Goal: Task Accomplishment & Management: Manage account settings

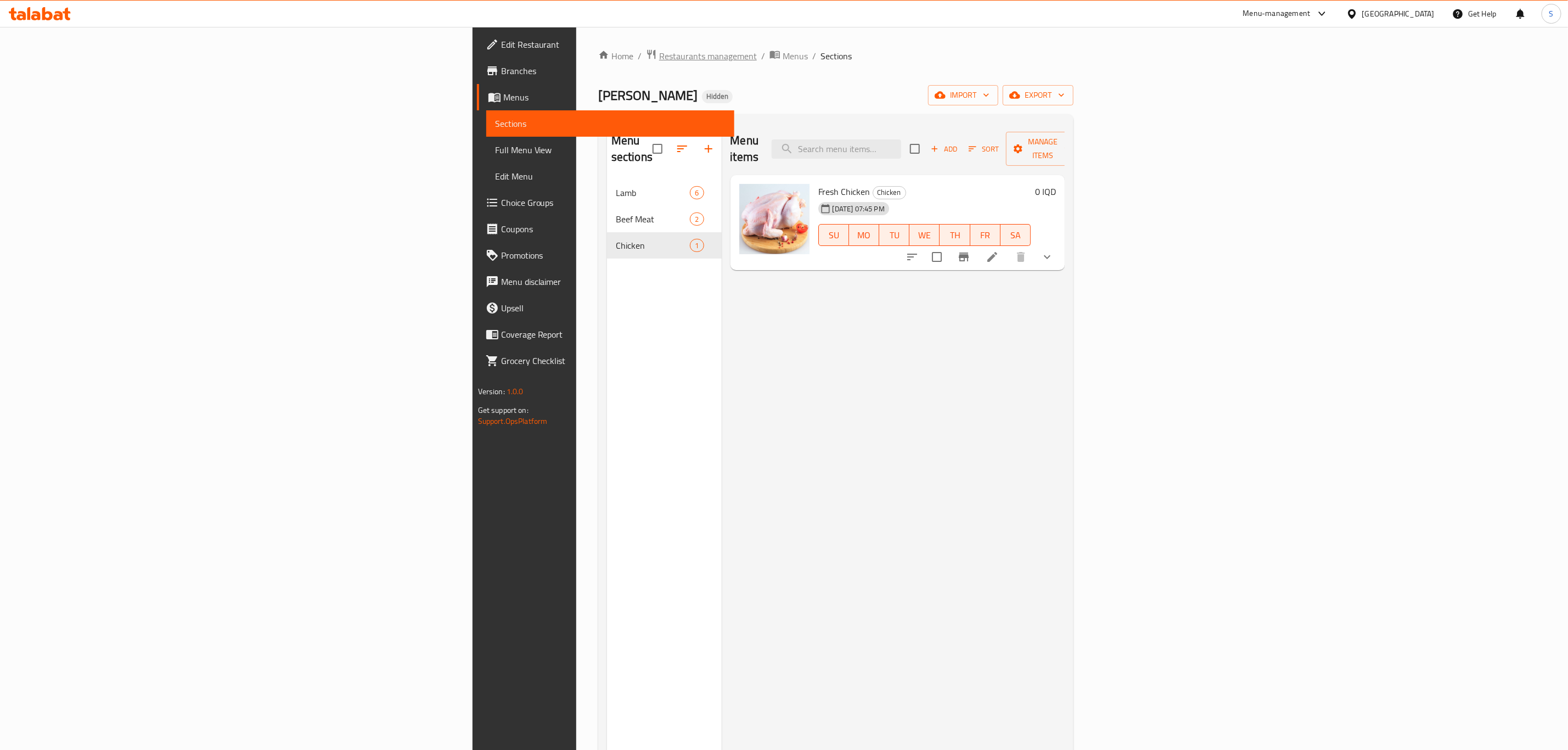
click at [659, 60] on span "Restaurants management" at bounding box center [708, 55] width 98 height 13
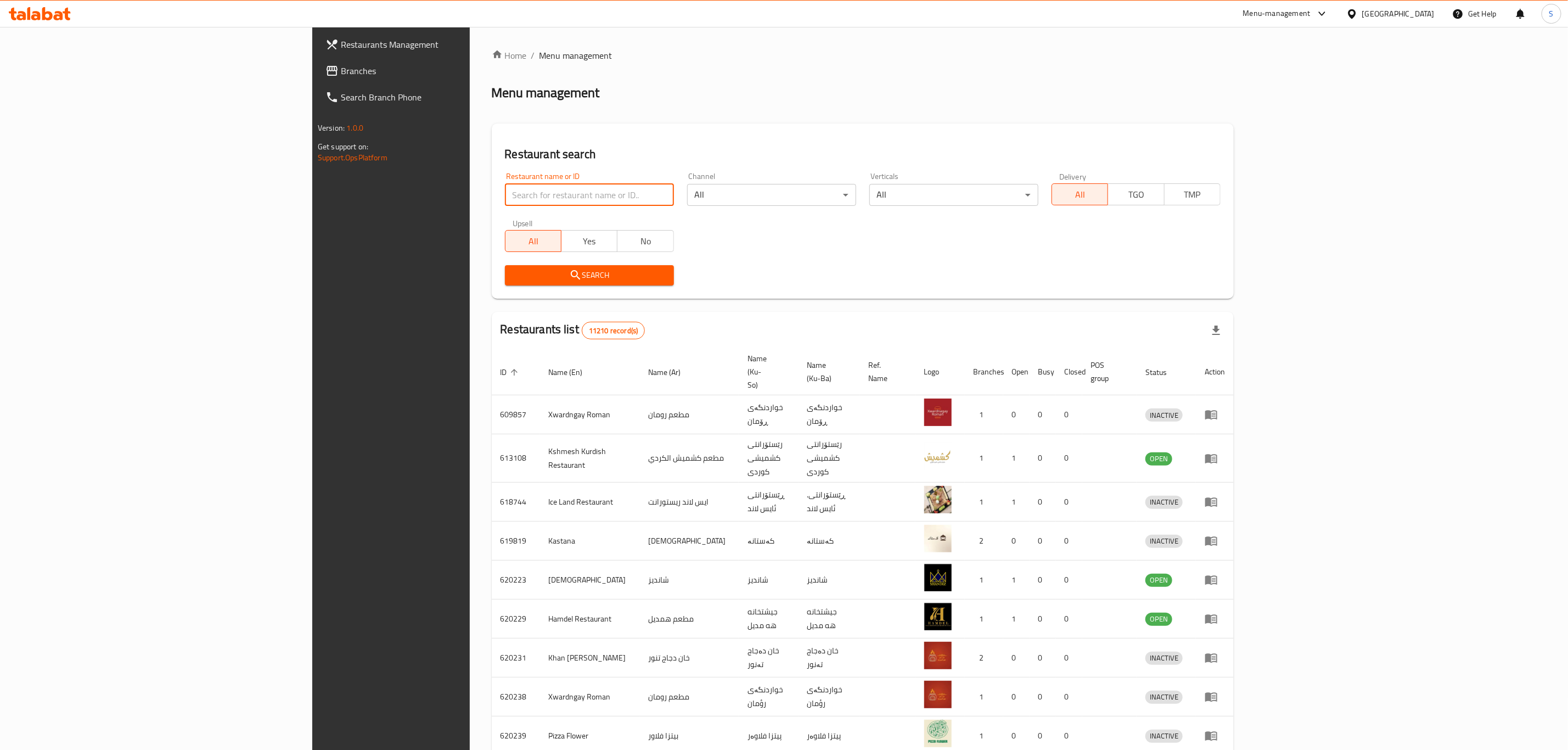
click at [505, 193] on input "search" at bounding box center [589, 195] width 169 height 22
type input "sarwaran"
click at [514, 272] on span "Search" at bounding box center [589, 275] width 152 height 14
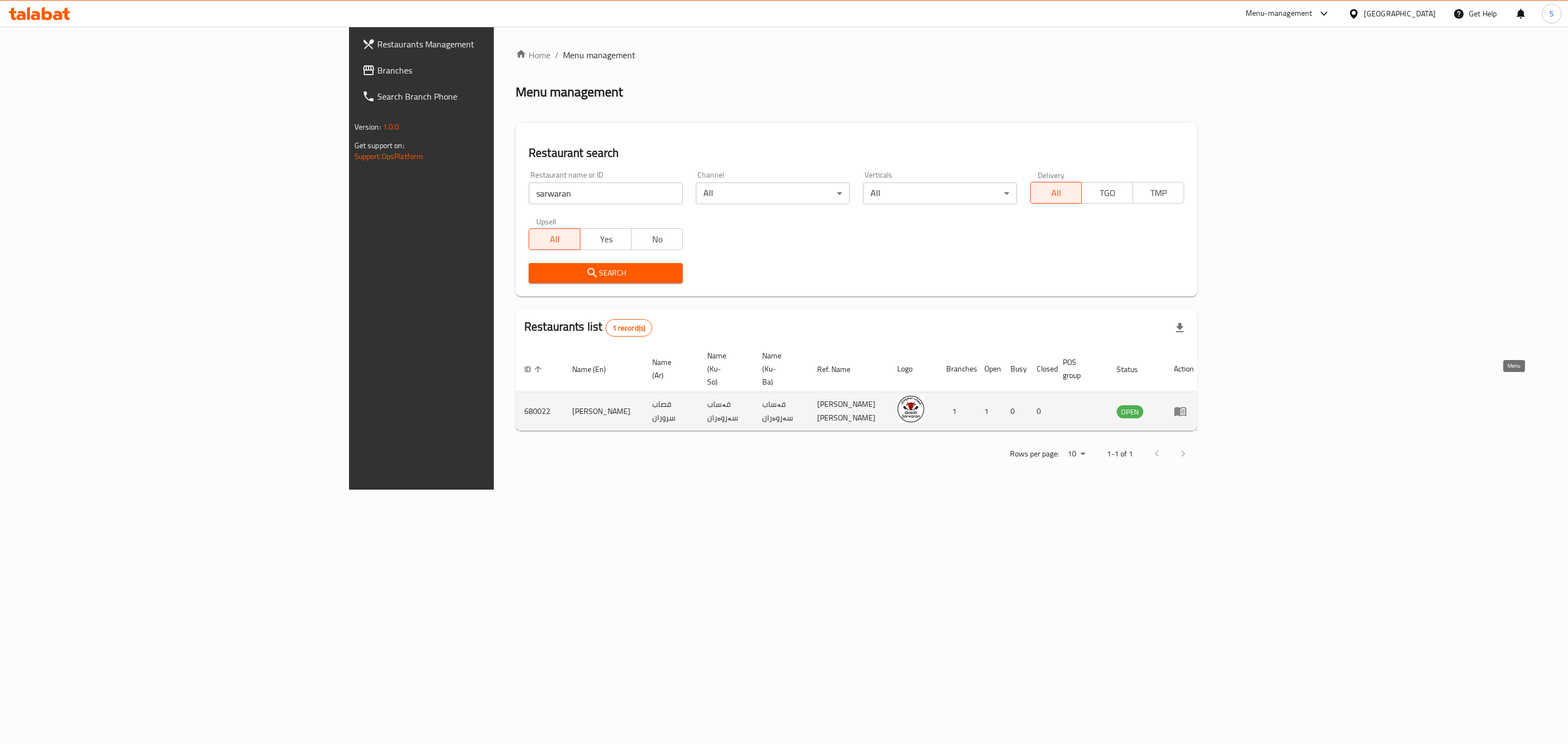
click at [1187, 405] on icon "enhanced table" at bounding box center [1180, 411] width 13 height 13
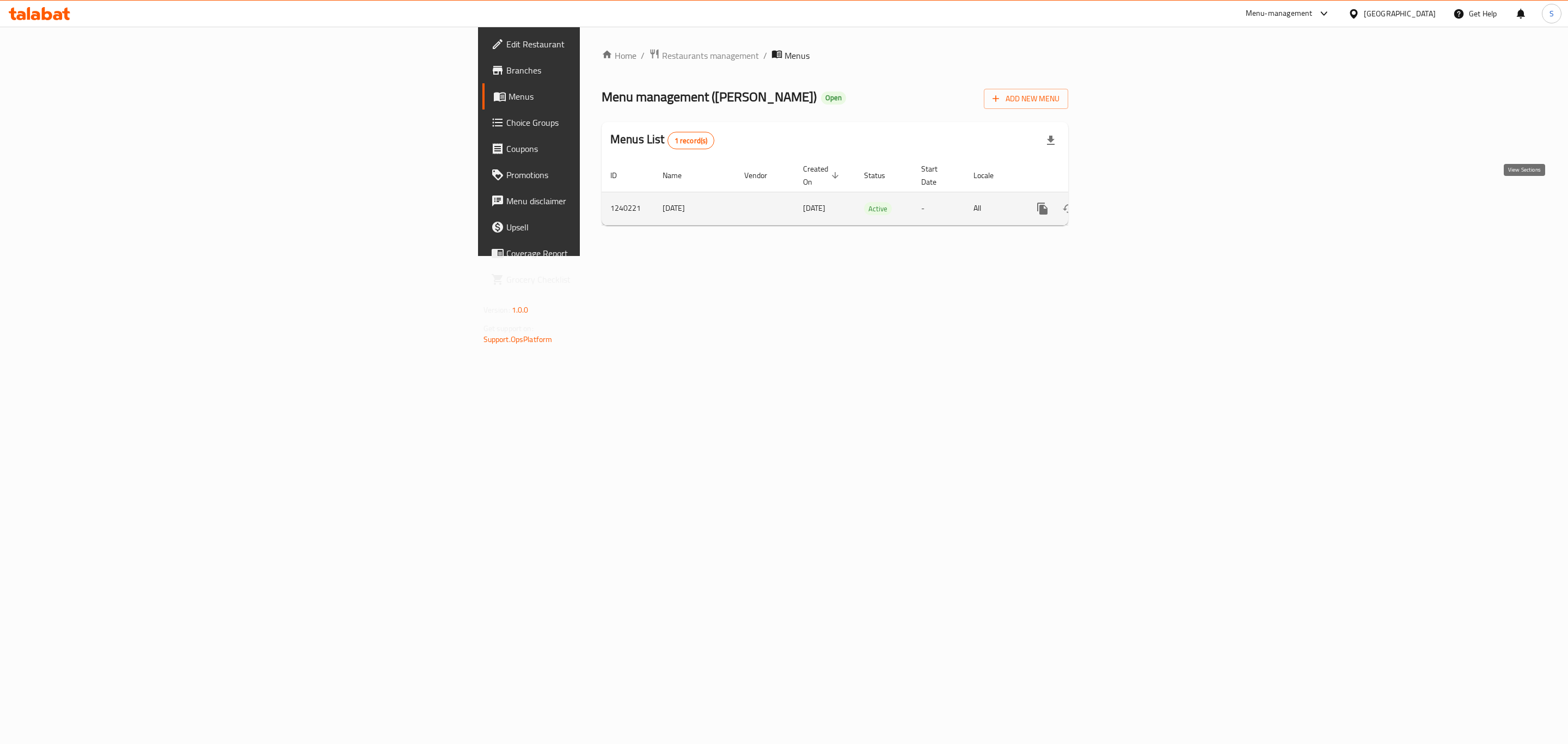
click at [1126, 204] on icon "enhanced table" at bounding box center [1121, 209] width 10 height 10
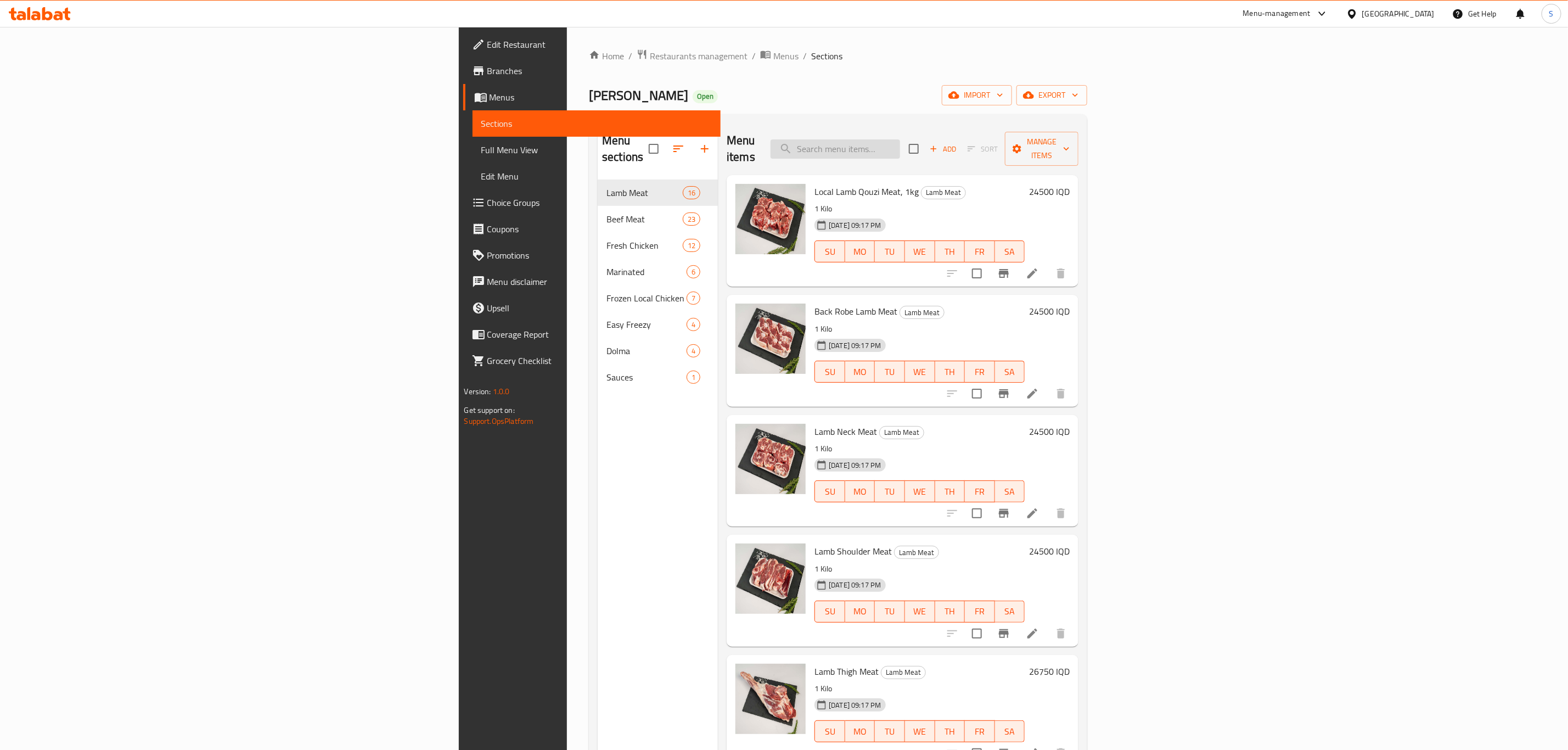
click at [900, 144] on input "search" at bounding box center [835, 149] width 129 height 19
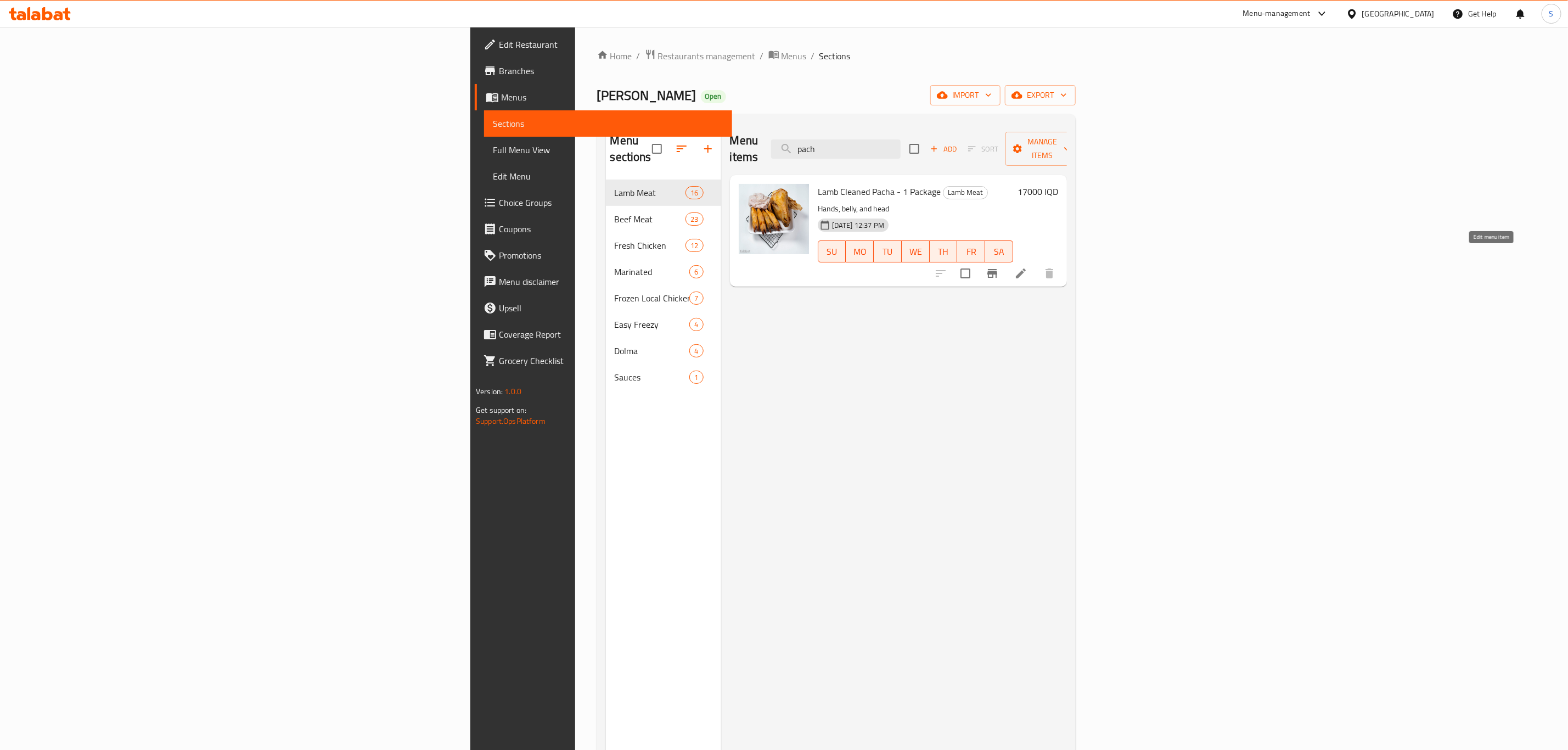
type input "pach"
click at [1026, 268] on icon at bounding box center [1021, 273] width 10 height 10
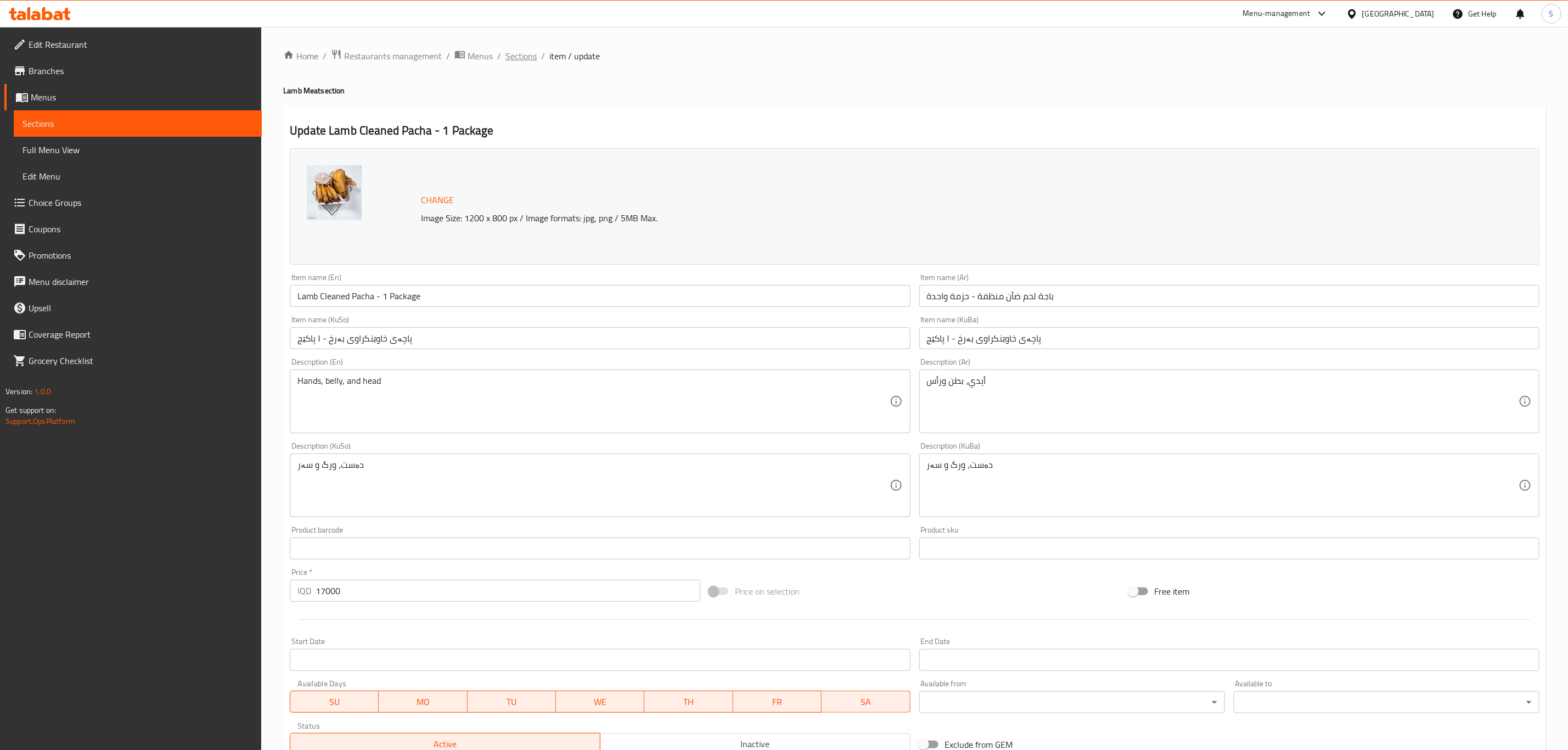
click at [516, 49] on span "Sections" at bounding box center [521, 55] width 31 height 13
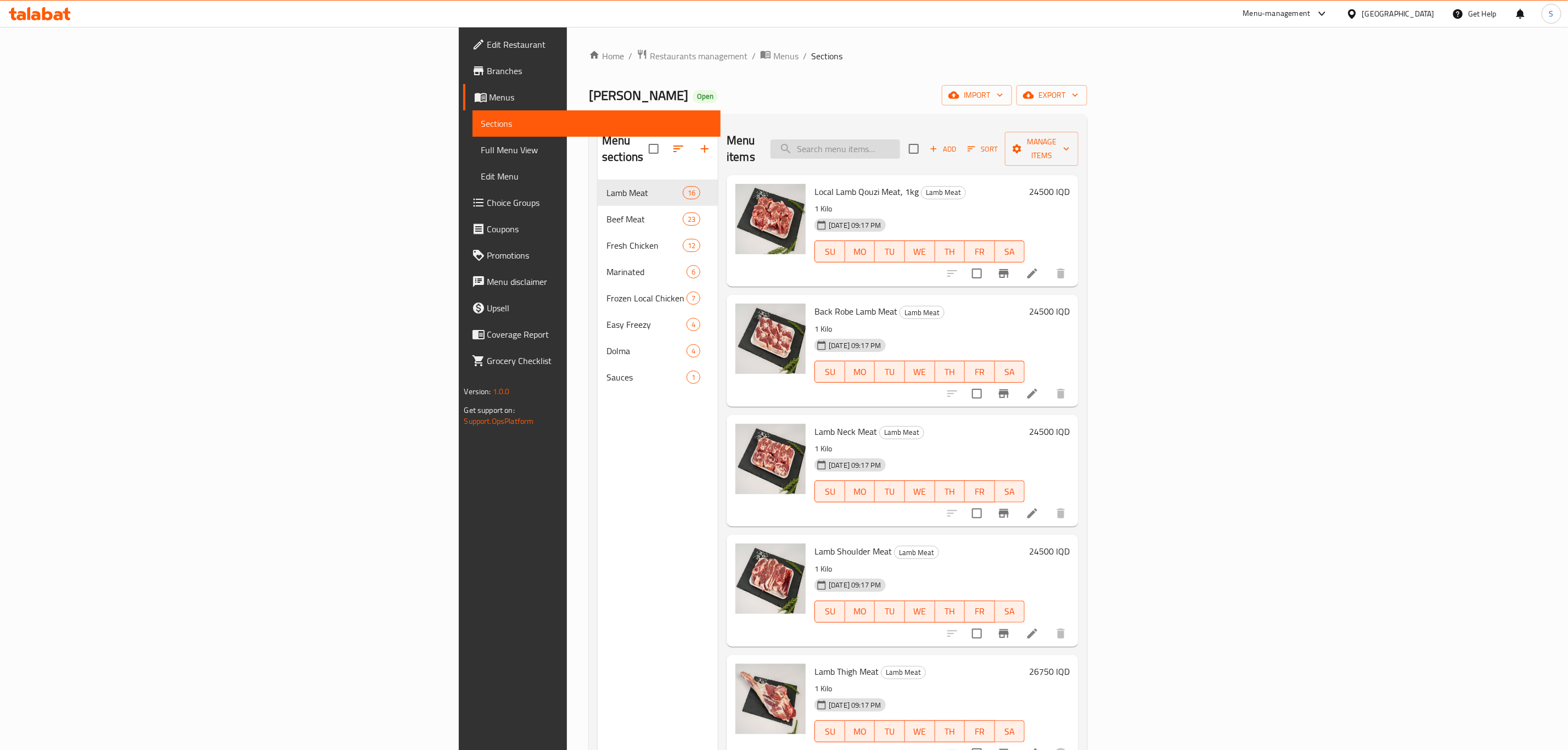
click at [900, 142] on input "search" at bounding box center [835, 149] width 129 height 19
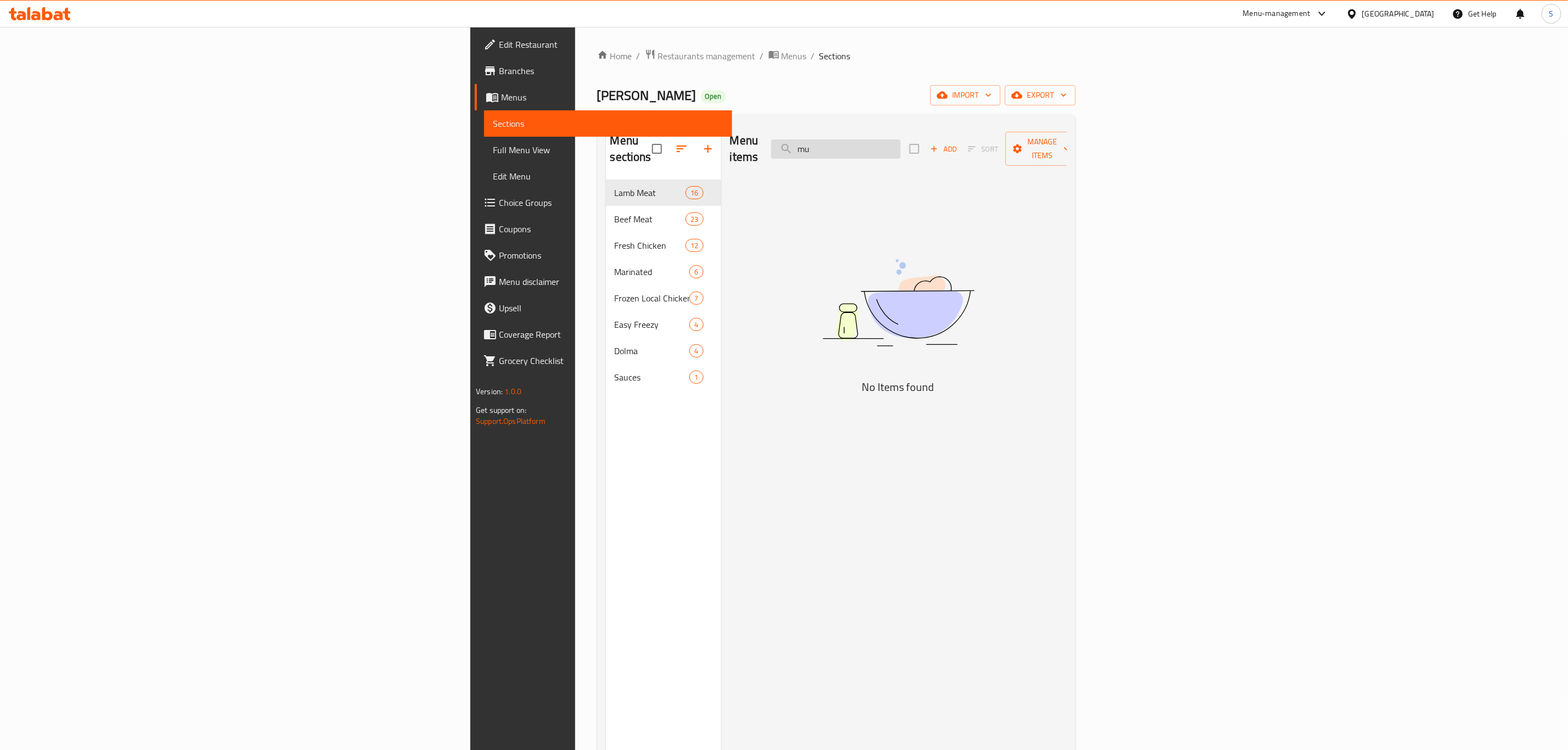
type input "m"
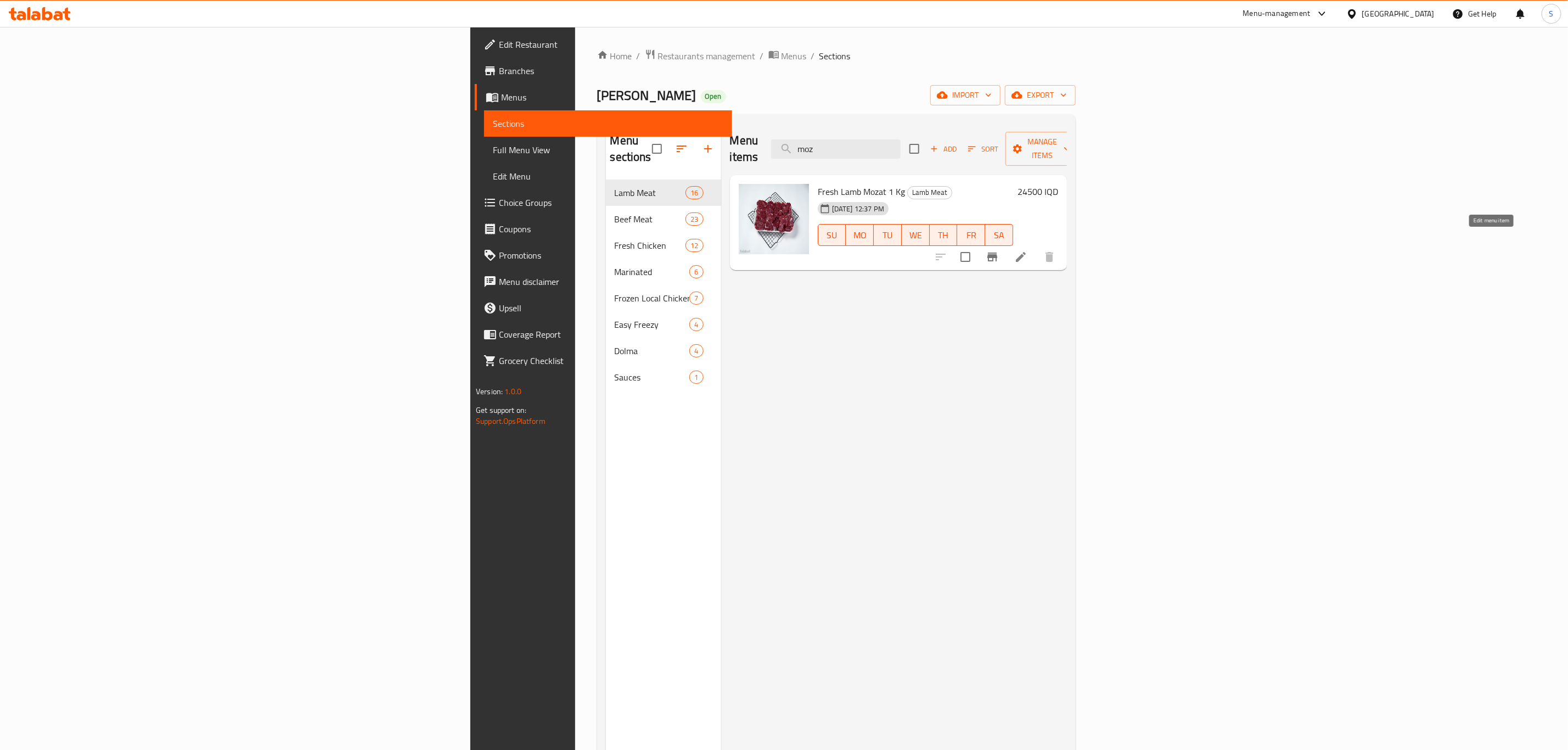
type input "moz"
click at [1027, 250] on icon at bounding box center [1021, 257] width 13 height 13
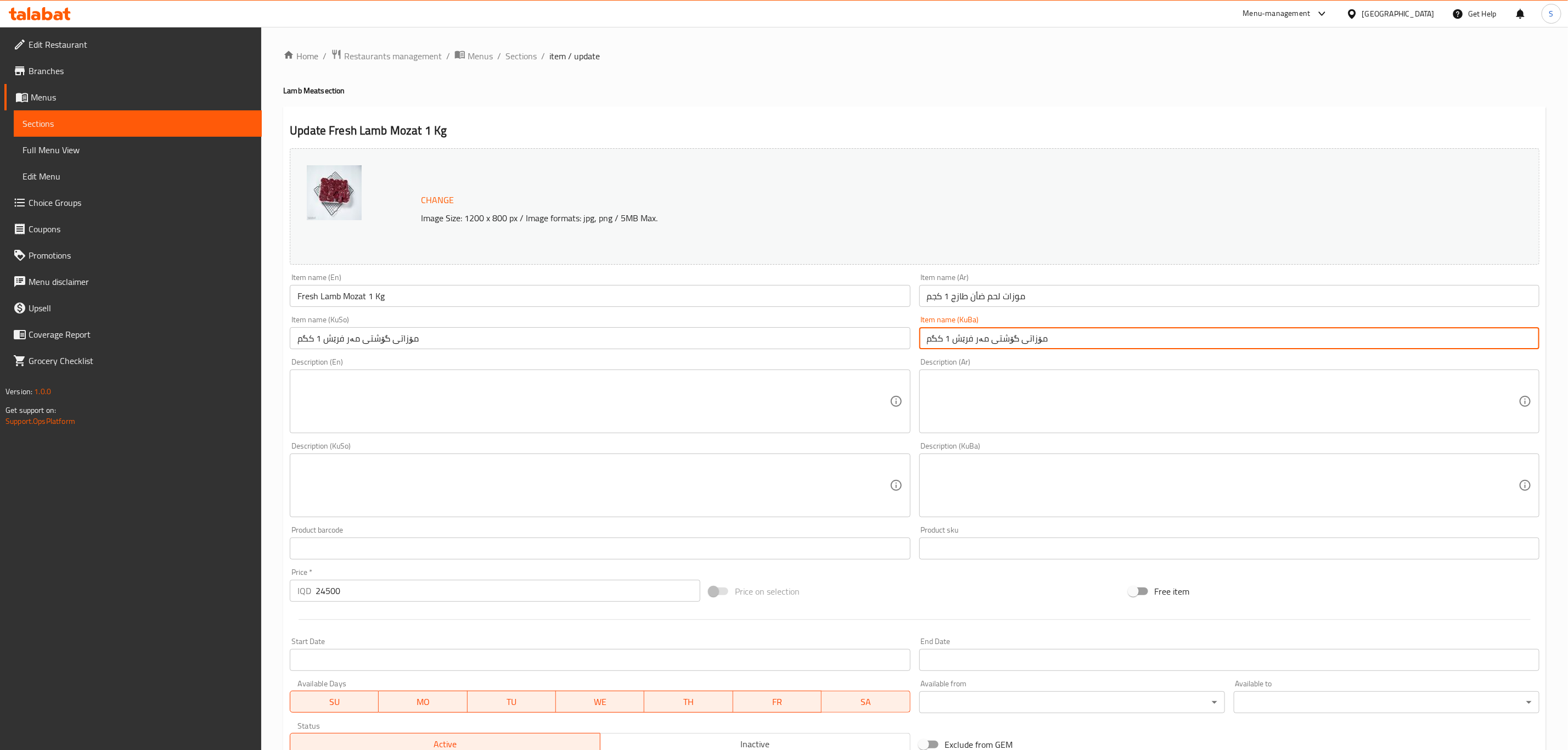
click at [986, 341] on input "مۆزاتی گۆشتی مەر فرێش 1 کگم" at bounding box center [1229, 338] width 620 height 22
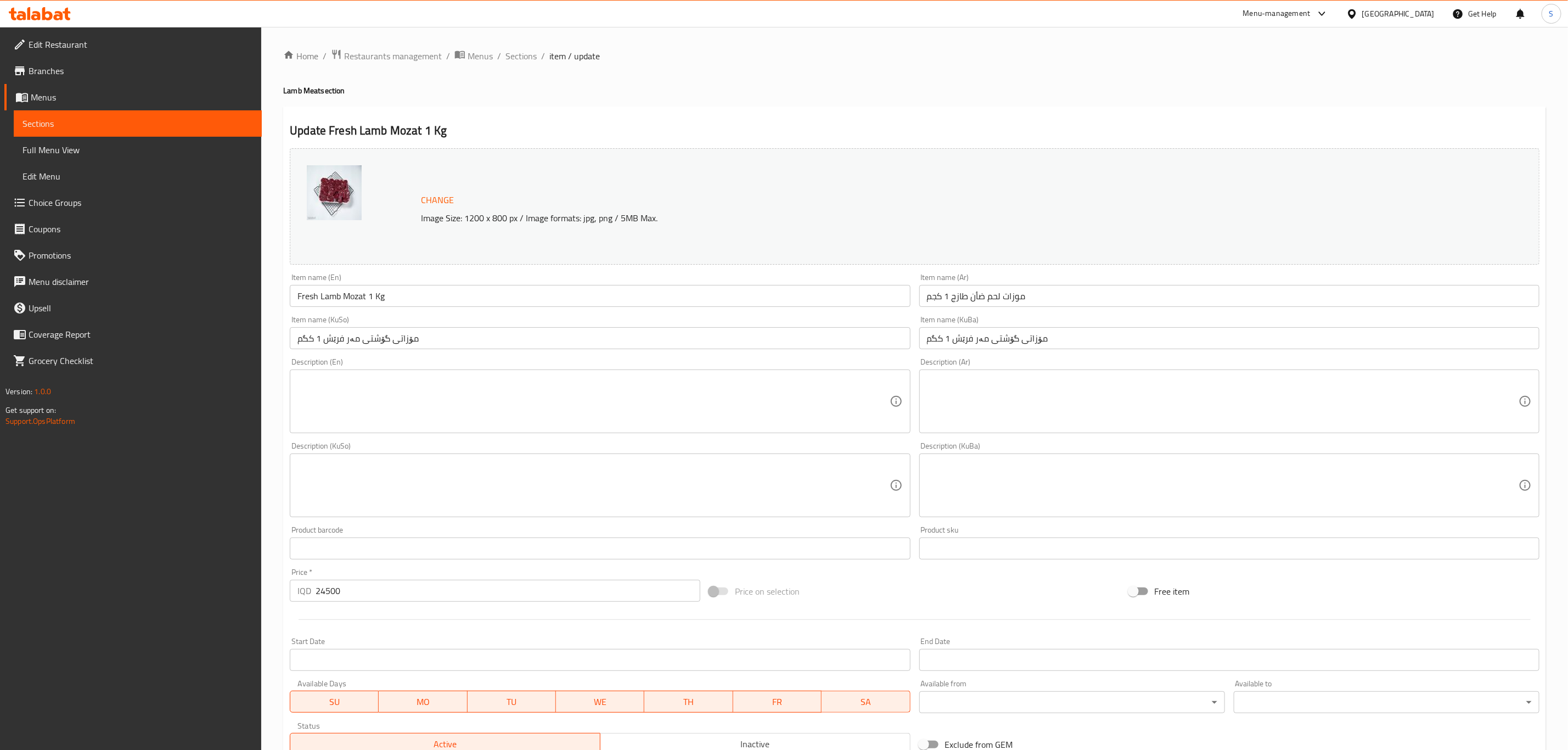
drag, startPoint x: 1011, startPoint y: 341, endPoint x: 1011, endPoint y: 355, distance: 14.0
click at [1011, 341] on input "مۆزاتی گۆشتی مەر فرێش 1 کگم" at bounding box center [1229, 338] width 620 height 22
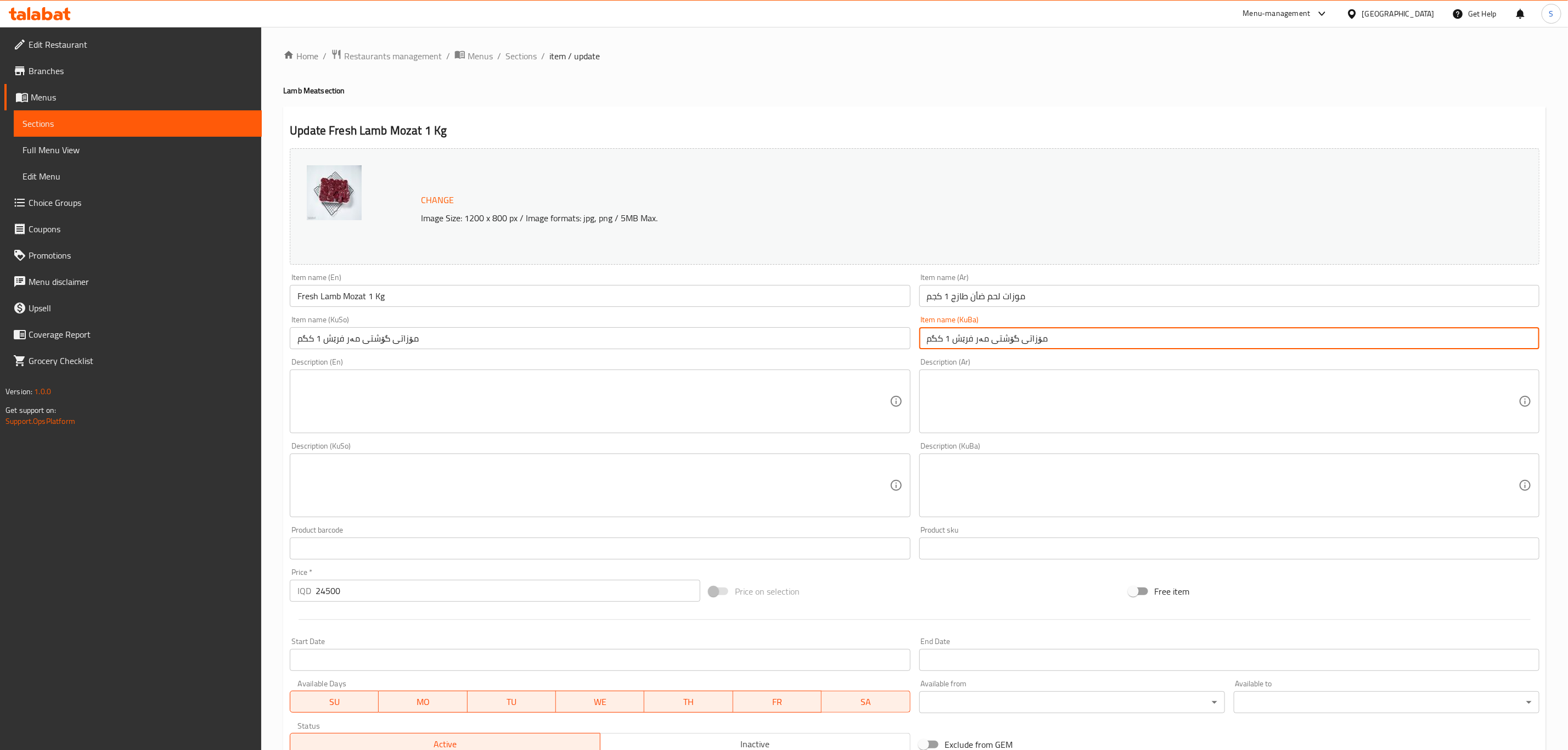
click at [1000, 344] on input "مۆزاتی گۆشتی مەر فرێش 1 کگم" at bounding box center [1229, 338] width 620 height 22
paste input "فرێشی بەرخ ۱"
type input "مۆزاتی فرێشی بەرخ ۱ کگم"
click at [992, 297] on input "موزات لحم ضأن طازج 1 كجم" at bounding box center [1229, 296] width 620 height 22
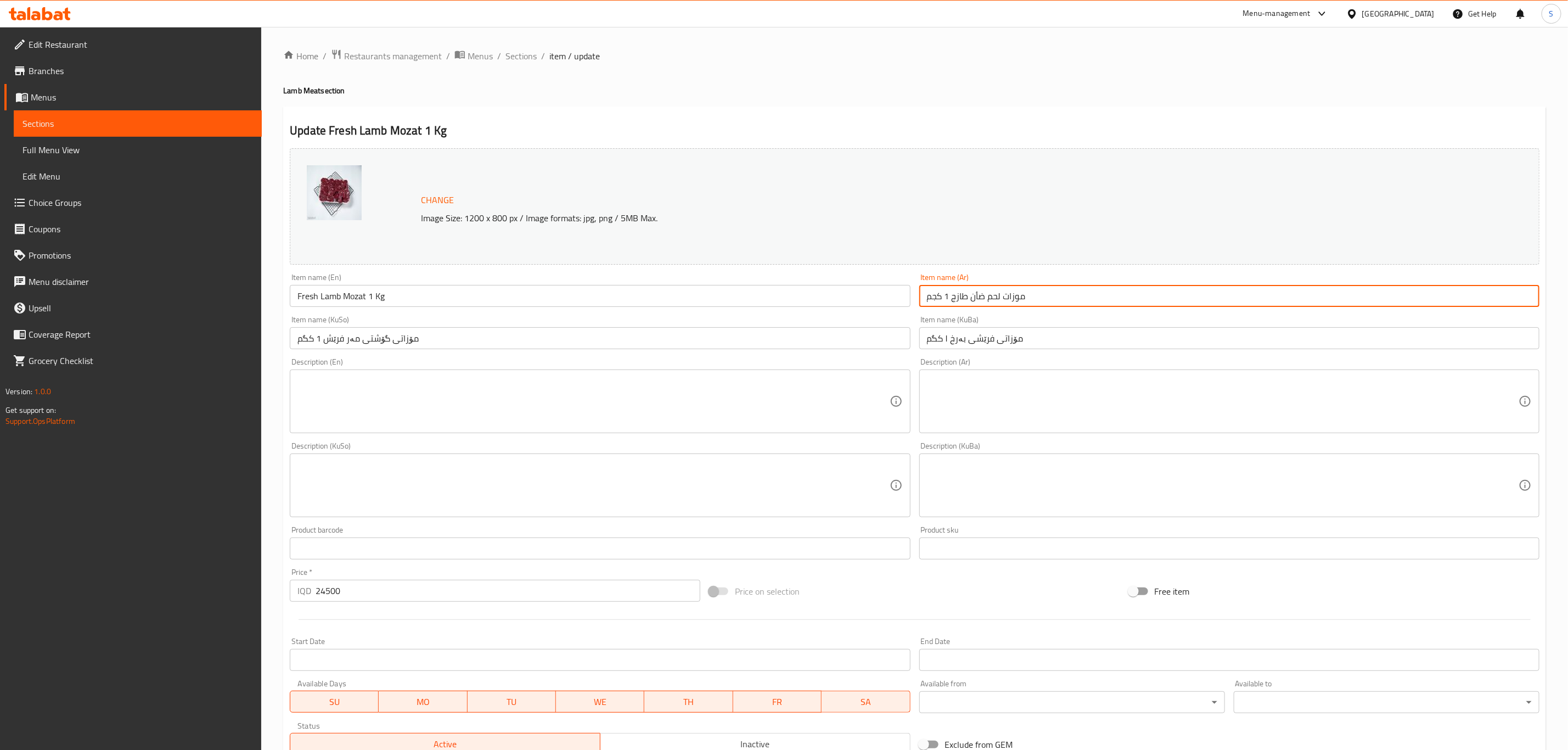
click at [992, 297] on input "موزات لحم ضأن طازج 1 كجم" at bounding box center [1229, 296] width 620 height 22
type input "موزات ضأن طازج 1 كجم"
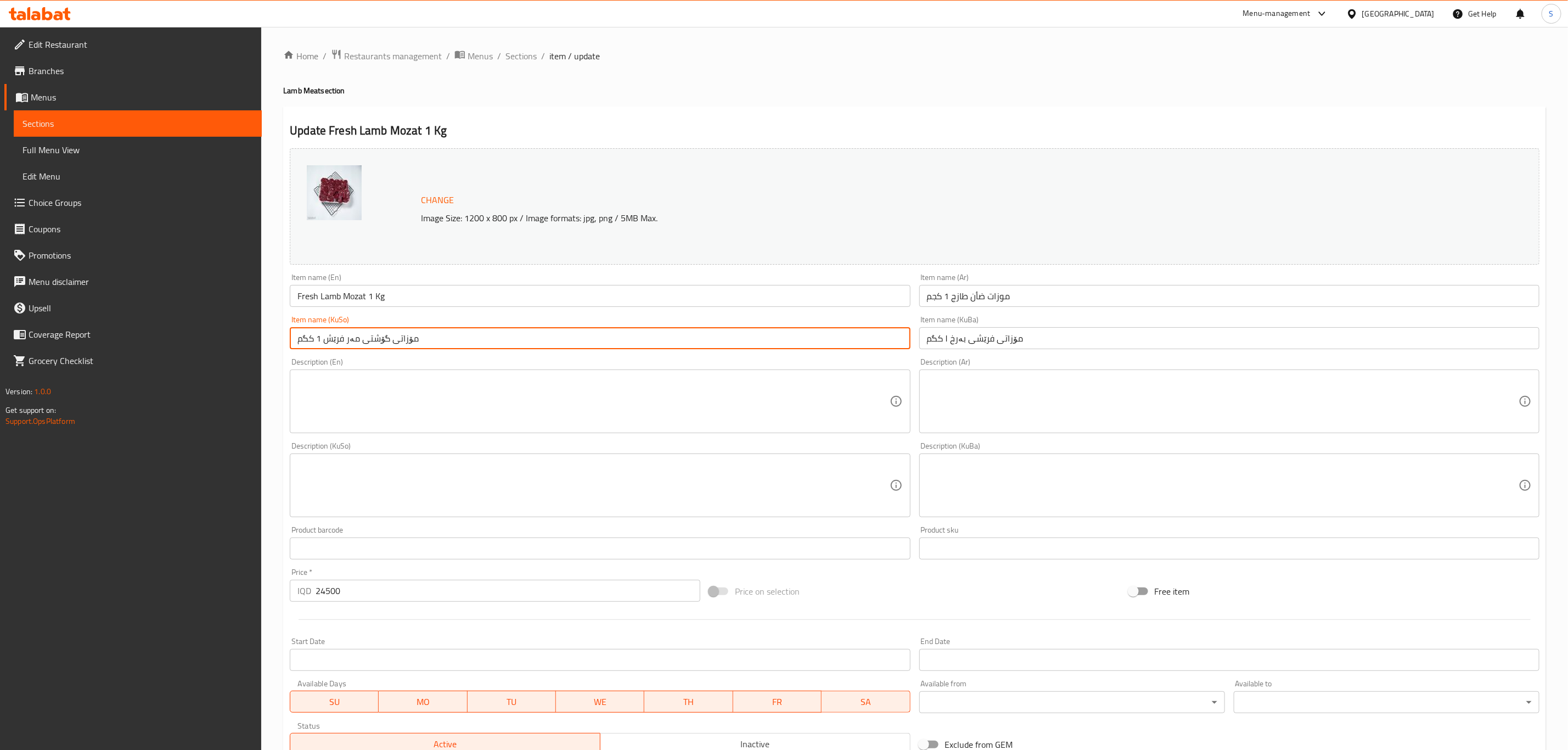
click at [762, 346] on input "مۆزاتی گۆشتی مەر فرێش 1 کگم" at bounding box center [600, 338] width 620 height 22
paste input "فرێشی بەرخ ۱"
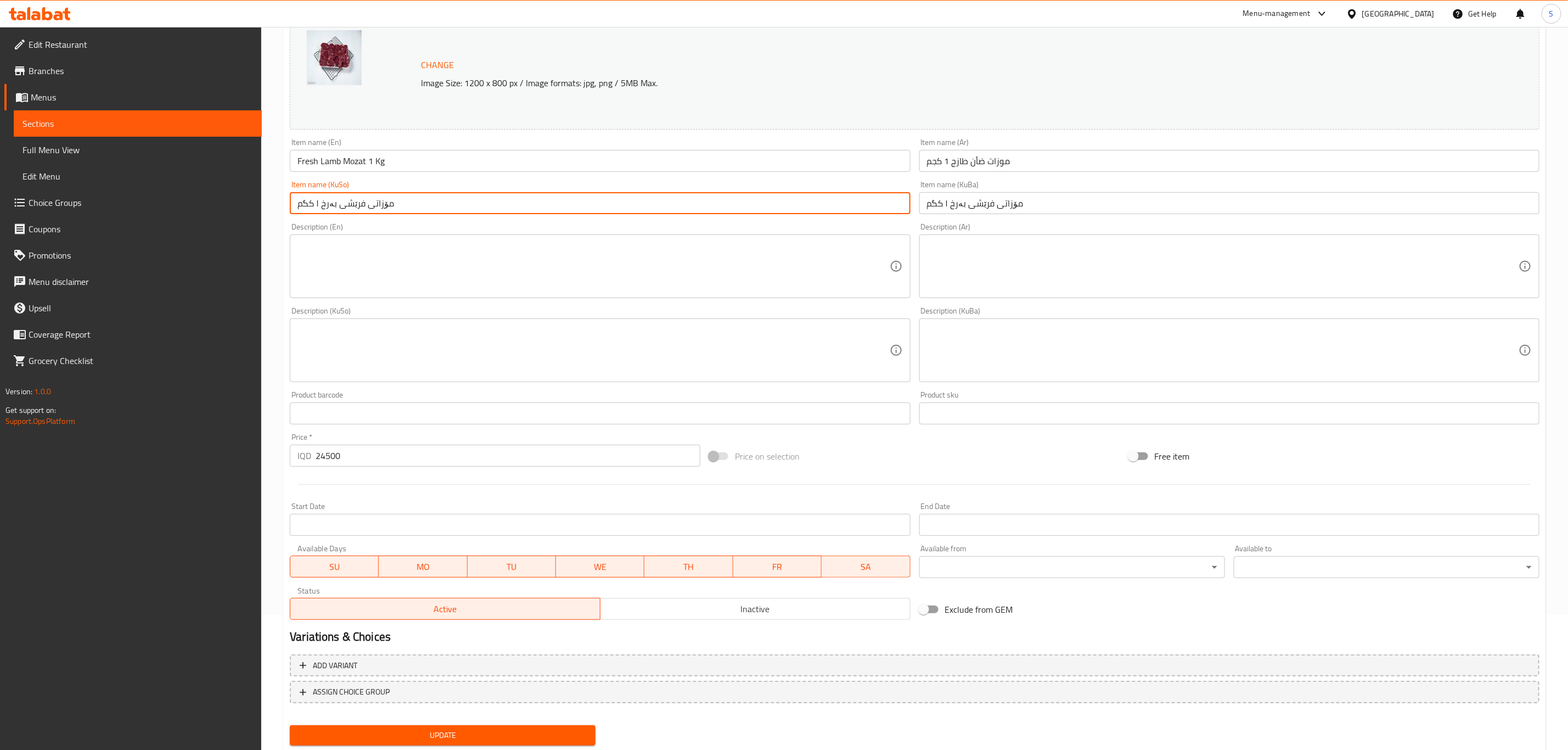
scroll to position [167, 0]
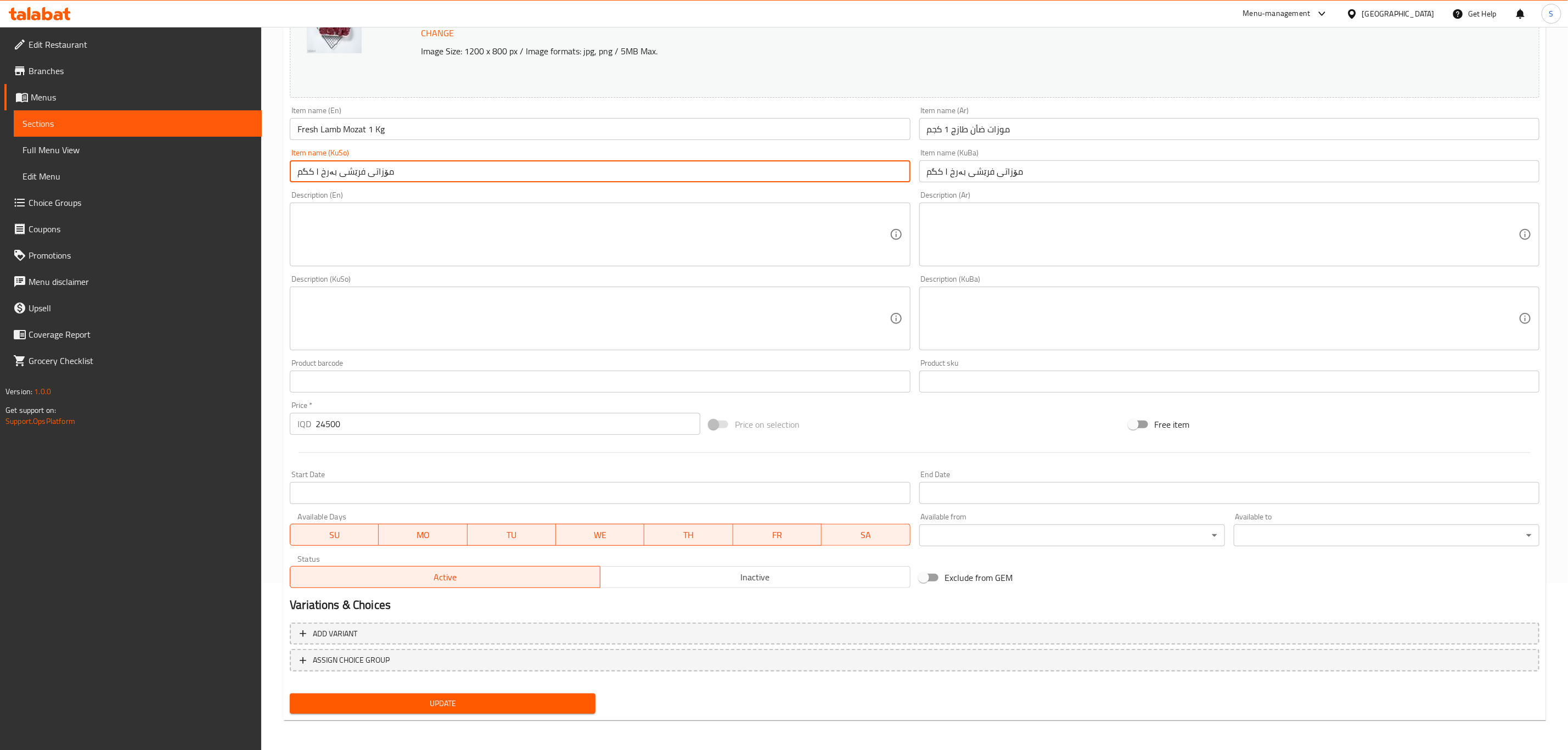
type input "مۆزاتی فرێشی بەرخ ۱ کگم"
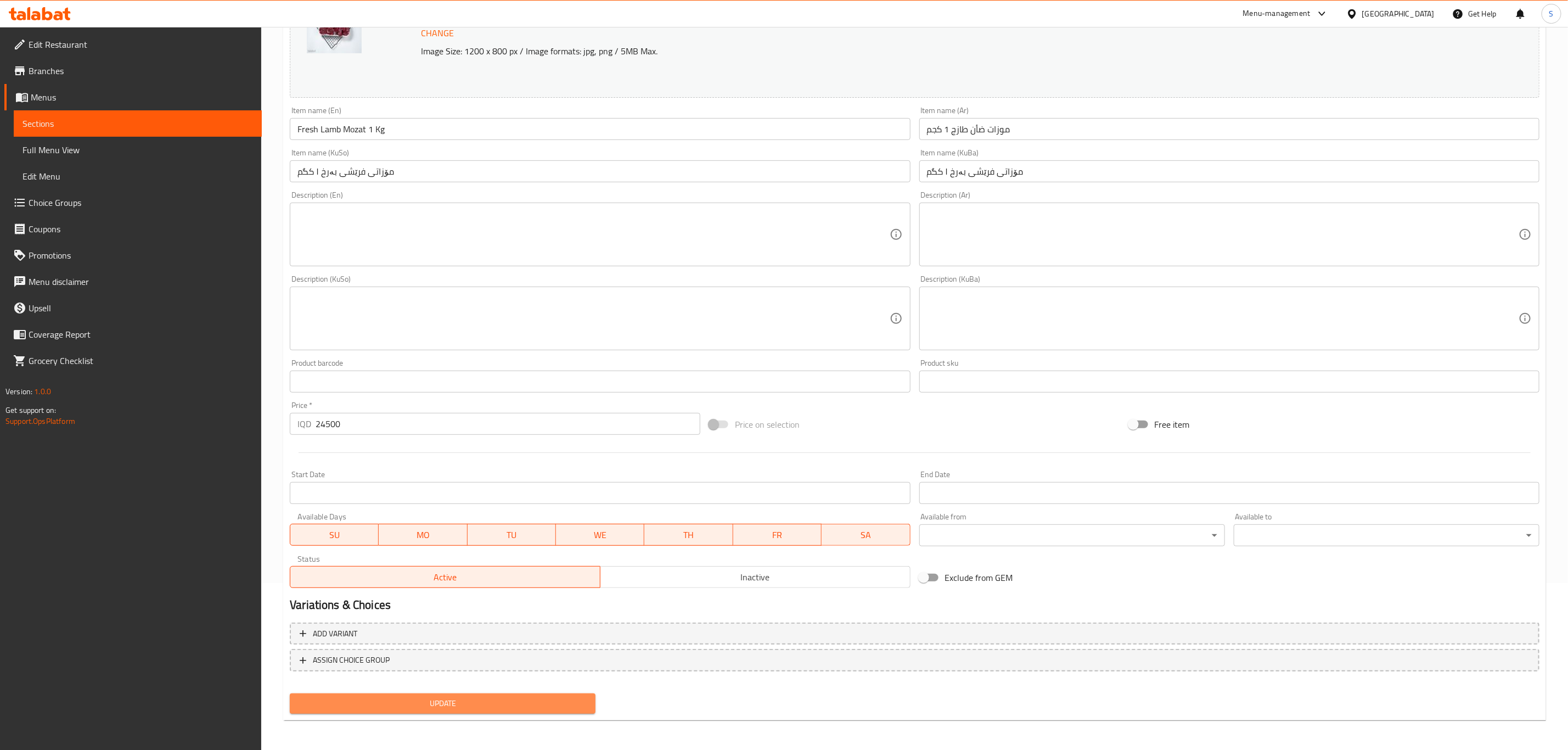
click at [489, 705] on span "Update" at bounding box center [443, 703] width 288 height 14
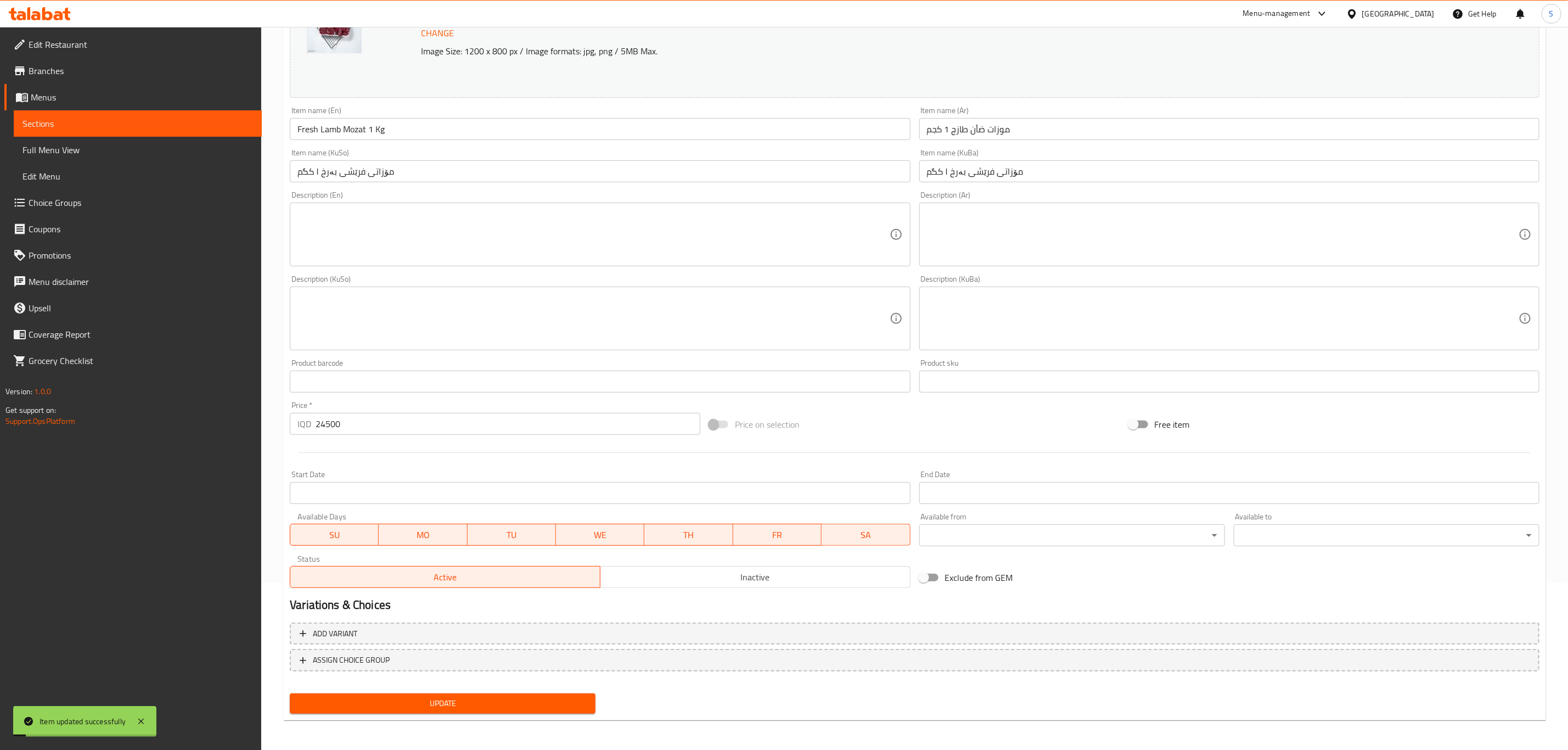
scroll to position [0, 0]
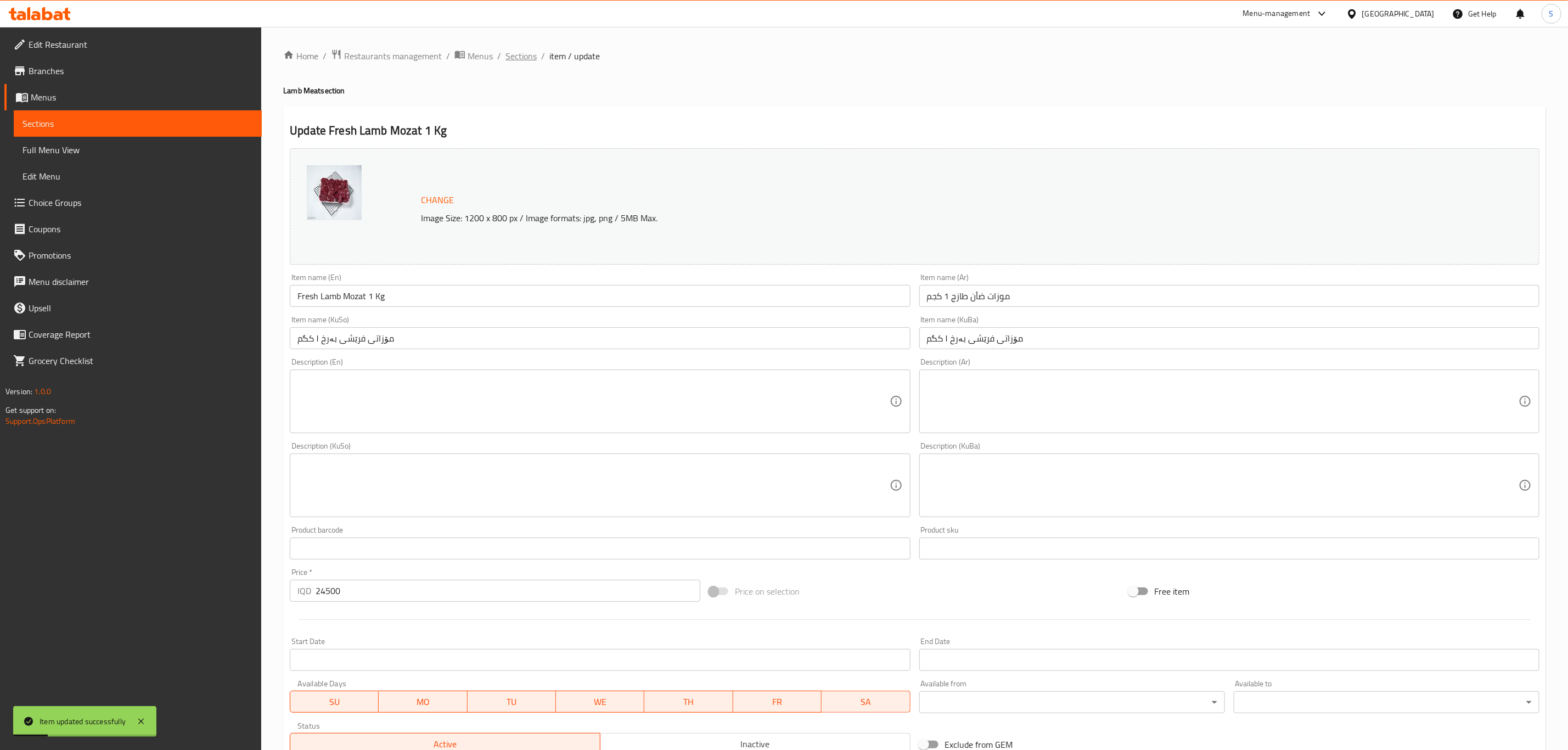
click at [519, 55] on span "Sections" at bounding box center [521, 55] width 31 height 13
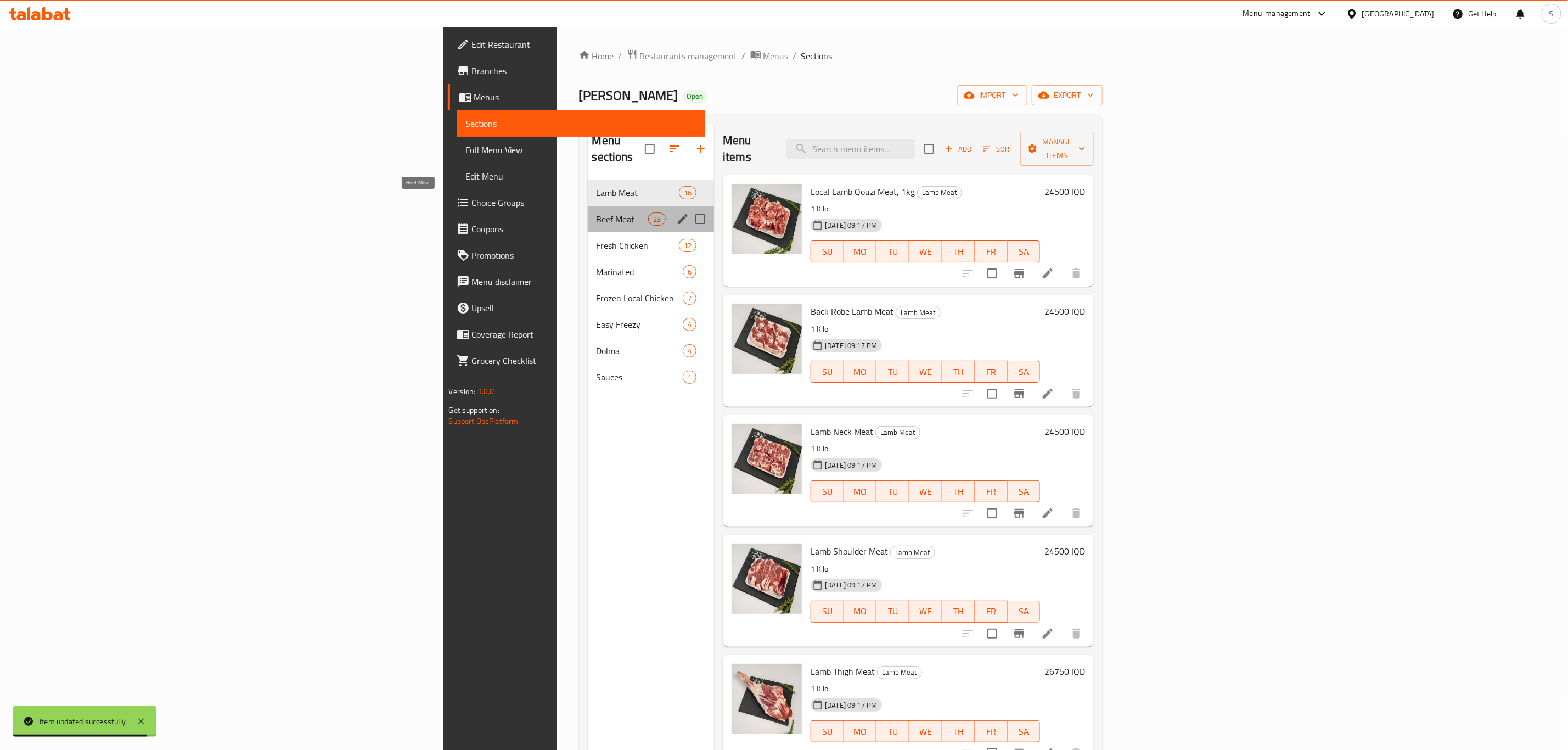
click at [597, 212] on span "Beef Meat" at bounding box center [622, 218] width 52 height 13
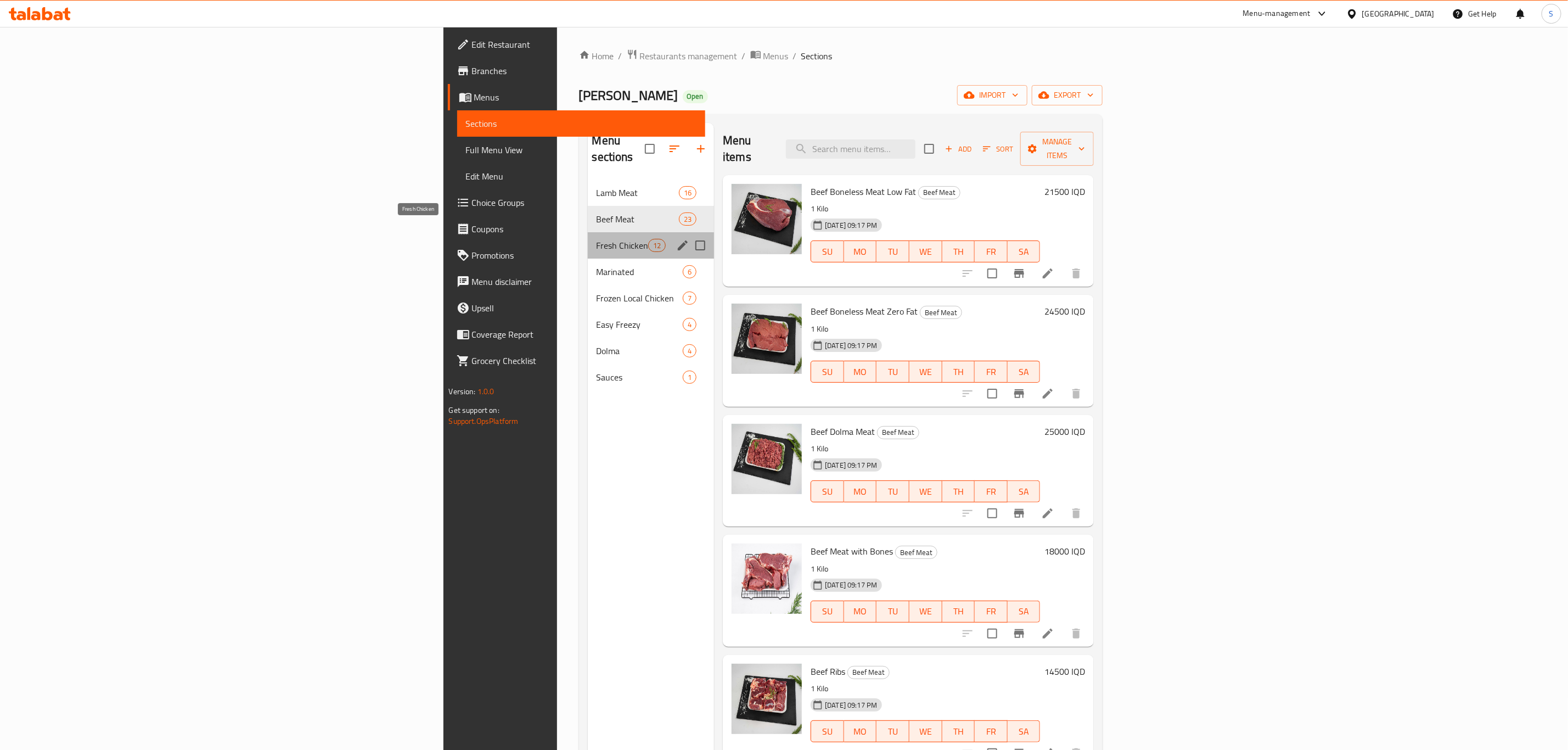
click at [597, 239] on span "Fresh Chicken" at bounding box center [622, 245] width 52 height 13
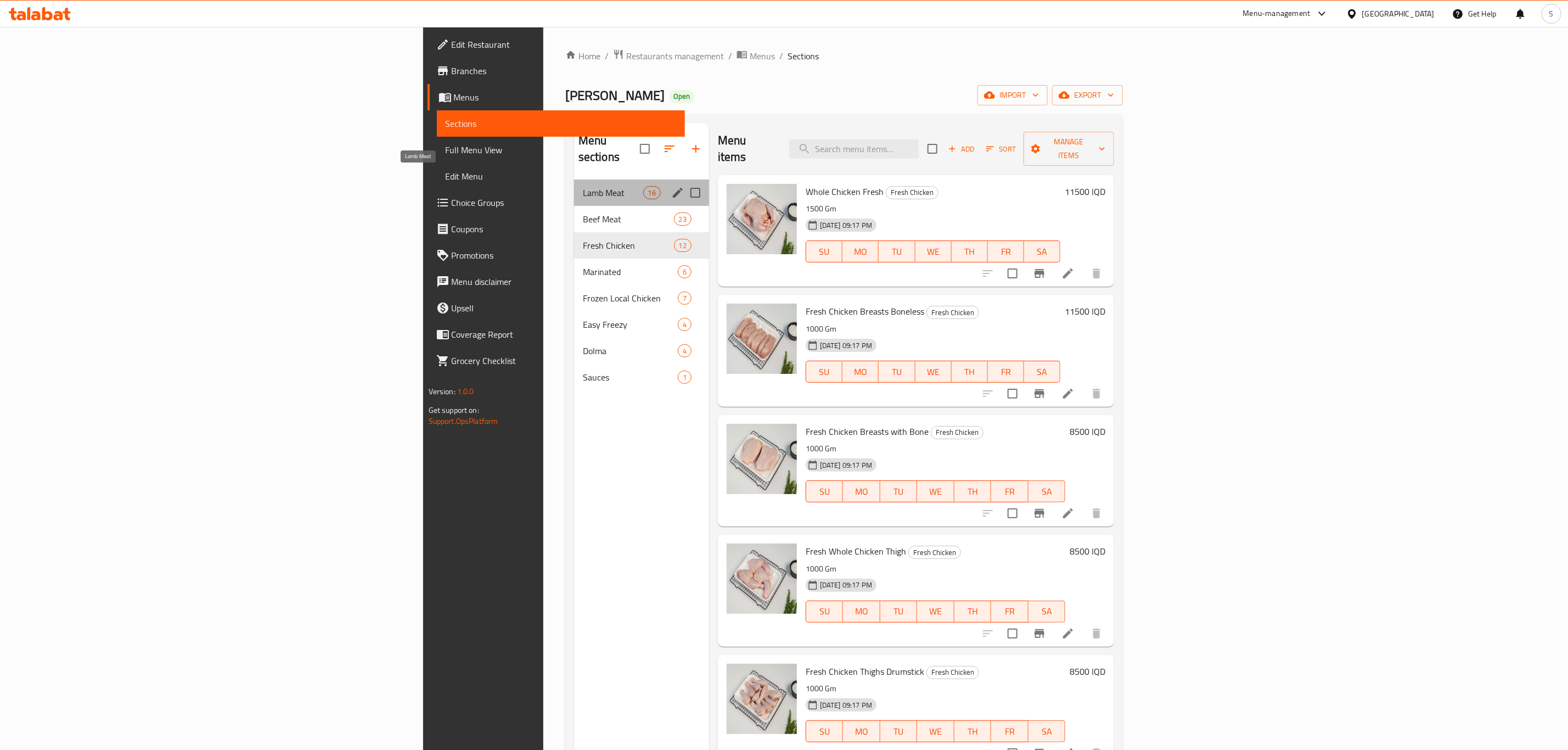
click at [583, 186] on span "Lamb Meat" at bounding box center [613, 192] width 60 height 13
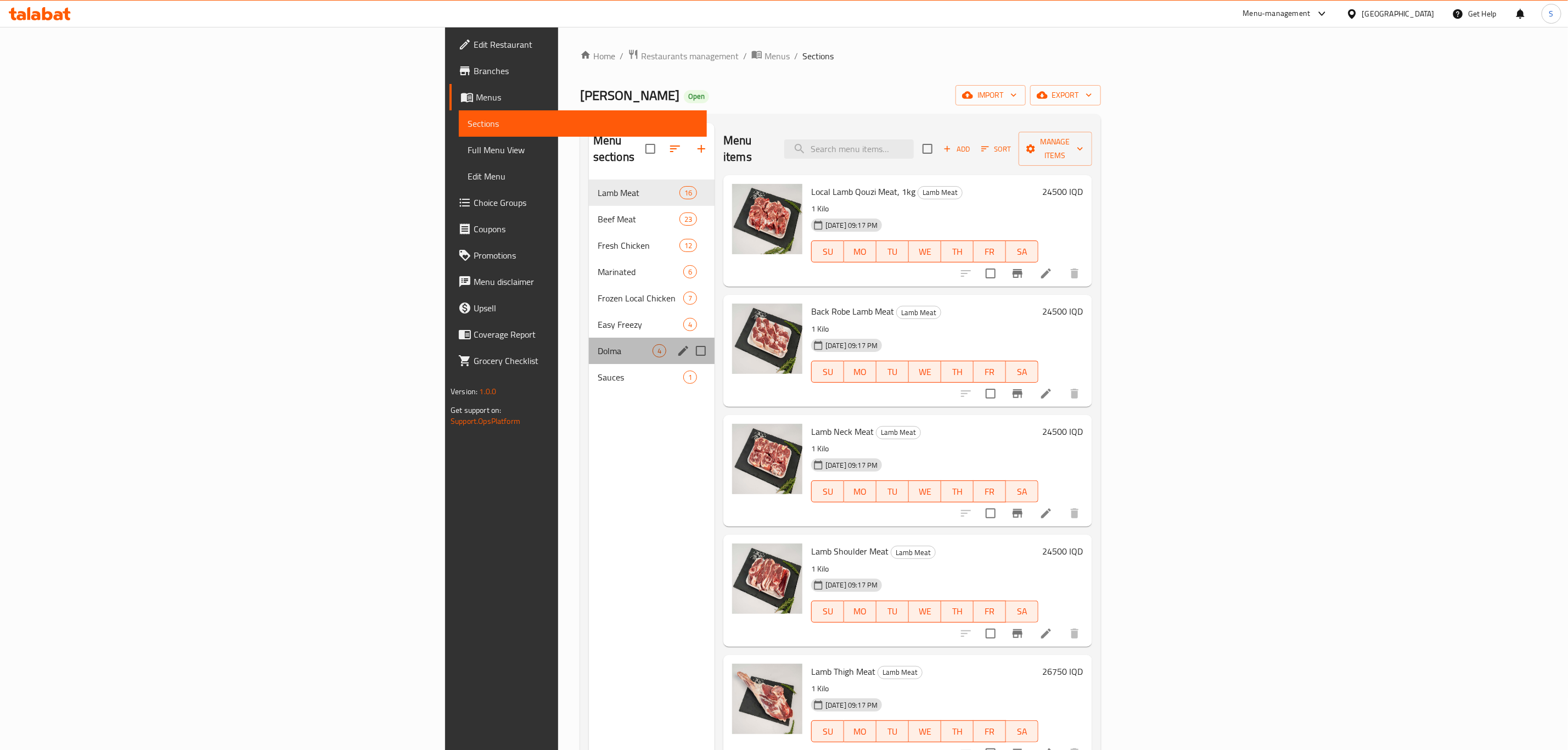
click at [589, 338] on div "Dolma 4" at bounding box center [652, 350] width 126 height 26
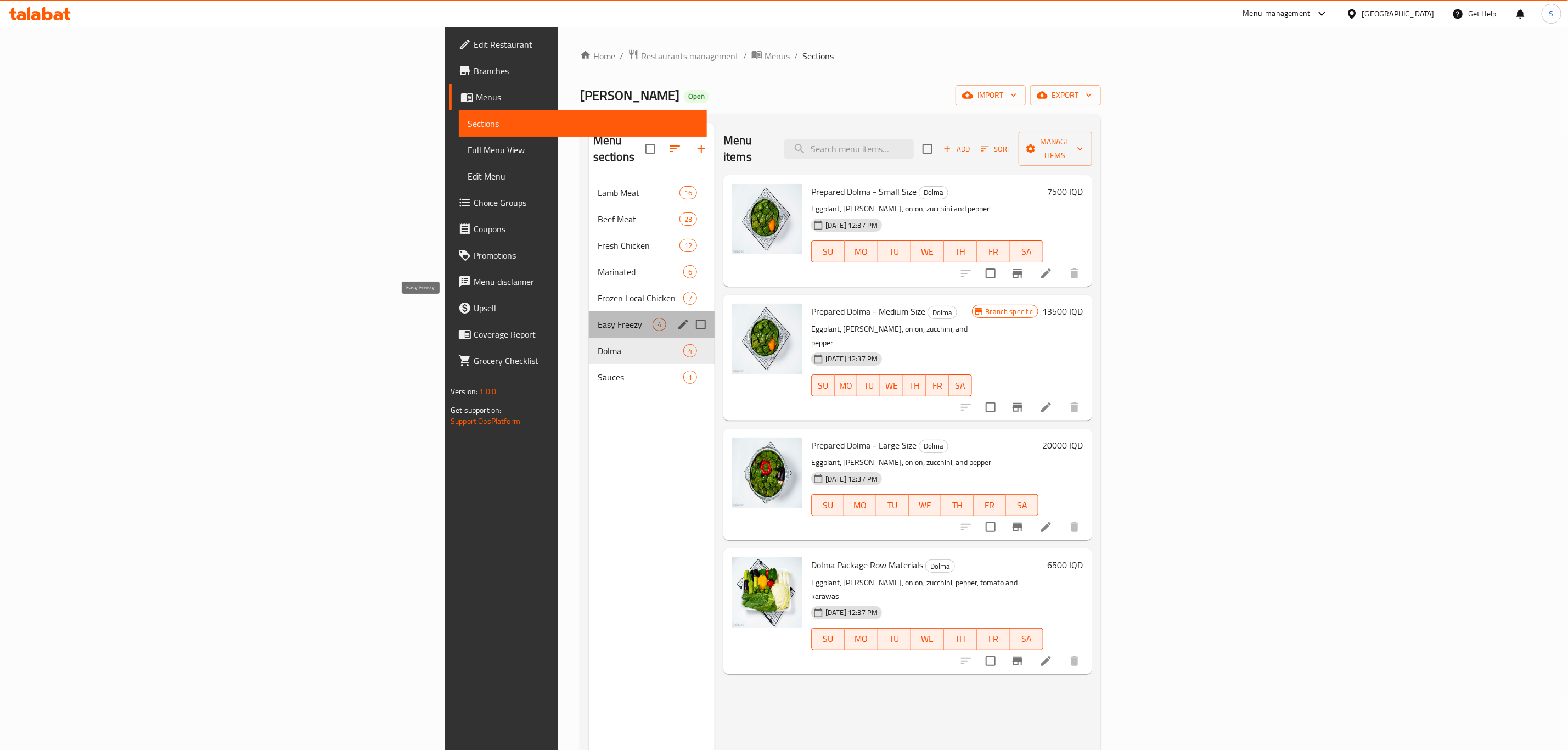
click at [598, 318] on span "Easy Freezy" at bounding box center [625, 324] width 55 height 13
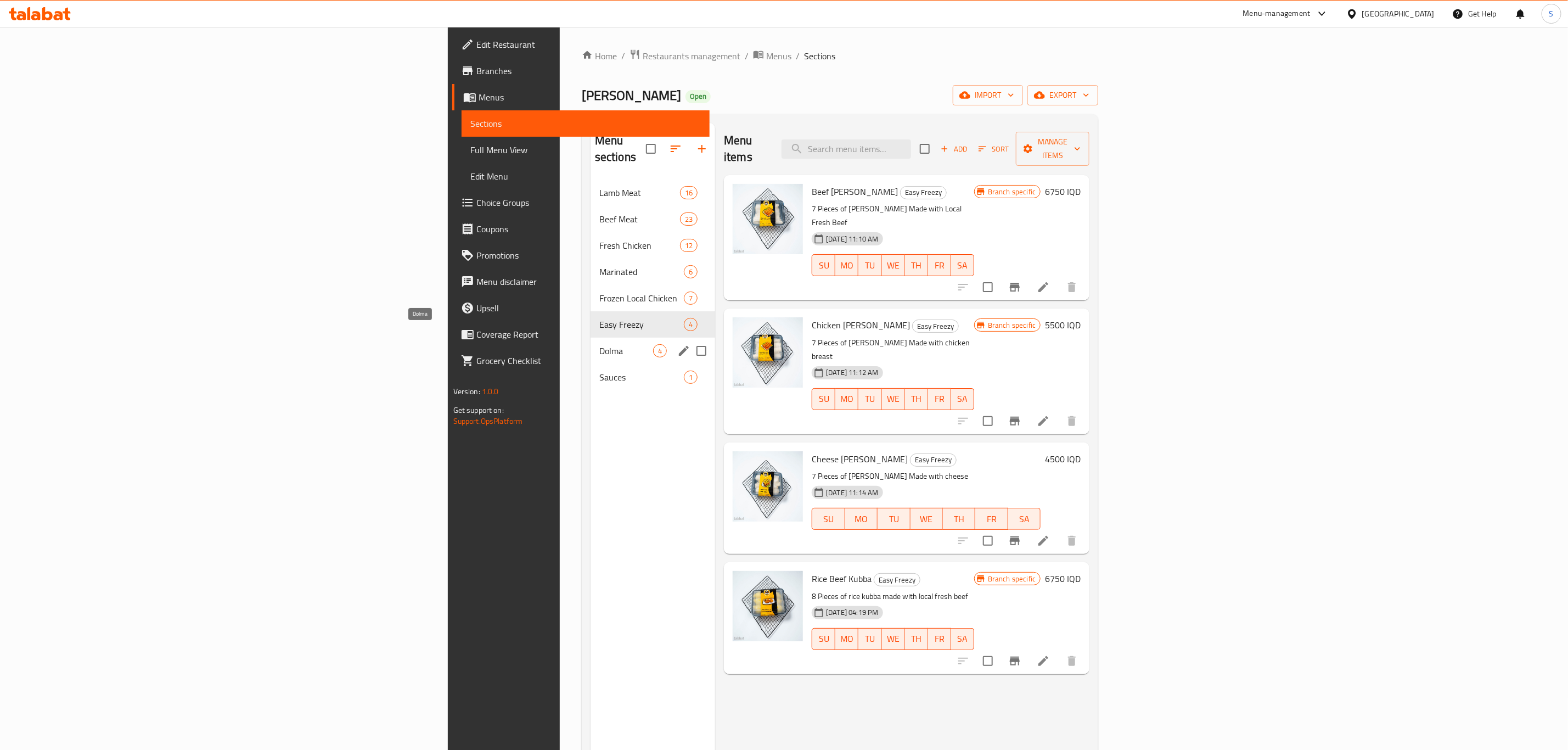
click at [600, 344] on span "Dolma" at bounding box center [627, 350] width 54 height 13
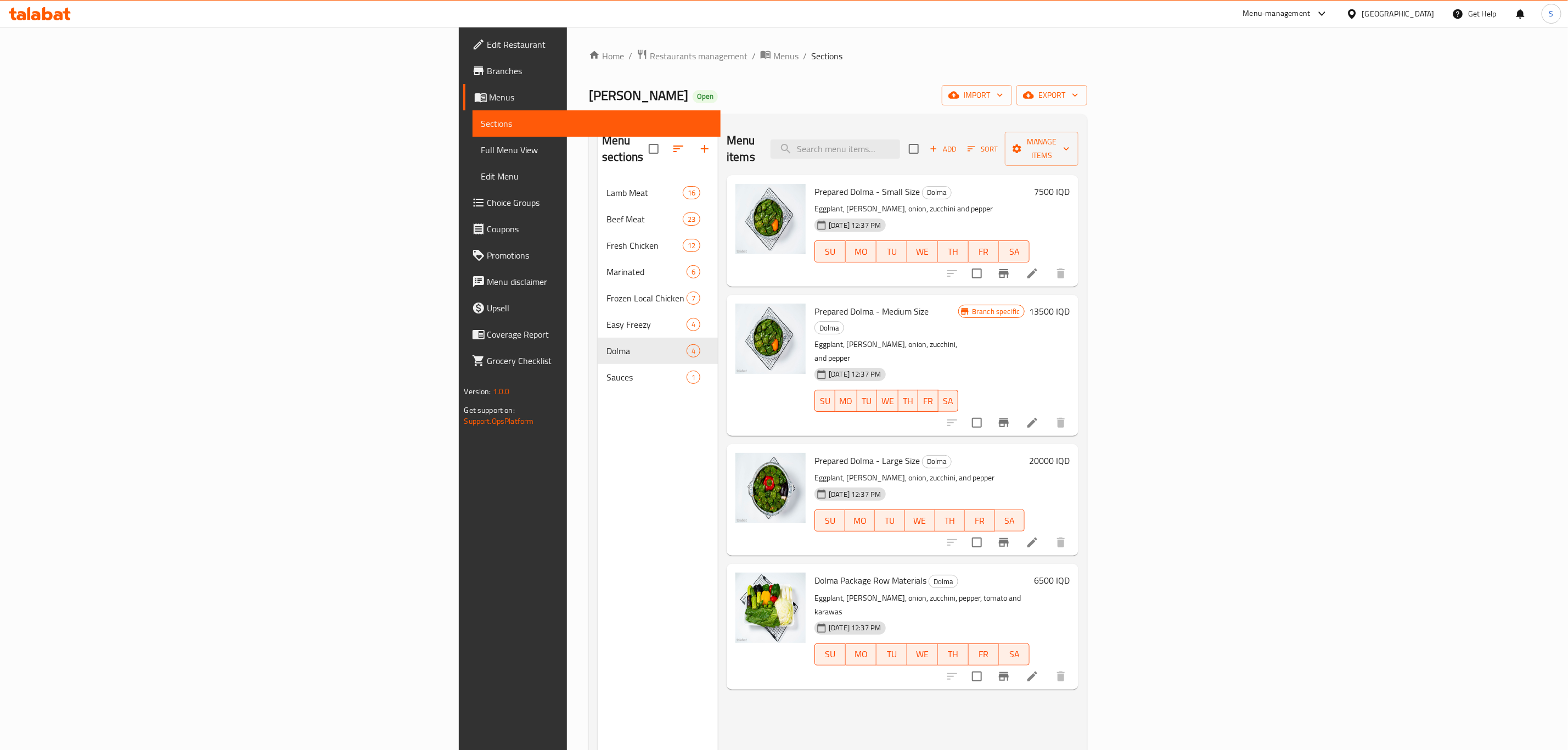
click at [1070, 184] on h6 "7500 IQD" at bounding box center [1052, 191] width 36 height 15
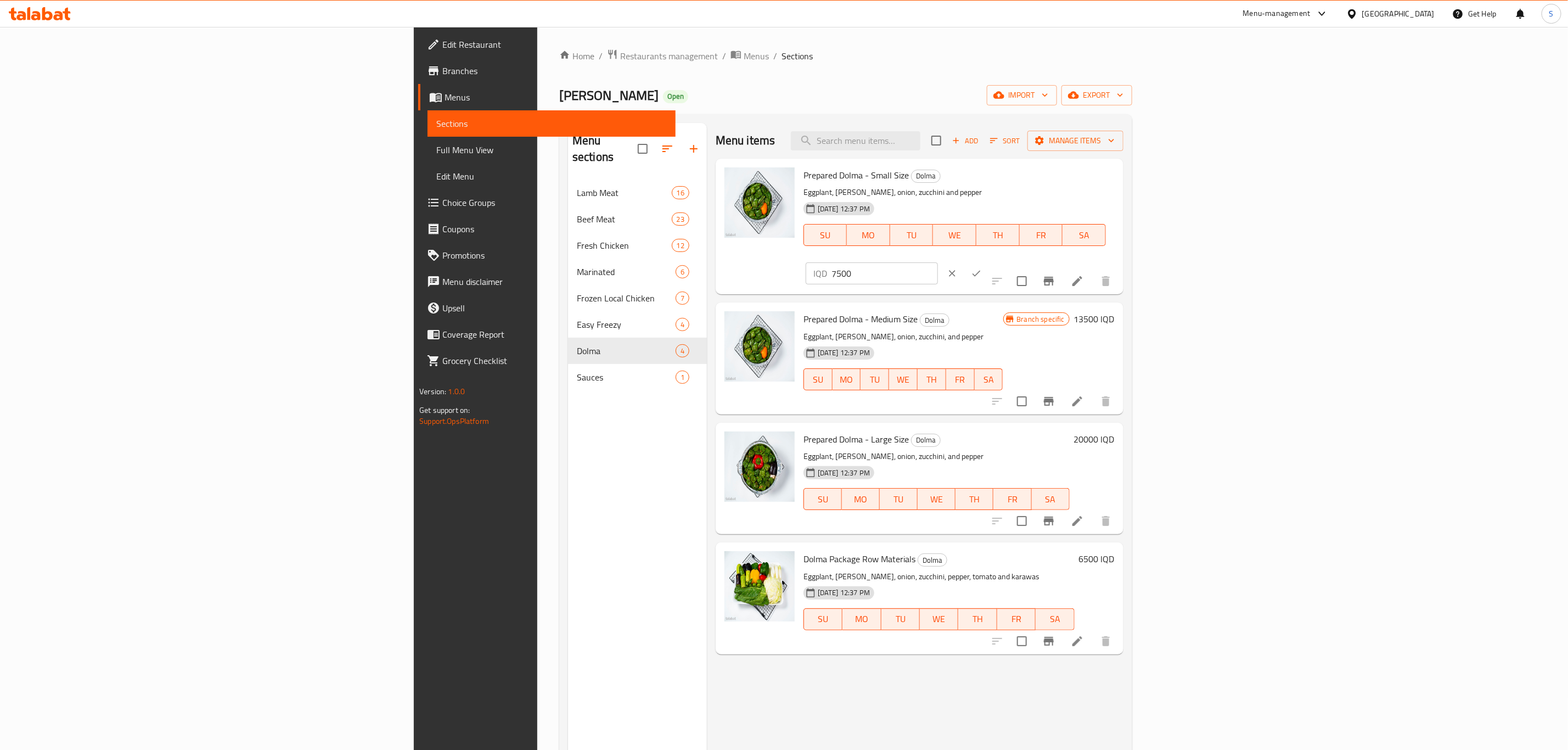
click at [938, 263] on input "7500" at bounding box center [885, 274] width 107 height 22
type input "7000"
click at [982, 268] on icon "ok" at bounding box center [976, 273] width 11 height 11
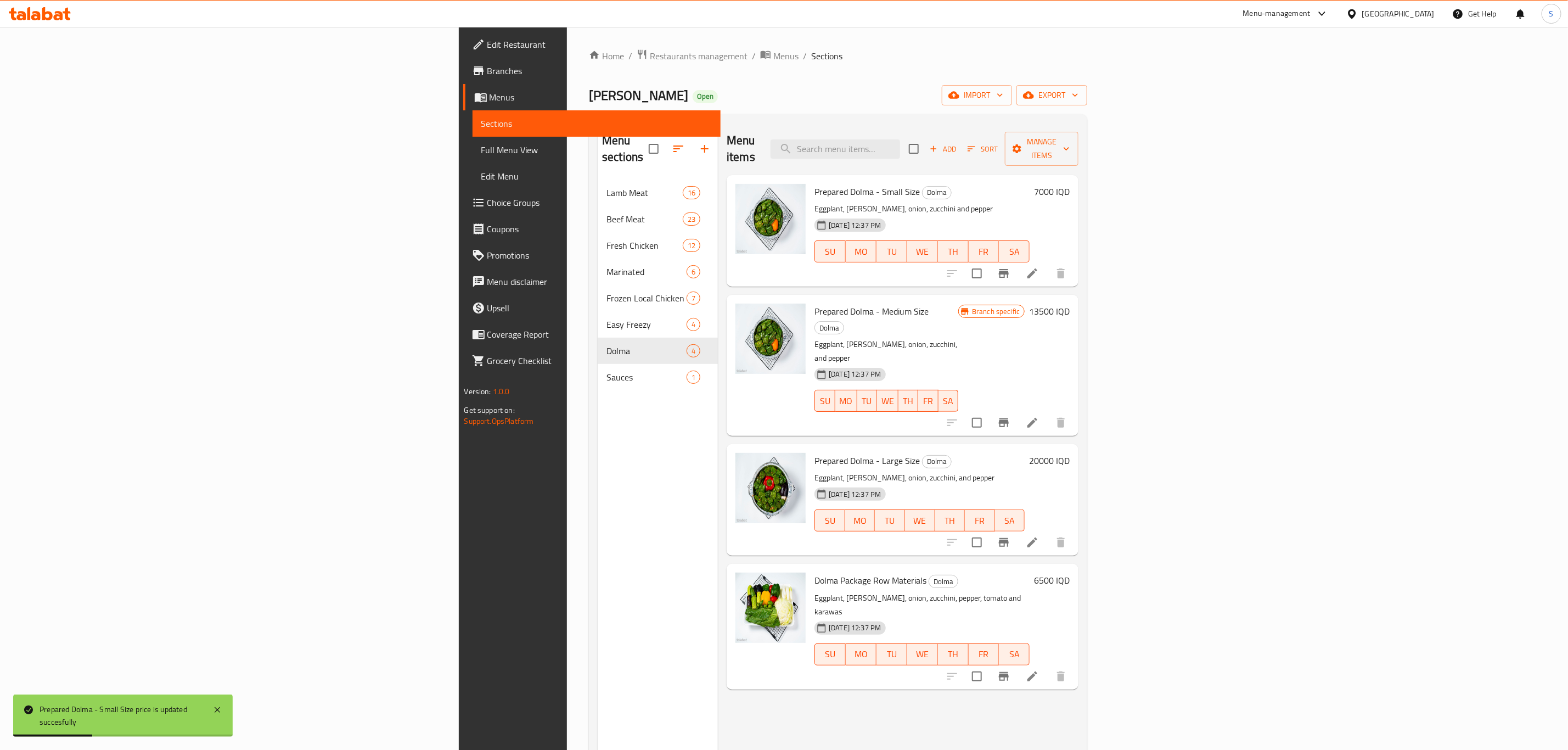
click at [1070, 304] on h6 "13500 IQD" at bounding box center [1049, 311] width 41 height 15
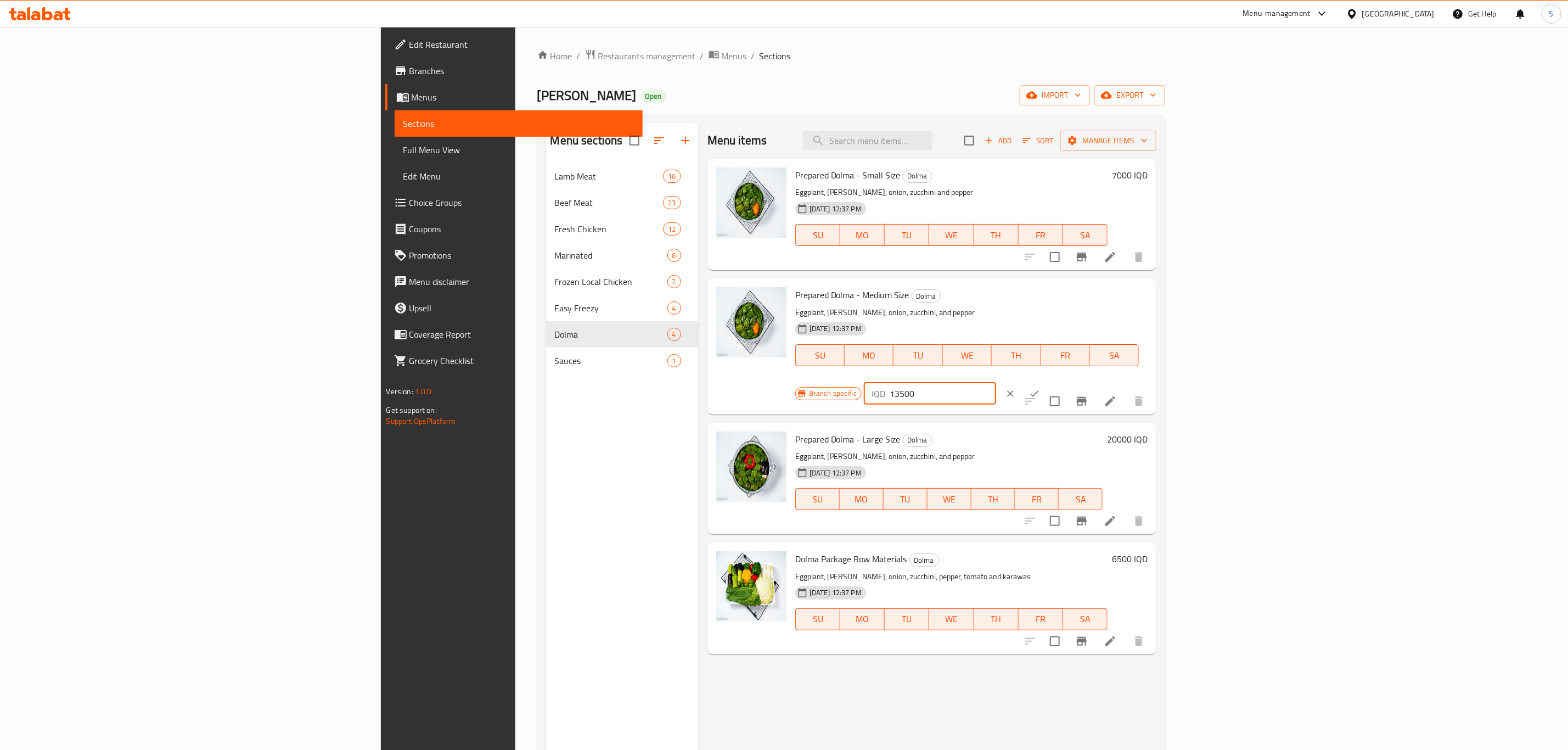
drag, startPoint x: 1391, startPoint y: 299, endPoint x: 1381, endPoint y: 304, distance: 11.2
click at [996, 382] on input "13500" at bounding box center [943, 393] width 107 height 22
type input "11000"
click at [1040, 388] on icon "ok" at bounding box center [1035, 393] width 11 height 11
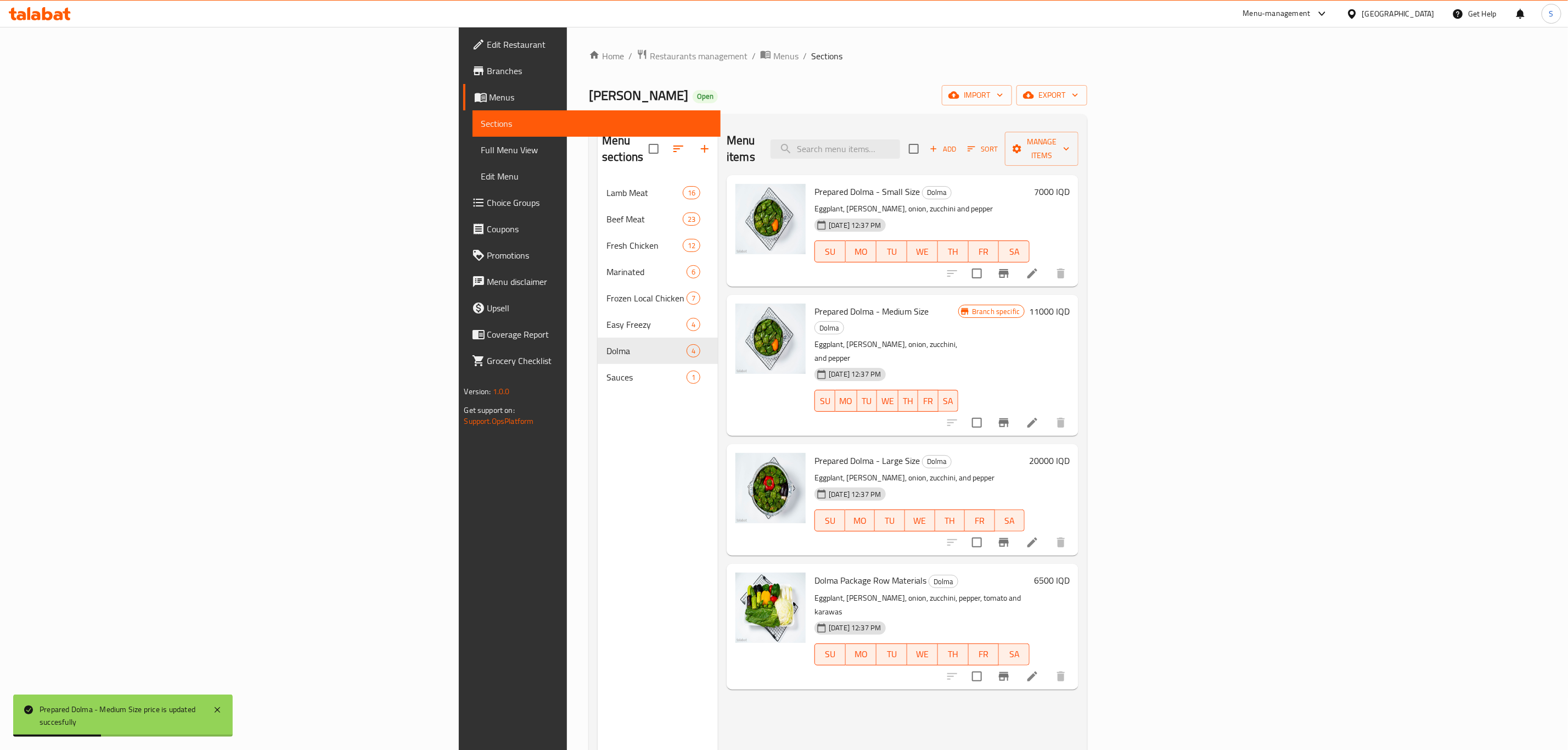
click at [1070, 453] on h6 "20000 IQD" at bounding box center [1049, 460] width 41 height 15
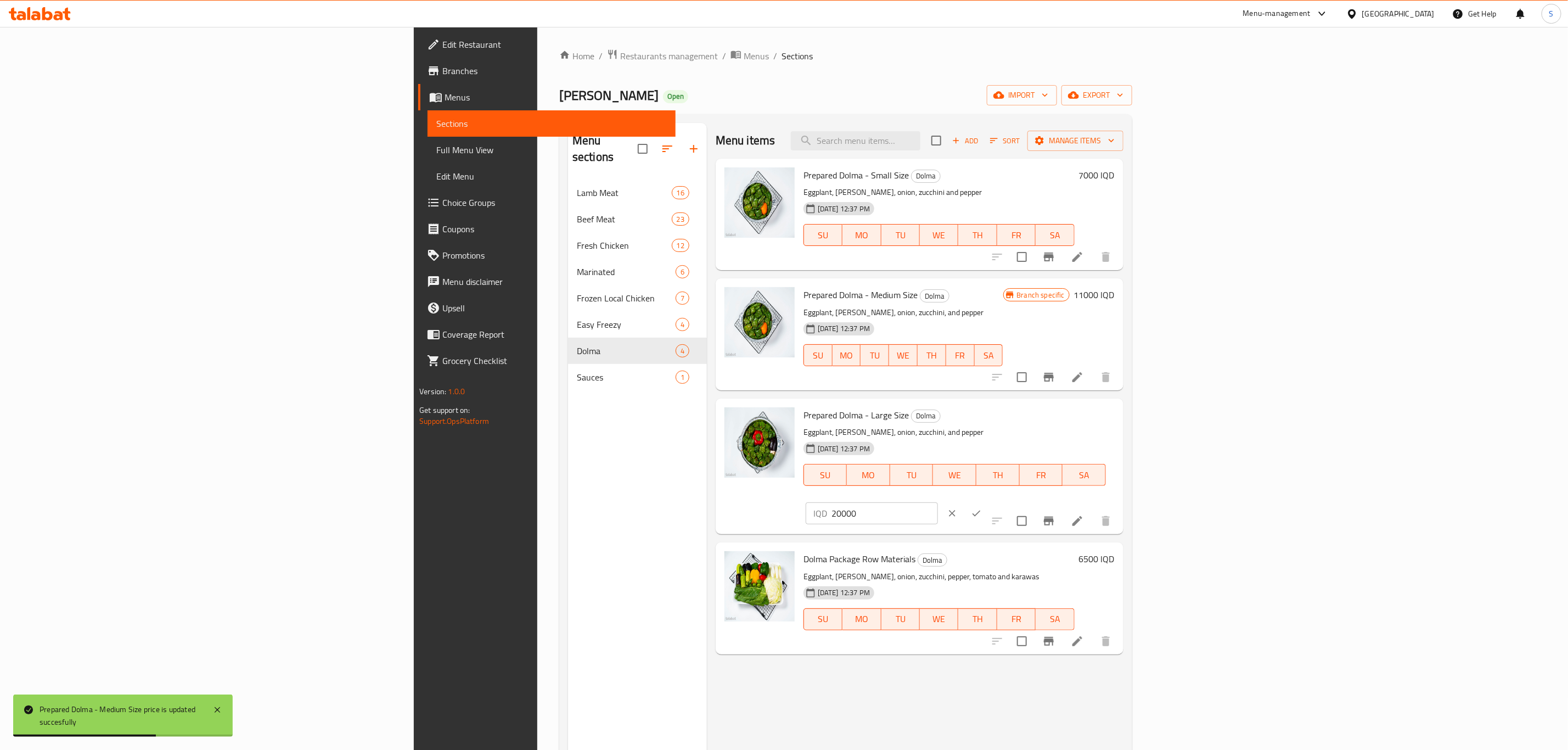
click at [938, 502] on input "20000" at bounding box center [885, 513] width 107 height 22
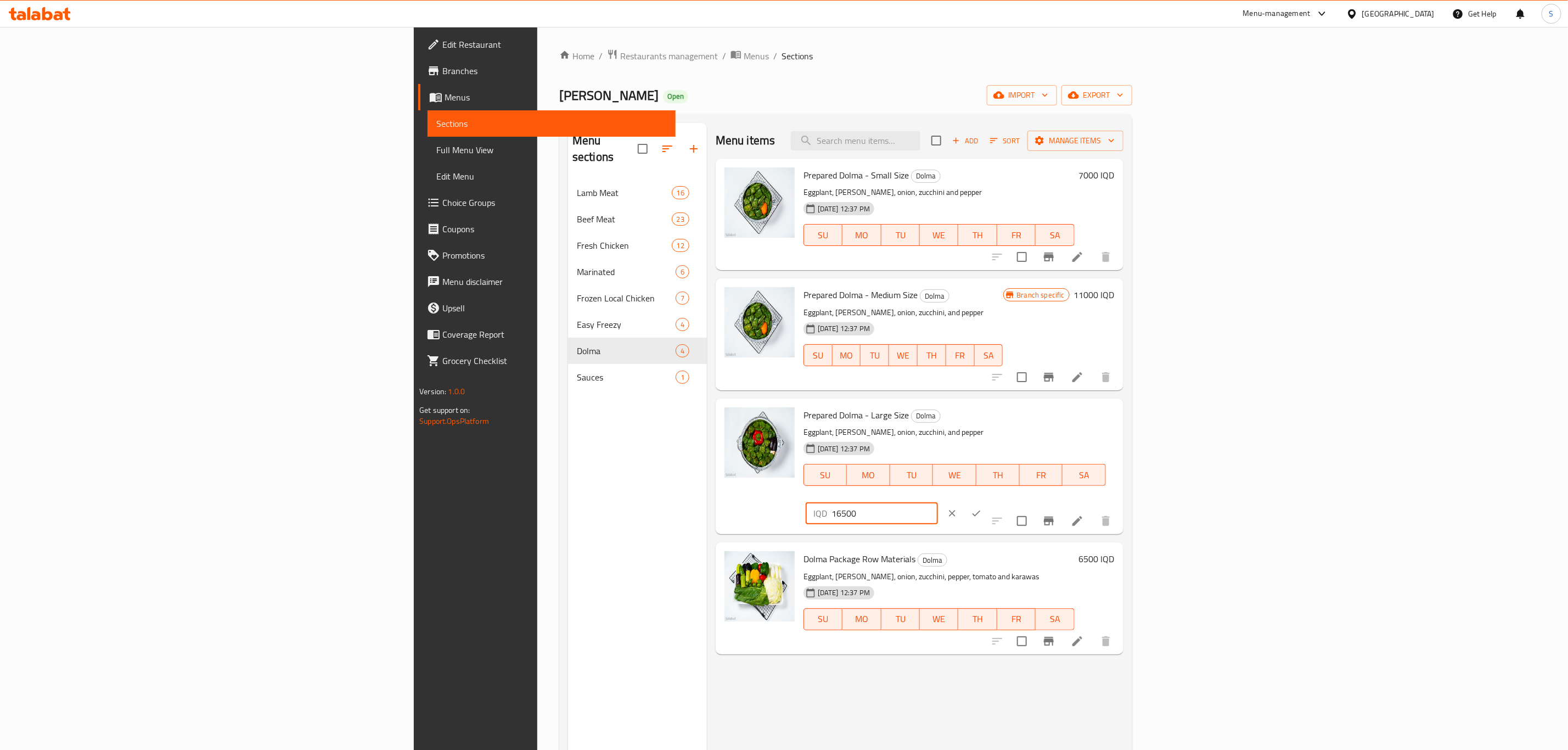
type input "16500"
click at [989, 501] on button "ok" at bounding box center [976, 513] width 24 height 24
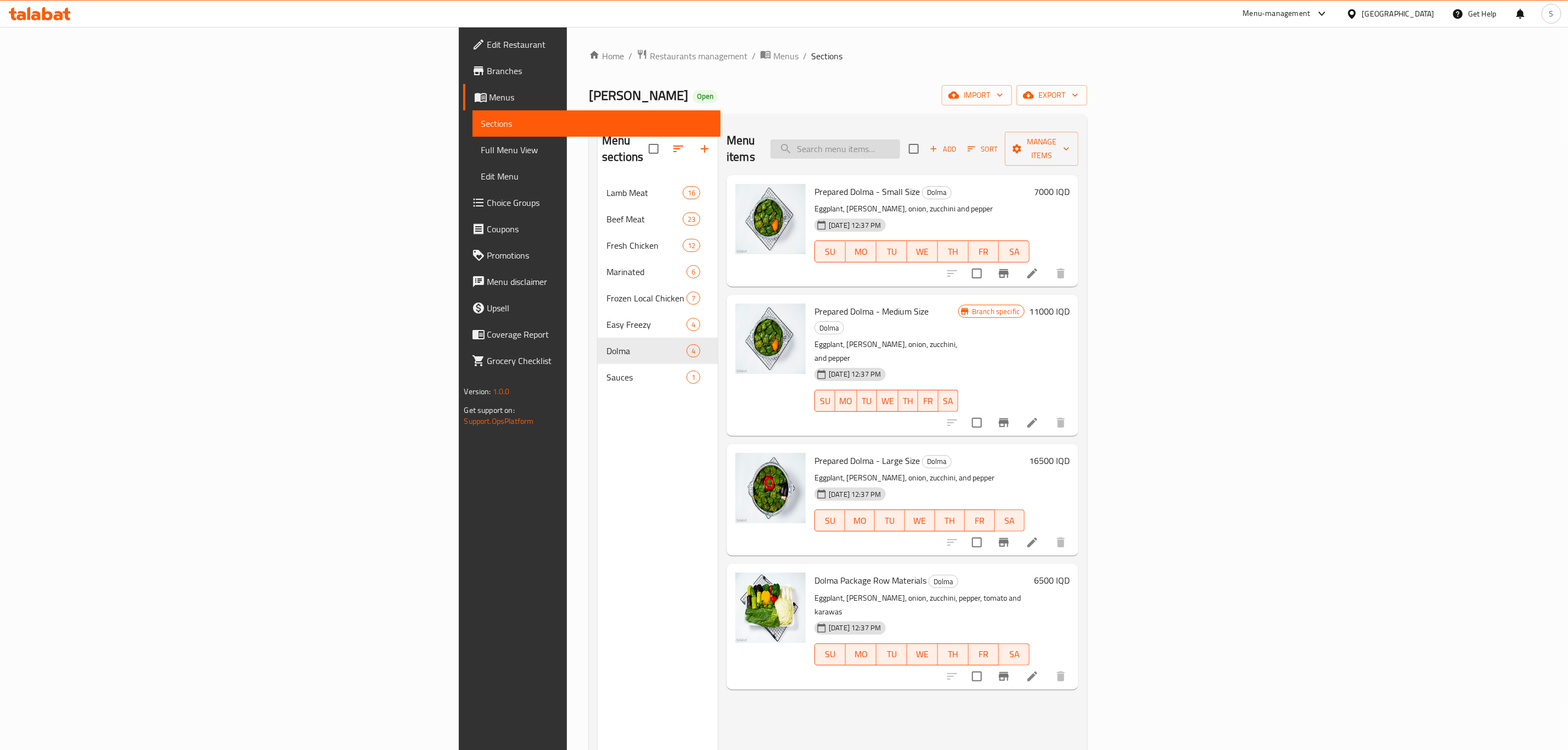
click at [900, 142] on input "search" at bounding box center [835, 149] width 129 height 19
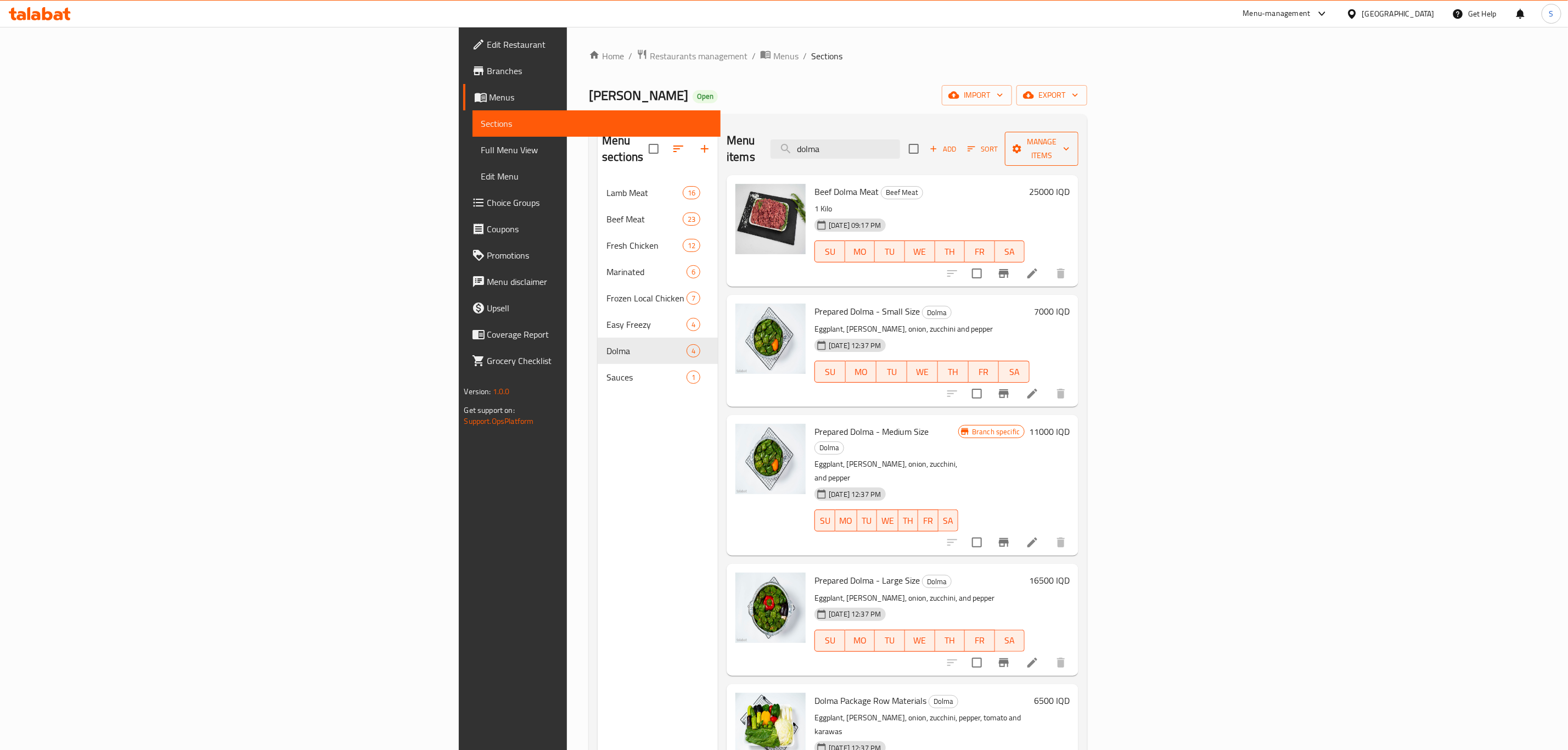
type input "dolma"
click at [1070, 142] on span "Manage items" at bounding box center [1041, 149] width 56 height 28
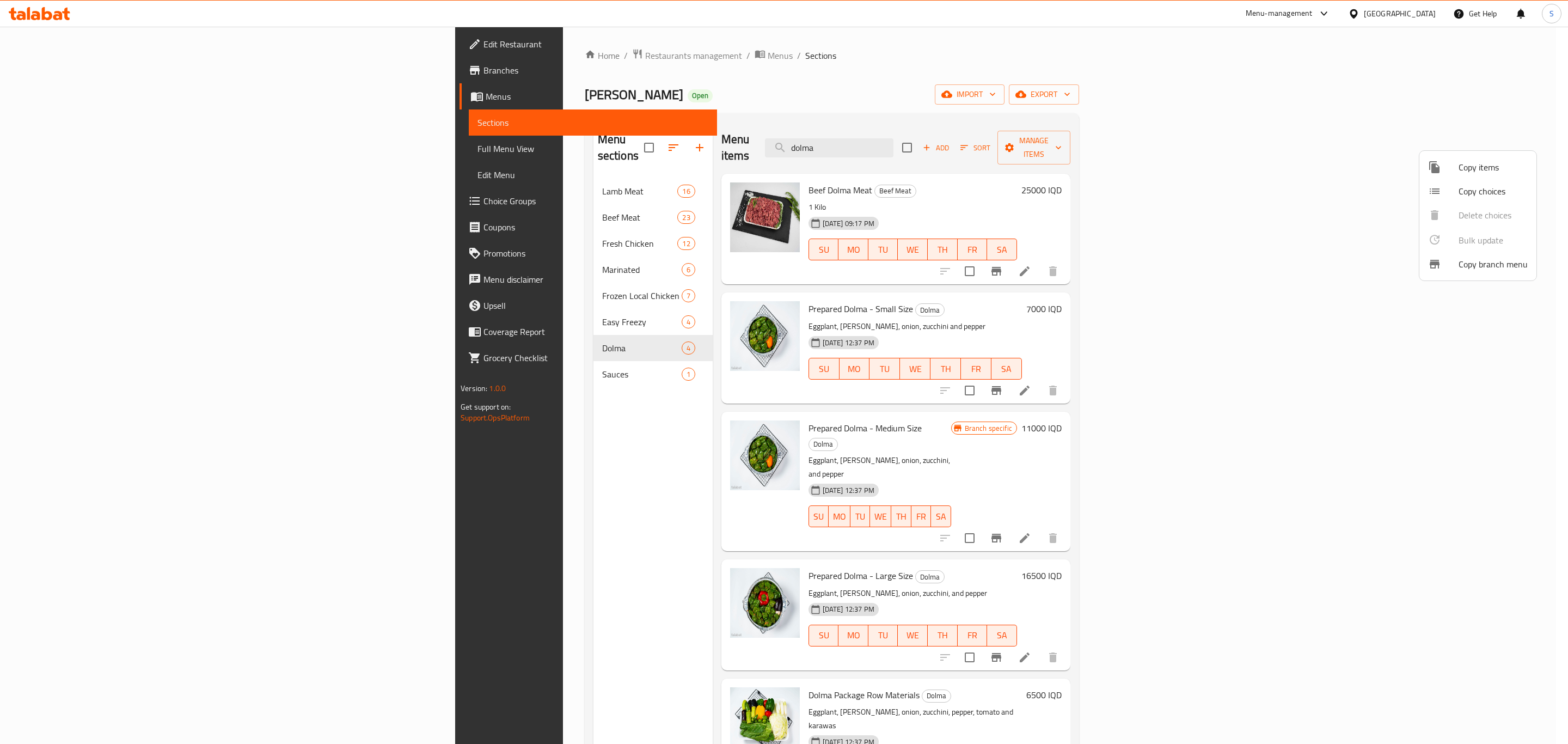
click at [1465, 167] on span "Copy items" at bounding box center [1493, 167] width 69 height 13
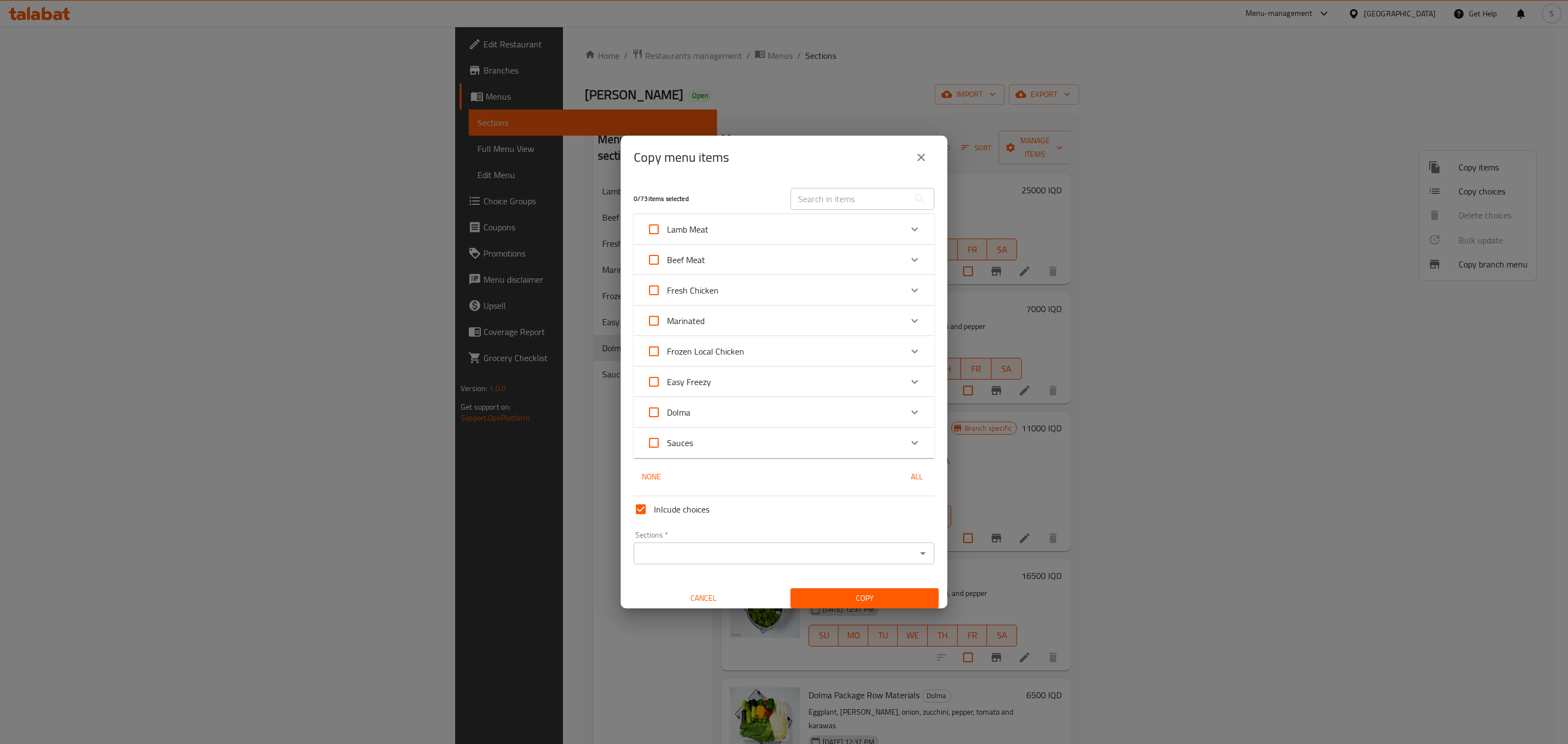
click at [754, 259] on div "Beef Meat" at bounding box center [774, 259] width 255 height 26
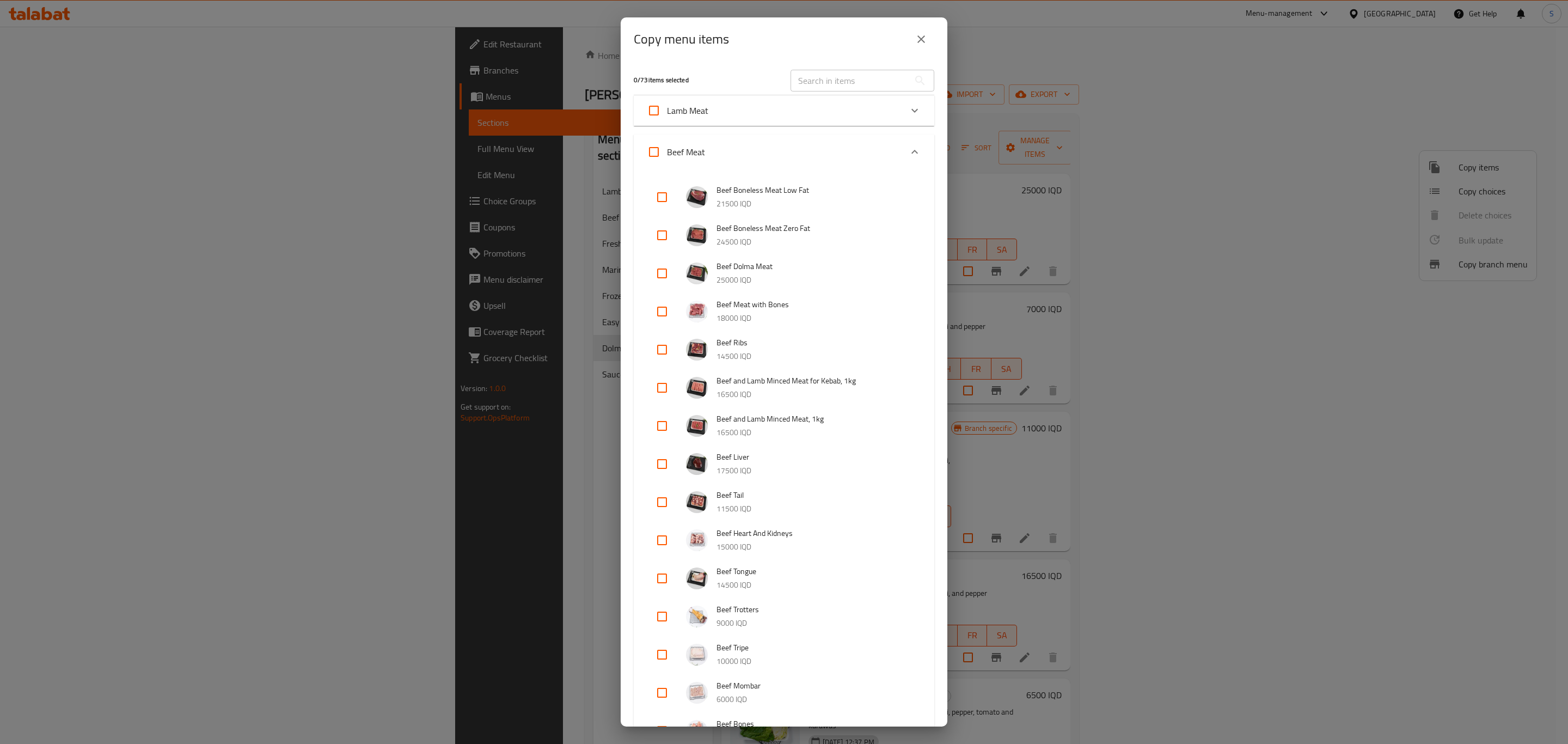
click at [660, 273] on input "checkbox" at bounding box center [662, 273] width 26 height 26
checkbox input "true"
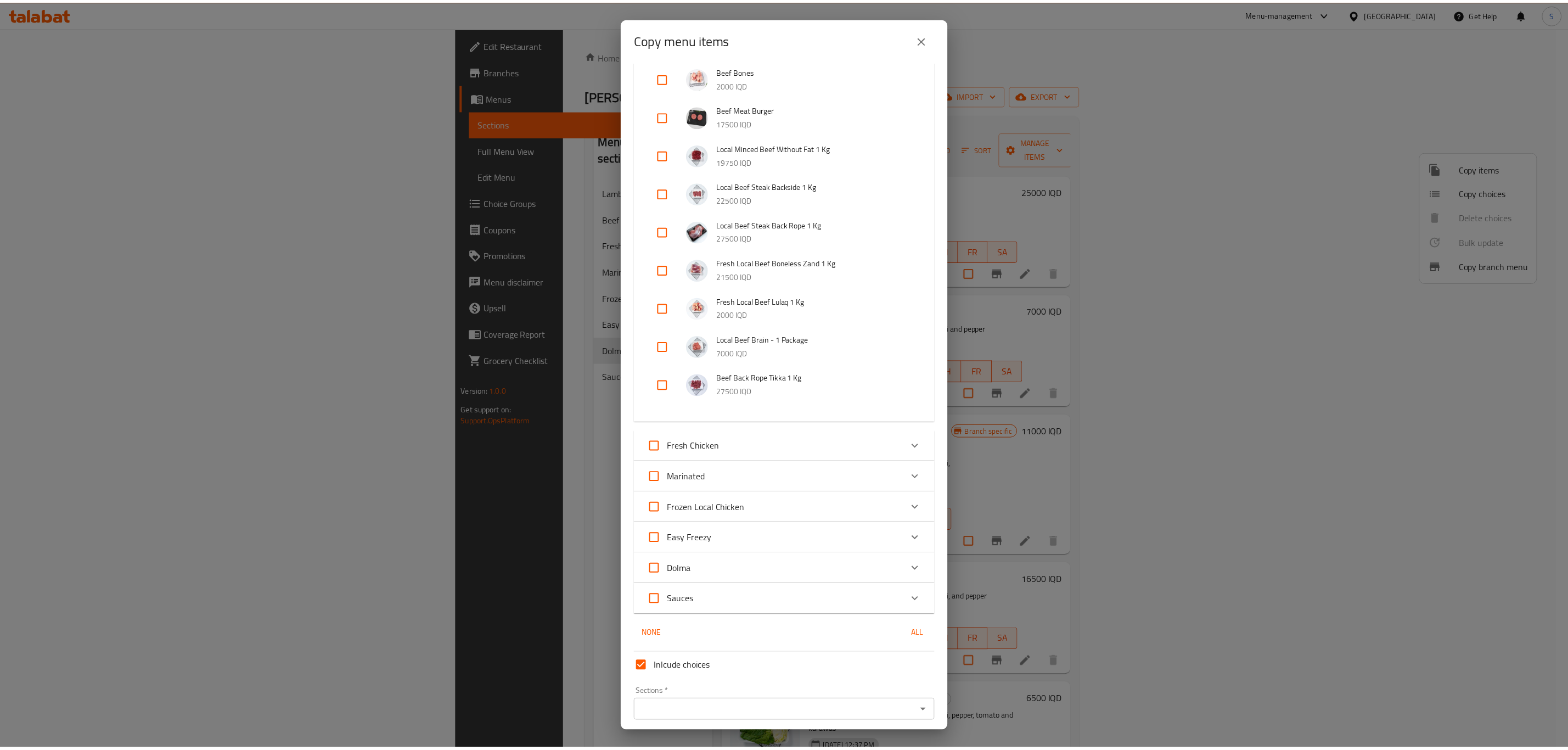
scroll to position [698, 0]
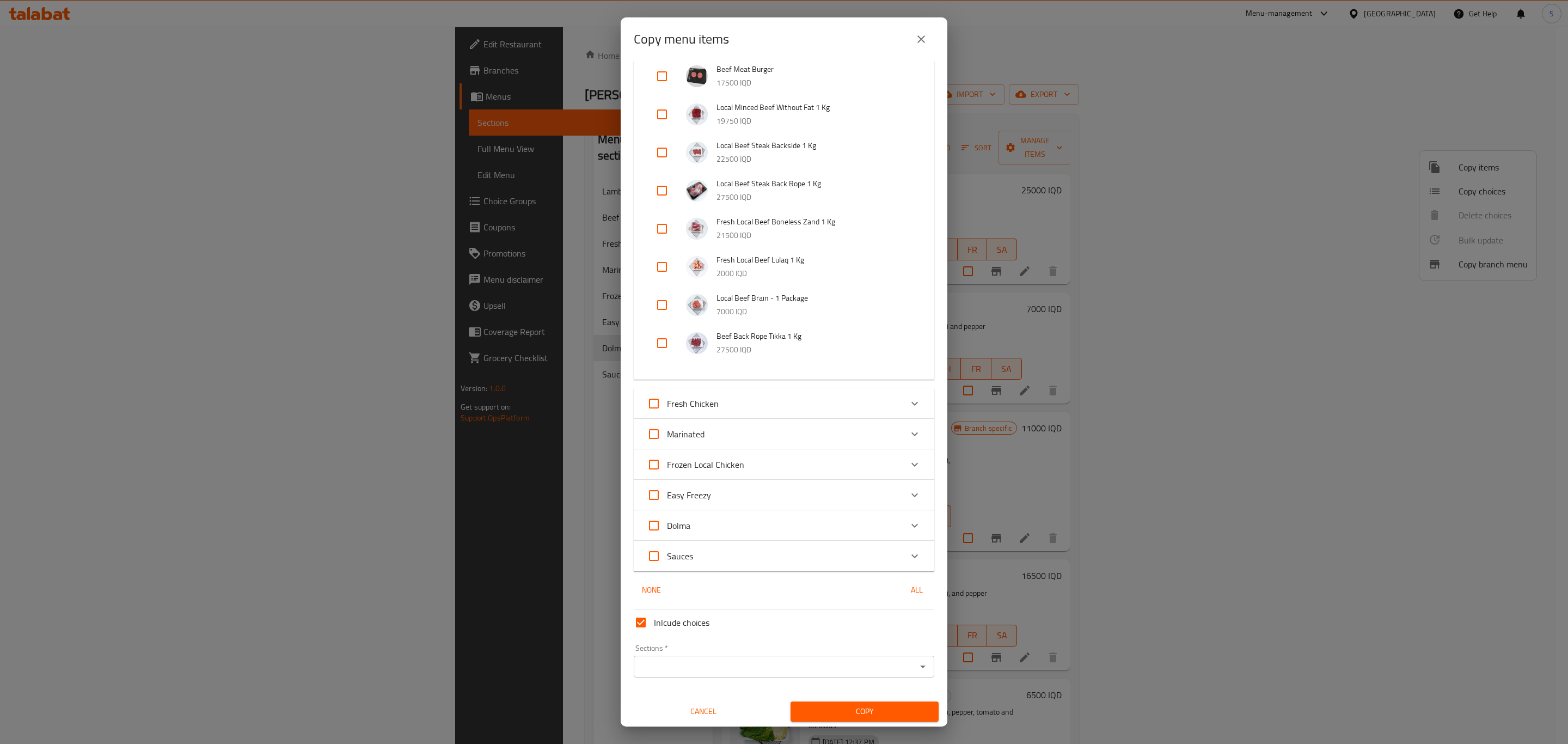
click at [746, 675] on div "Sections *" at bounding box center [784, 667] width 301 height 22
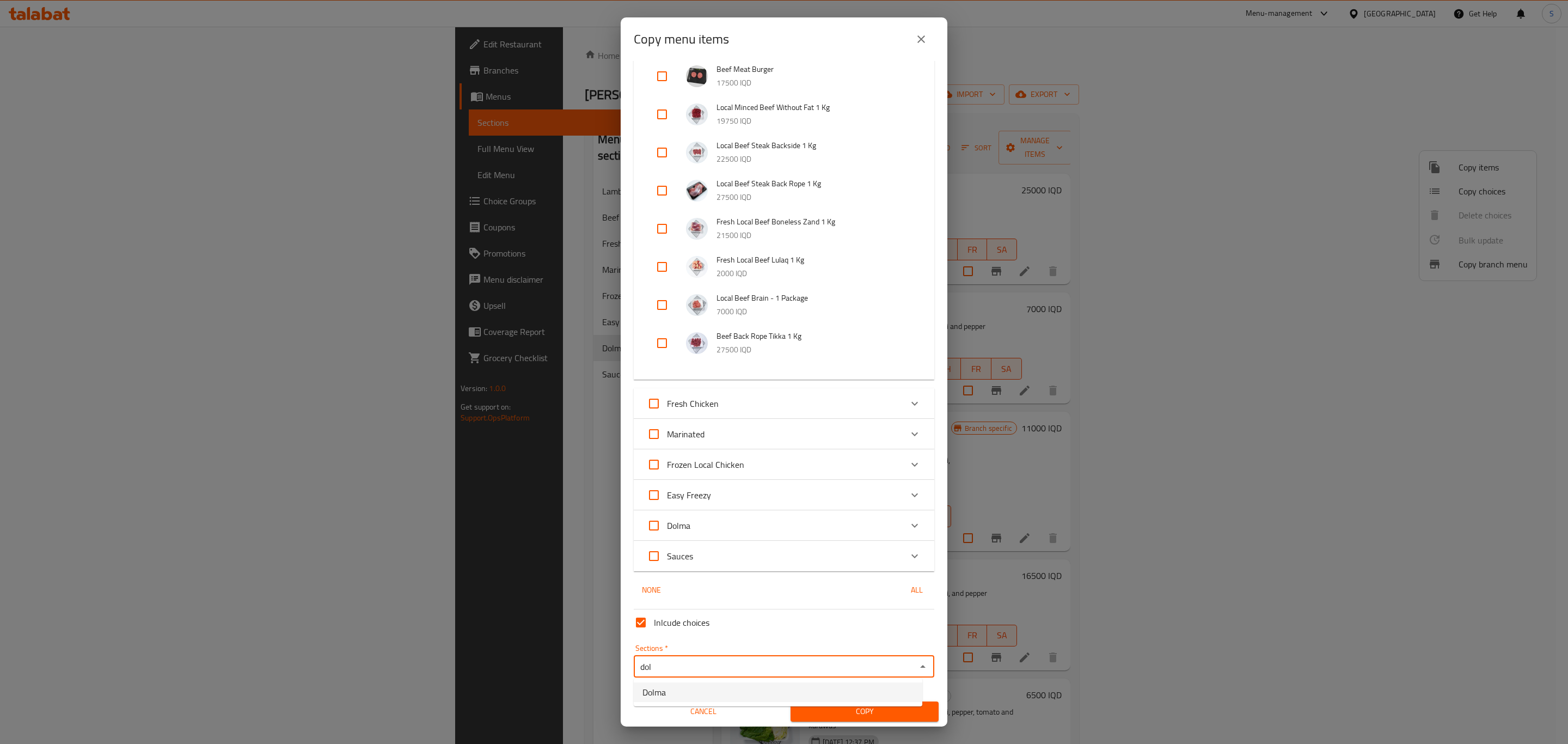
click at [712, 692] on li "Dolma" at bounding box center [778, 692] width 289 height 19
type input "Dolma"
click at [844, 707] on span "Copy" at bounding box center [864, 711] width 131 height 13
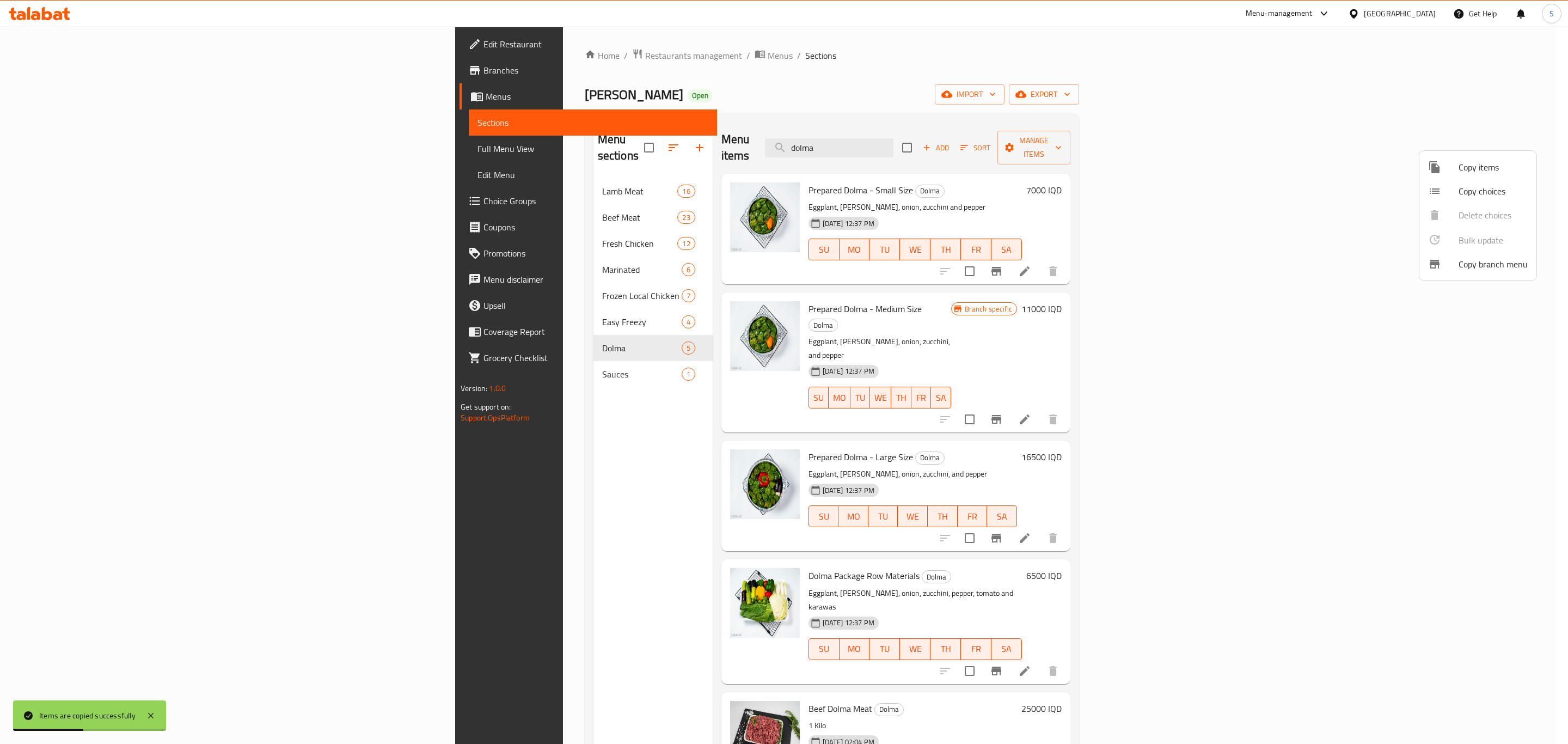
click at [1322, 90] on div at bounding box center [784, 372] width 1568 height 744
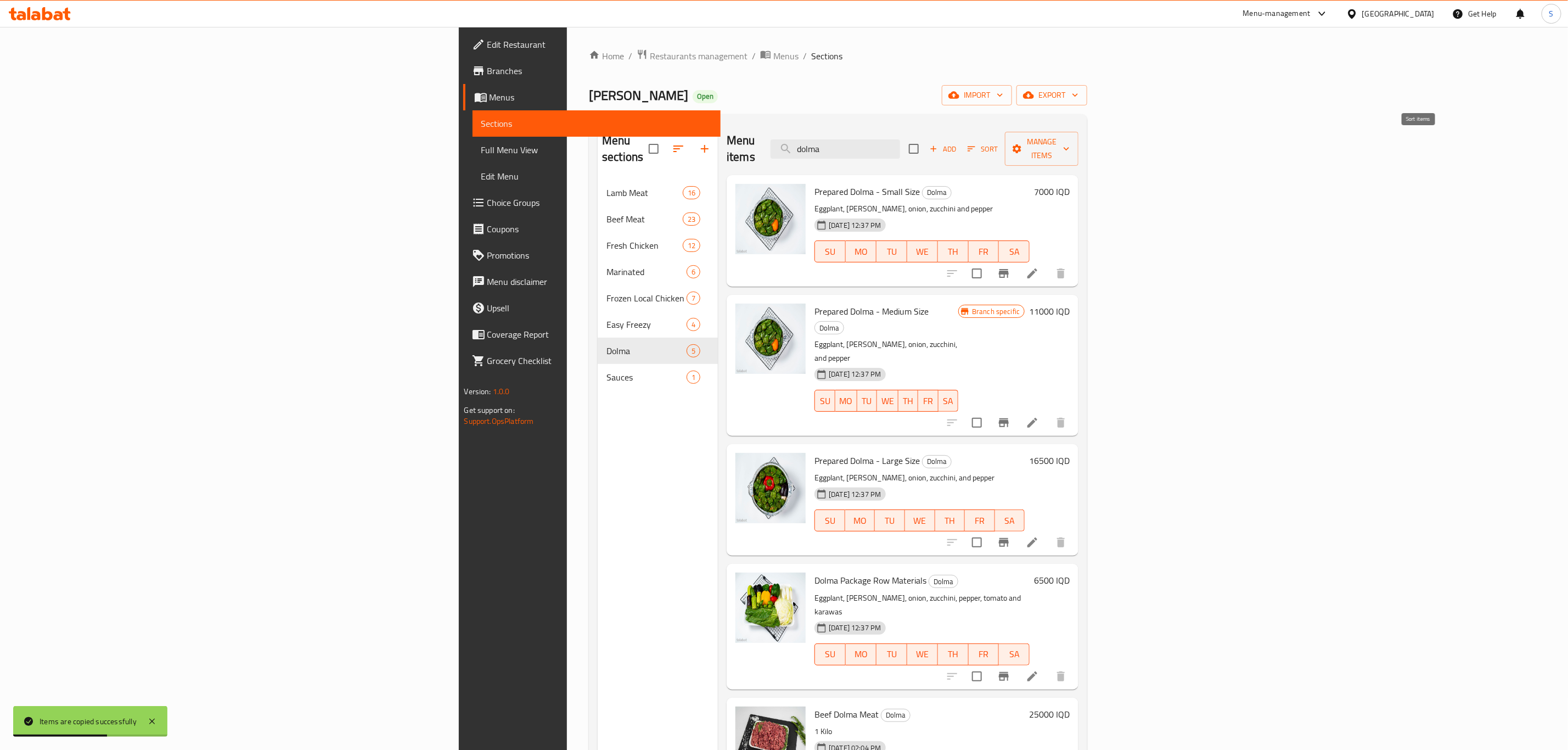
click at [998, 143] on span "Sort" at bounding box center [983, 149] width 30 height 13
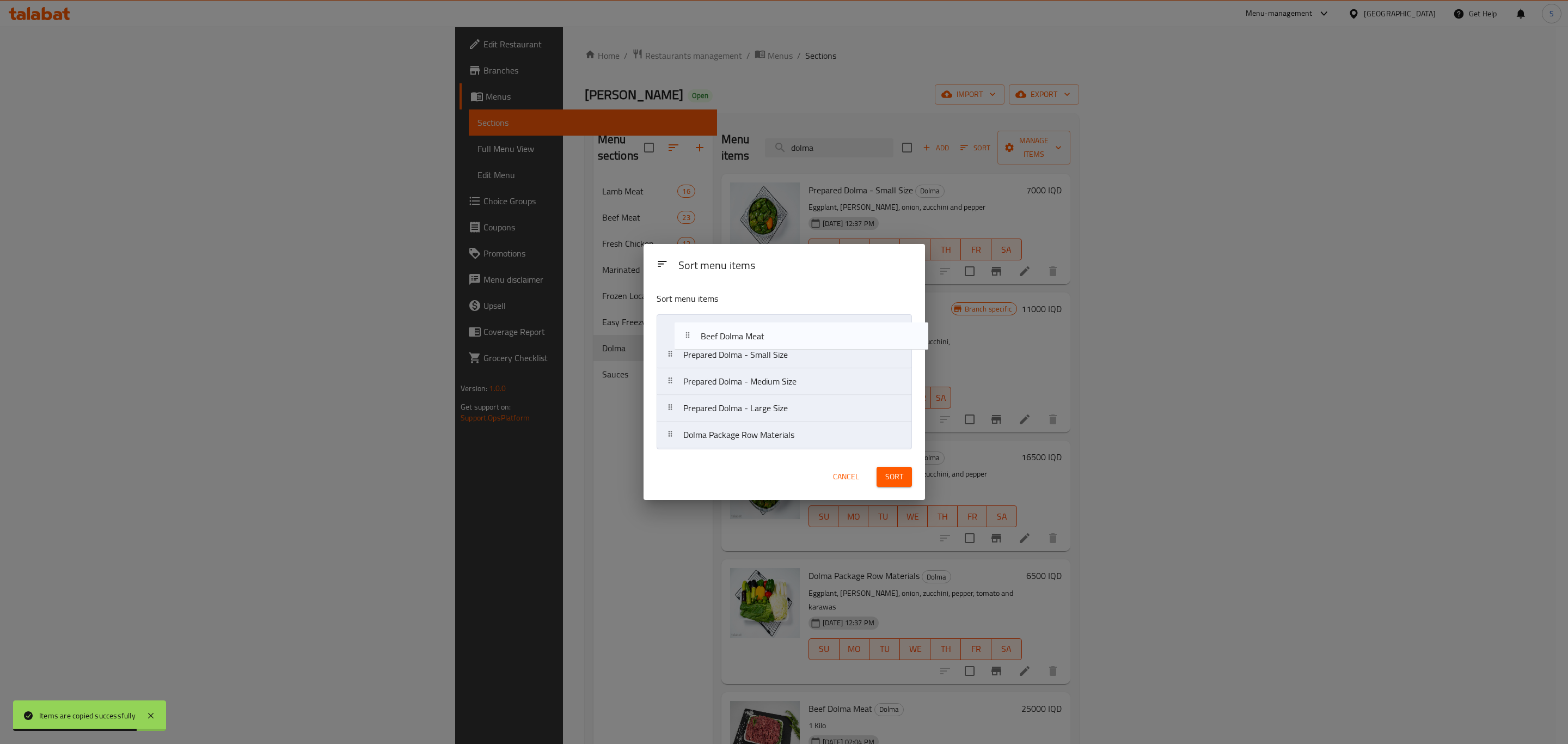
drag, startPoint x: 729, startPoint y: 440, endPoint x: 745, endPoint y: 335, distance: 106.2
click at [745, 335] on nav "Prepared Dolma - Small Size Prepared Dolma - Medium Size Prepared Dolma - Large…" at bounding box center [784, 381] width 255 height 135
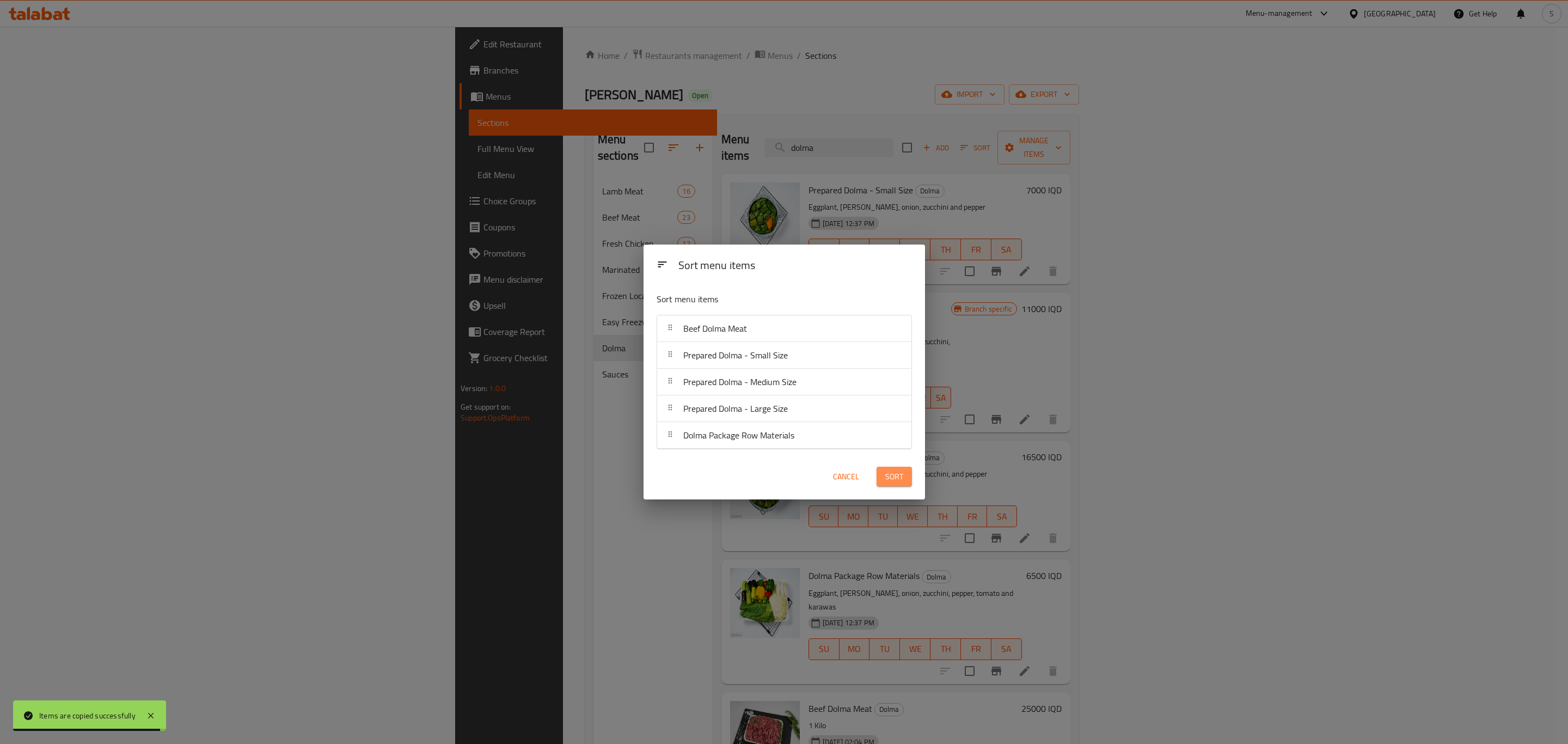
click at [887, 482] on span "Sort" at bounding box center [894, 477] width 18 height 13
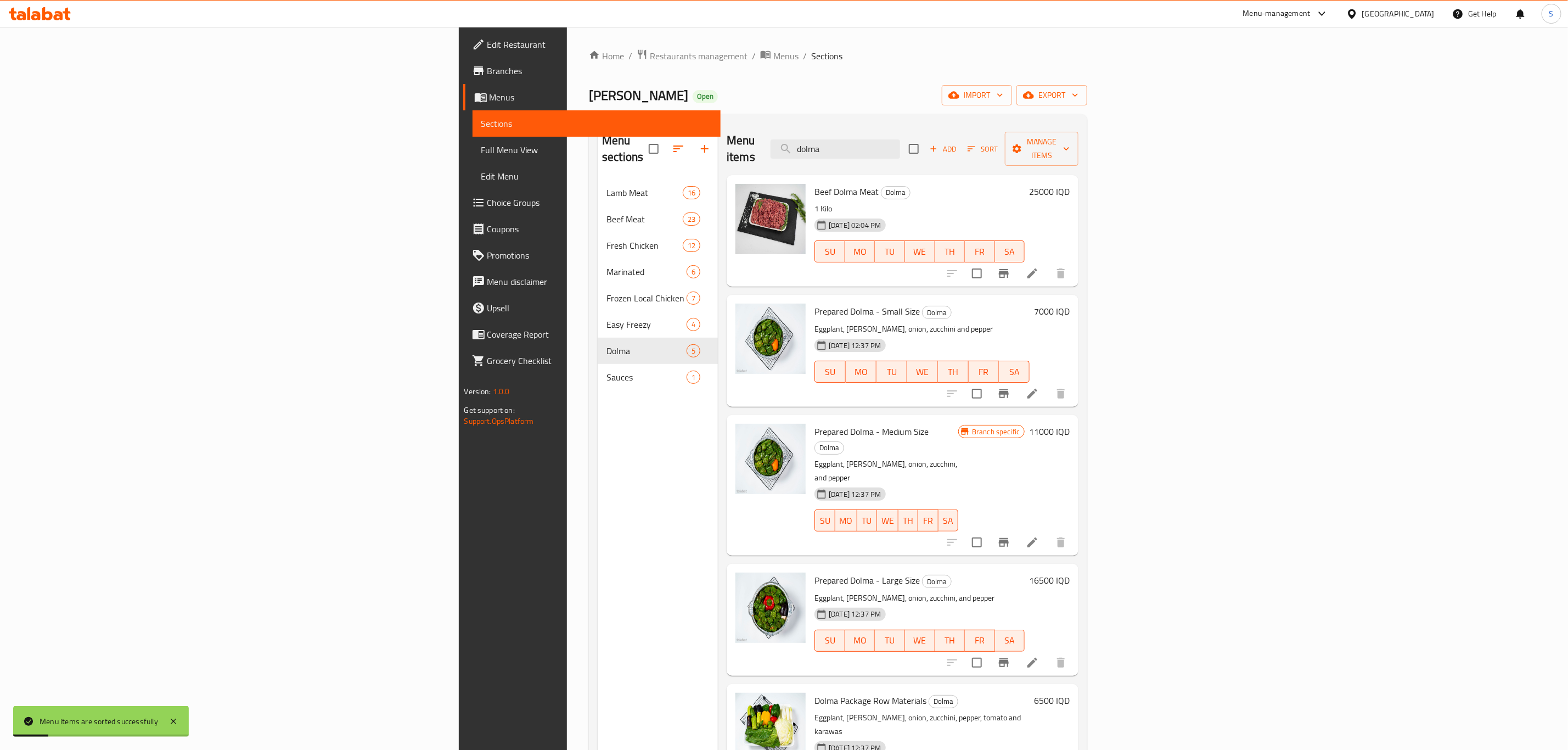
click at [733, 76] on div "Home / Restaurants management / Menus / Sections Qasab Sarwaran Open import exp…" at bounding box center [838, 465] width 498 height 833
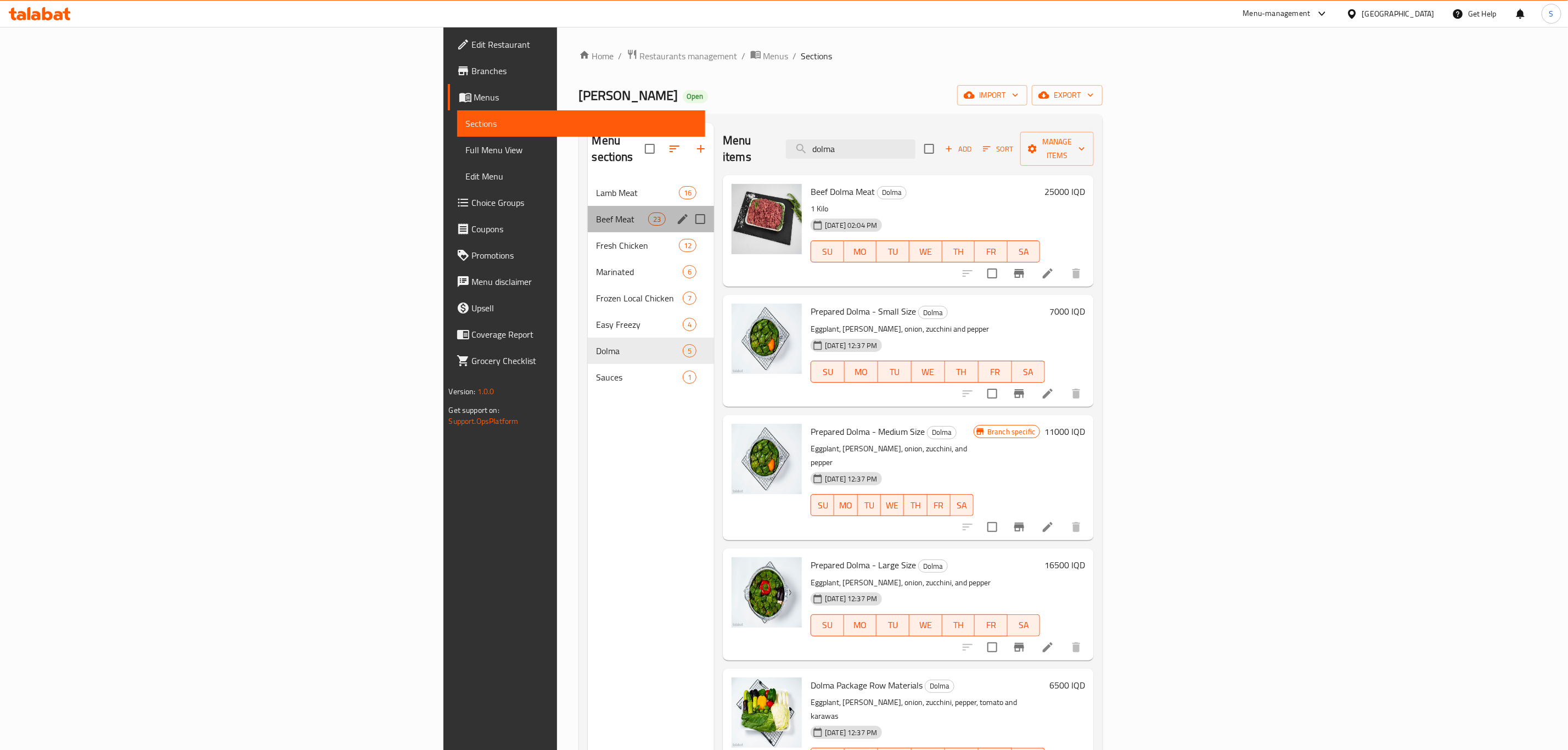
click at [588, 206] on div "Beef Meat 23" at bounding box center [651, 218] width 127 height 26
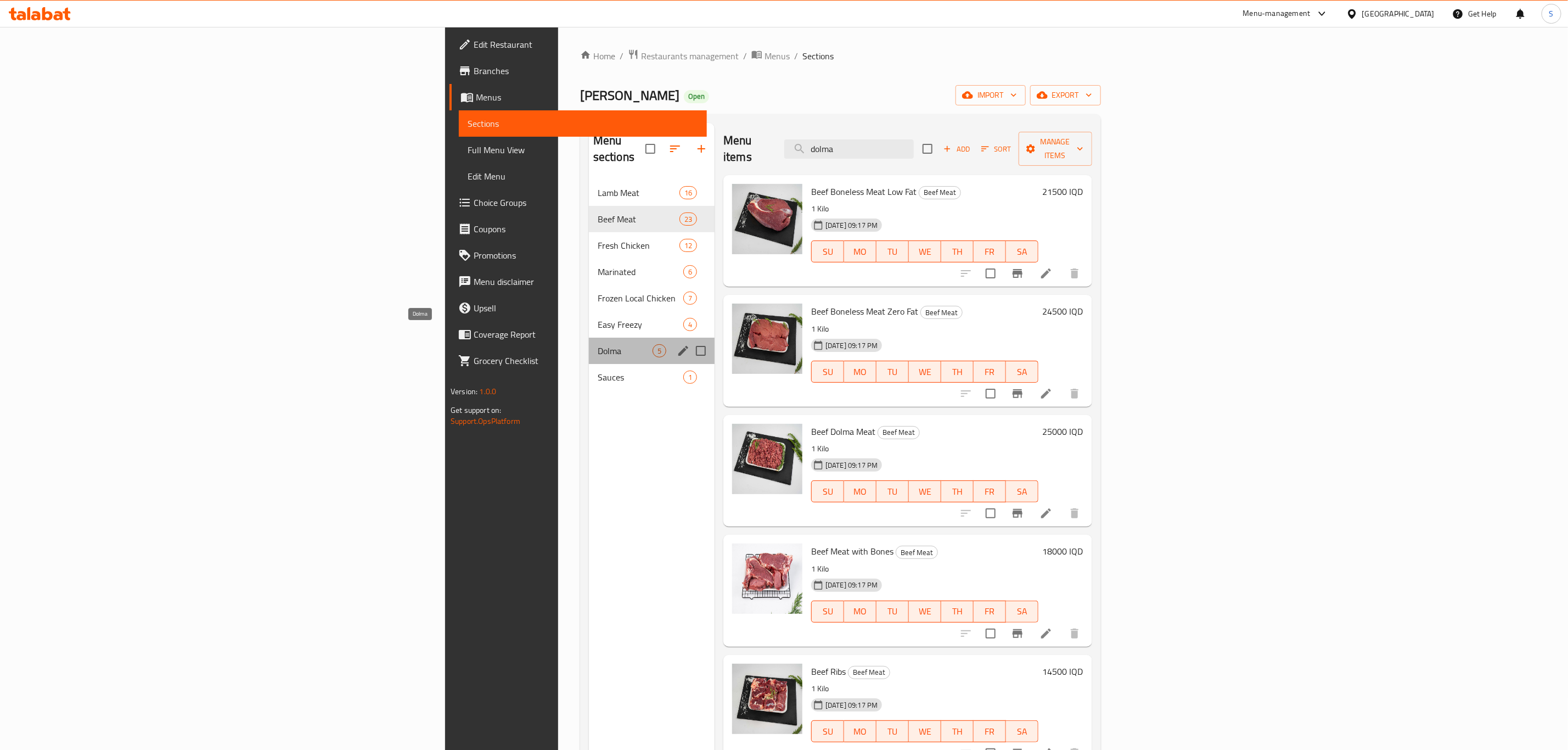
click at [598, 344] on span "Dolma" at bounding box center [625, 350] width 55 height 13
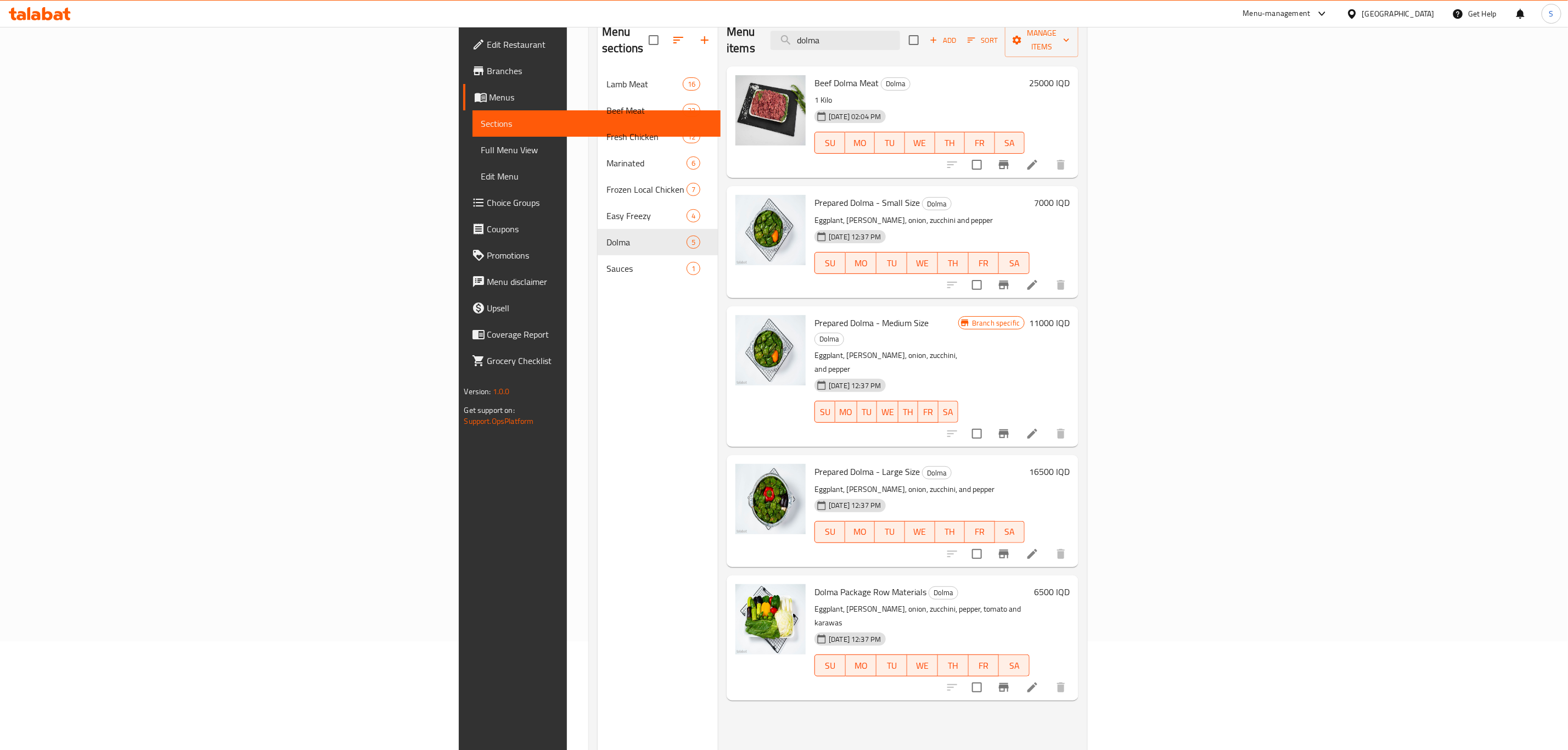
scroll to position [92, 0]
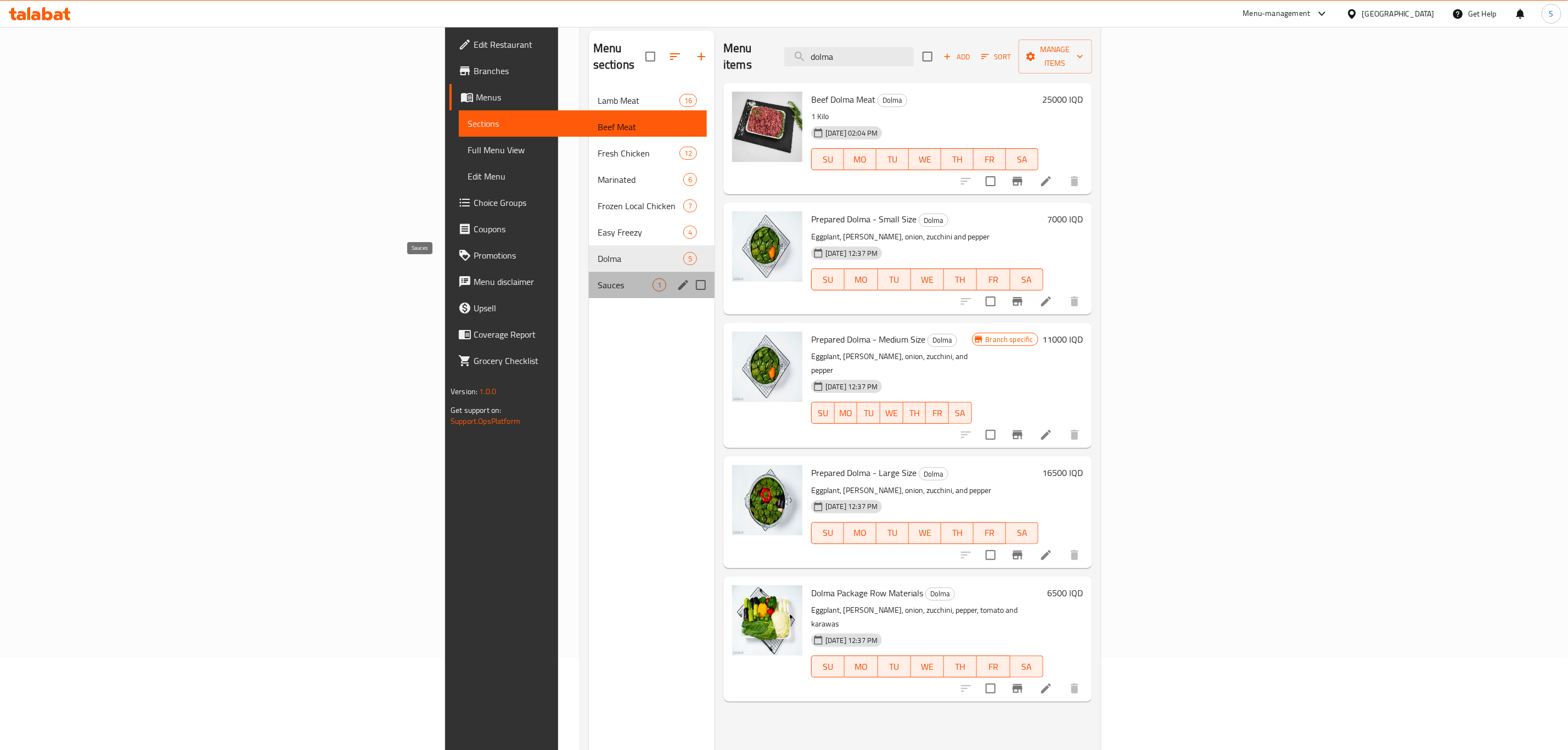
click at [598, 278] on span "Sauces" at bounding box center [625, 284] width 55 height 13
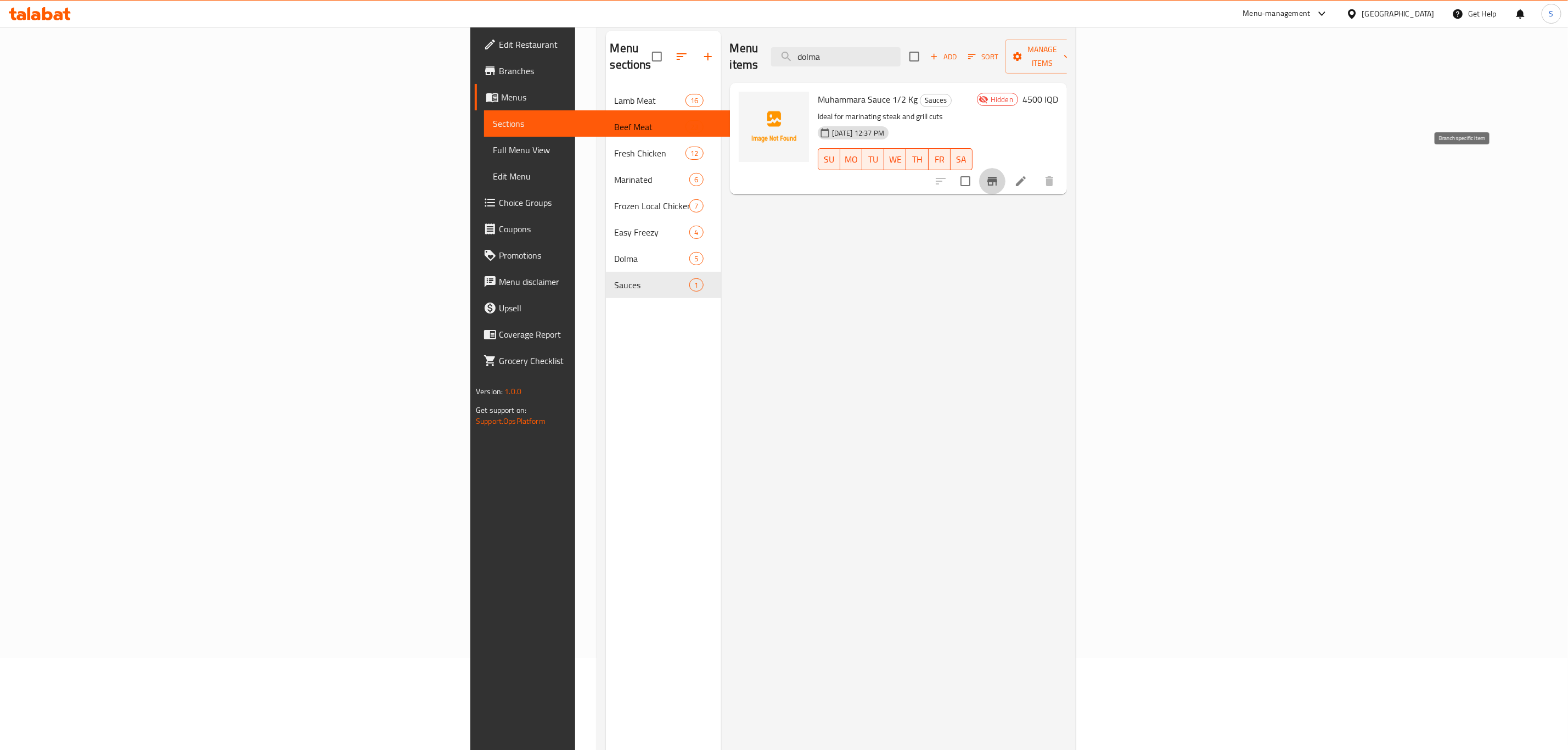
click at [997, 177] on icon "Branch-specific-item" at bounding box center [992, 181] width 10 height 9
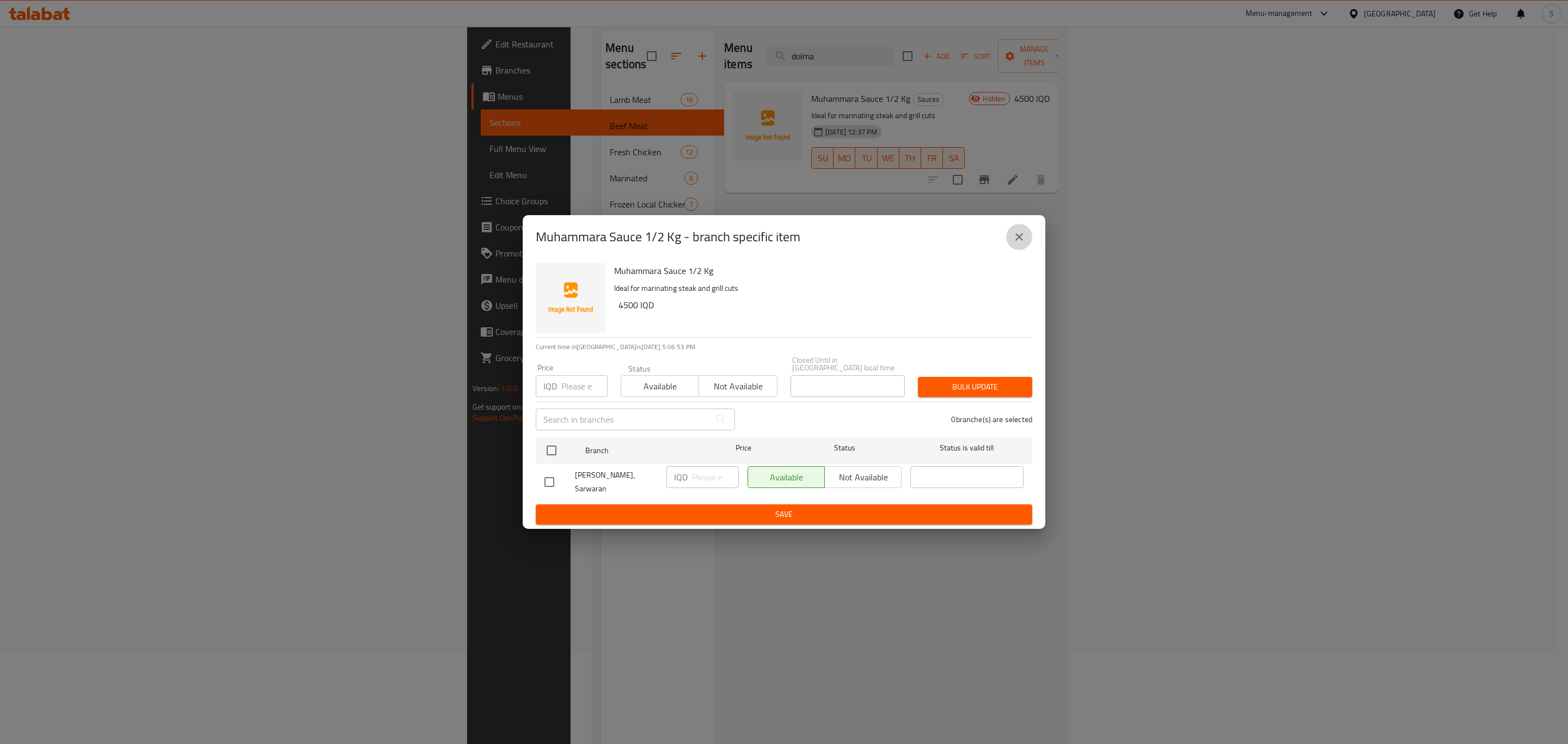
click at [1018, 240] on icon "close" at bounding box center [1019, 237] width 8 height 8
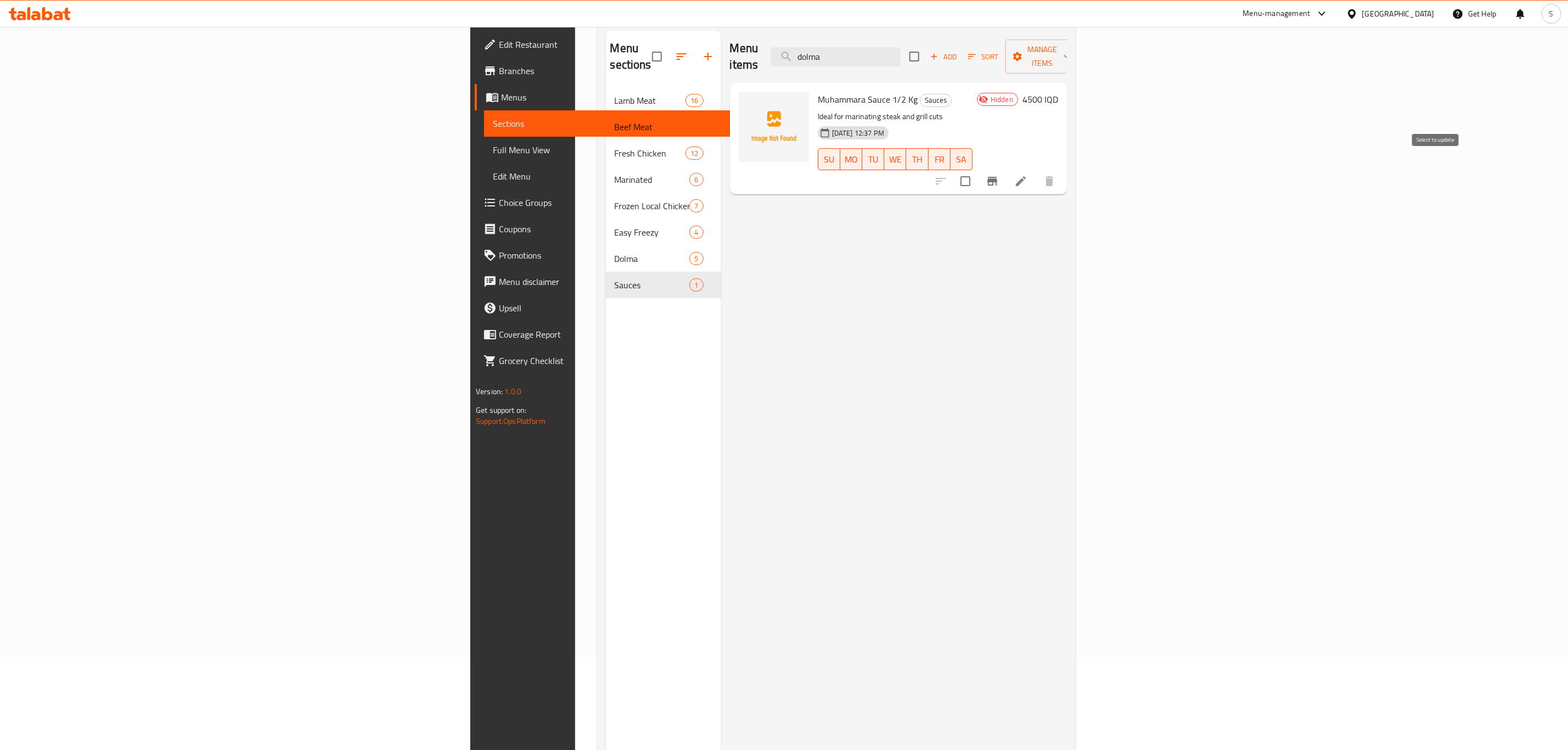
click at [977, 169] on input "checkbox" at bounding box center [966, 181] width 23 height 23
checkbox input "true"
click at [1070, 48] on span "Manage items" at bounding box center [1042, 56] width 56 height 28
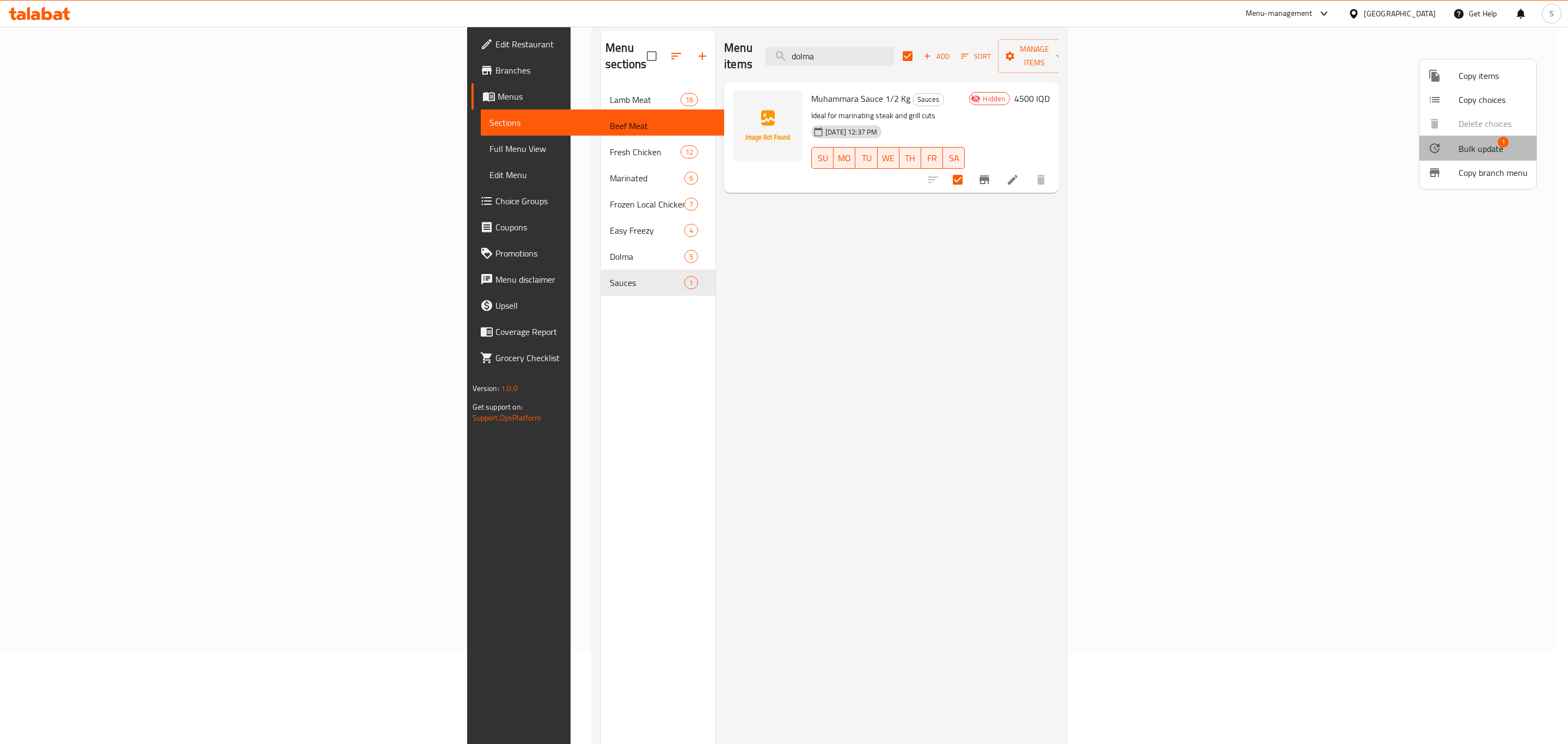
click at [1465, 144] on span "Bulk update" at bounding box center [1480, 148] width 44 height 13
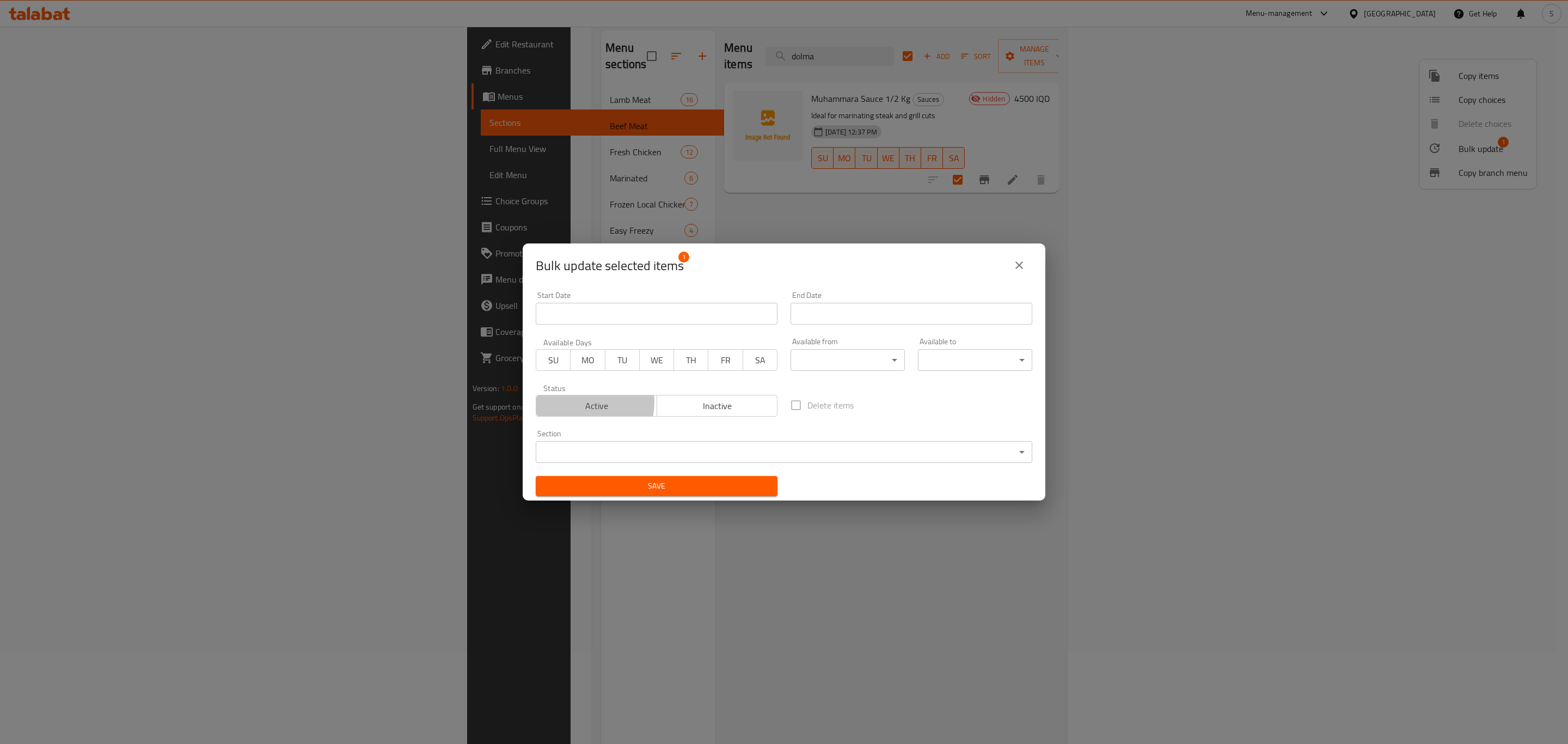
click at [580, 402] on span "Active" at bounding box center [597, 406] width 112 height 16
click at [673, 491] on span "Save" at bounding box center [656, 486] width 225 height 13
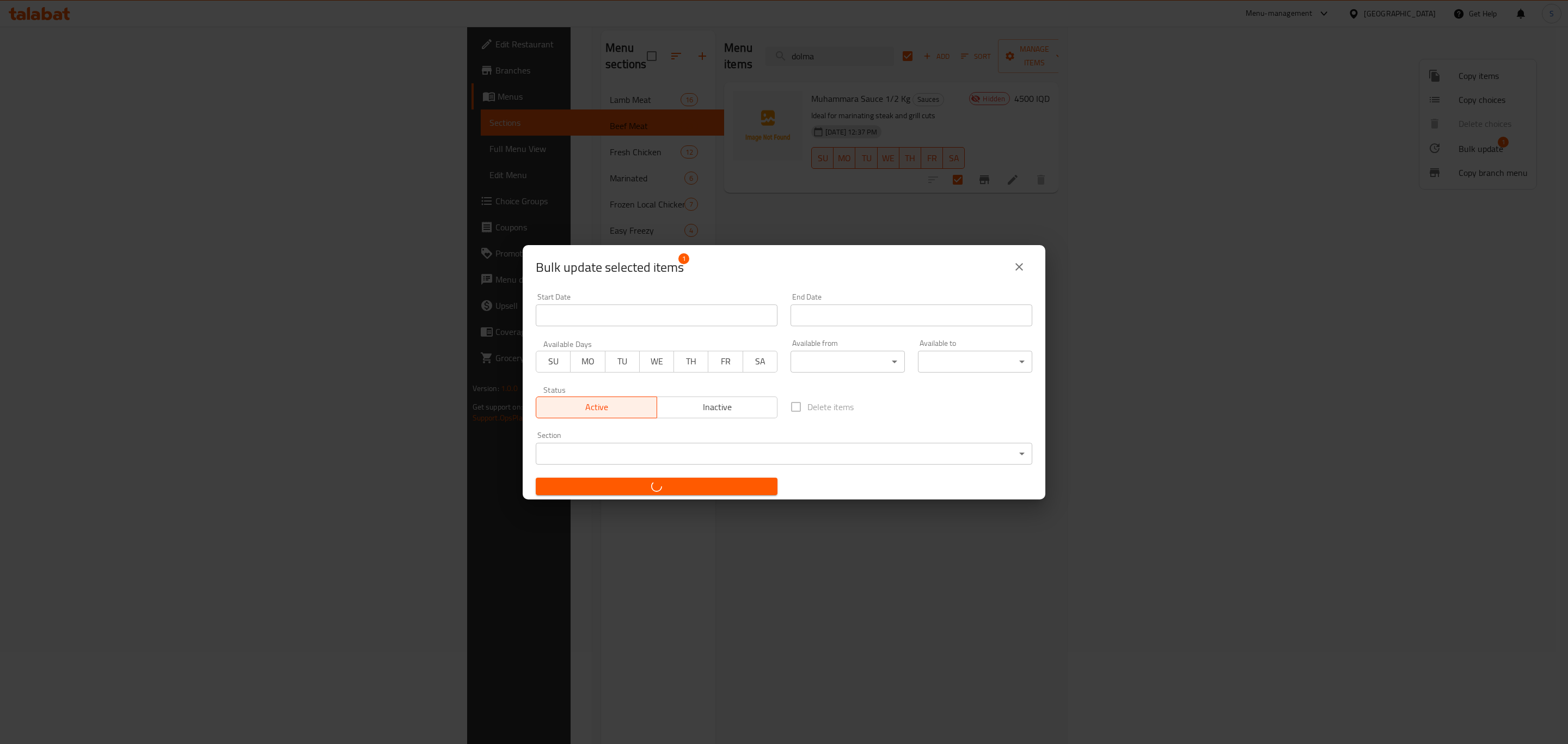
checkbox input "false"
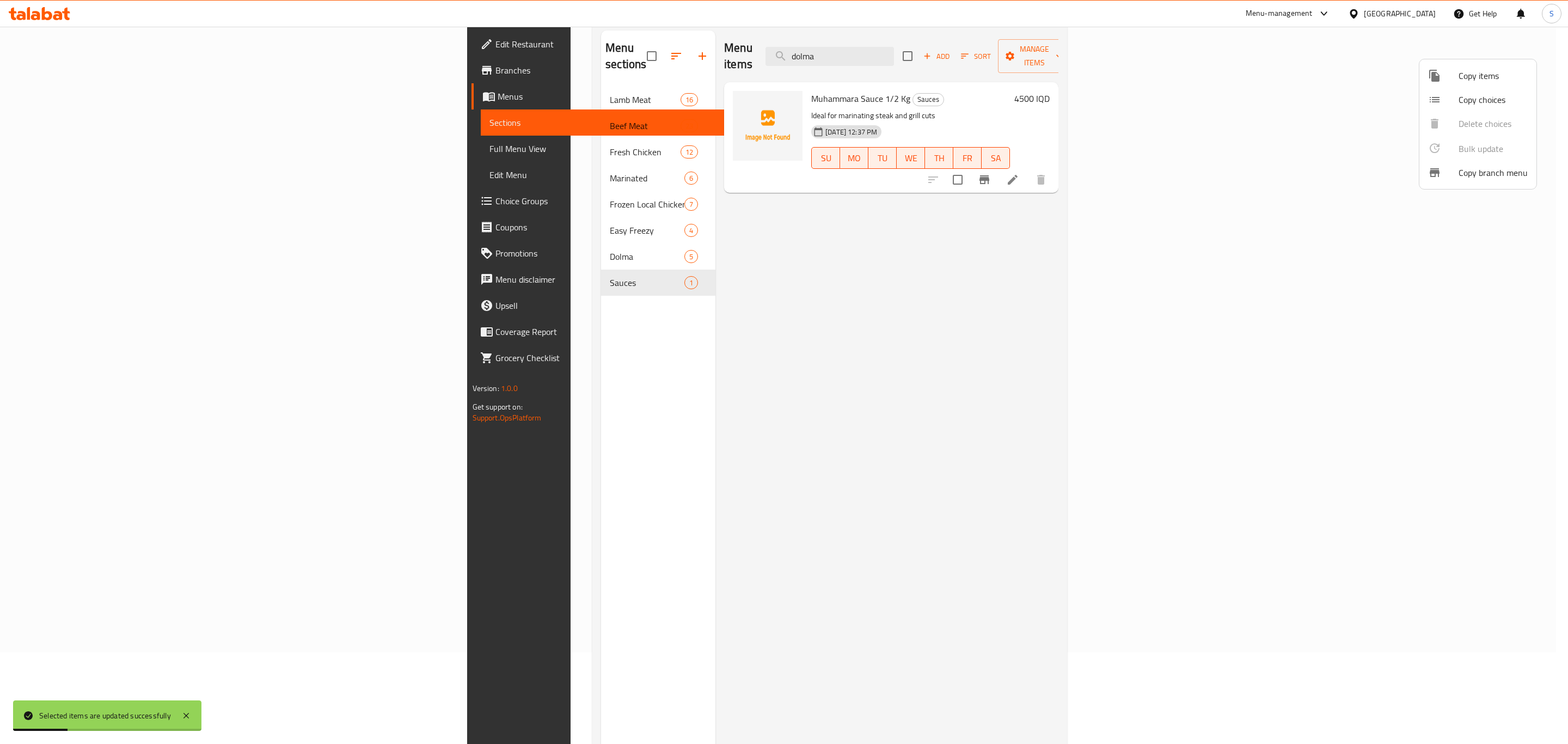
click at [404, 244] on div at bounding box center [784, 372] width 1568 height 744
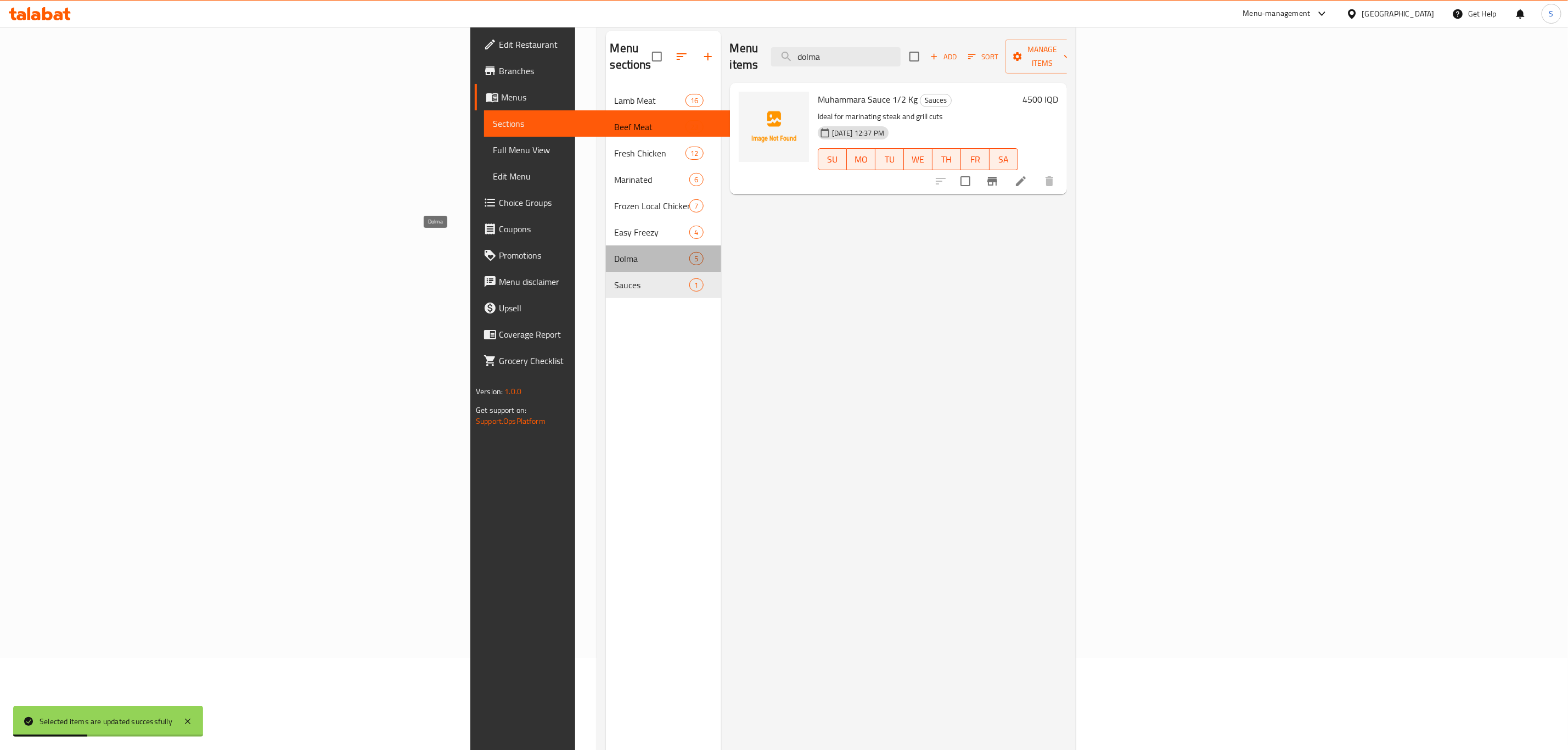
click at [615, 252] on span "Dolma" at bounding box center [652, 258] width 75 height 13
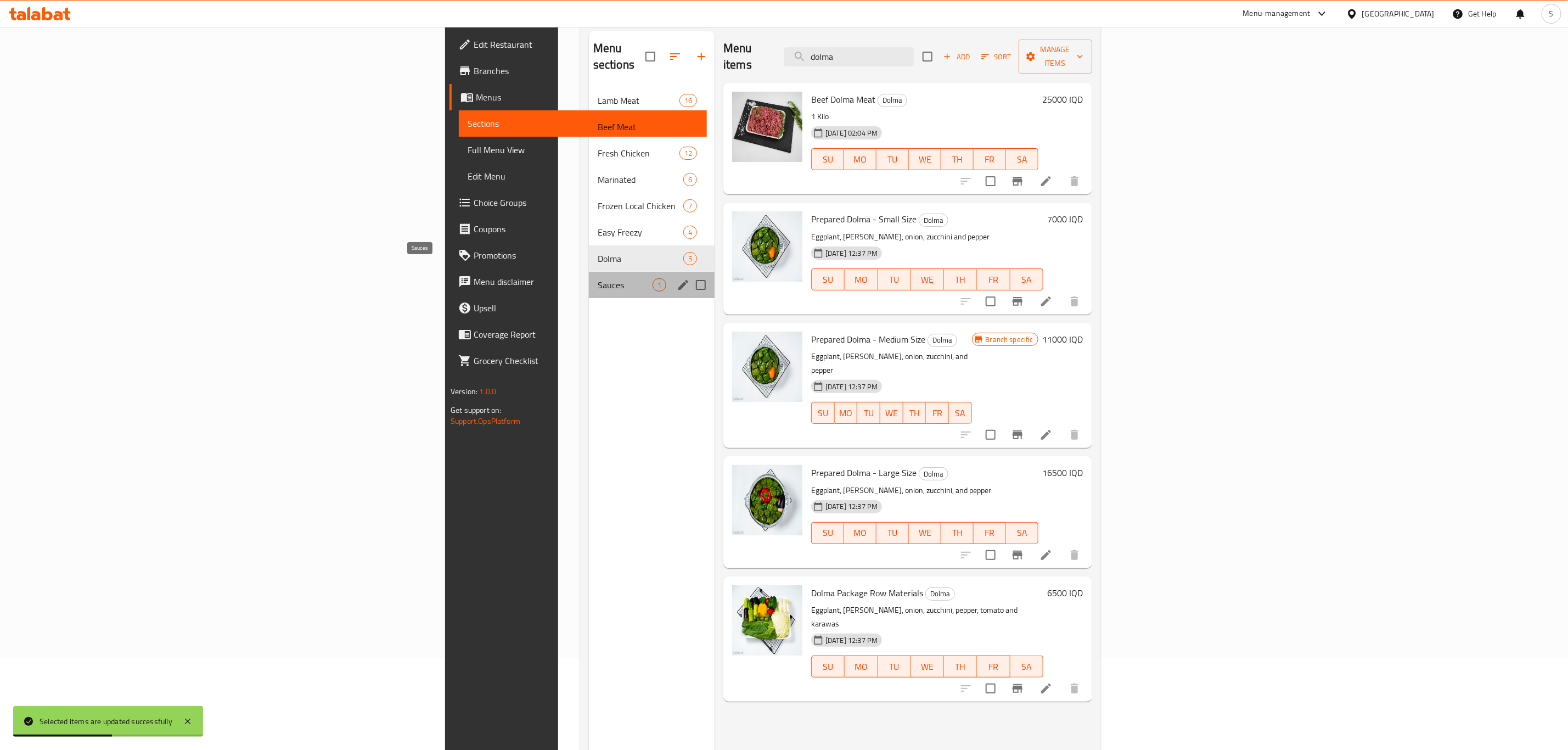
click at [598, 278] on span "Sauces" at bounding box center [625, 284] width 55 height 13
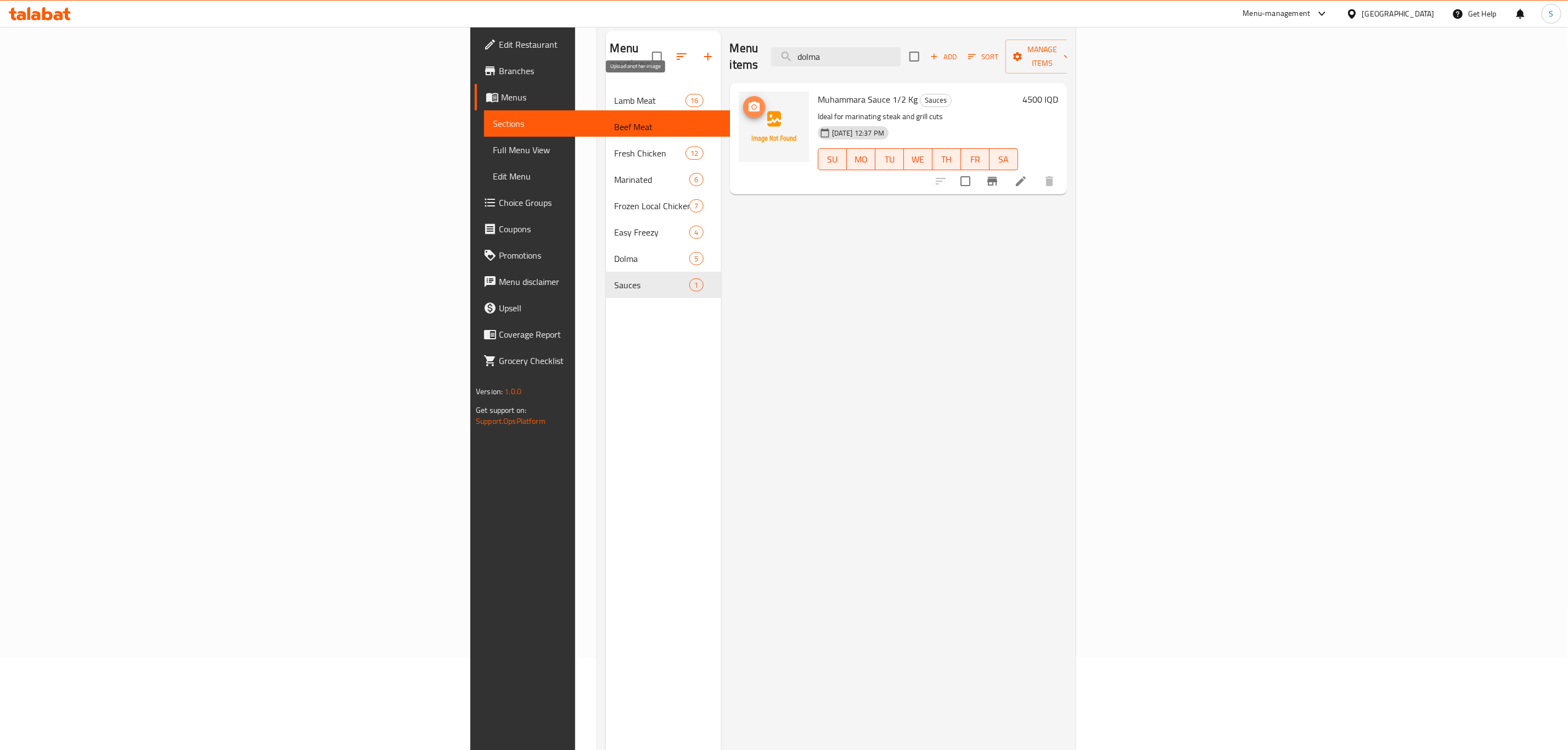
click at [752, 106] on circle "upload picture" at bounding box center [753, 107] width 3 height 3
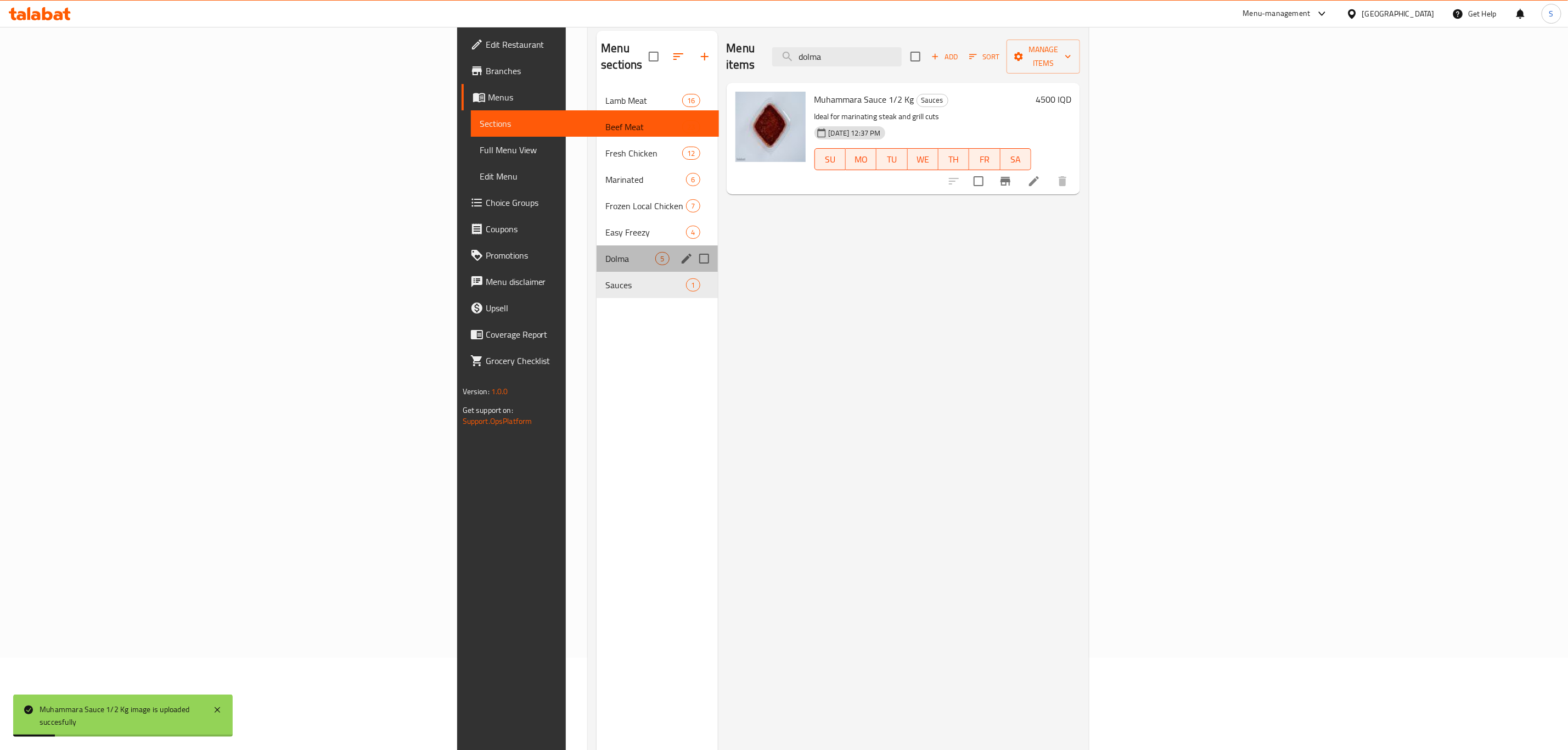
click at [597, 245] on div "Dolma 5" at bounding box center [657, 258] width 121 height 26
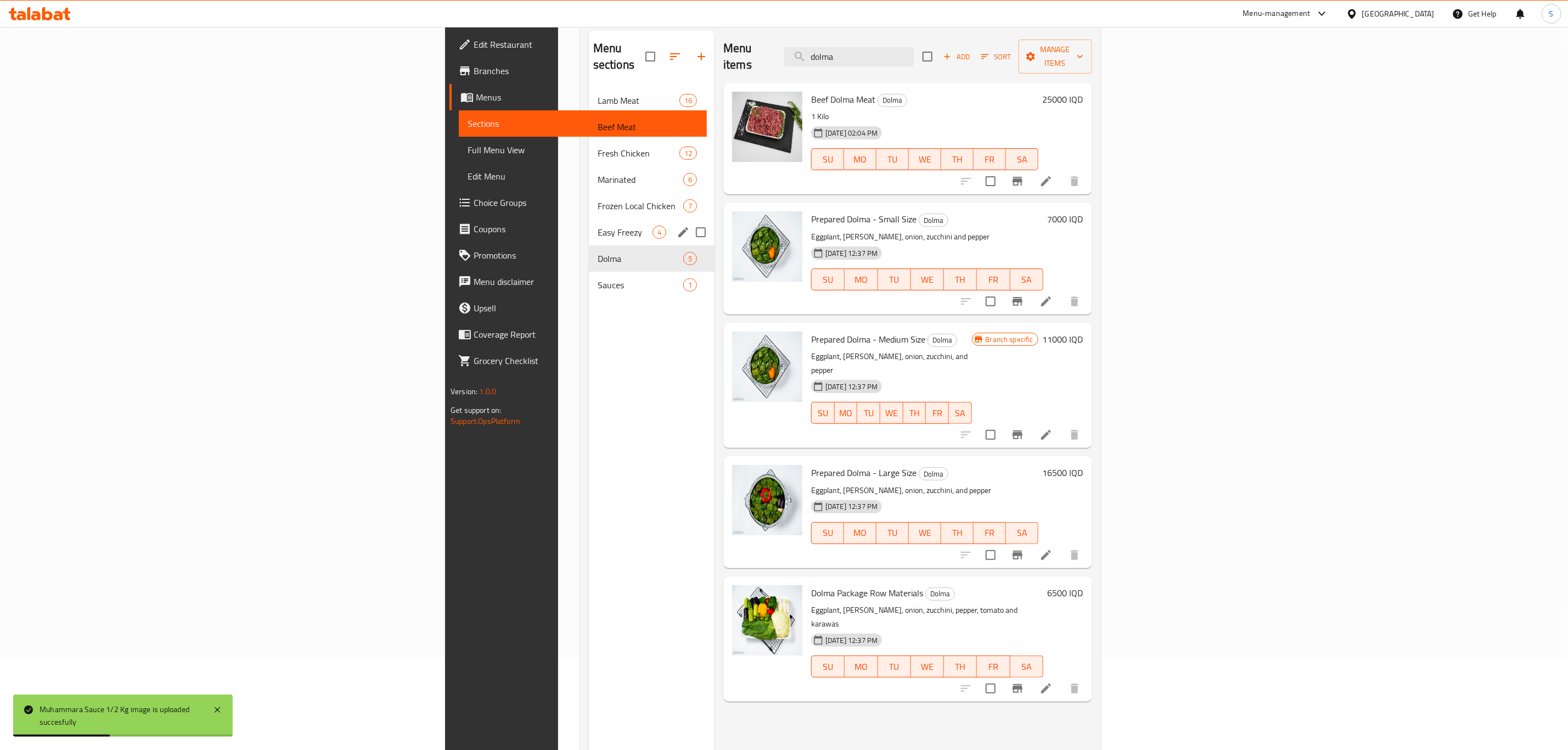
click at [589, 219] on div "Easy Freezy 4" at bounding box center [652, 232] width 126 height 26
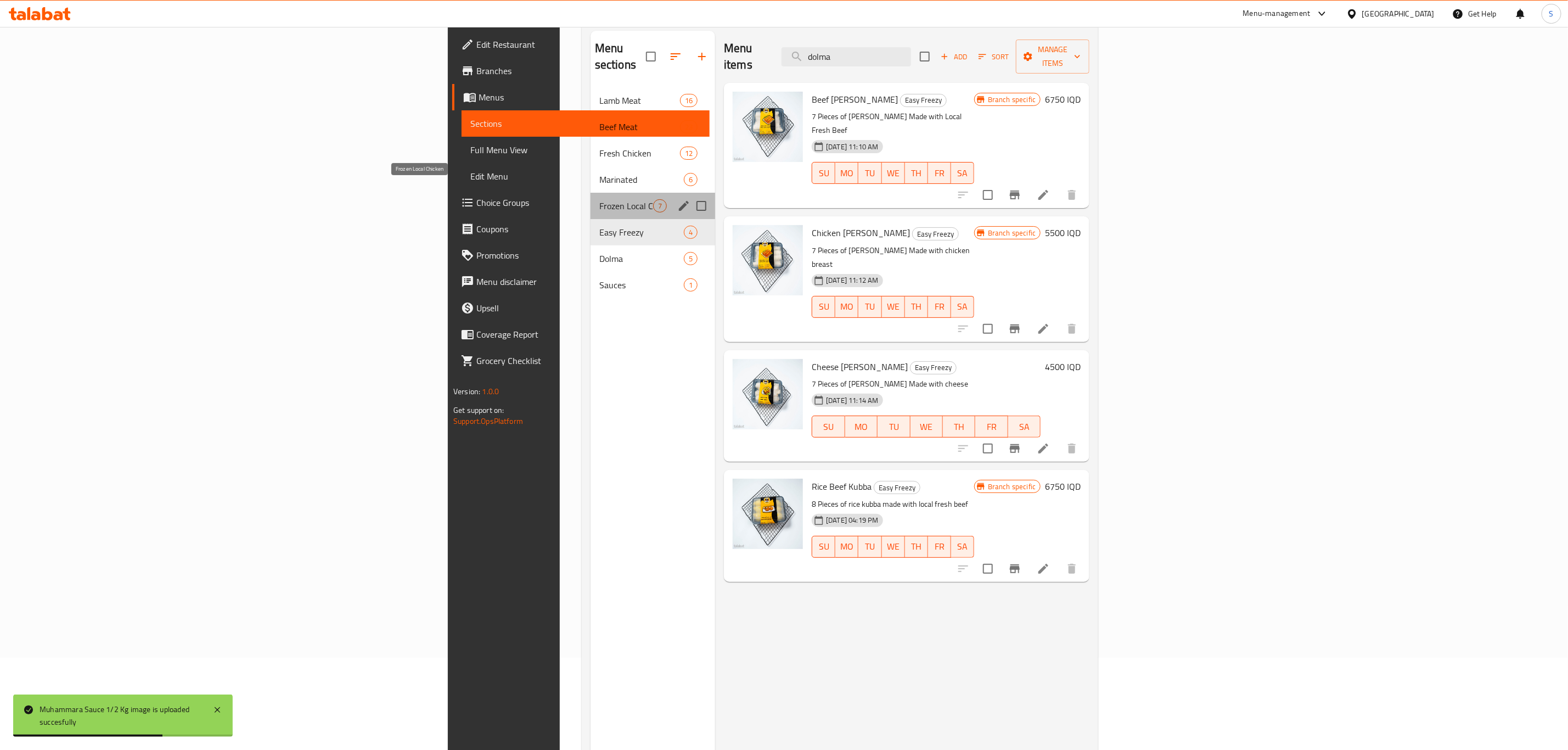
click at [600, 199] on span "Frozen Local Chicken" at bounding box center [627, 206] width 54 height 13
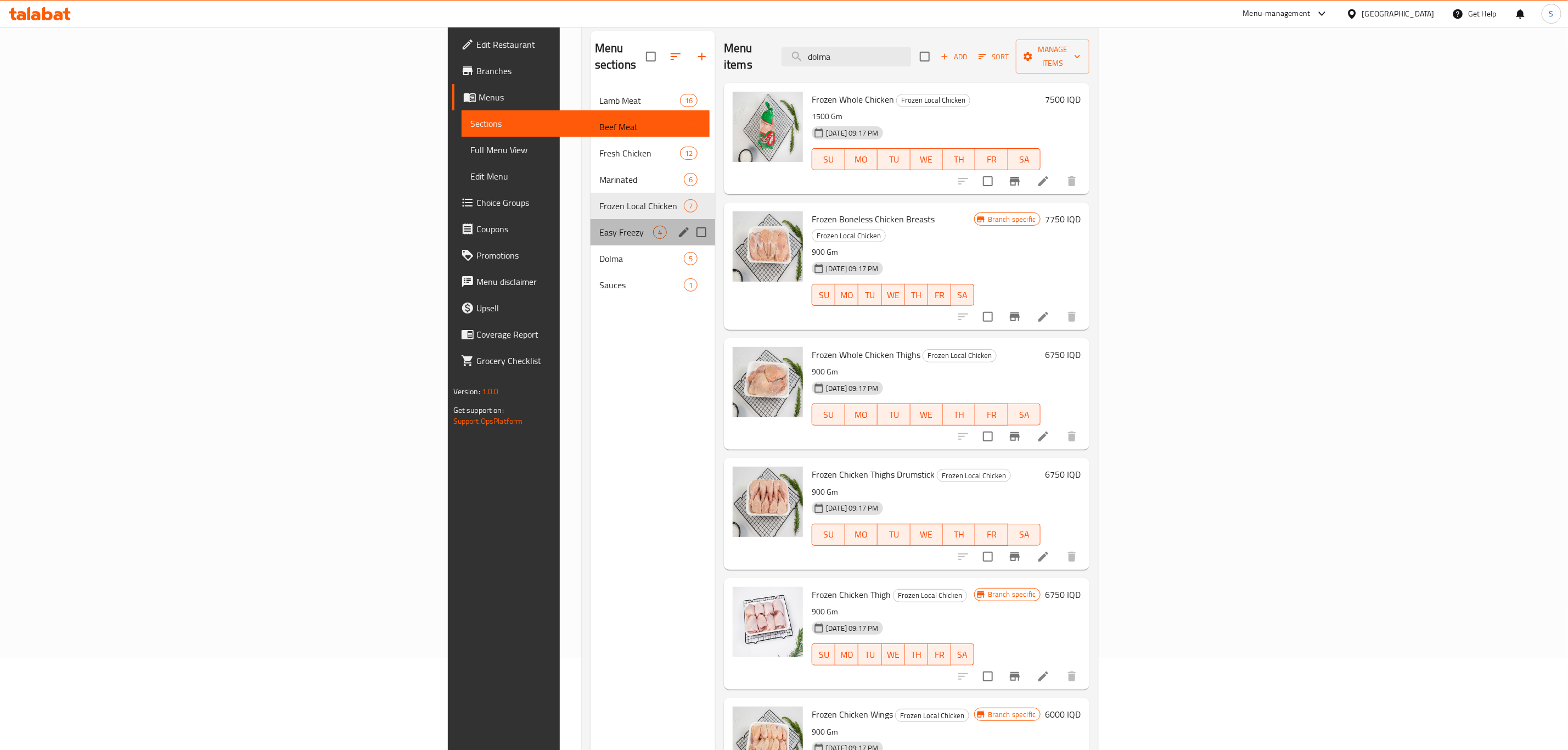
drag, startPoint x: 449, startPoint y: 216, endPoint x: 589, endPoint y: 216, distance: 140.0
click at [590, 219] on div "Easy Freezy 4" at bounding box center [652, 232] width 125 height 26
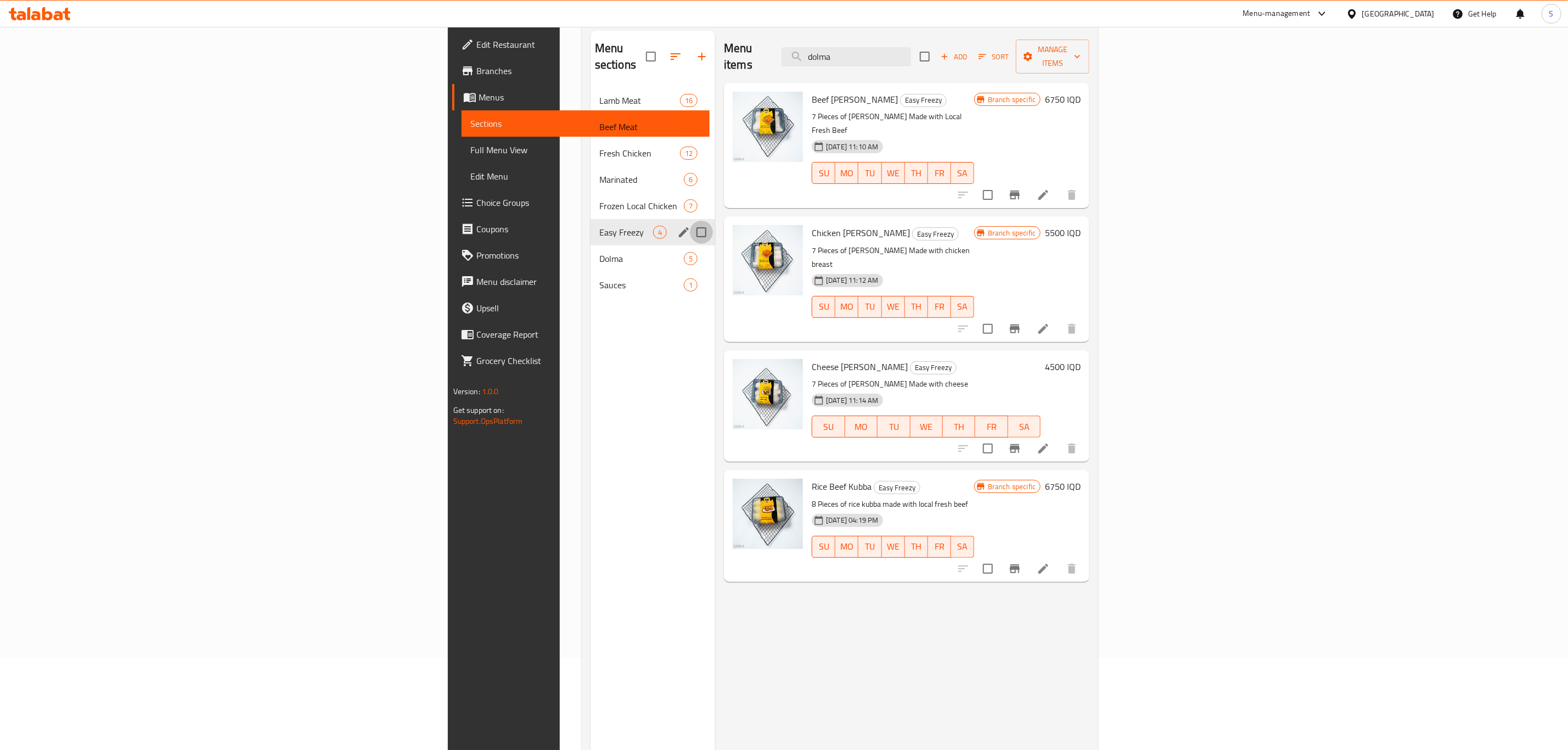
click at [690, 221] on input "Menu sections" at bounding box center [701, 233] width 23 height 23
checkbox input "true"
click at [678, 226] on icon "edit" at bounding box center [684, 232] width 13 height 13
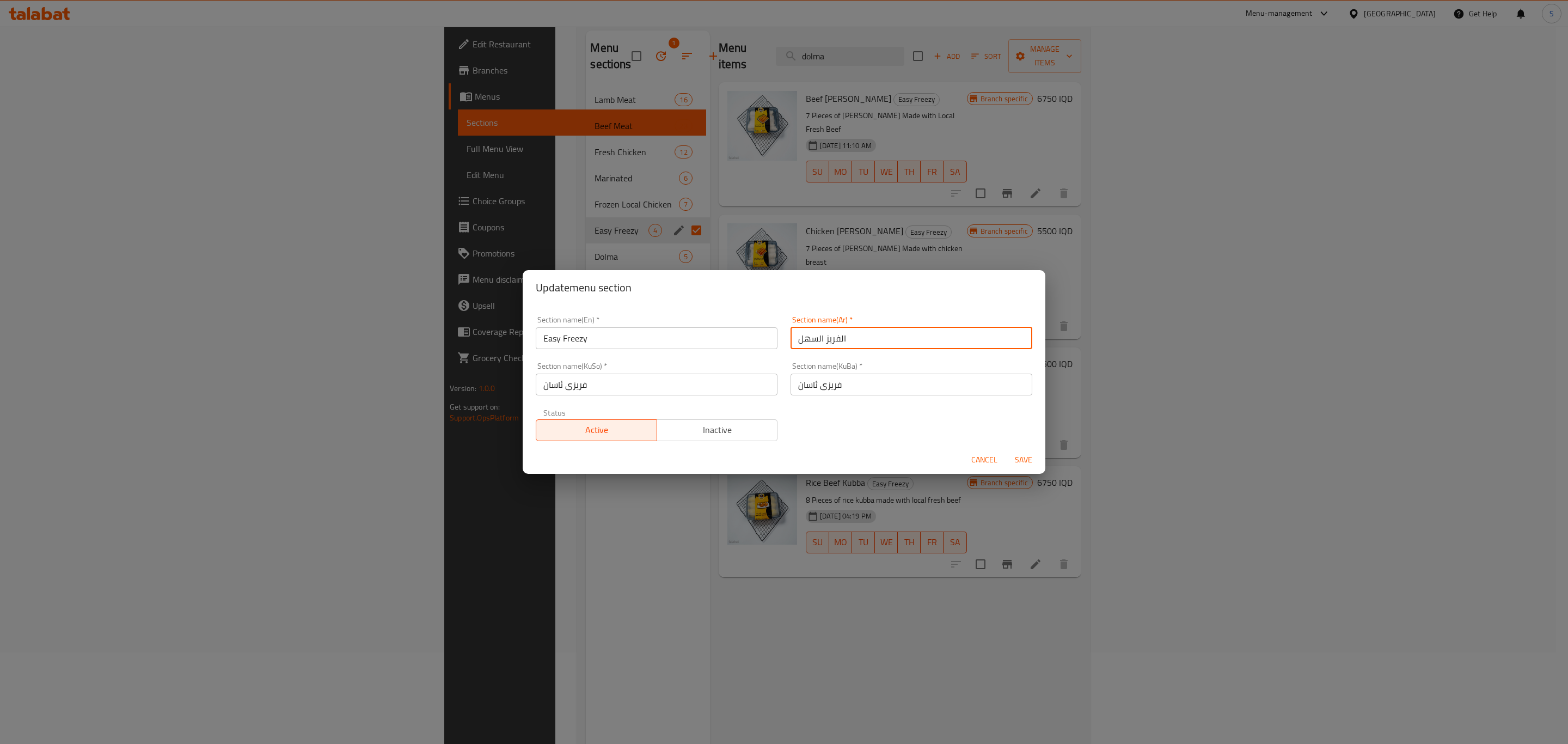
click at [828, 338] on input "الفريز السهل" at bounding box center [911, 339] width 242 height 22
type input "الوجبات المجمدة"
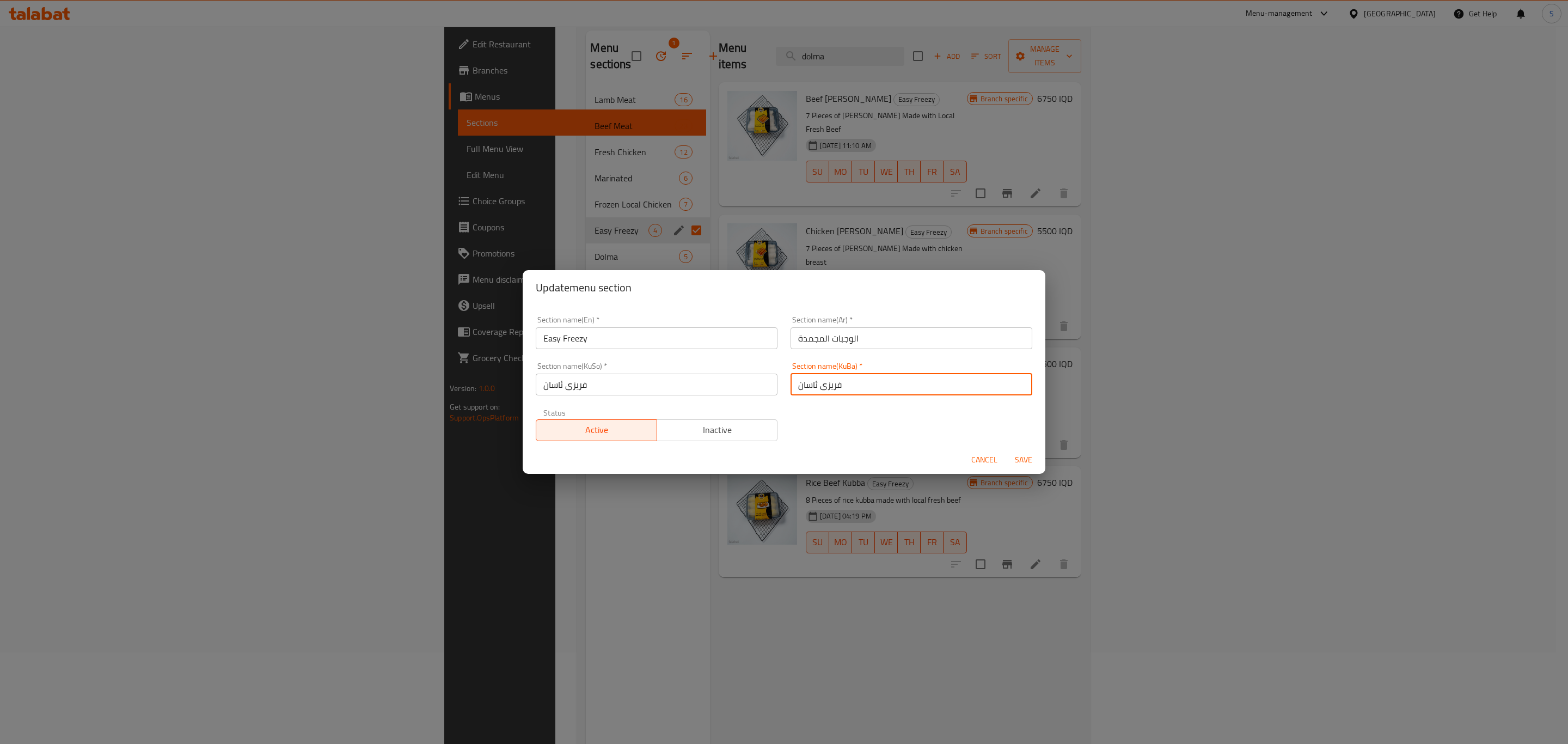
click at [810, 385] on input "فریزی ئاسان" at bounding box center [911, 385] width 242 height 22
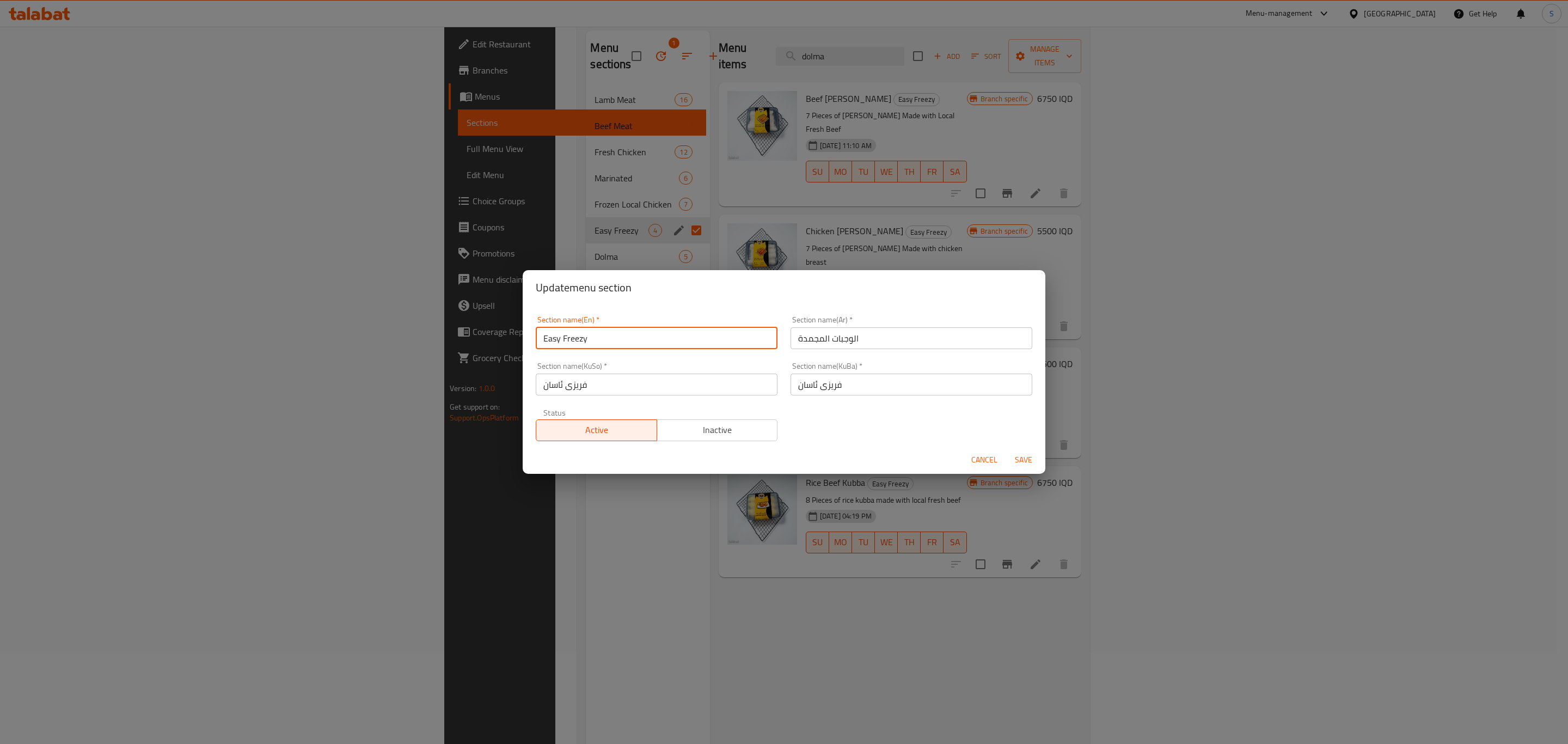
click at [653, 339] on input "Easy Freezy" at bounding box center [656, 339] width 242 height 22
click at [833, 385] on input "فریزی ئاسان" at bounding box center [911, 385] width 242 height 22
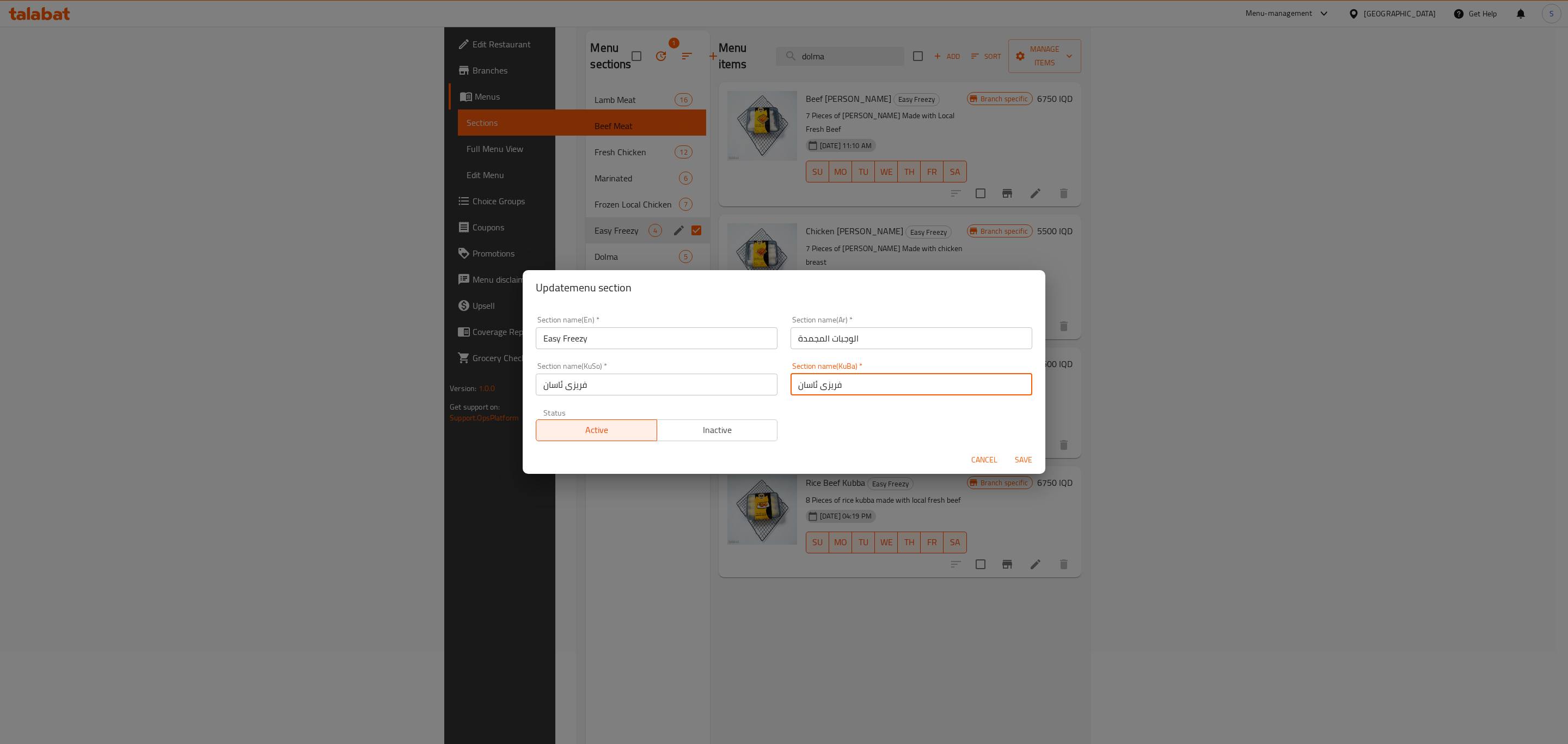
paste input "خواردنە بەستووەک"
type input "خواردنە بەستووەکان"
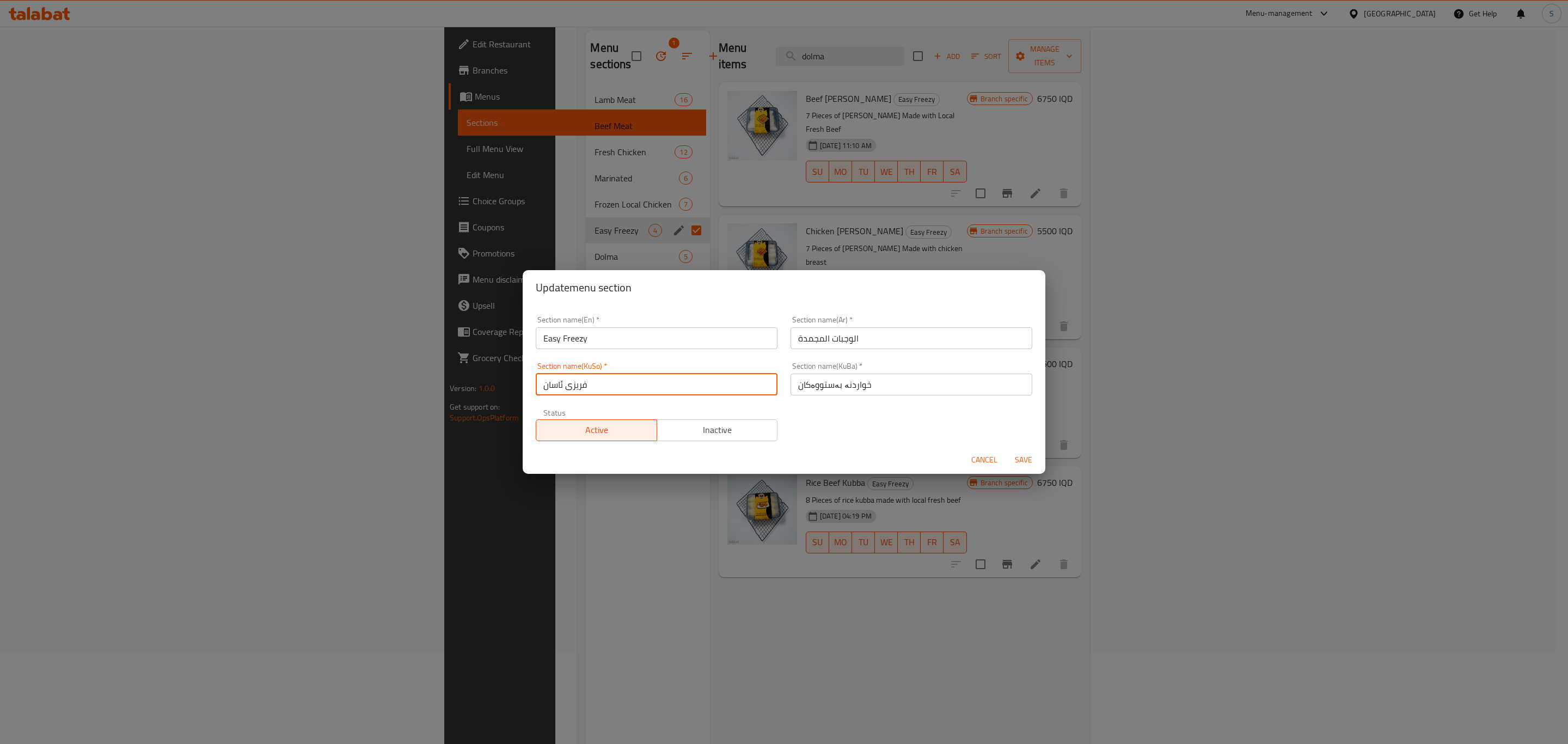
click at [724, 390] on input "فریزی ئاسان" at bounding box center [656, 385] width 242 height 22
paste input "خواردنە بەستووەک"
type input "خواردنە بەستووەکان"
click at [1024, 459] on span "Save" at bounding box center [1023, 460] width 26 height 13
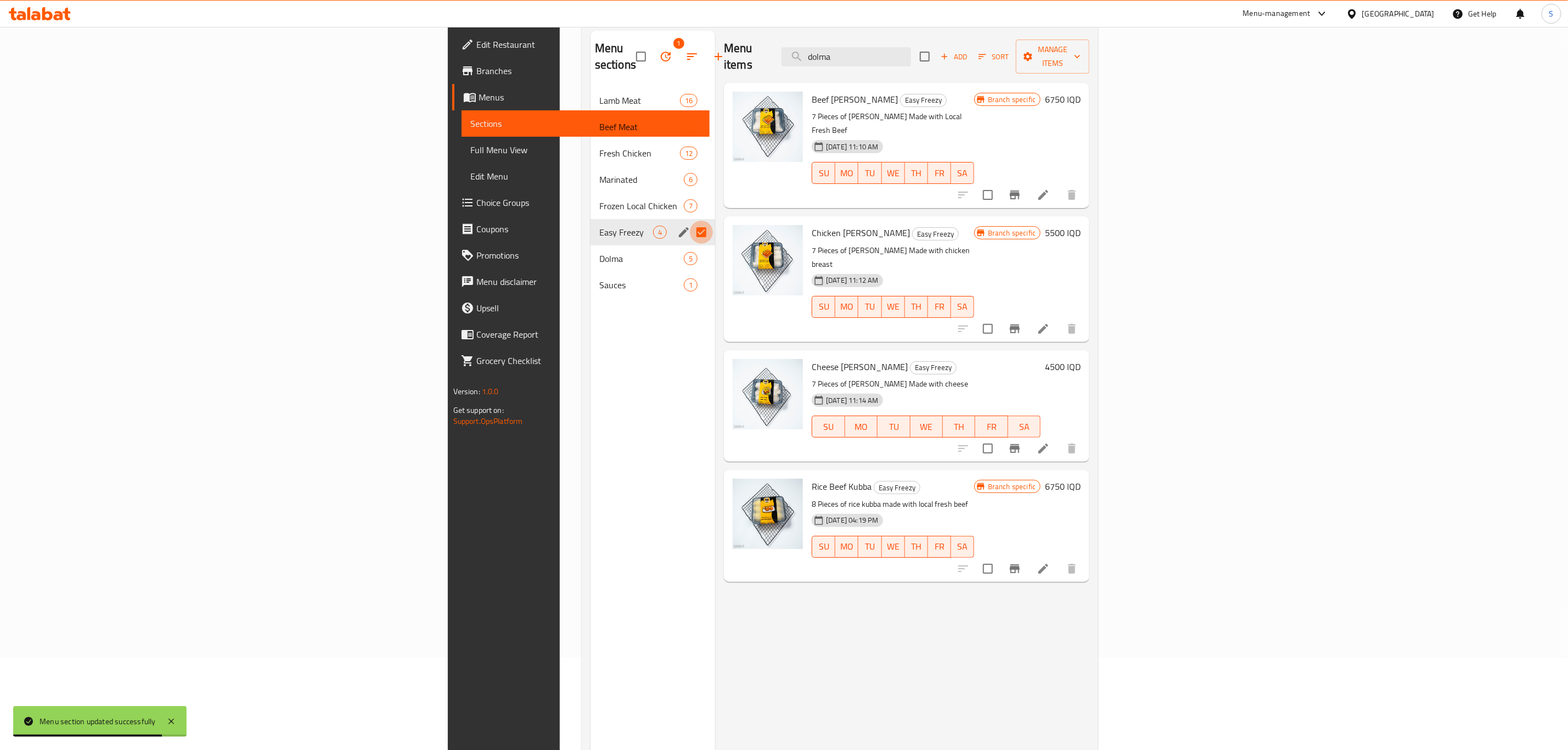
click at [690, 222] on input "Menu sections" at bounding box center [701, 233] width 23 height 23
checkbox input "false"
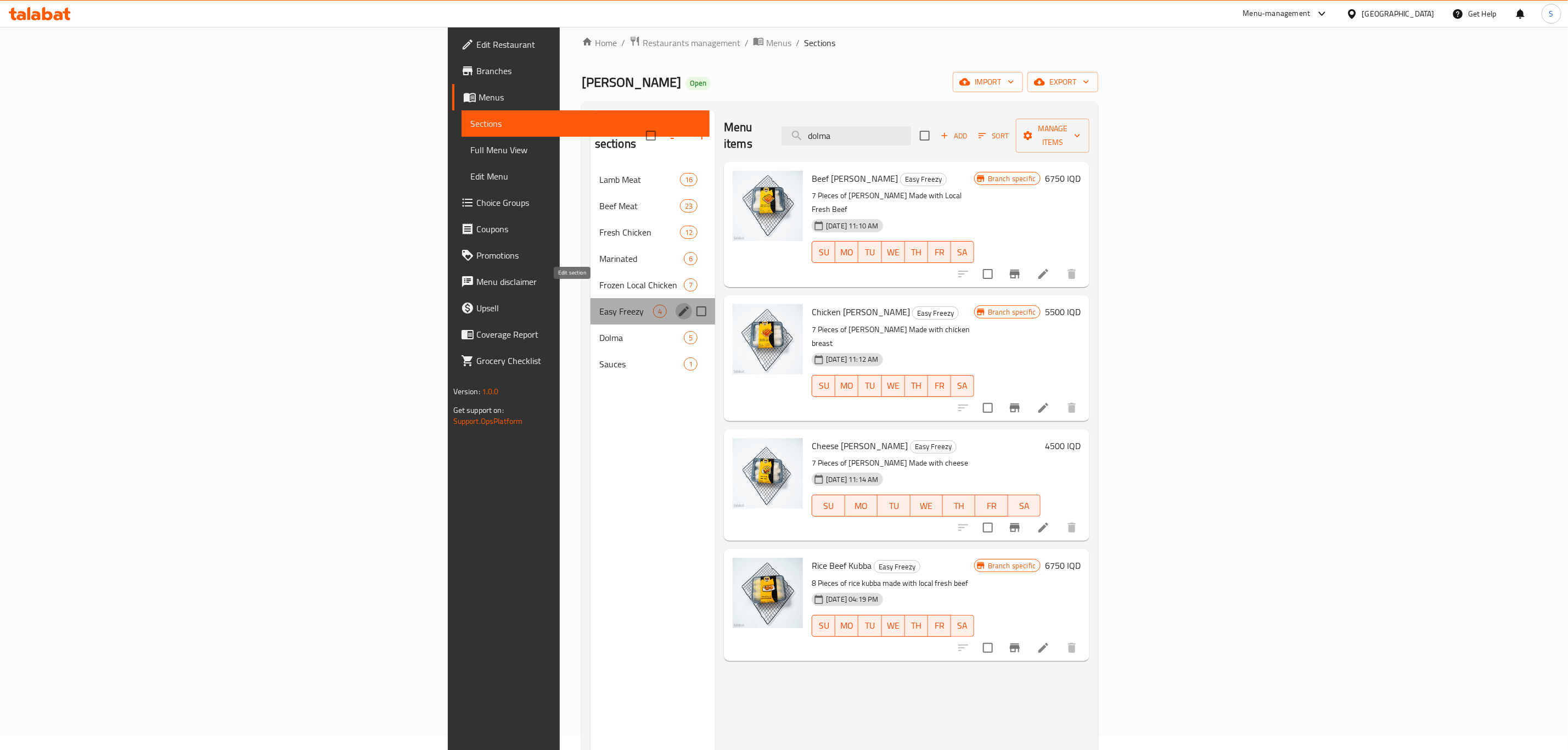
click at [679, 306] on icon "edit" at bounding box center [684, 311] width 10 height 10
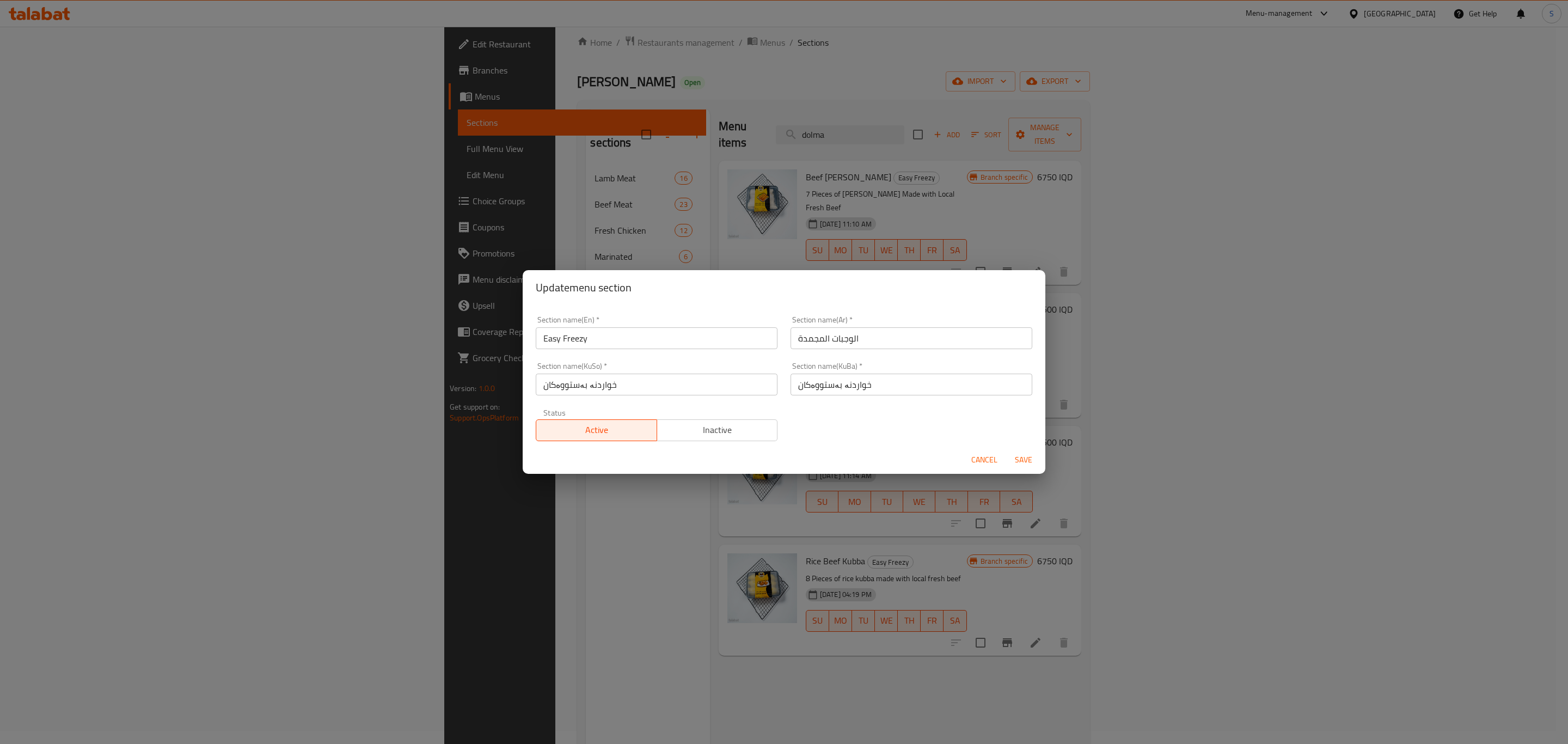
click at [433, 482] on div "Update menu section Section name(En)   * Easy Freezy Section name(En) * Section…" at bounding box center [784, 372] width 1568 height 744
click at [988, 453] on span "Cancel" at bounding box center [984, 460] width 26 height 13
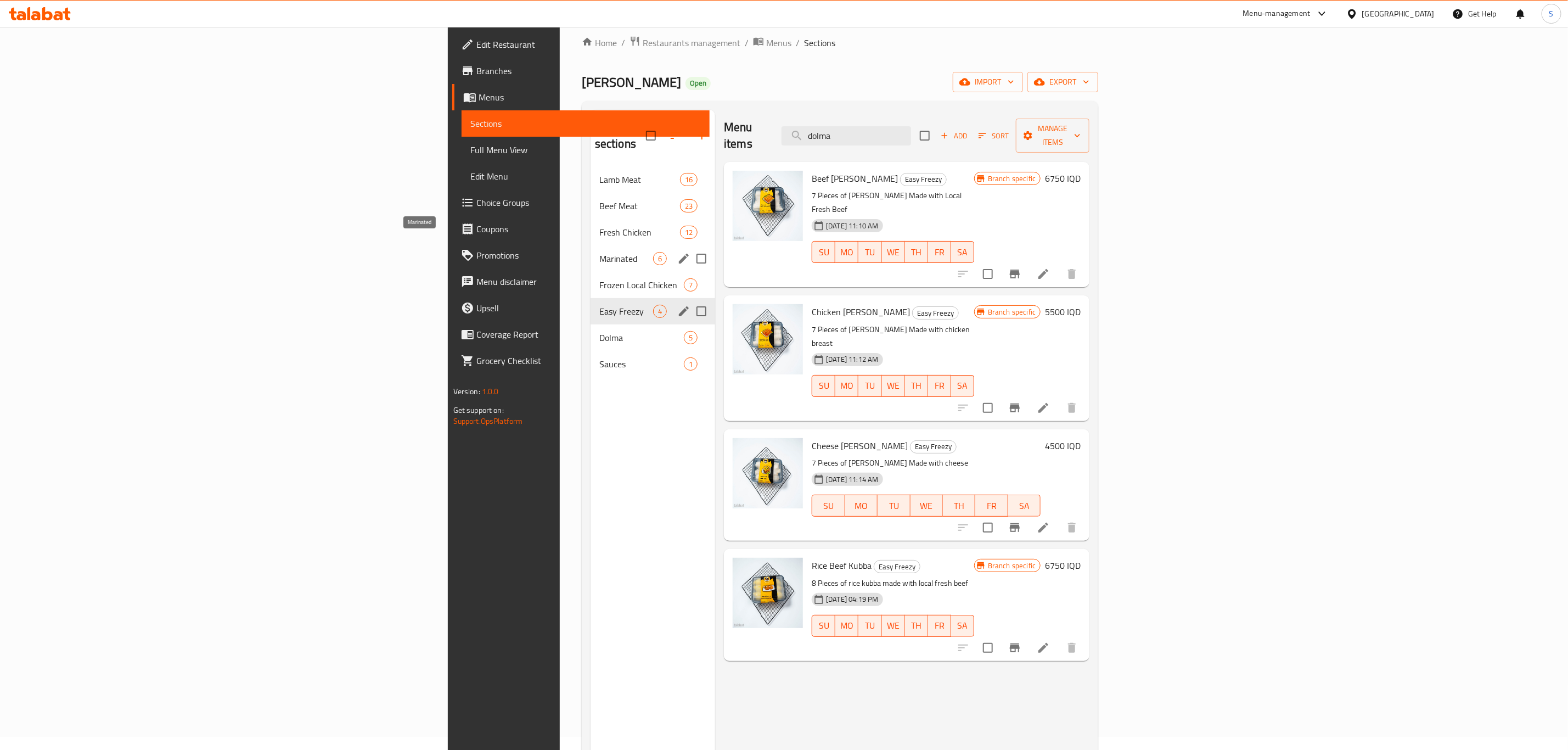
click at [600, 252] on span "Marinated" at bounding box center [627, 258] width 54 height 13
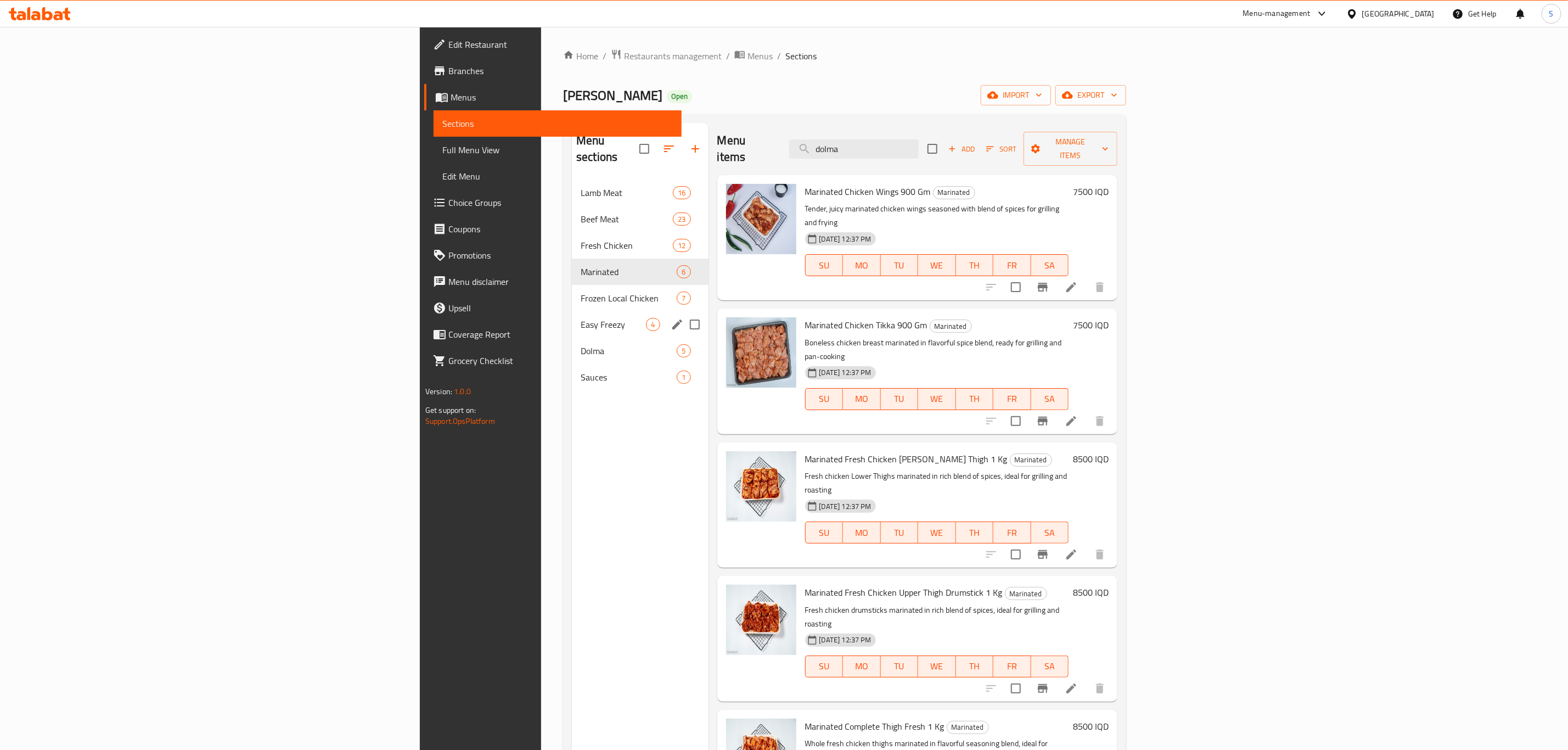
scroll to position [153, 0]
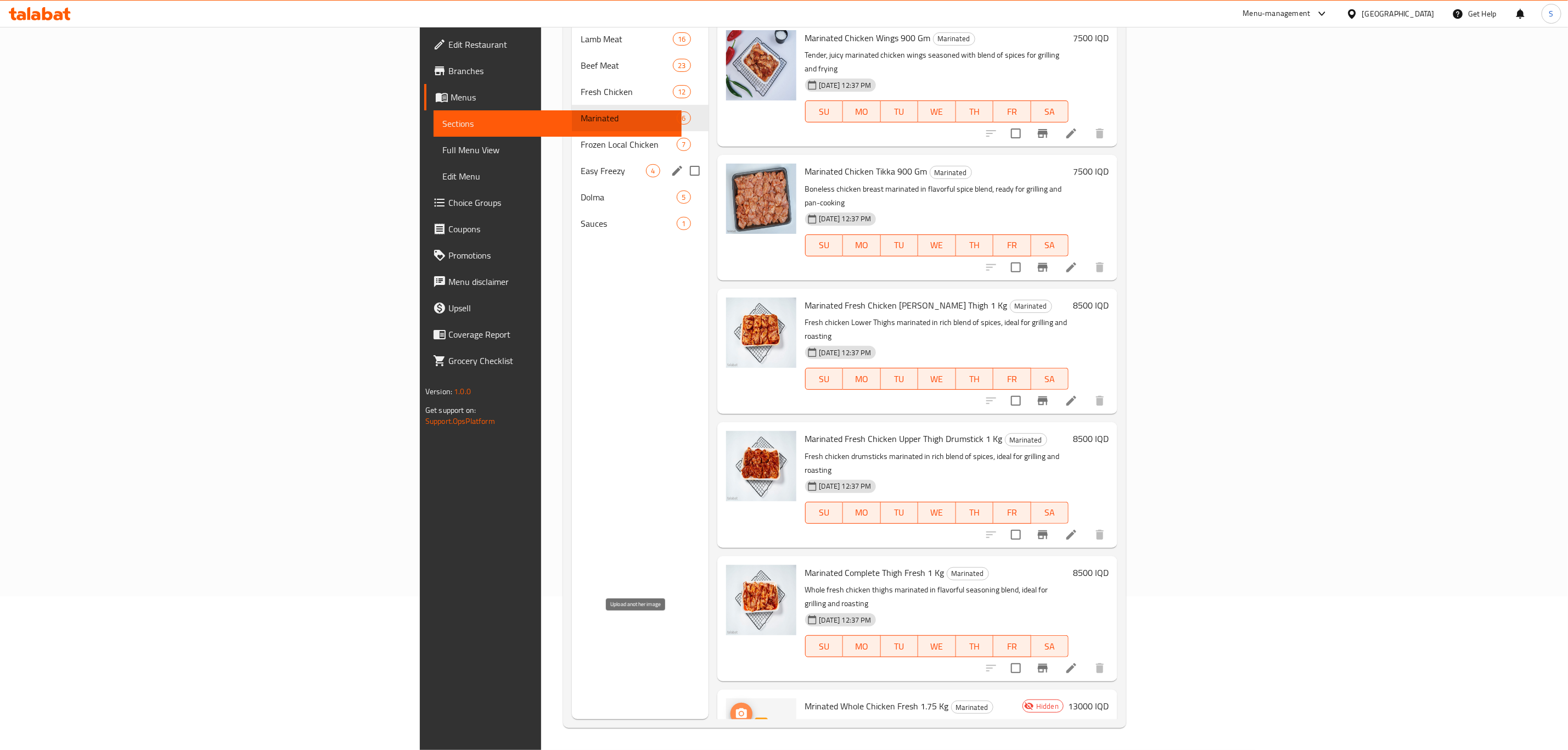
click at [736, 708] on icon "upload picture" at bounding box center [741, 713] width 11 height 10
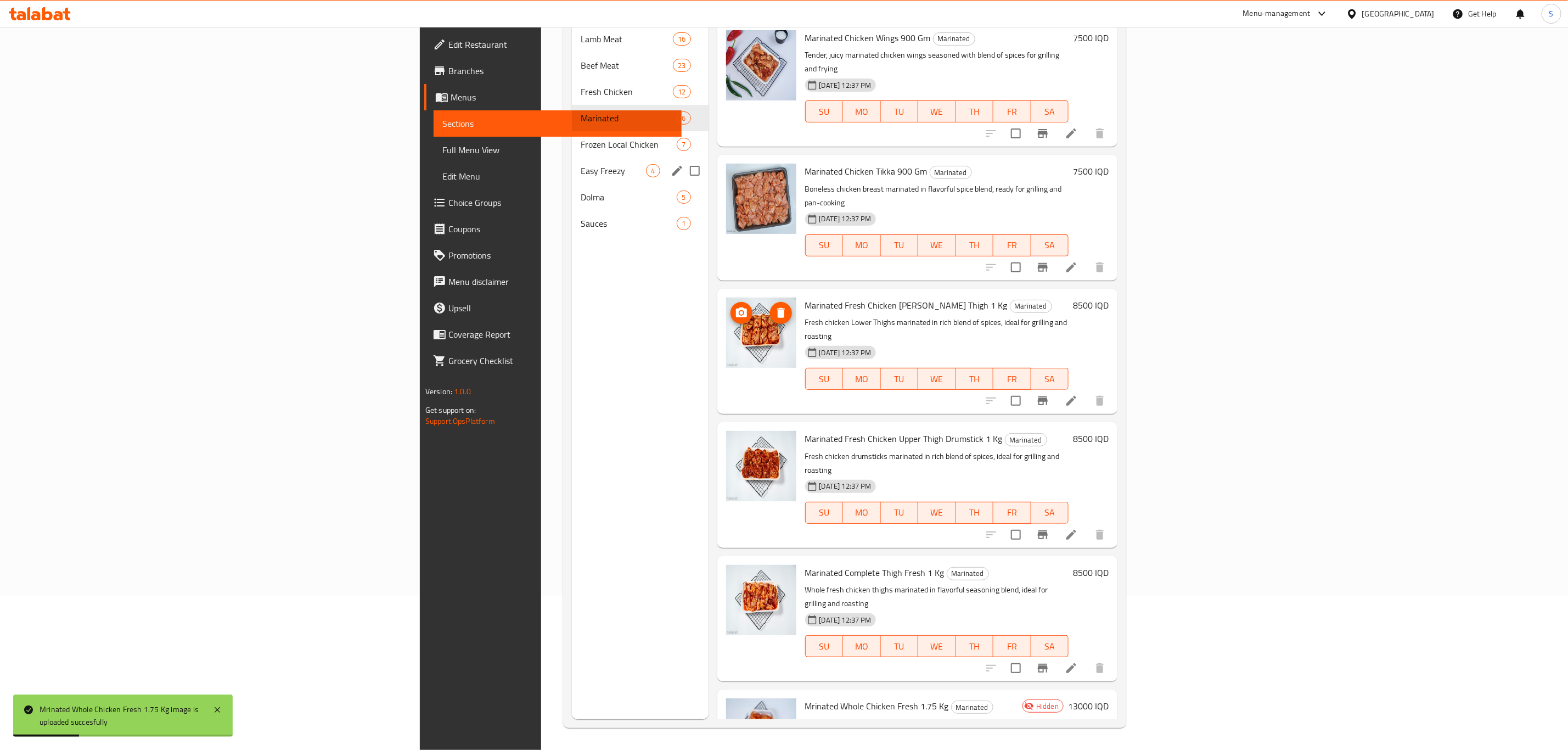
scroll to position [0, 0]
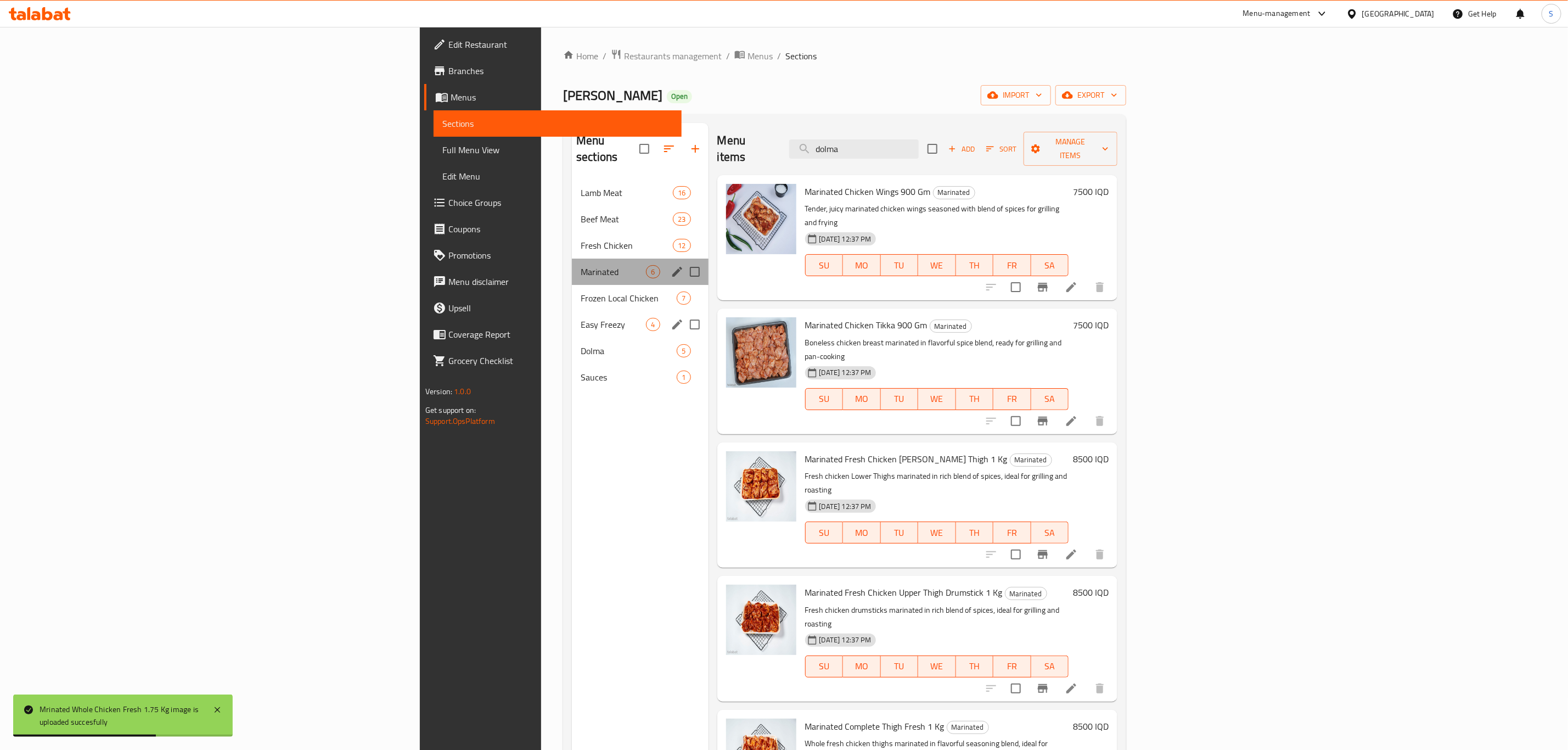
click at [572, 258] on div "Marinated 6" at bounding box center [640, 271] width 136 height 26
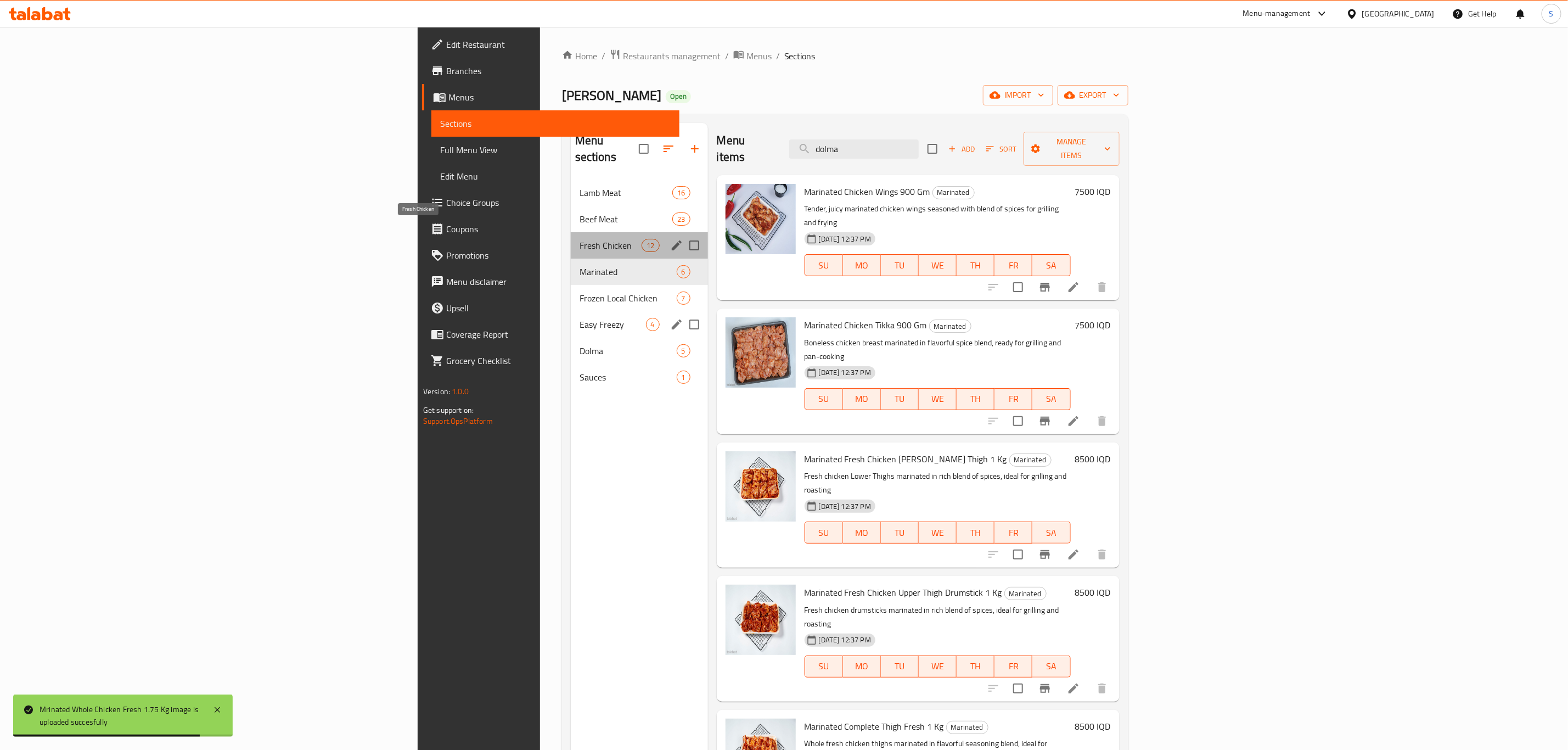
click at [580, 239] on span "Fresh Chicken" at bounding box center [611, 245] width 63 height 13
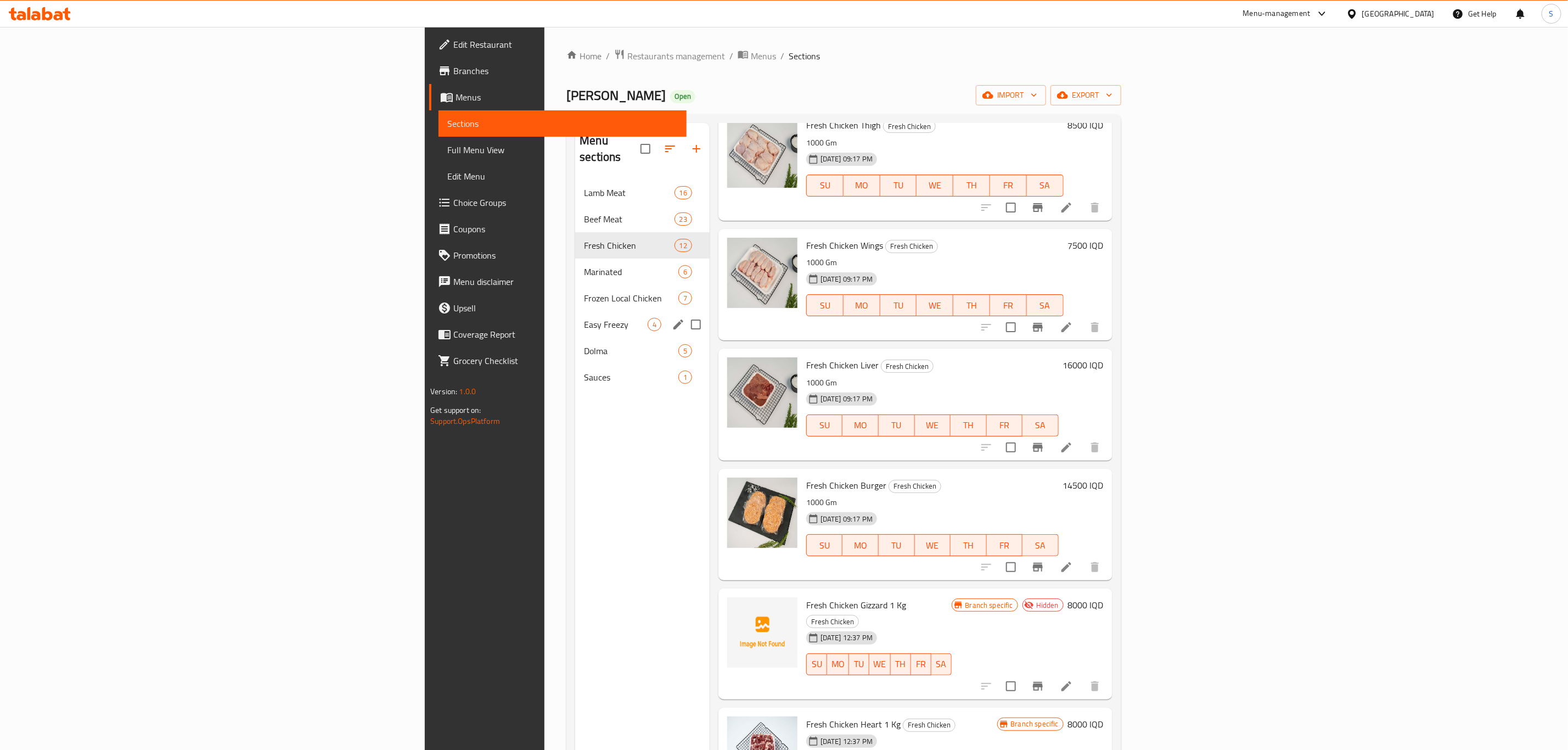
scroll to position [153, 0]
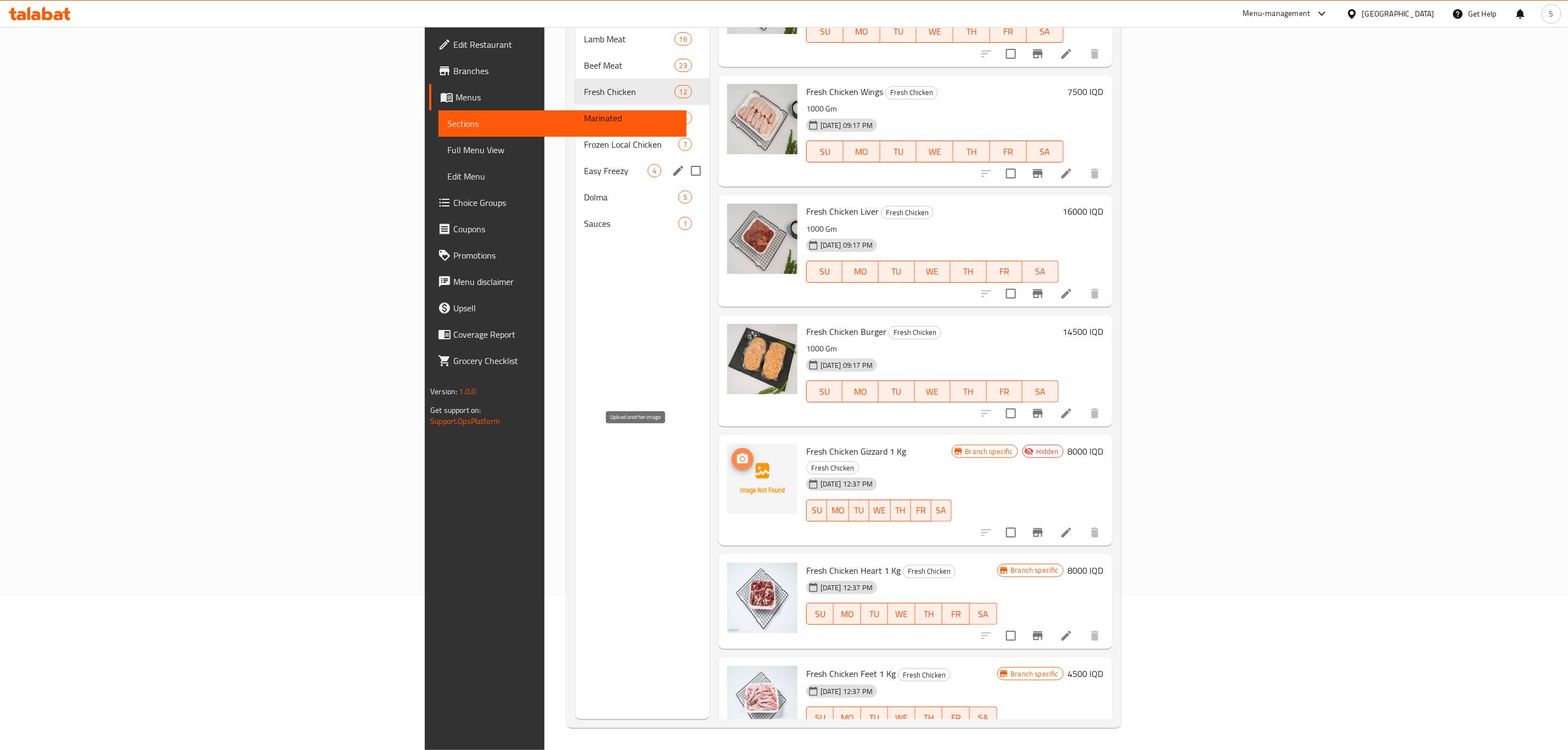
click at [736, 452] on icon "upload picture" at bounding box center [742, 458] width 13 height 13
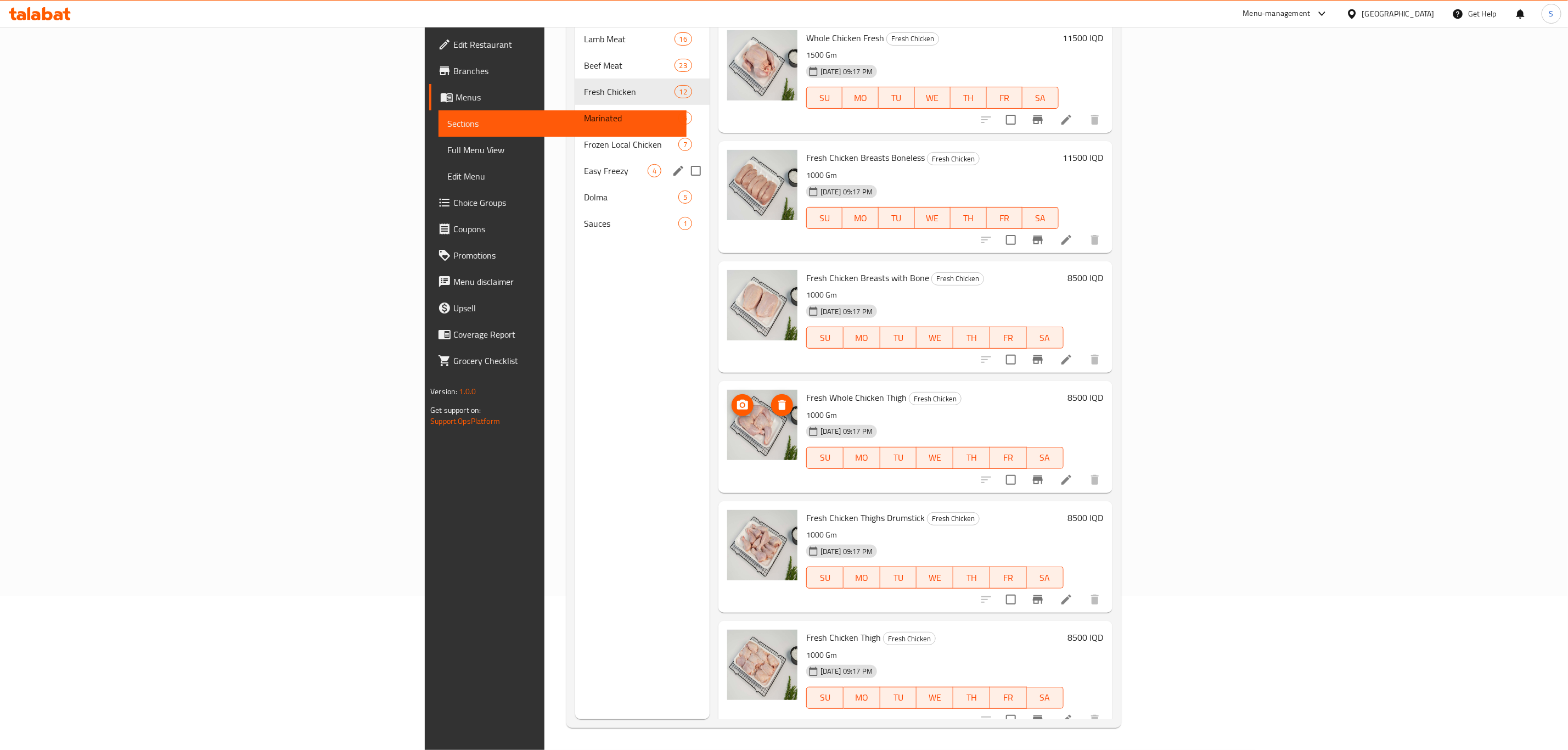
scroll to position [0, 0]
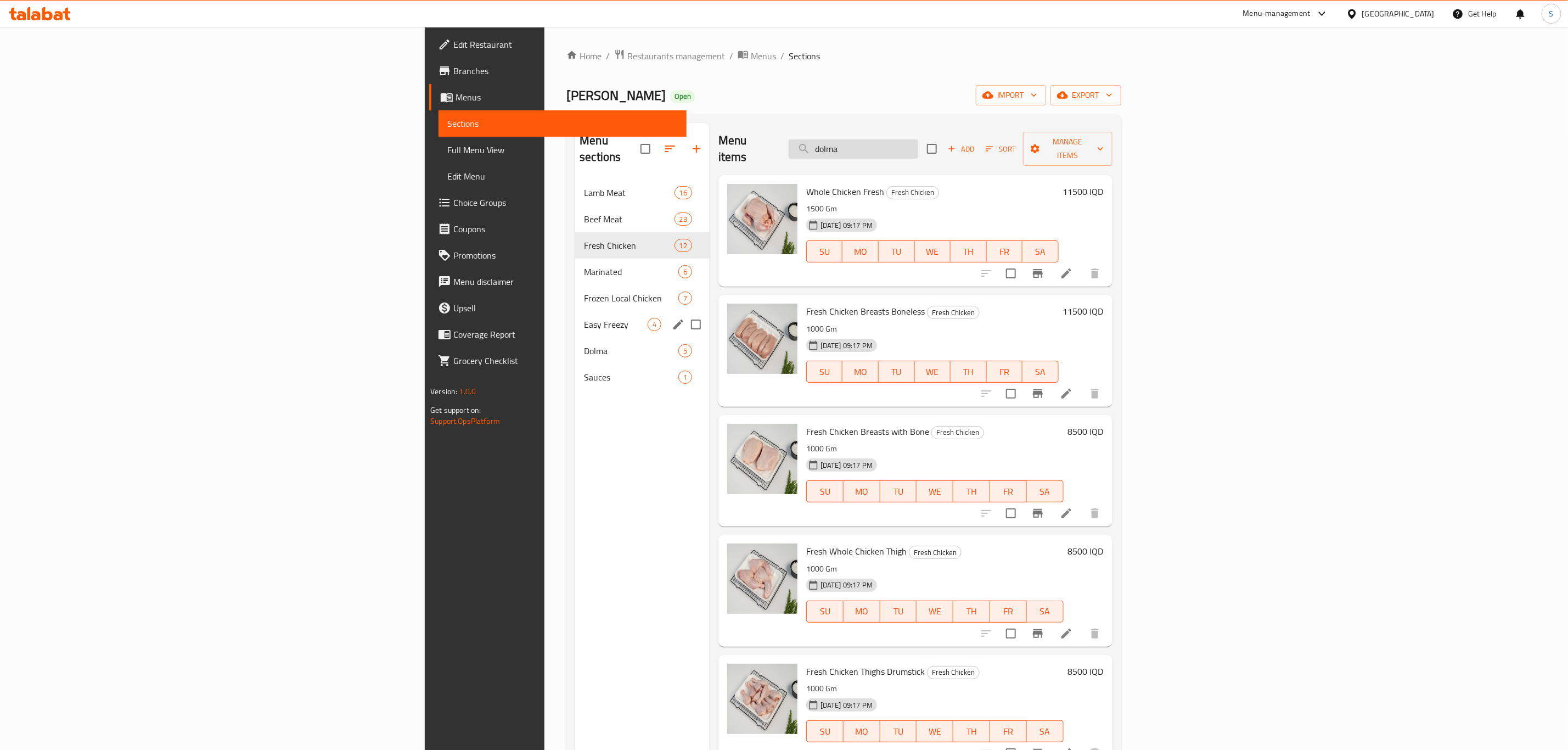
click at [918, 145] on input "dolma" at bounding box center [853, 149] width 129 height 19
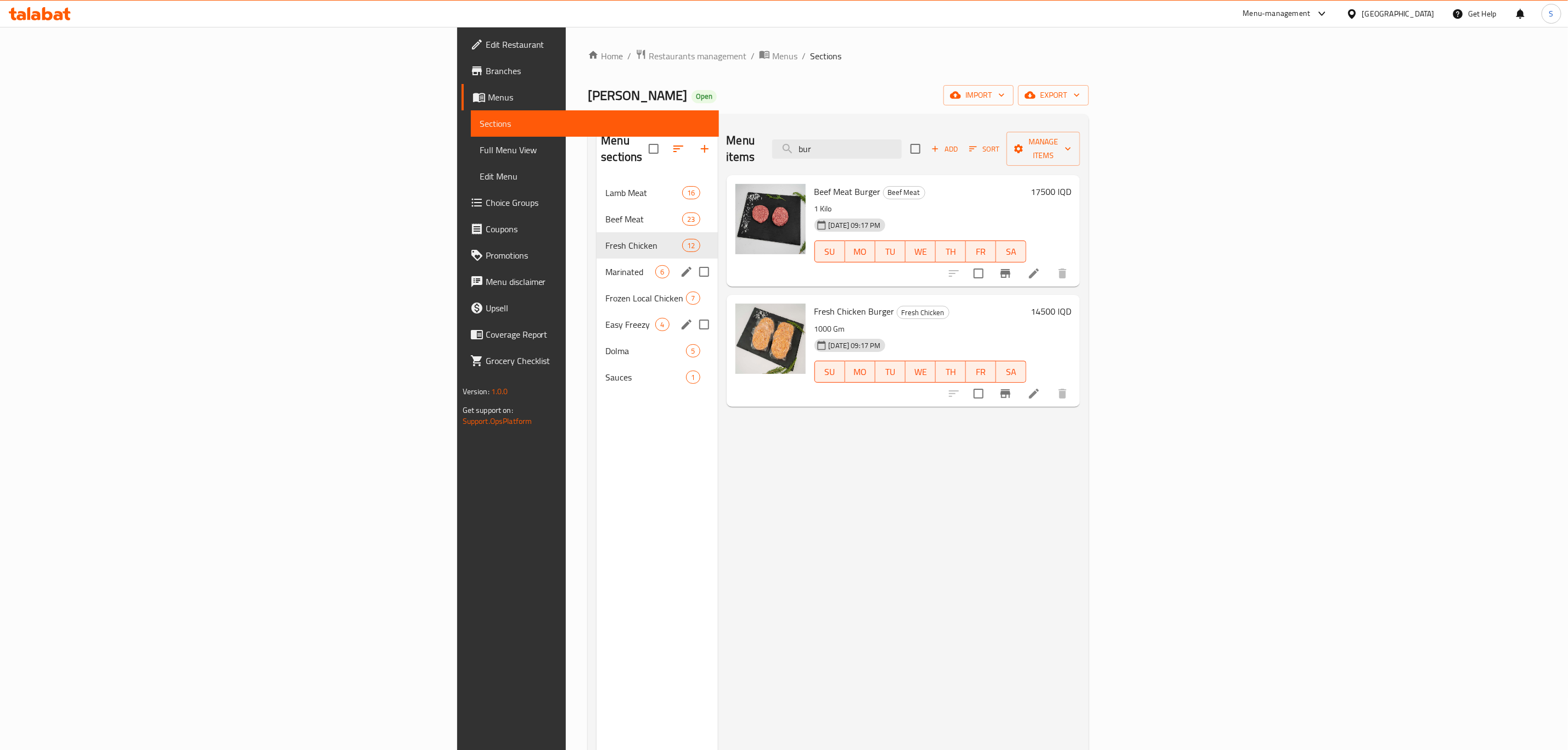
type input "bur"
click at [597, 258] on div "Marinated 6" at bounding box center [657, 271] width 121 height 26
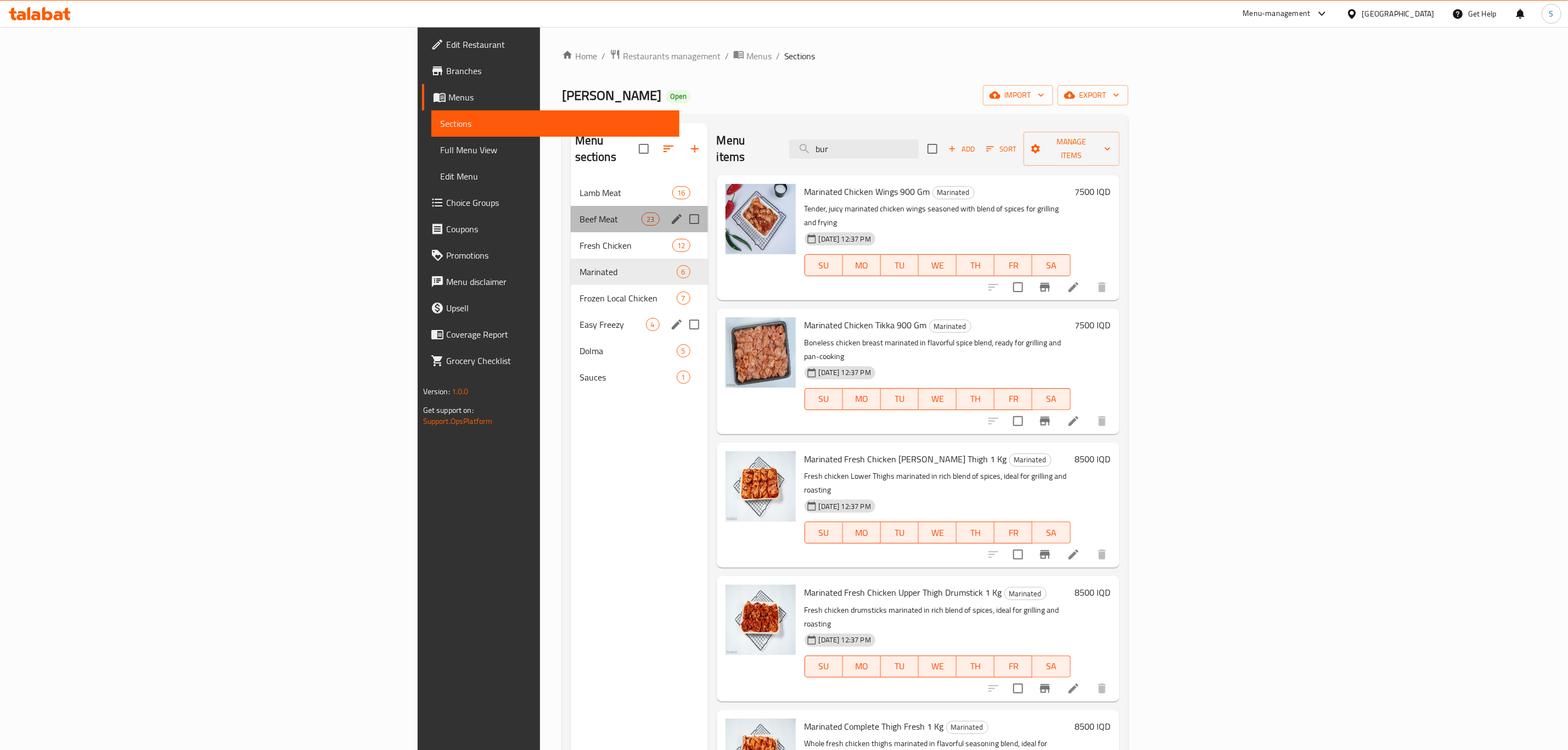
click at [571, 212] on div "Beef Meat 23" at bounding box center [639, 218] width 137 height 26
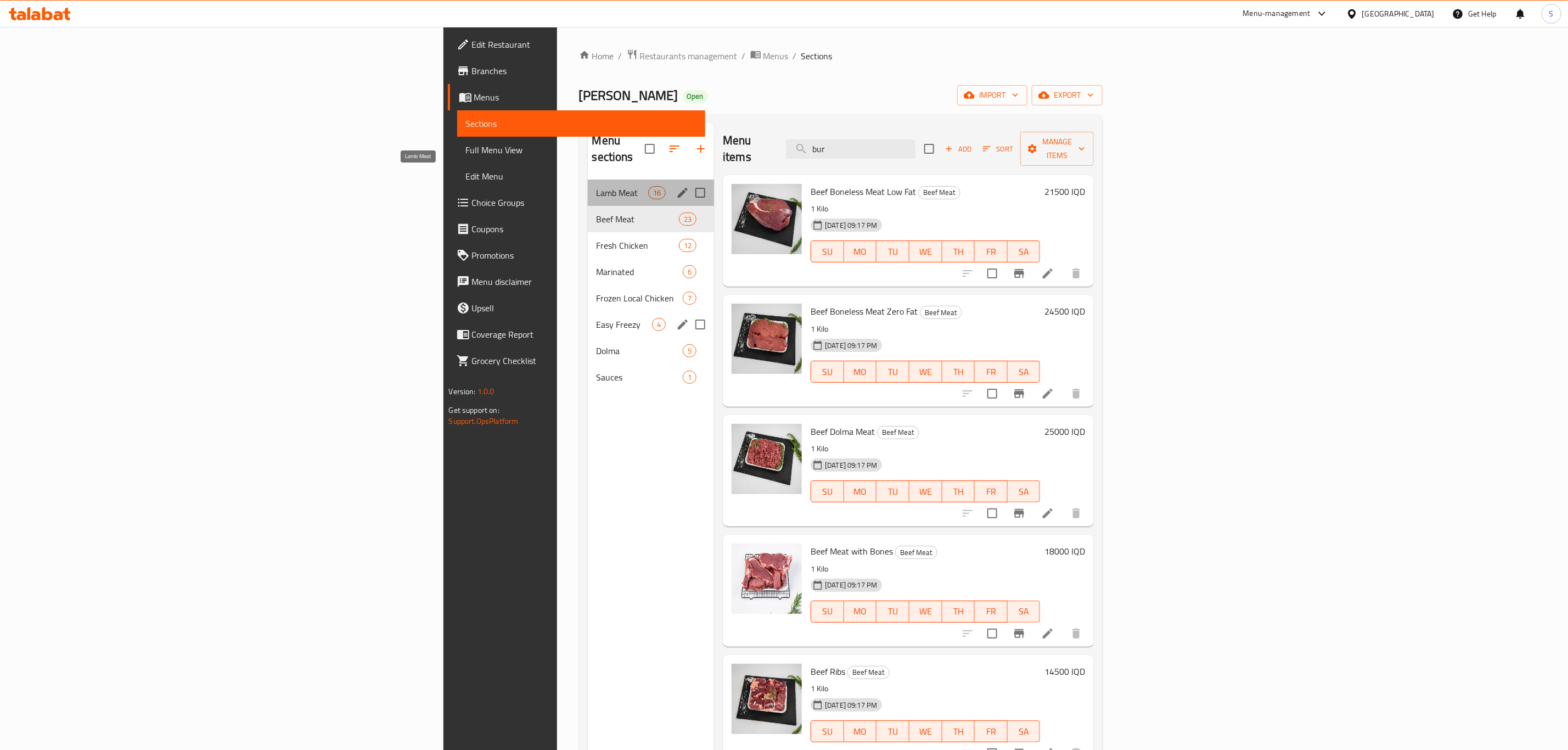
click at [597, 186] on span "Lamb Meat" at bounding box center [622, 192] width 52 height 13
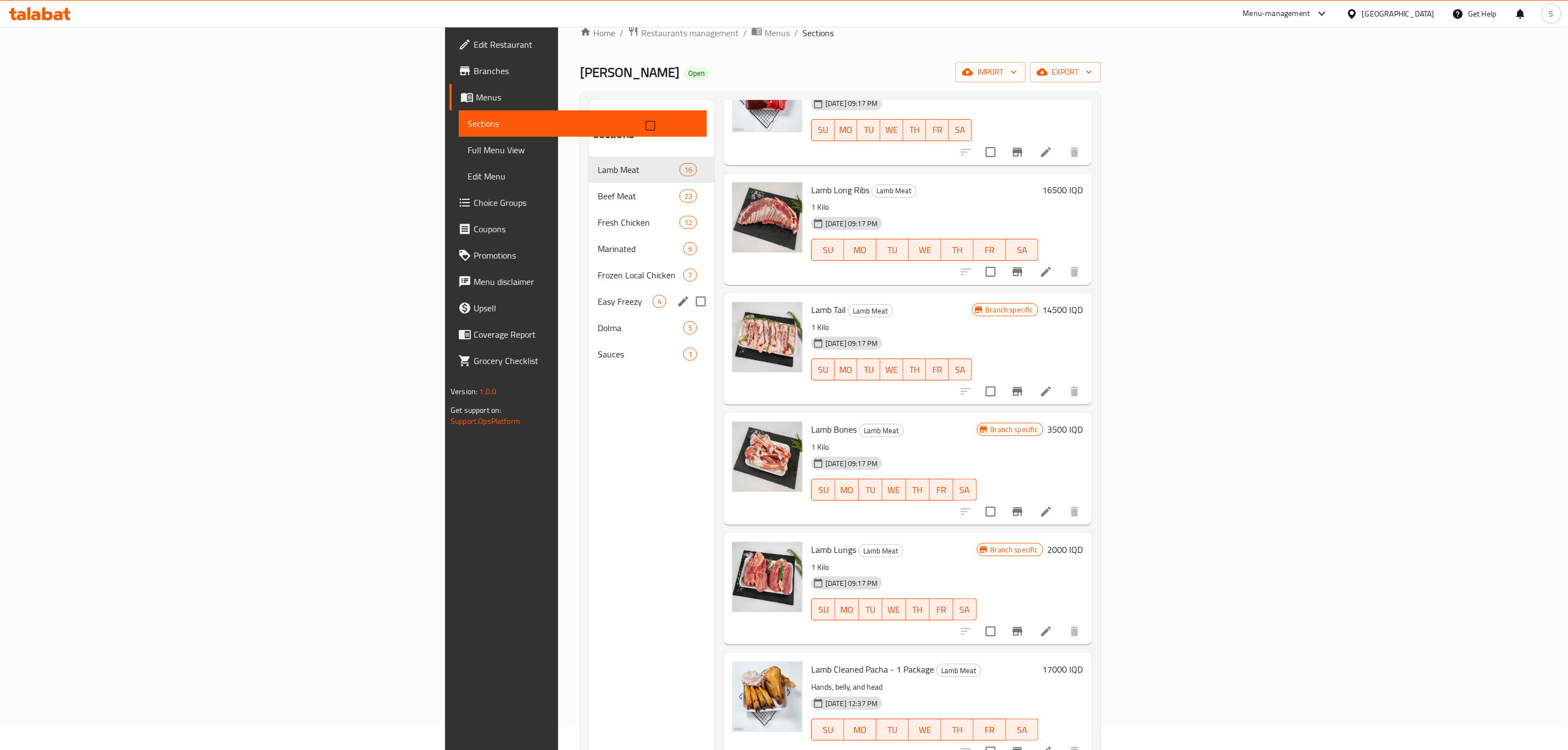
scroll to position [21, 0]
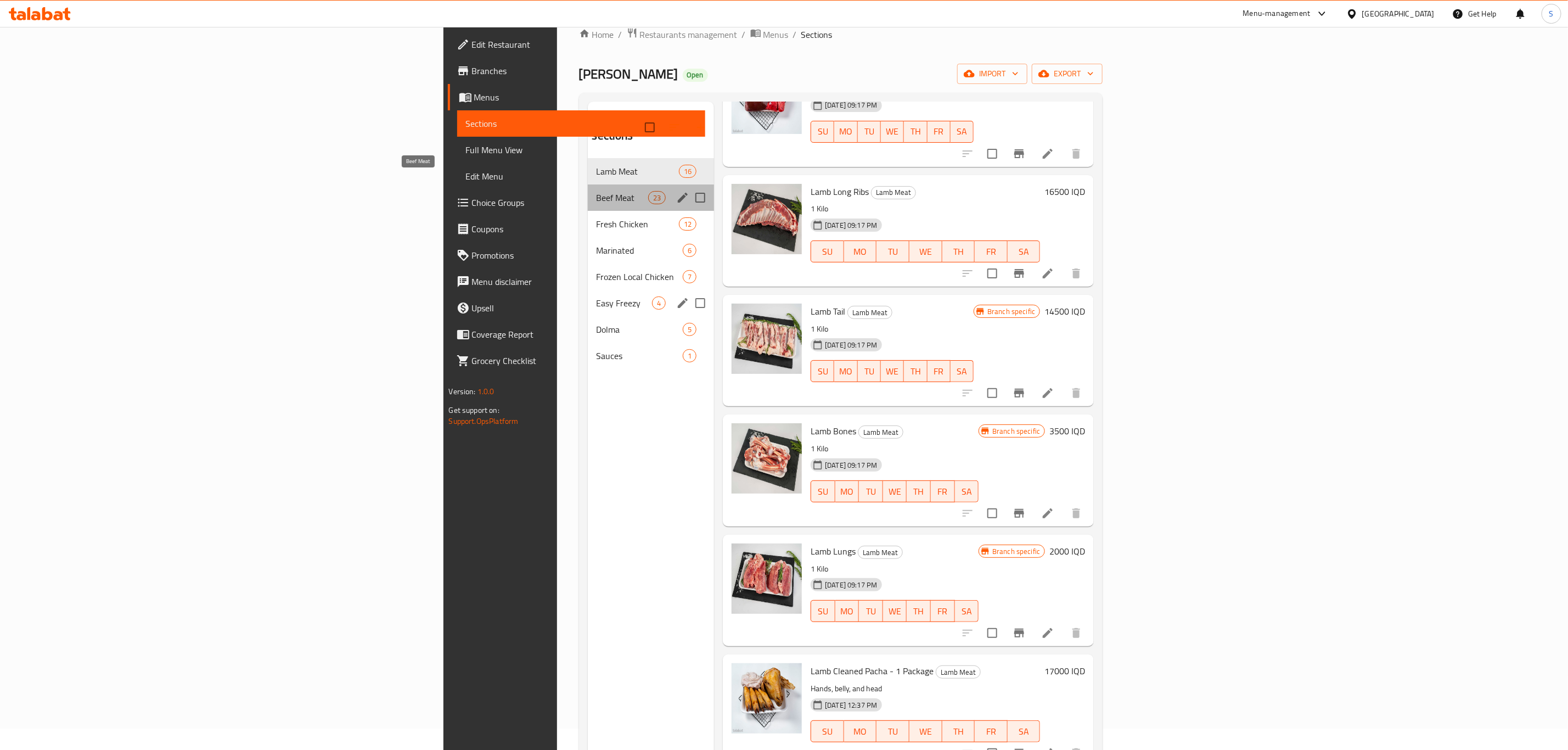
click at [597, 191] on span "Beef Meat" at bounding box center [622, 197] width 52 height 13
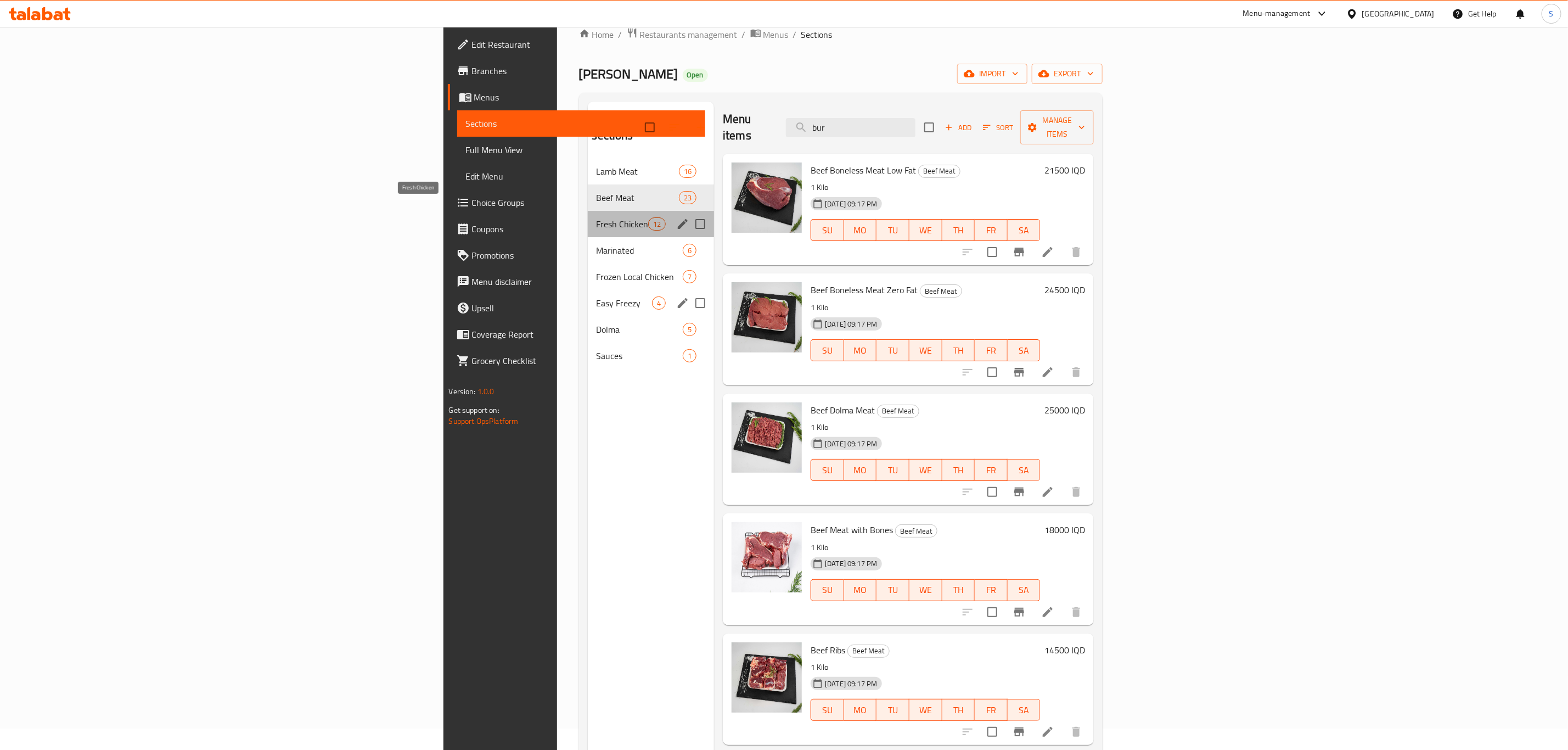
click at [597, 217] on span "Fresh Chicken" at bounding box center [622, 223] width 52 height 13
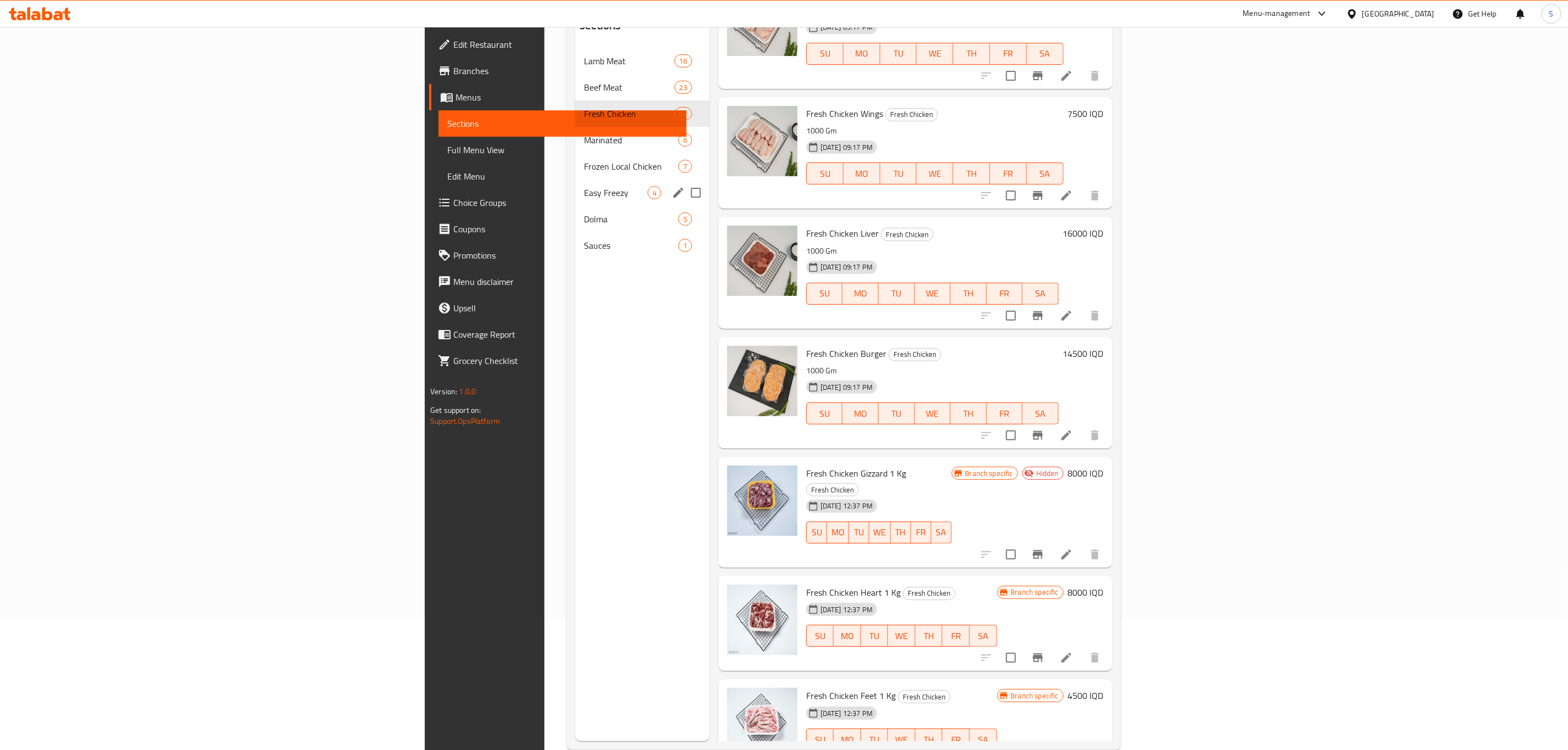
scroll to position [153, 0]
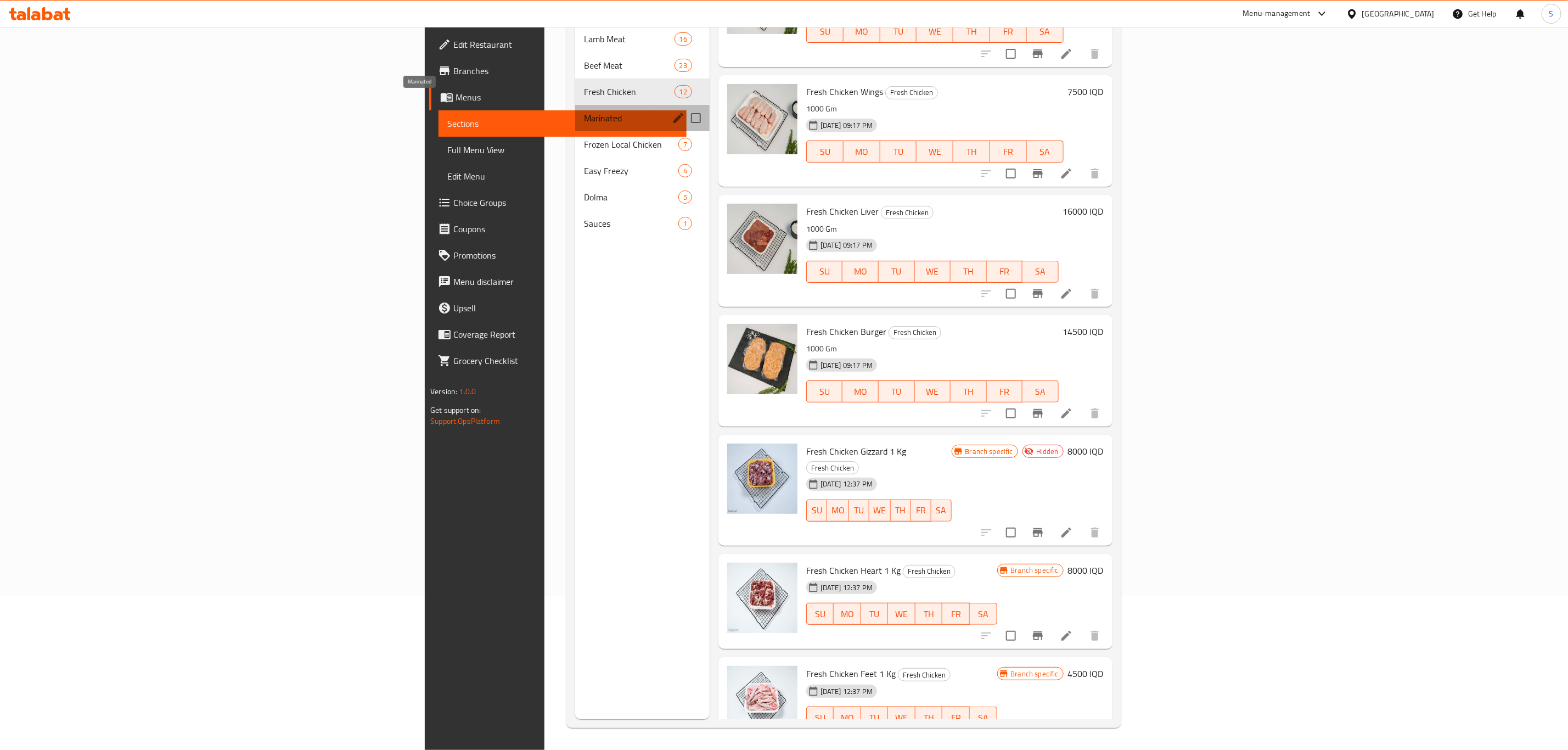
click at [584, 112] on span "Marinated" at bounding box center [616, 118] width 63 height 13
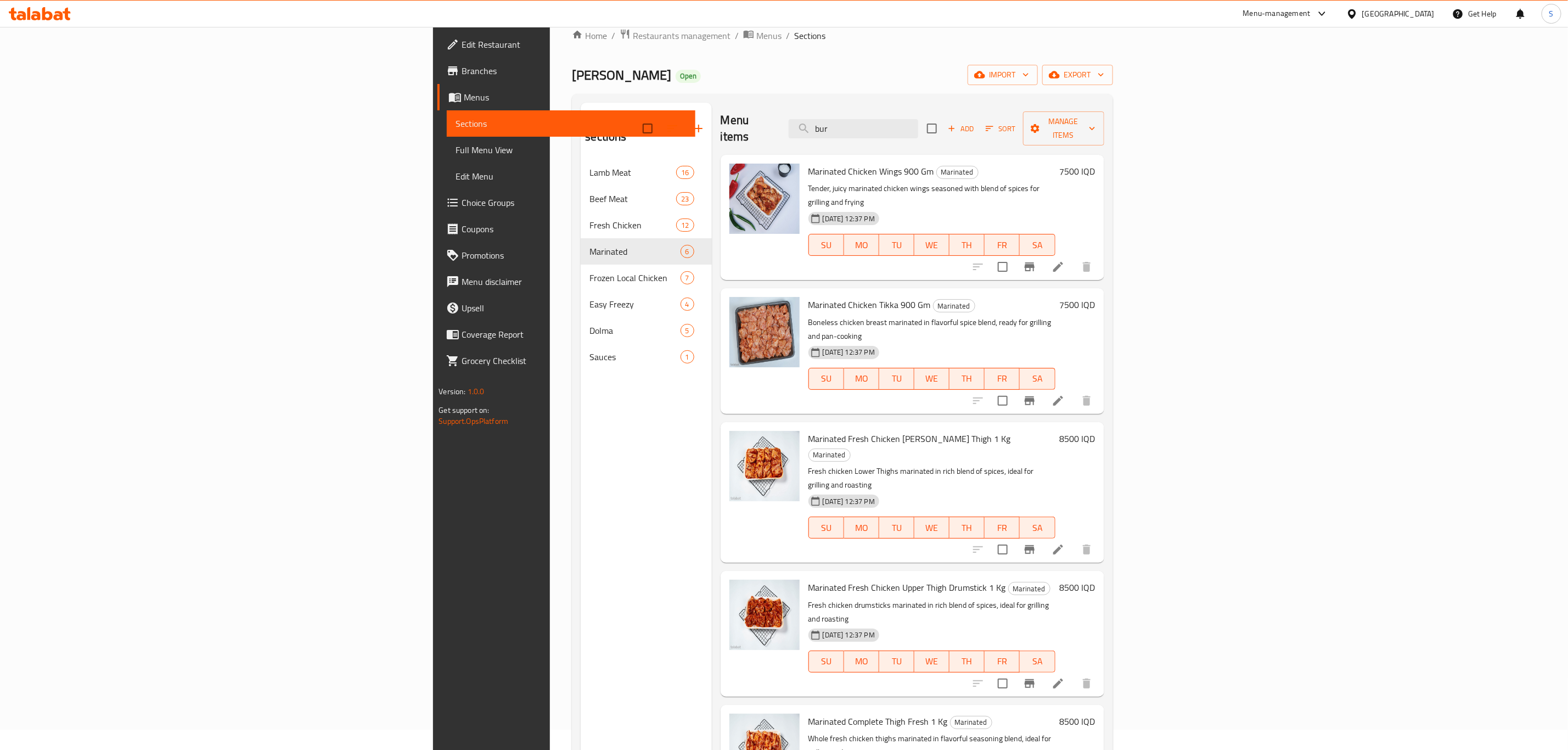
scroll to position [20, 0]
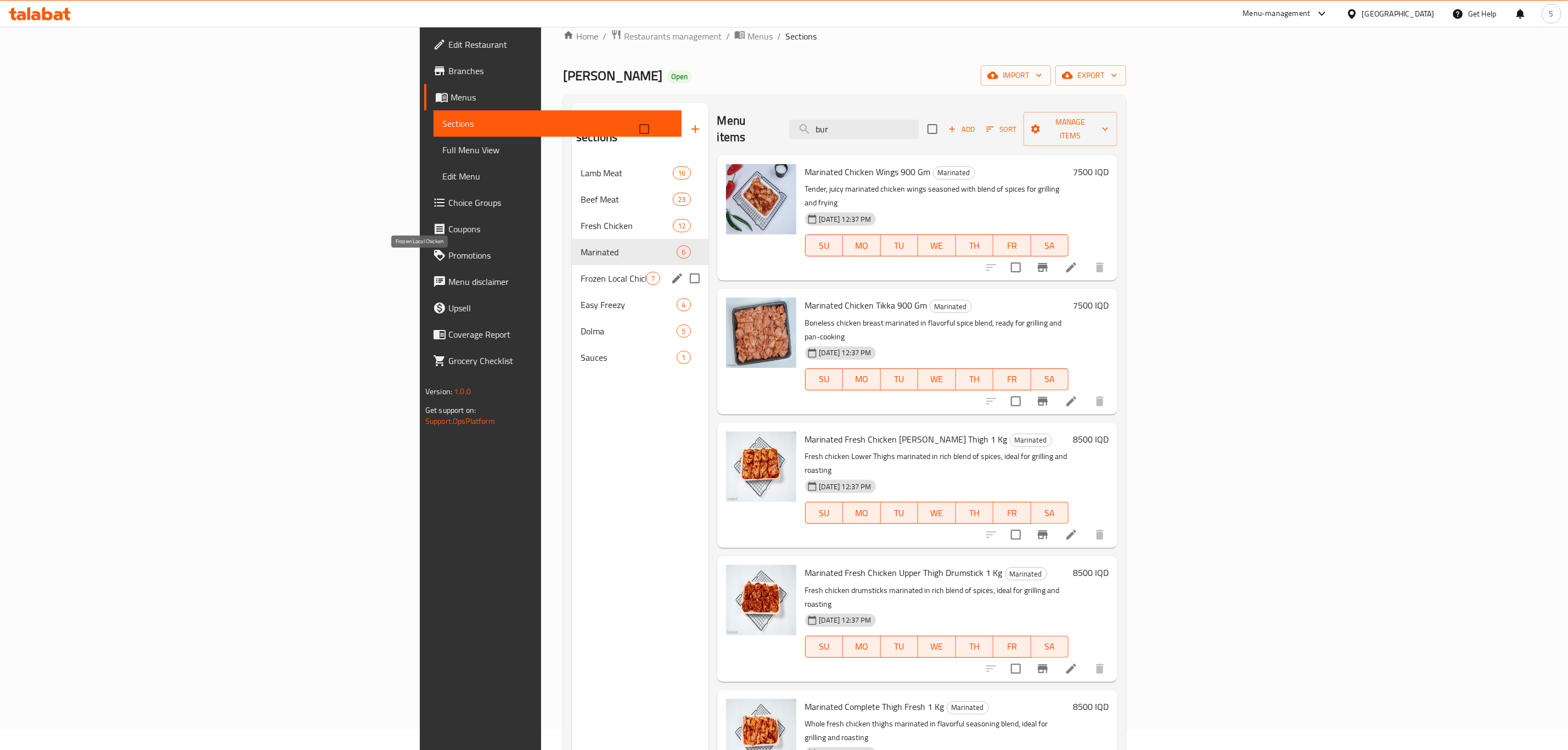
click at [581, 272] on span "Frozen Local Chicken" at bounding box center [613, 278] width 65 height 13
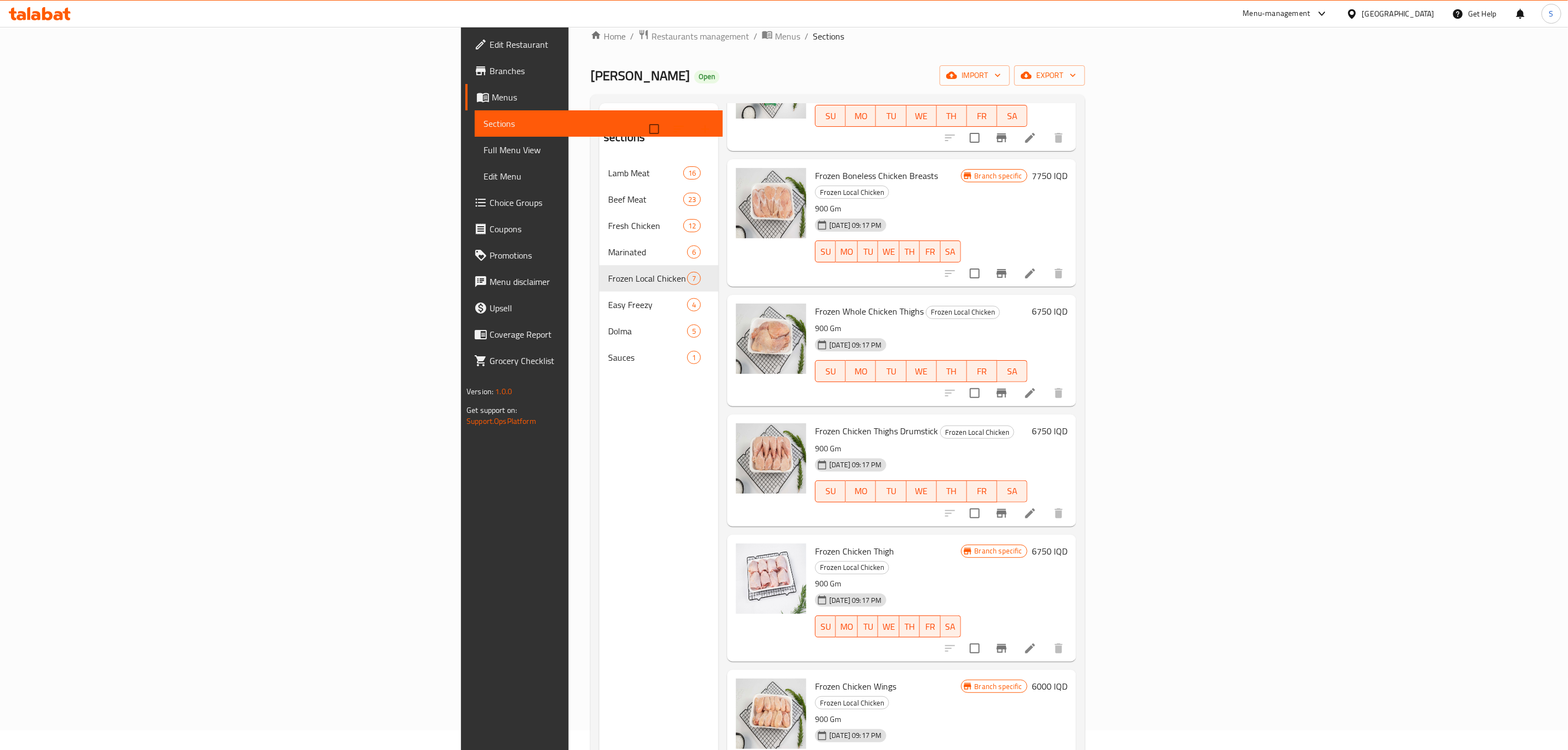
scroll to position [153, 0]
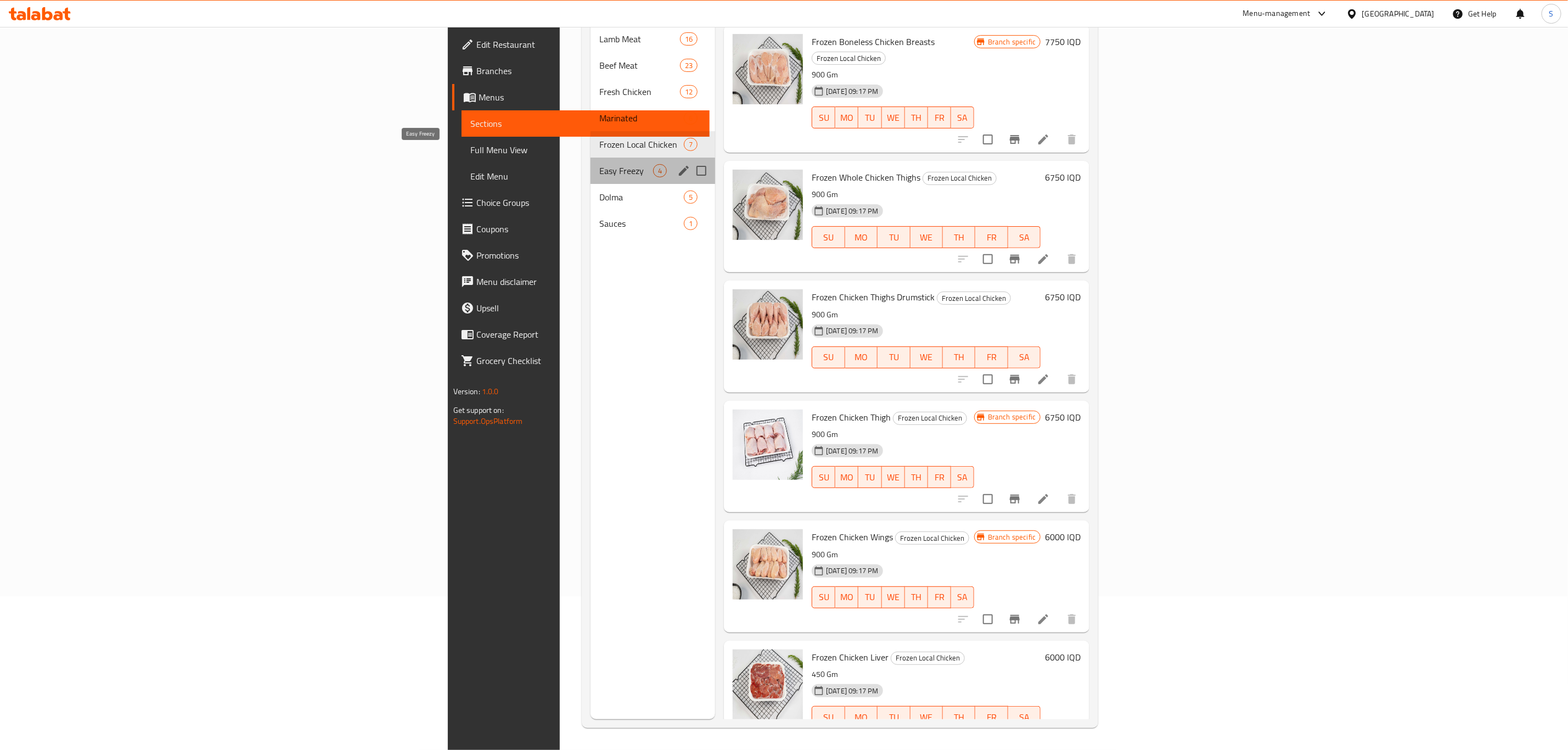
click at [600, 164] on span "Easy Freezy" at bounding box center [627, 170] width 54 height 13
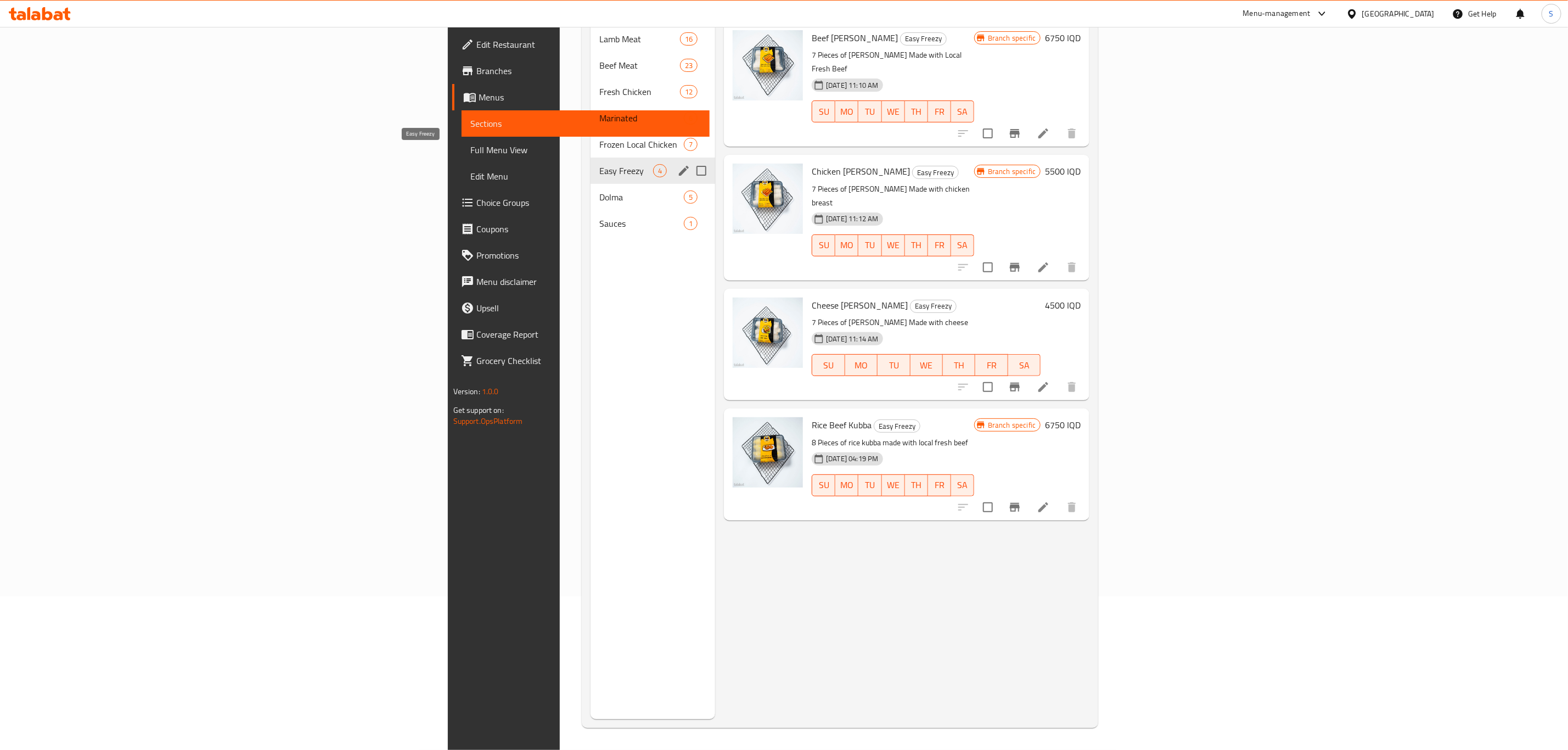
click at [600, 164] on span "Easy Freezy" at bounding box center [627, 170] width 54 height 13
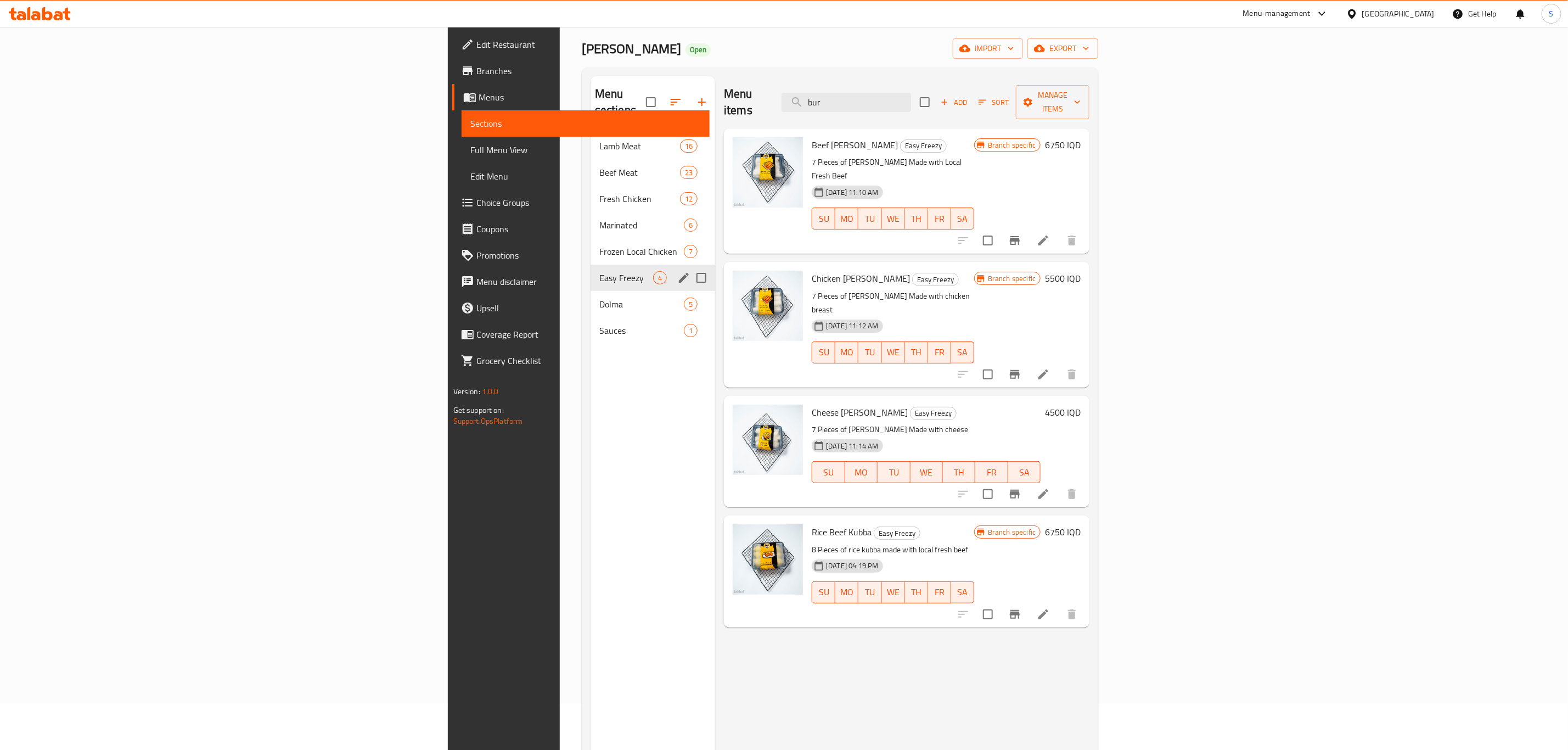
scroll to position [46, 0]
click at [590, 292] on div "Dolma 5" at bounding box center [652, 304] width 125 height 26
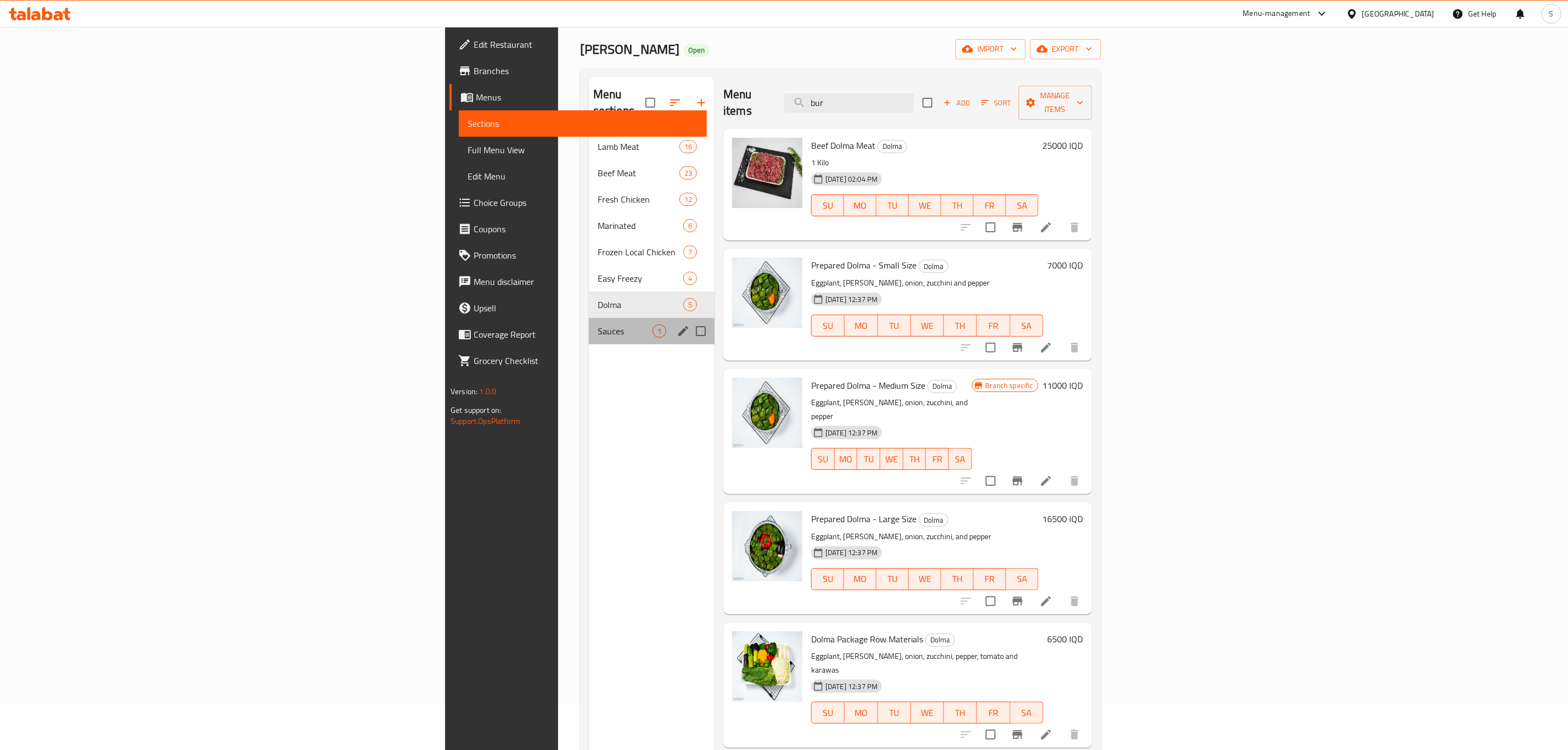
click at [589, 323] on div "Sauces 1" at bounding box center [652, 331] width 126 height 26
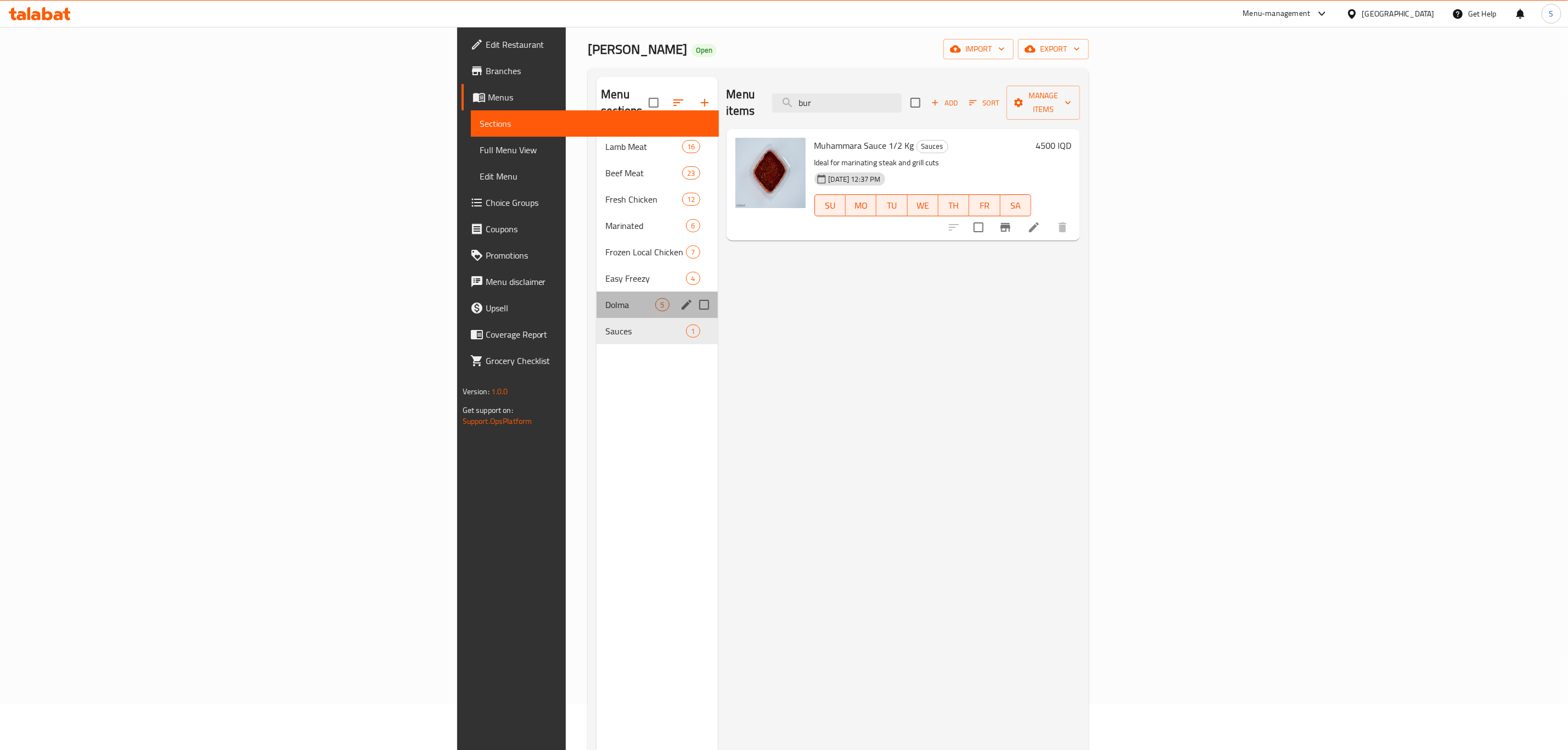
click at [597, 299] on div "Dolma 5" at bounding box center [657, 304] width 121 height 26
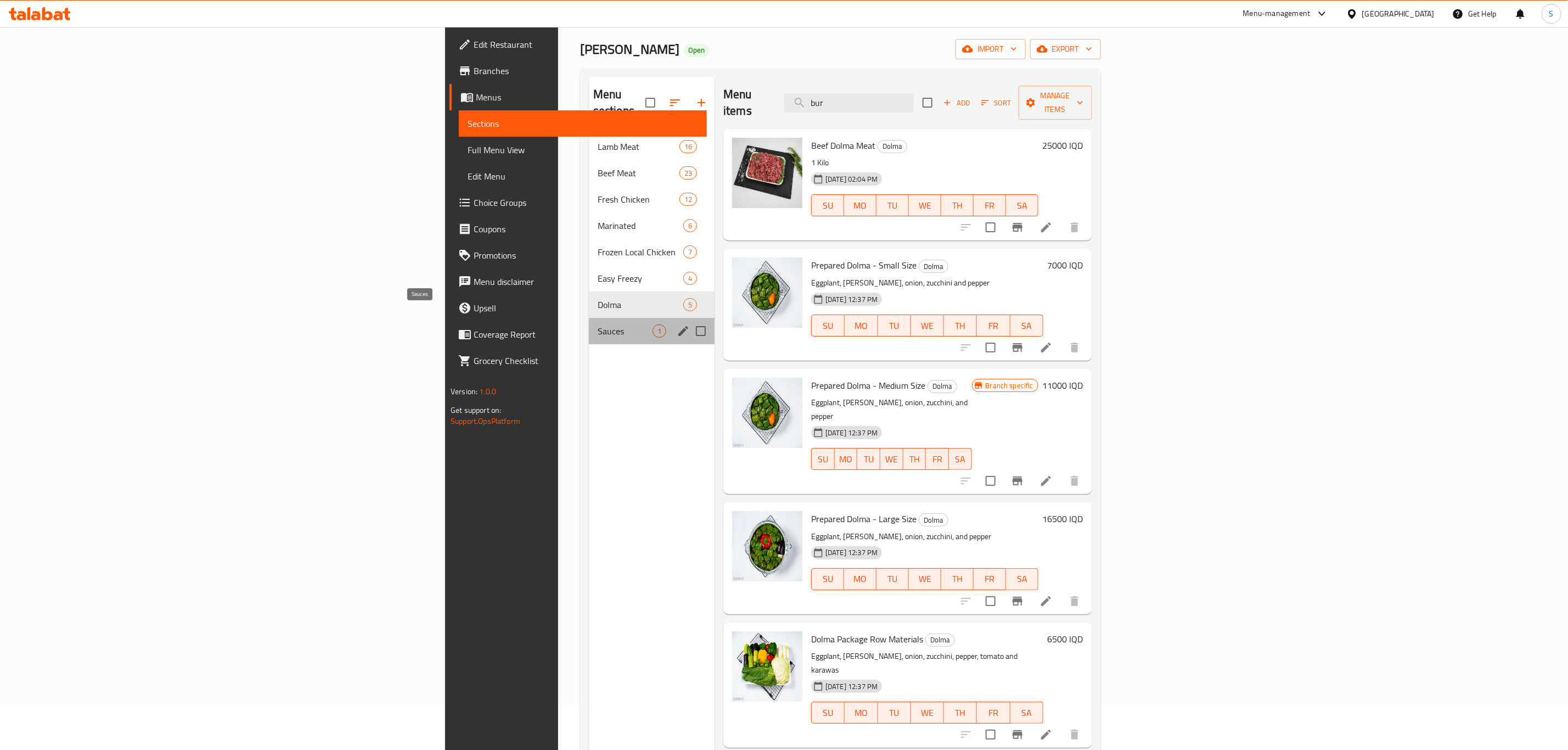
click at [598, 325] on span "Sauces" at bounding box center [625, 331] width 55 height 13
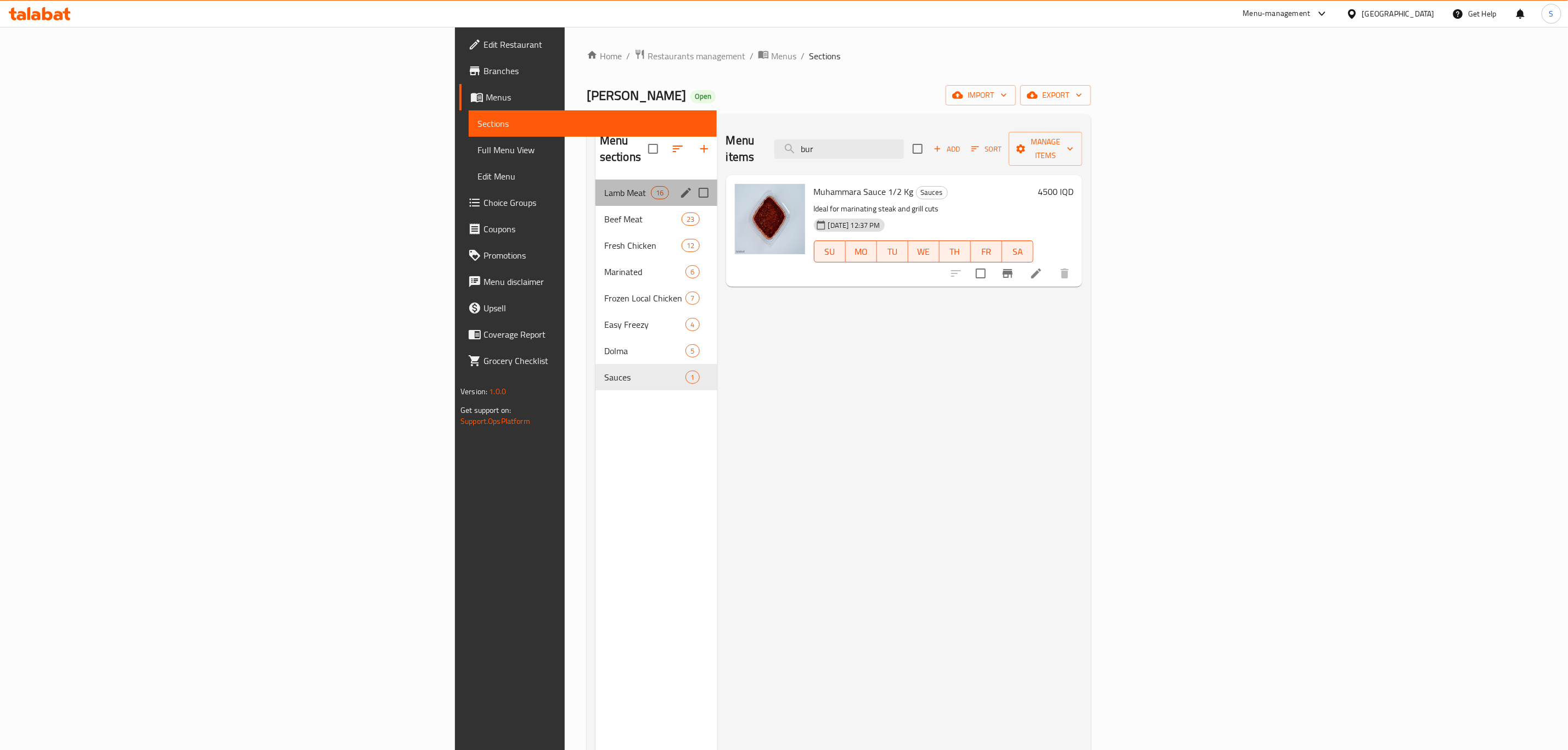
click at [595, 179] on div "Lamb Meat 16" at bounding box center [656, 192] width 122 height 26
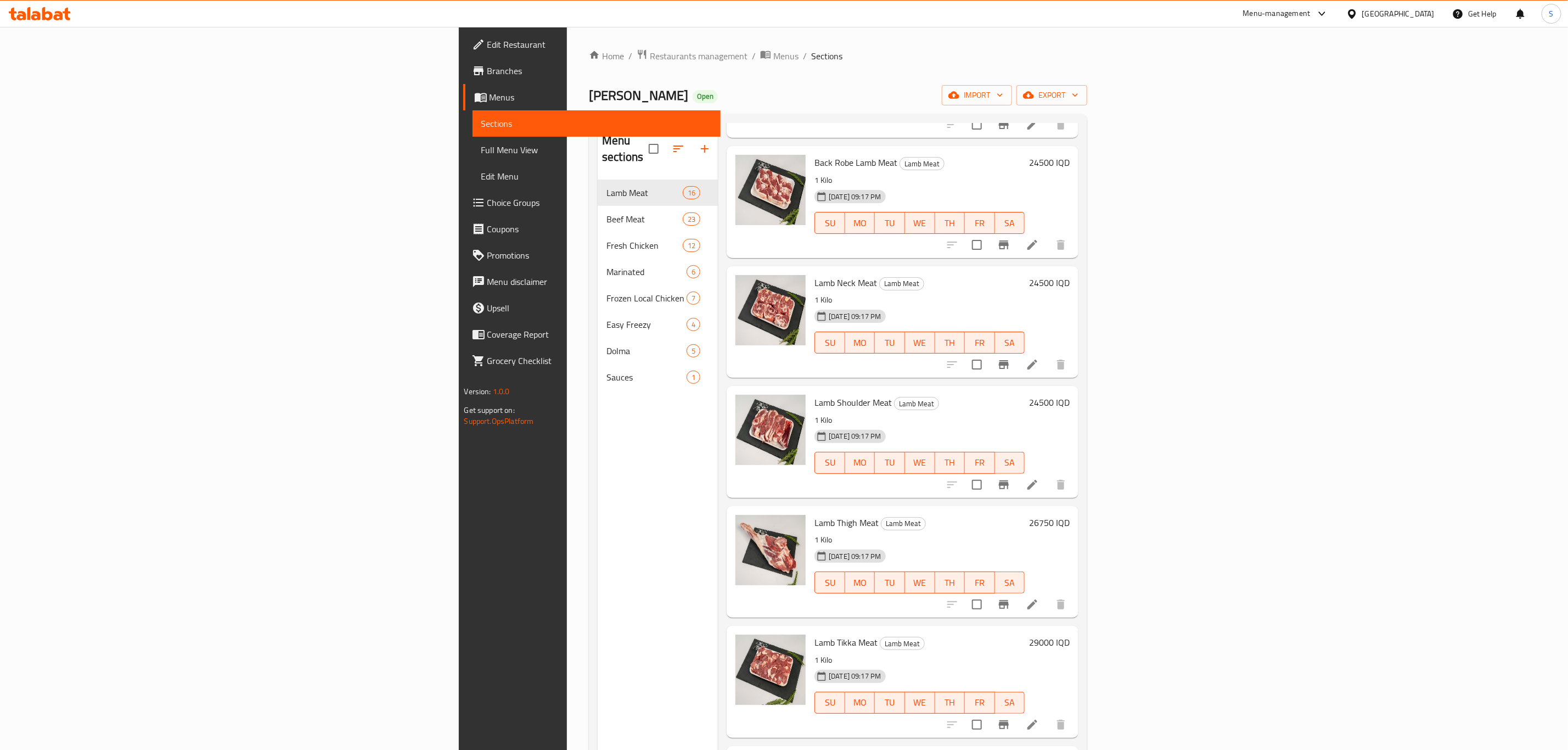
scroll to position [149, 0]
click at [672, 145] on icon "button" at bounding box center [678, 149] width 13 height 13
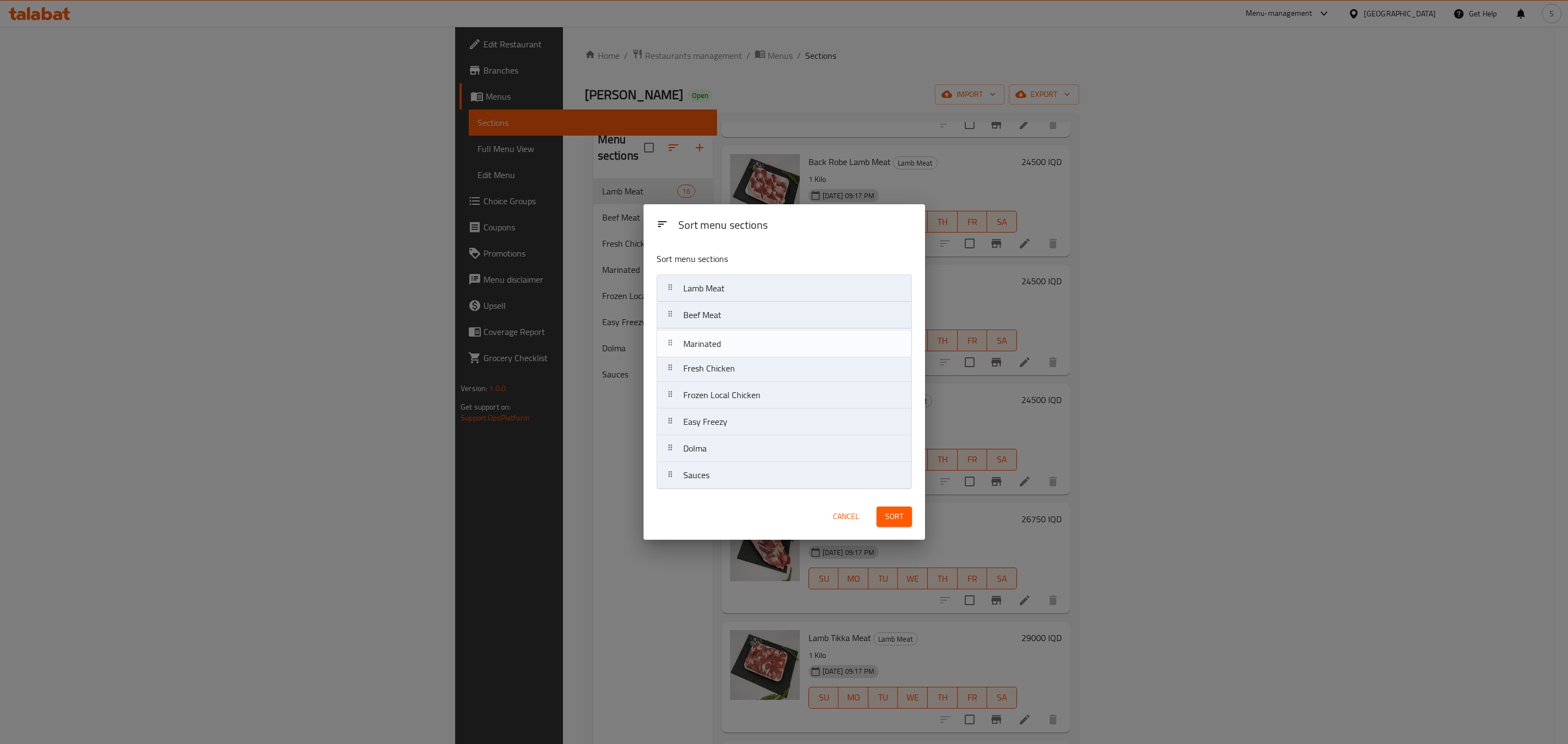
drag, startPoint x: 769, startPoint y: 374, endPoint x: 768, endPoint y: 346, distance: 28.0
click at [768, 346] on nav "Lamb Meat Beef Meat Fresh Chicken Marinated Frozen Local Chicken Easy Freezy Do…" at bounding box center [784, 382] width 255 height 214
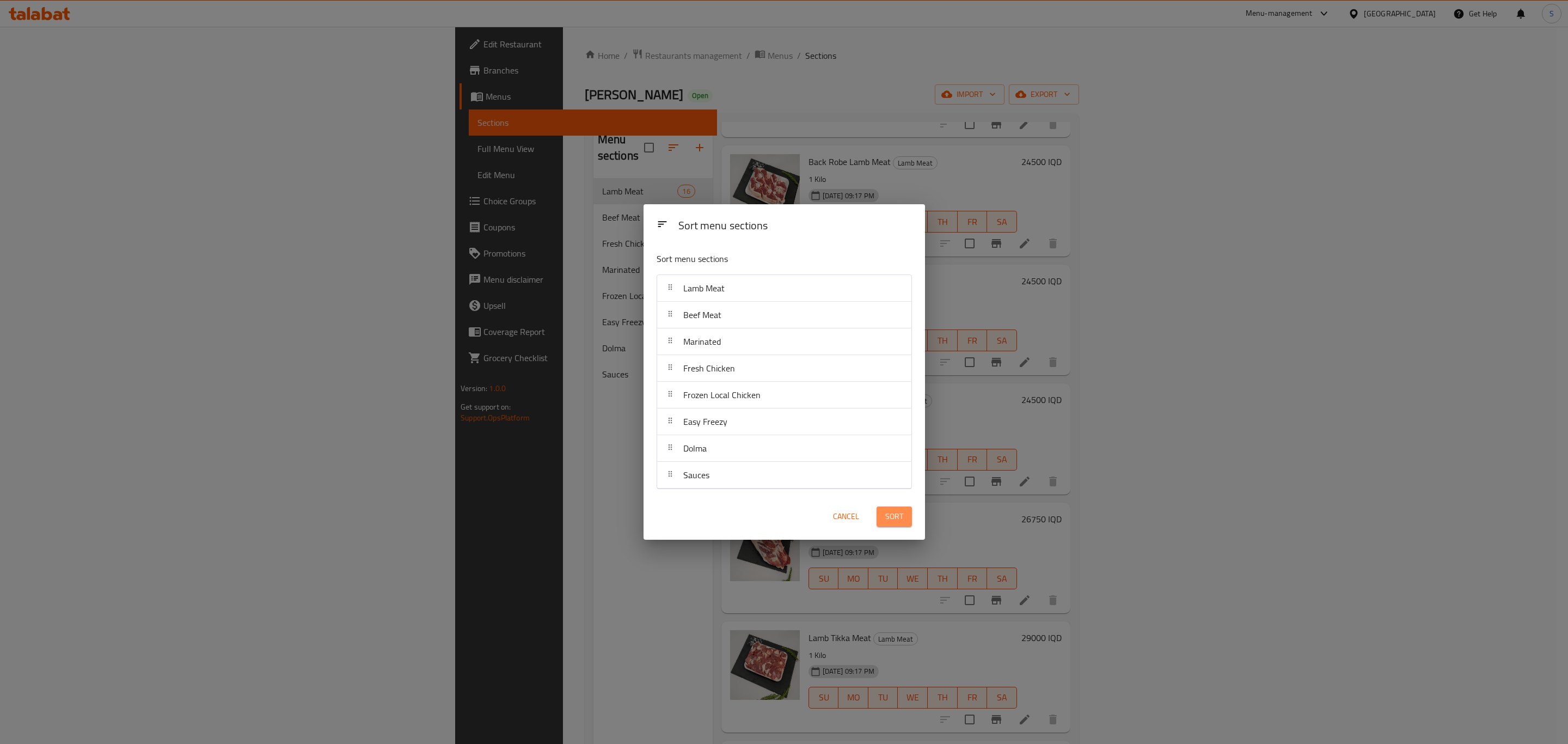
click at [895, 527] on button "Sort" at bounding box center [894, 516] width 35 height 20
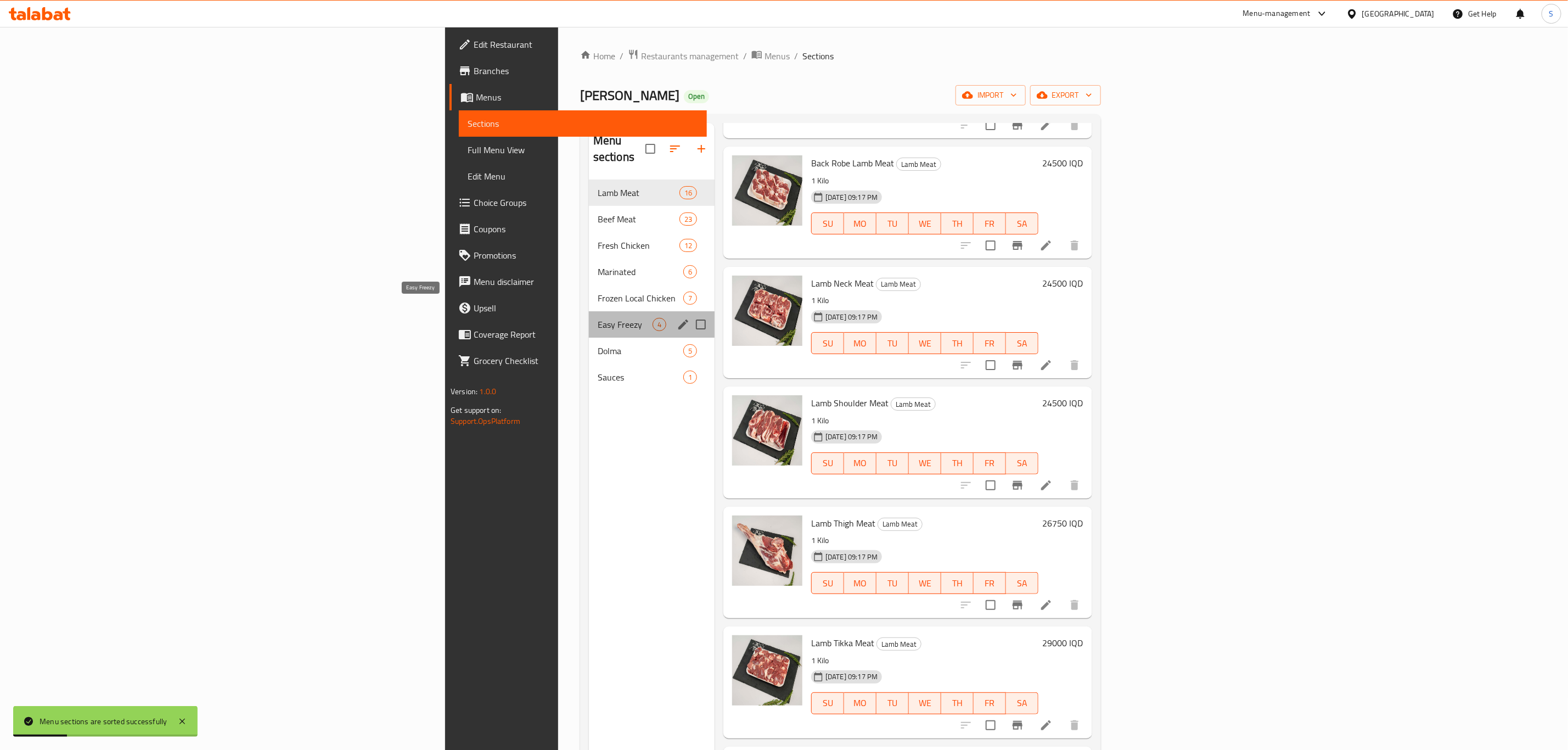
click at [598, 318] on span "Easy Freezy" at bounding box center [625, 324] width 55 height 13
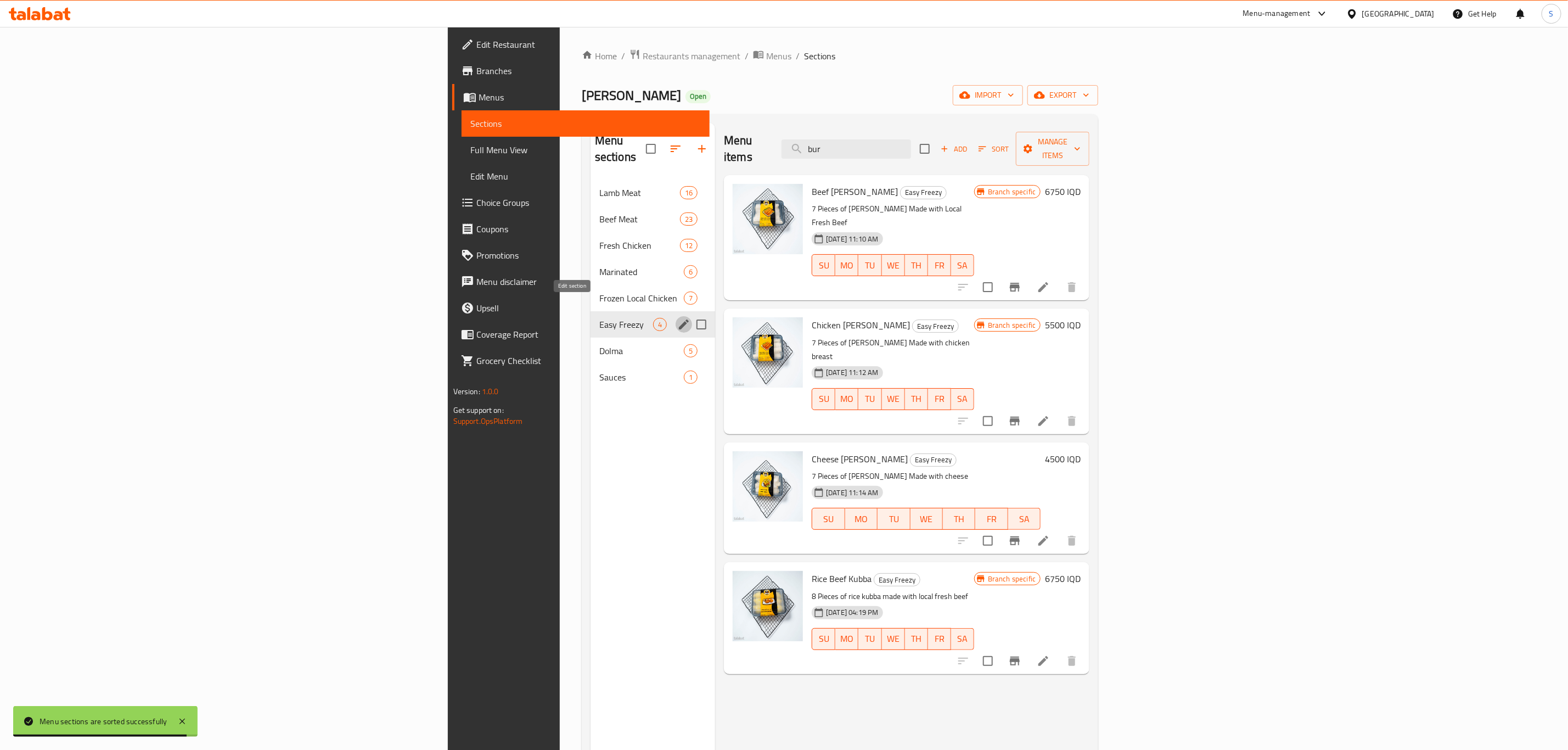
click at [679, 320] on icon "edit" at bounding box center [684, 325] width 10 height 10
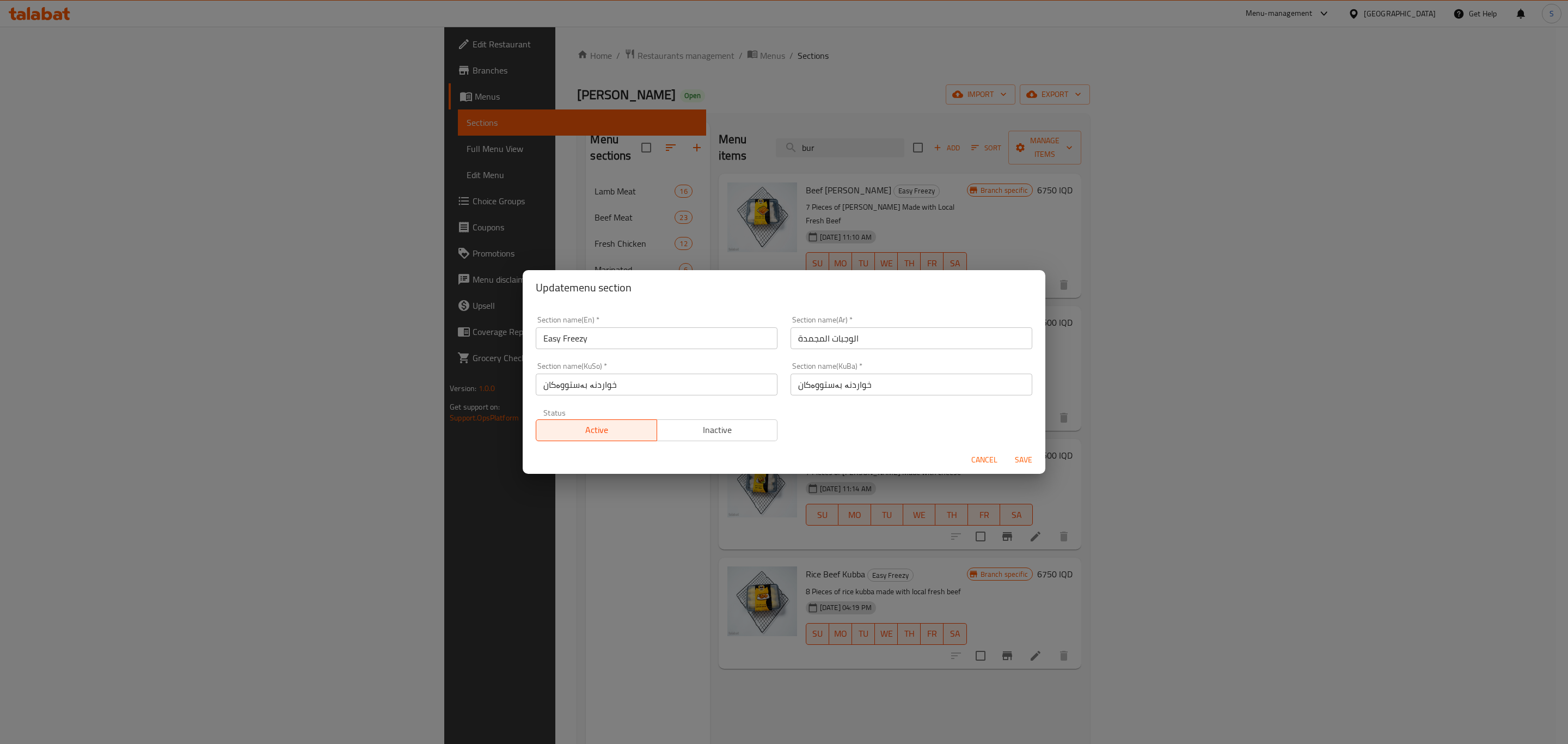
click at [586, 343] on input "Easy Freezy" at bounding box center [656, 339] width 242 height 22
click at [833, 338] on input "الوجبات المجمدة" at bounding box center [911, 339] width 242 height 22
click at [851, 385] on input "خواردنە بەستووەکان" at bounding box center [911, 385] width 242 height 22
click at [478, 464] on div "Update menu section Section name(En)   * Easy Freezy Section name(En) * Section…" at bounding box center [784, 372] width 1568 height 744
click at [976, 461] on span "Cancel" at bounding box center [984, 460] width 26 height 13
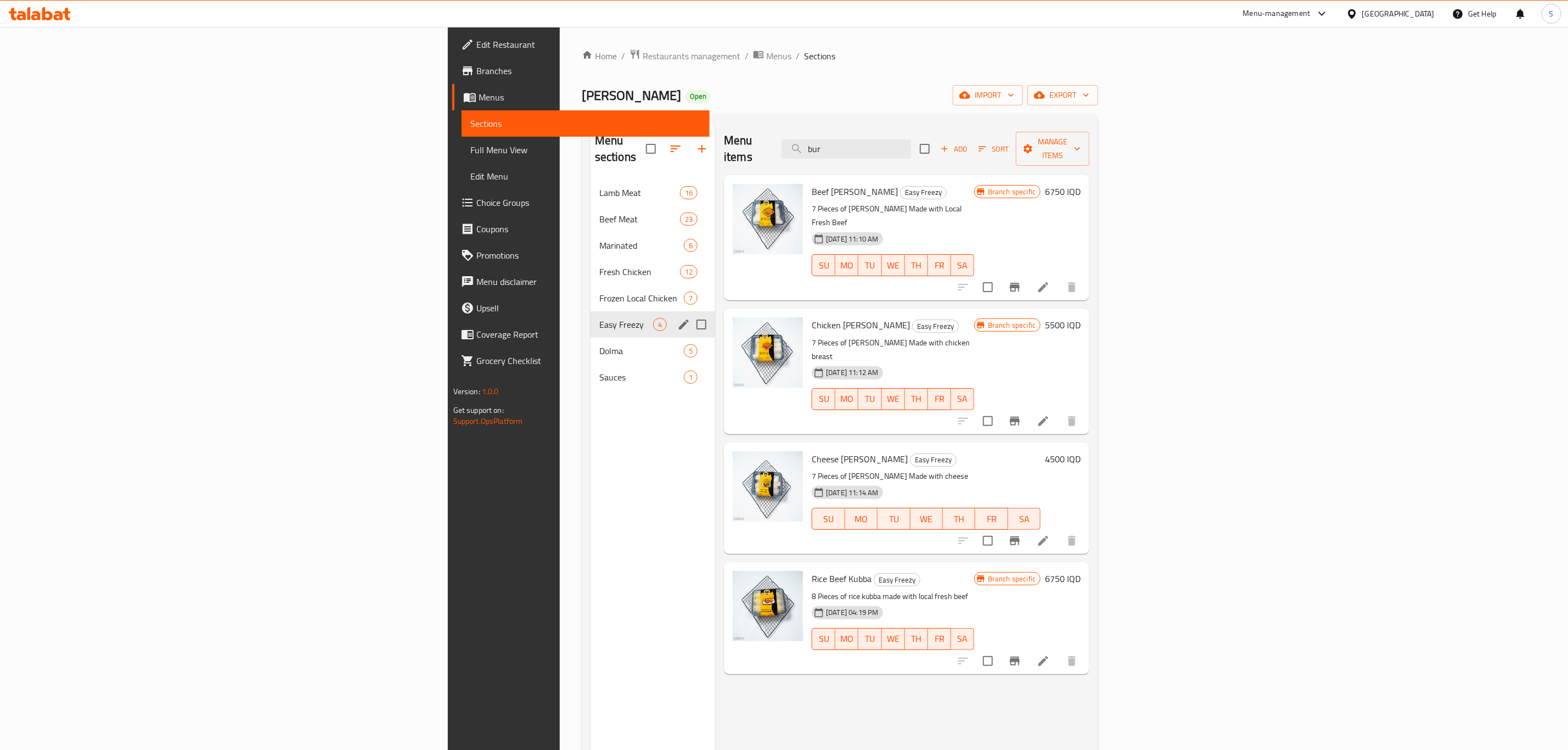
click at [590, 458] on div "Menu sections Lamb Meat 16 Beef Meat 23 Marinated 6 Fresh Chicken 12 Frozen Loc…" at bounding box center [652, 498] width 125 height 750
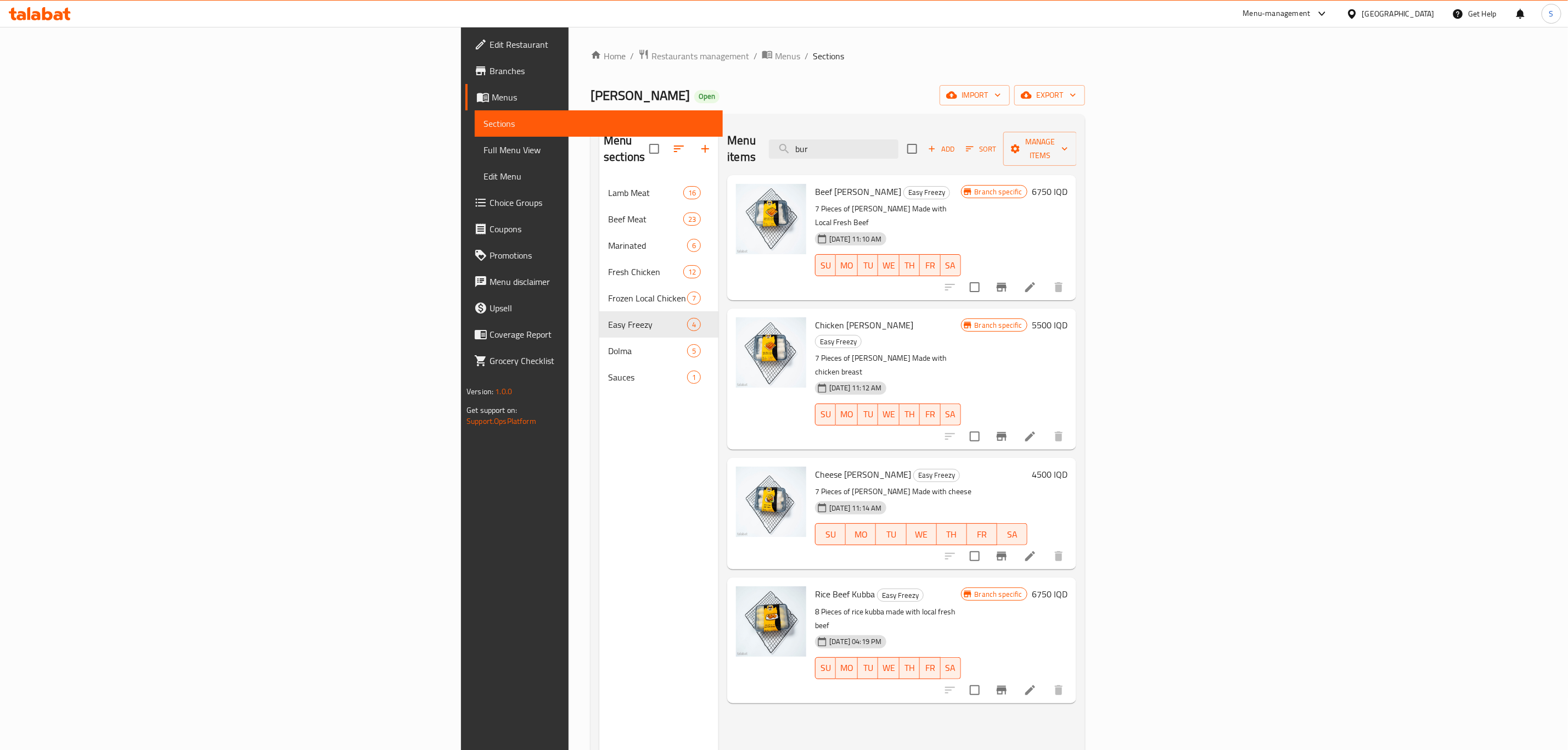
click at [600, 427] on div "Menu sections Lamb Meat 16 Beef Meat 23 Marinated 6 Fresh Chicken 12 Frozen Loc…" at bounding box center [659, 498] width 119 height 750
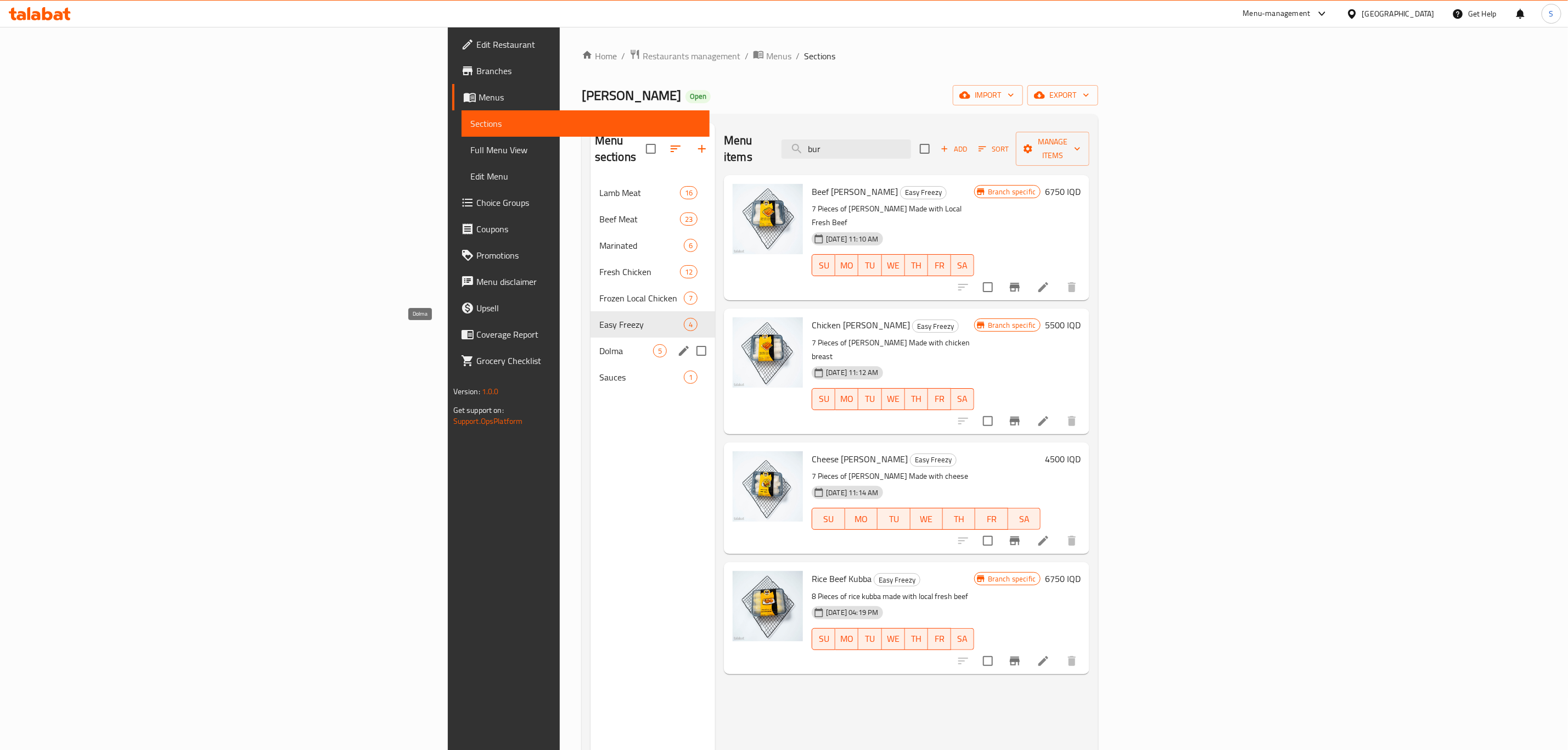
click at [600, 344] on span "Dolma" at bounding box center [627, 350] width 54 height 13
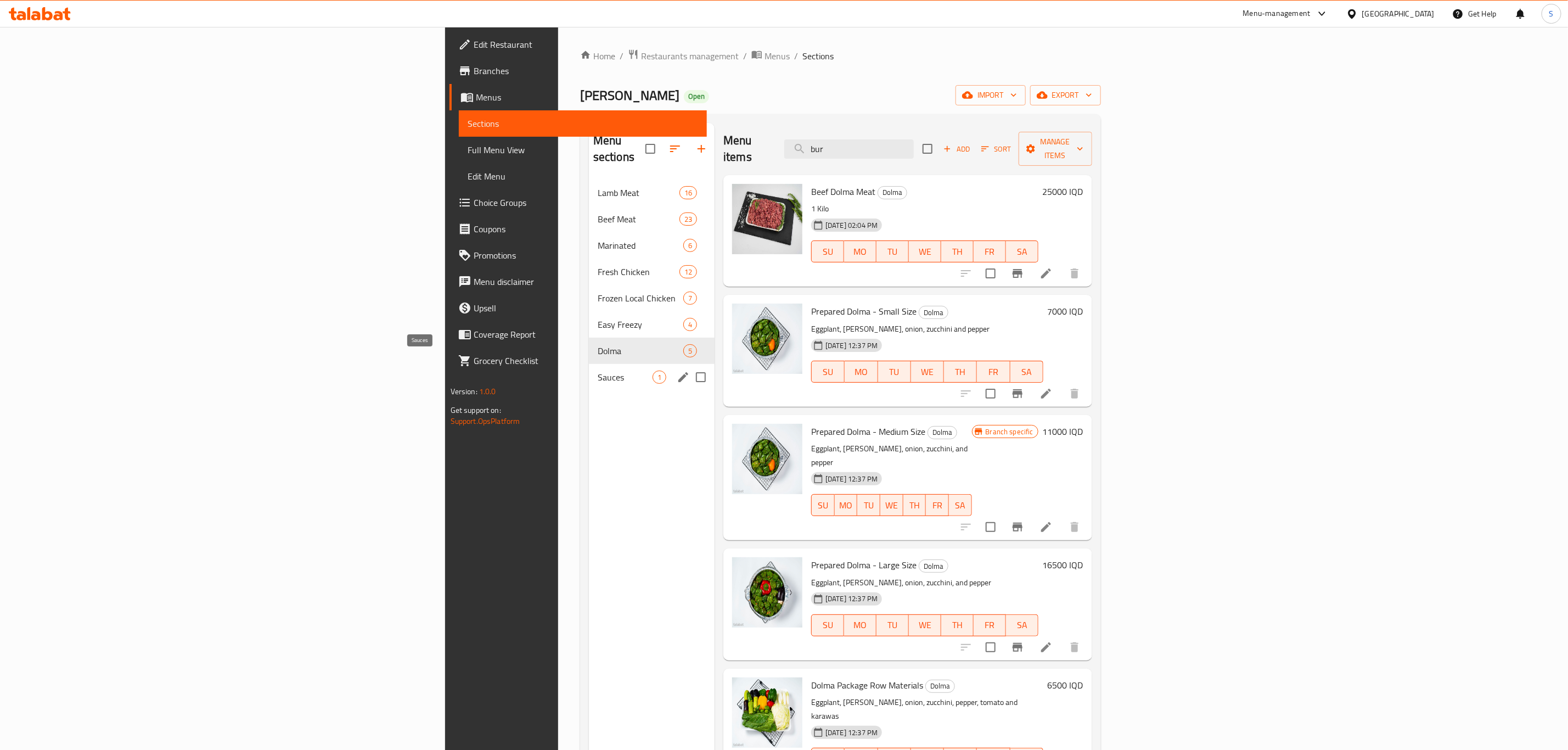
click at [598, 371] on span "Sauces" at bounding box center [625, 377] width 55 height 13
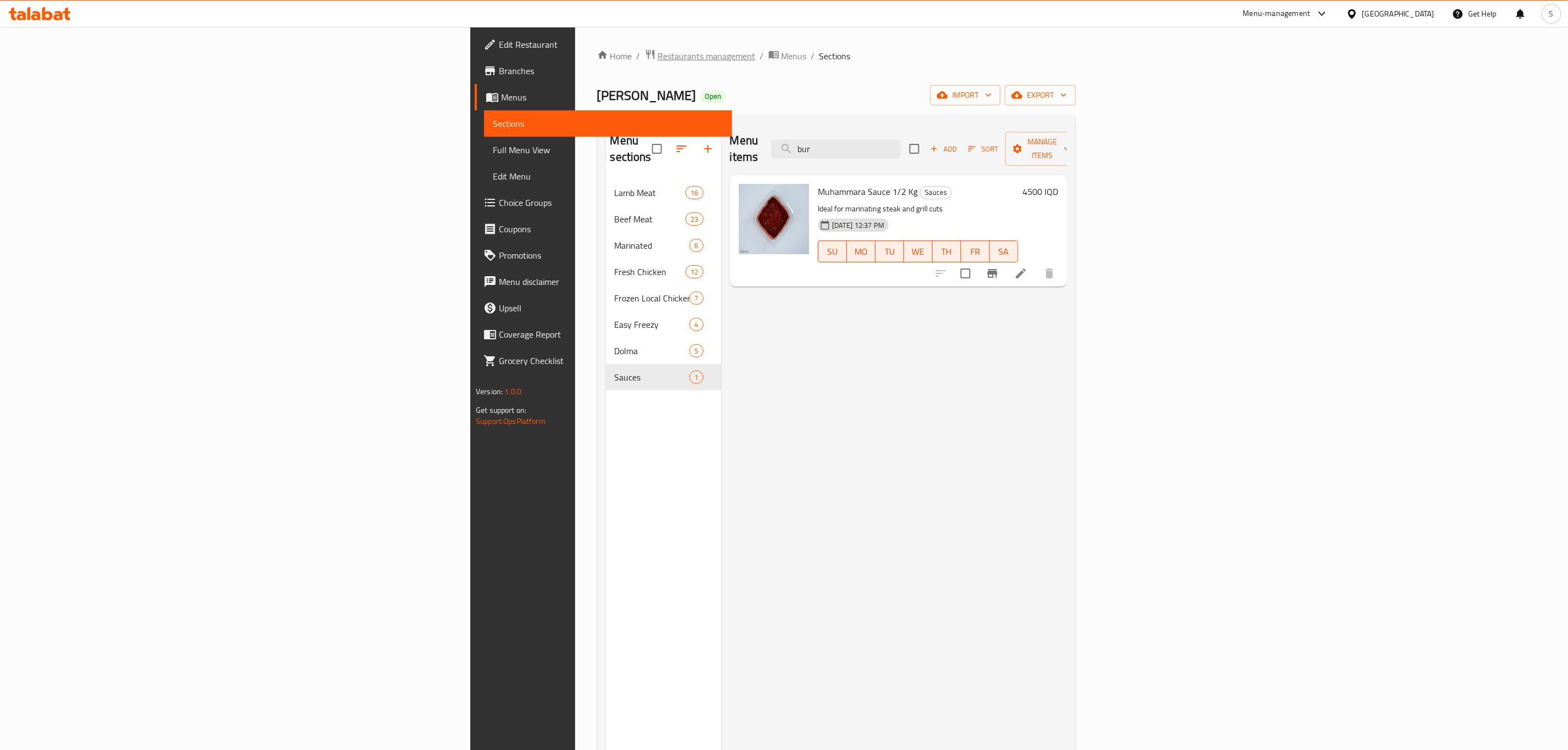
click at [658, 58] on span "Restaurants management" at bounding box center [706, 55] width 98 height 13
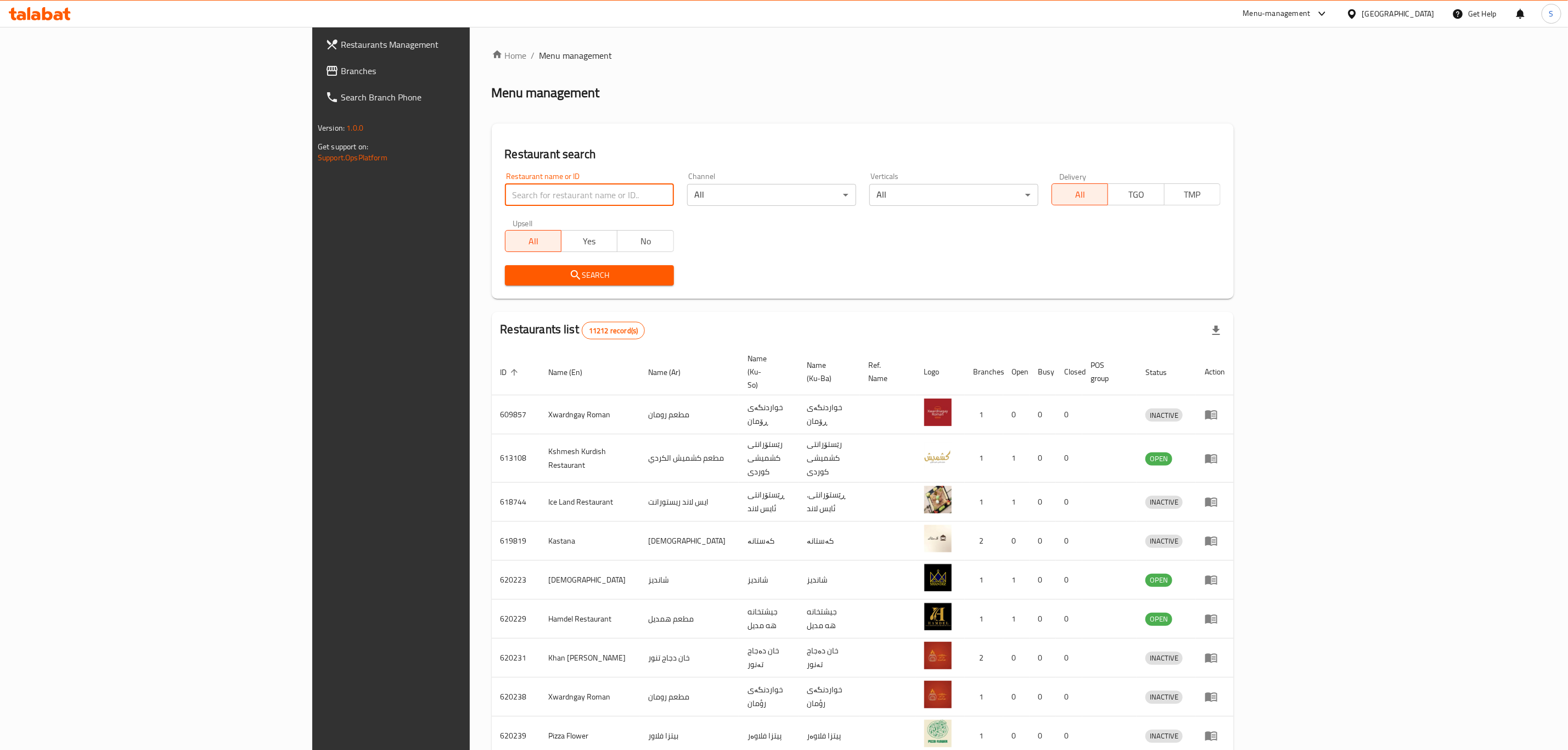
click at [505, 190] on input "search" at bounding box center [589, 195] width 169 height 22
type input "barzan h"
click button "Search" at bounding box center [589, 275] width 169 height 20
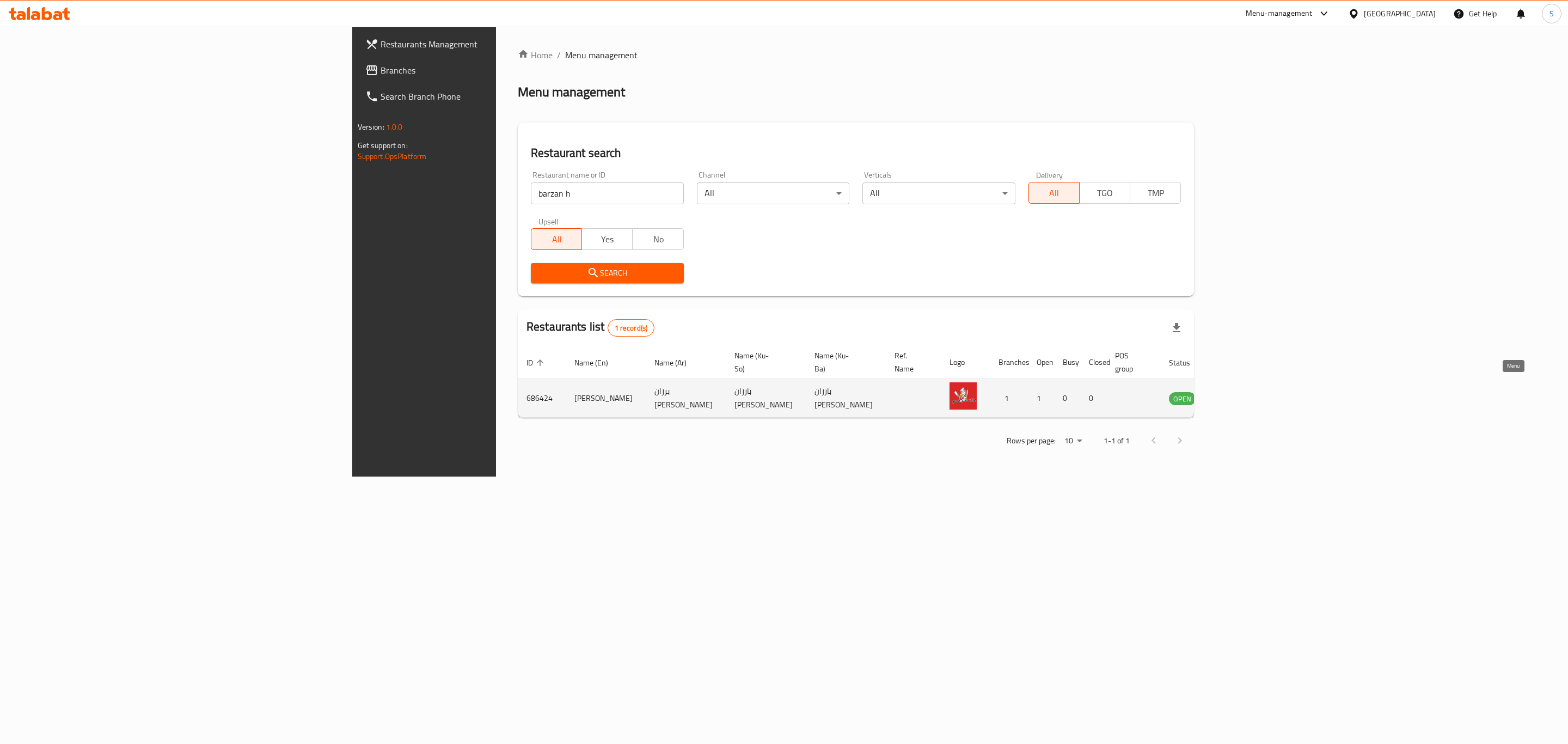
click at [1239, 395] on icon "enhanced table" at bounding box center [1233, 399] width 12 height 9
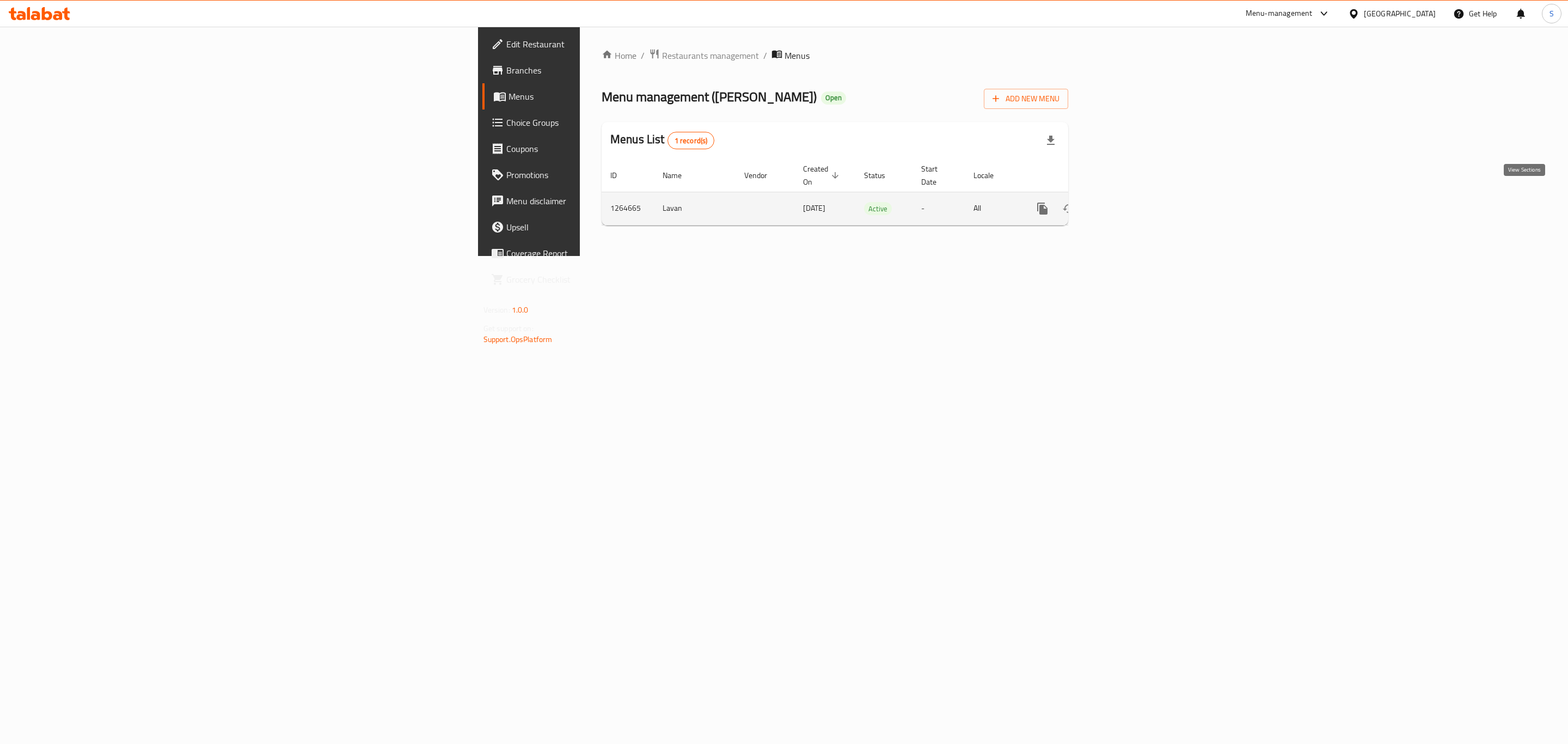
click at [1126, 204] on icon "enhanced table" at bounding box center [1121, 209] width 10 height 10
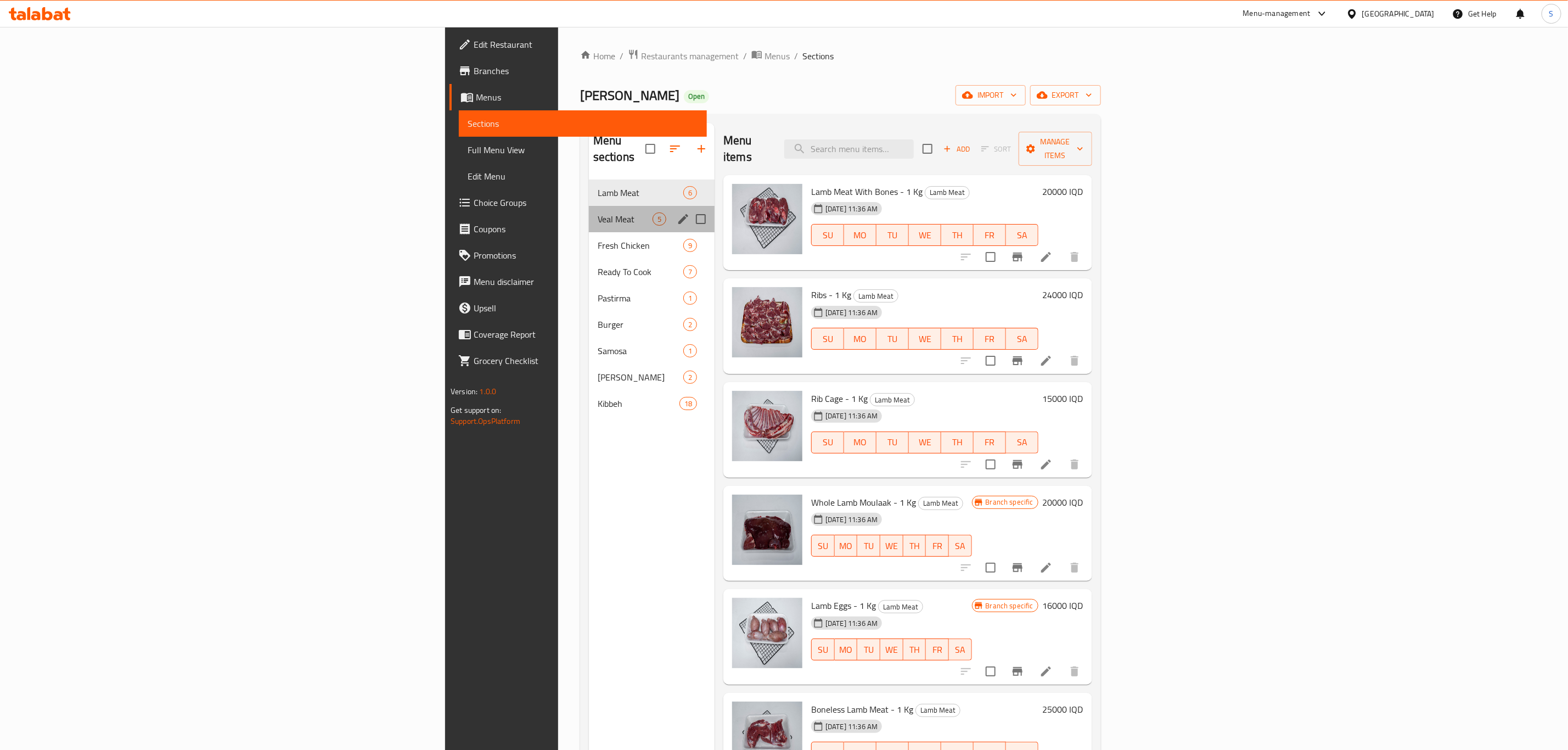
click at [589, 211] on div "Veal Meat 5" at bounding box center [652, 218] width 126 height 26
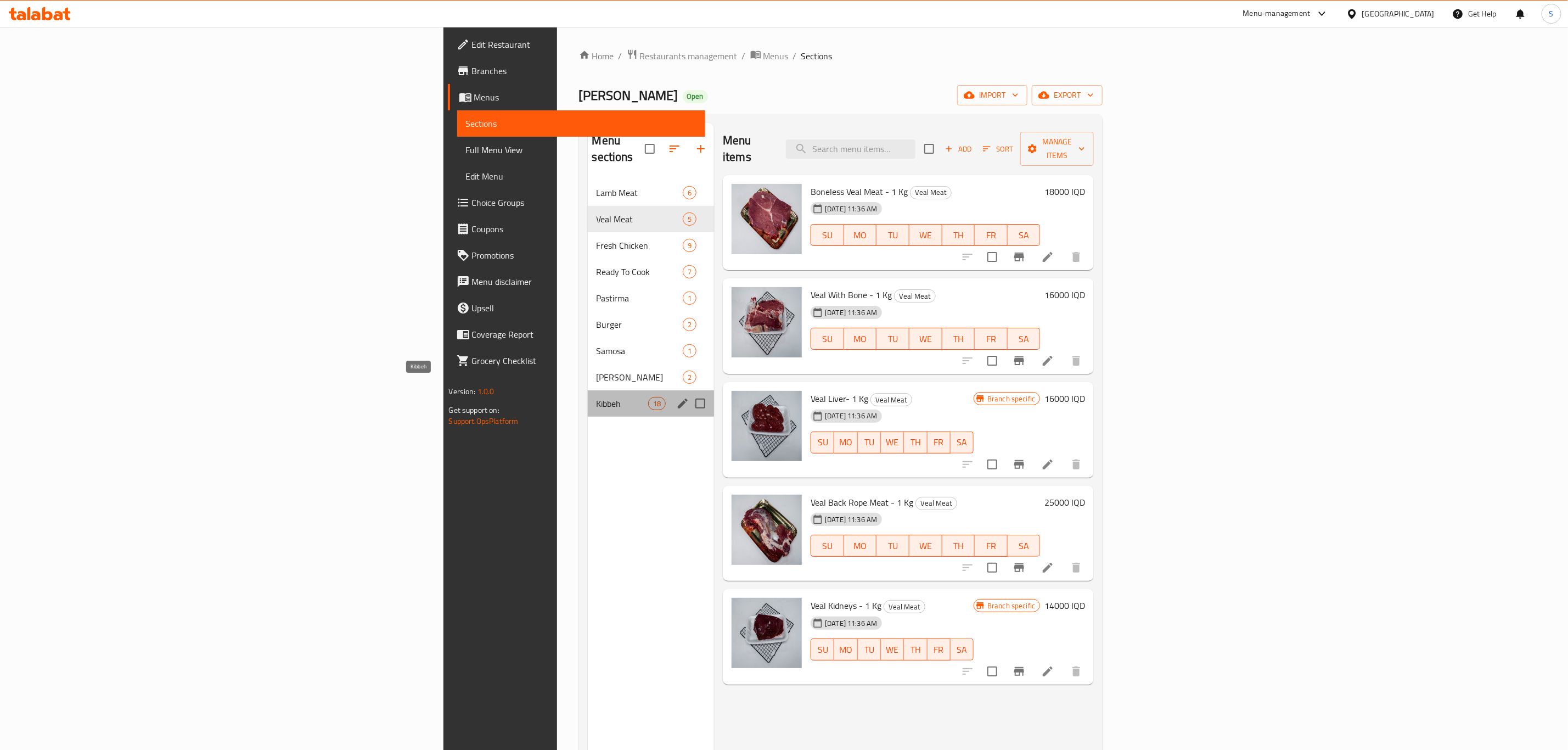
click at [597, 397] on span "Kibbeh" at bounding box center [622, 403] width 52 height 13
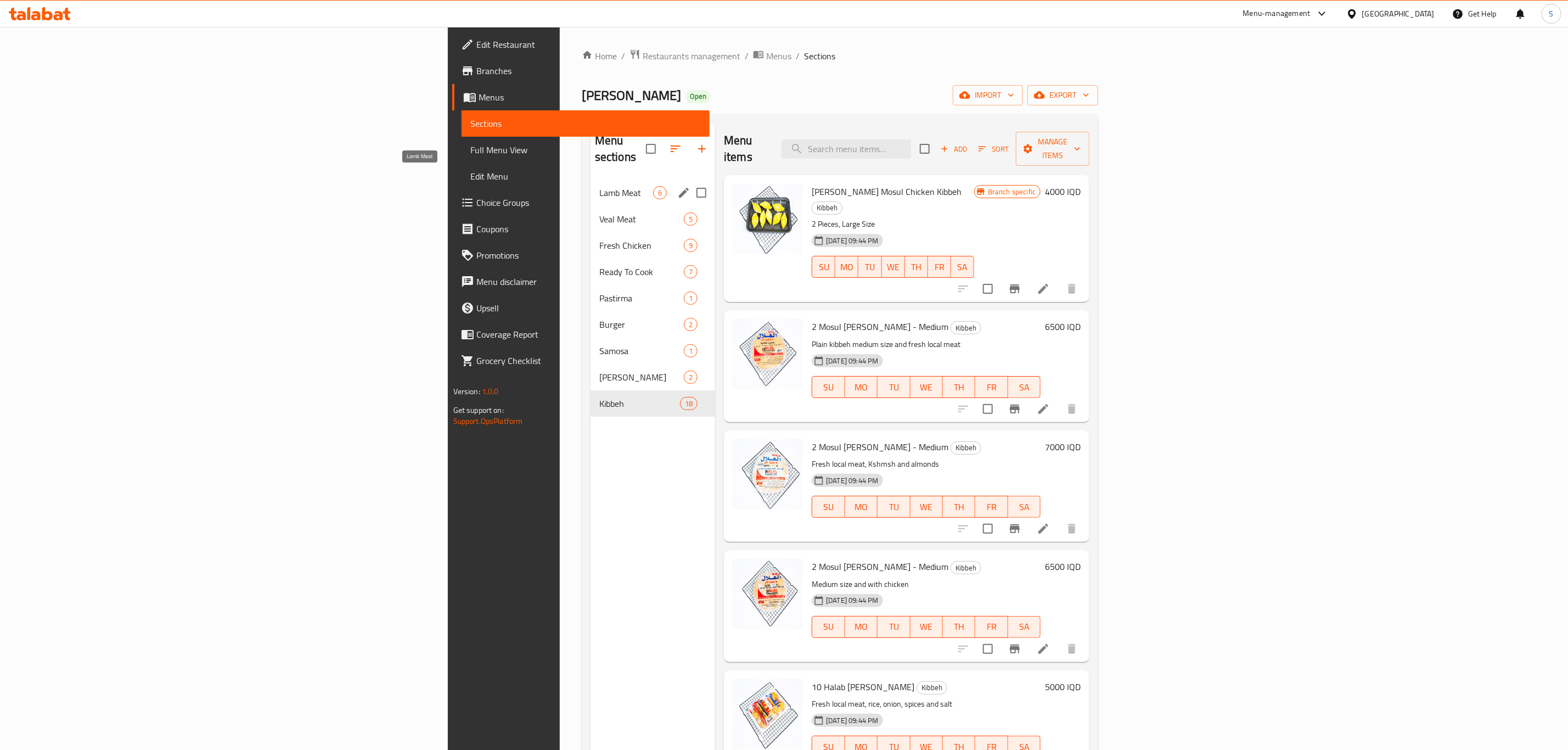
click at [600, 186] on span "Lamb Meat" at bounding box center [627, 192] width 54 height 13
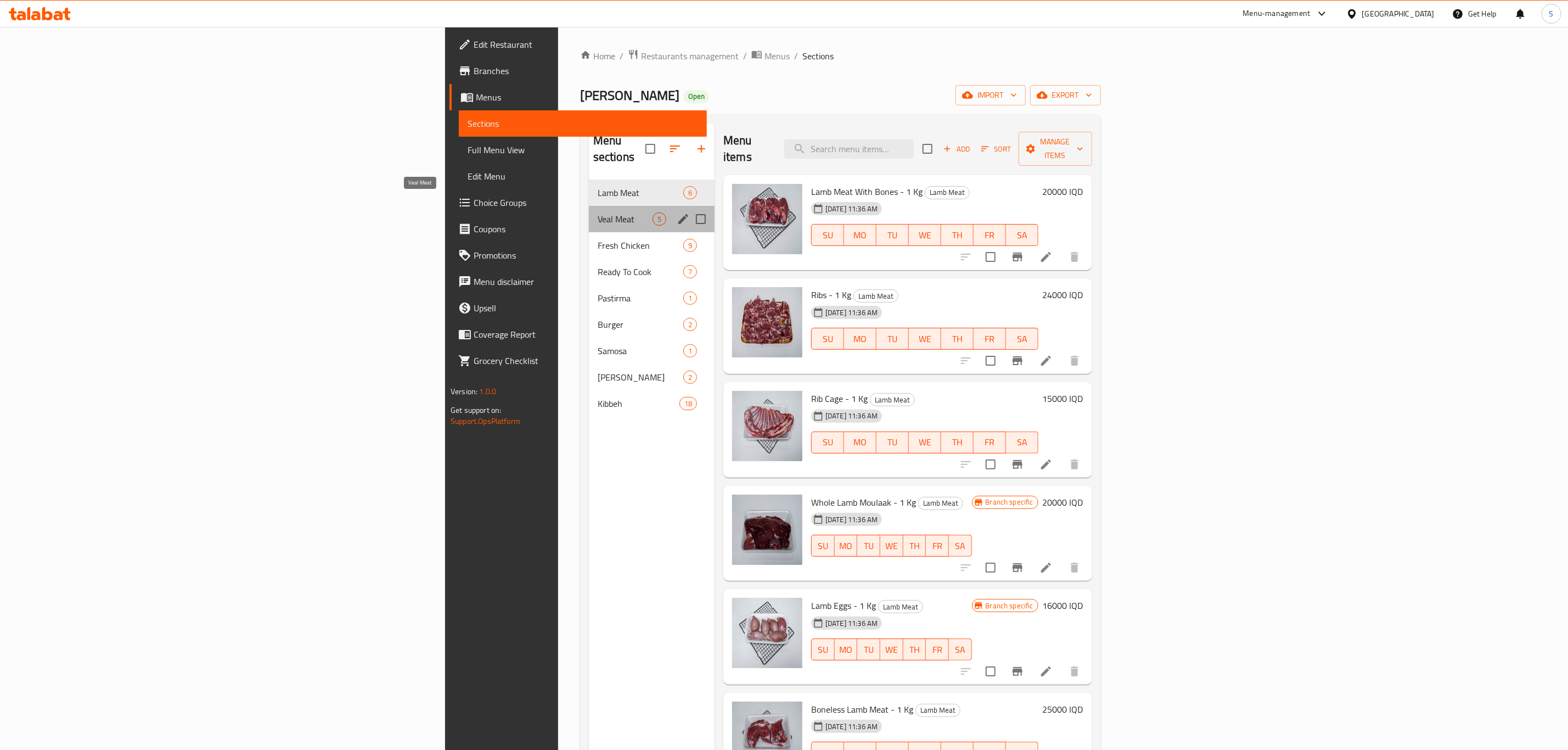
click at [598, 212] on span "Veal Meat" at bounding box center [625, 218] width 55 height 13
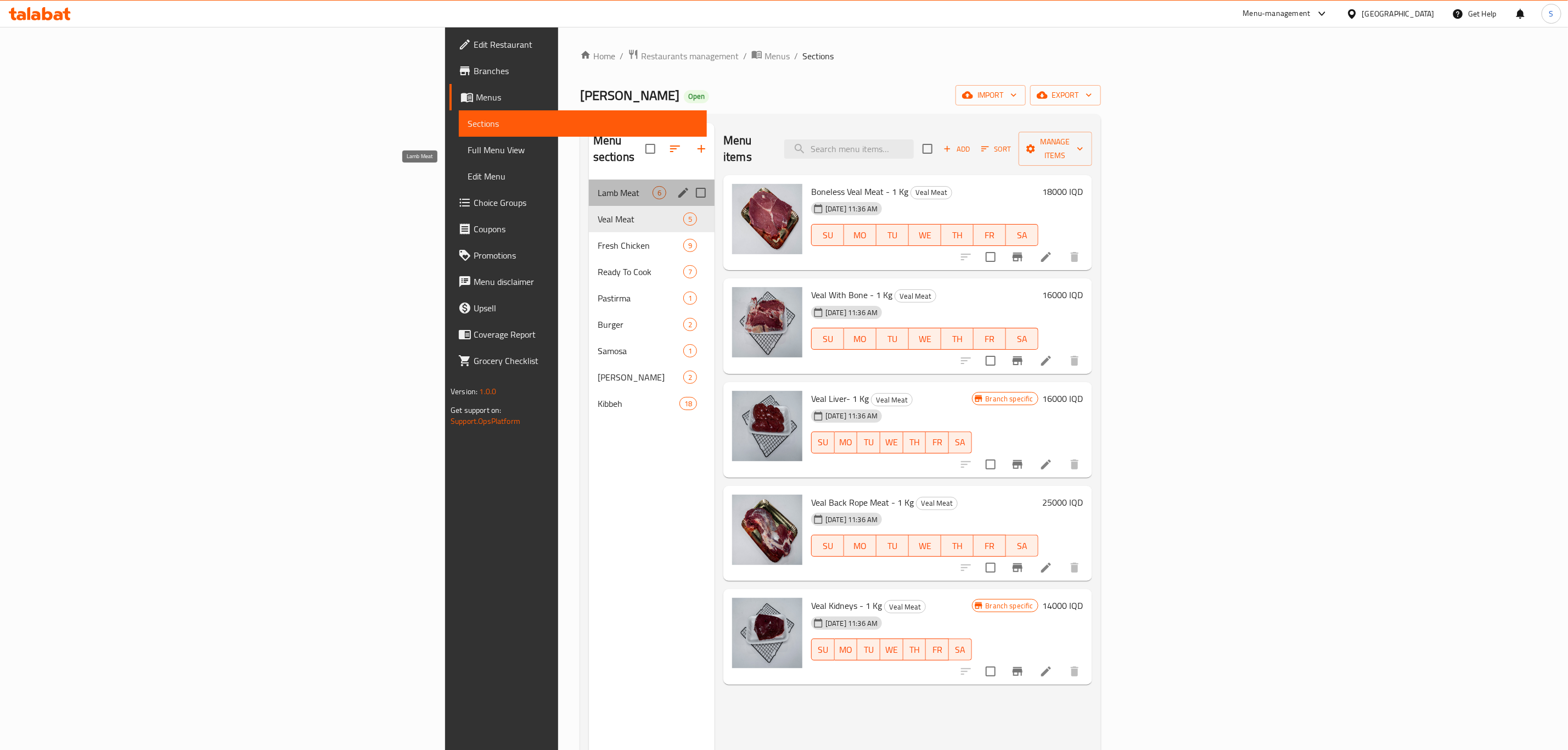
click at [598, 186] on span "Lamb Meat" at bounding box center [625, 192] width 55 height 13
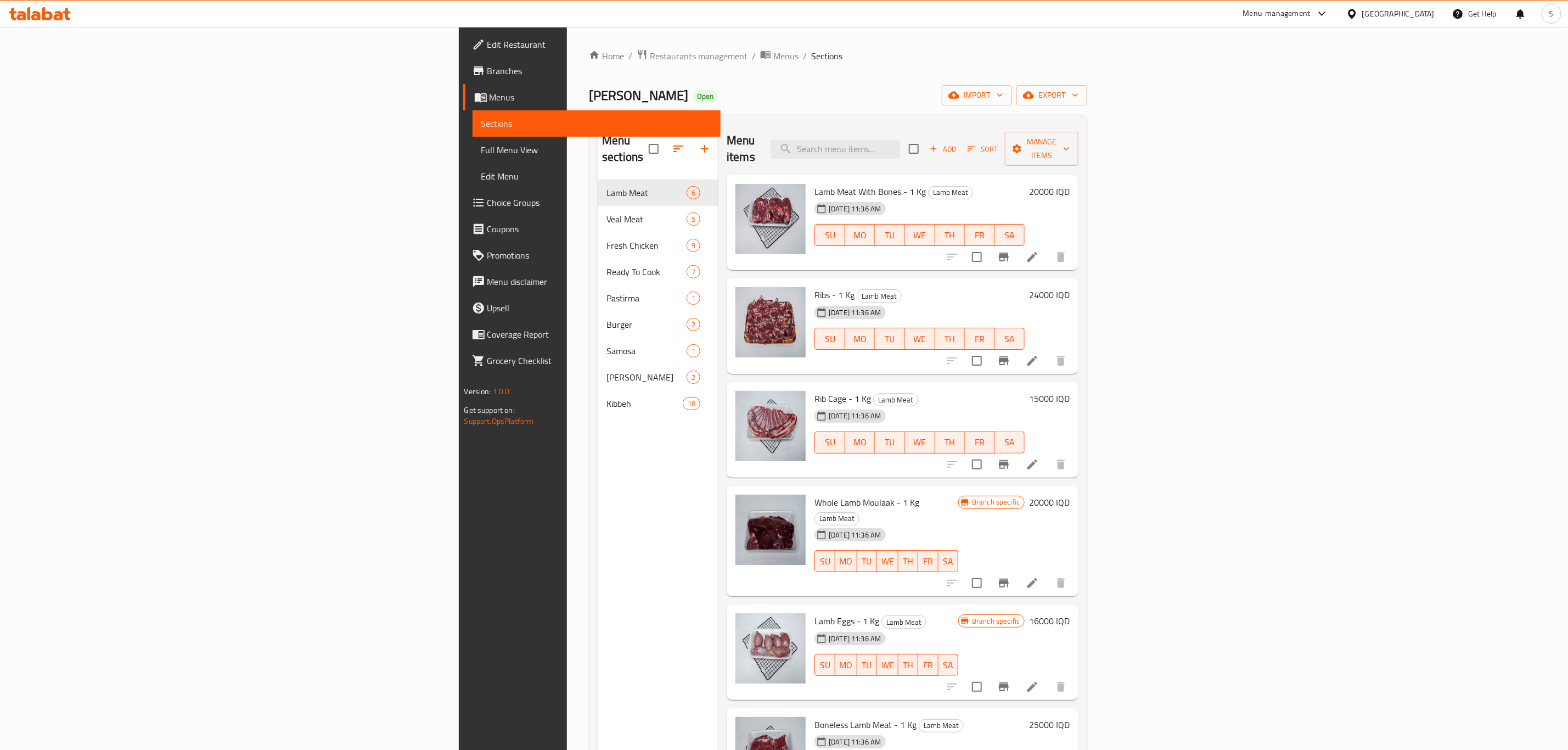
scroll to position [1, 0]
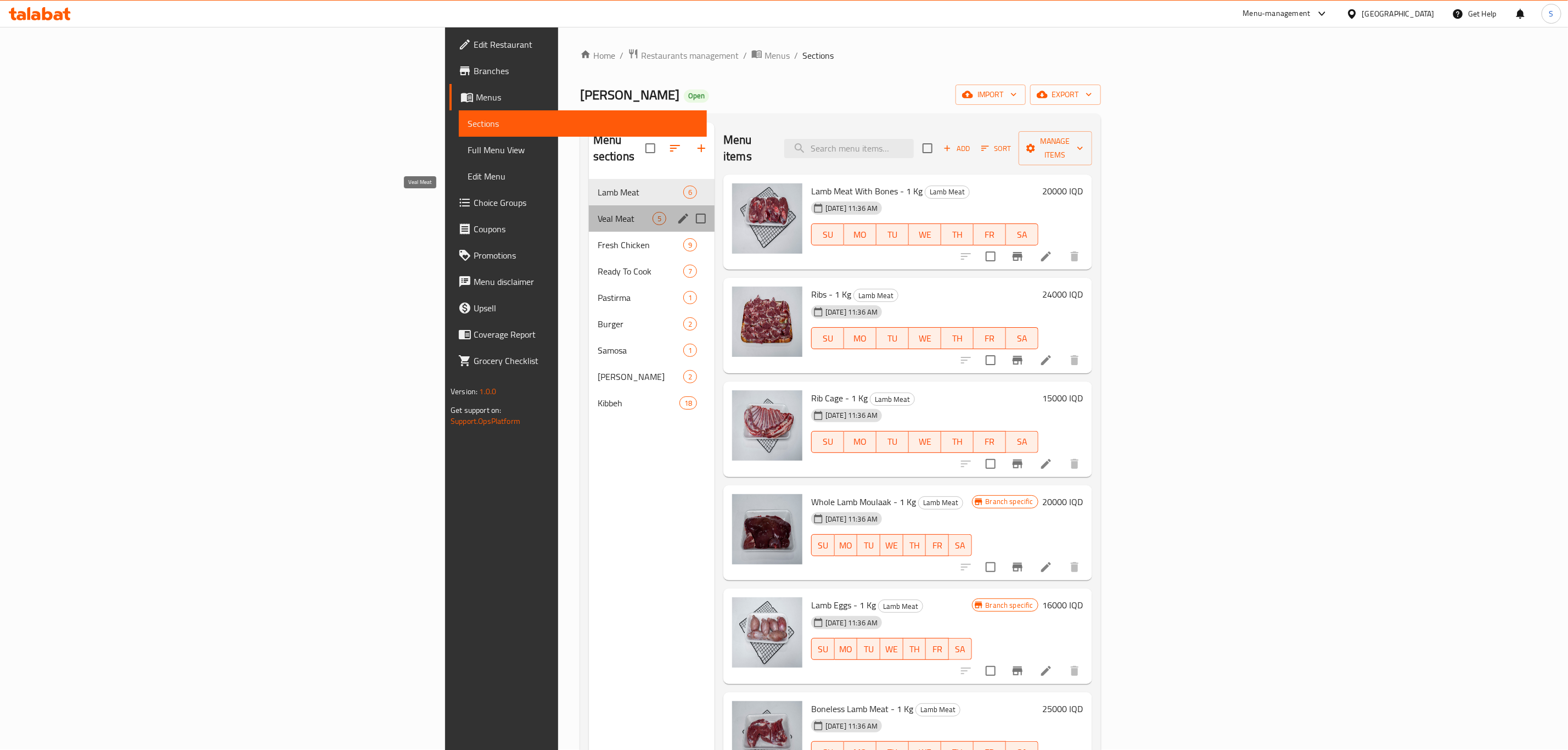
click at [598, 212] on span "Veal Meat" at bounding box center [625, 218] width 55 height 13
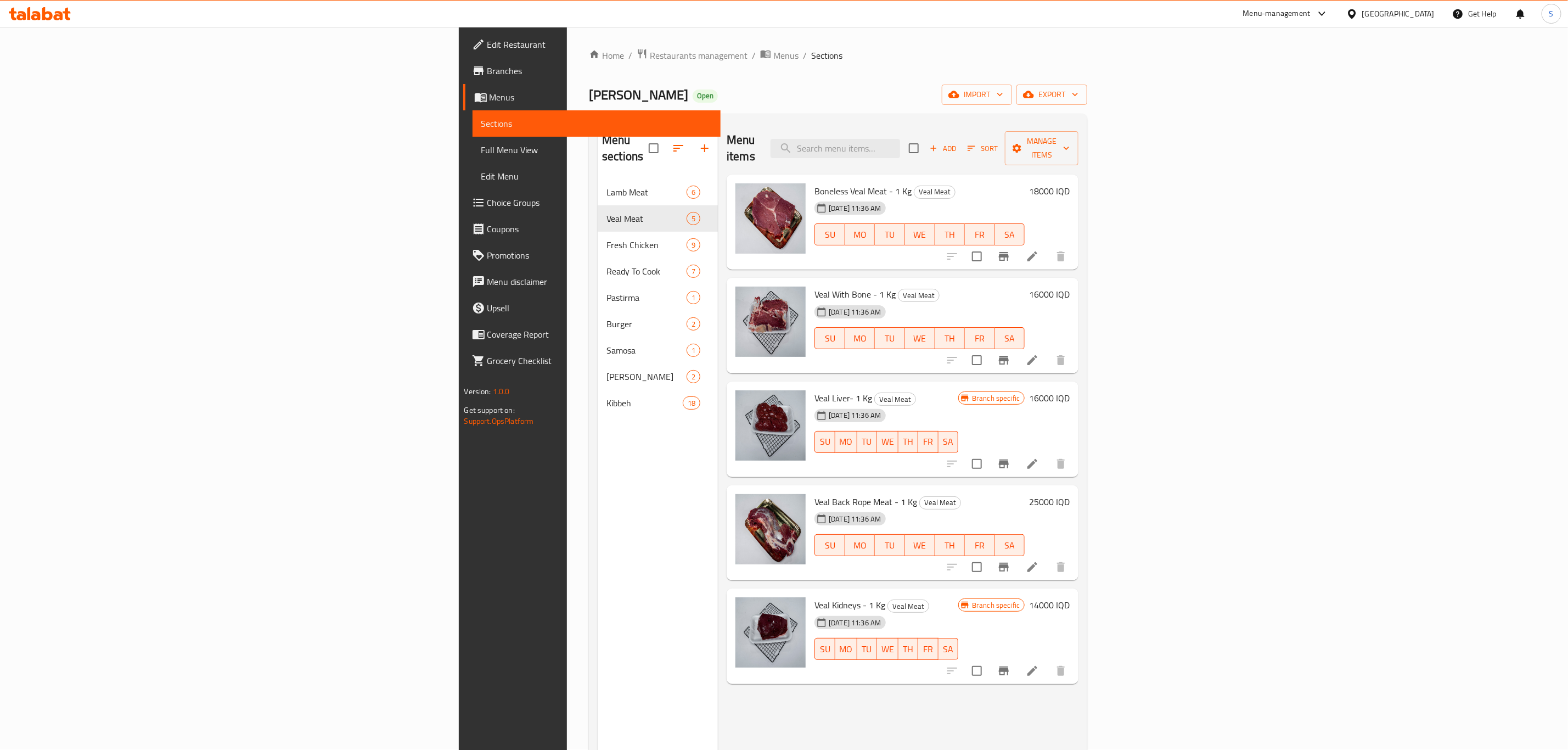
scroll to position [153, 0]
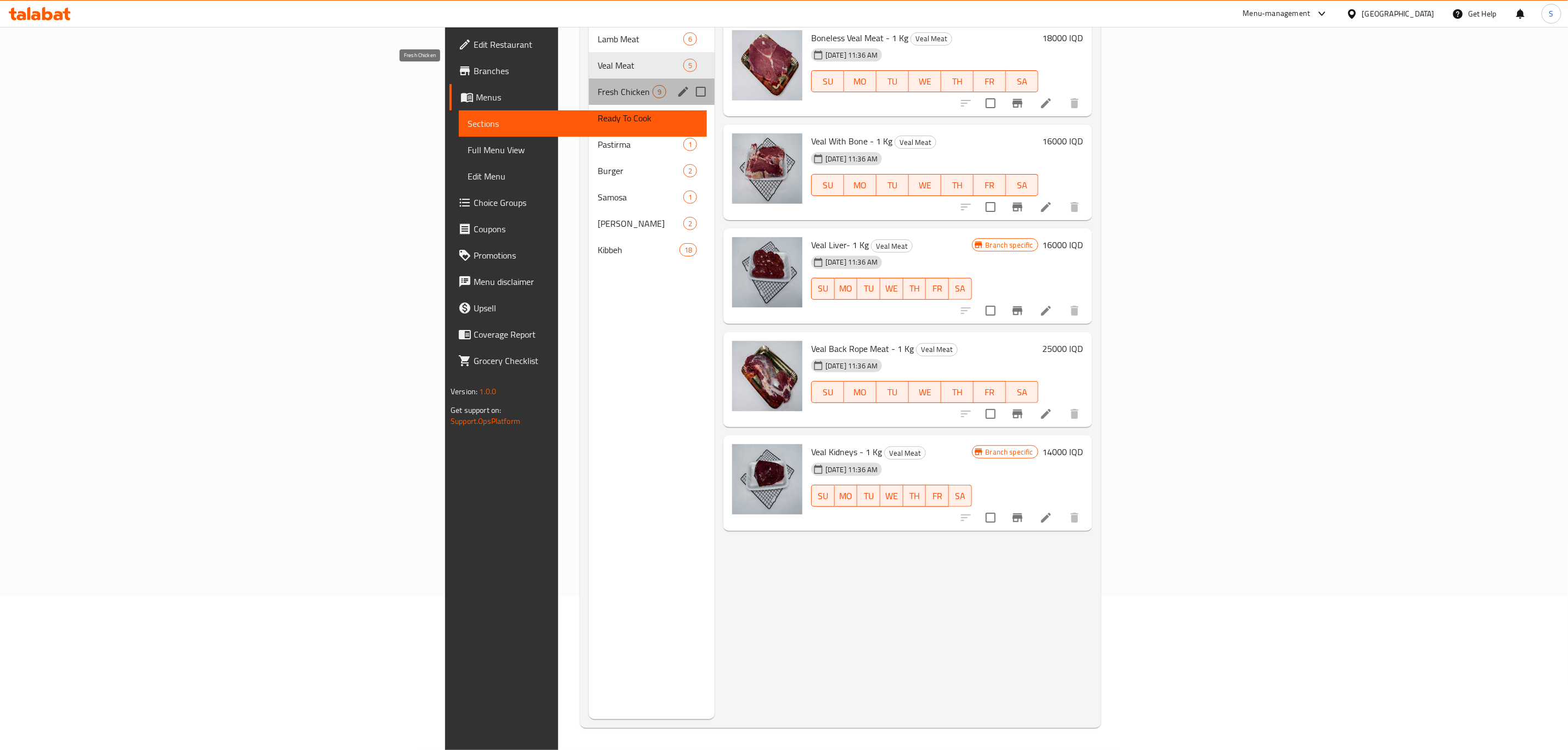
click at [598, 85] on span "Fresh Chicken" at bounding box center [625, 91] width 55 height 13
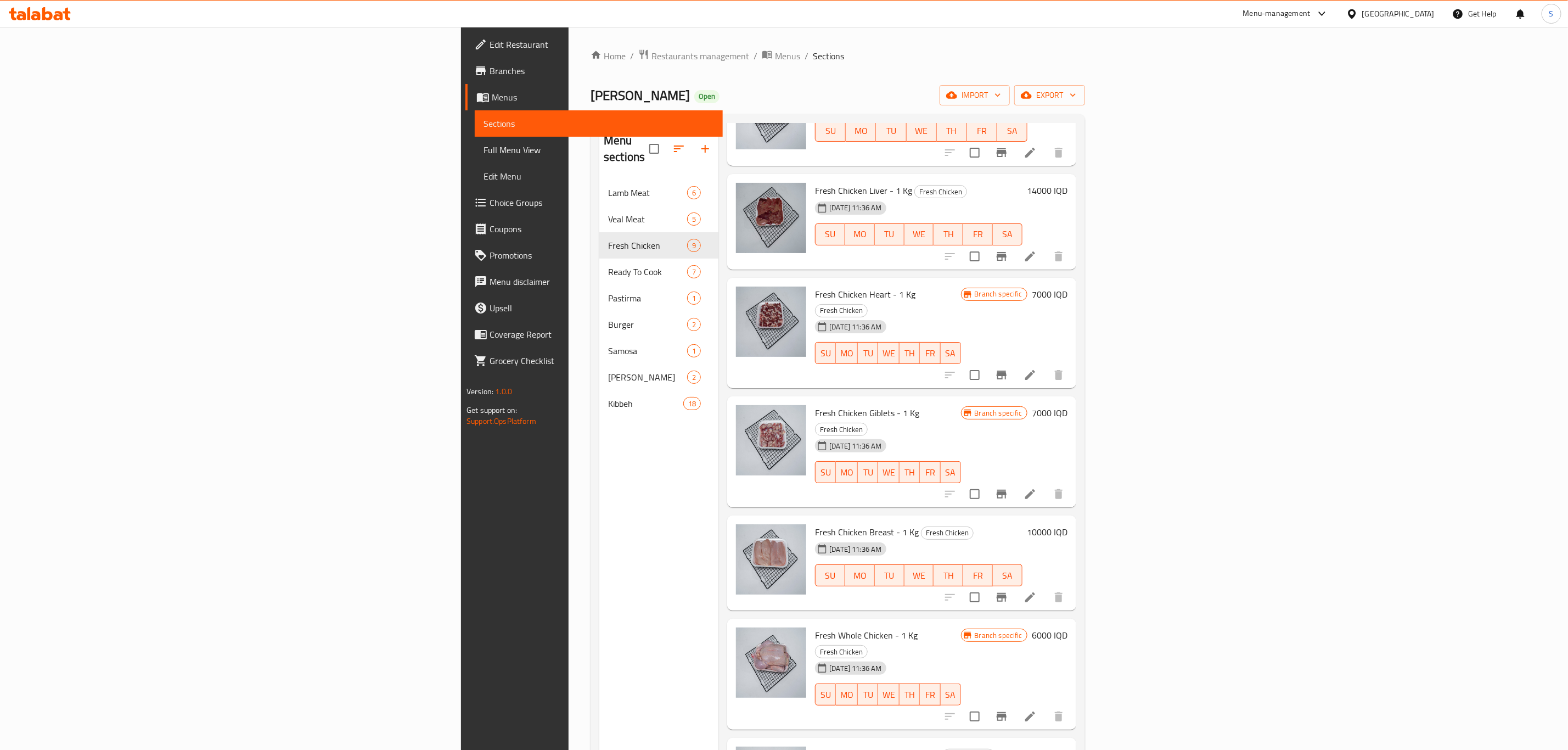
scroll to position [153, 0]
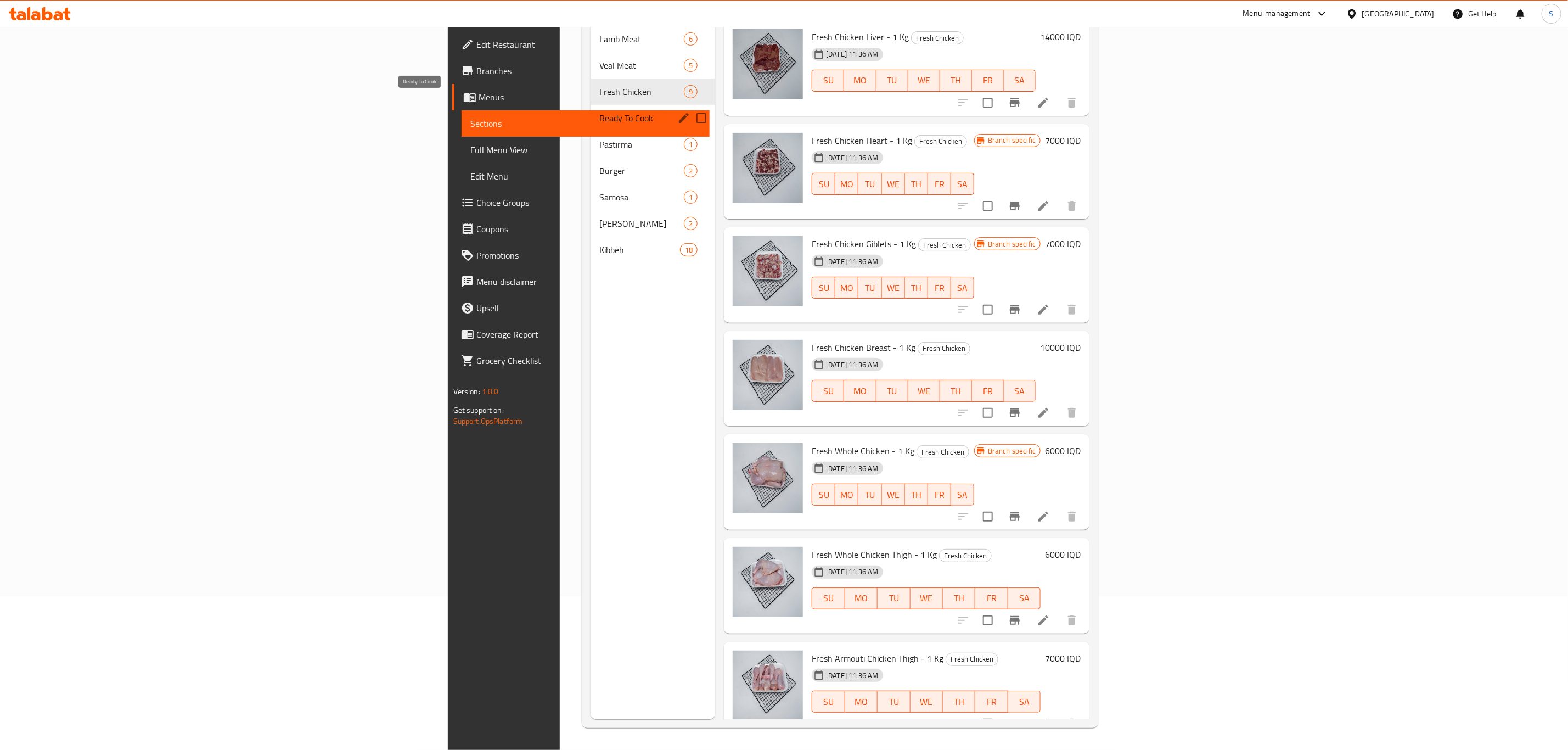
click at [600, 112] on span "Ready To Cook" at bounding box center [627, 118] width 54 height 13
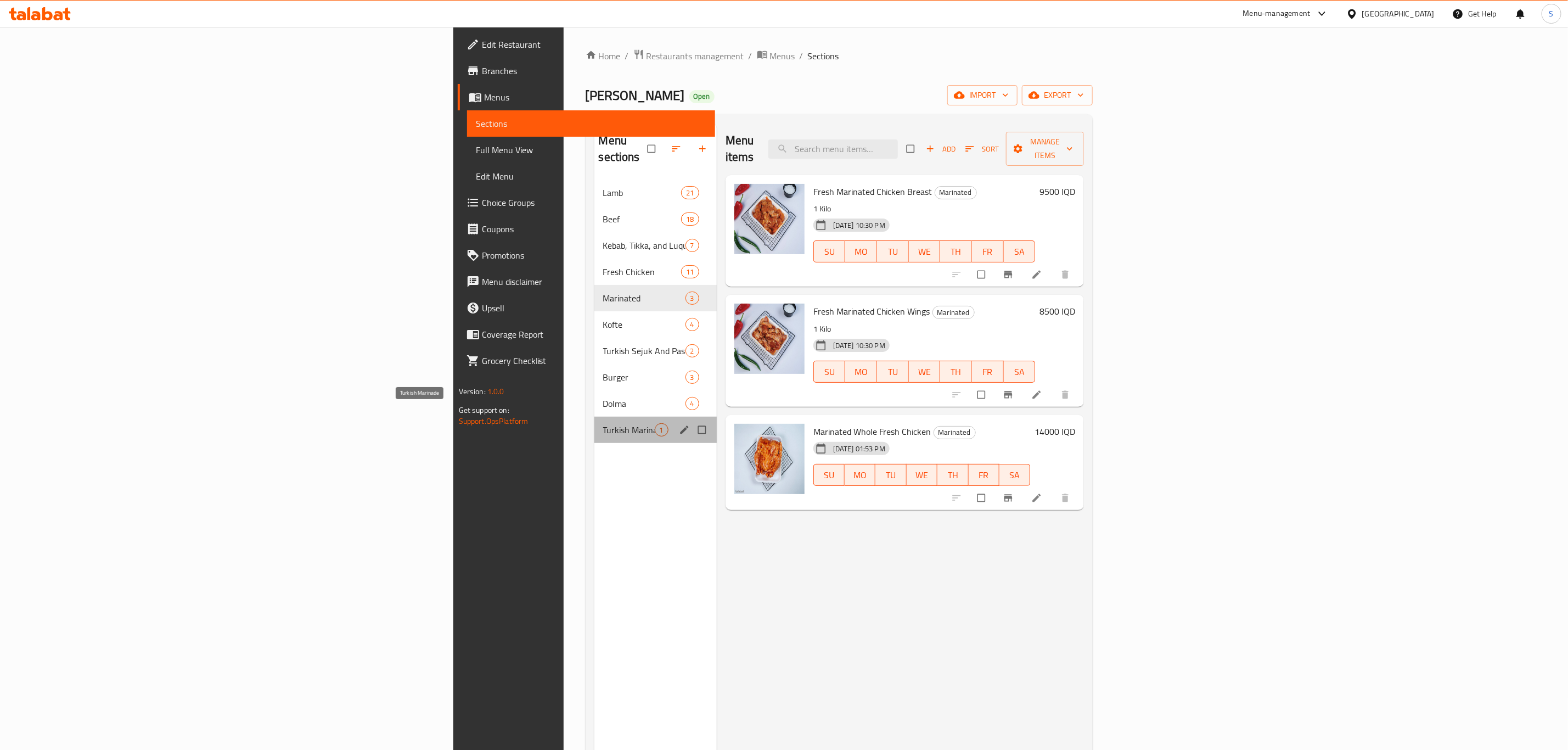
click at [603, 423] on span "Turkish Marinade" at bounding box center [629, 430] width 52 height 13
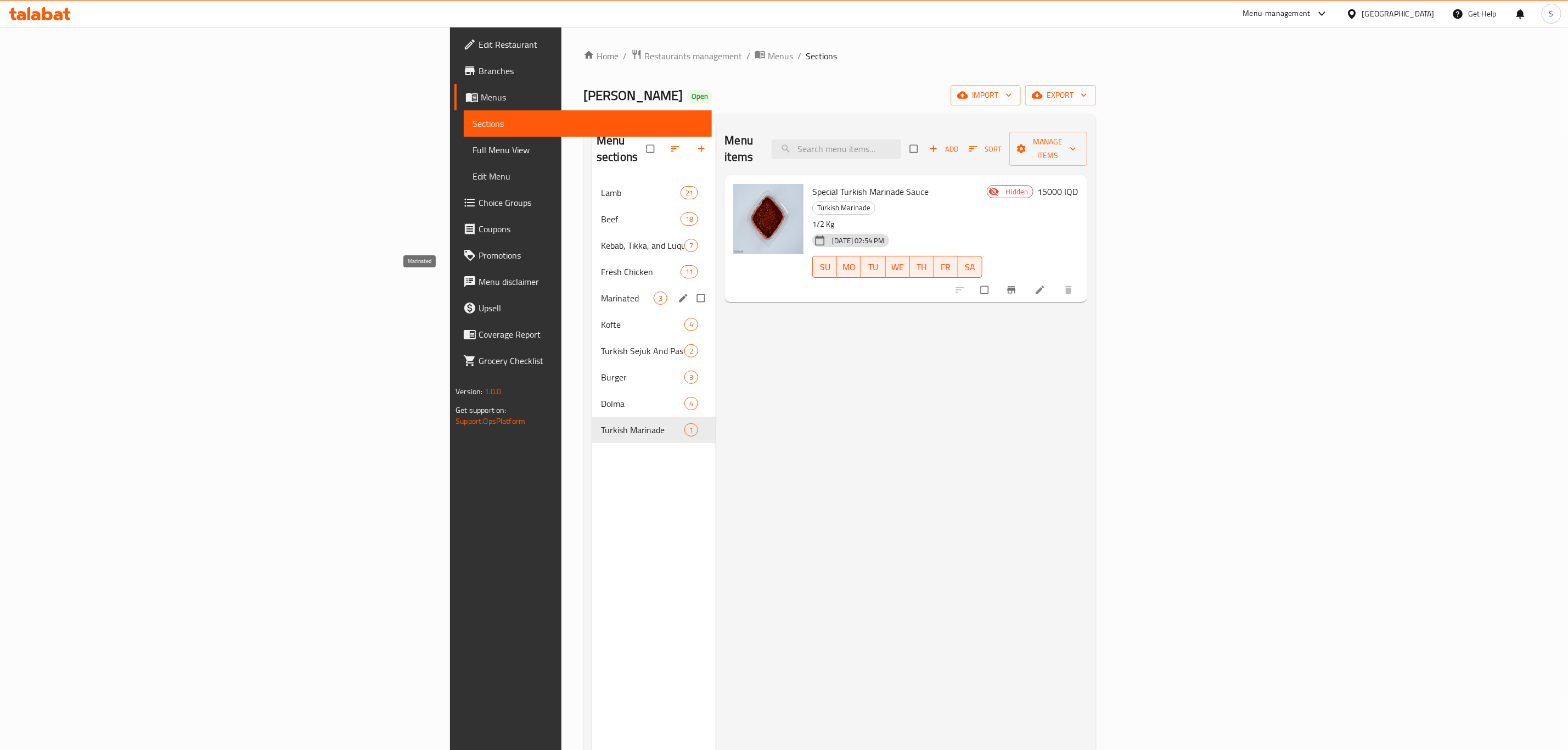
click at [601, 292] on span "Marinated" at bounding box center [627, 298] width 53 height 13
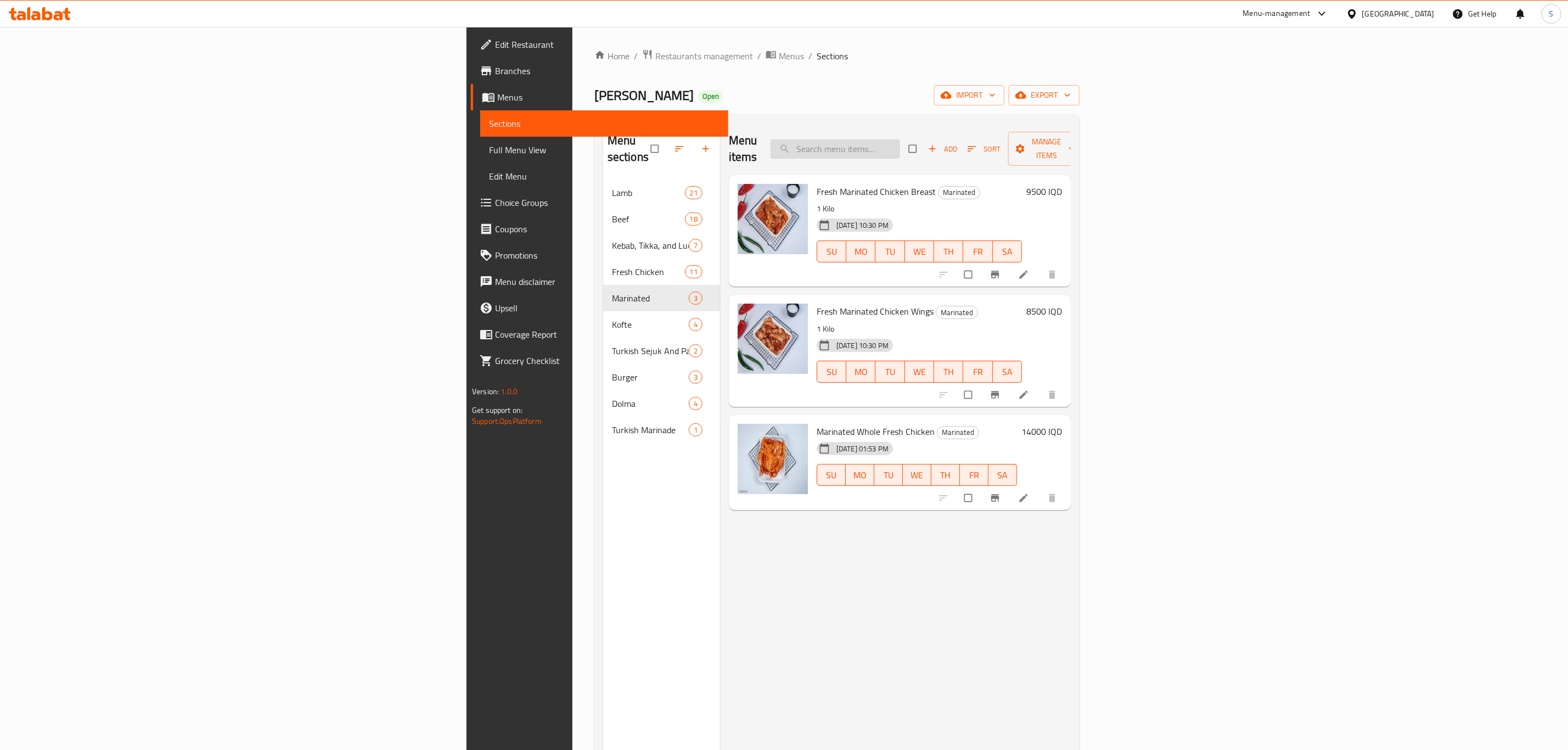
click at [900, 139] on input "search" at bounding box center [835, 149] width 129 height 19
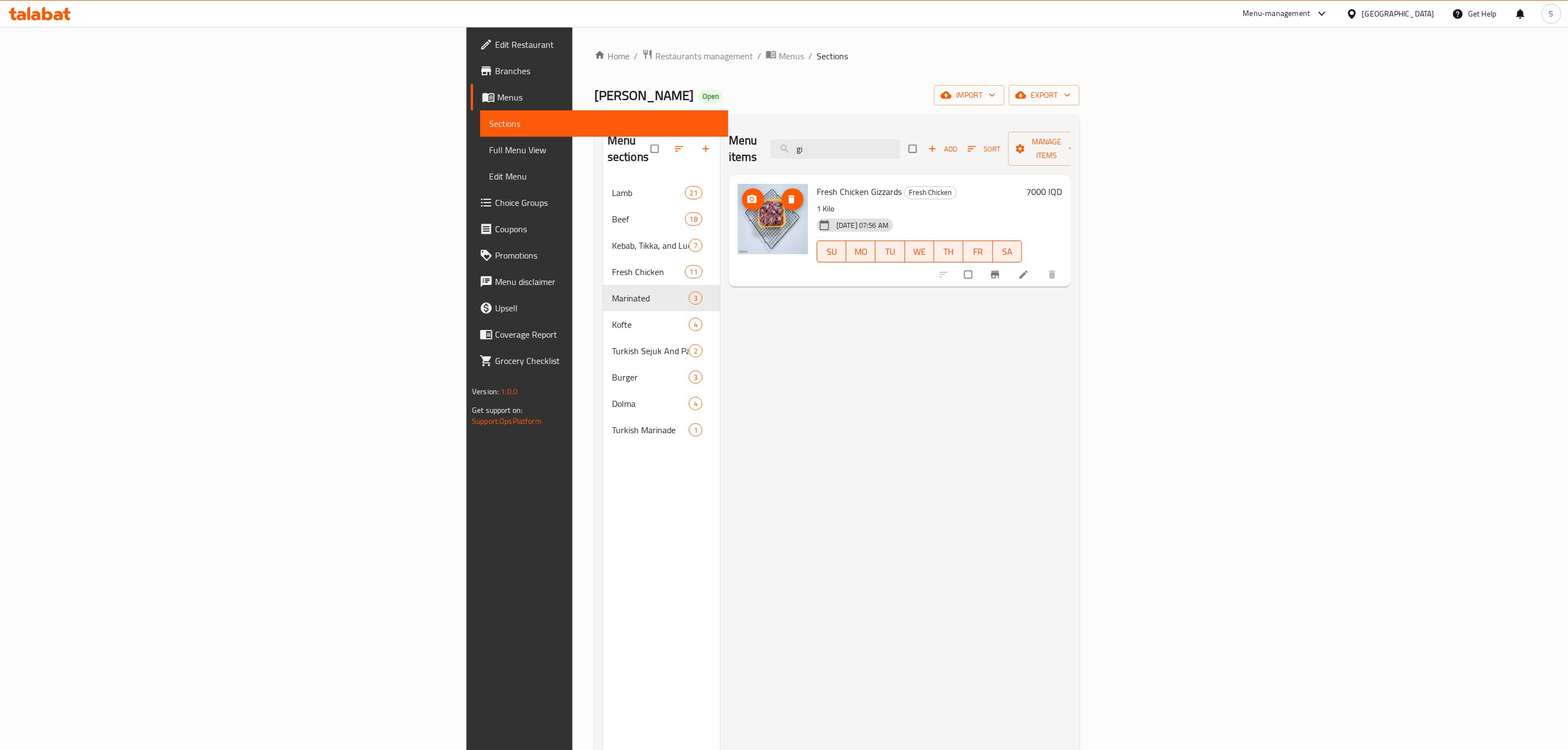
type input "gi"
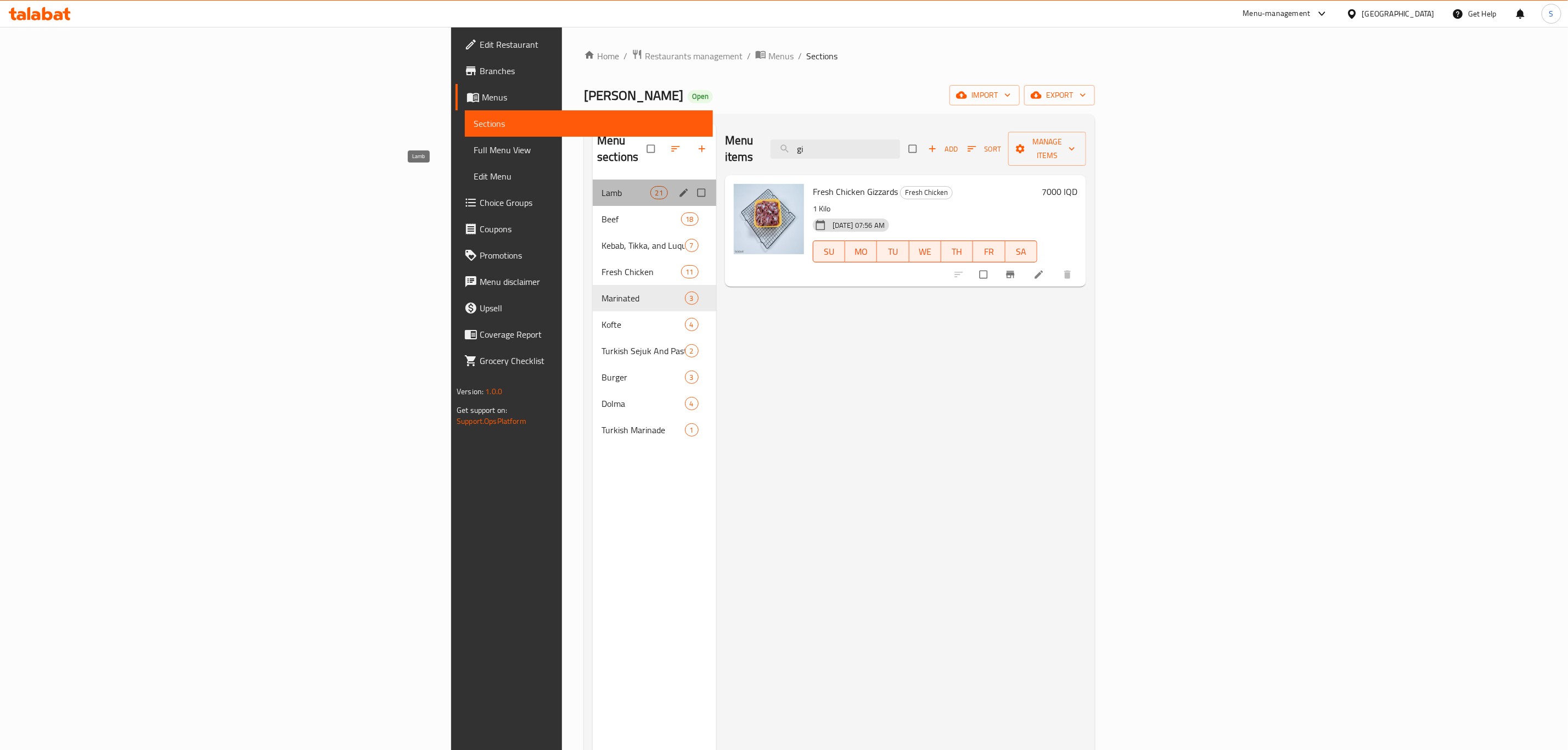
click at [601, 186] on span "Lamb" at bounding box center [625, 192] width 48 height 13
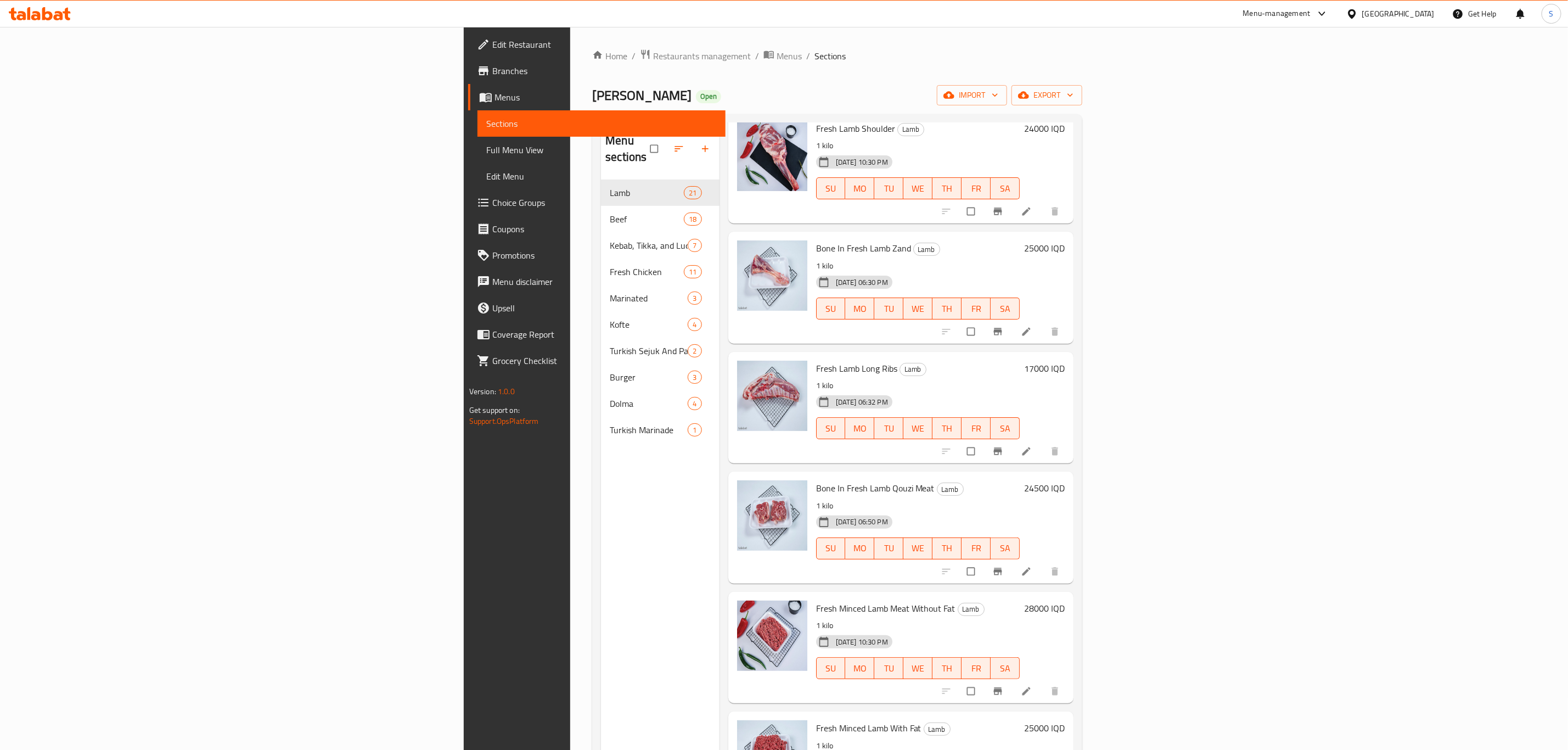
scroll to position [64, 0]
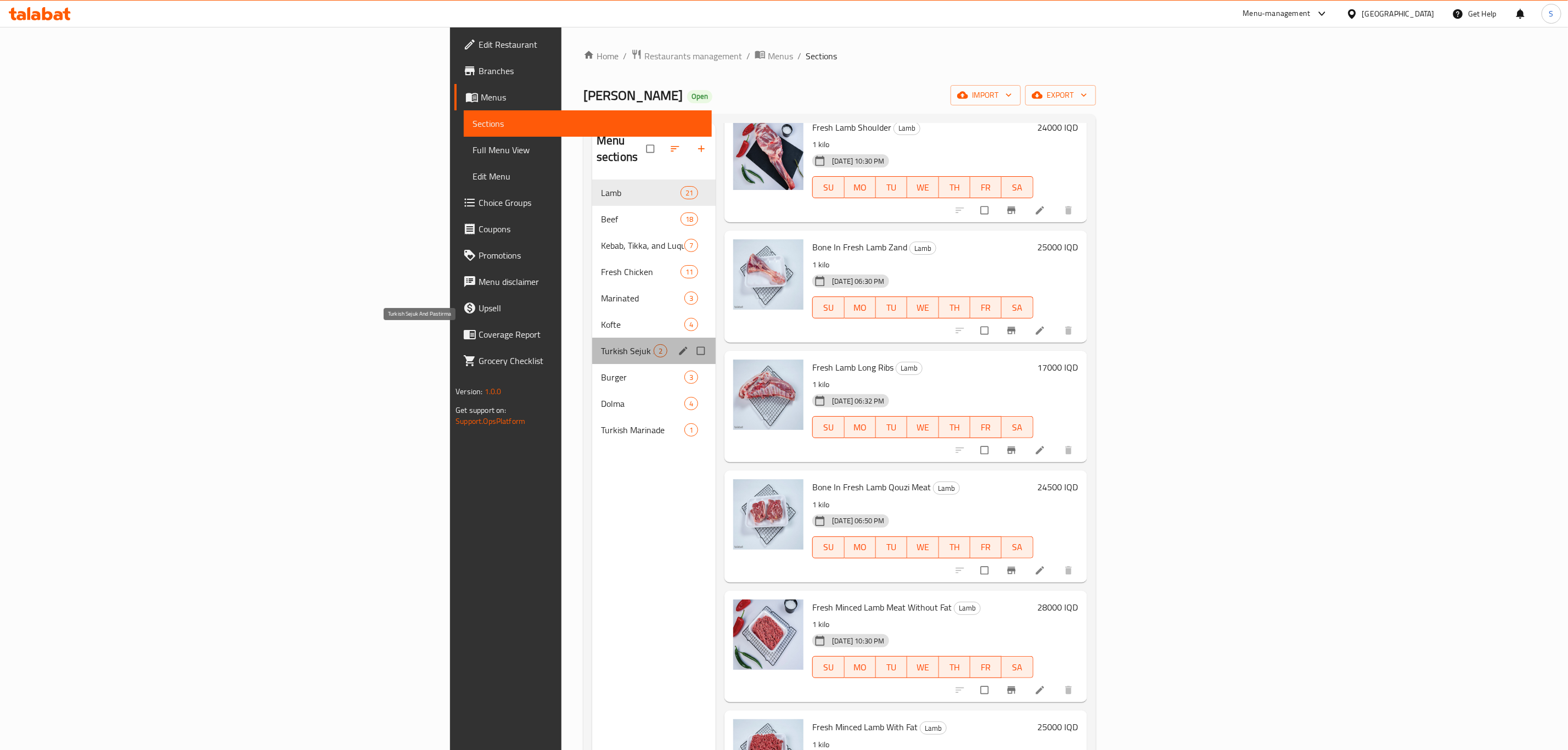
click at [601, 344] on span "Turkish Sejuk And Pastirma" at bounding box center [627, 350] width 53 height 13
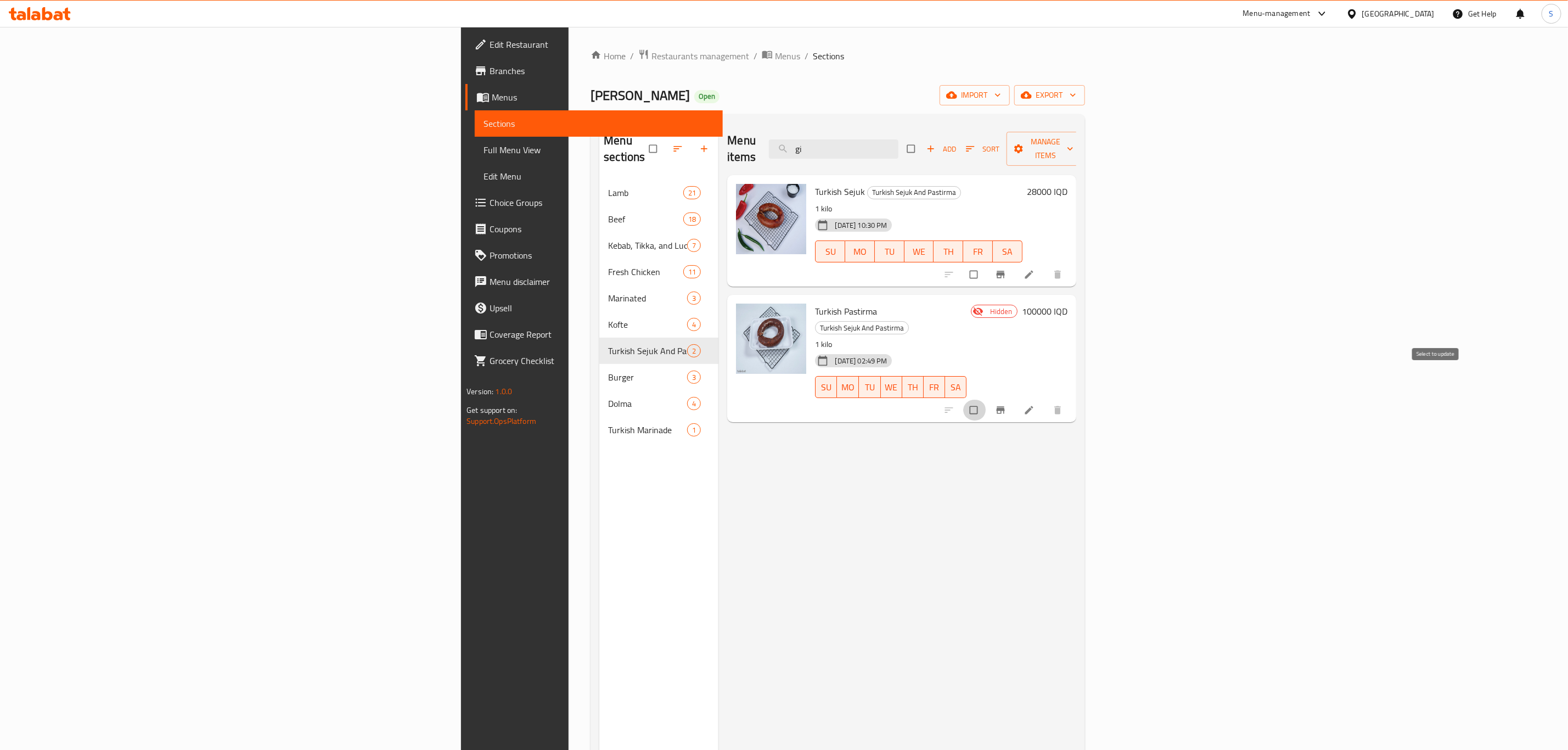
click at [986, 400] on input "checkbox" at bounding box center [975, 410] width 23 height 21
click at [1024, 143] on icon "button" at bounding box center [1019, 149] width 11 height 11
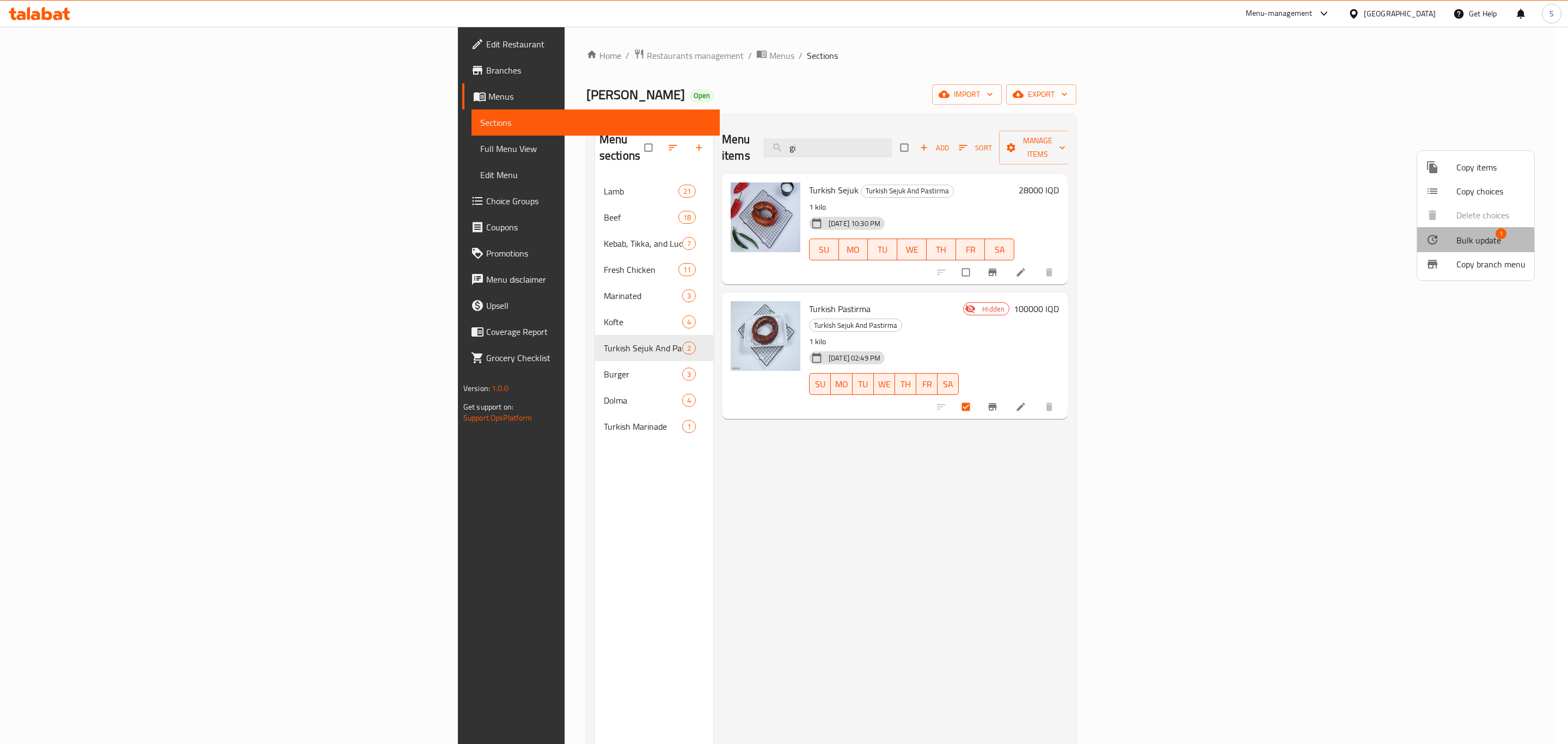
click at [1458, 245] on span "Bulk update" at bounding box center [1479, 240] width 44 height 13
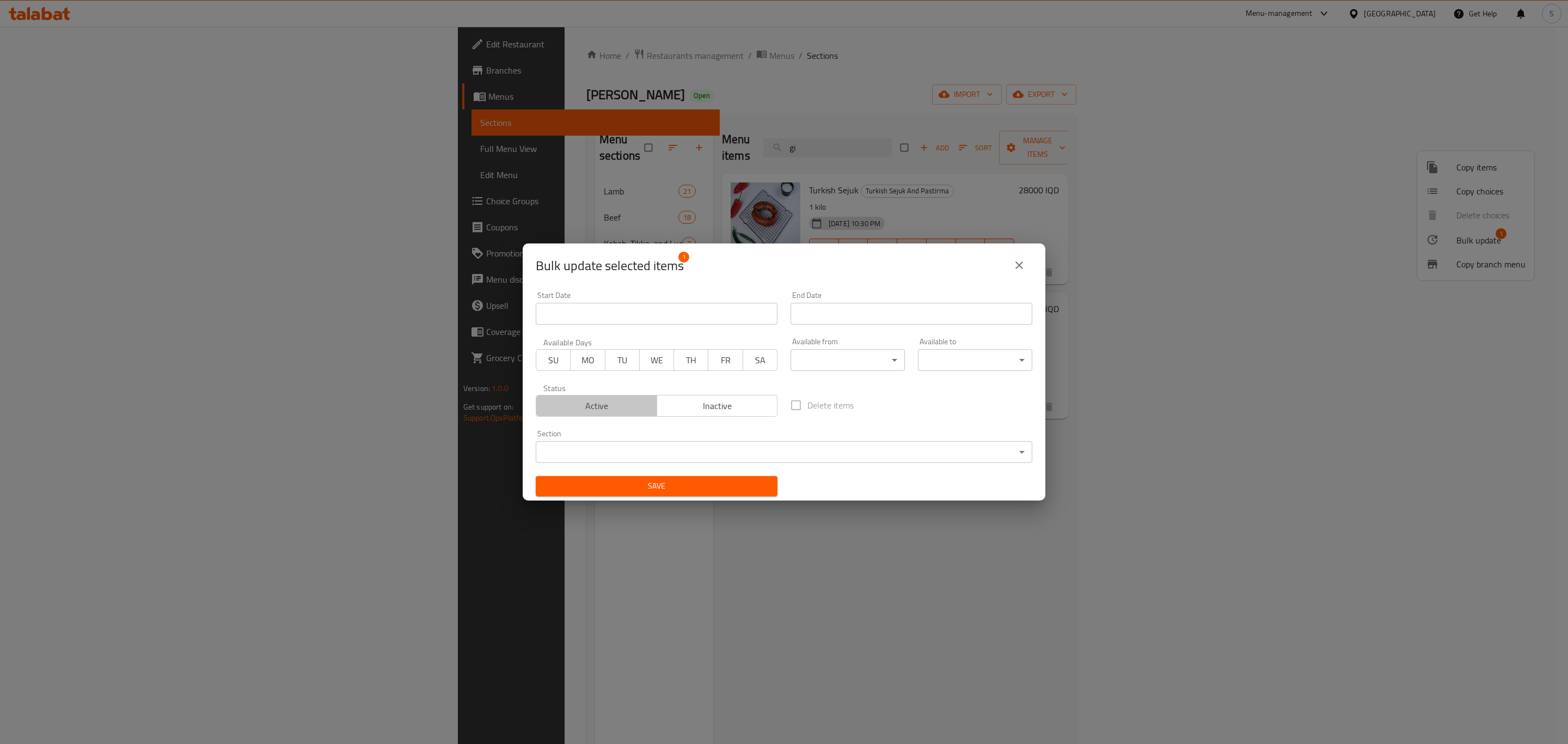
click at [626, 409] on span "Active" at bounding box center [597, 406] width 112 height 16
click at [660, 486] on span "Save" at bounding box center [656, 486] width 225 height 13
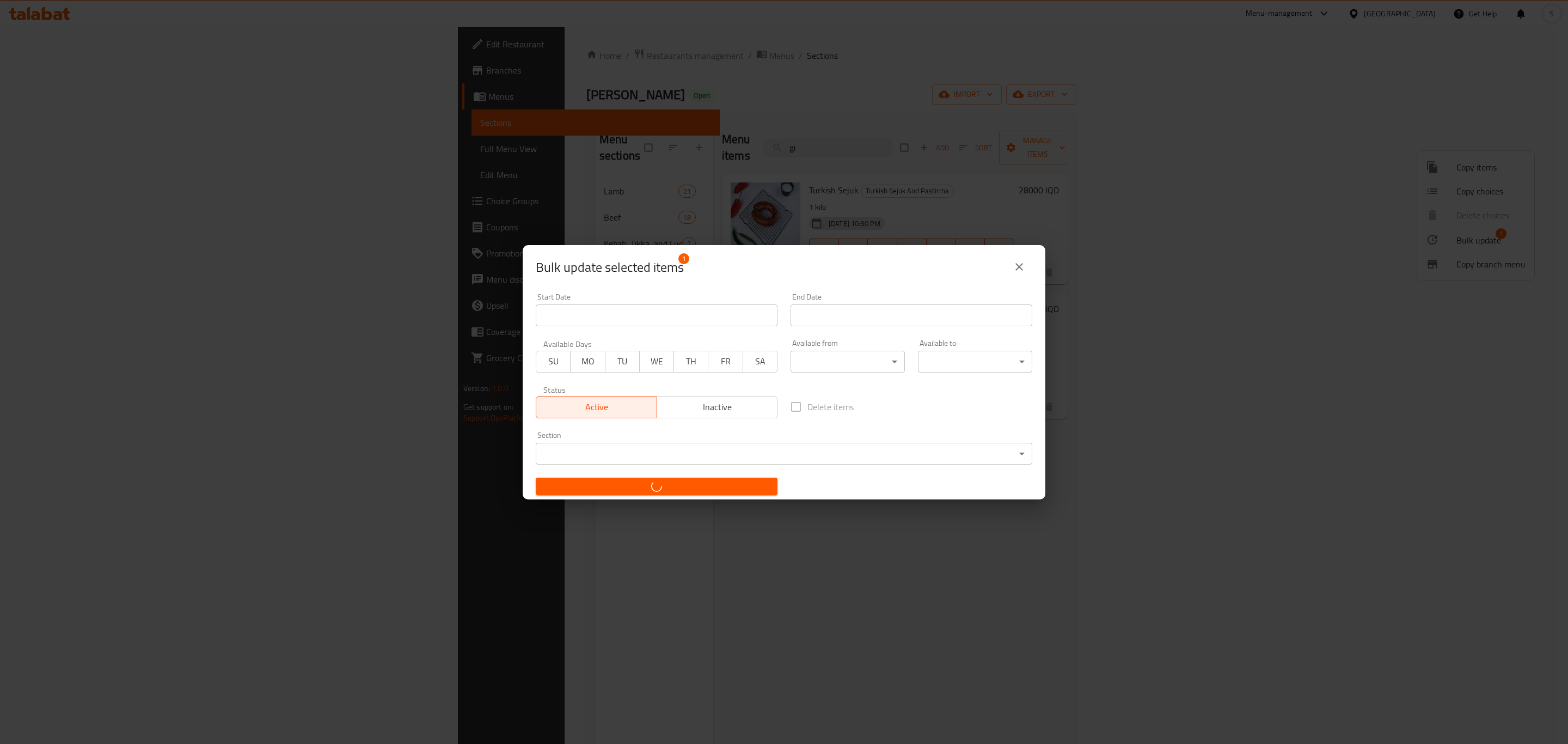
checkbox input "false"
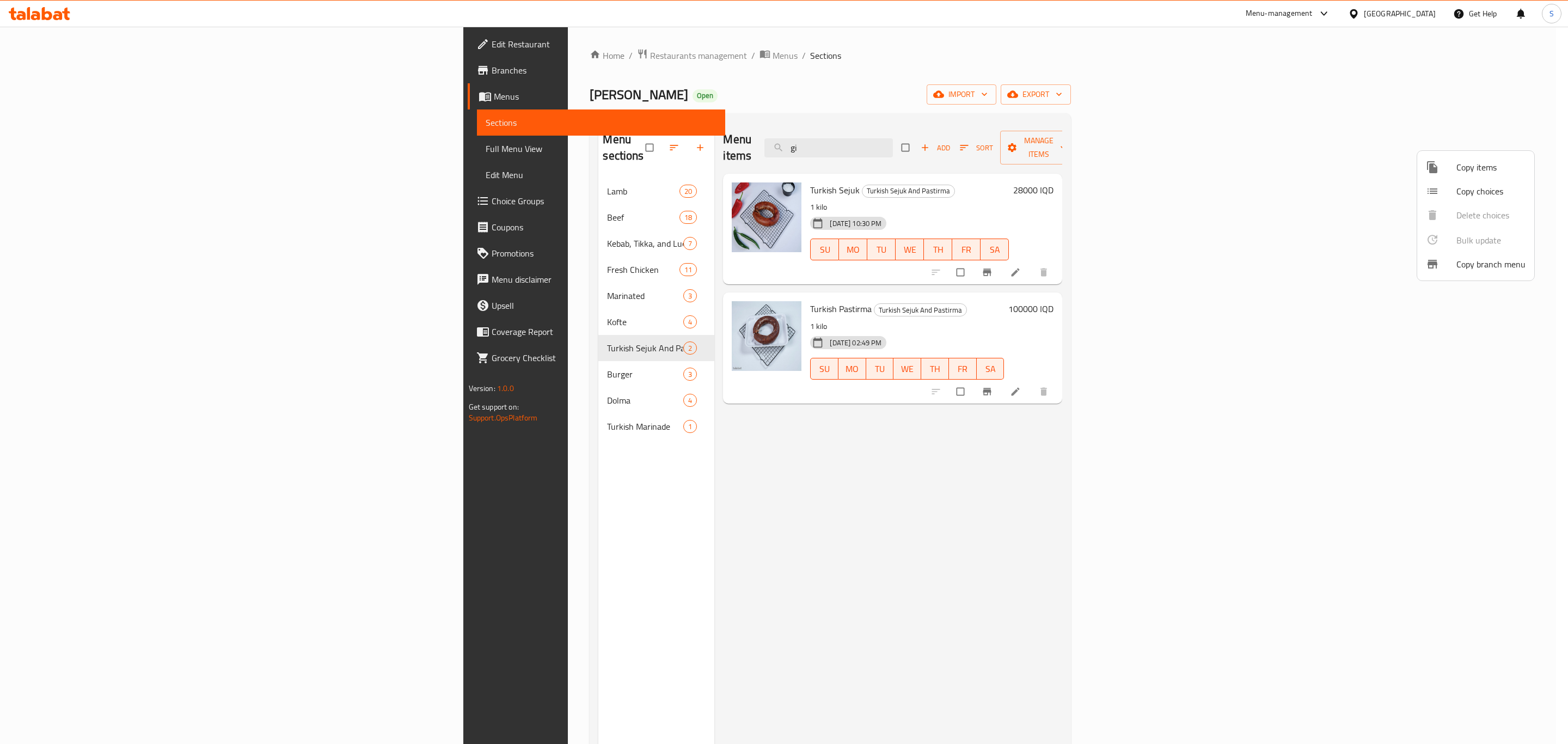
click at [328, 353] on div at bounding box center [784, 372] width 1568 height 744
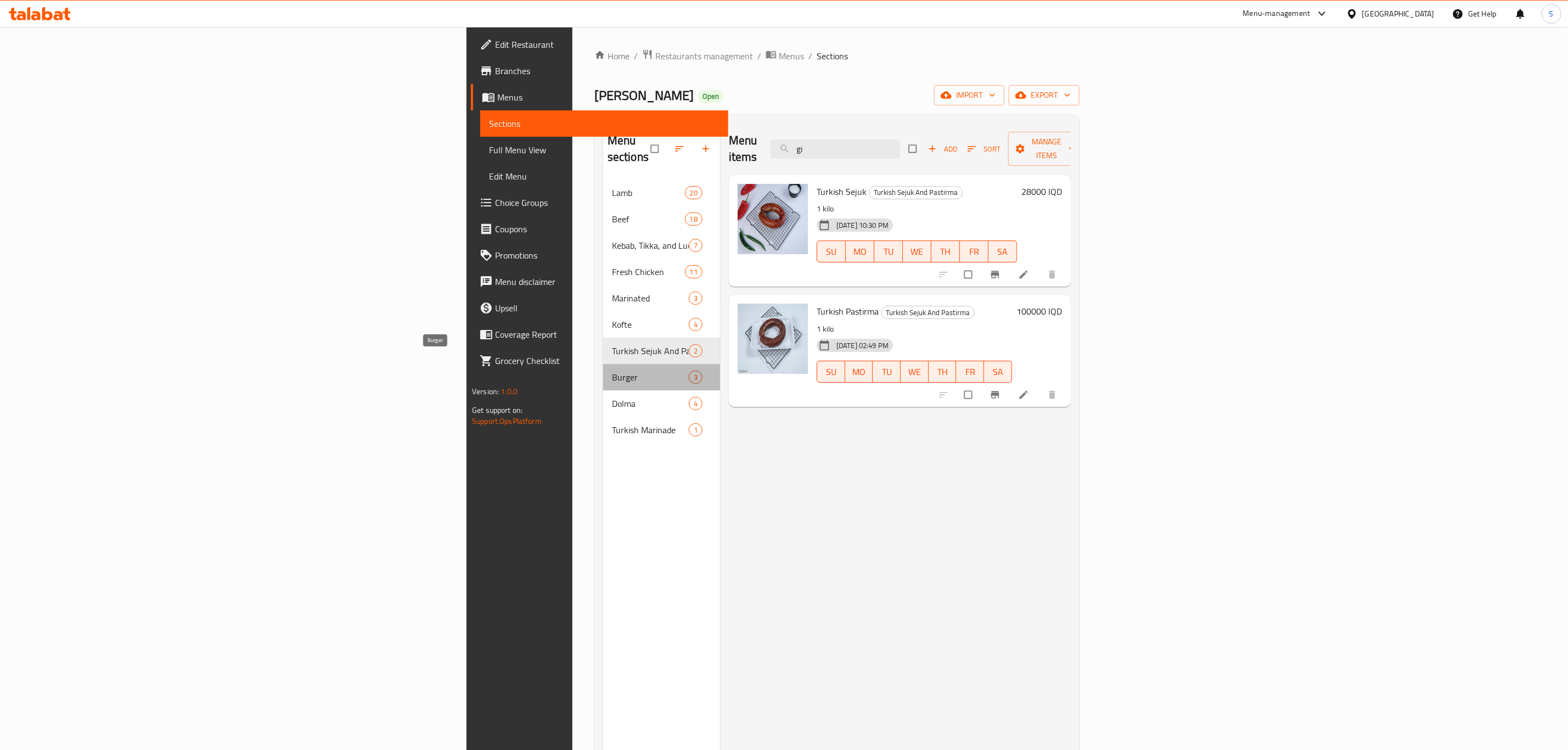
click at [612, 371] on span "Burger" at bounding box center [650, 377] width 77 height 13
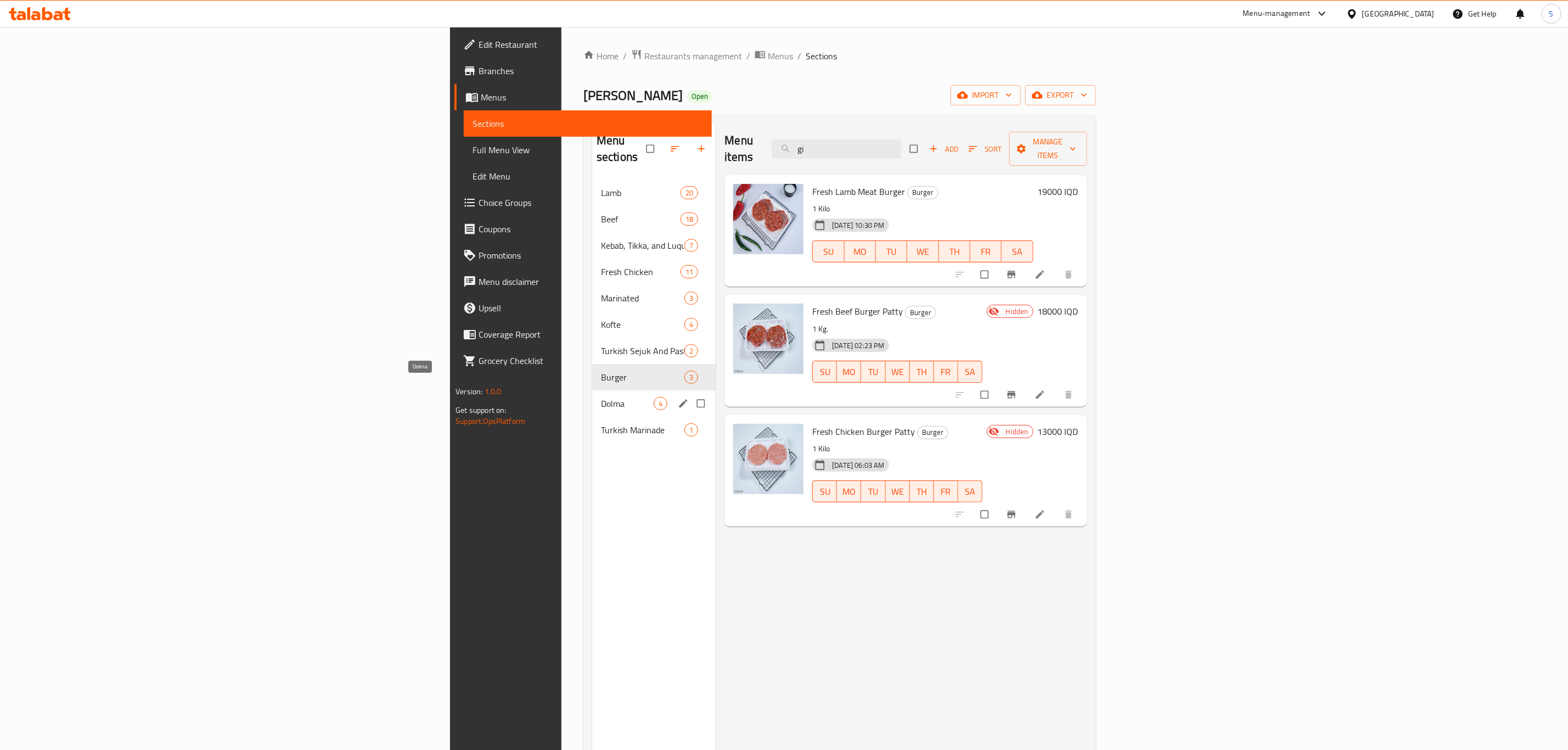
click at [601, 397] on span "Dolma" at bounding box center [627, 403] width 53 height 13
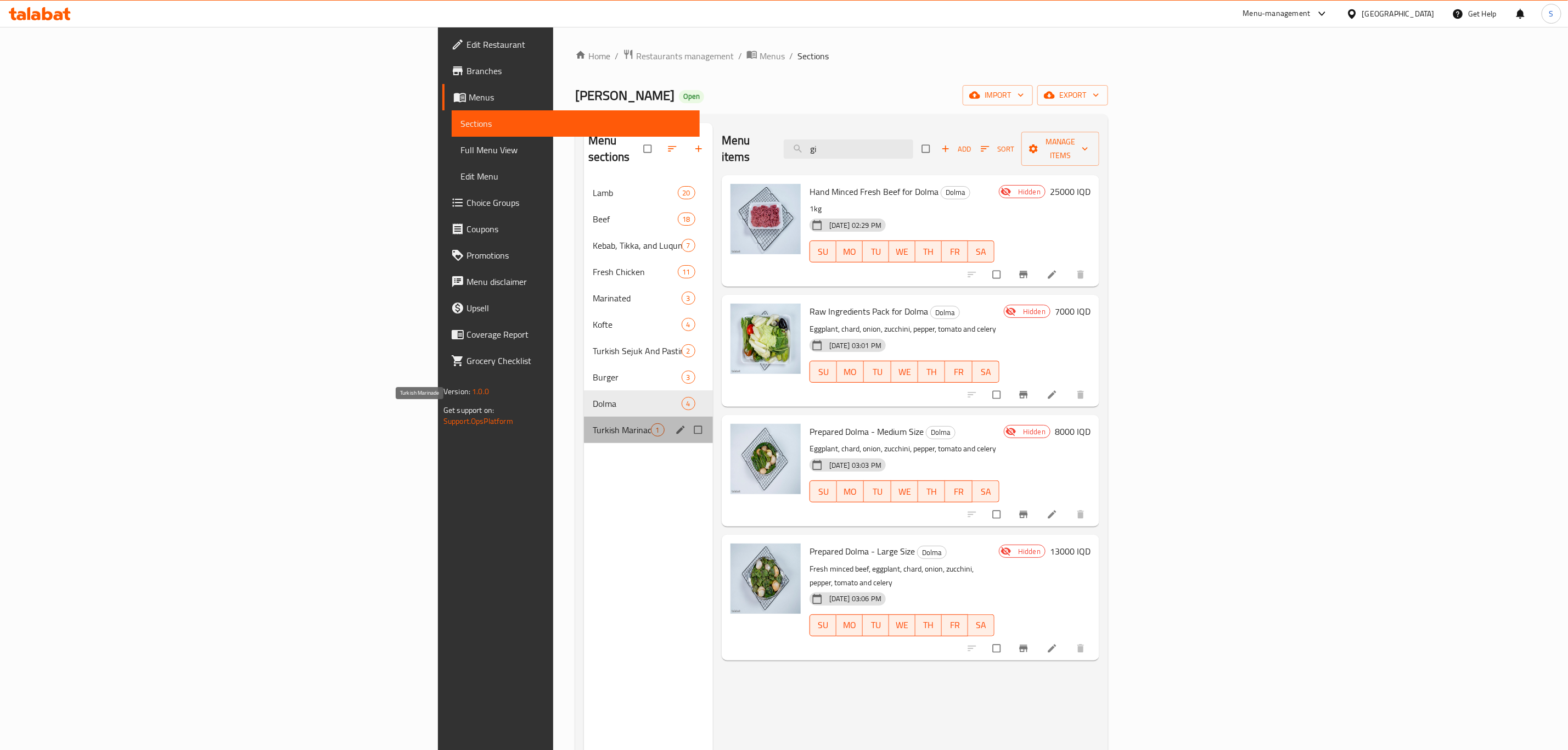
click at [593, 423] on span "Turkish Marinade" at bounding box center [622, 430] width 58 height 13
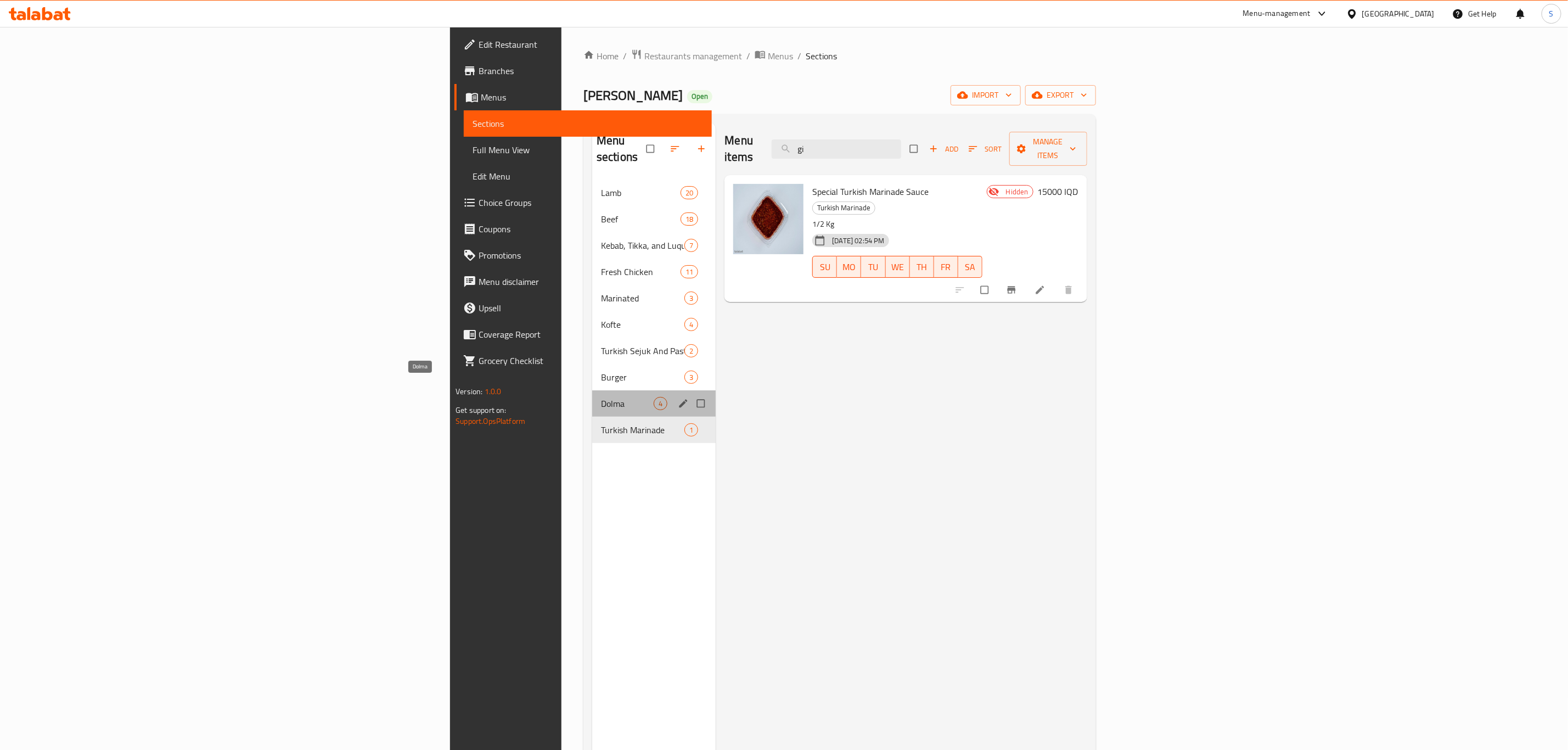
click at [601, 397] on span "Dolma" at bounding box center [627, 403] width 53 height 13
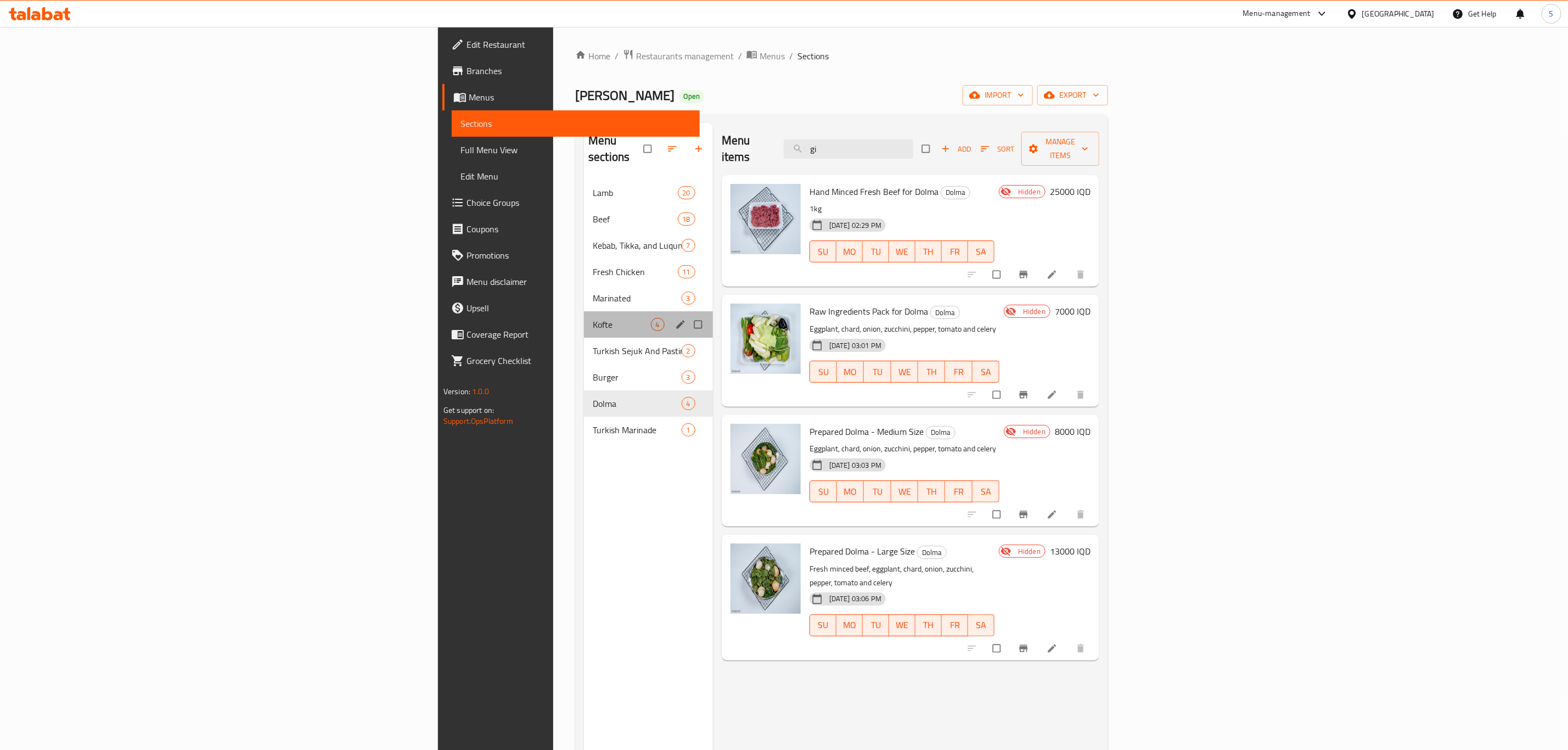
click at [584, 311] on div "Kofte 4" at bounding box center [649, 324] width 129 height 26
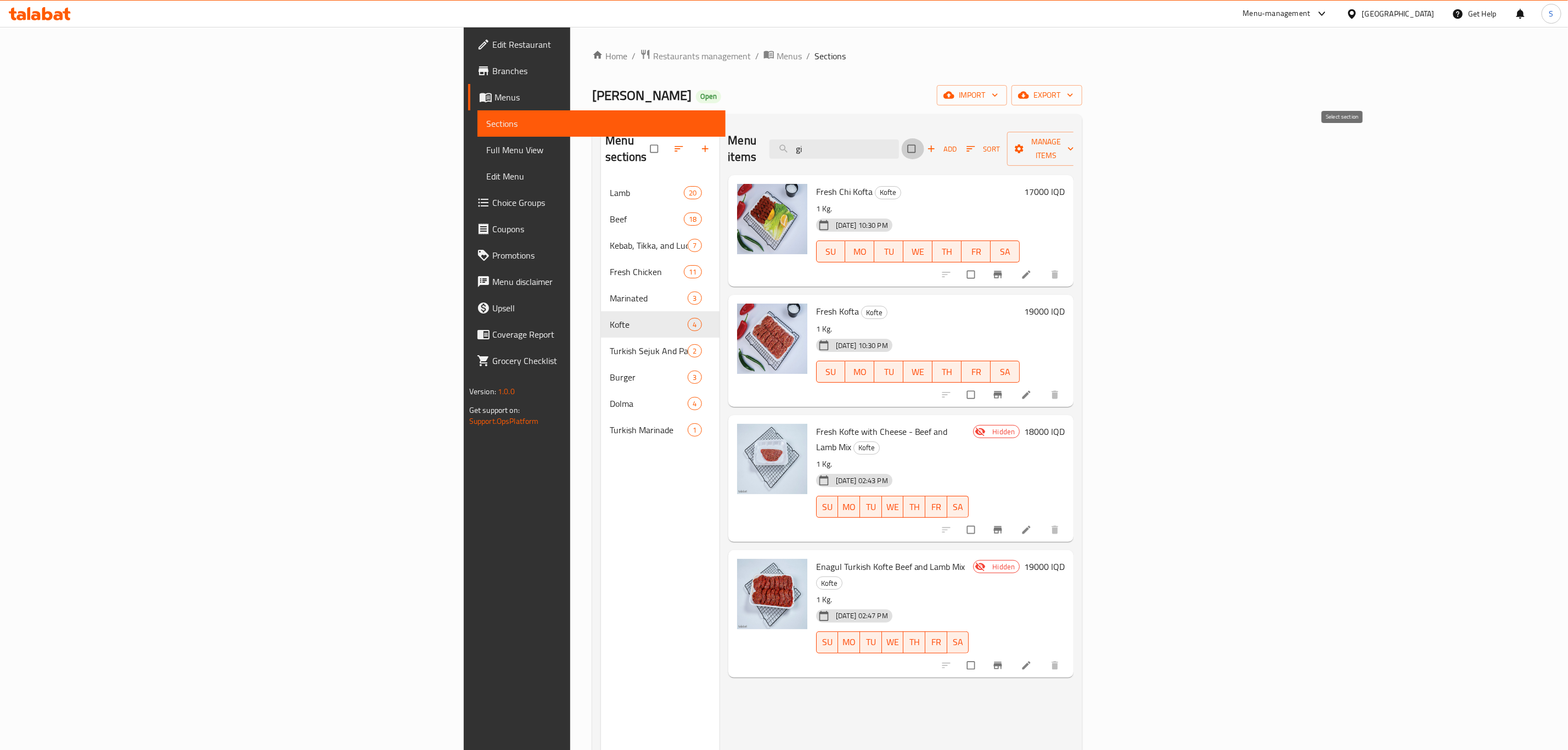
click at [924, 142] on input "checkbox" at bounding box center [913, 149] width 23 height 21
checkbox input "true"
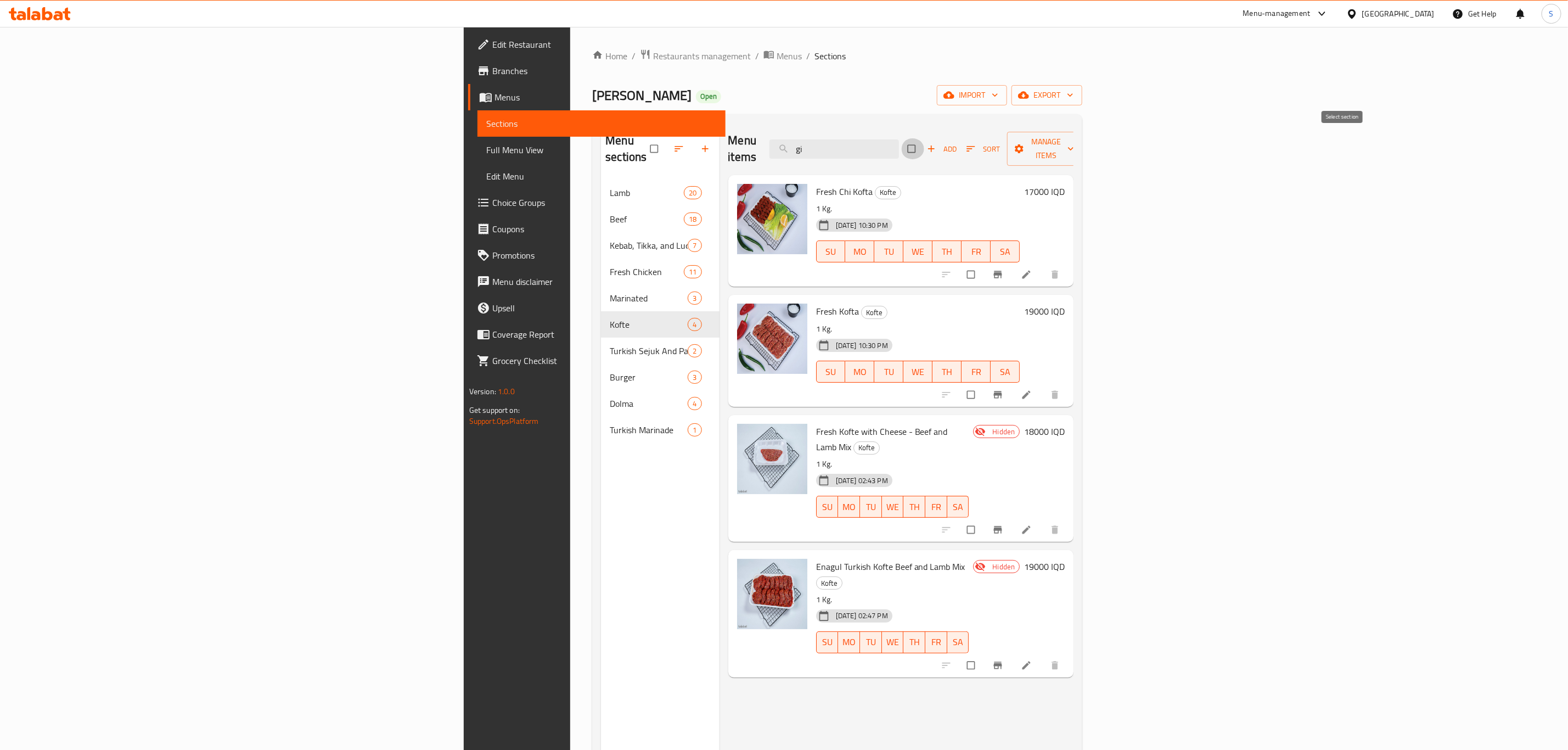
checkbox input "true"
click at [1025, 143] on icon "button" at bounding box center [1019, 149] width 11 height 11
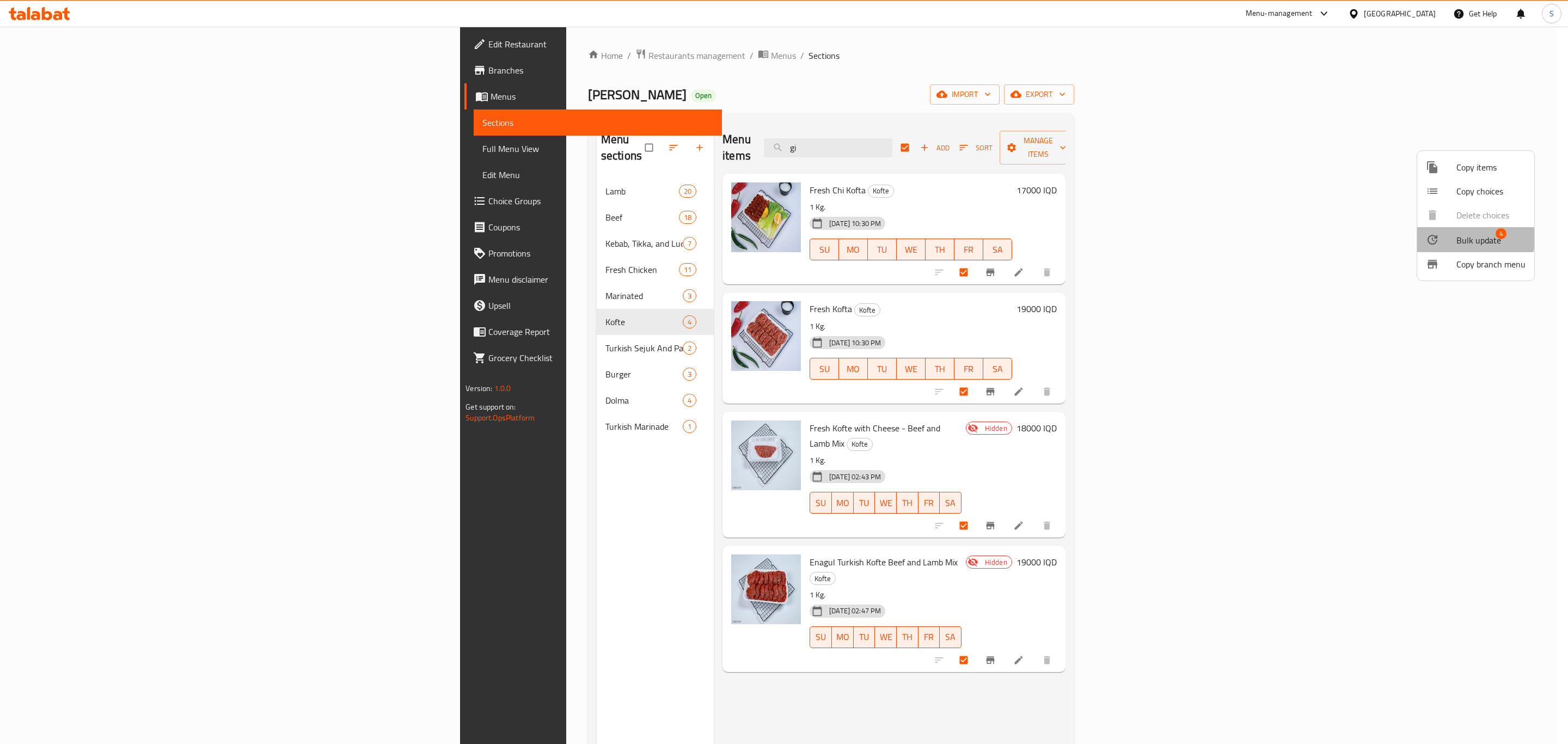
drag, startPoint x: 1459, startPoint y: 239, endPoint x: 1088, endPoint y: 338, distance: 384.0
click at [1088, 338] on div "Copy items Copy choices Delete choices Bulk update 4 Copy branch menu" at bounding box center [784, 372] width 1568 height 744
click at [1469, 240] on span "Bulk update" at bounding box center [1479, 240] width 44 height 13
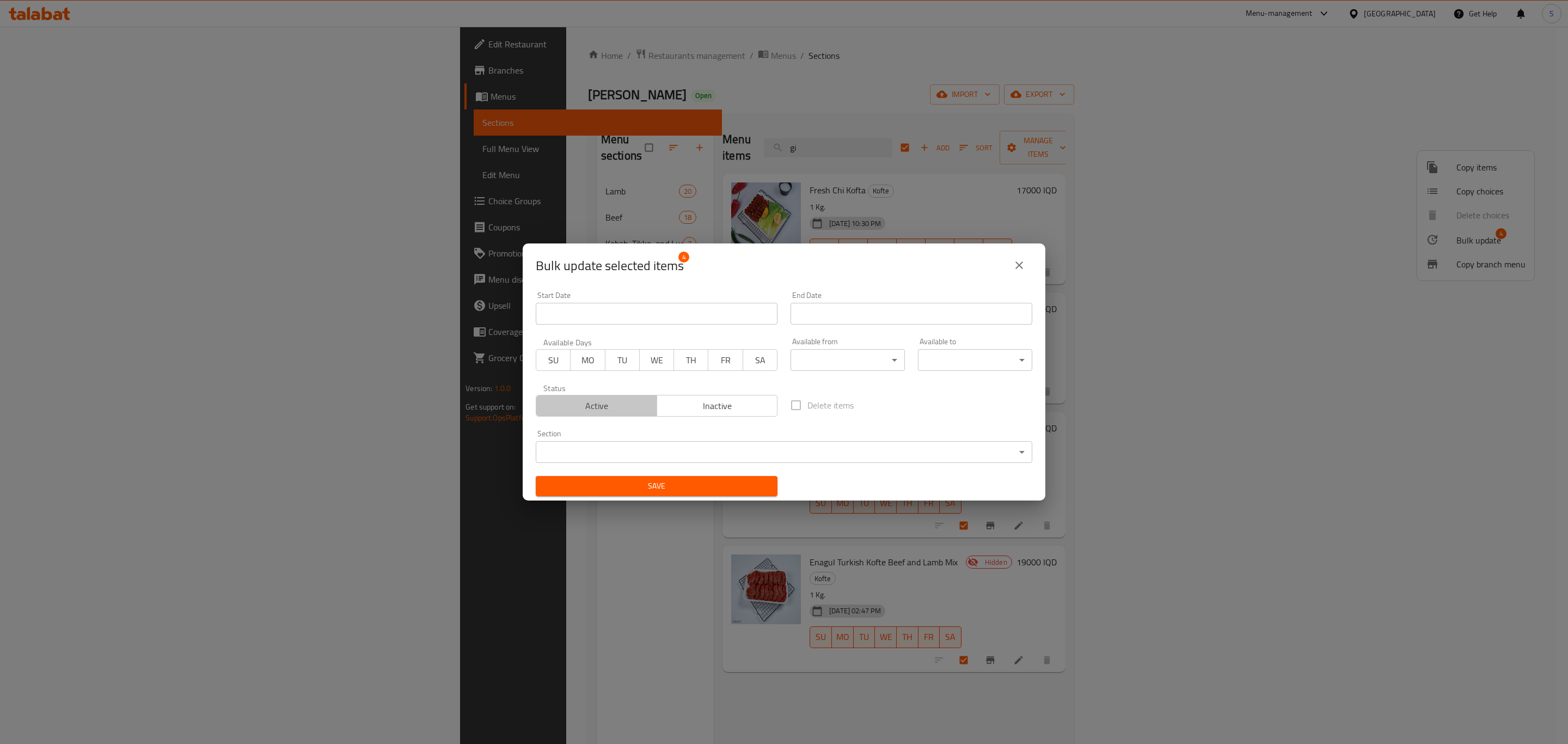
click at [606, 399] on span "Active" at bounding box center [597, 406] width 112 height 16
click at [637, 487] on span "Save" at bounding box center [656, 486] width 225 height 13
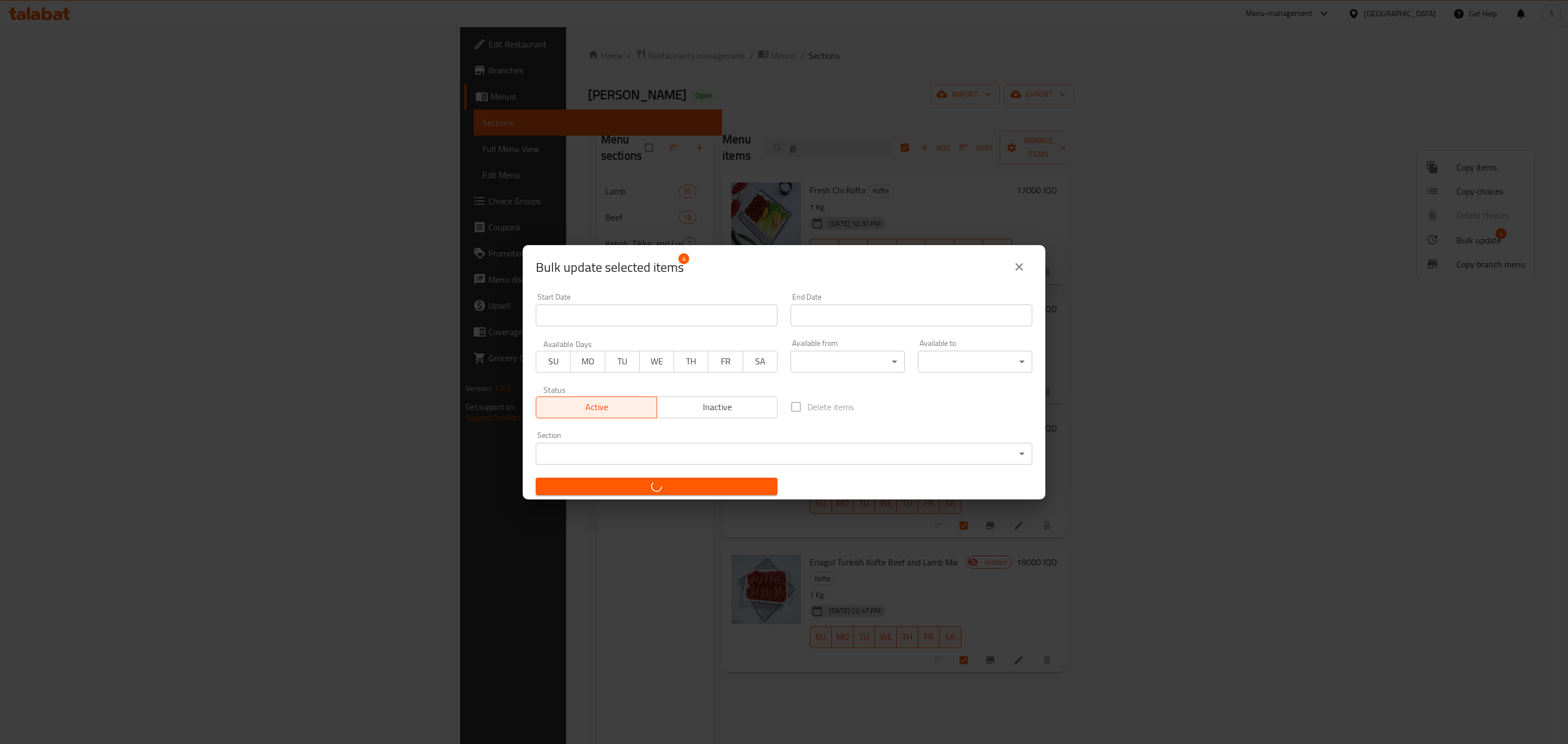
checkbox input "false"
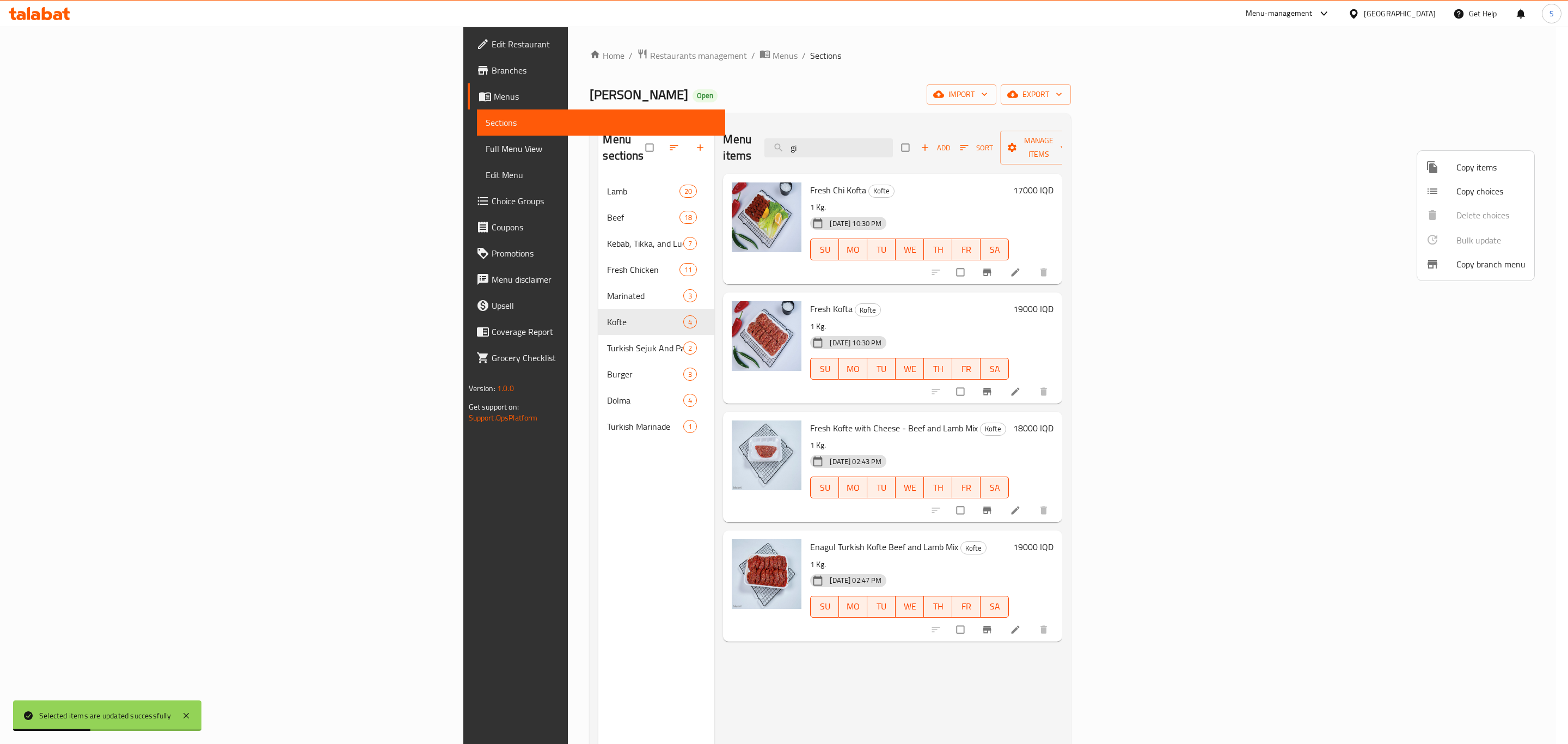
click at [978, 648] on div at bounding box center [784, 372] width 1568 height 744
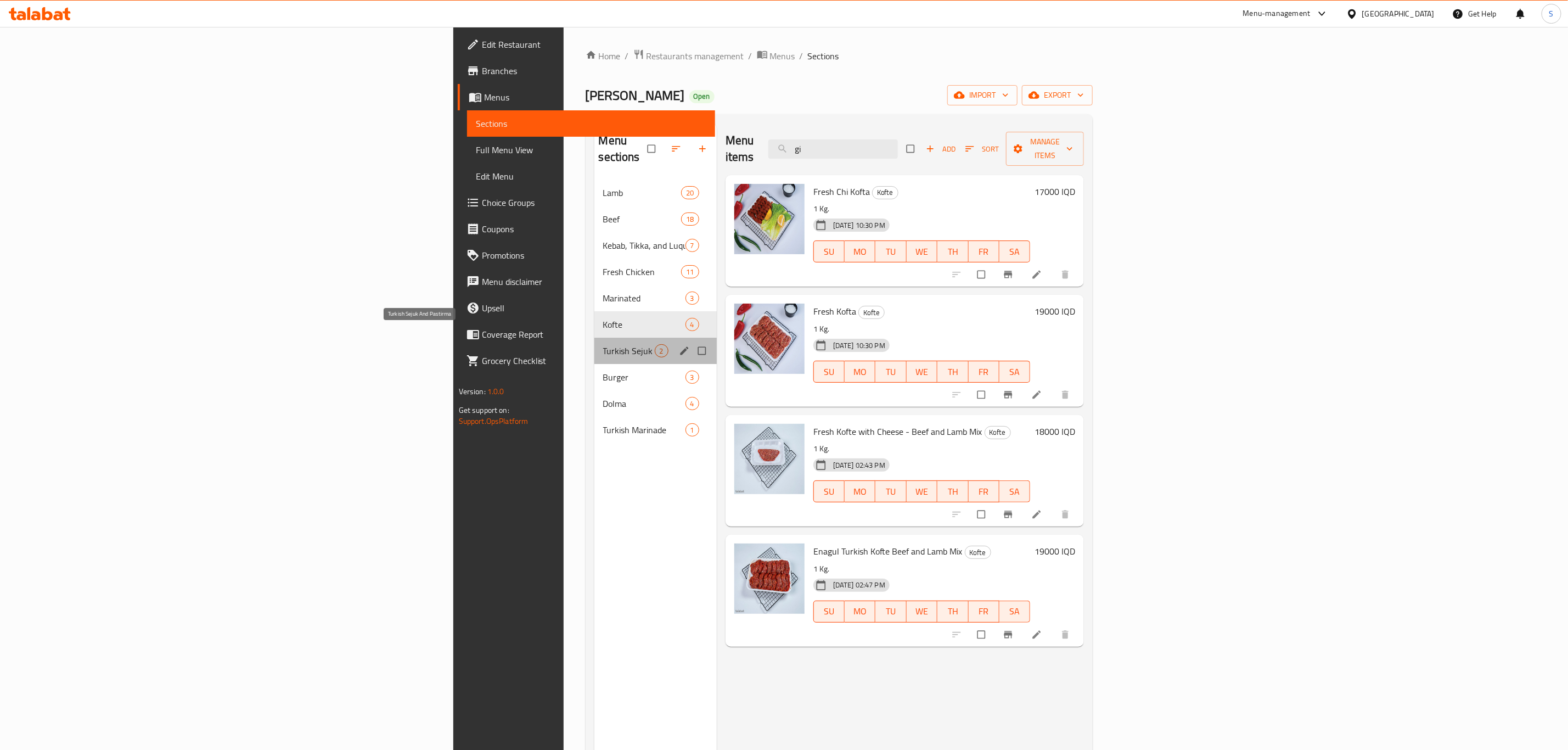
click at [603, 344] on span "Turkish Sejuk And Pastirma" at bounding box center [629, 350] width 52 height 13
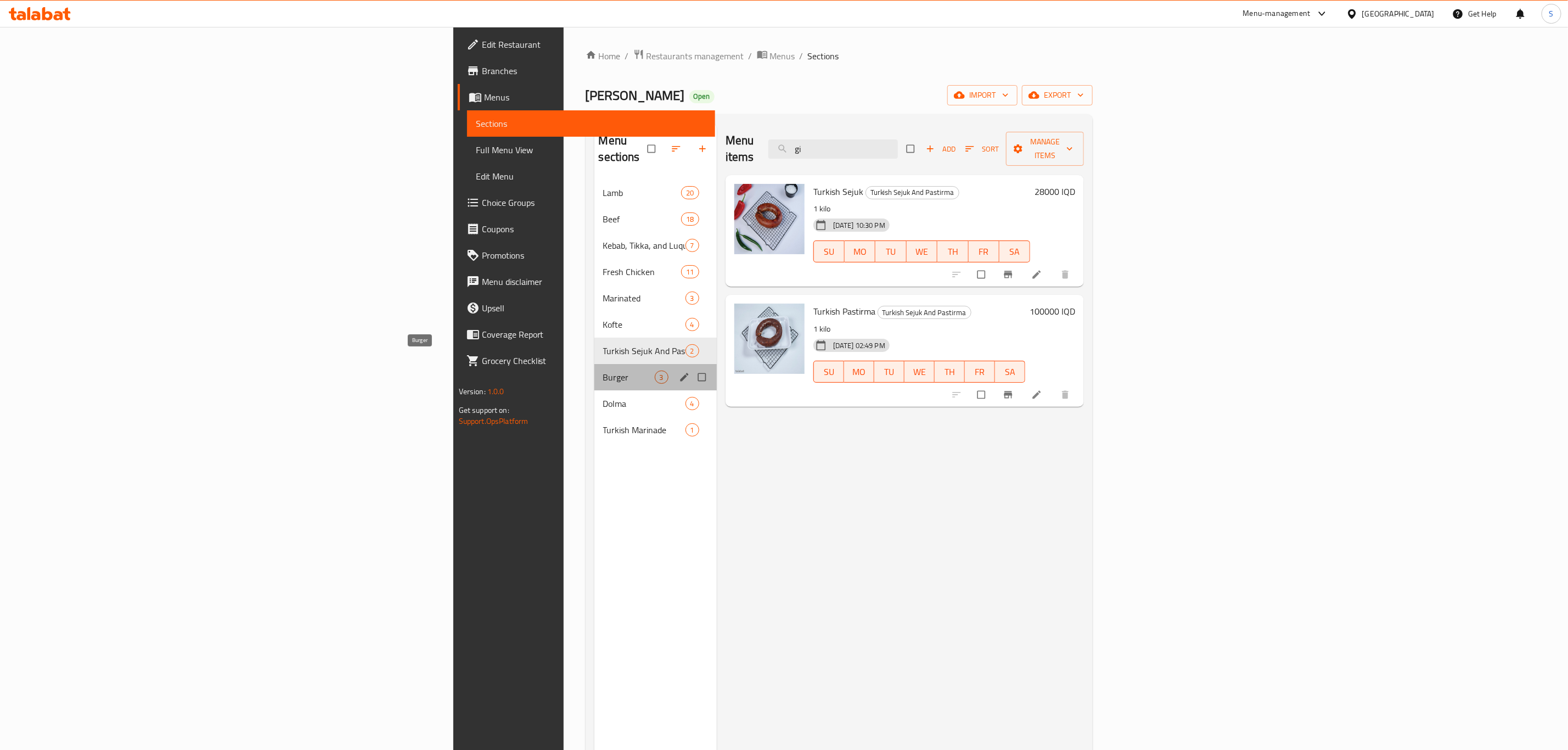
click at [603, 371] on span "Burger" at bounding box center [629, 377] width 52 height 13
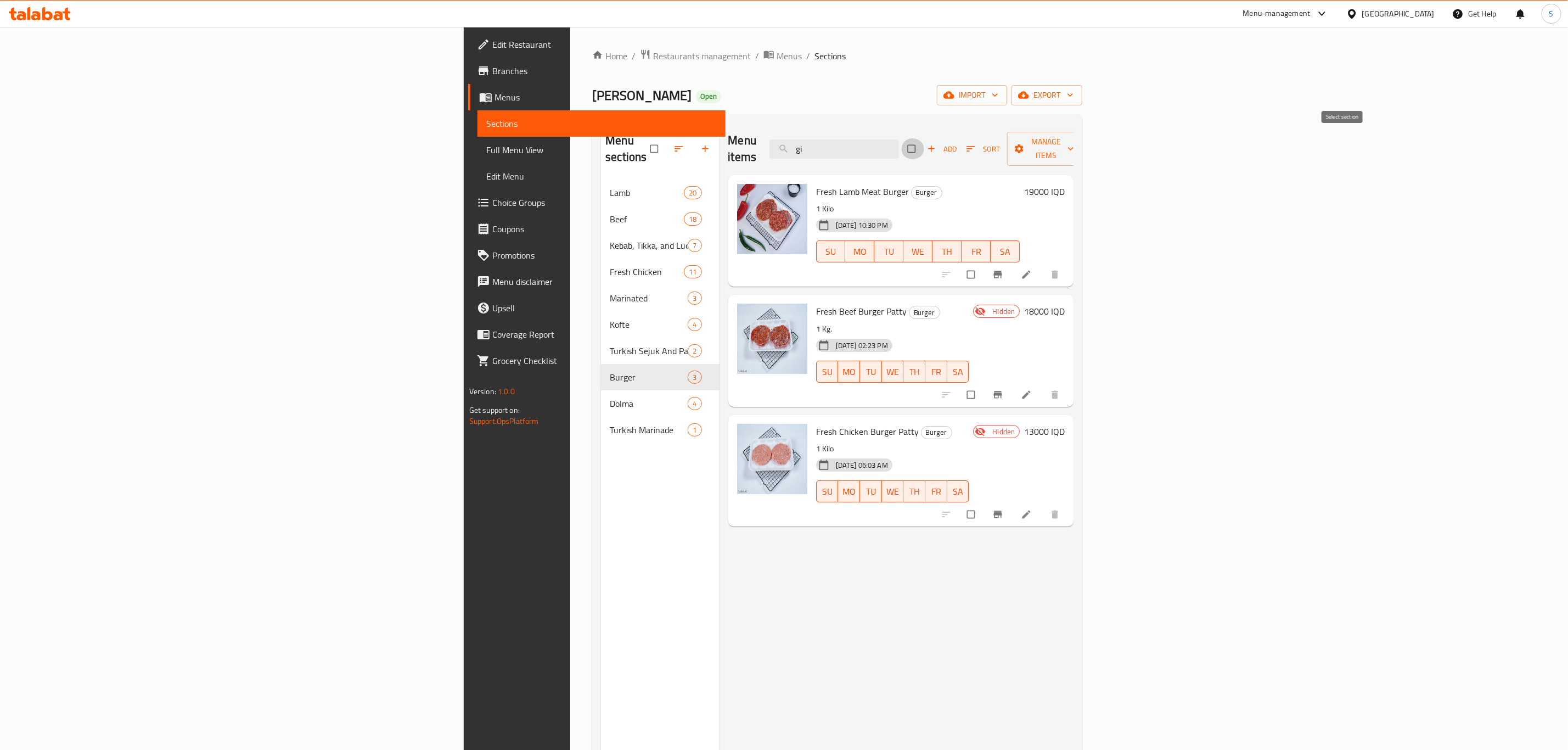
click at [924, 145] on input "checkbox" at bounding box center [913, 149] width 23 height 21
checkbox input "true"
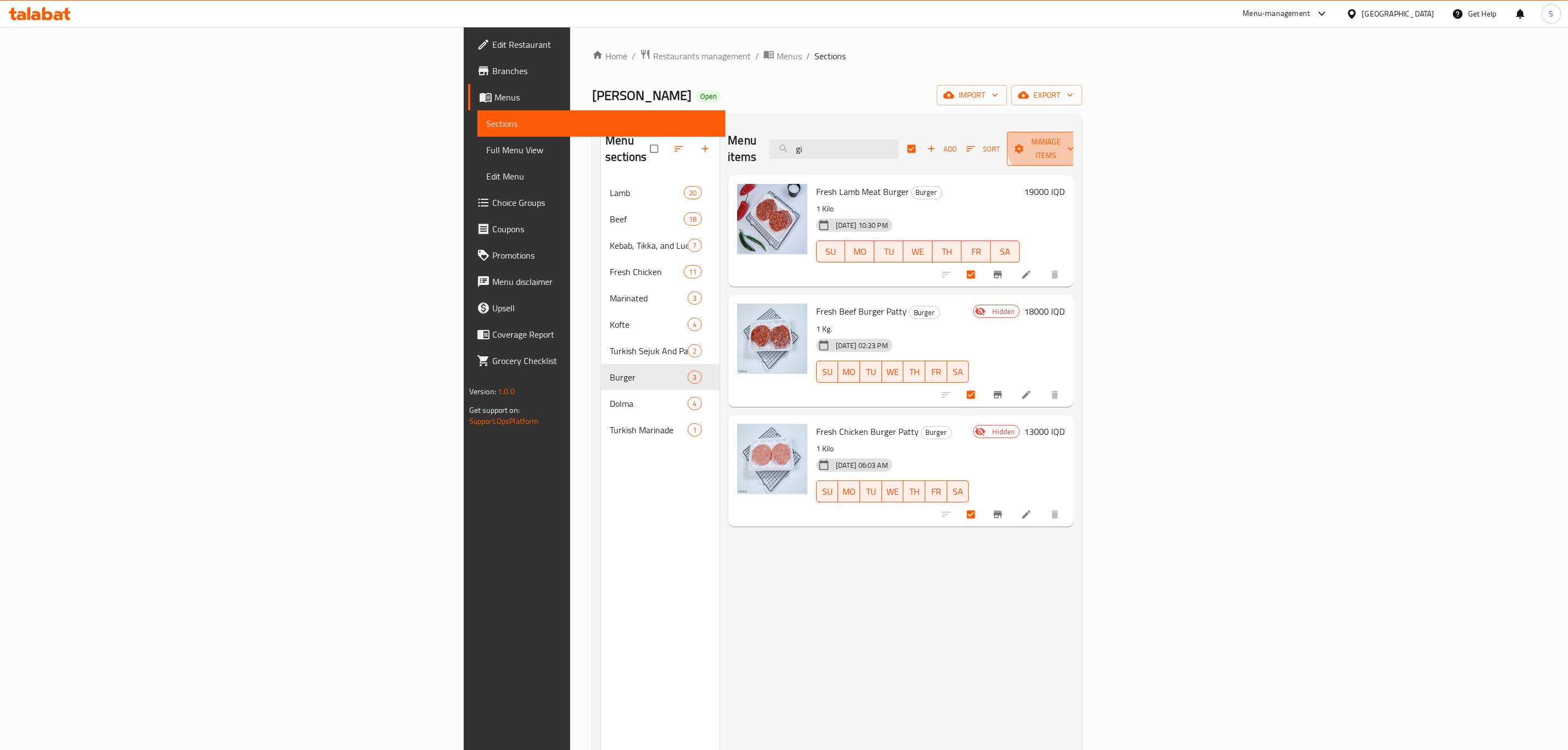
click at [1076, 138] on span "Manage items" at bounding box center [1046, 149] width 60 height 28
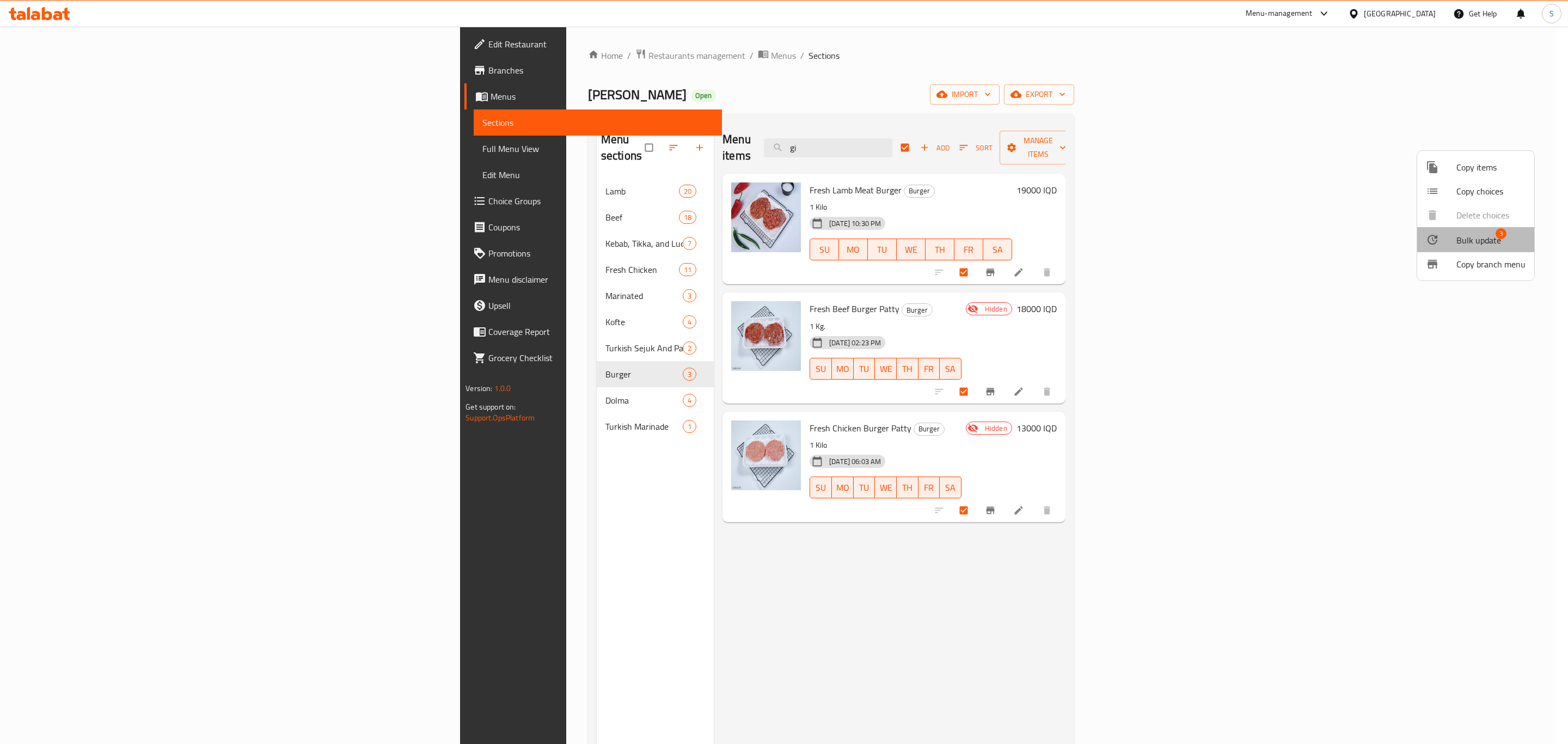
click at [1474, 235] on span "Bulk update" at bounding box center [1479, 240] width 44 height 13
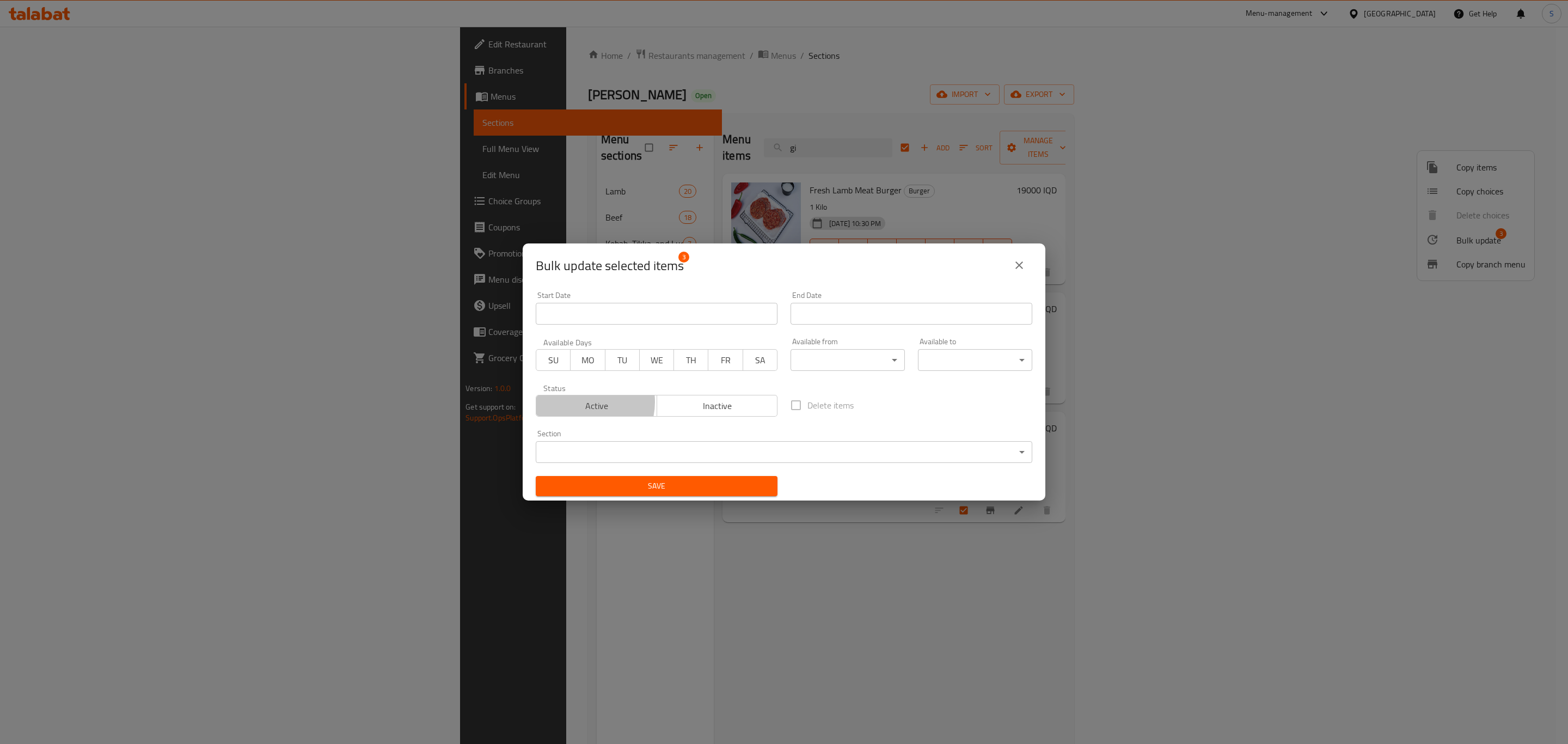
click at [584, 402] on span "Active" at bounding box center [597, 406] width 112 height 16
click at [642, 479] on span "Save" at bounding box center [656, 486] width 225 height 13
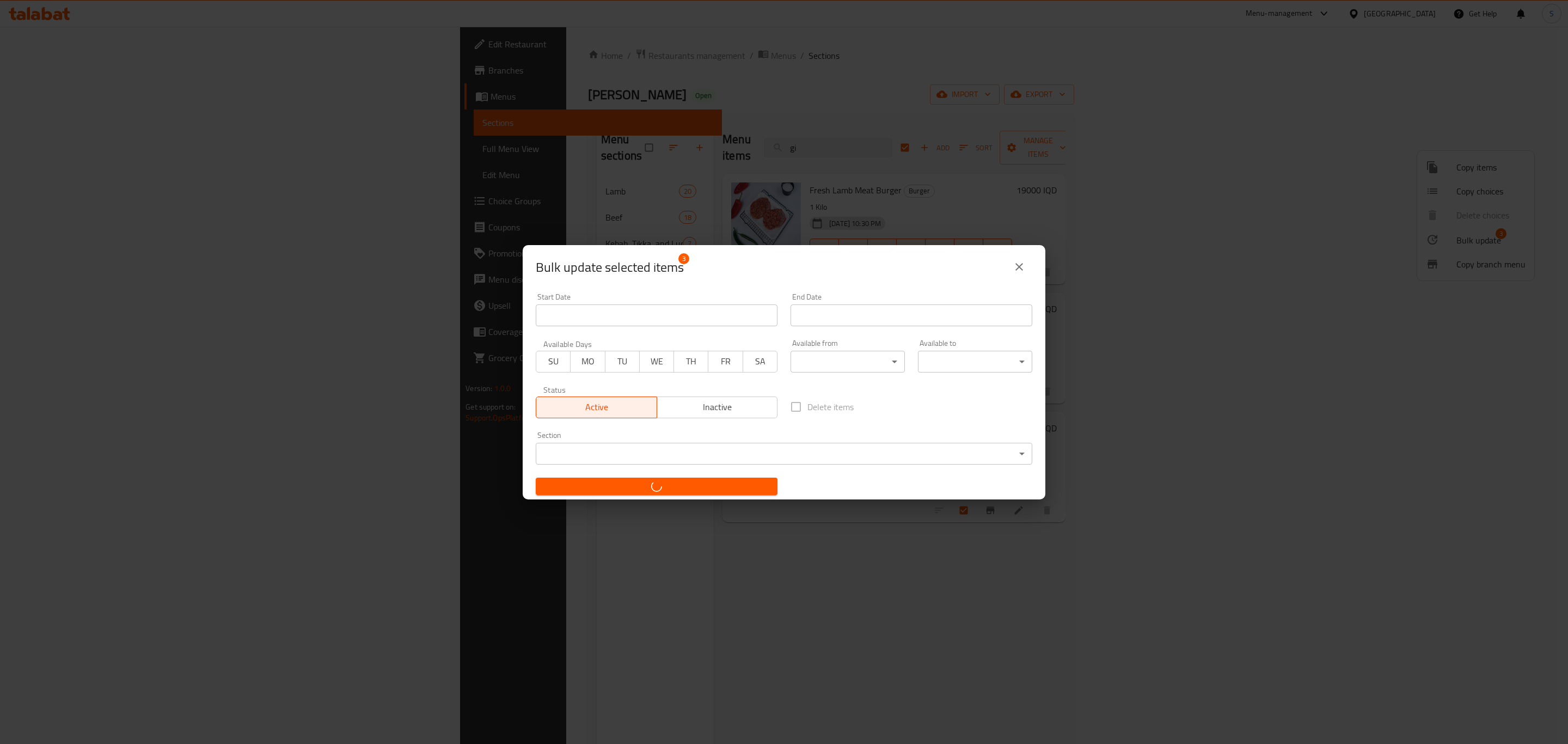
checkbox input "false"
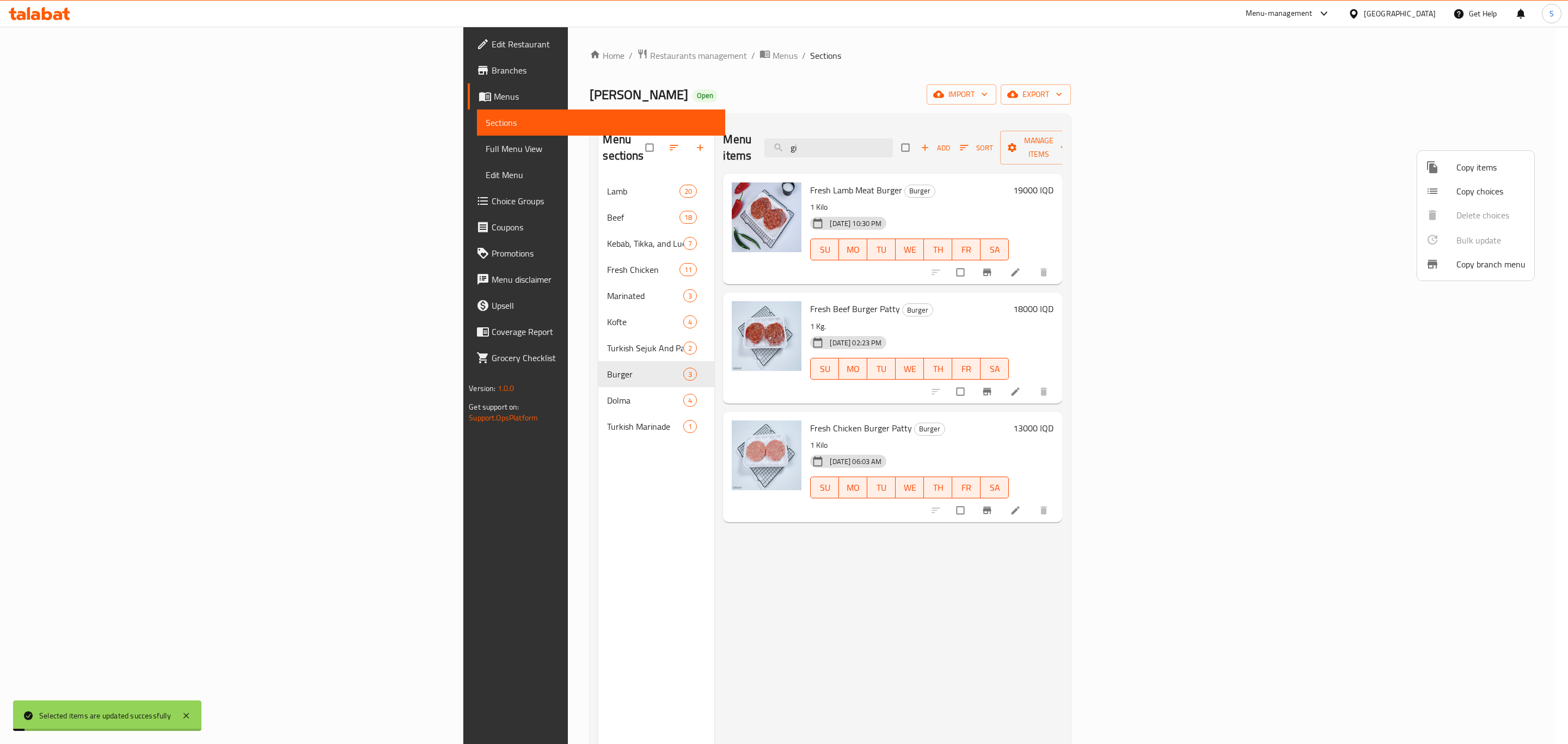
click at [410, 381] on div at bounding box center [784, 372] width 1568 height 744
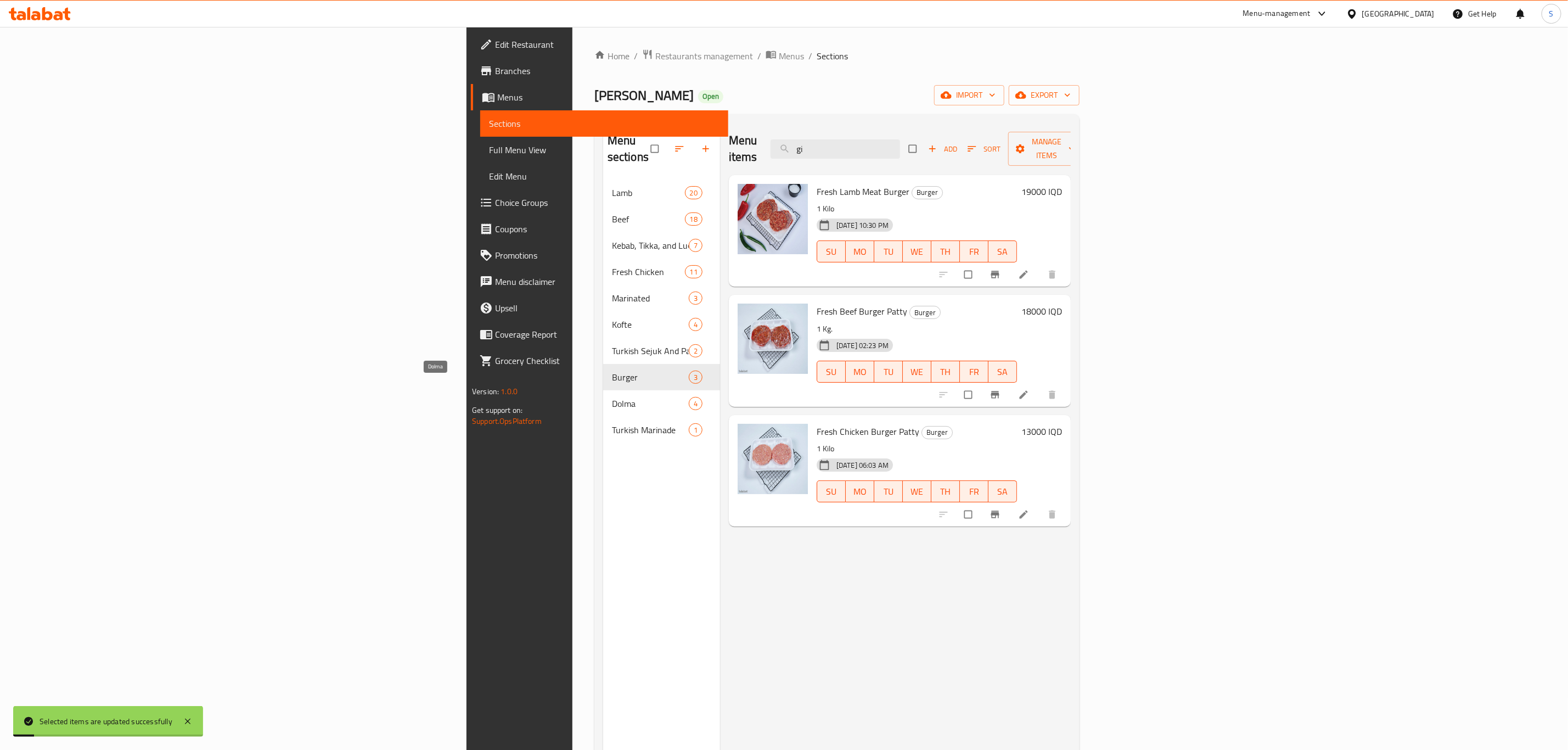
click at [612, 397] on span "Dolma" at bounding box center [650, 403] width 77 height 13
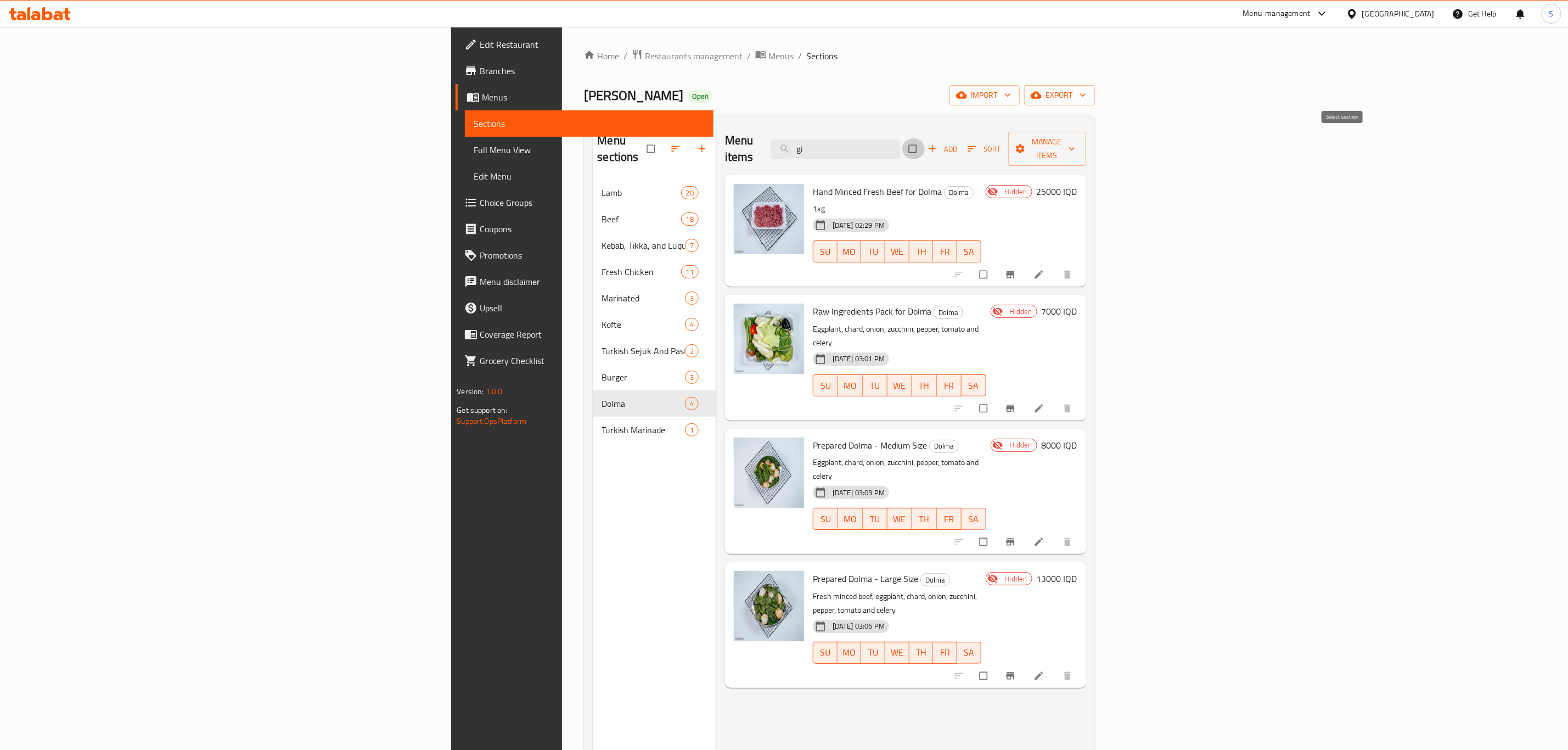
click at [925, 143] on input "checkbox" at bounding box center [914, 149] width 23 height 21
checkbox input "true"
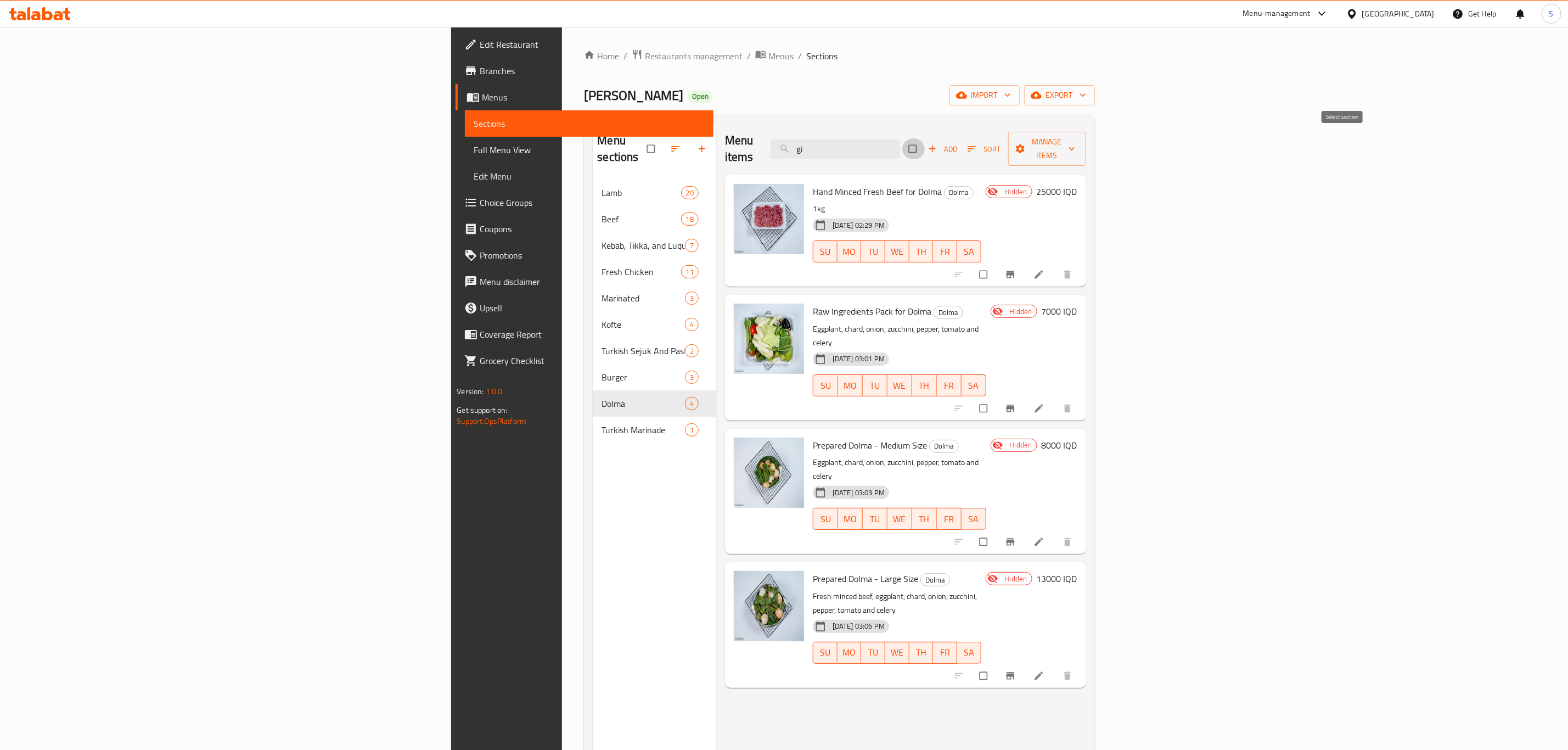
checkbox input "true"
click at [1078, 143] on span "Manage items" at bounding box center [1047, 149] width 60 height 28
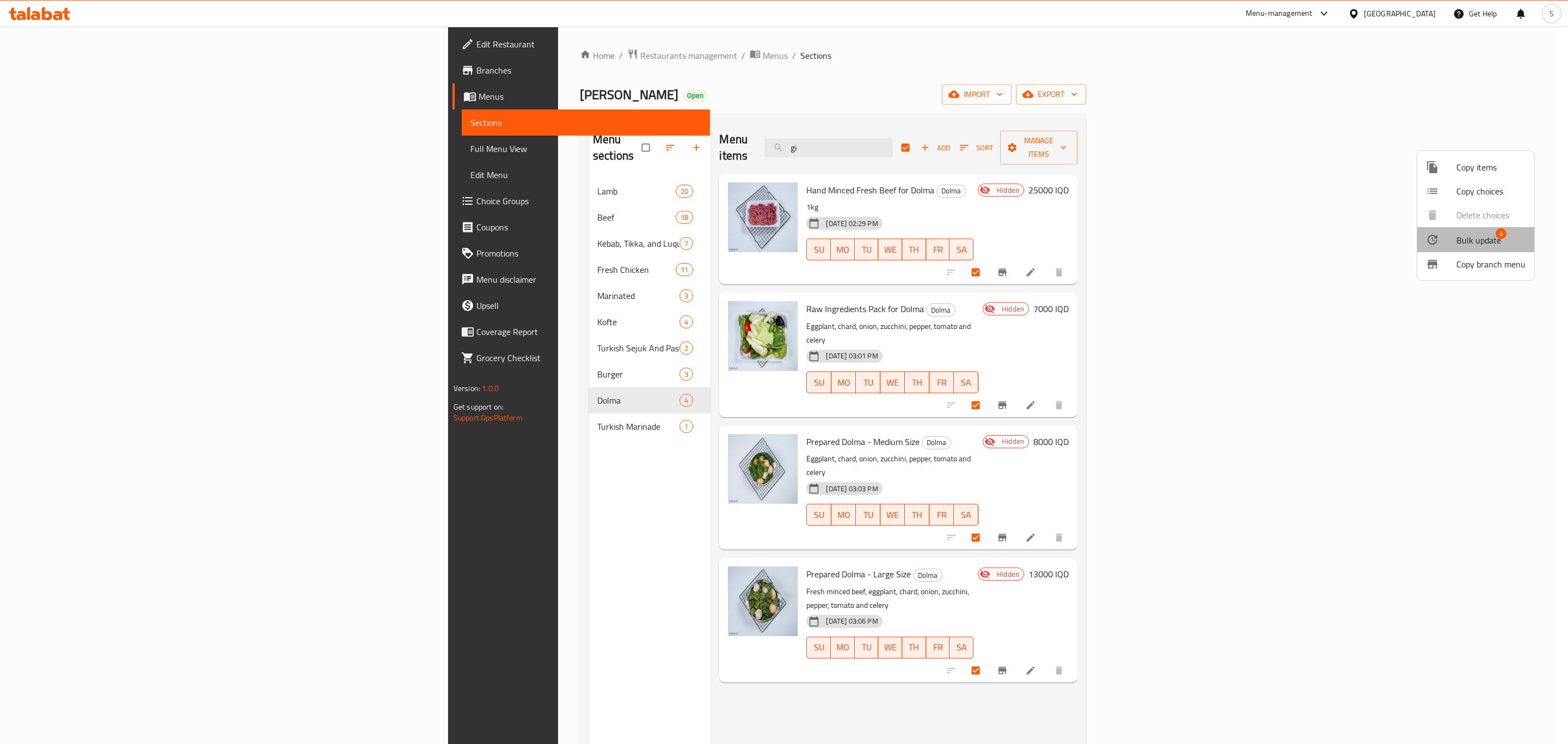
click at [1480, 240] on span "Bulk update" at bounding box center [1479, 240] width 44 height 13
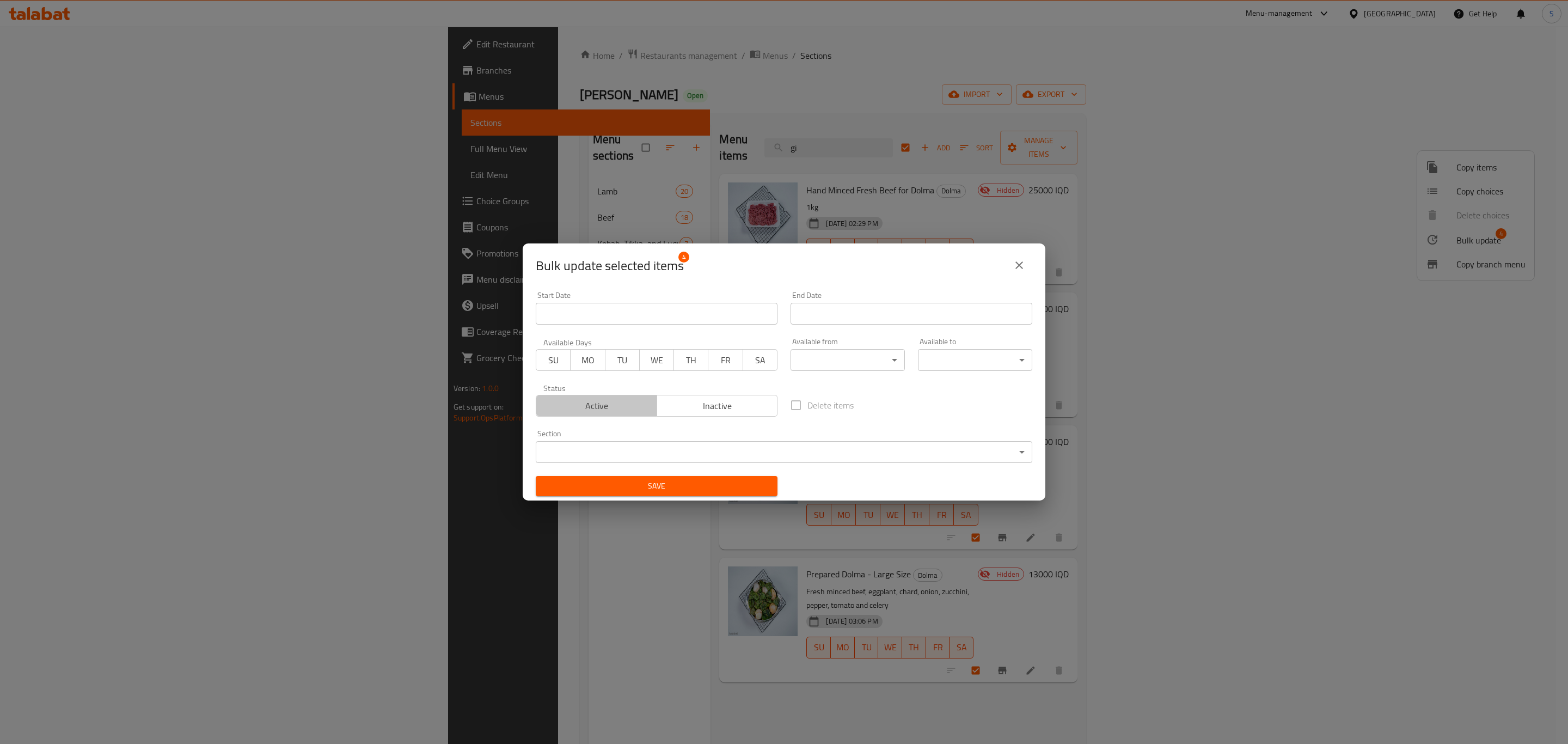
click at [603, 407] on span "Active" at bounding box center [597, 406] width 112 height 16
click at [652, 488] on span "Save" at bounding box center [656, 486] width 225 height 13
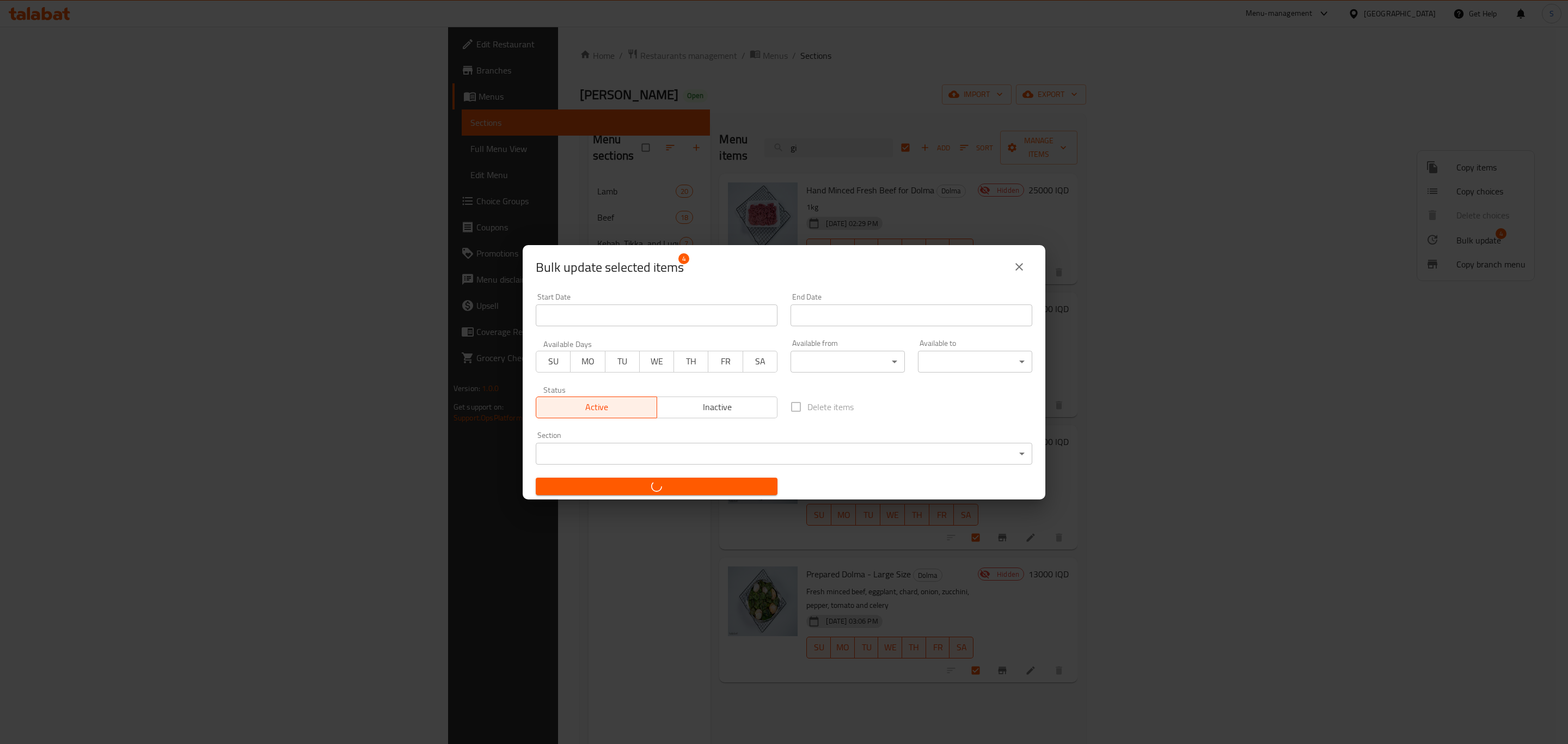
checkbox input "false"
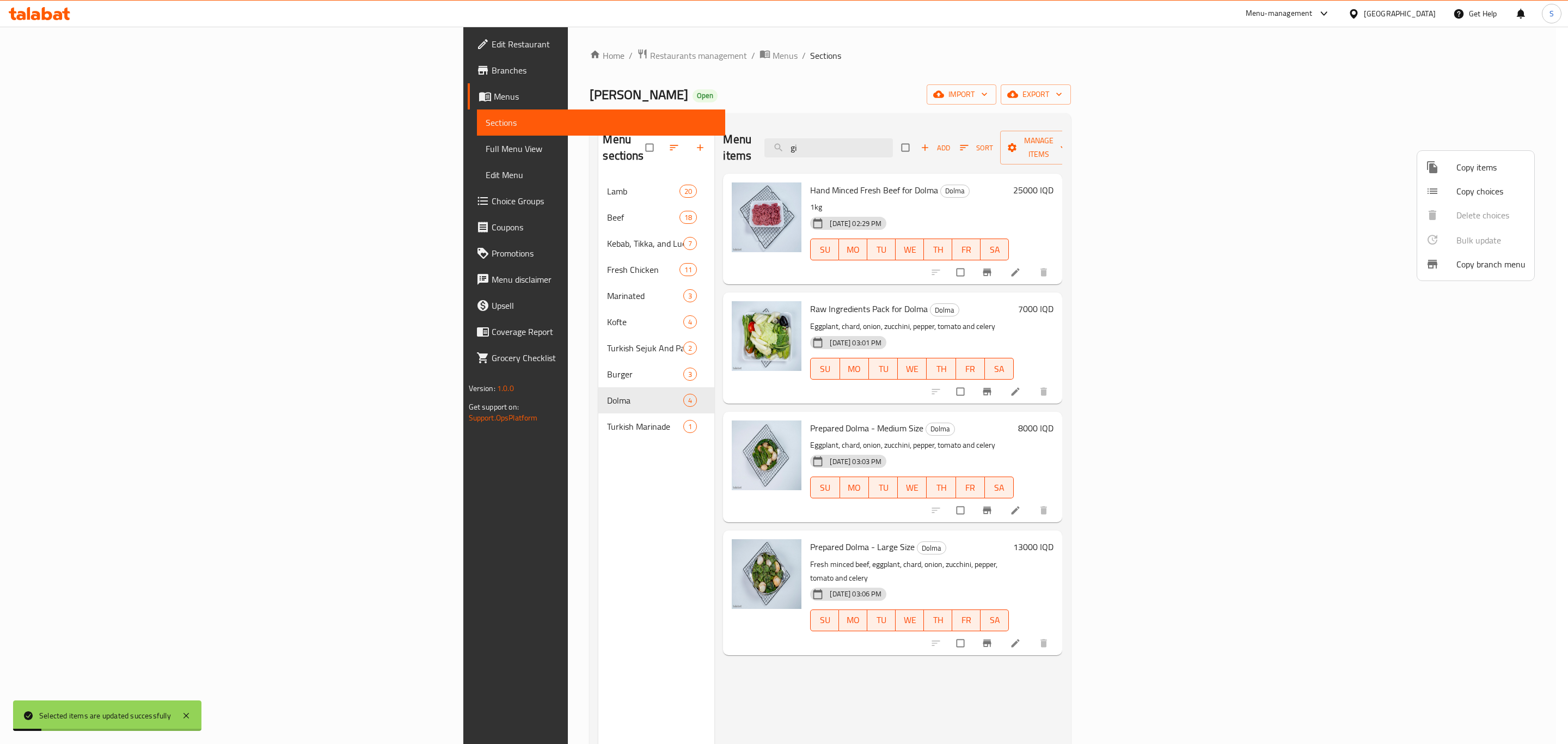
click at [354, 413] on div at bounding box center [784, 372] width 1568 height 744
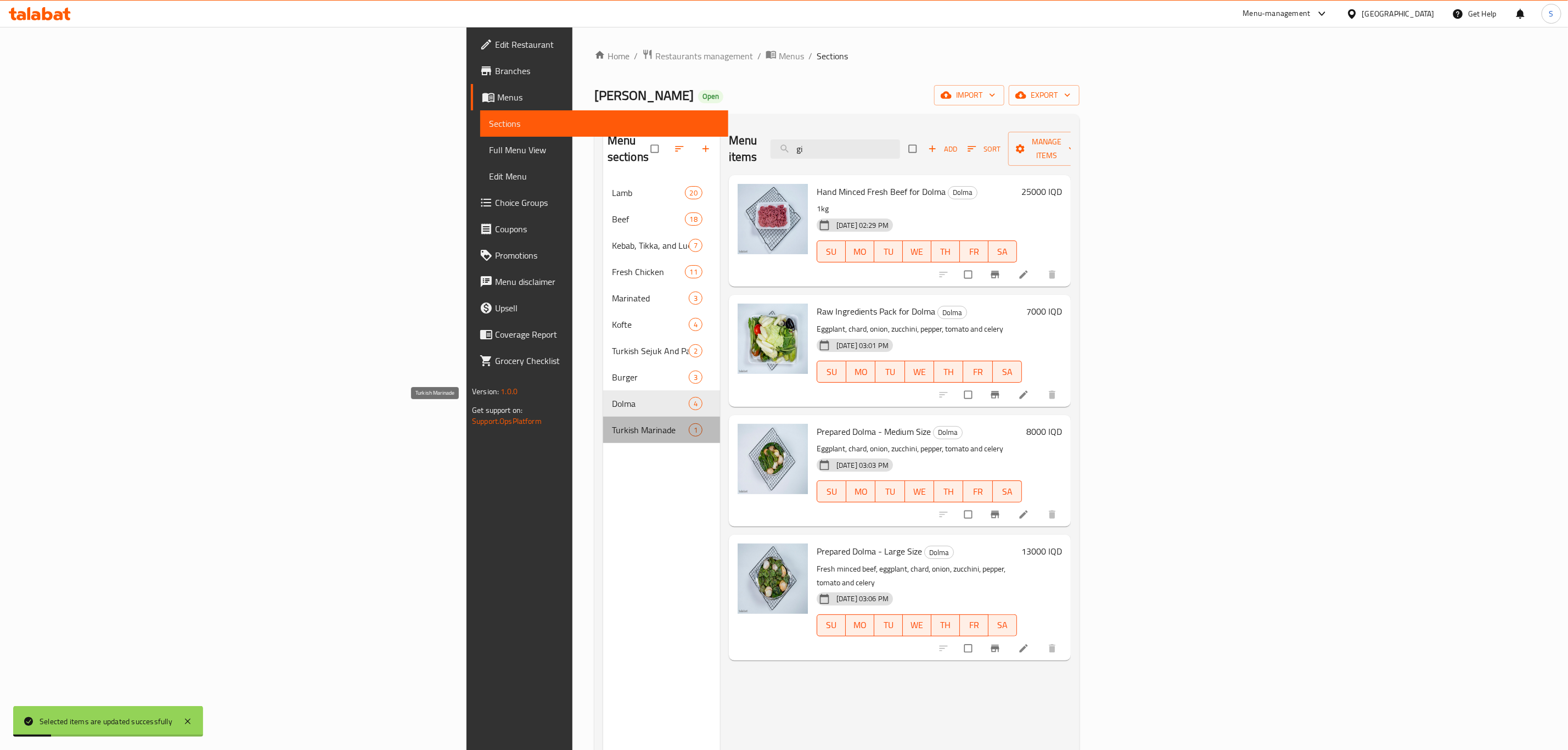
click at [612, 423] on span "Turkish Marinade" at bounding box center [650, 430] width 77 height 13
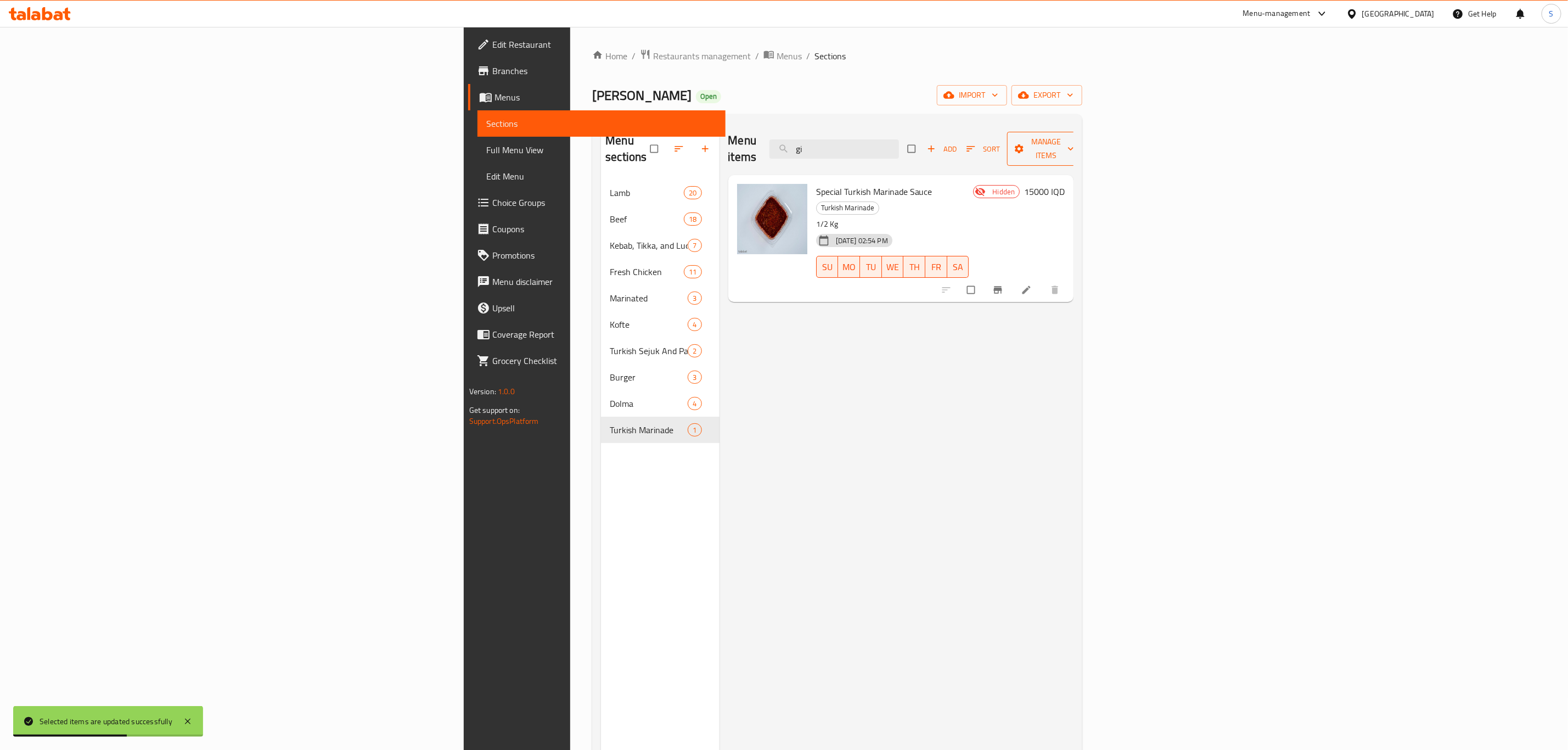
drag, startPoint x: 1435, startPoint y: 261, endPoint x: 1479, endPoint y: 137, distance: 131.6
click at [1074, 137] on div "Menu items gi Add Sort Manage items Special Turkish Marinade Sauce Turkish Mari…" at bounding box center [897, 498] width 355 height 750
click at [1076, 137] on span "Manage items" at bounding box center [1046, 149] width 60 height 28
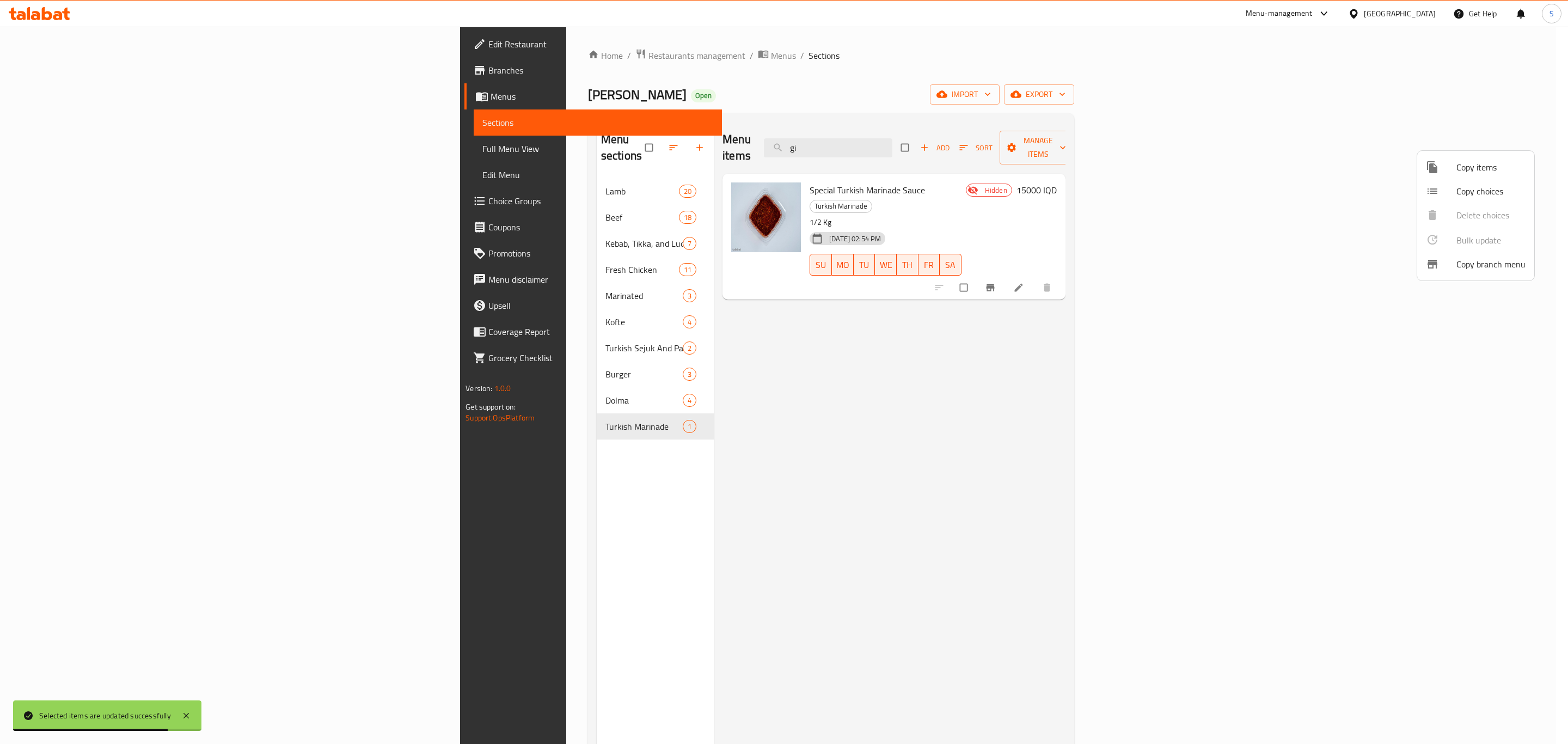
drag, startPoint x: 1460, startPoint y: 347, endPoint x: 1396, endPoint y: 303, distance: 77.7
click at [1396, 303] on div at bounding box center [784, 372] width 1568 height 744
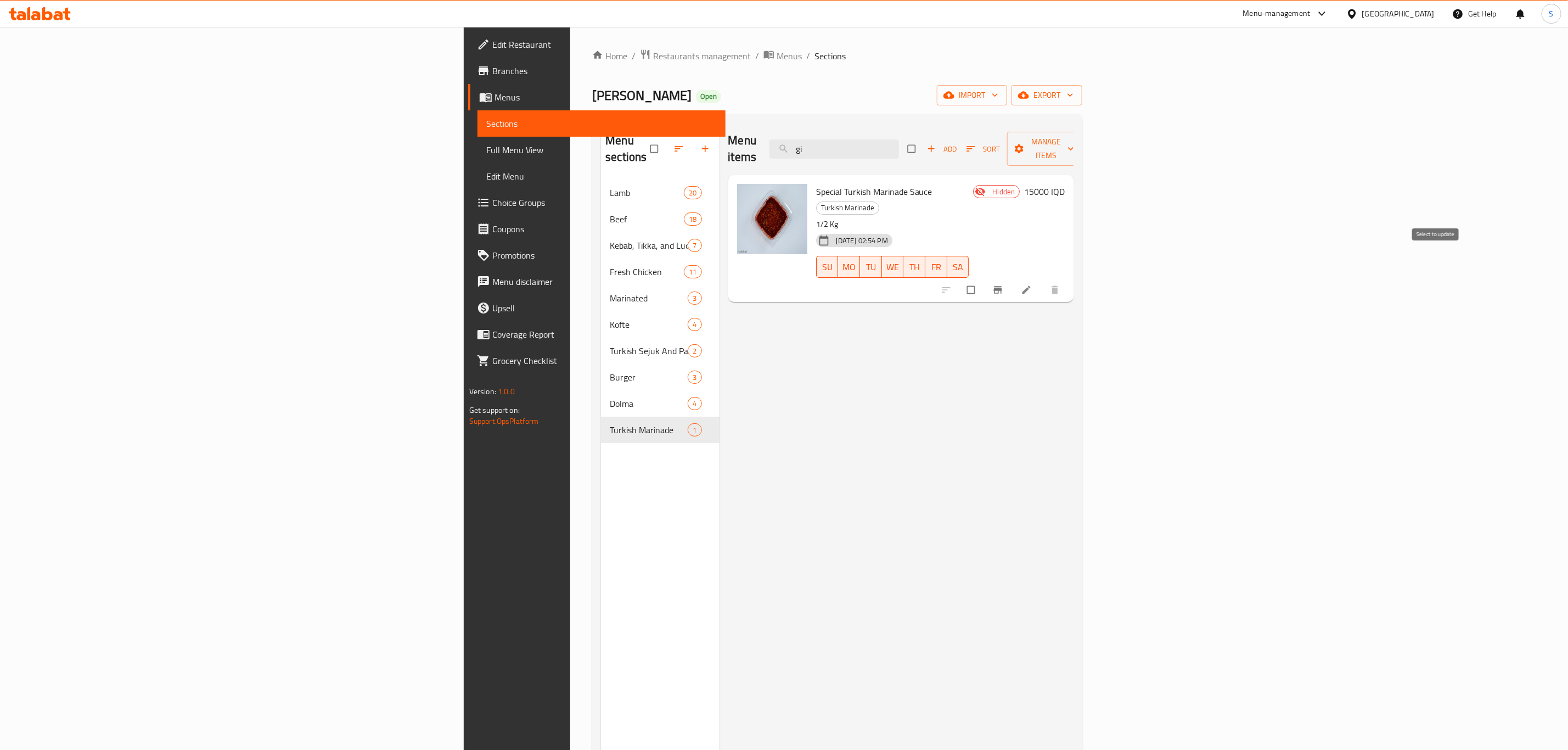
click at [984, 279] on input "checkbox" at bounding box center [972, 290] width 23 height 21
checkbox input "true"
click at [1076, 141] on span "Manage items" at bounding box center [1046, 149] width 60 height 28
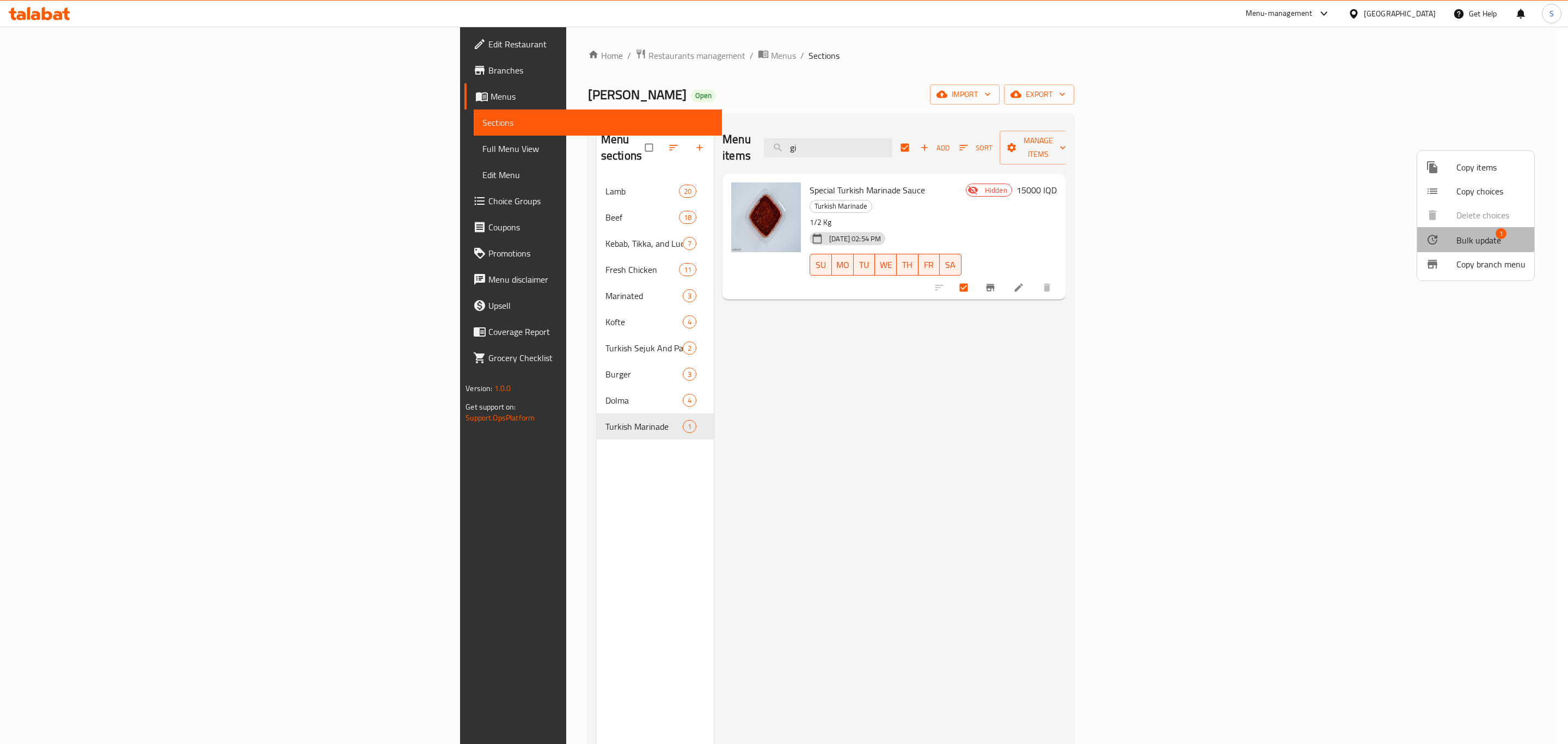
click at [1464, 237] on span "Bulk update" at bounding box center [1479, 240] width 44 height 13
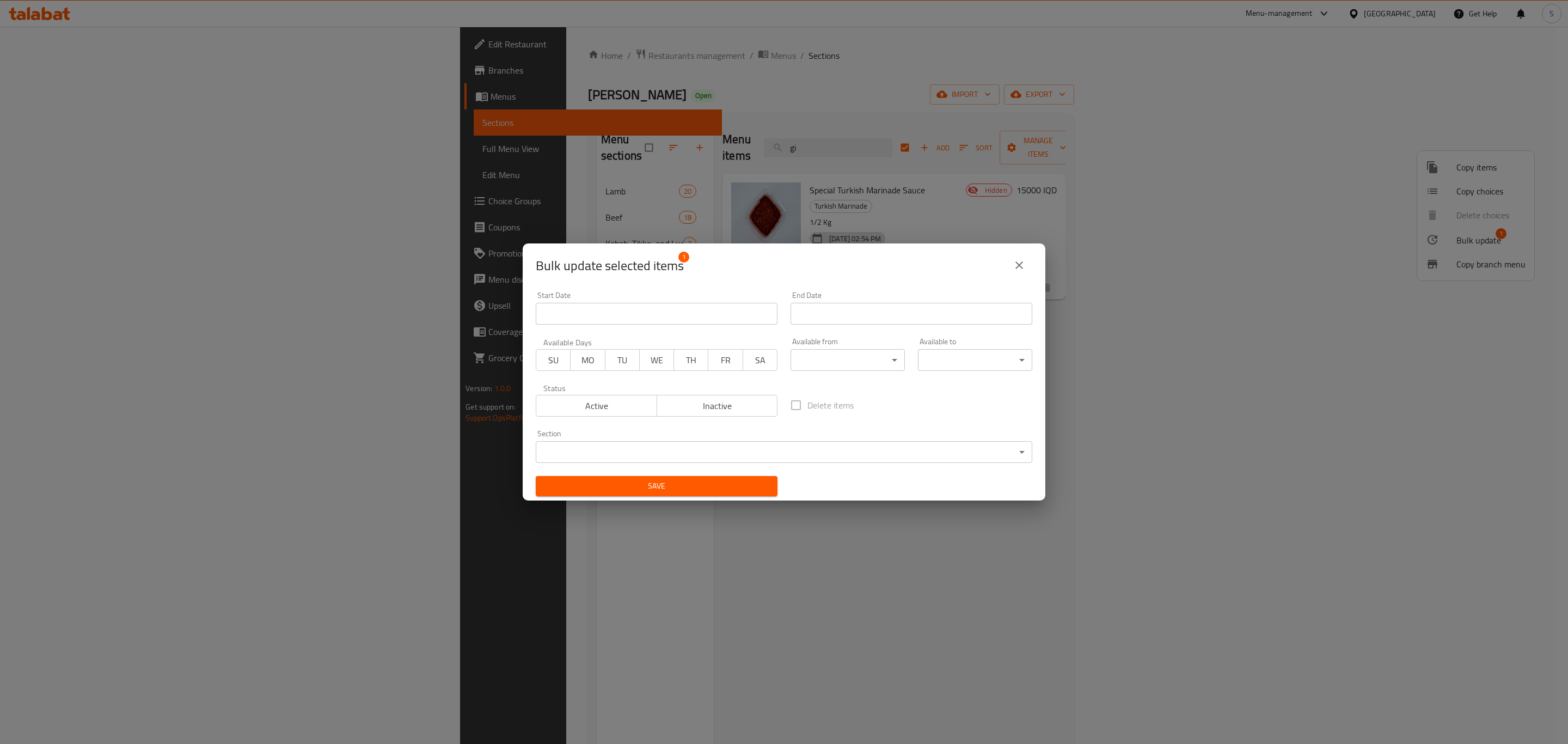
click at [613, 419] on div "Status Active Inactive" at bounding box center [656, 400] width 255 height 46
click at [620, 401] on span "Active" at bounding box center [597, 406] width 112 height 16
click at [647, 490] on span "Save" at bounding box center [656, 486] width 225 height 13
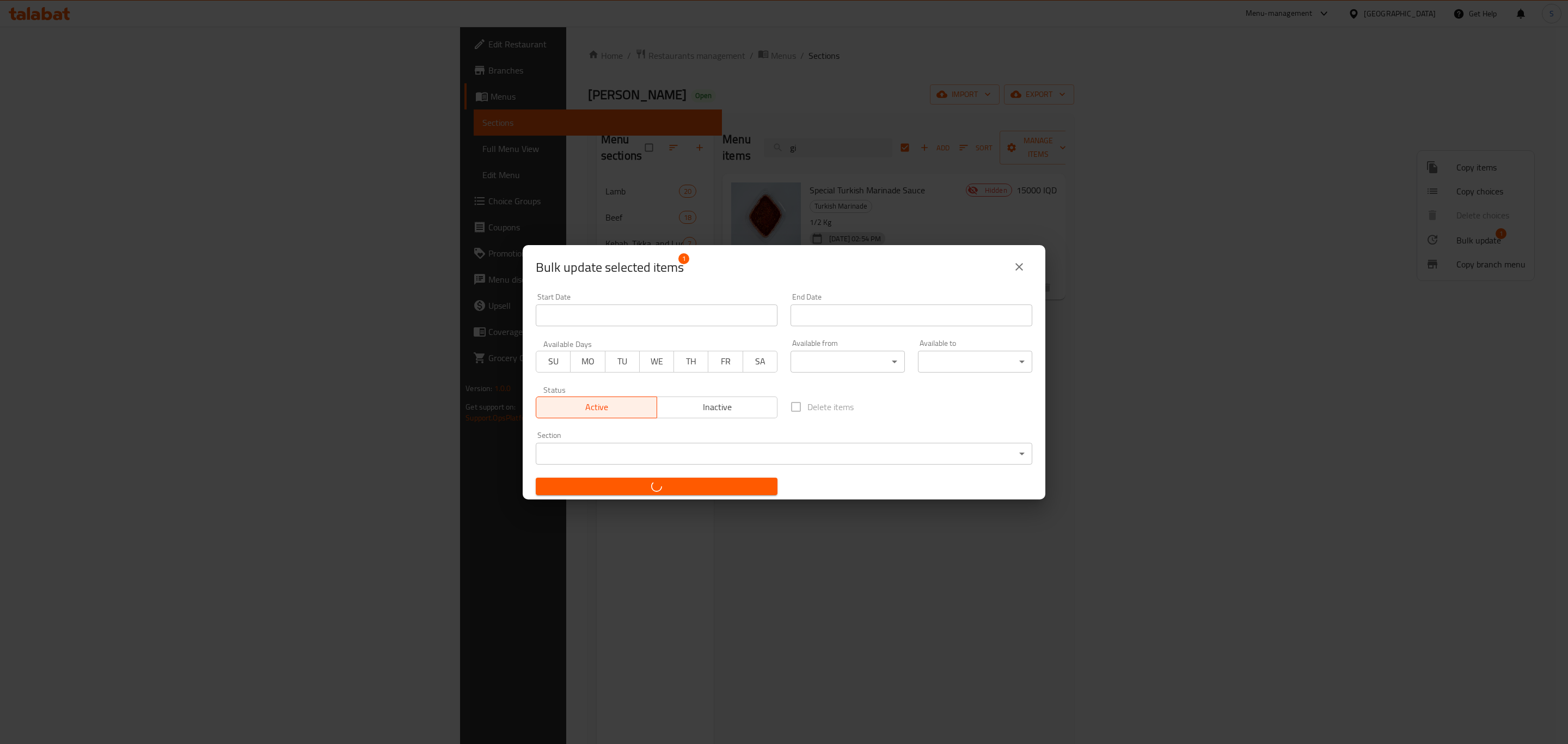
checkbox input "false"
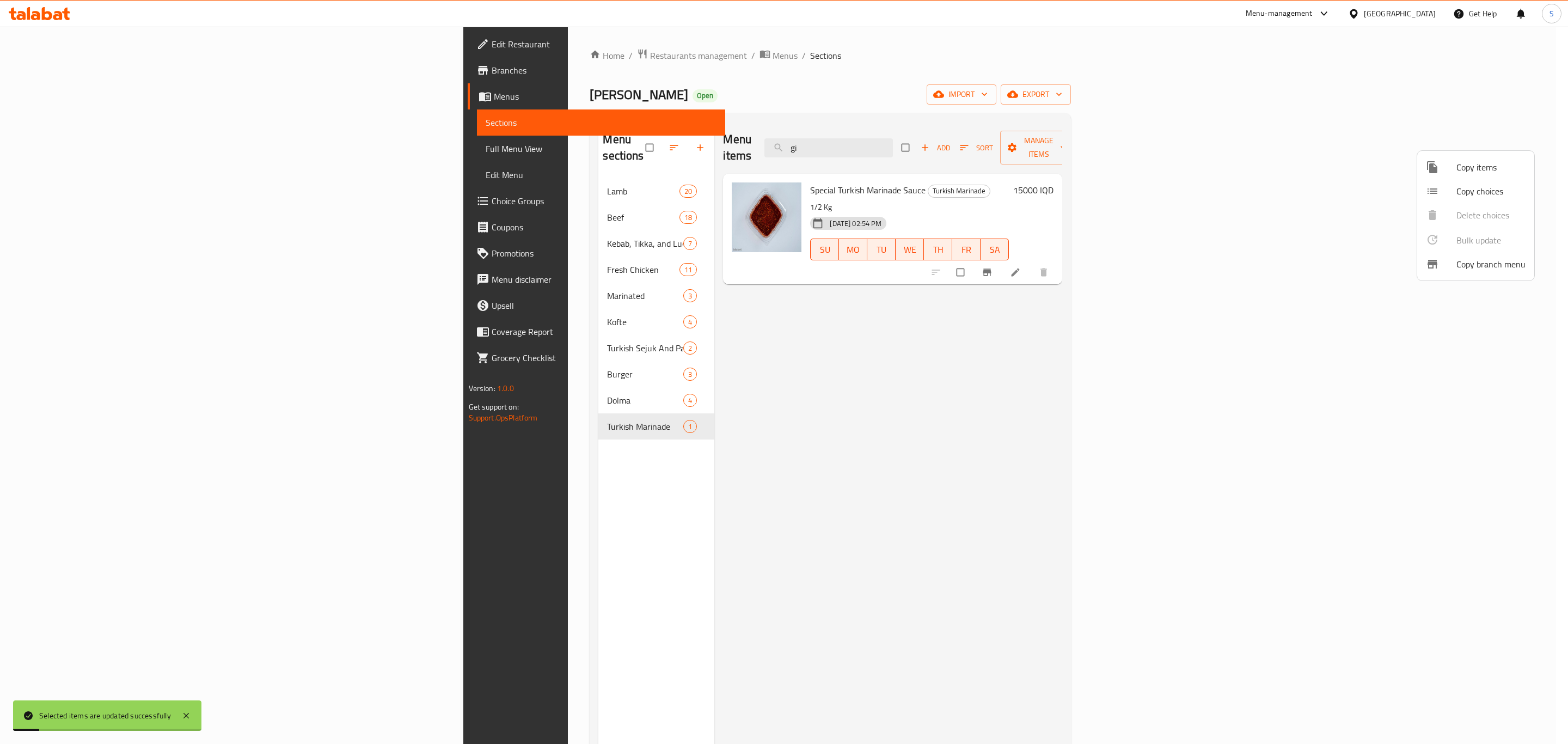
click at [429, 174] on div at bounding box center [784, 372] width 1568 height 744
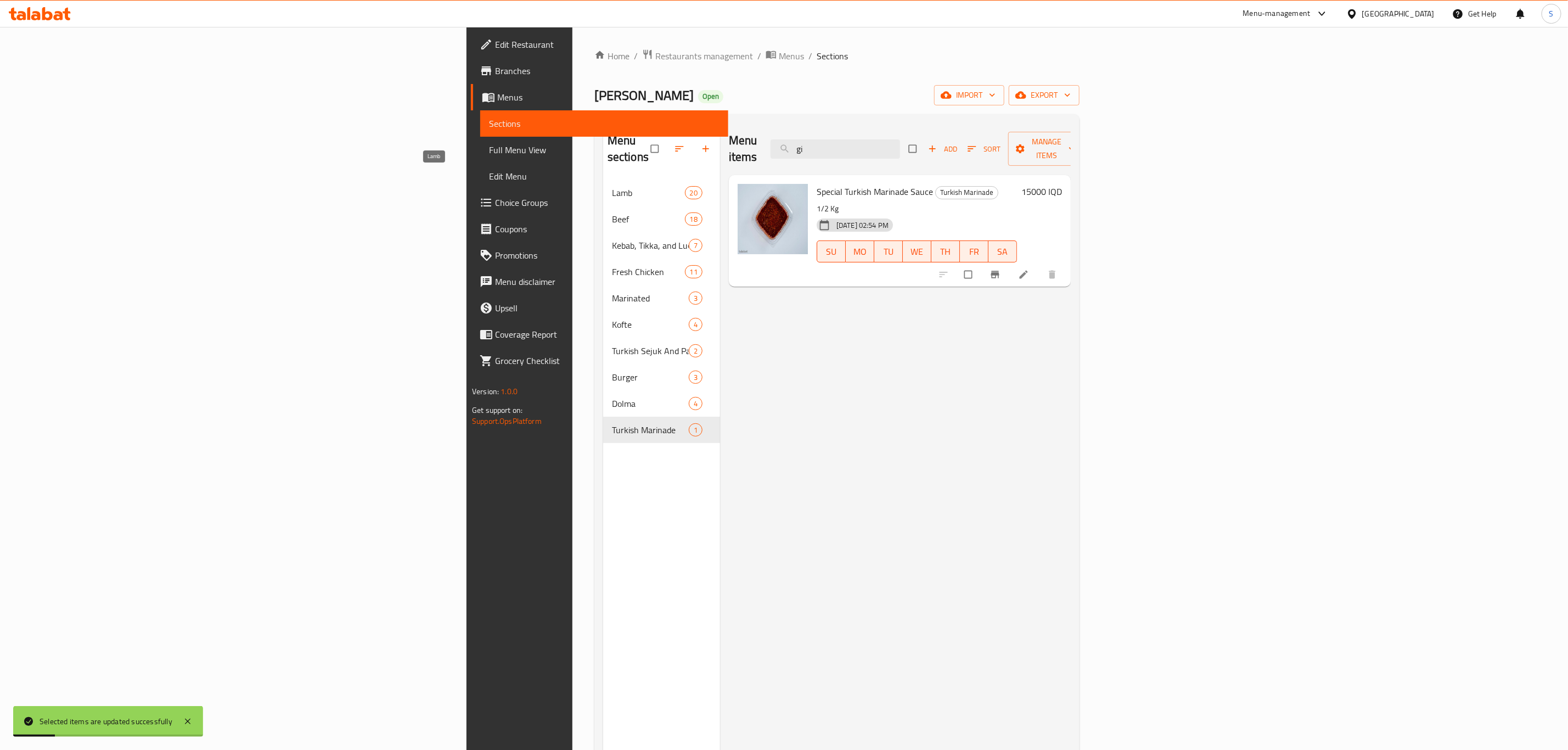
click at [612, 186] on span "Lamb" at bounding box center [648, 192] width 73 height 13
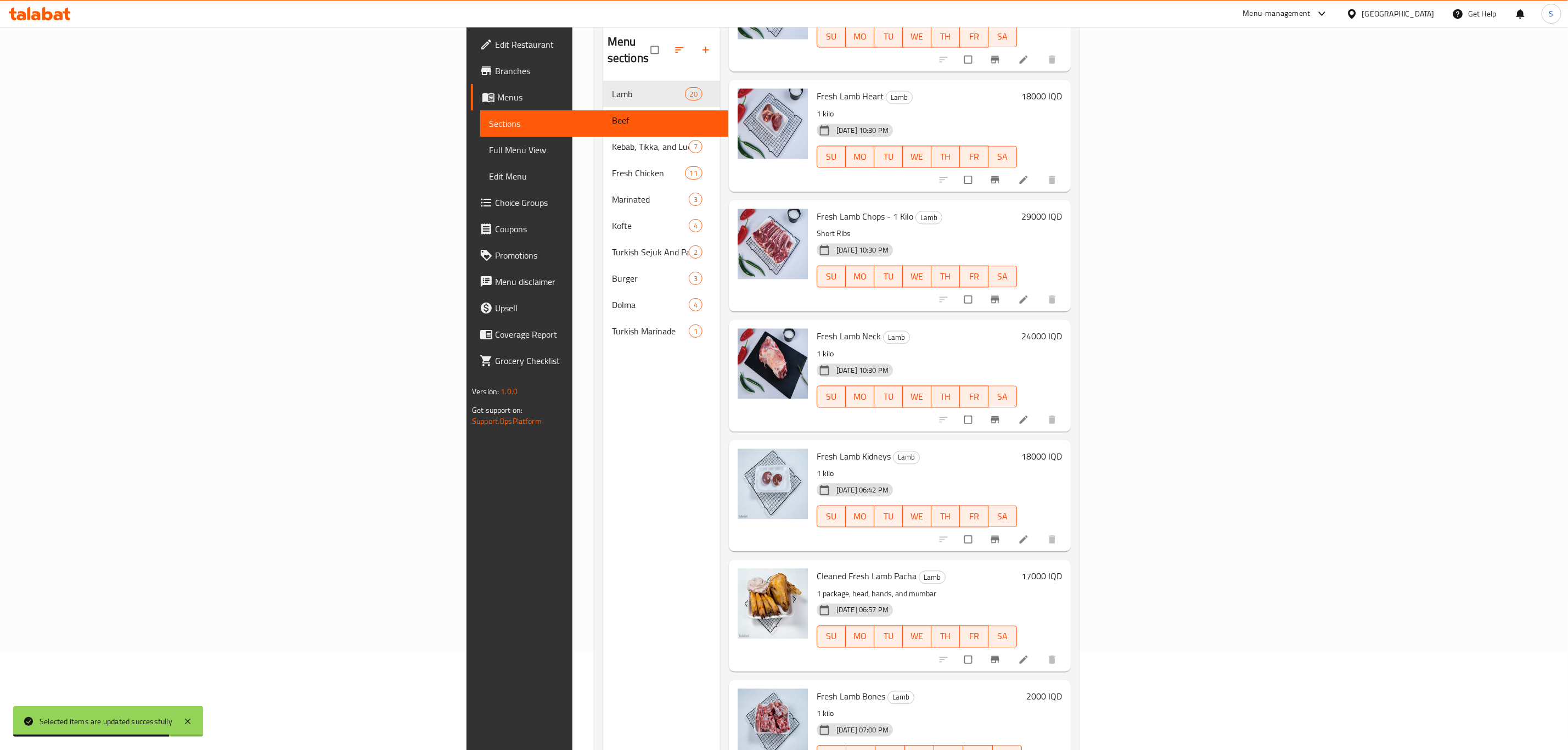
scroll to position [153, 0]
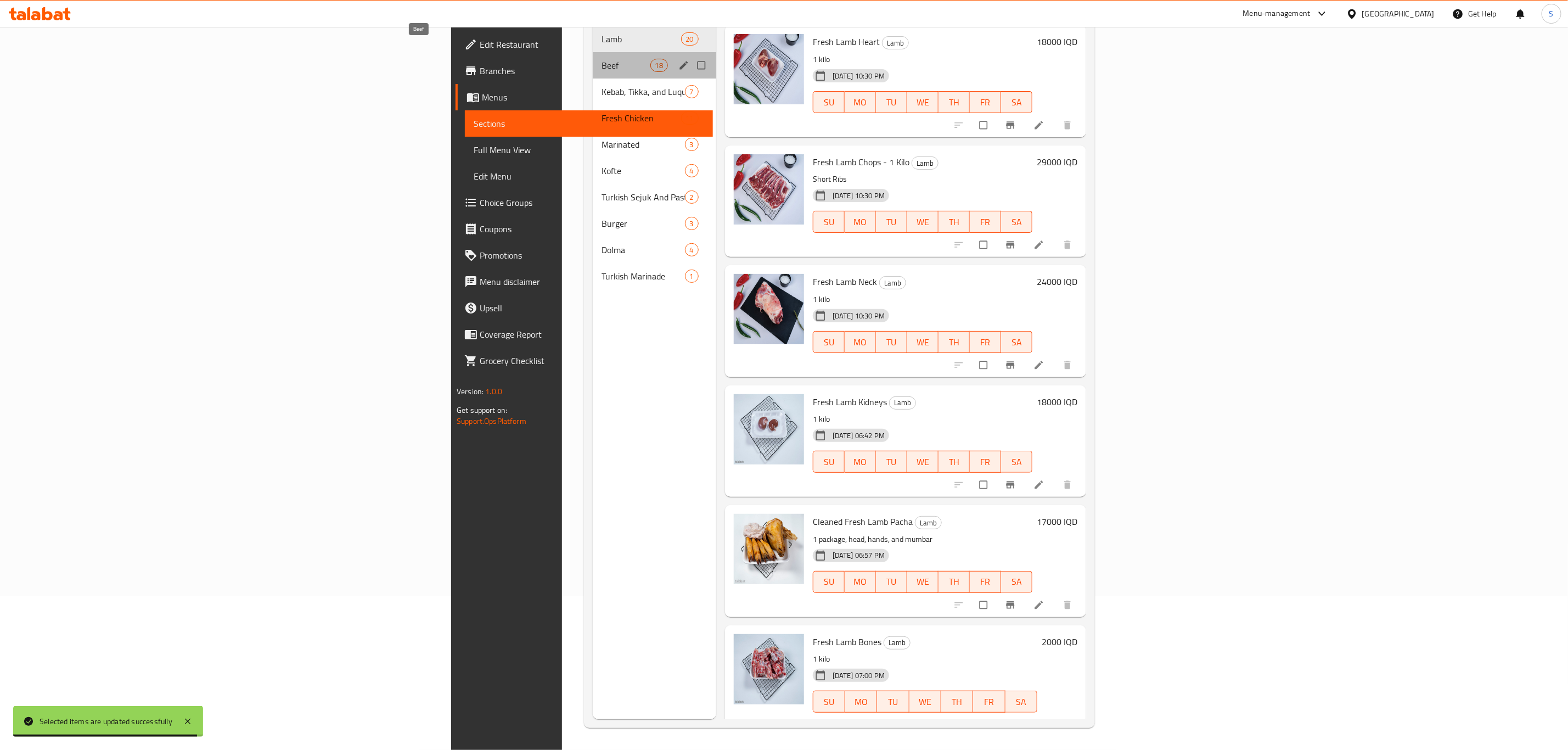
click at [601, 59] on span "Beef" at bounding box center [625, 65] width 48 height 13
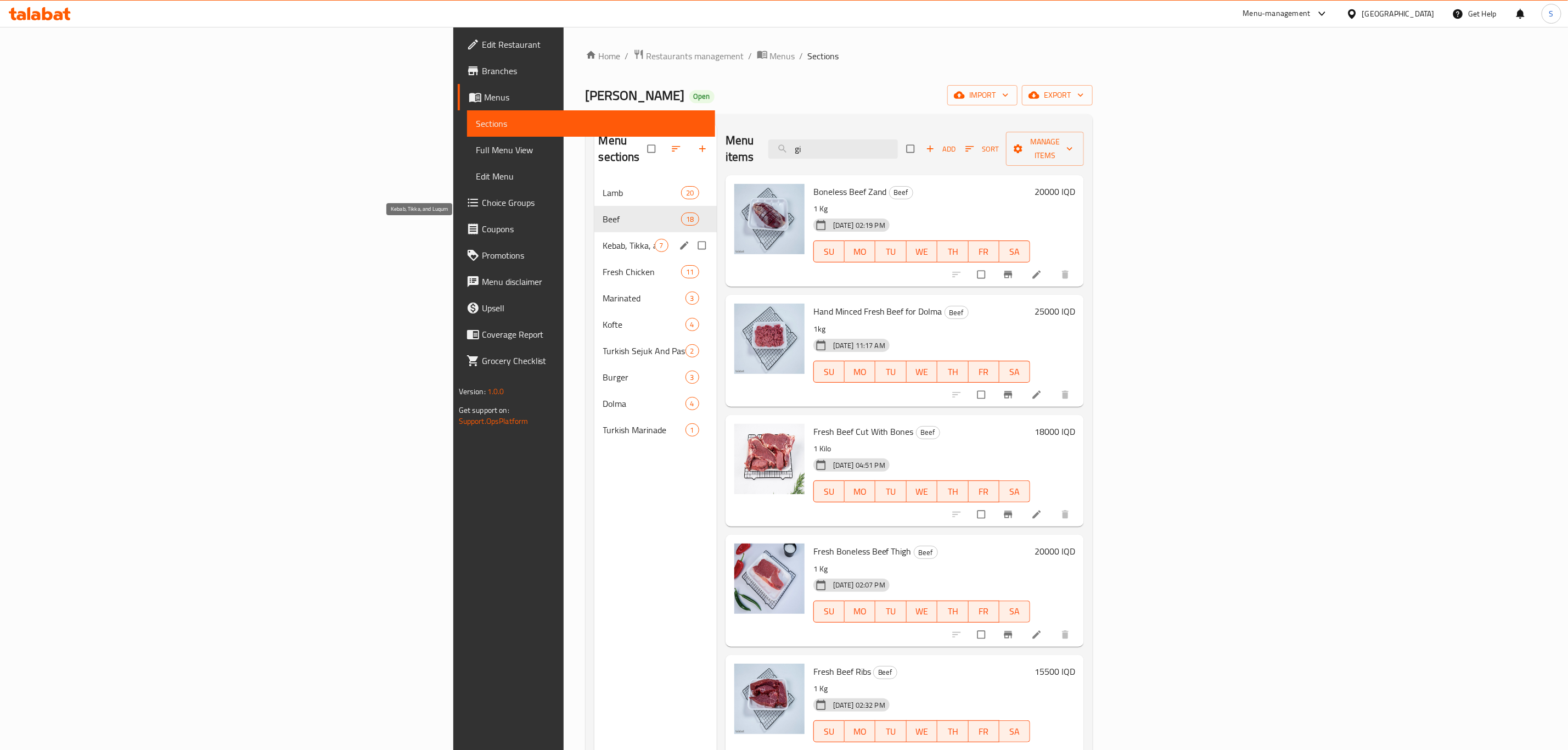
click at [603, 239] on span "Kebab, Tikka, and Luqum" at bounding box center [629, 245] width 52 height 13
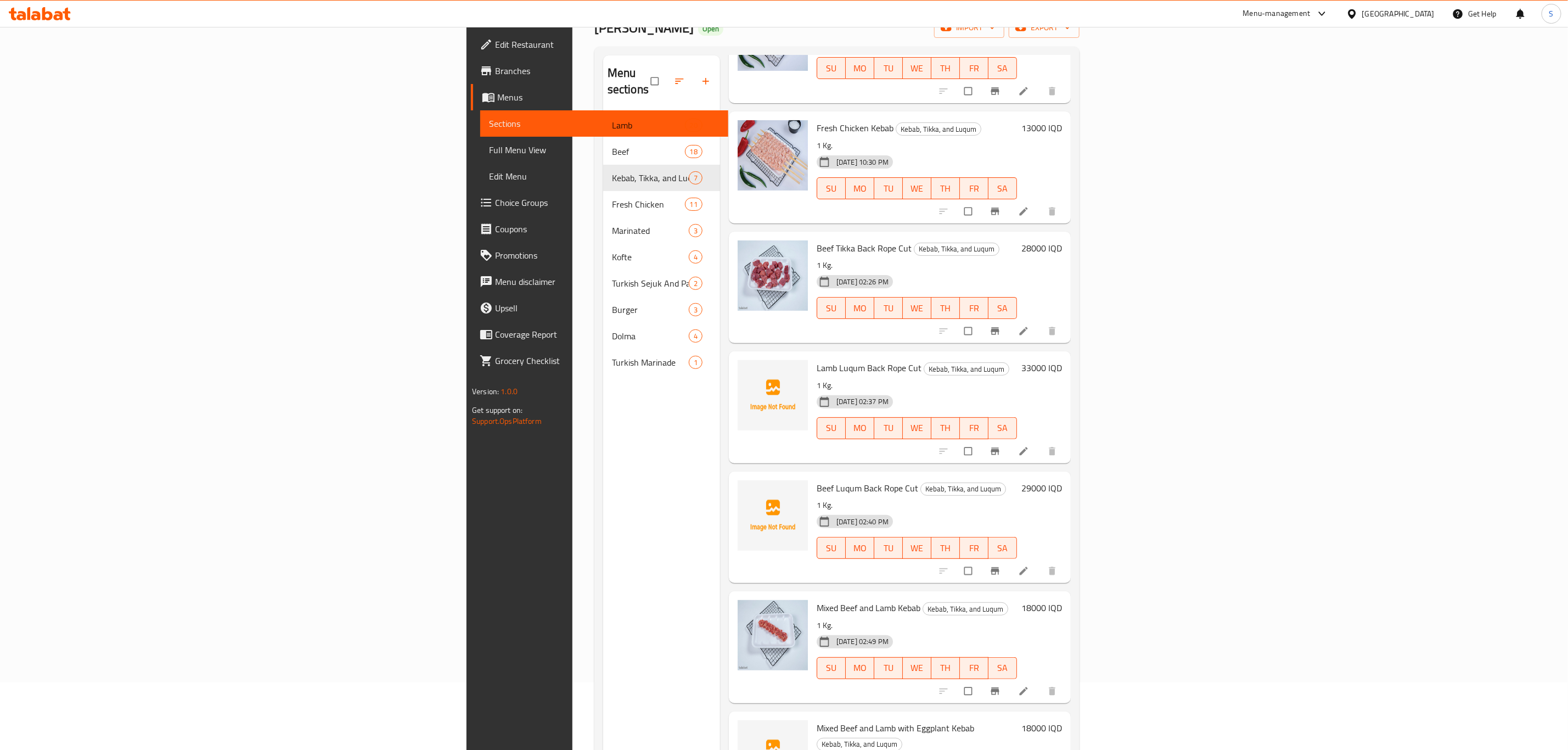
scroll to position [153, 0]
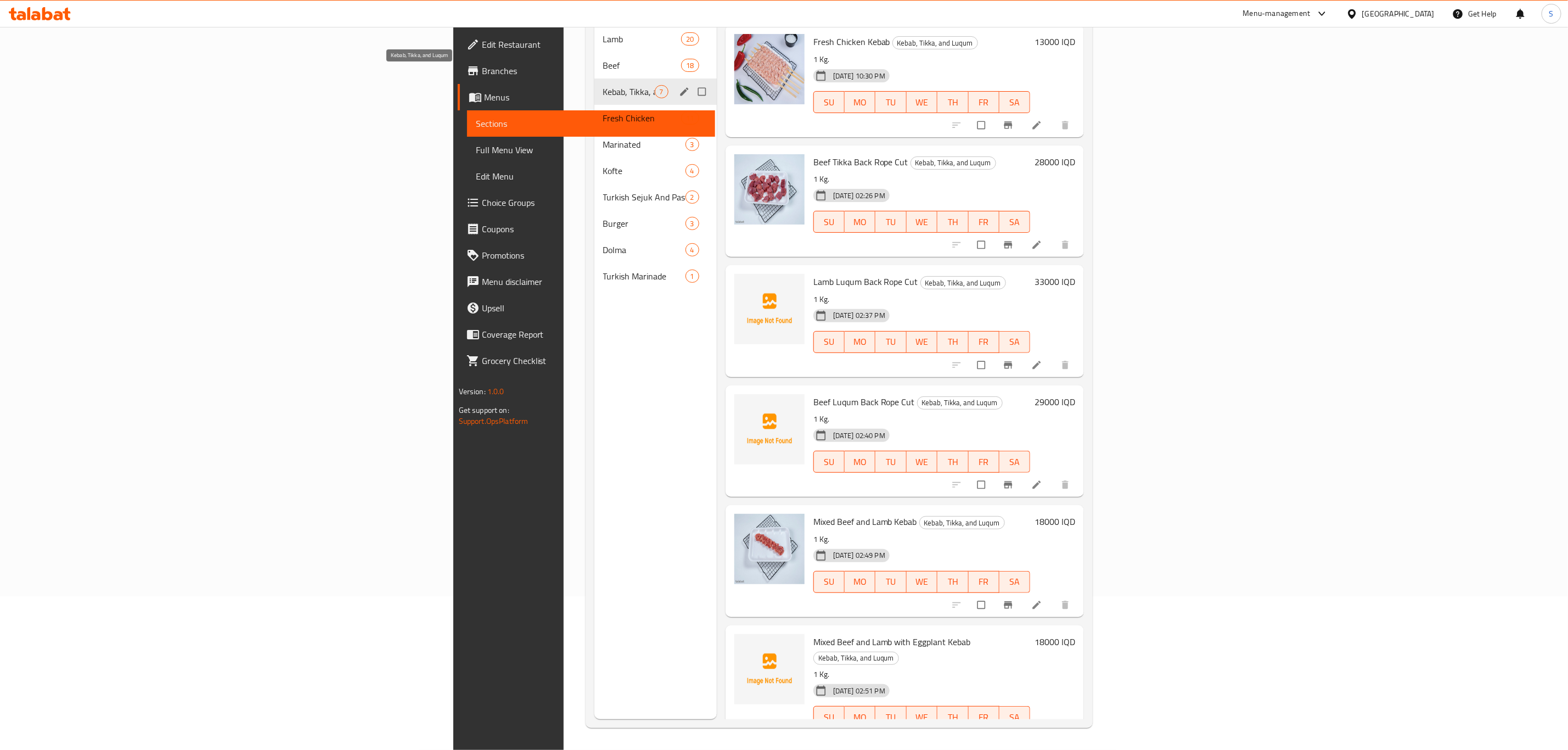
click at [603, 85] on span "Kebab, Tikka, and Luqum" at bounding box center [629, 91] width 52 height 13
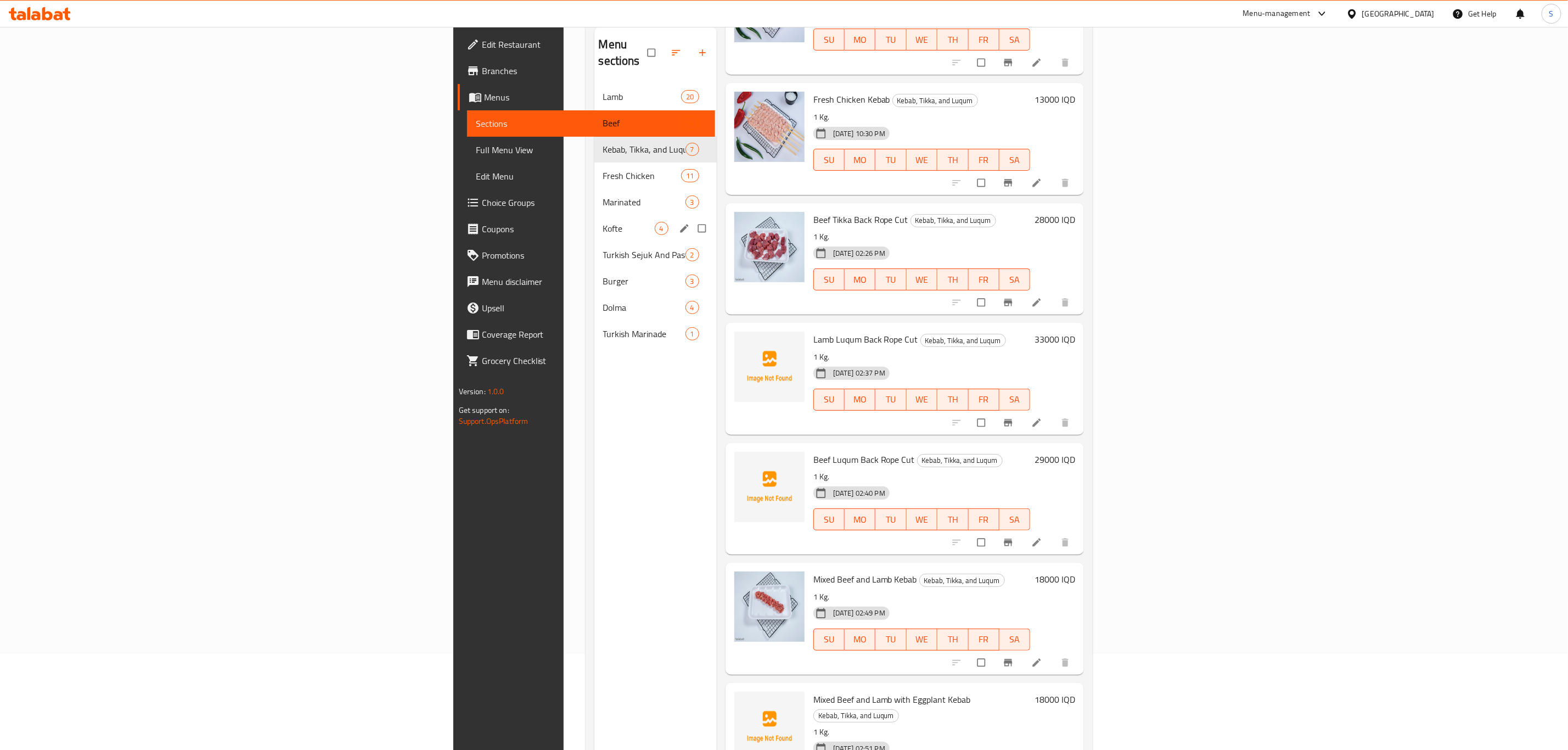
scroll to position [71, 0]
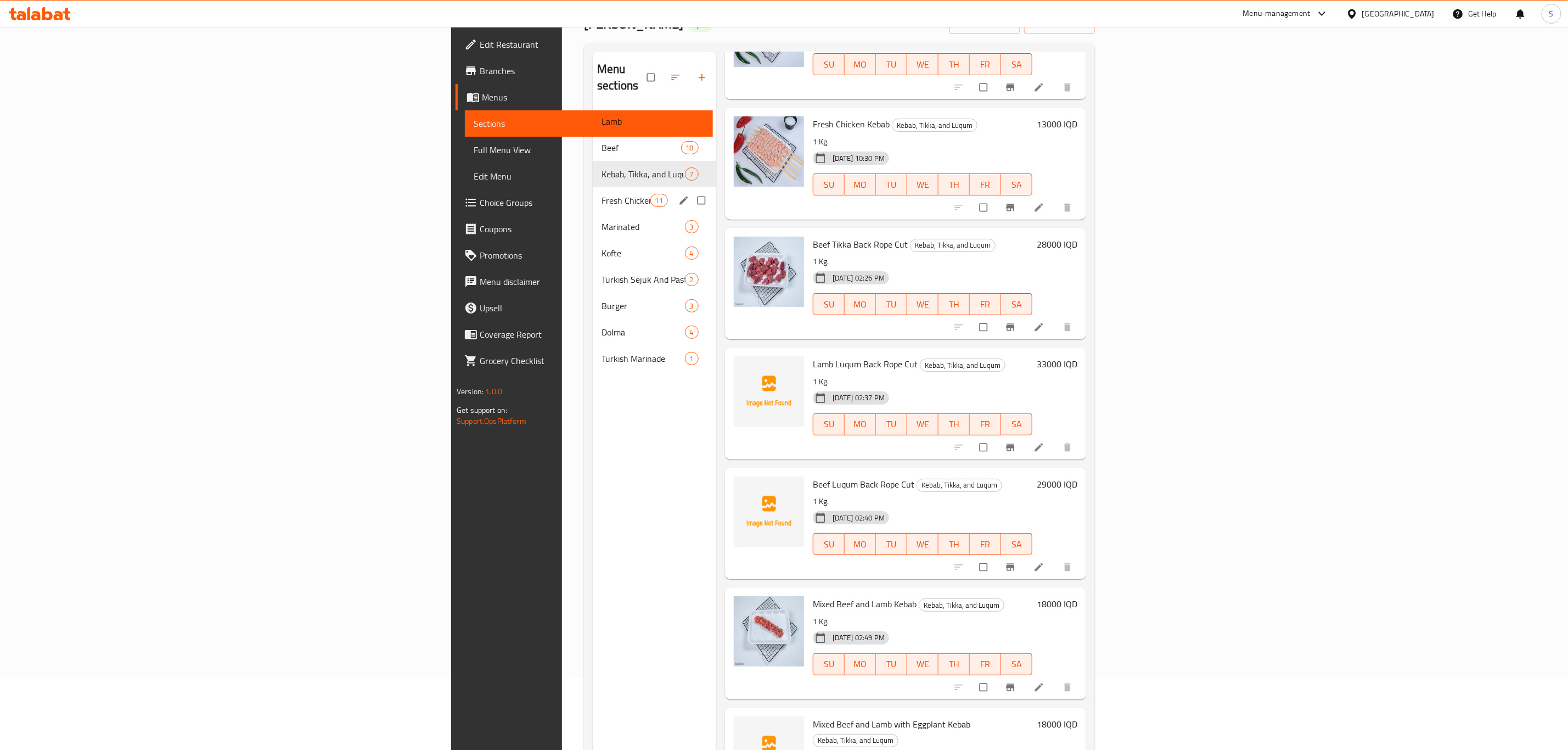
click at [593, 187] on div "Fresh Chicken 11" at bounding box center [654, 200] width 123 height 26
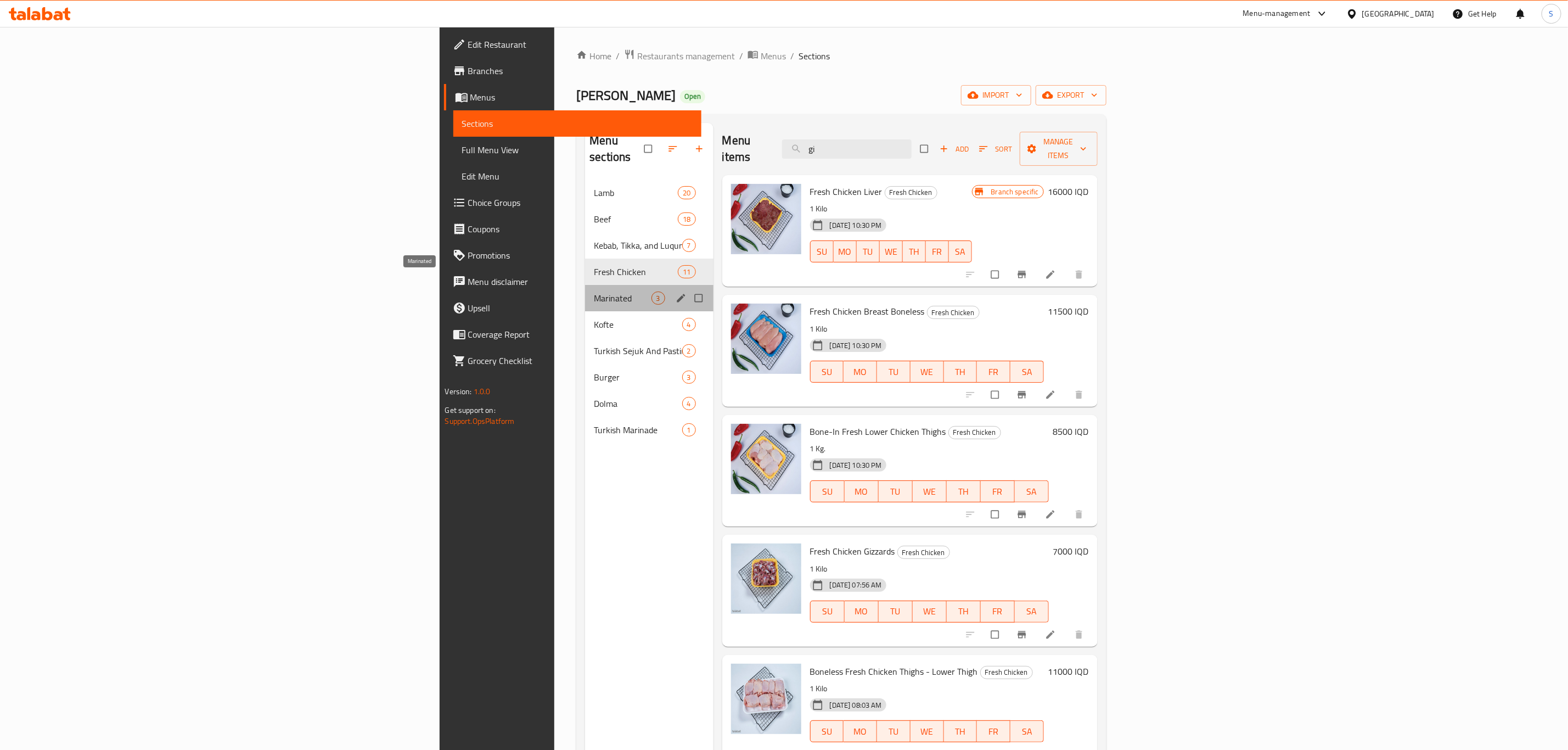
click at [594, 292] on span "Marinated" at bounding box center [622, 298] width 57 height 13
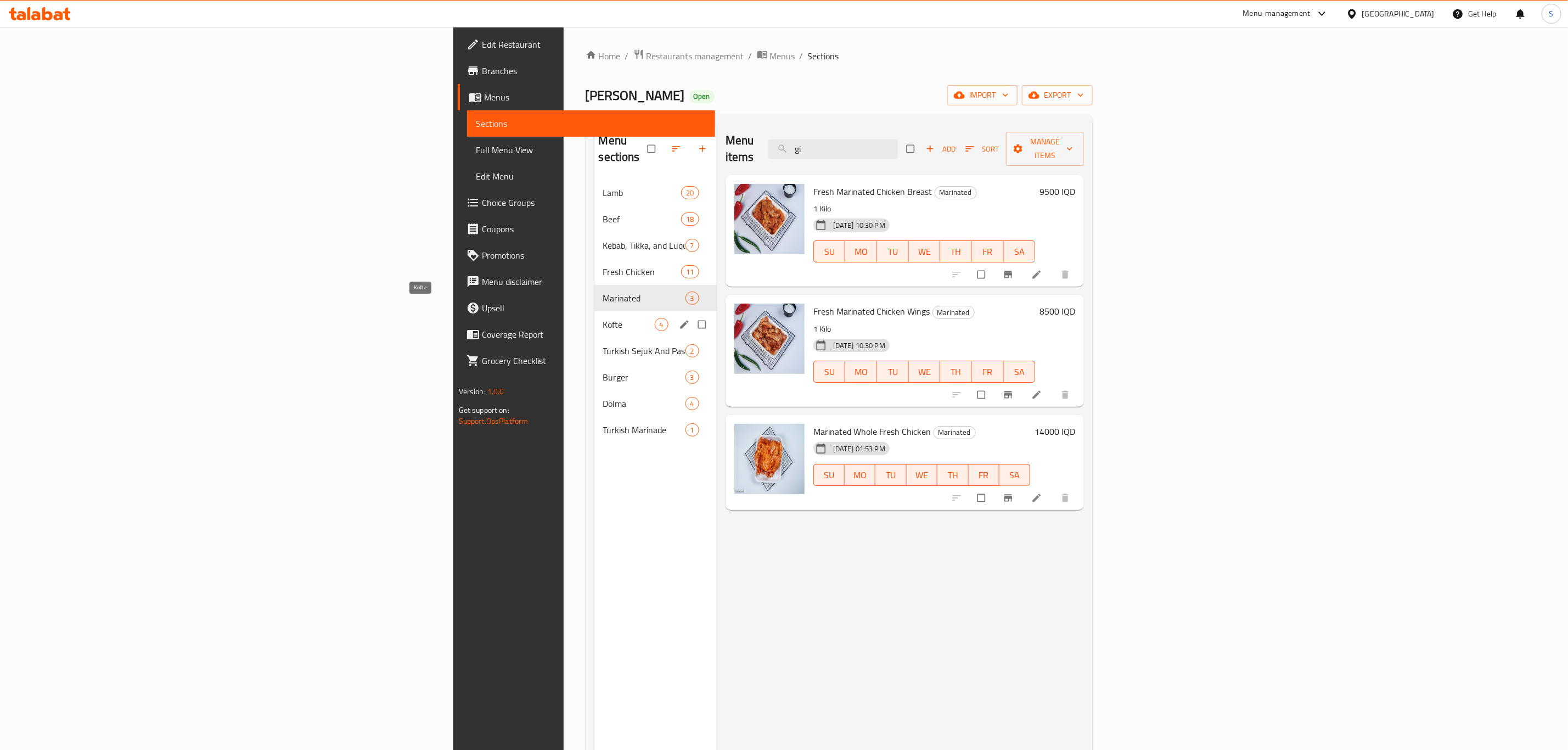
click at [603, 318] on span "Kofte" at bounding box center [629, 324] width 52 height 13
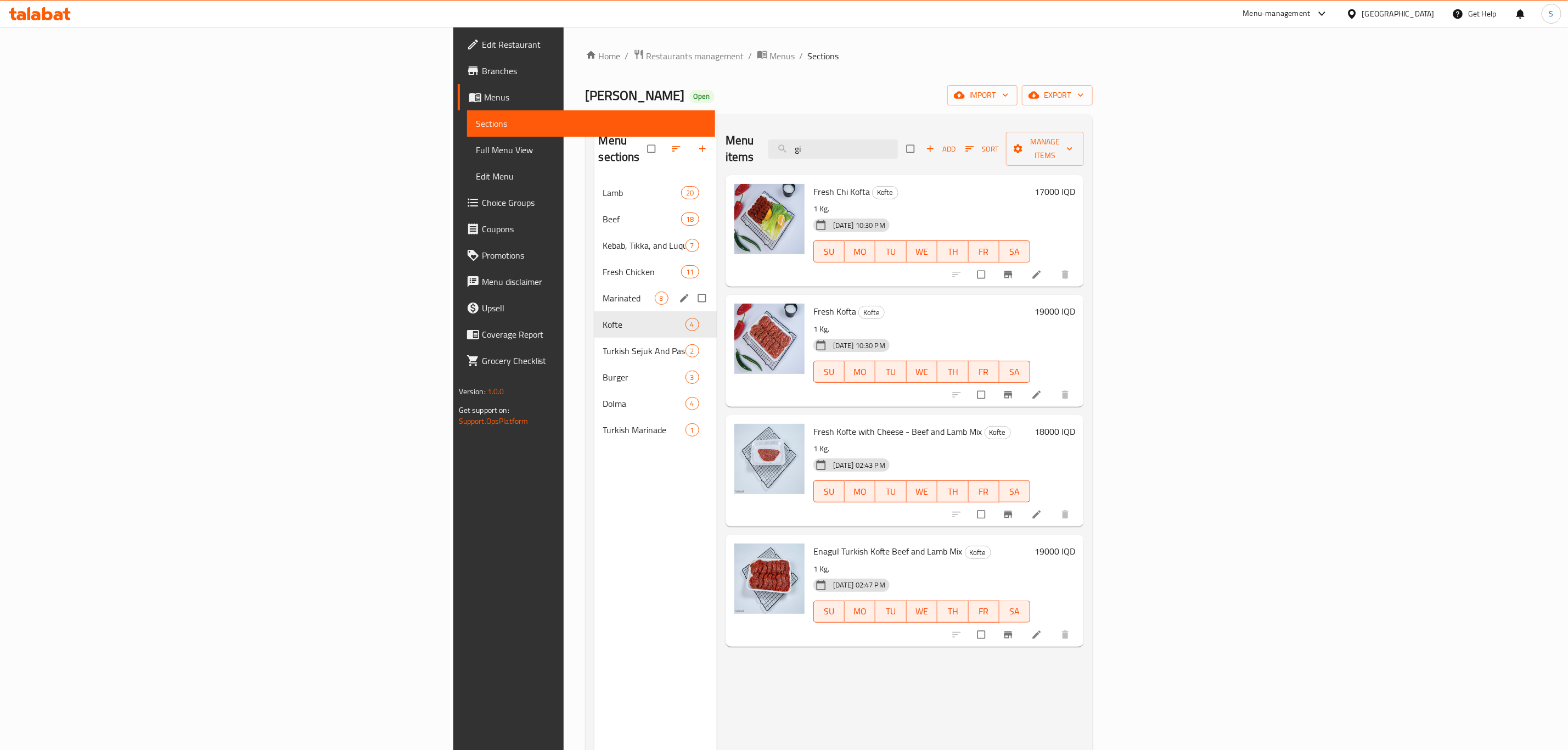
click at [603, 292] on span "Marinated" at bounding box center [629, 298] width 52 height 13
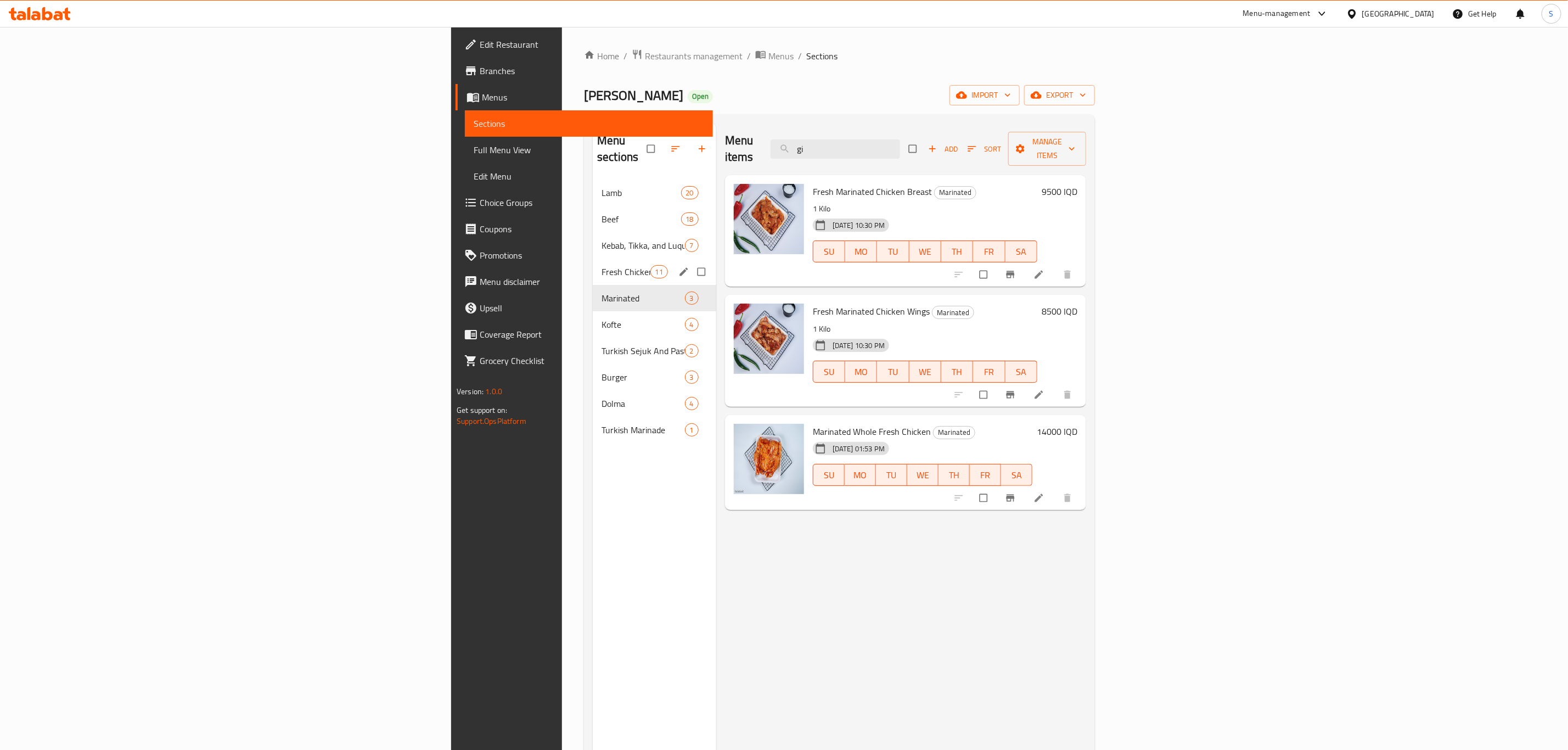
click at [593, 258] on div "Fresh Chicken 11" at bounding box center [654, 271] width 123 height 26
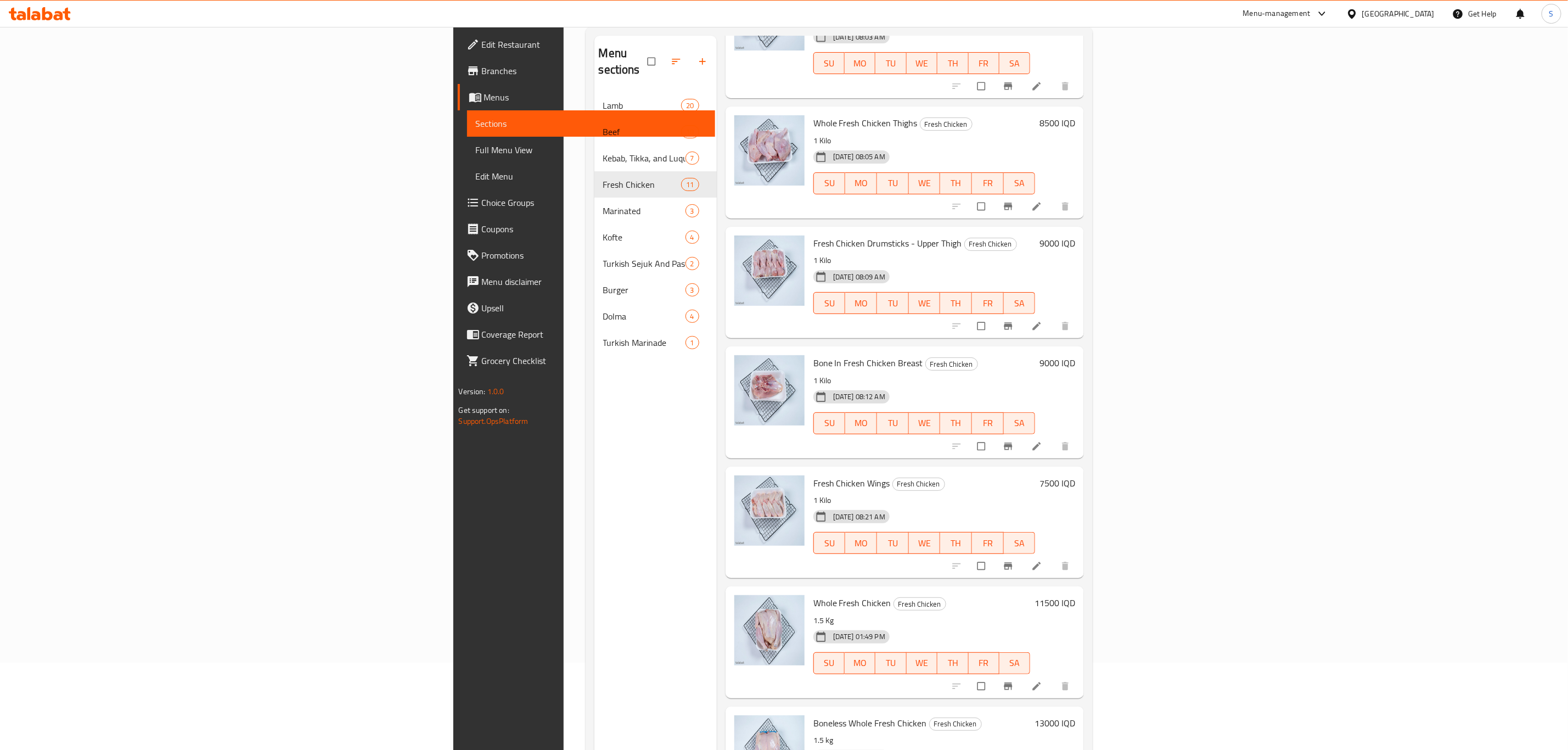
scroll to position [153, 0]
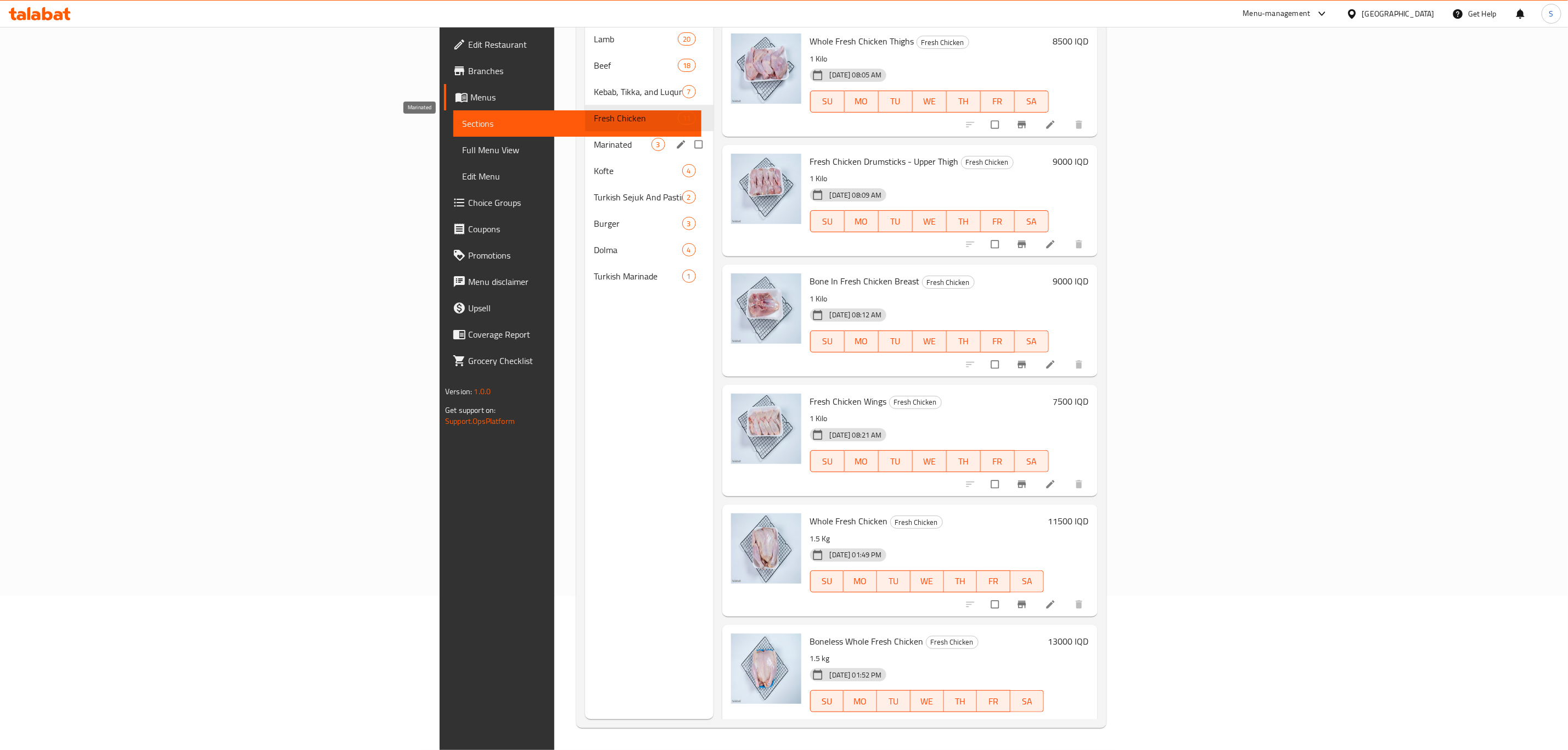
click at [594, 138] on span "Marinated" at bounding box center [622, 144] width 57 height 13
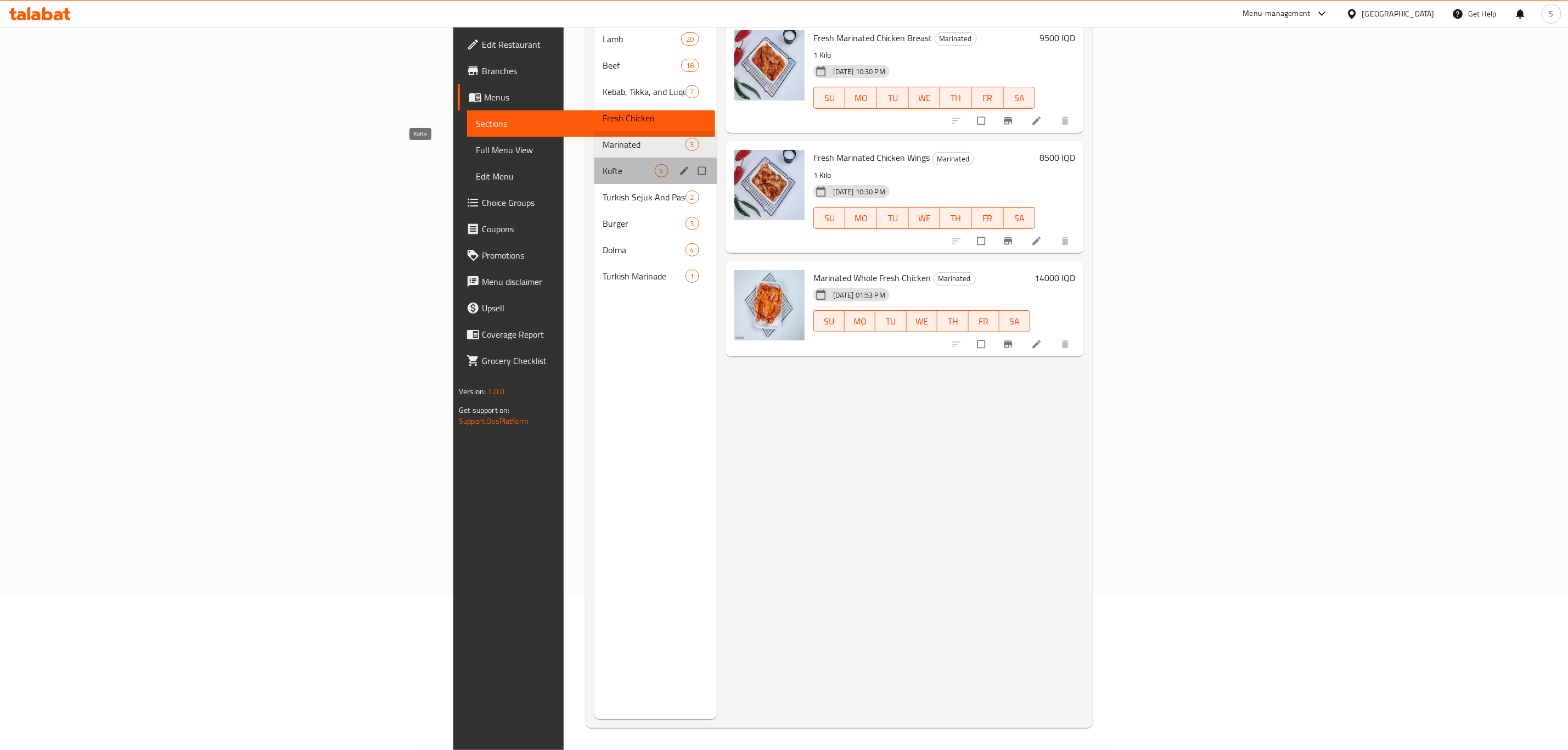
click at [603, 164] on span "Kofte" at bounding box center [629, 170] width 52 height 13
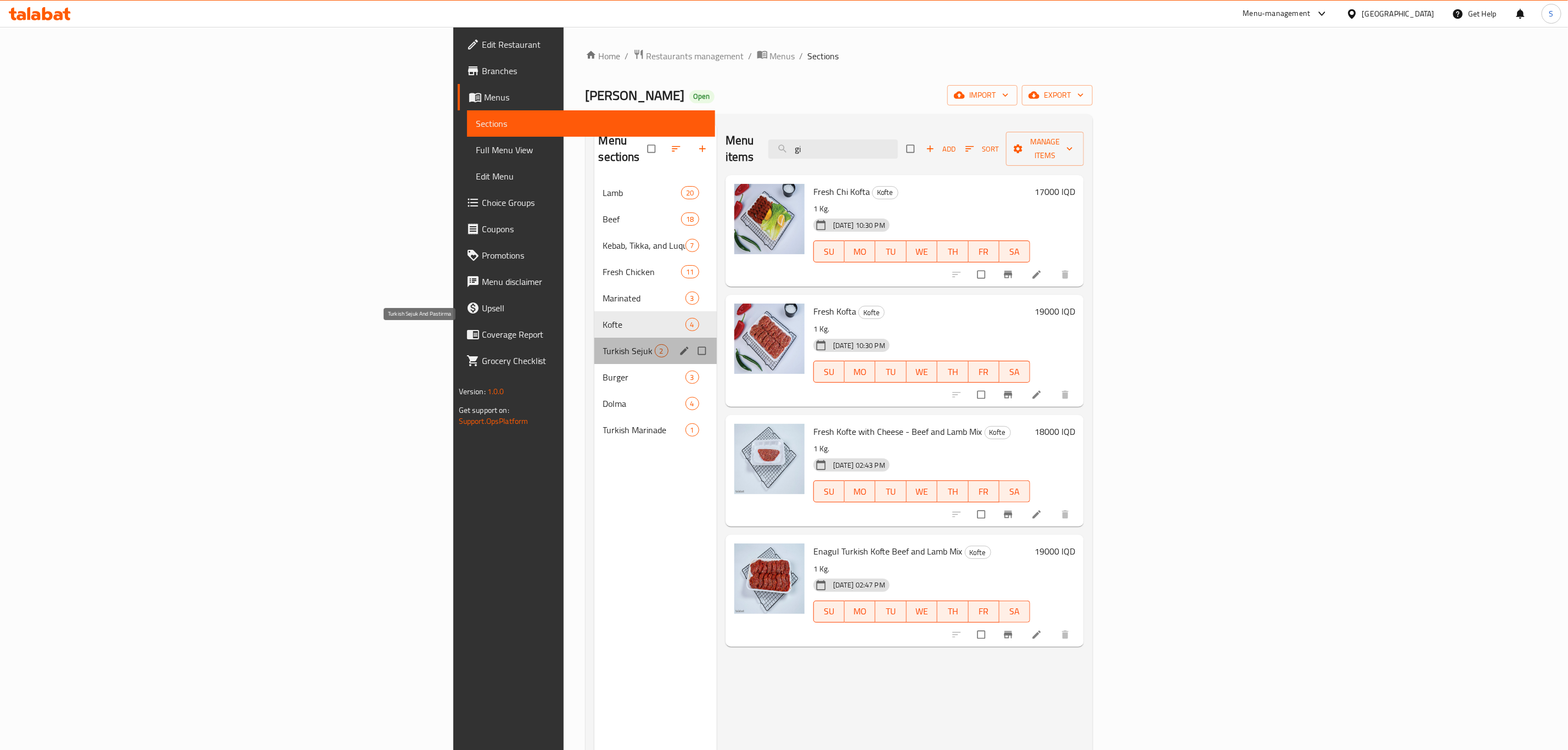
click at [603, 344] on span "Turkish Sejuk And Pastirma" at bounding box center [629, 350] width 52 height 13
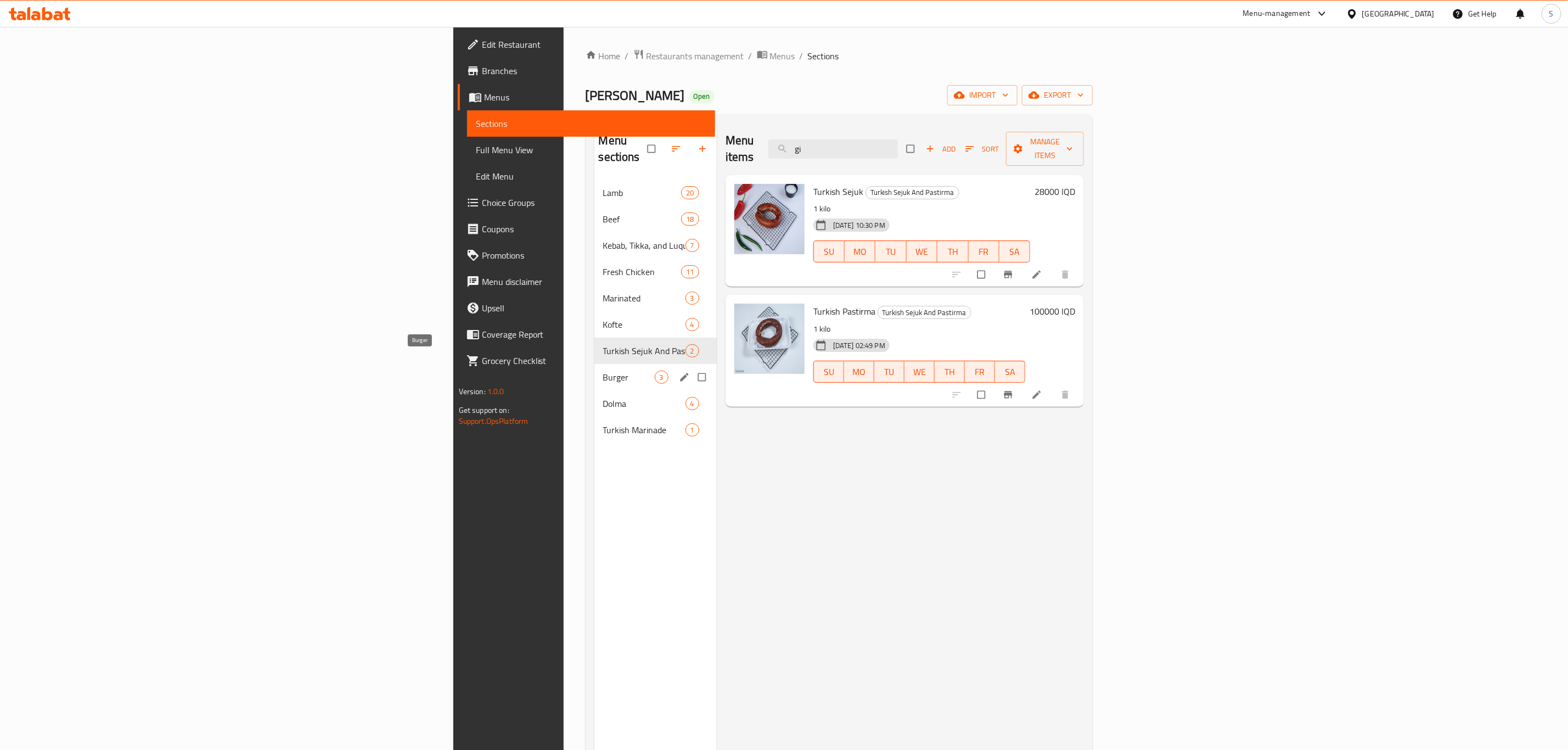
click at [603, 371] on span "Burger" at bounding box center [629, 377] width 52 height 13
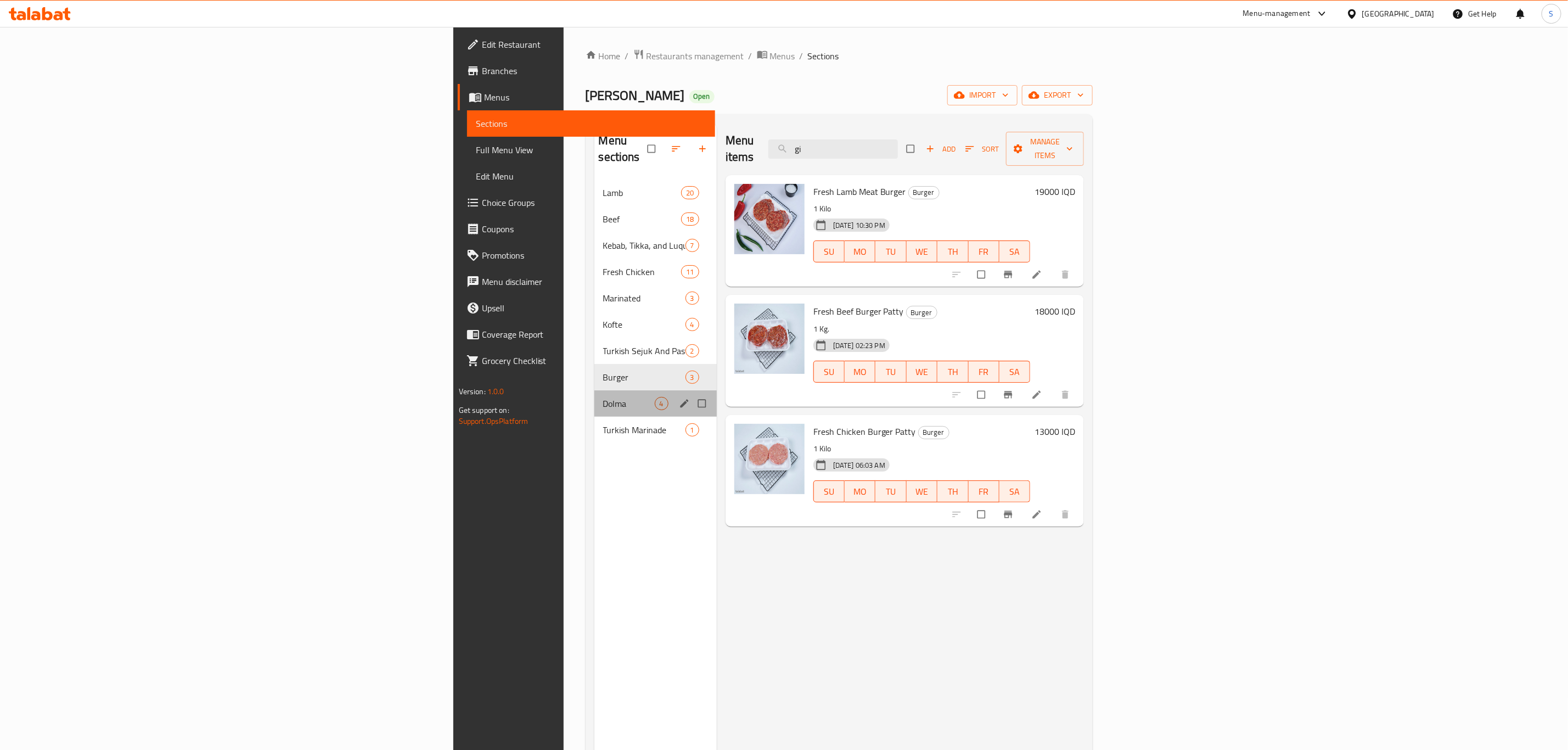
click at [595, 390] on div "Dolma 4" at bounding box center [655, 403] width 122 height 26
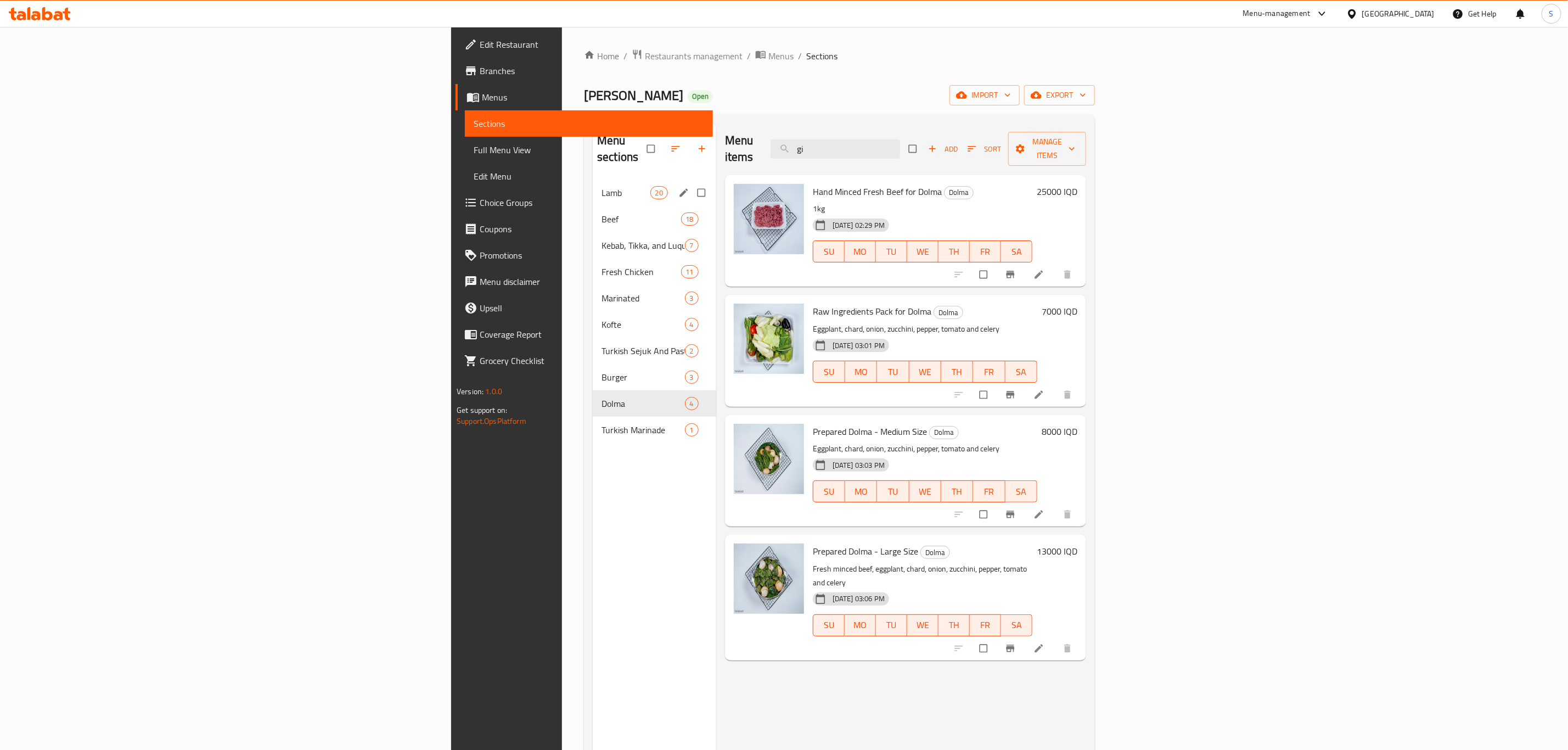
click at [593, 186] on div "Lamb 20" at bounding box center [654, 192] width 123 height 26
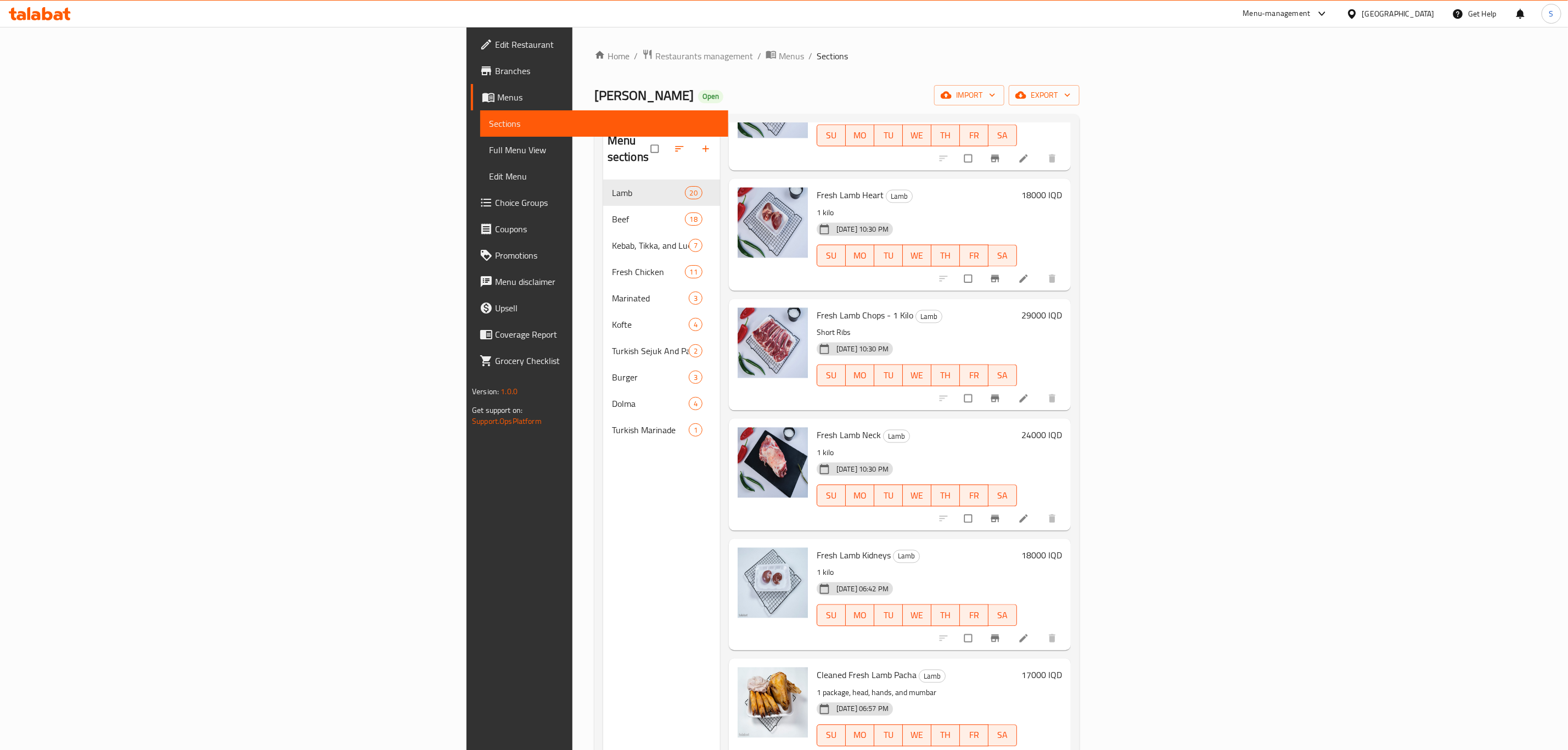
scroll to position [153, 0]
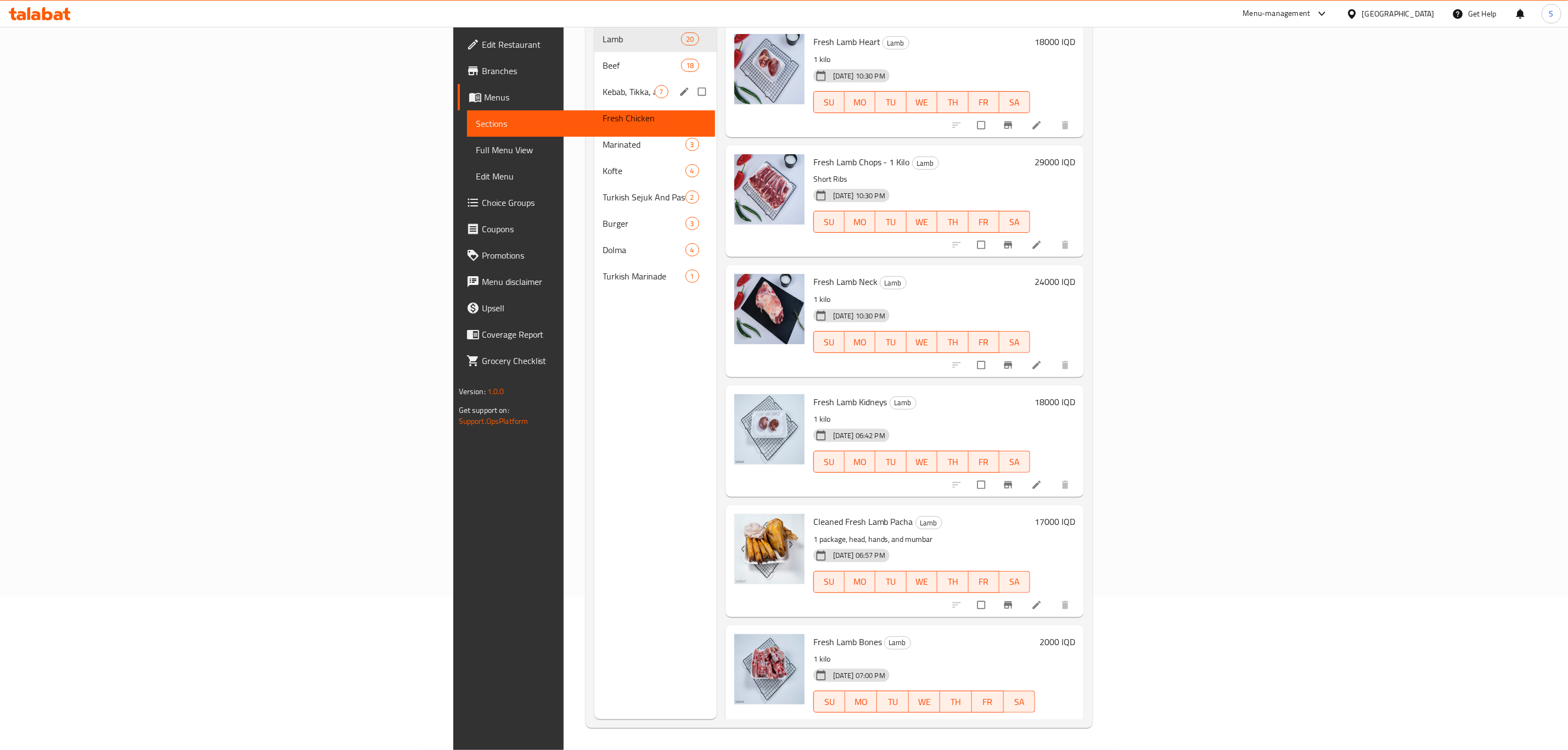
click at [595, 84] on div "Kebab, Tikka, and Luqum 7" at bounding box center [655, 91] width 122 height 26
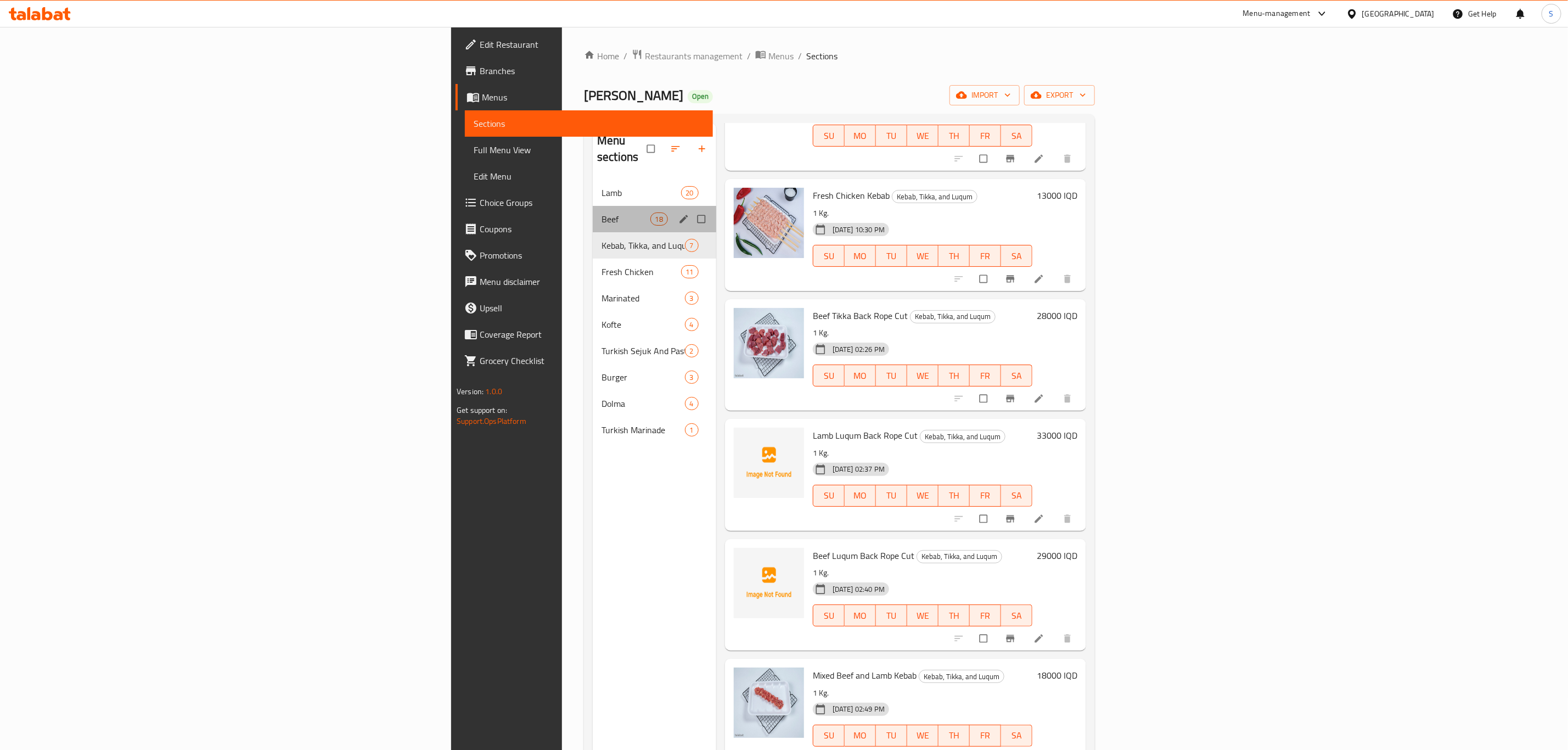
click at [593, 206] on div "Beef 18" at bounding box center [654, 218] width 123 height 26
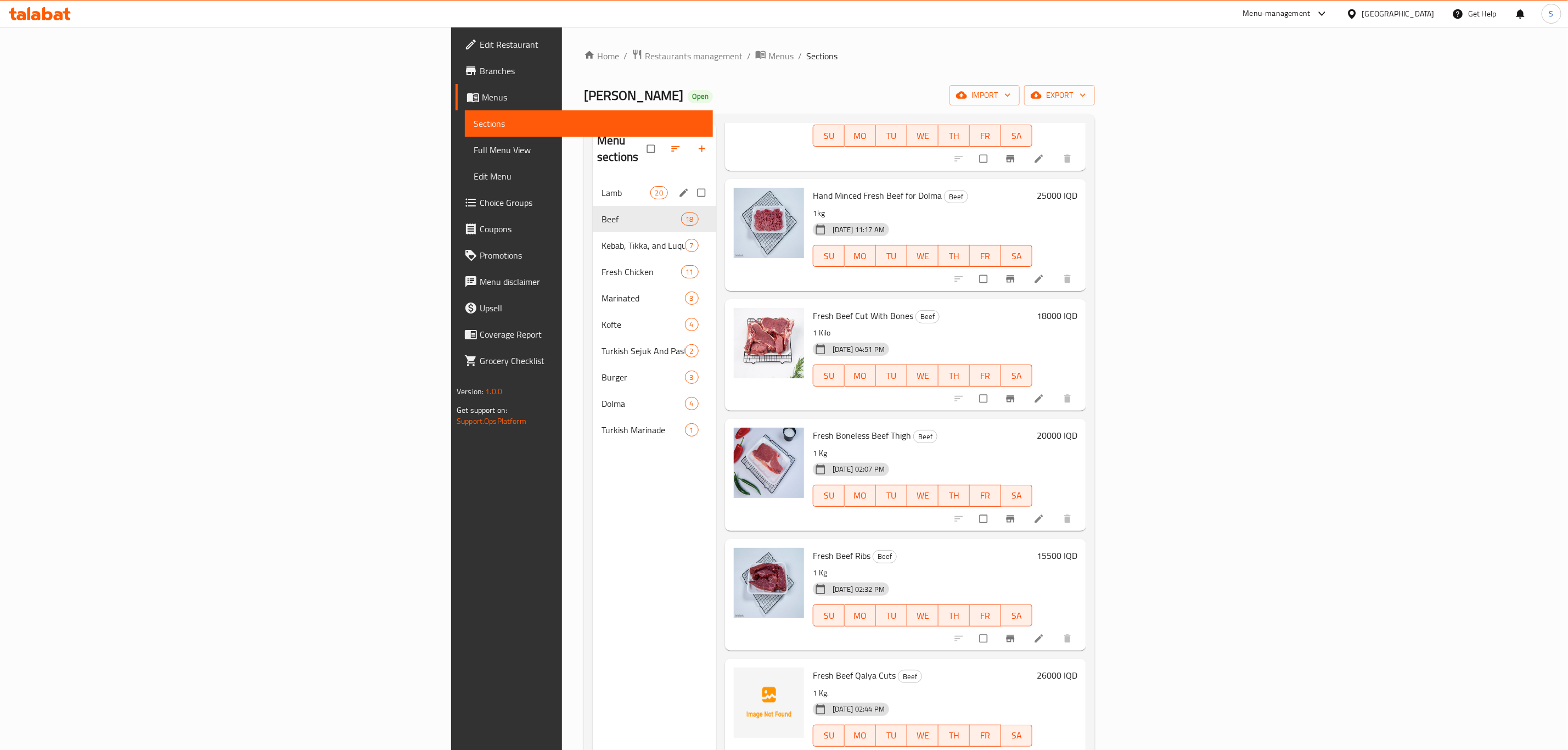
drag, startPoint x: 456, startPoint y: 161, endPoint x: 457, endPoint y: 198, distance: 37.0
click at [593, 198] on nav "Lamb 20 Beef 18 Kebab, Tikka, and Luqum 7 Fresh Chicken 11 Marinated 3 Kofte 4 …" at bounding box center [654, 311] width 123 height 273
click at [601, 212] on span "Beef" at bounding box center [625, 218] width 48 height 13
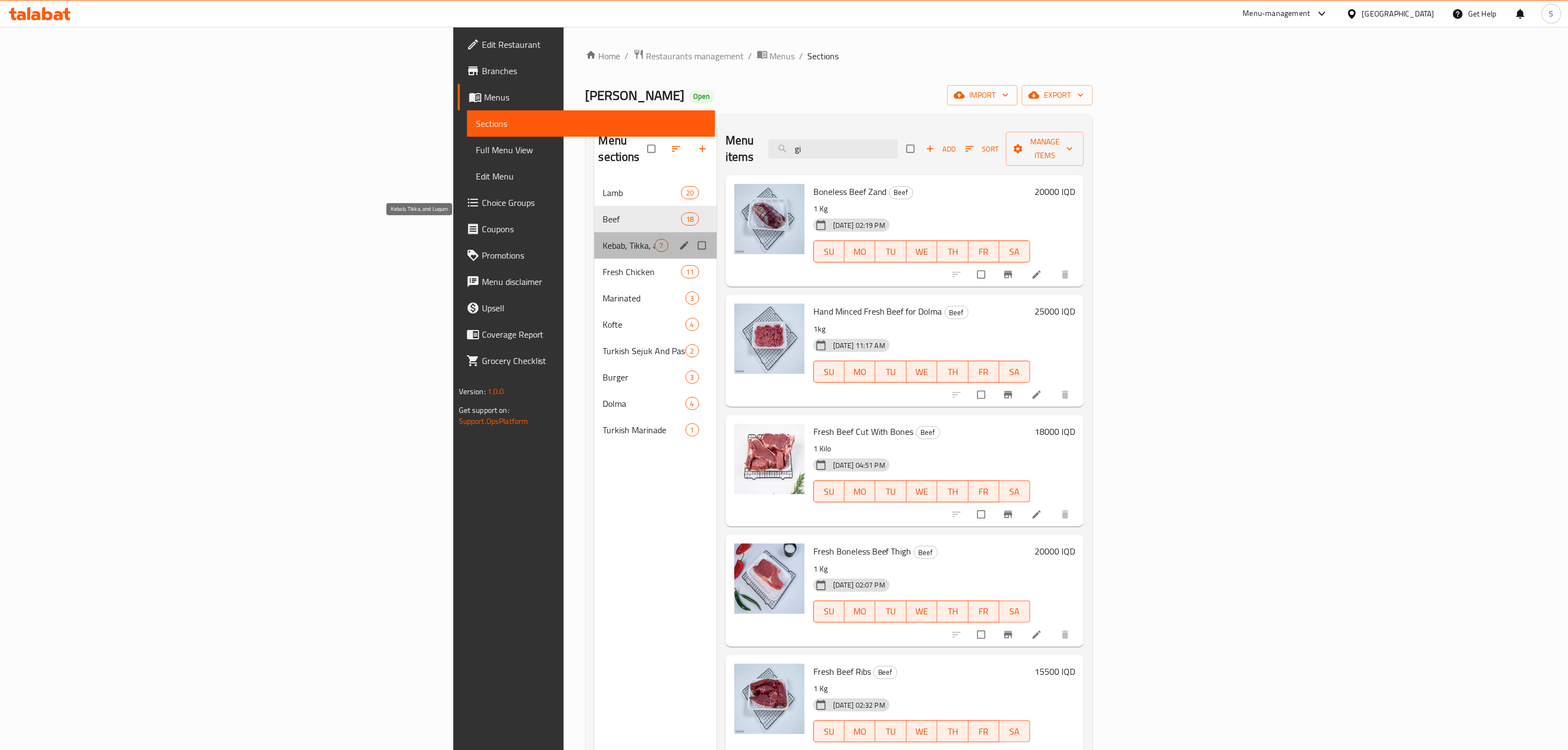
click at [603, 239] on span "Kebab, Tikka, and Luqum" at bounding box center [629, 245] width 52 height 13
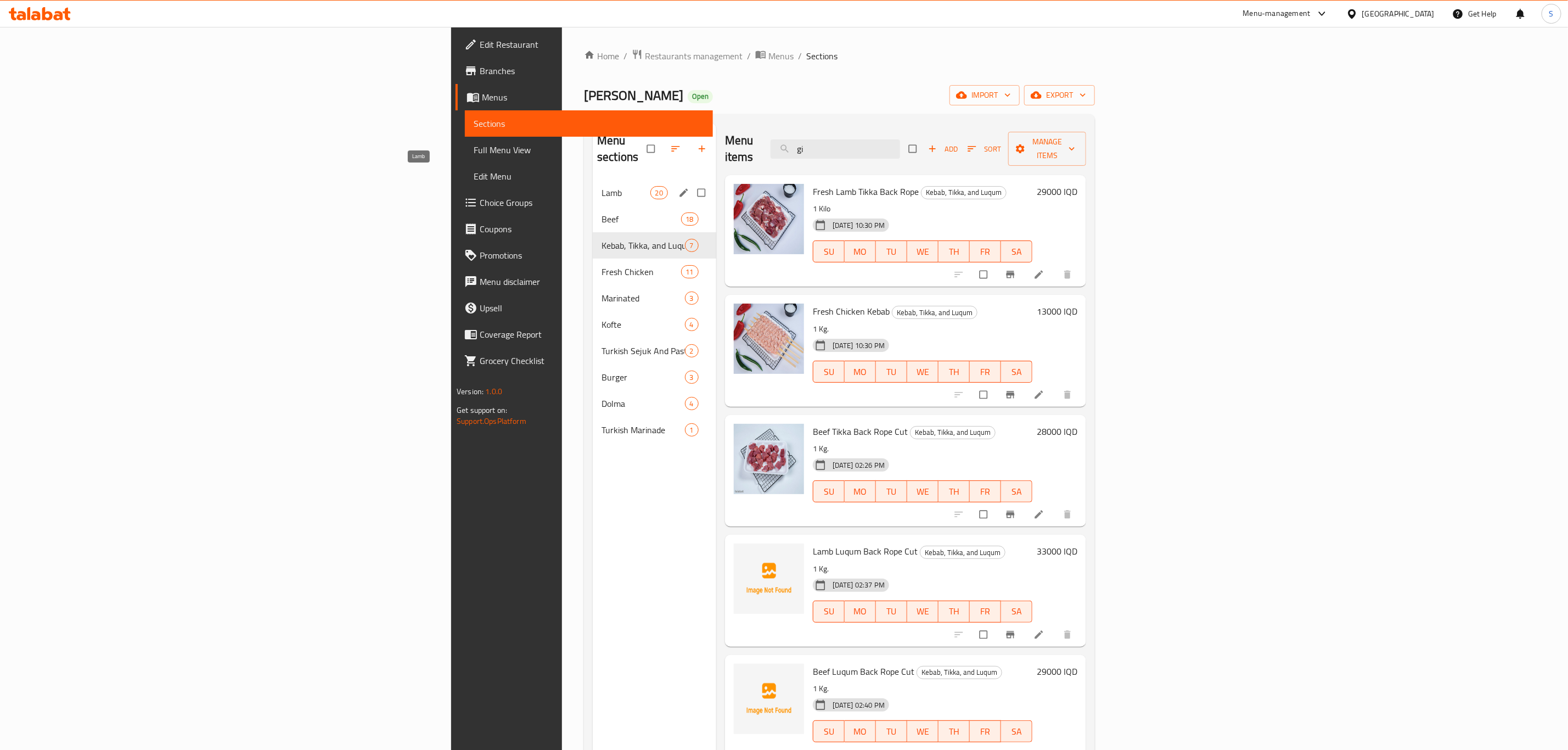
click at [601, 186] on span "Lamb" at bounding box center [625, 192] width 48 height 13
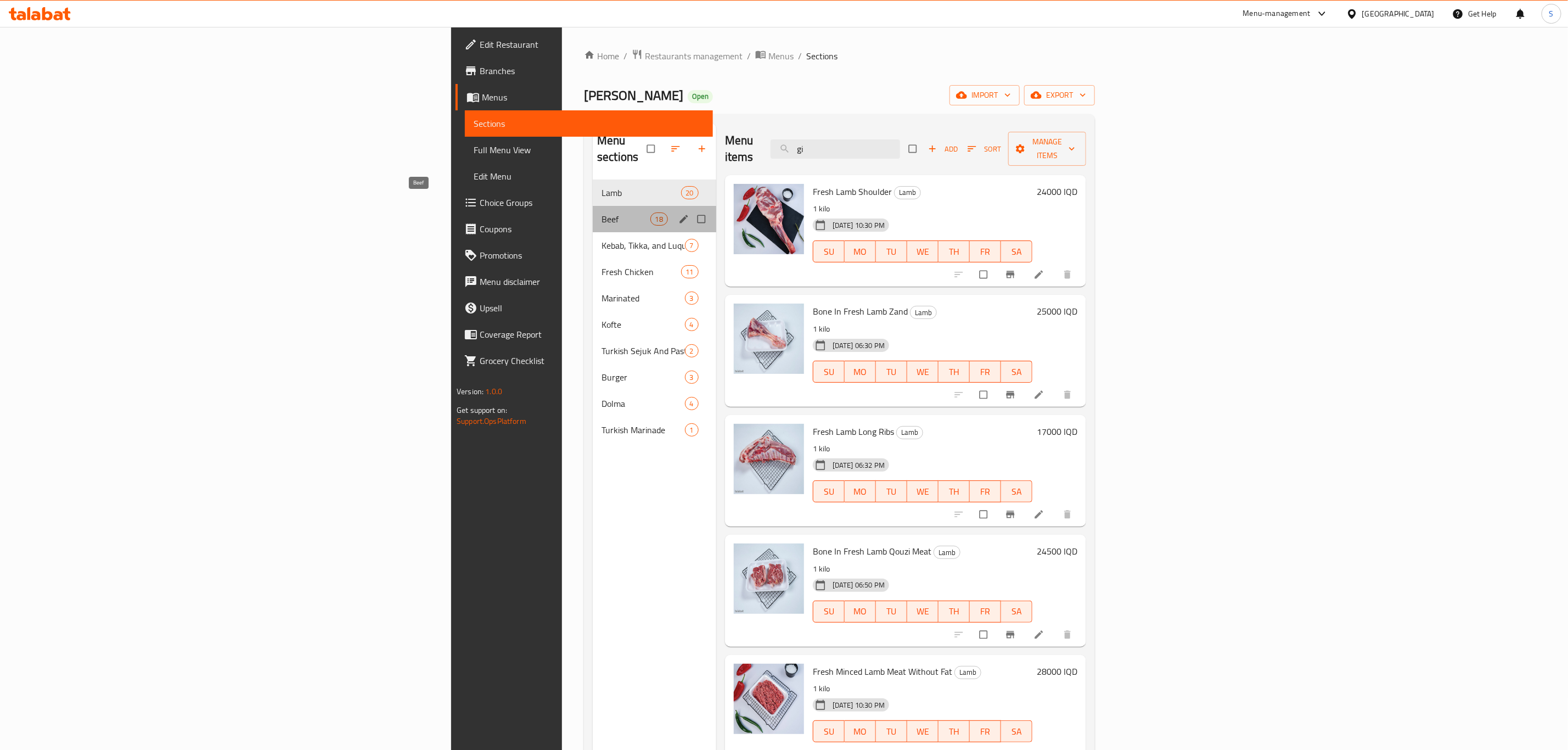
click at [601, 212] on span "Beef" at bounding box center [625, 218] width 48 height 13
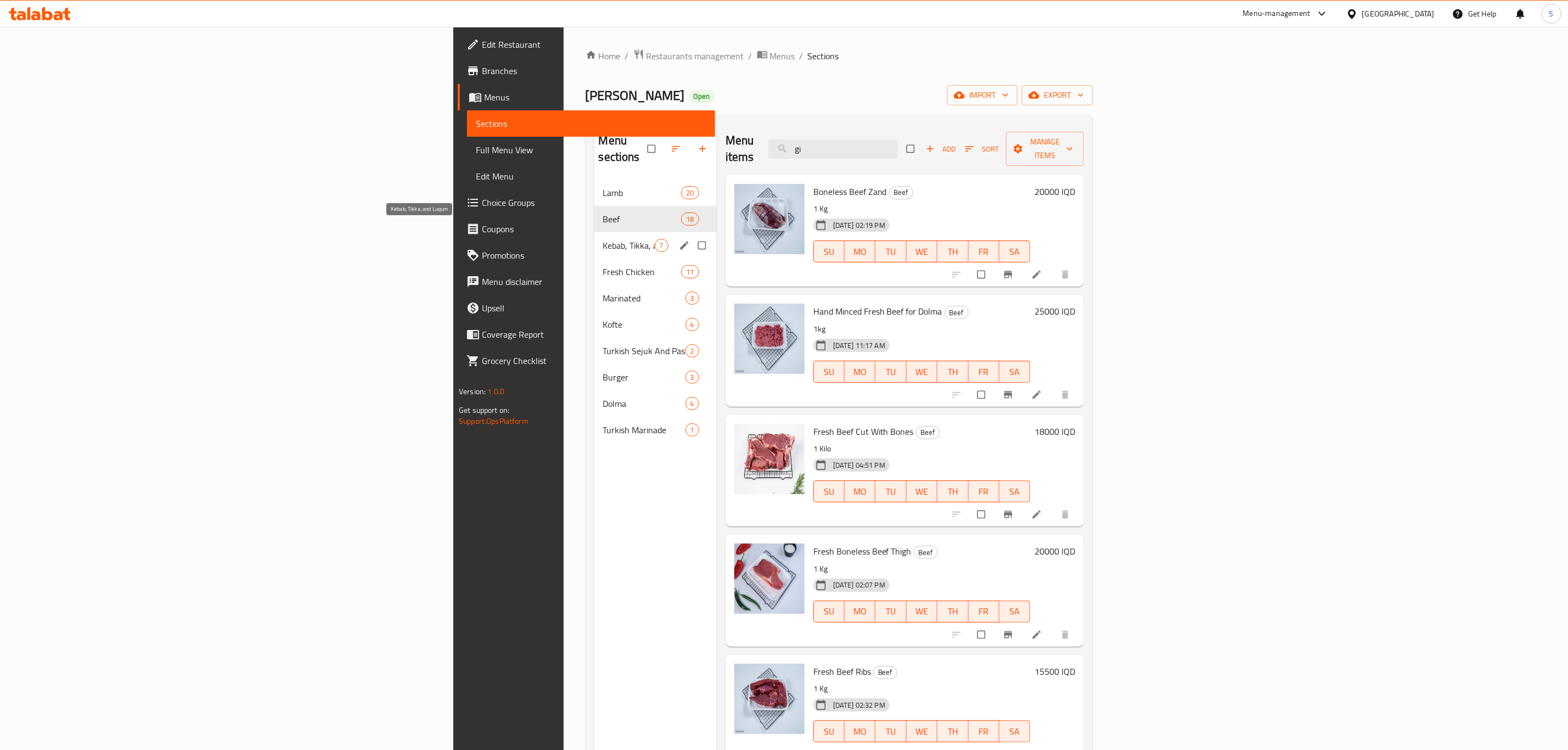
click at [603, 239] on span "Kebab, Tikka, and Luqum" at bounding box center [629, 245] width 52 height 13
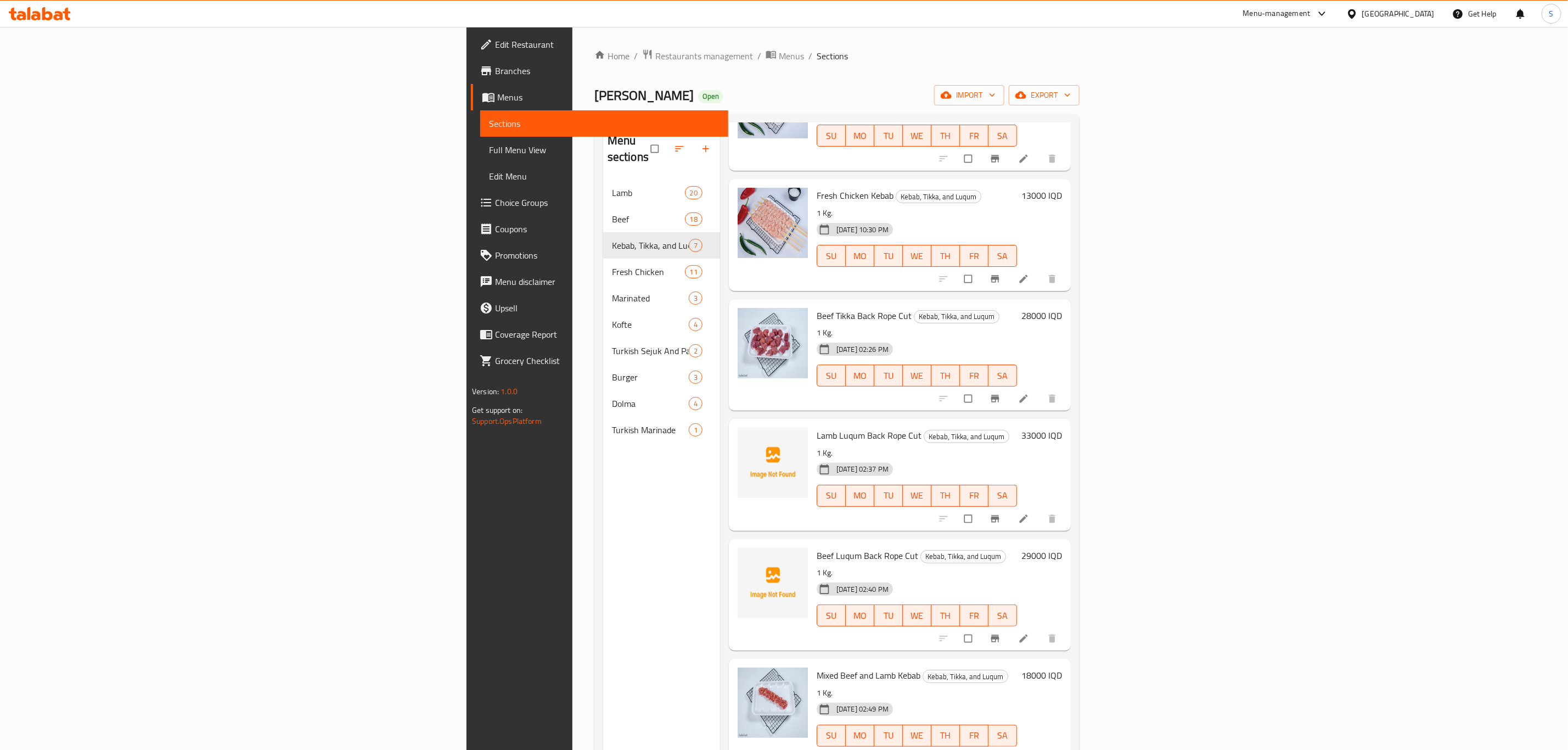
scroll to position [153, 0]
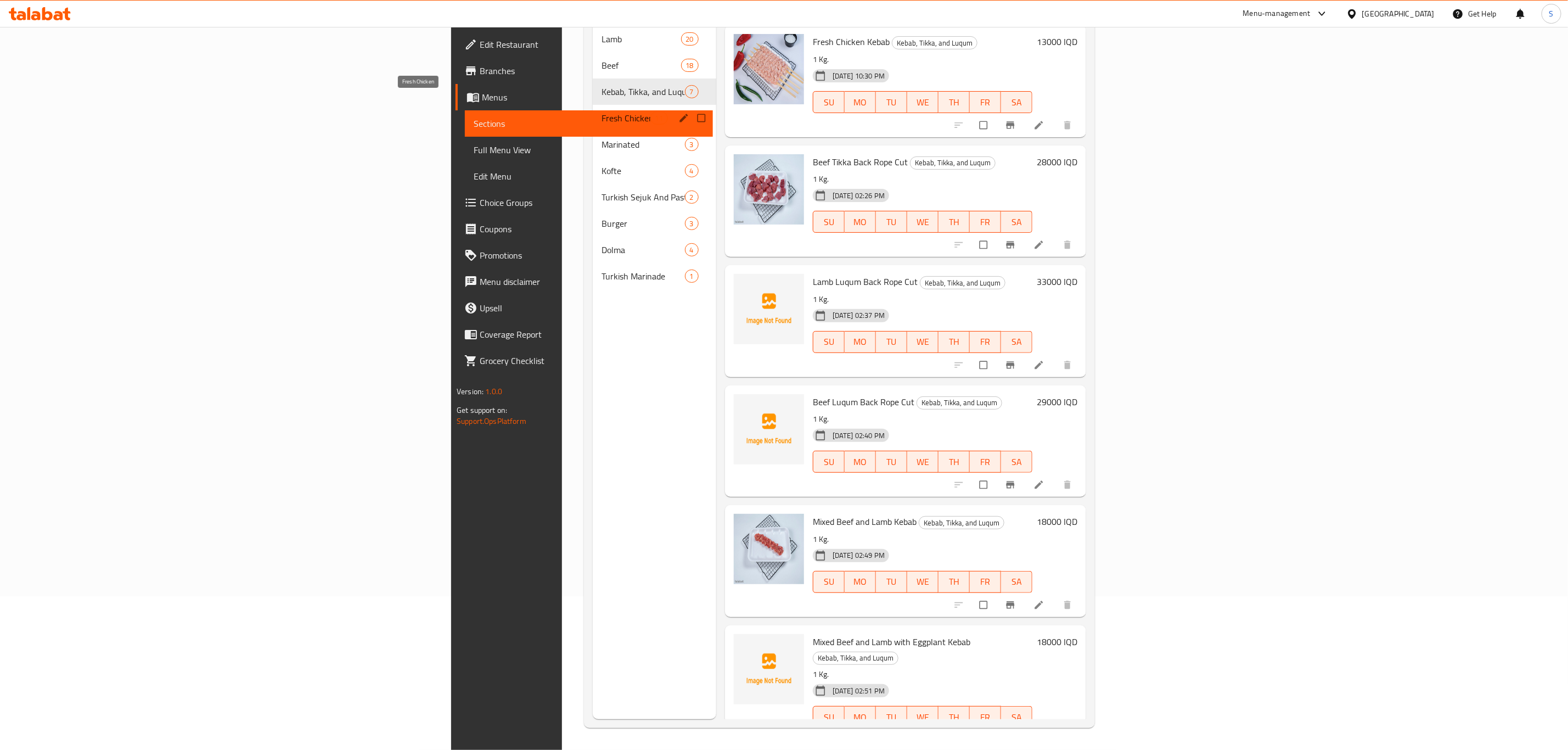
click at [601, 112] on span "Fresh Chicken" at bounding box center [625, 118] width 48 height 13
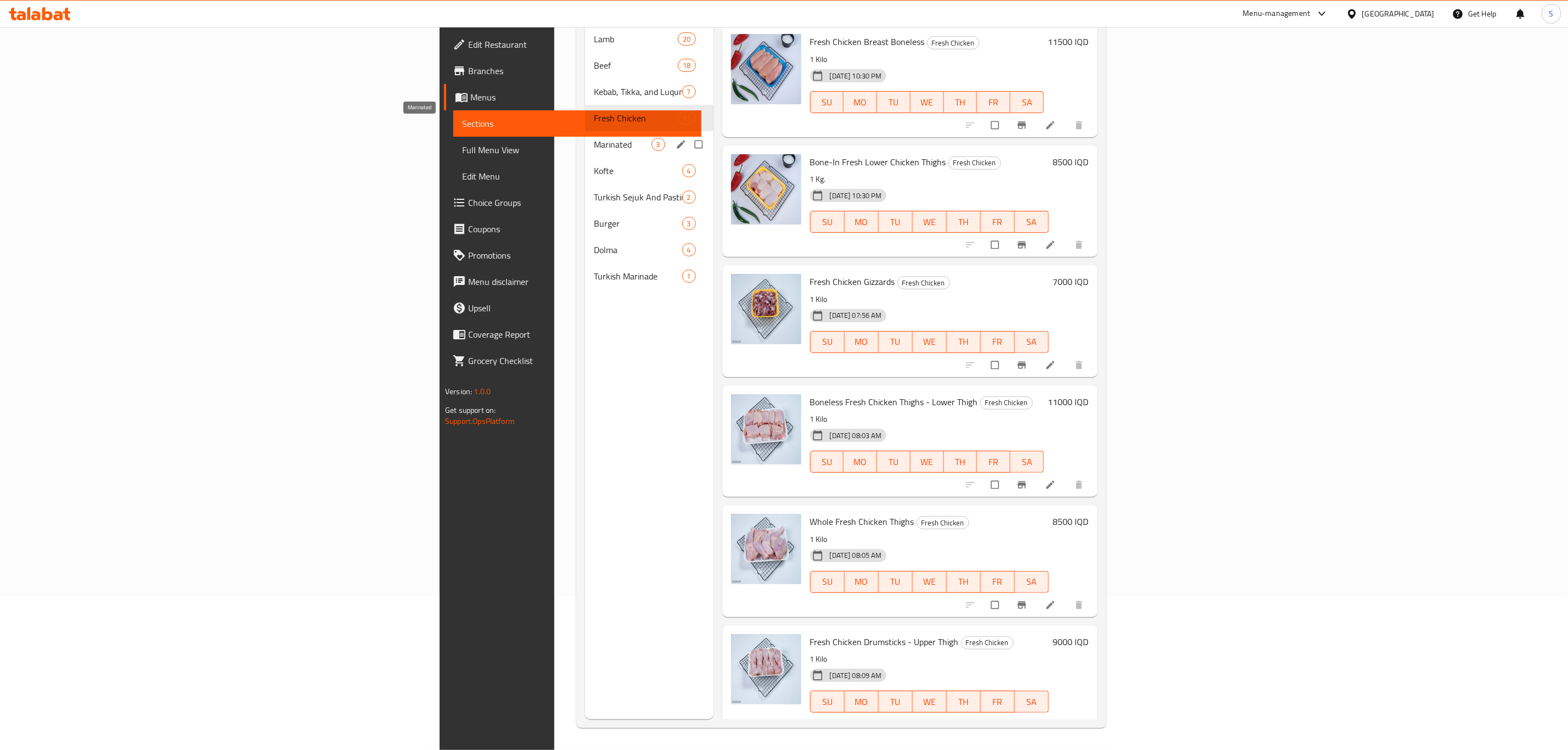
click at [594, 138] on span "Marinated" at bounding box center [622, 144] width 57 height 13
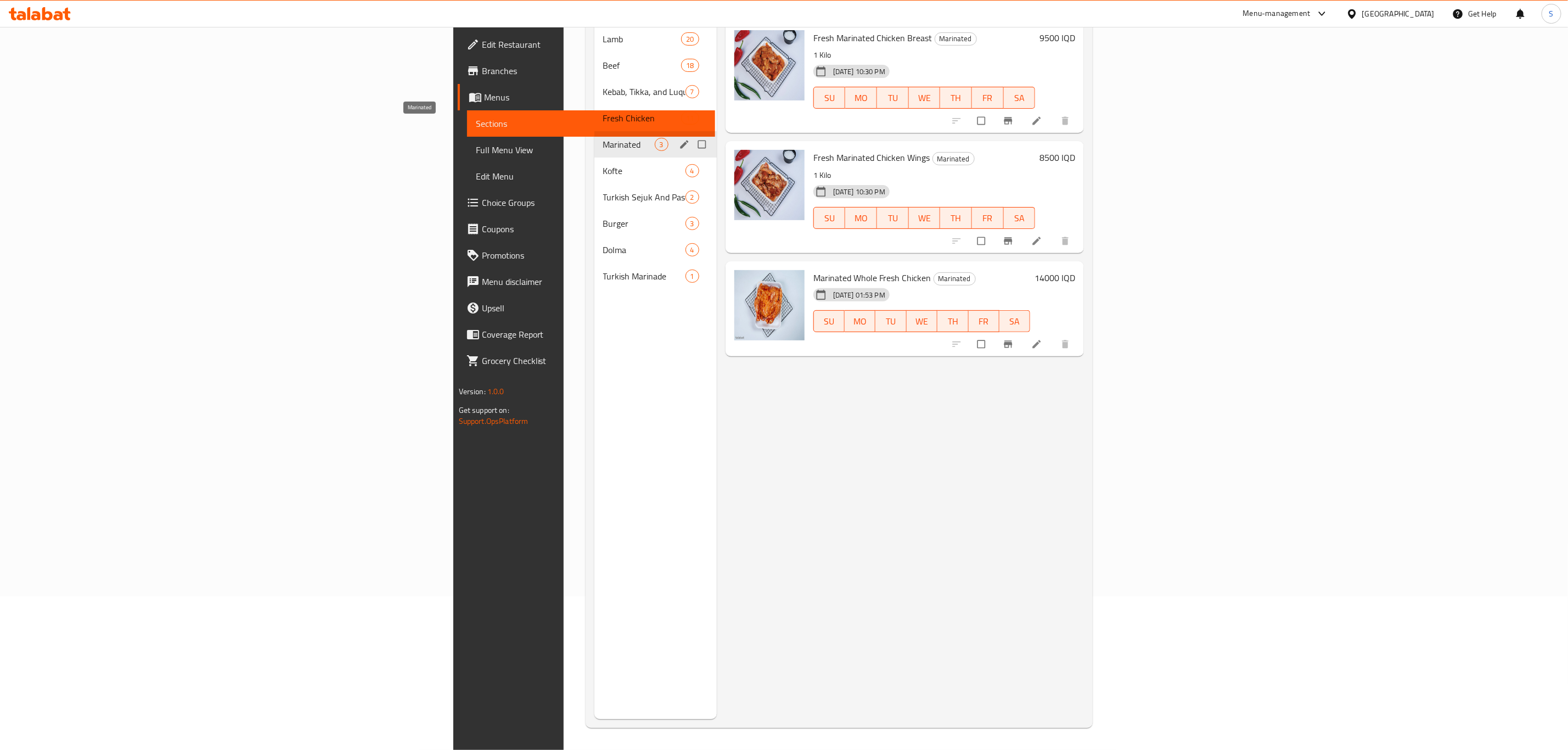
scroll to position [71, 0]
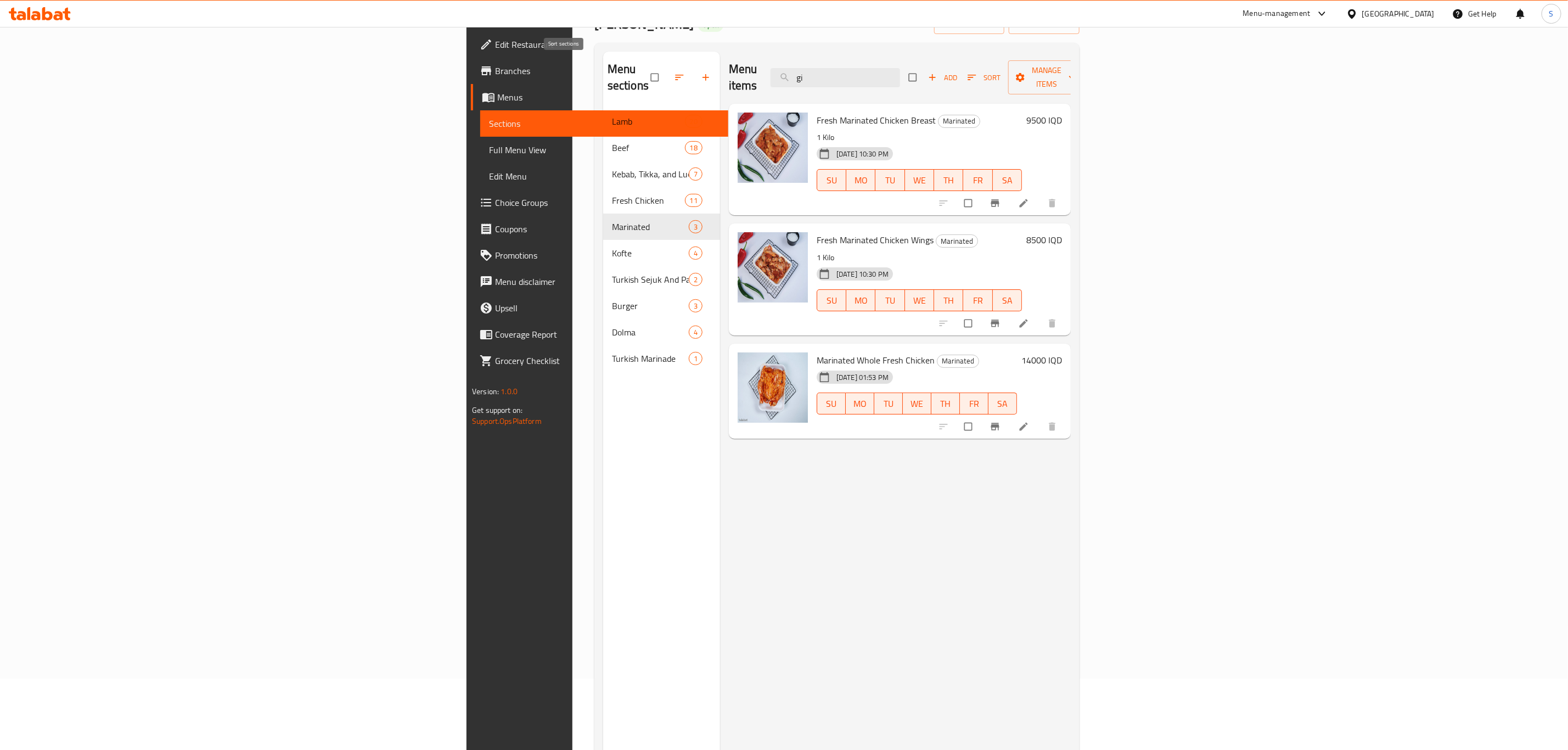
click at [674, 72] on icon "button" at bounding box center [679, 77] width 11 height 11
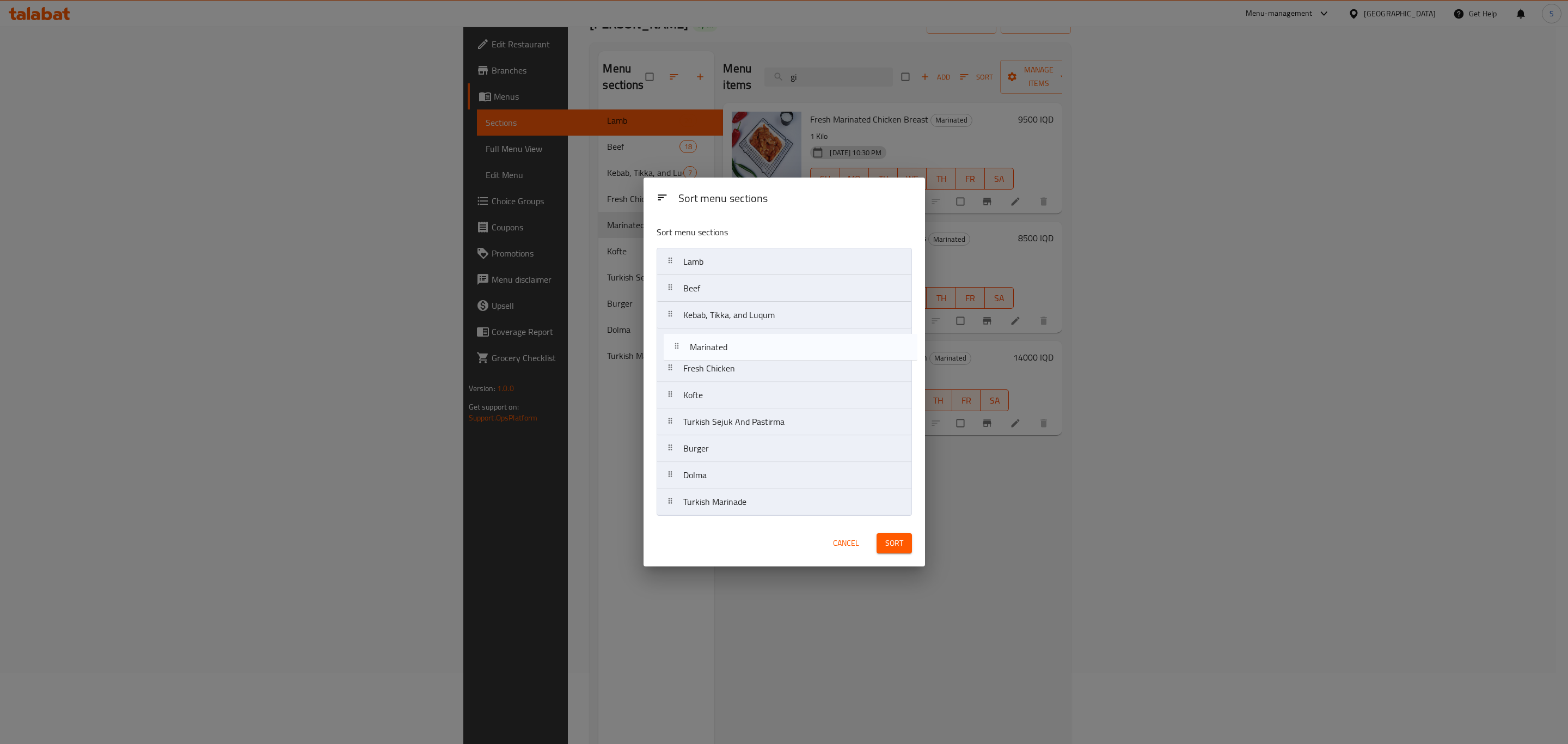
drag, startPoint x: 730, startPoint y: 374, endPoint x: 739, endPoint y: 350, distance: 25.6
click at [739, 350] on nav "Lamb Beef Kebab, Tikka, and Luqum Fresh Chicken Marinated Kofte Turkish Sejuk A…" at bounding box center [784, 382] width 255 height 268
drag, startPoint x: 737, startPoint y: 393, endPoint x: 741, endPoint y: 364, distance: 29.3
click at [741, 364] on nav "Lamb Beef Kebab, Tikka, and Luqum Marinated Fresh Chicken Kofte Turkish Sejuk A…" at bounding box center [784, 382] width 255 height 268
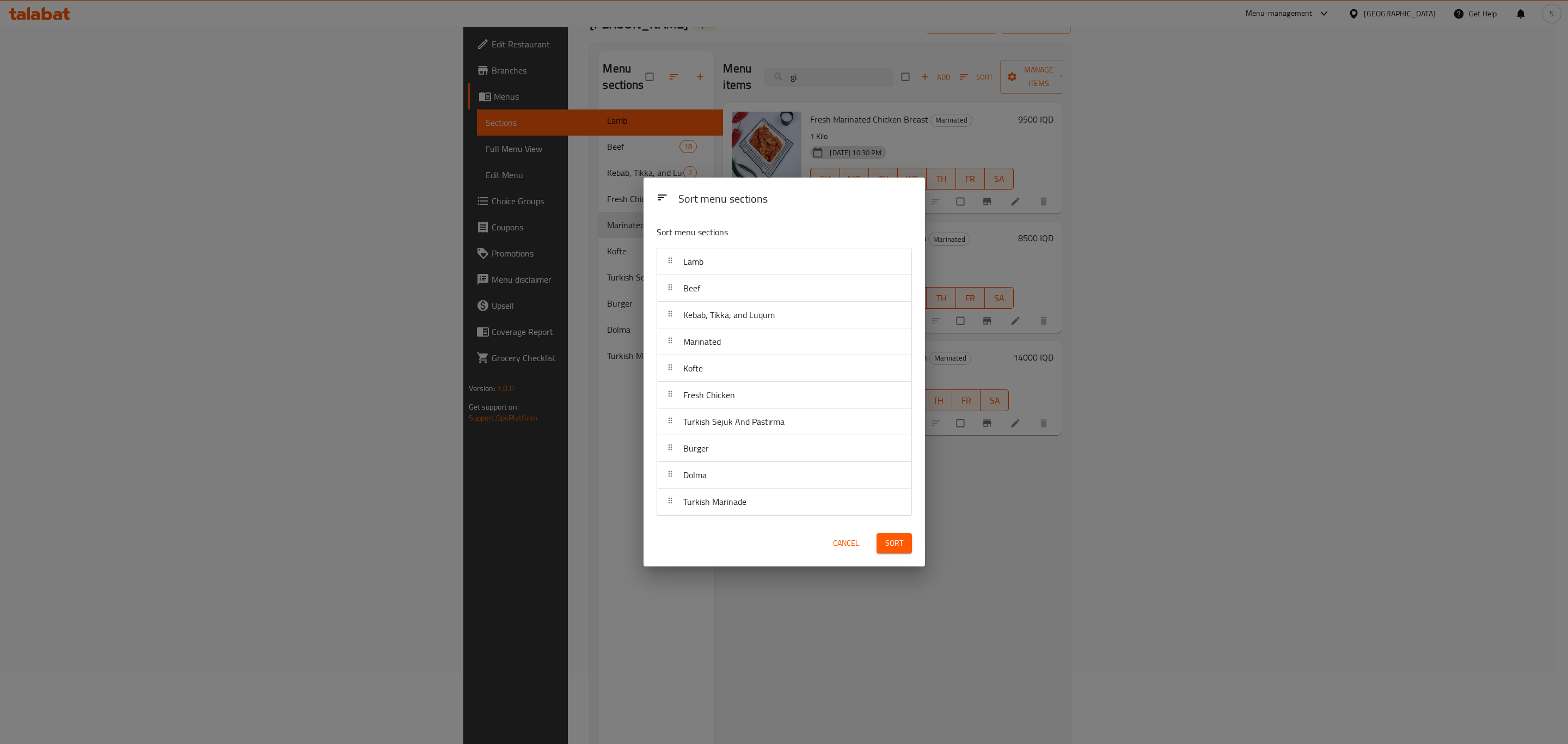
click at [897, 546] on span "Sort" at bounding box center [894, 543] width 18 height 13
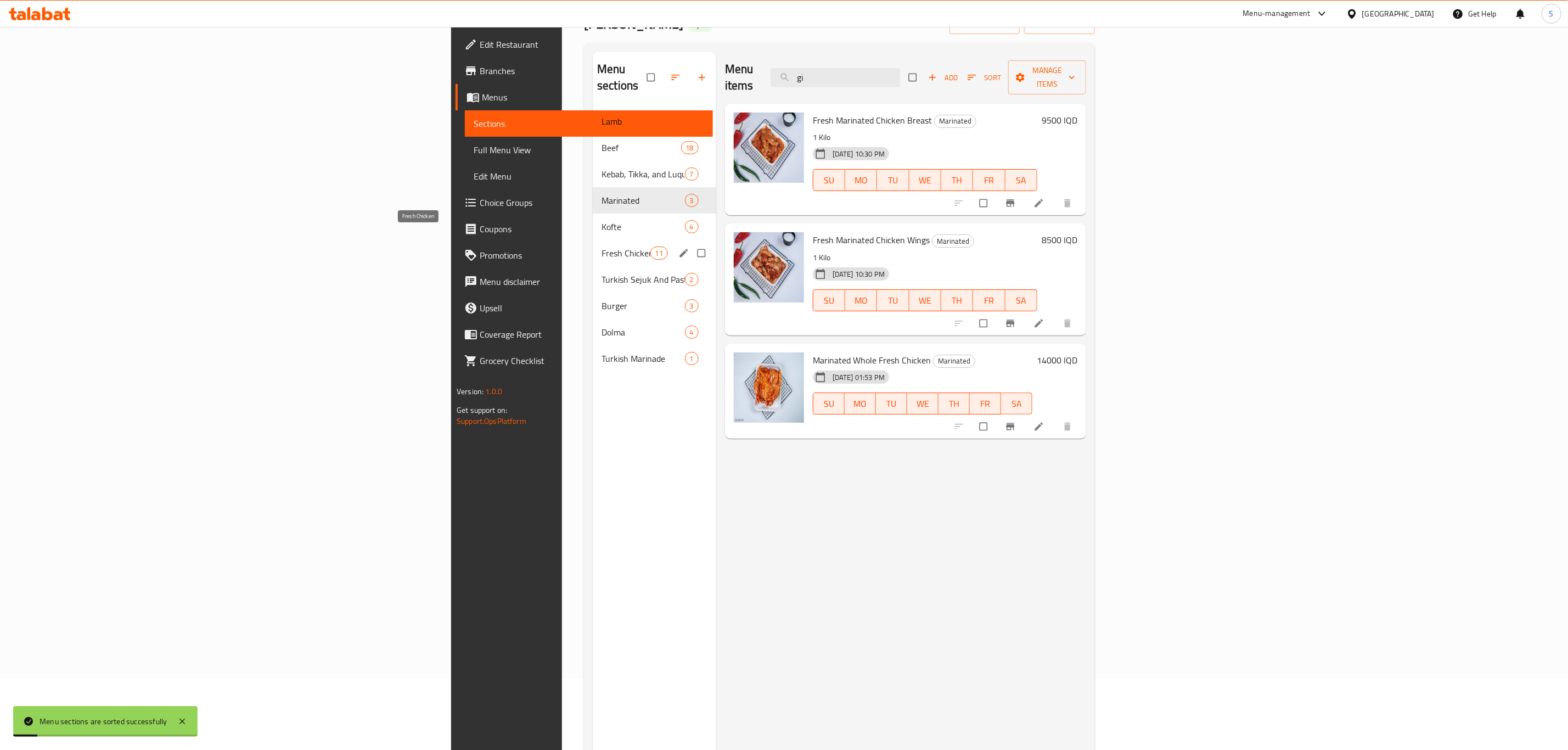
click at [601, 247] on span "Fresh Chicken" at bounding box center [625, 253] width 48 height 13
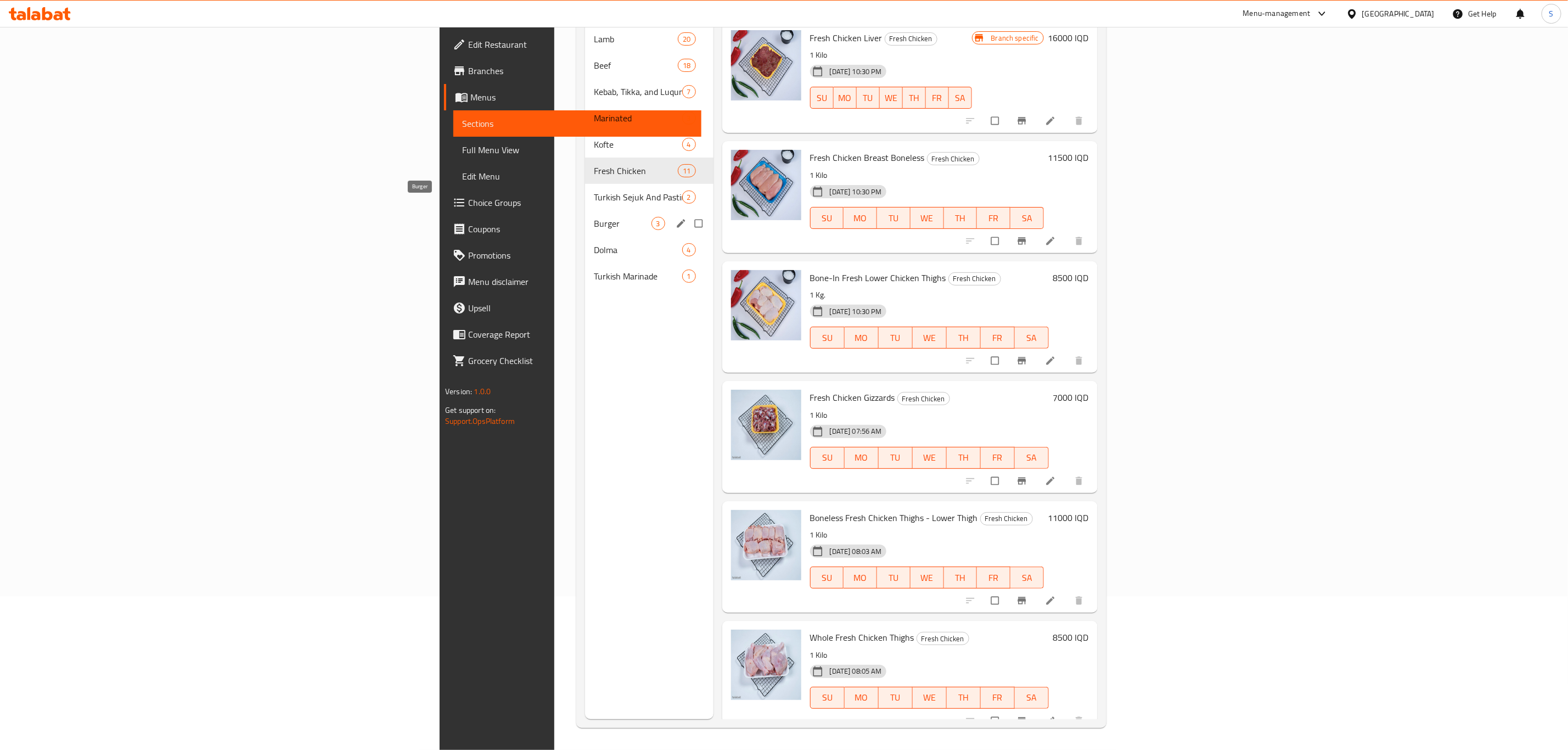
click at [594, 217] on span "Burger" at bounding box center [622, 223] width 57 height 13
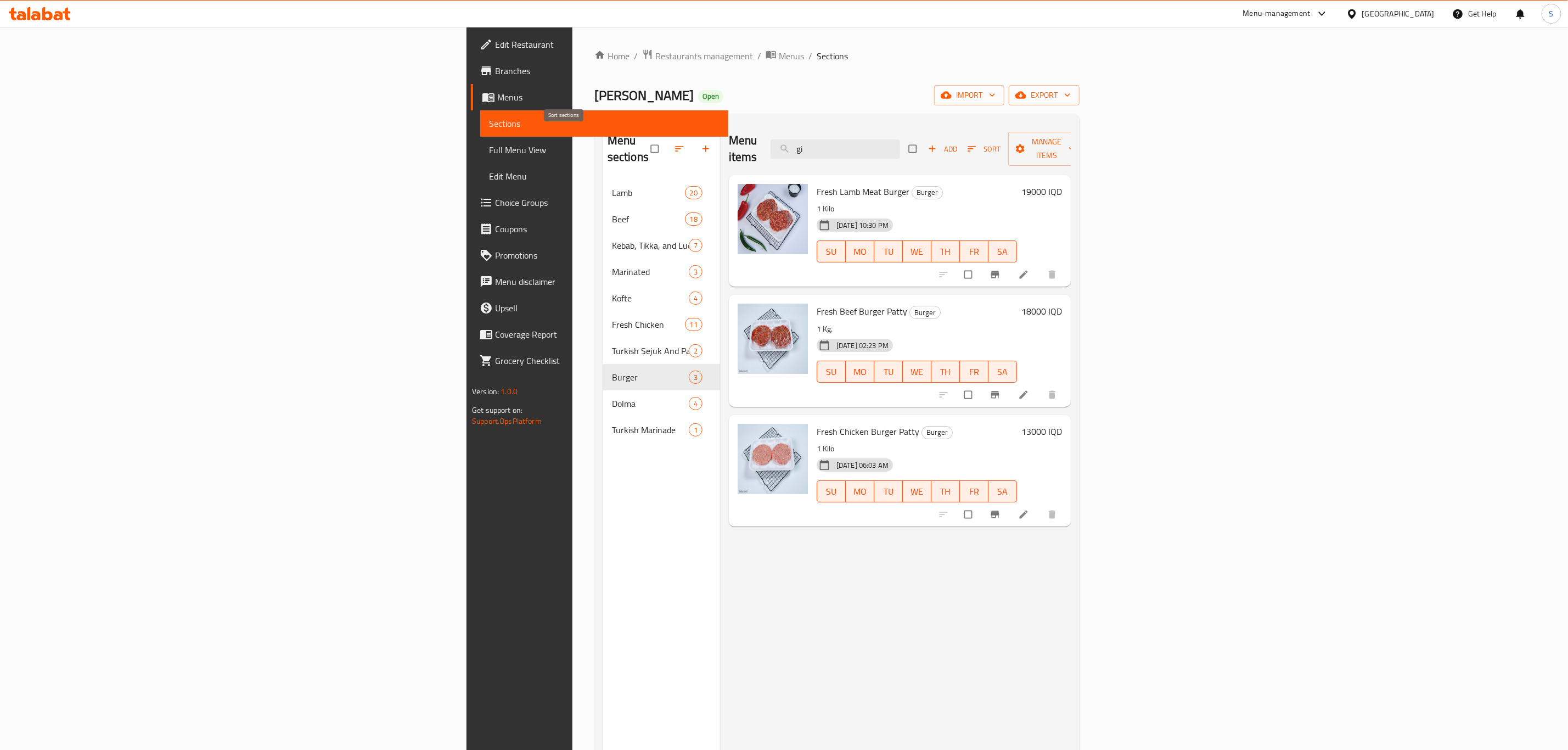
click at [674, 143] on icon "button" at bounding box center [679, 149] width 11 height 11
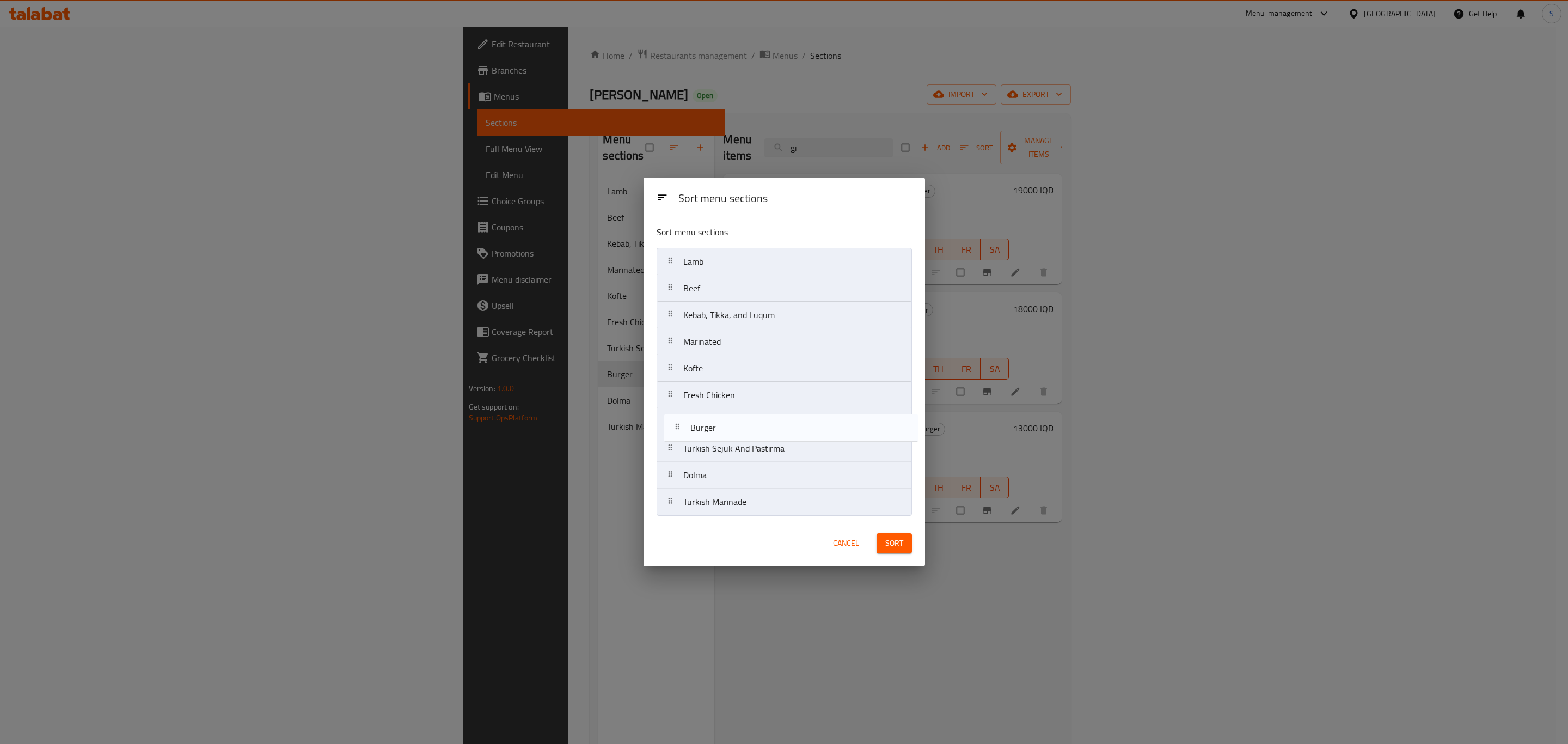
drag, startPoint x: 719, startPoint y: 454, endPoint x: 727, endPoint y: 425, distance: 30.1
click at [727, 425] on nav "Lamb Beef Kebab, Tikka, and Luqum Marinated Kofte Fresh Chicken Turkish Sejuk A…" at bounding box center [784, 382] width 255 height 268
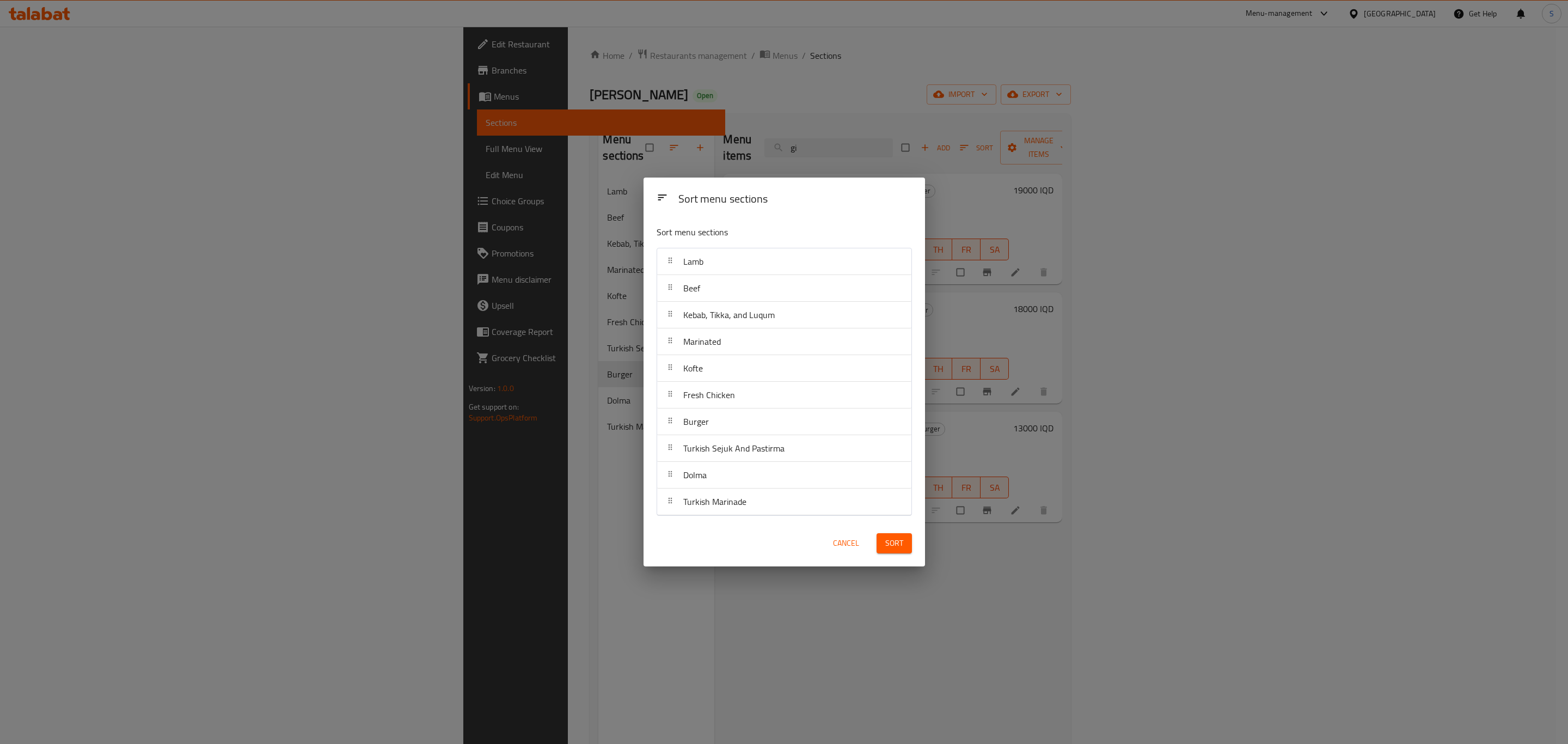
click at [887, 546] on span "Sort" at bounding box center [894, 543] width 18 height 13
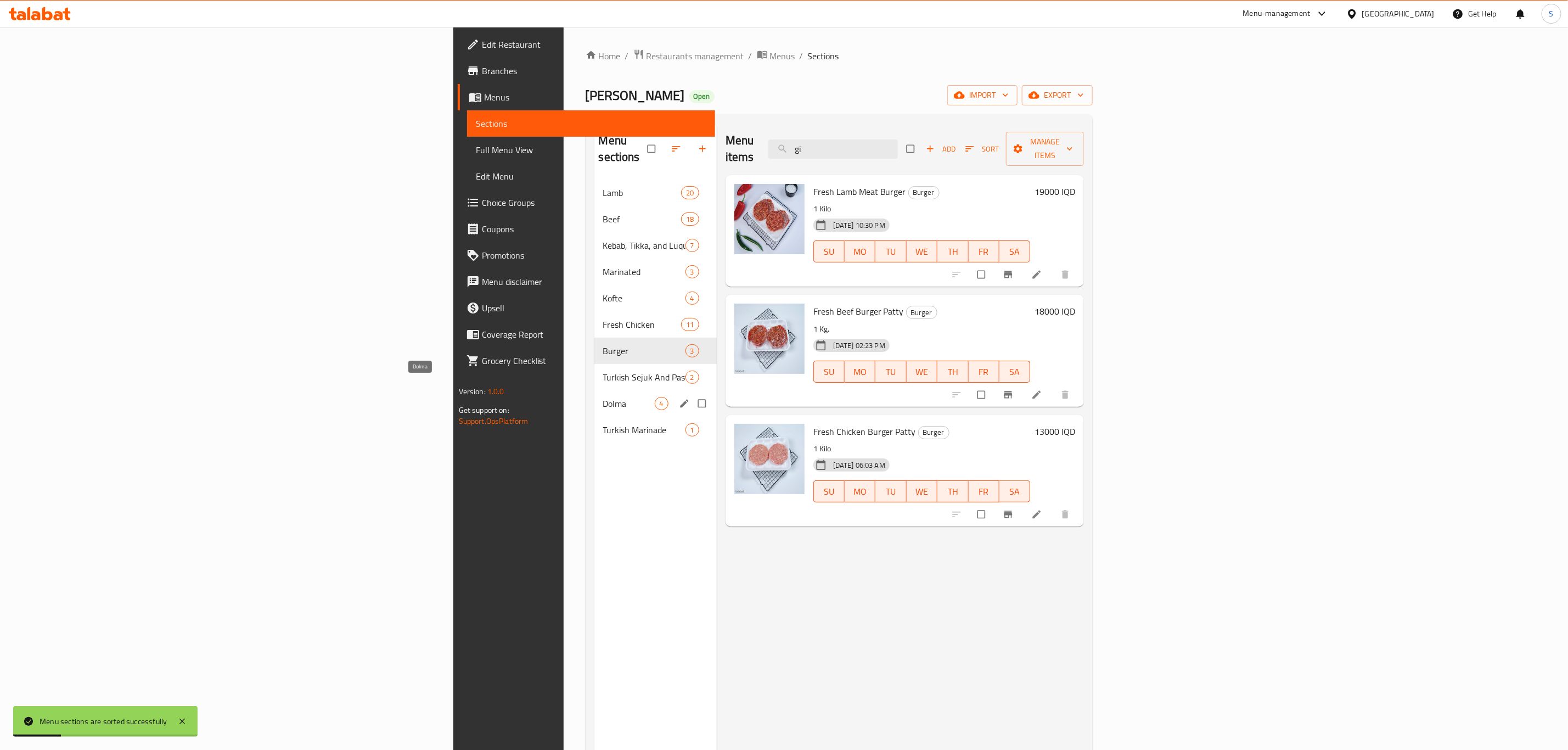
click at [603, 397] on span "Dolma" at bounding box center [629, 403] width 52 height 13
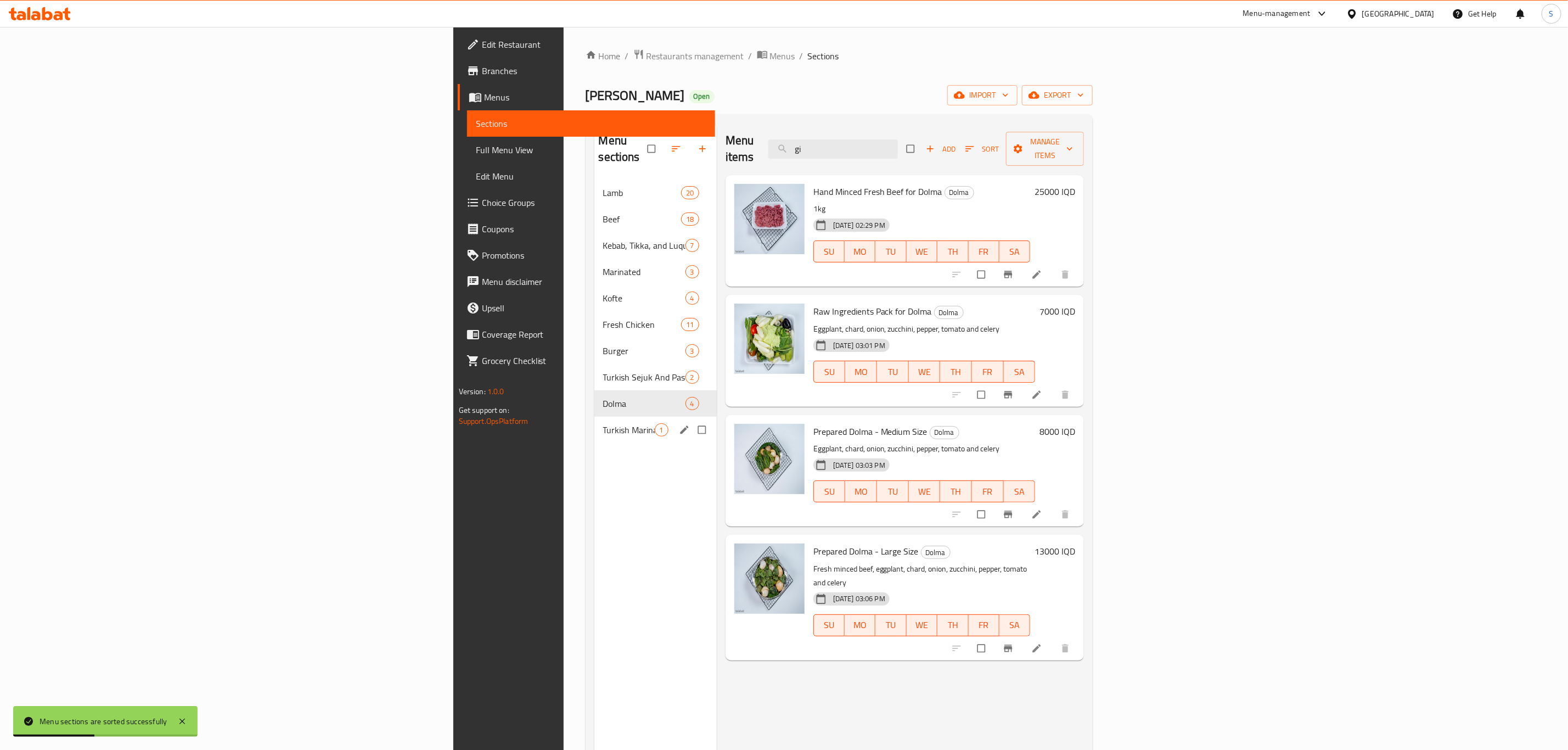
click at [595, 417] on div "Turkish Marinade 1" at bounding box center [655, 430] width 122 height 26
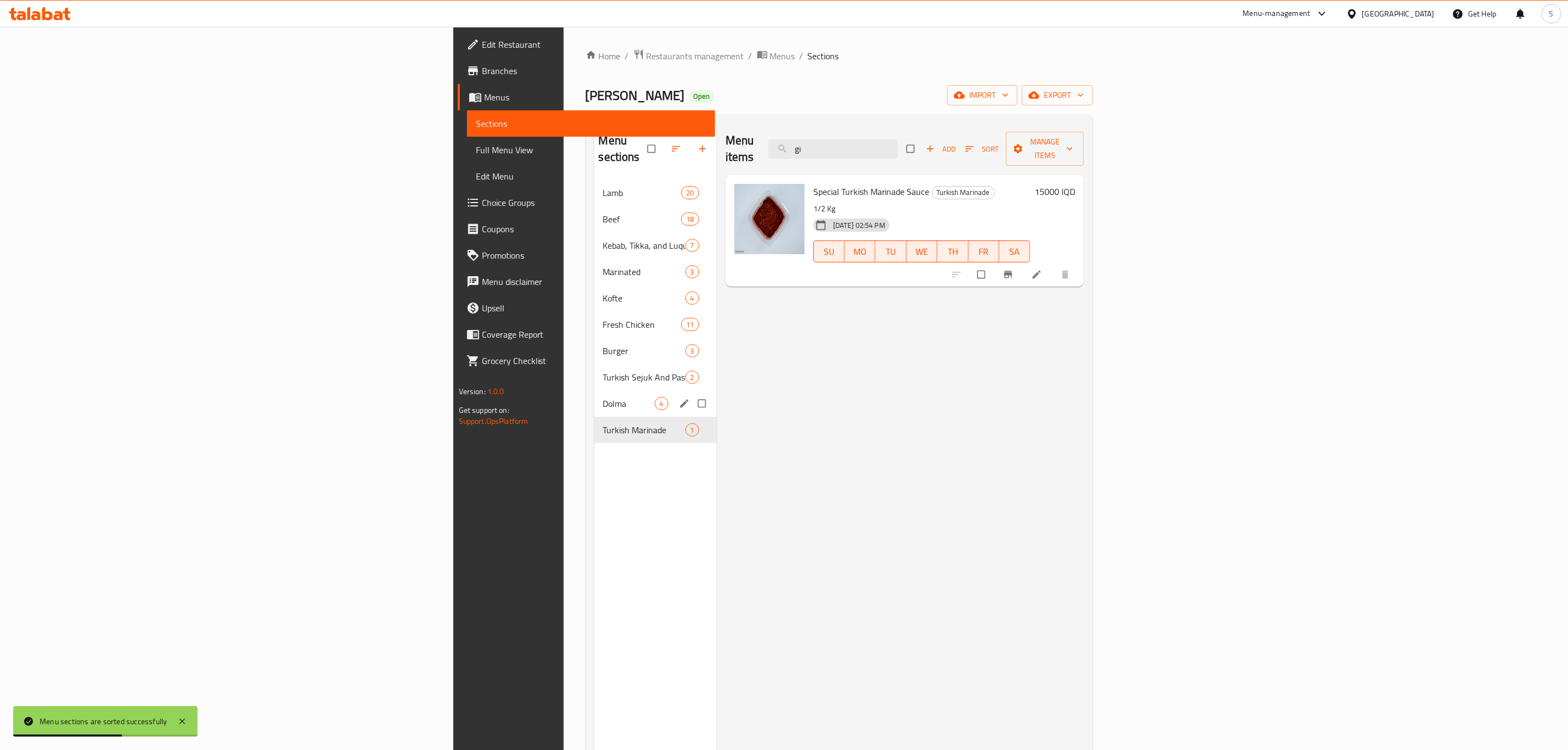
click at [603, 397] on span "Dolma" at bounding box center [629, 403] width 52 height 13
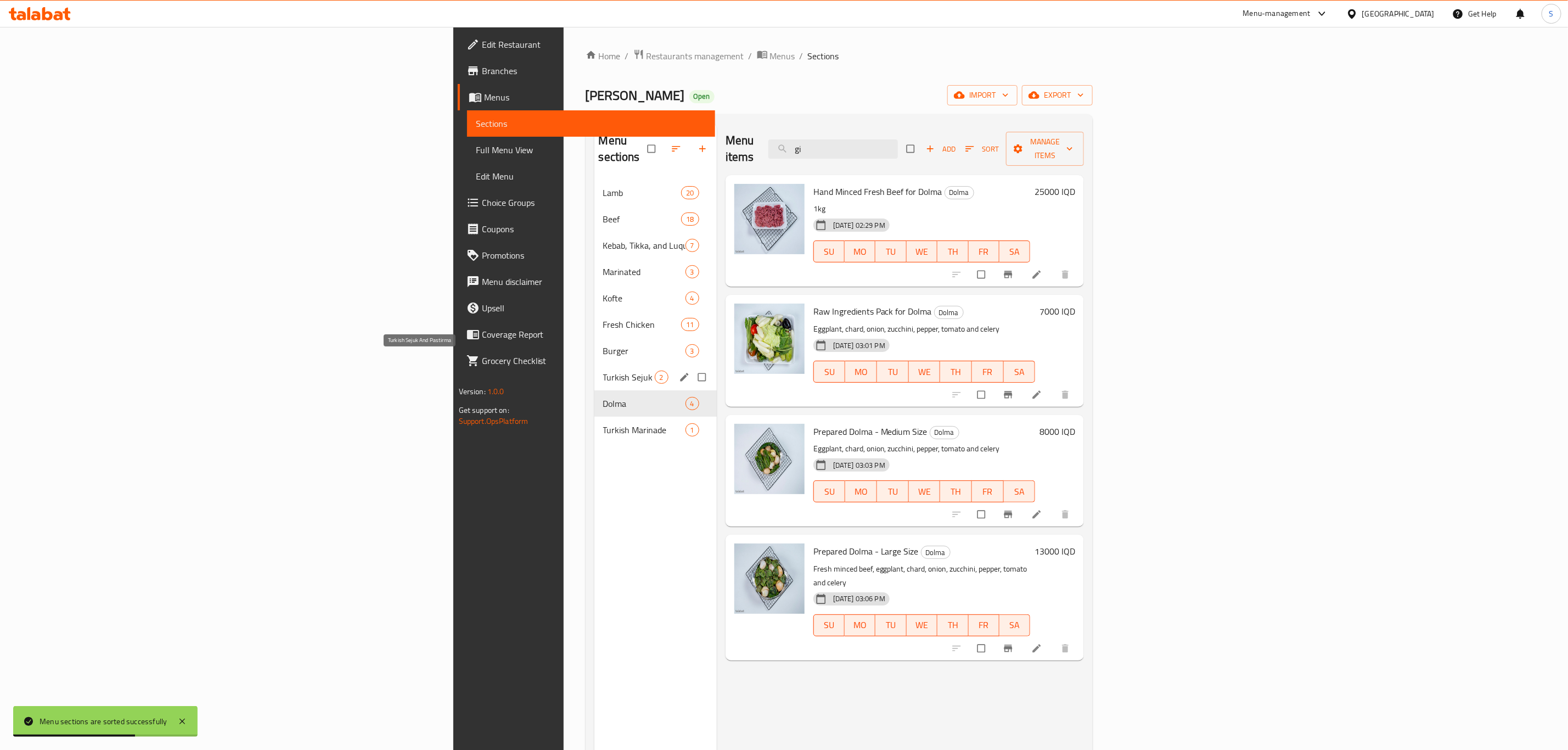
click at [603, 371] on span "Turkish Sejuk And Pastirma" at bounding box center [629, 377] width 52 height 13
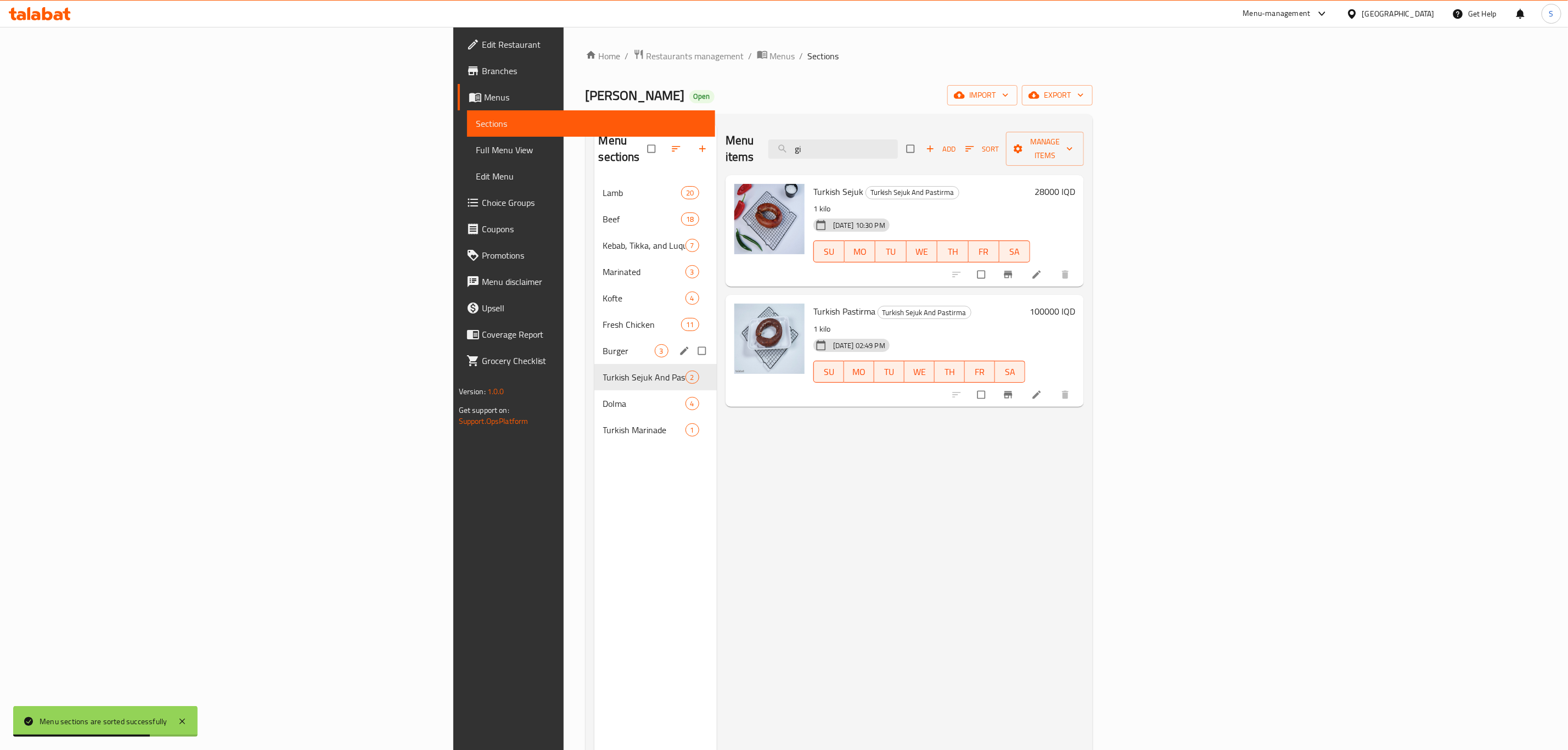
click at [595, 338] on div "Burger 3" at bounding box center [655, 350] width 122 height 26
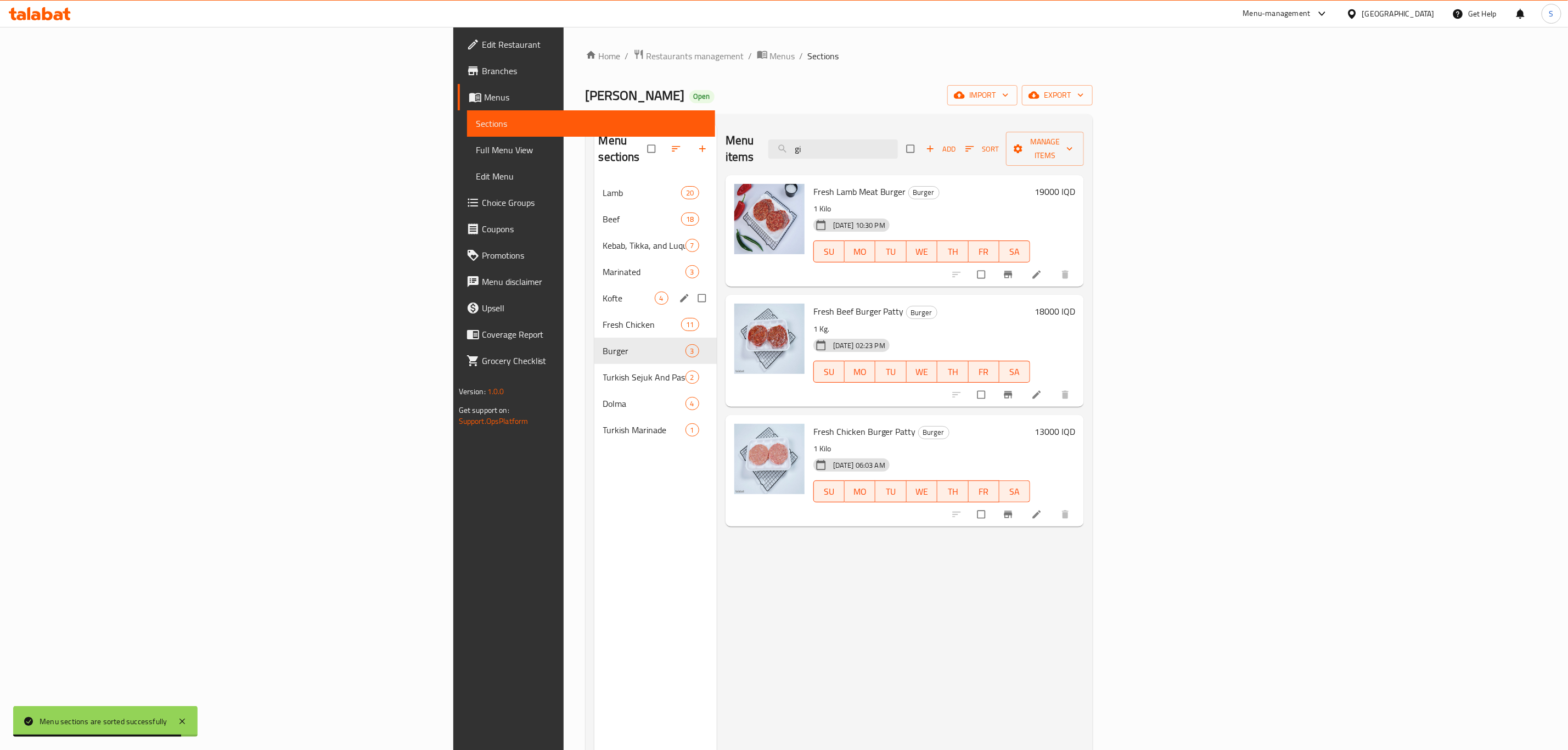
click at [595, 292] on div "Kofte 4" at bounding box center [655, 298] width 122 height 26
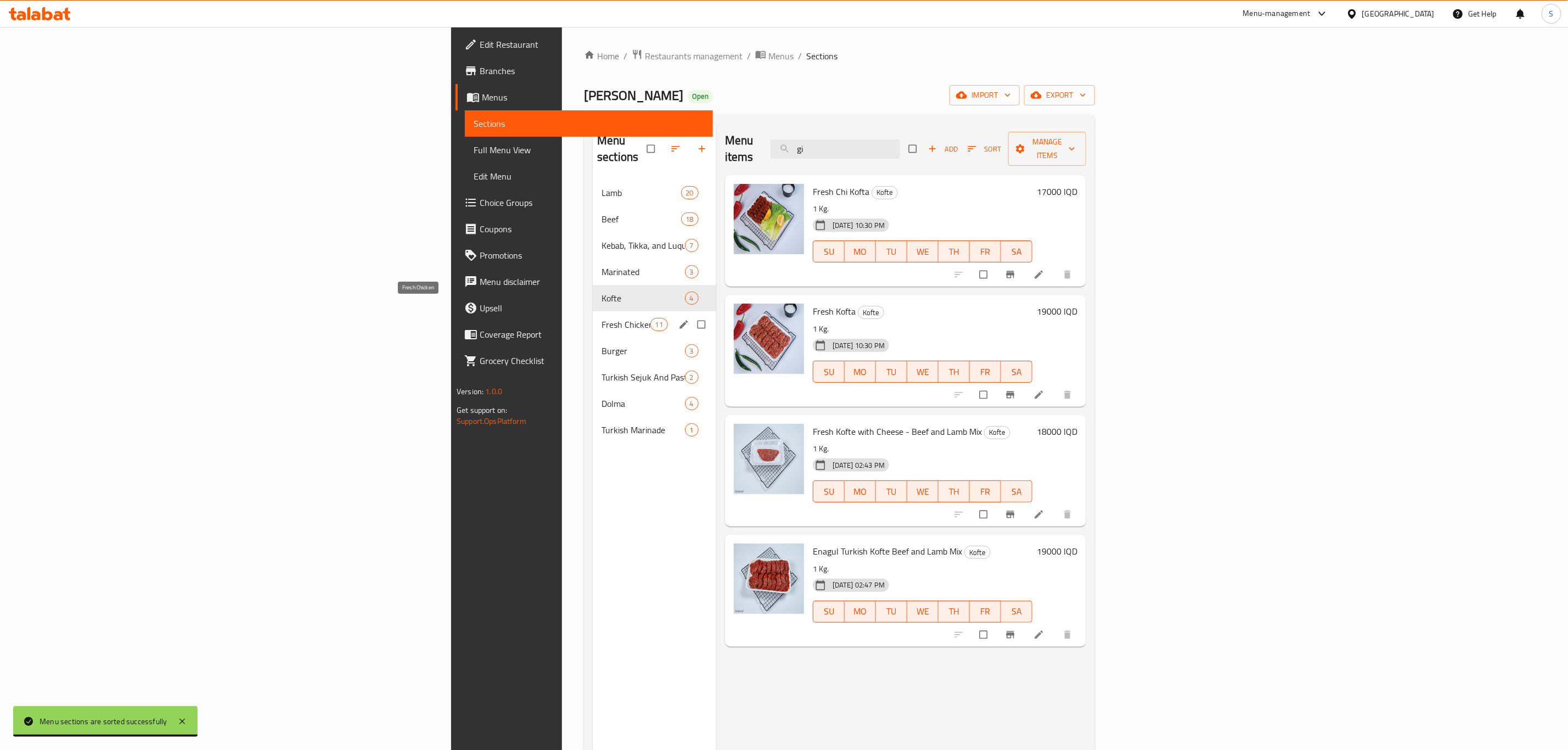
click at [601, 318] on span "Fresh Chicken" at bounding box center [625, 324] width 48 height 13
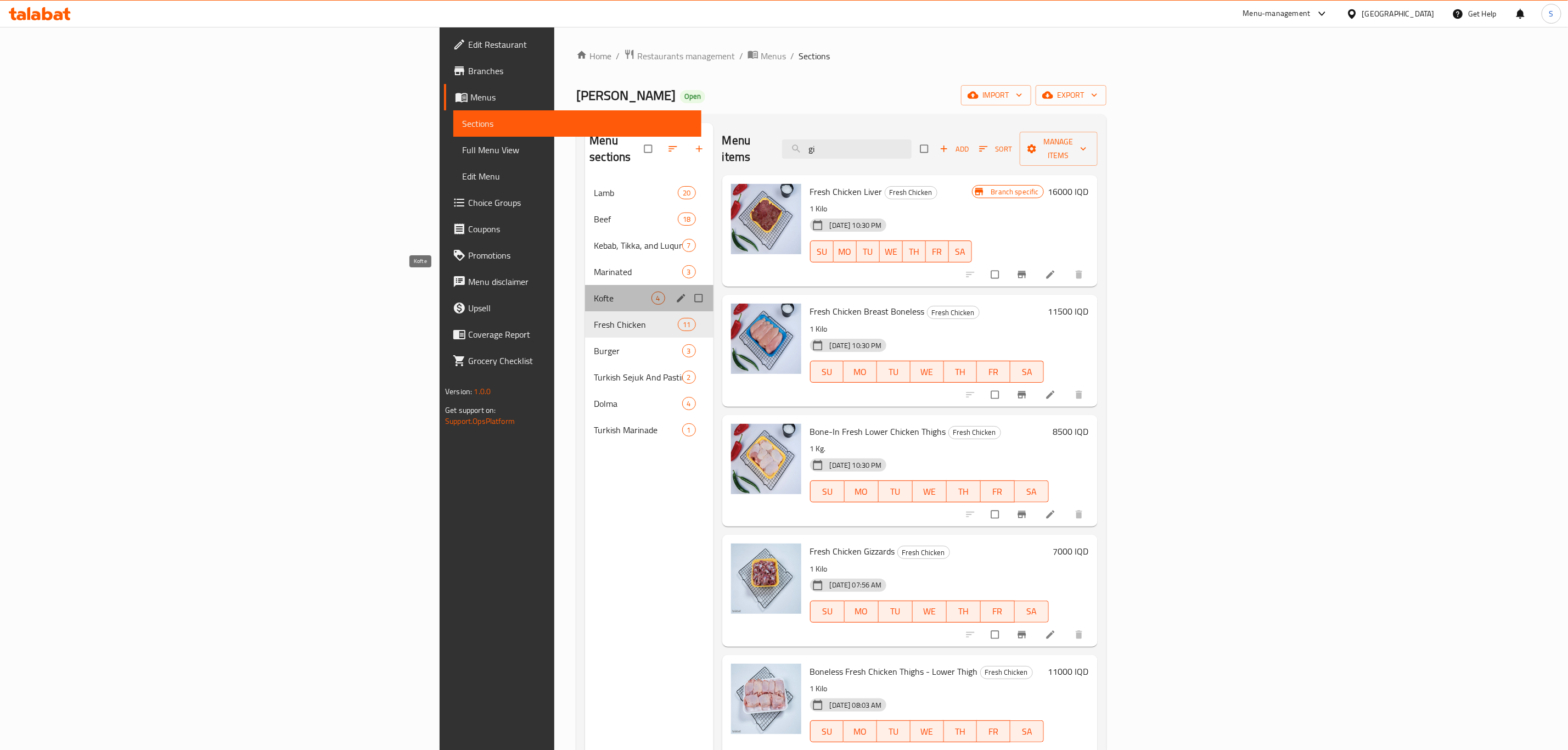
click at [594, 292] on span "Kofte" at bounding box center [622, 298] width 57 height 13
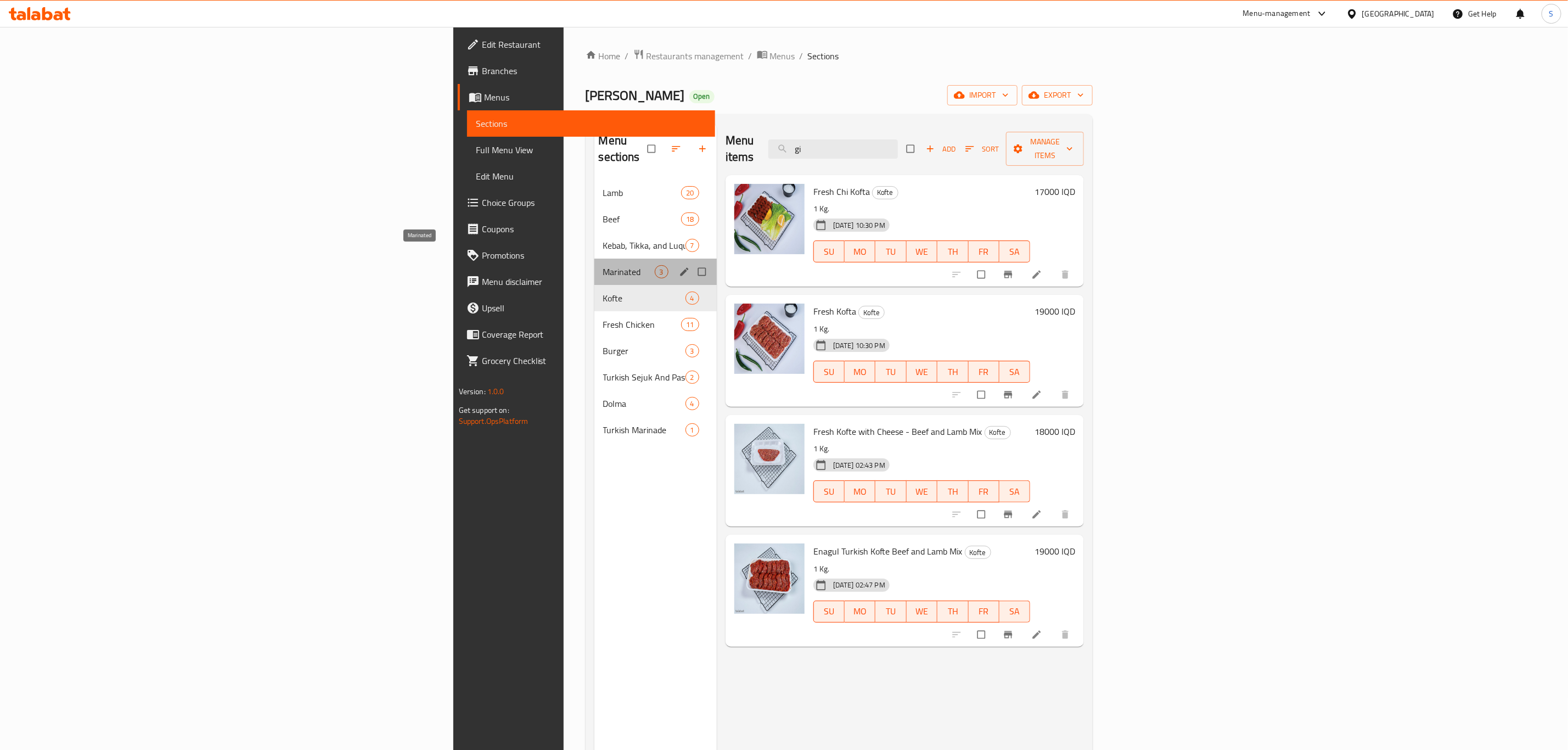
click at [603, 265] on span "Marinated" at bounding box center [629, 271] width 52 height 13
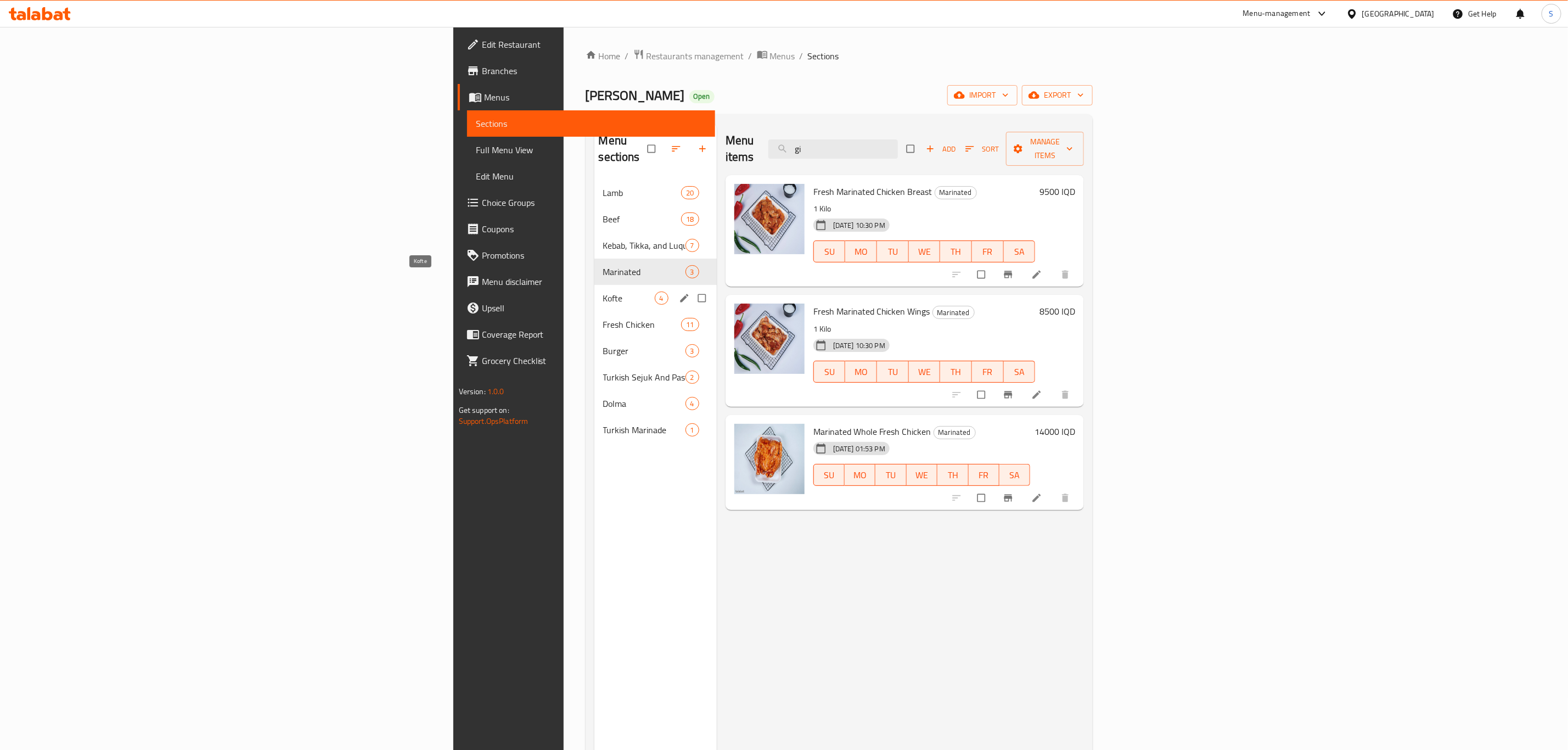
click at [603, 292] on span "Kofte" at bounding box center [629, 298] width 52 height 13
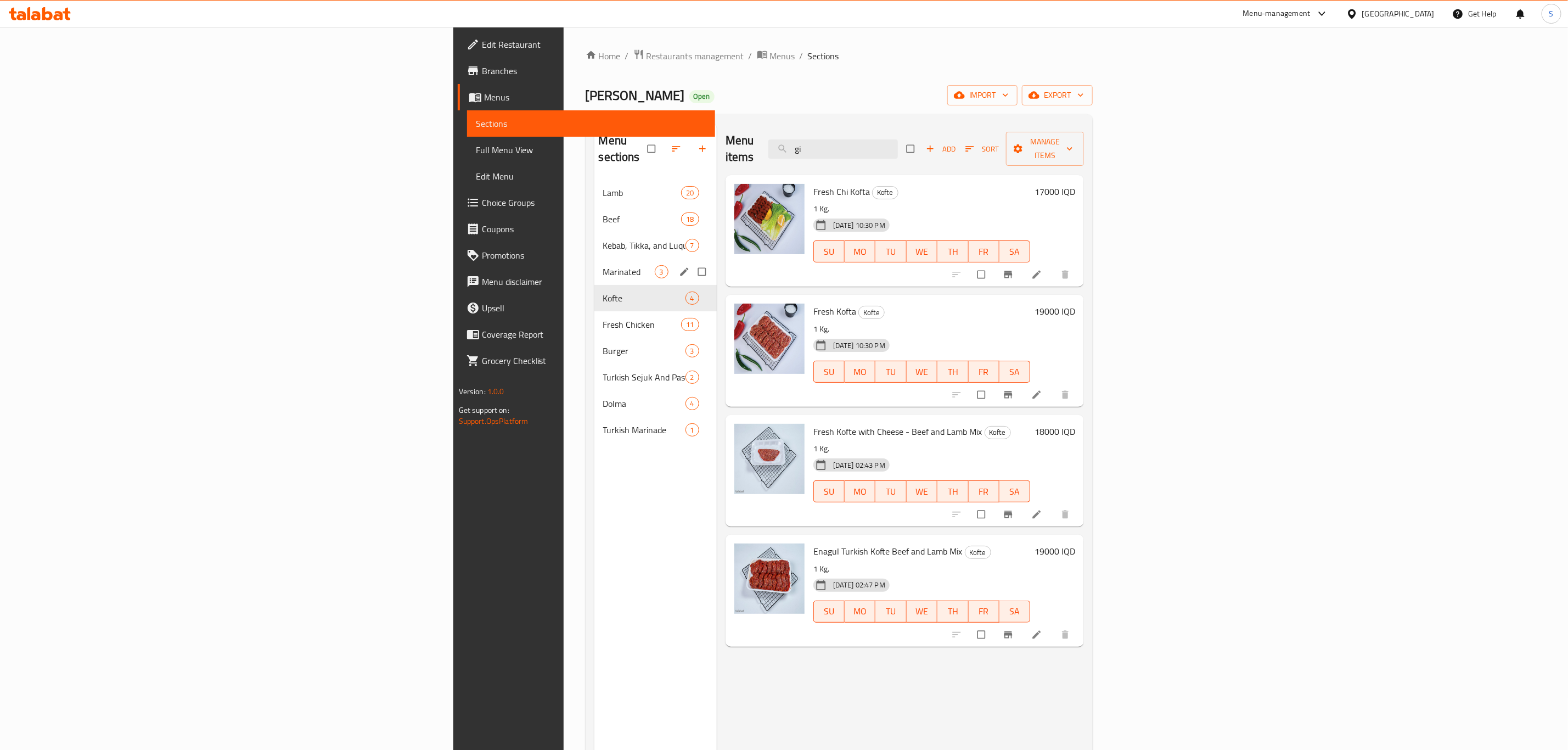
click at [595, 258] on div "Marinated 3" at bounding box center [655, 271] width 122 height 26
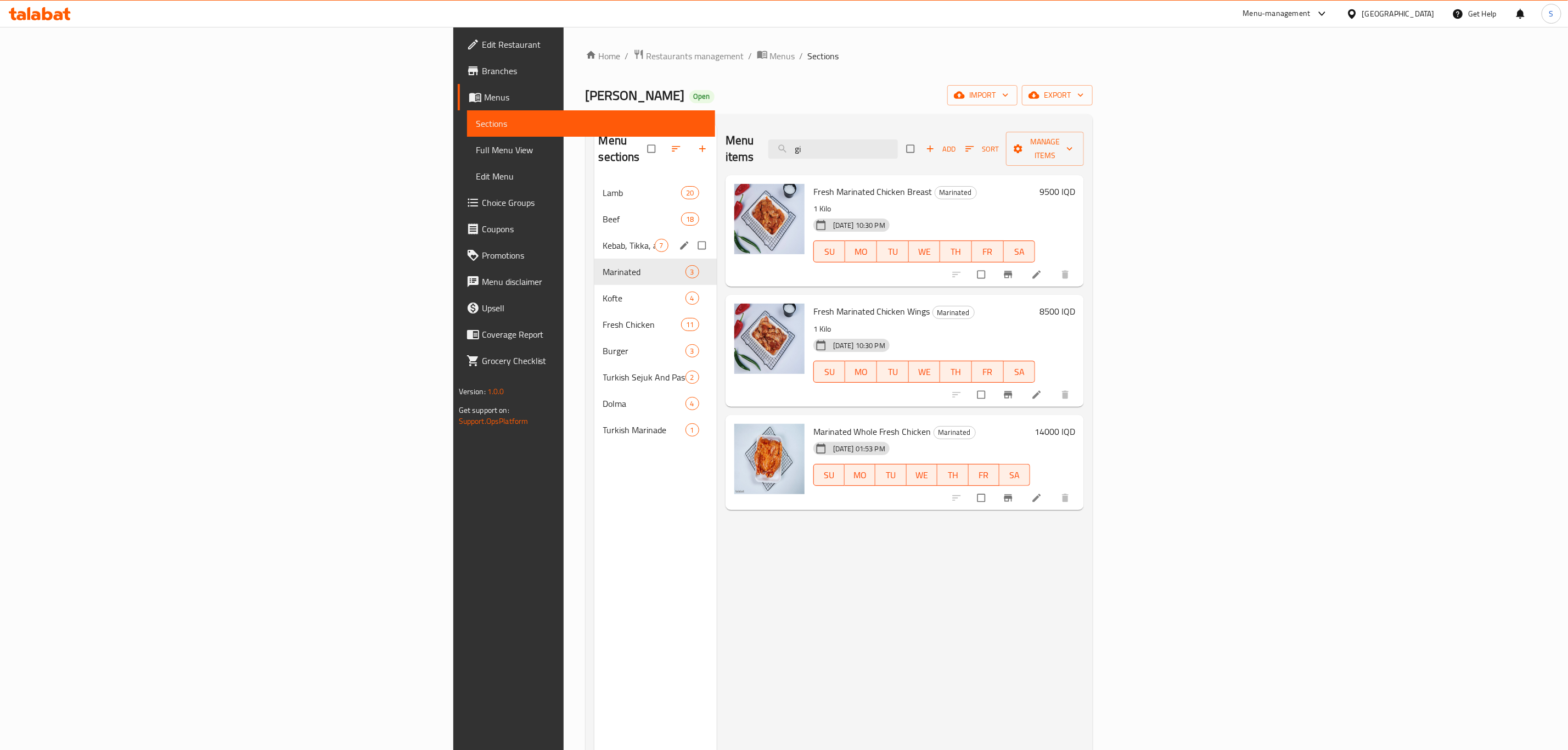
click at [595, 232] on div "Kebab, Tikka, and Luqum 7" at bounding box center [655, 245] width 122 height 26
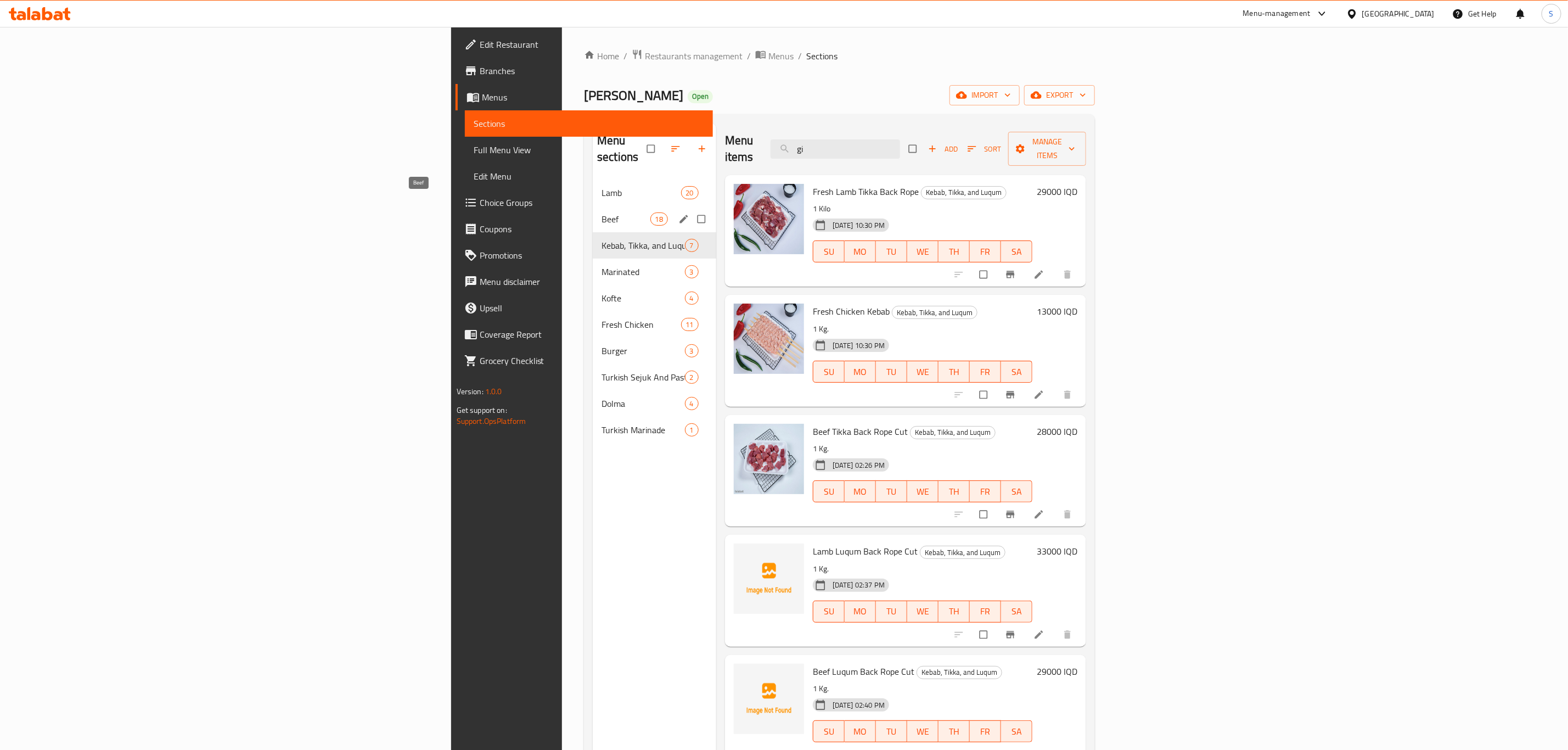
click at [601, 212] on span "Beef" at bounding box center [625, 218] width 48 height 13
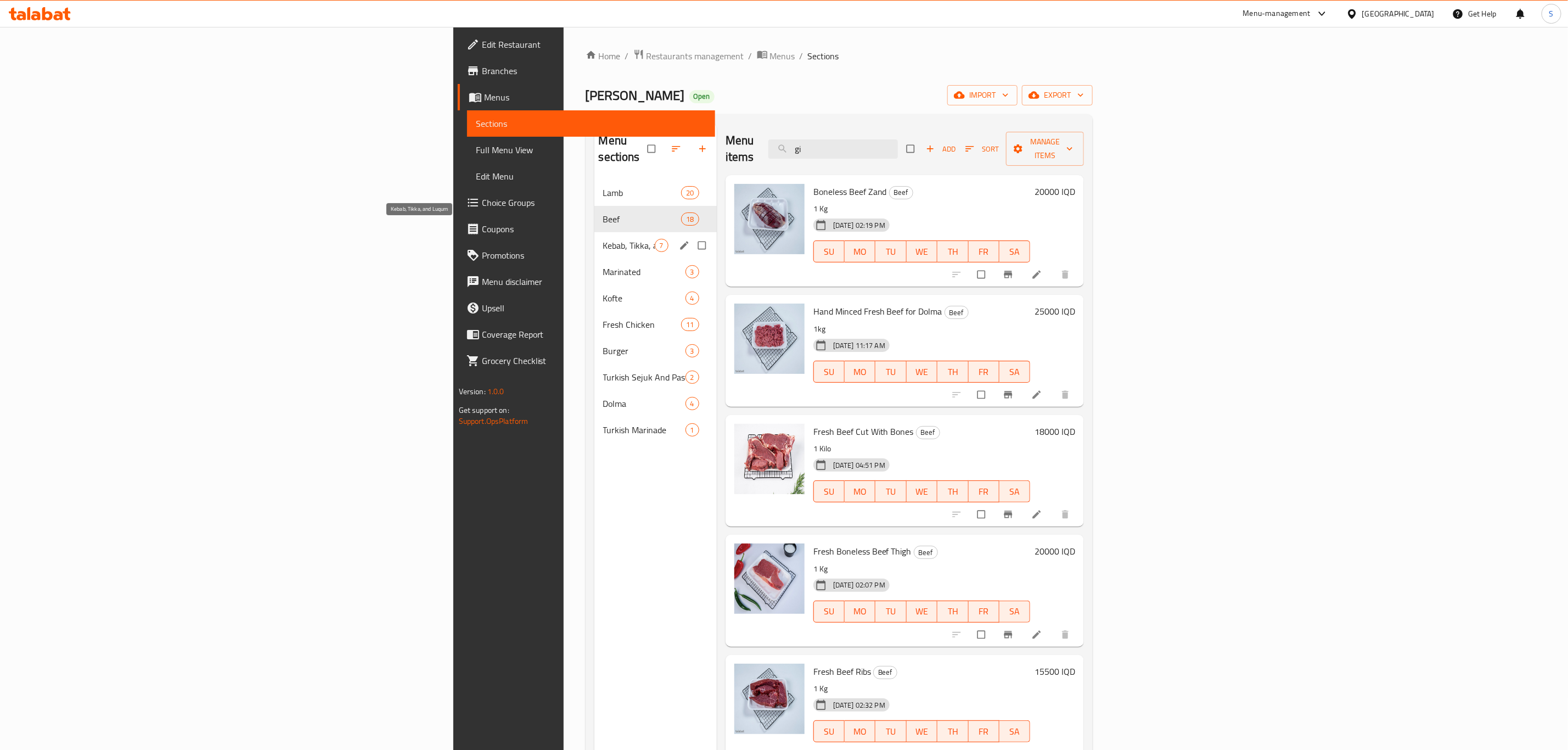
click at [603, 239] on span "Kebab, Tikka, and Luqum" at bounding box center [629, 245] width 52 height 13
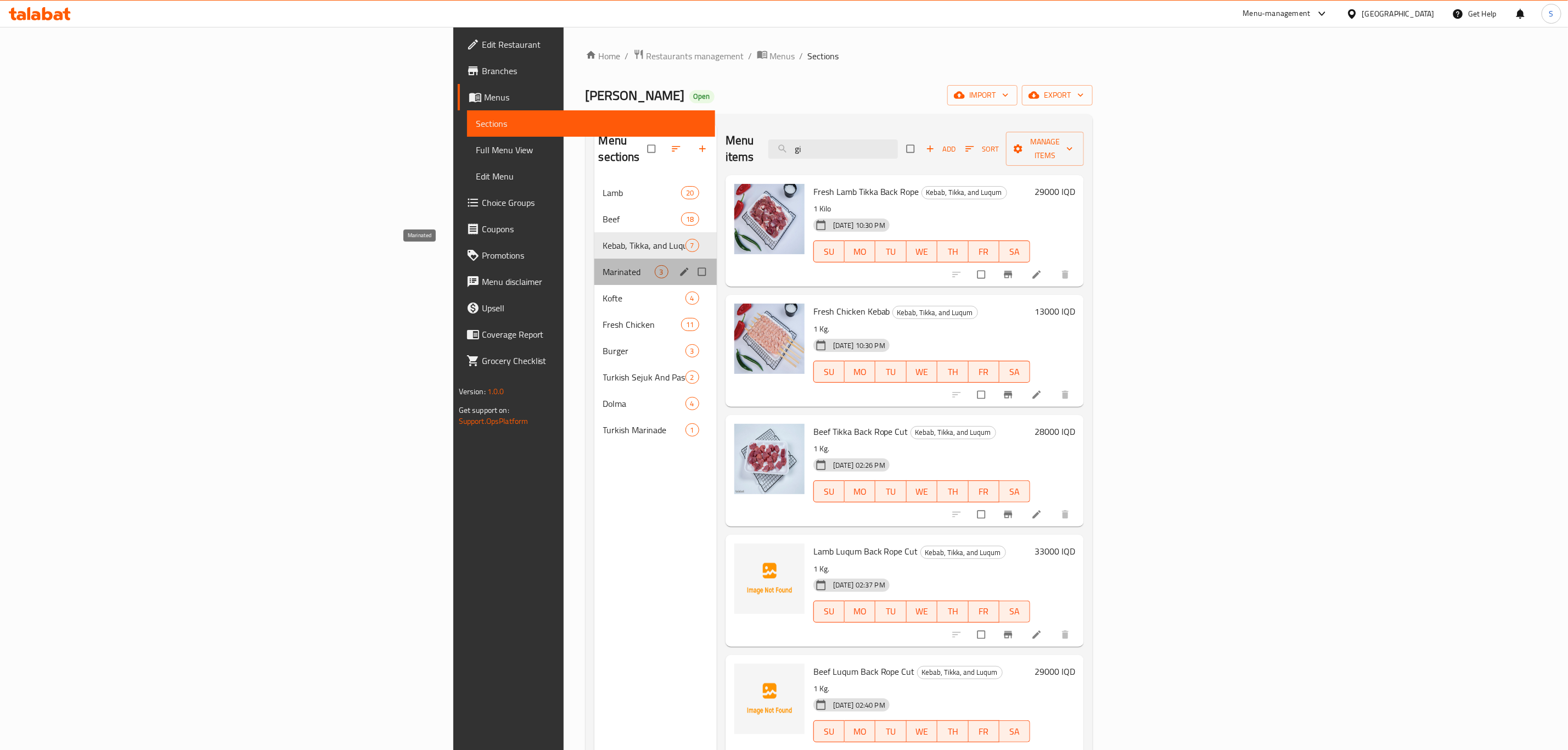
click at [603, 265] on span "Marinated" at bounding box center [629, 271] width 52 height 13
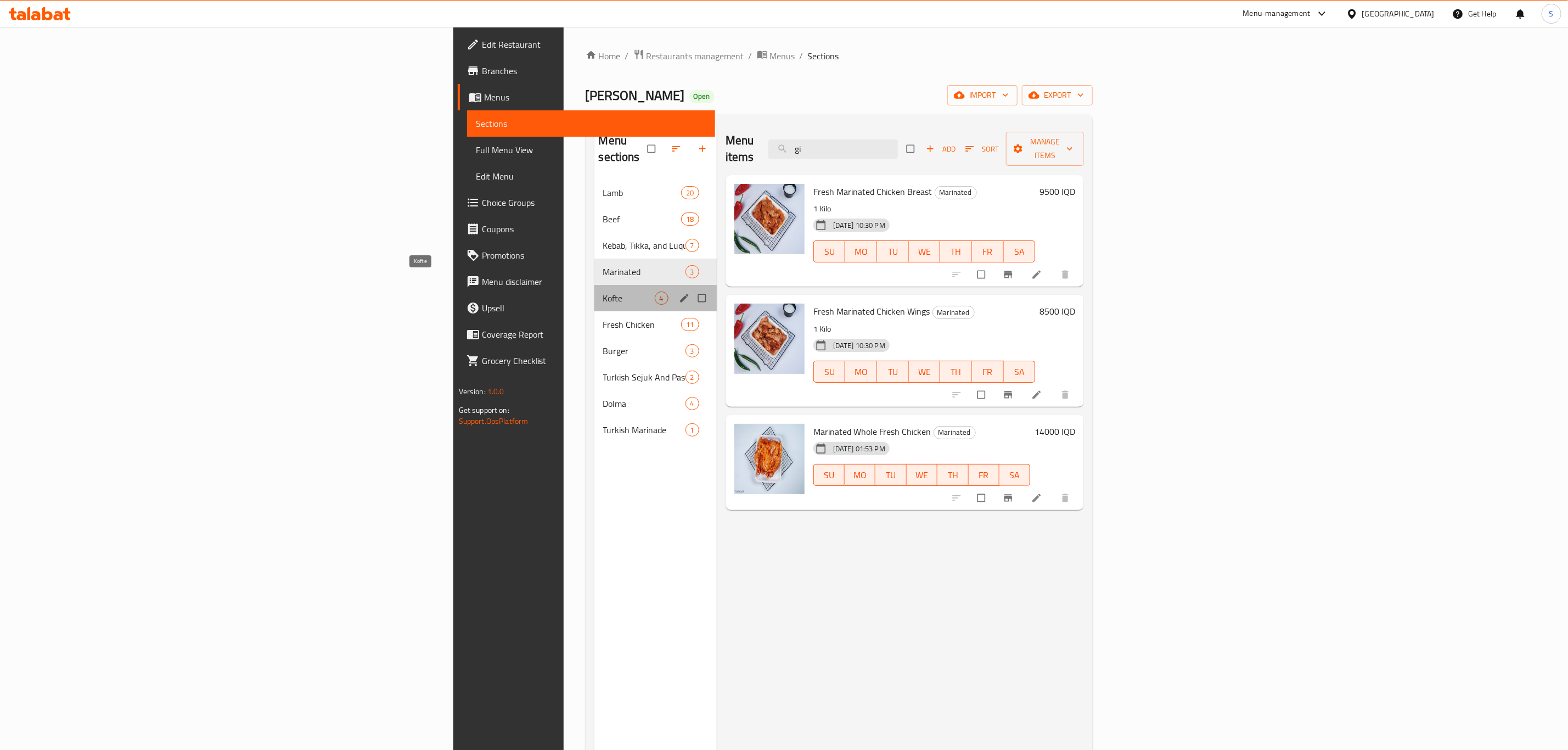
click at [603, 292] on span "Kofte" at bounding box center [629, 298] width 52 height 13
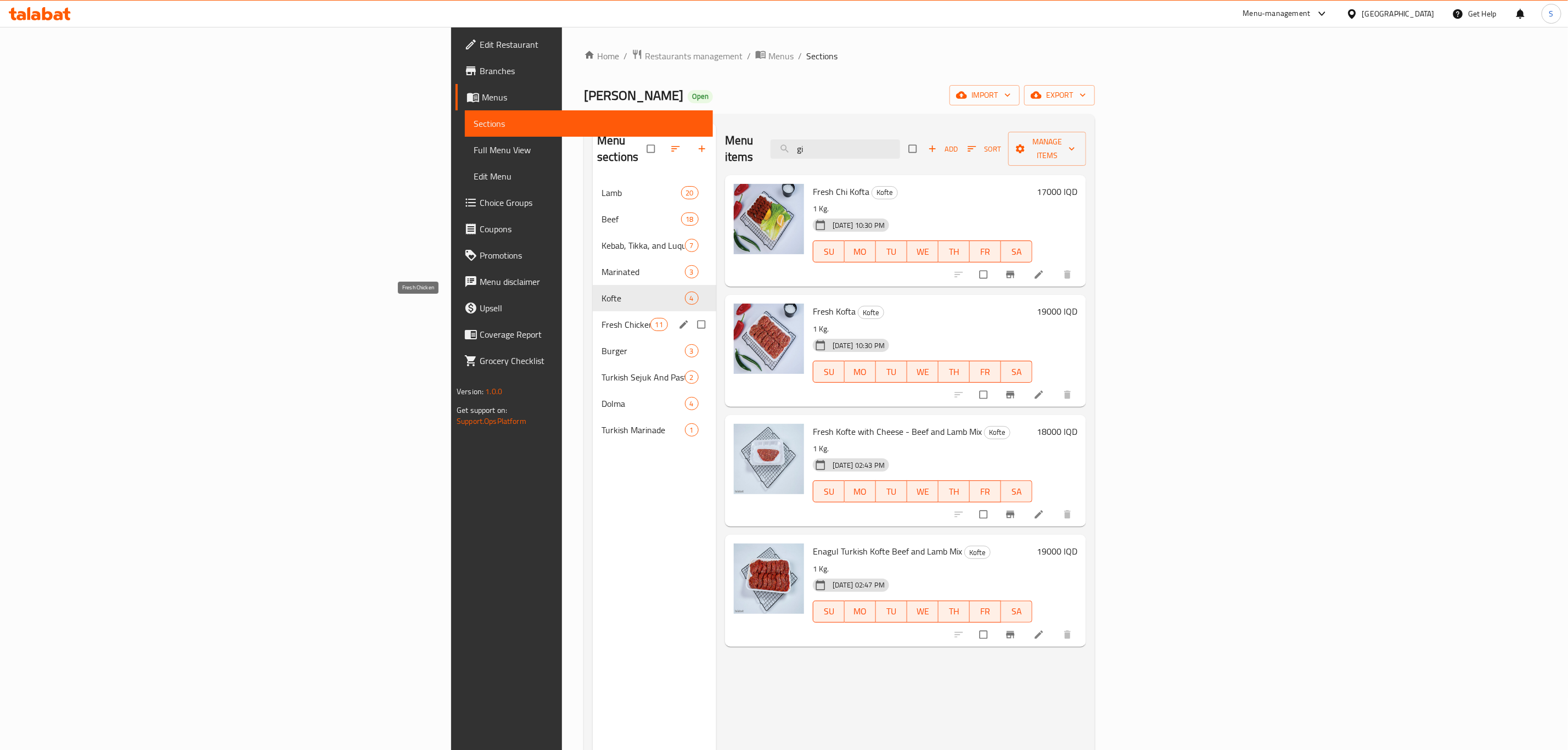
click at [601, 318] on span "Fresh Chicken" at bounding box center [625, 324] width 48 height 13
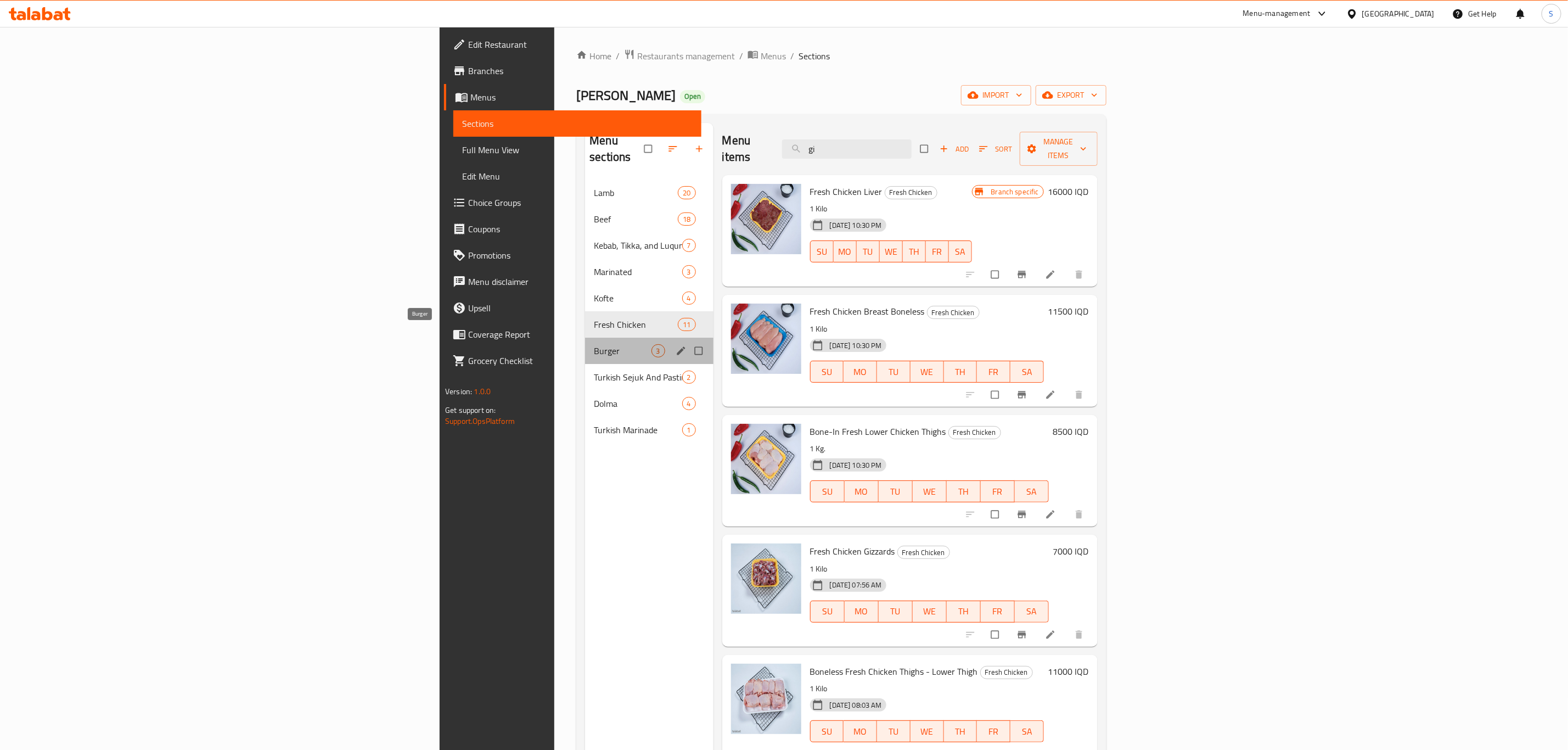
click at [594, 344] on span "Burger" at bounding box center [622, 350] width 57 height 13
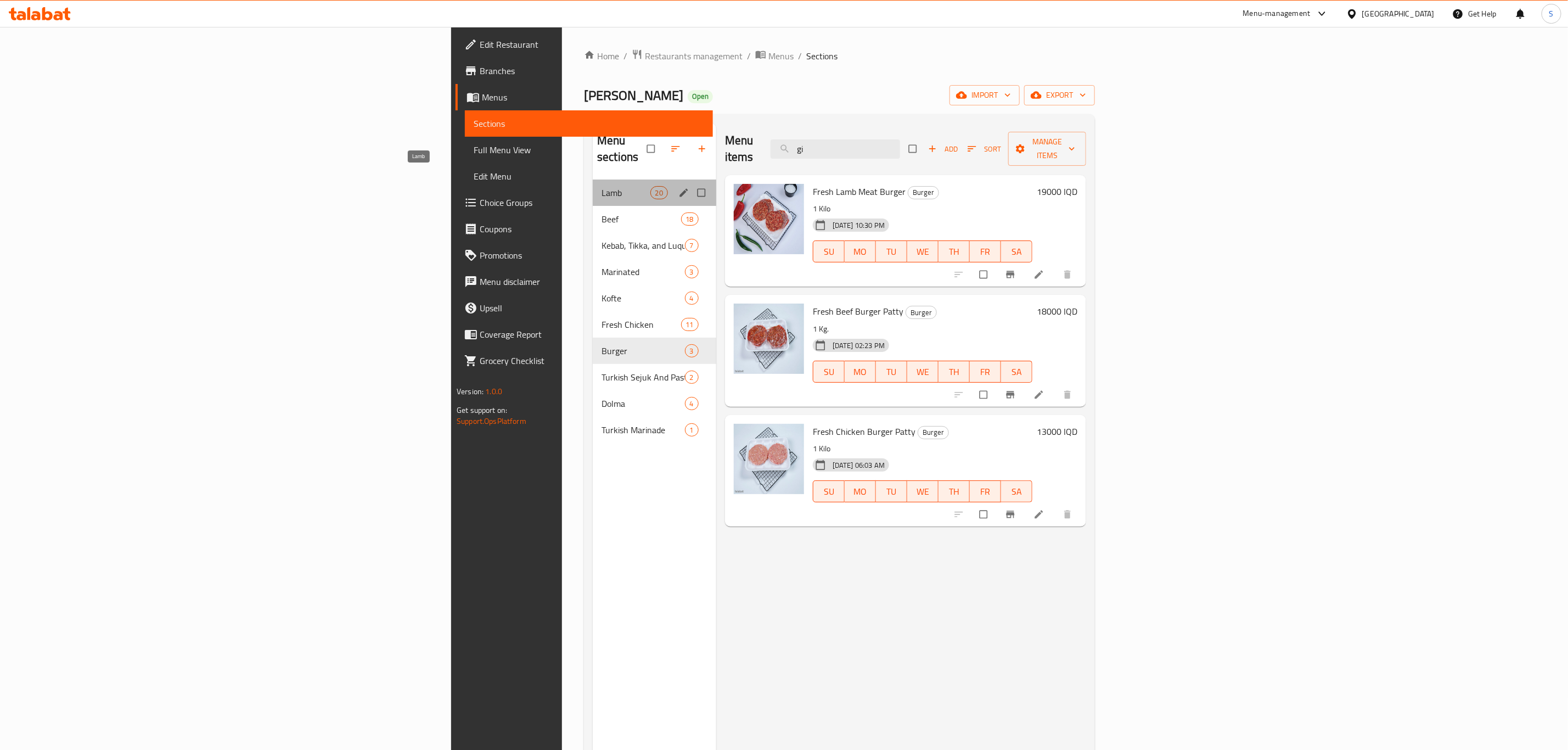
click at [601, 186] on span "Lamb" at bounding box center [625, 192] width 48 height 13
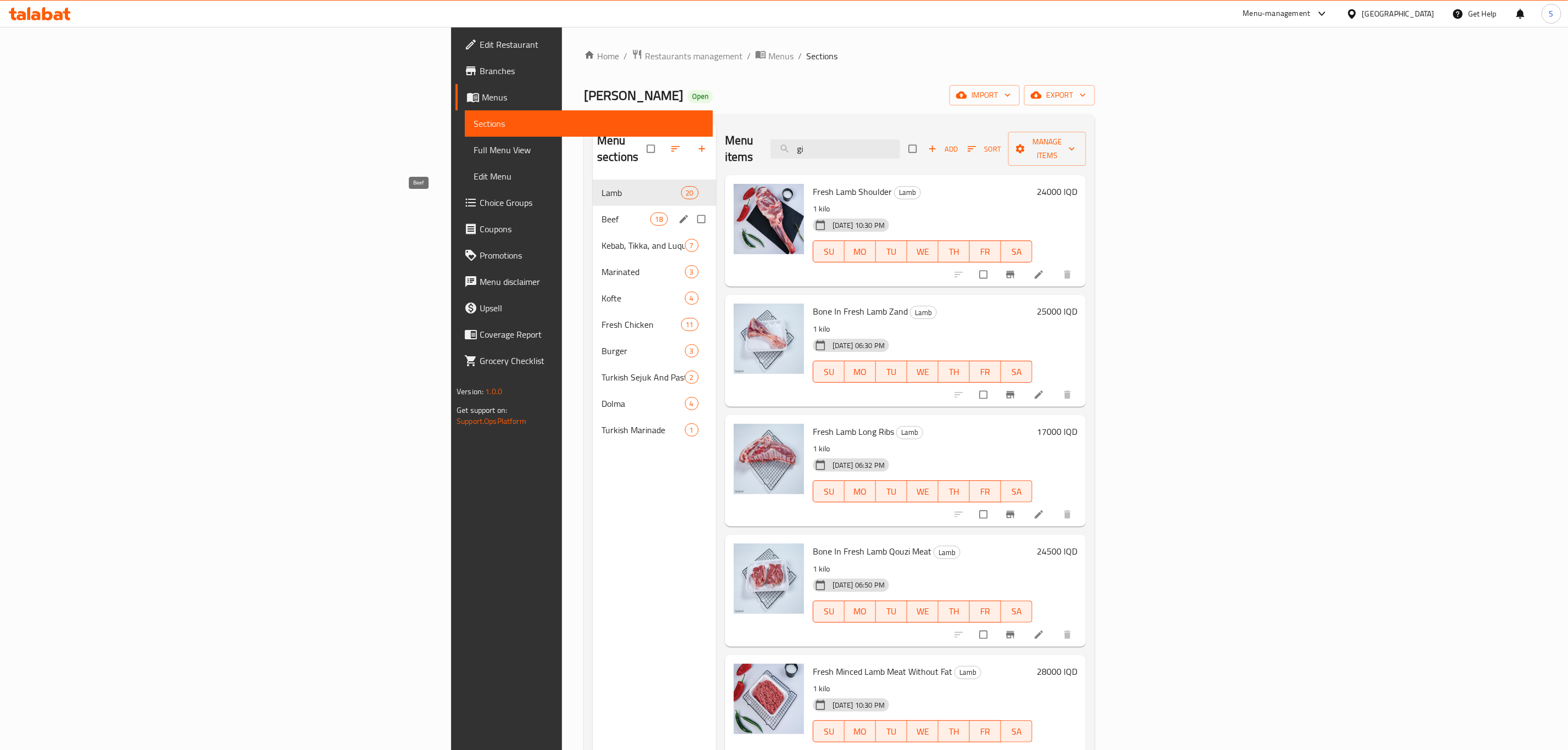
click at [601, 212] on span "Beef" at bounding box center [625, 218] width 48 height 13
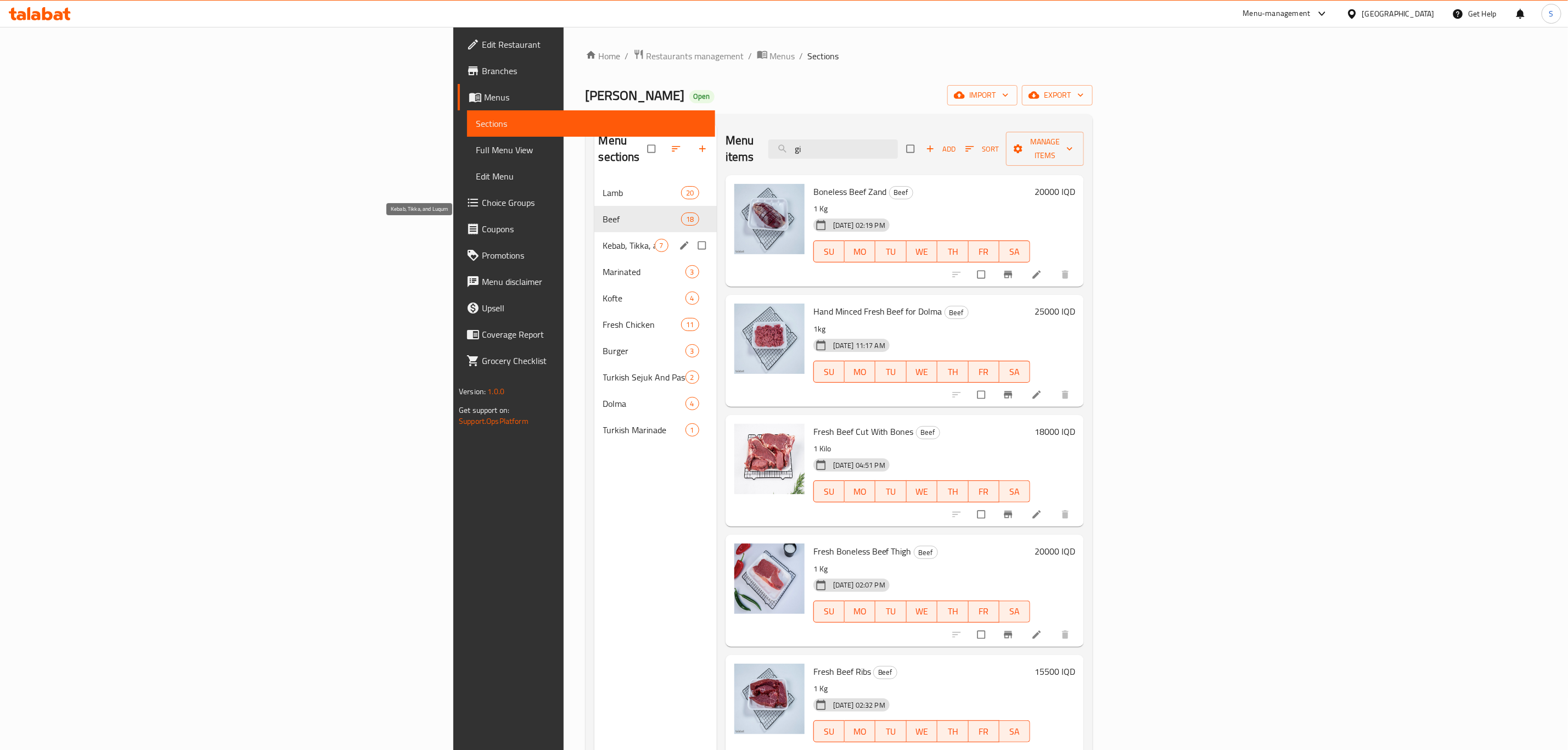
click at [603, 239] on span "Kebab, Tikka, and Luqum" at bounding box center [629, 245] width 52 height 13
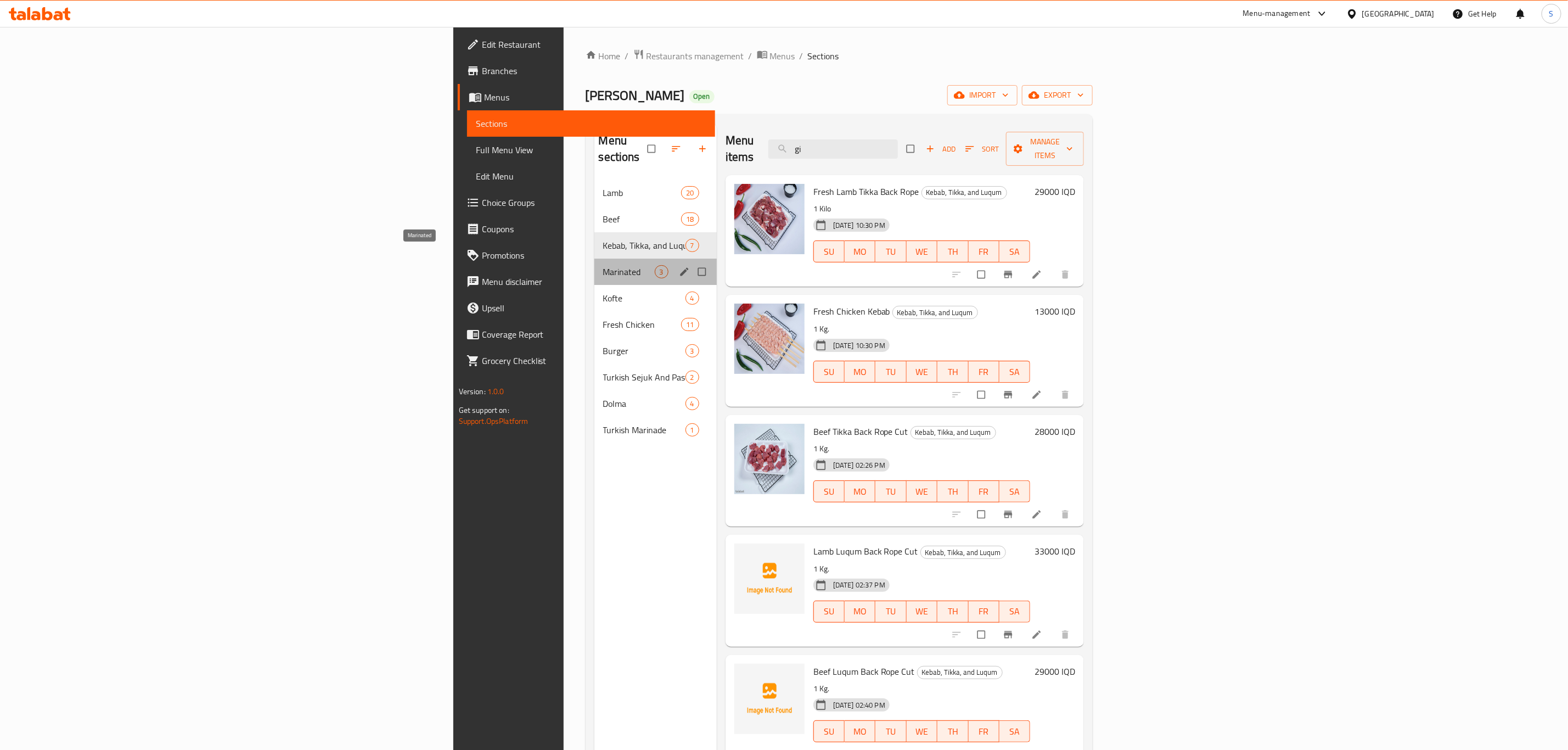
click at [603, 265] on span "Marinated" at bounding box center [629, 271] width 52 height 13
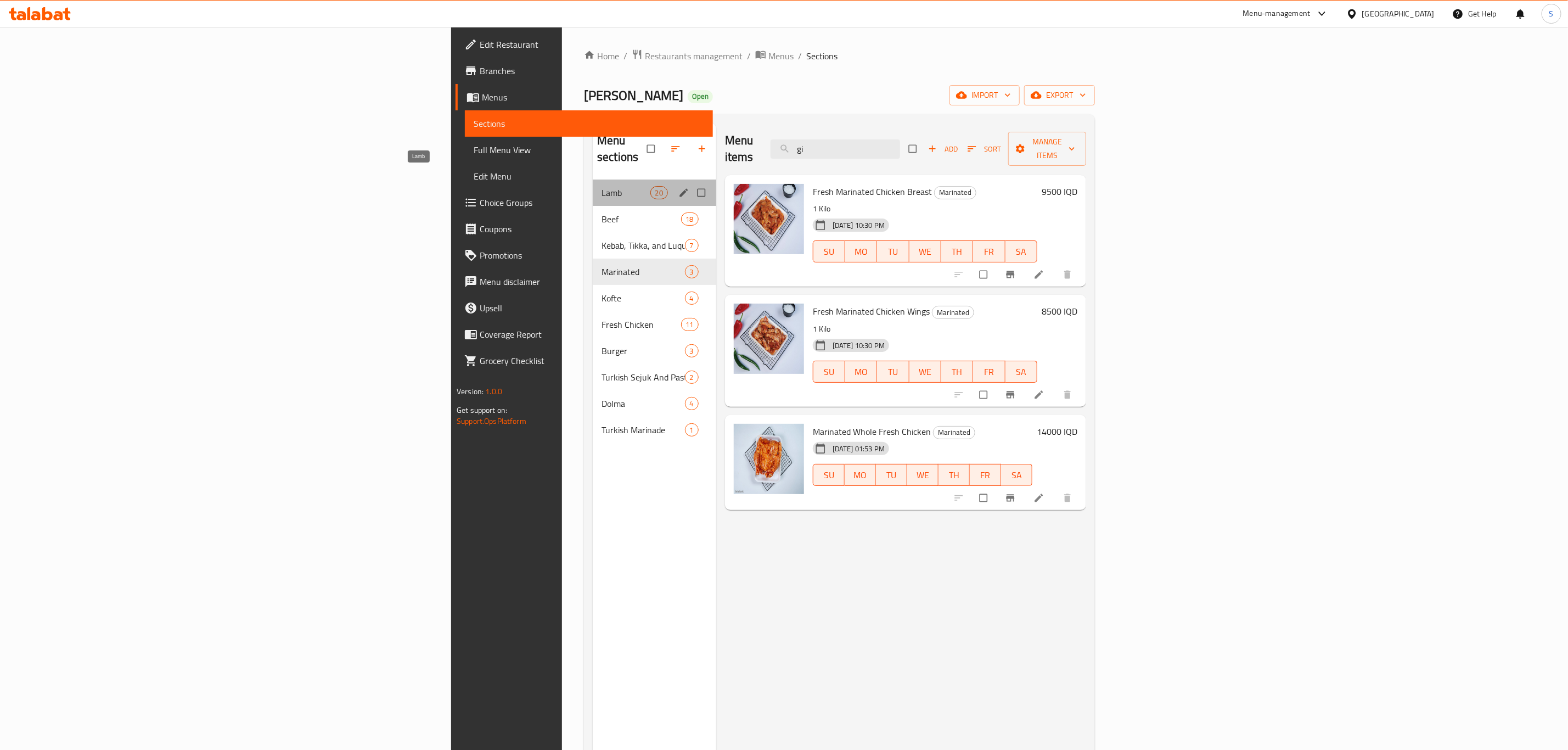
click at [601, 186] on span "Lamb" at bounding box center [625, 192] width 48 height 13
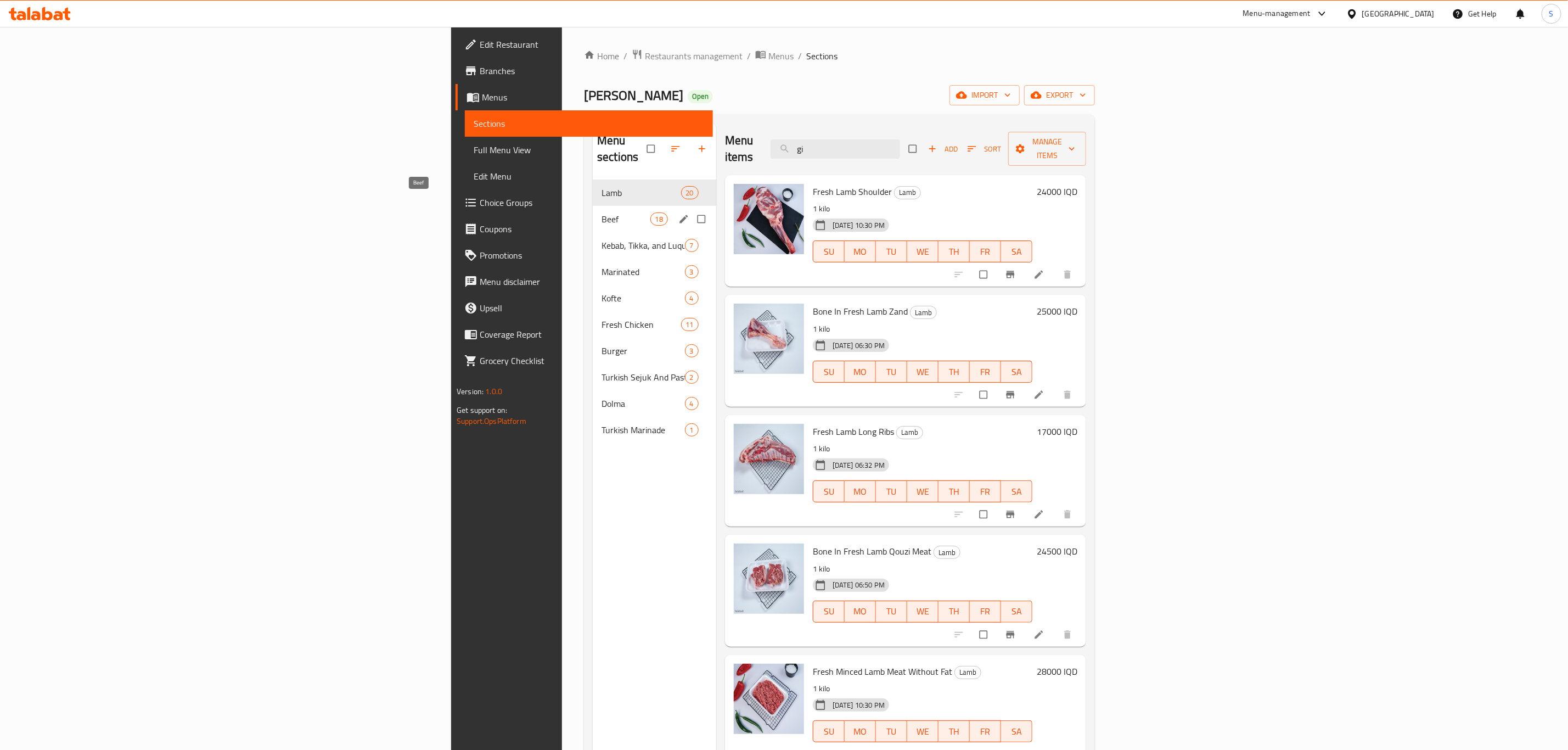
click at [601, 212] on span "Beef" at bounding box center [625, 218] width 48 height 13
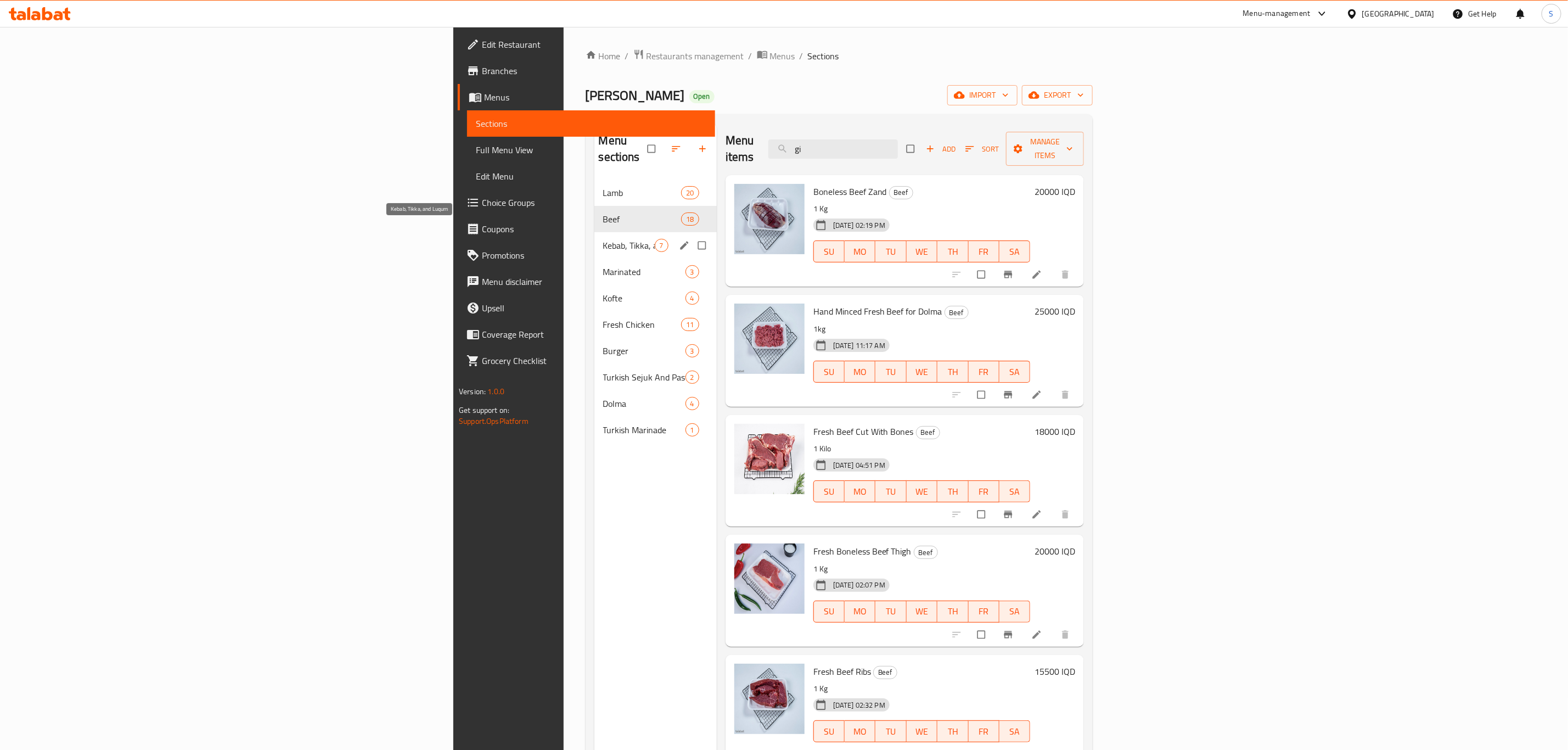
click at [603, 239] on span "Kebab, Tikka, and Luqum" at bounding box center [629, 245] width 52 height 13
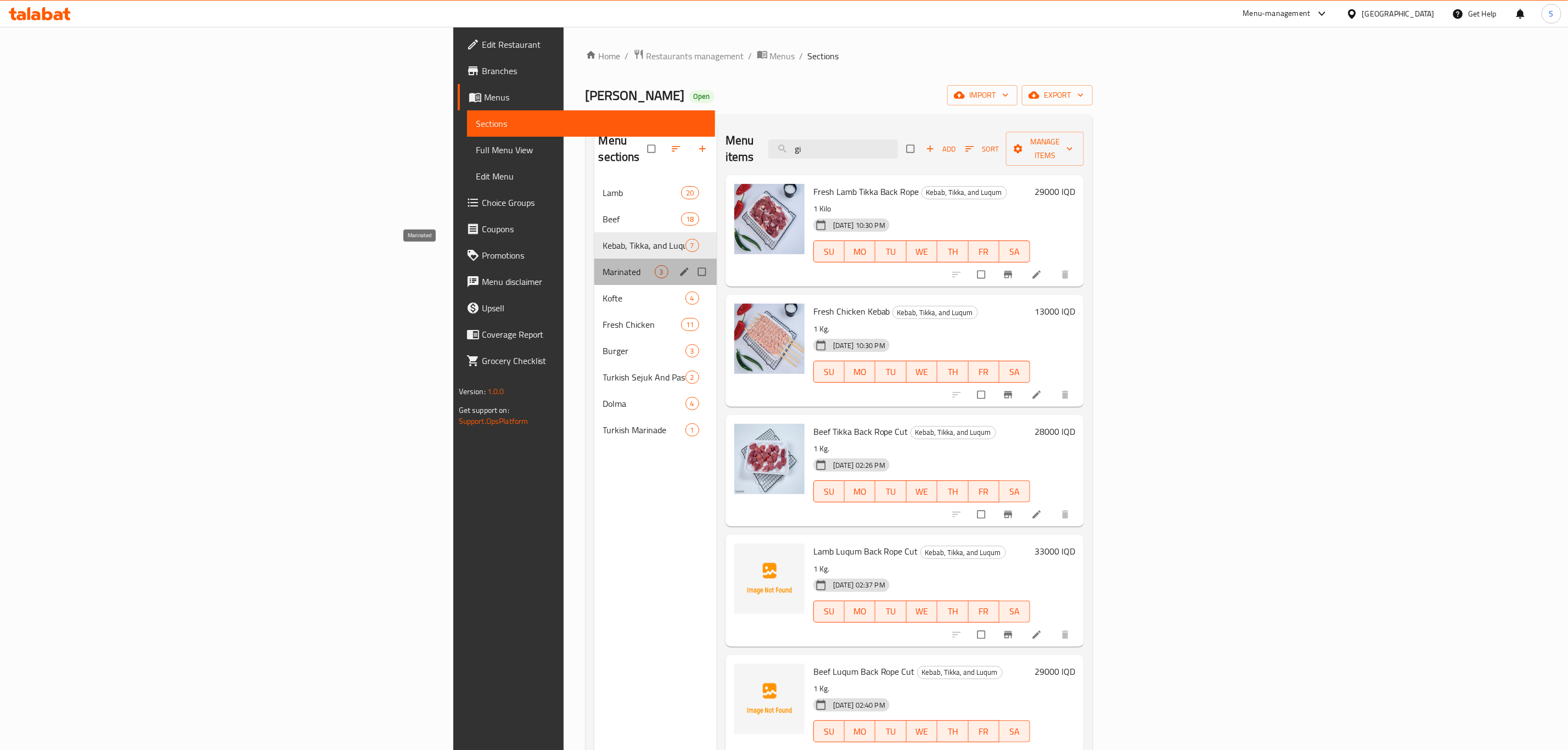
click at [603, 265] on span "Marinated" at bounding box center [629, 271] width 52 height 13
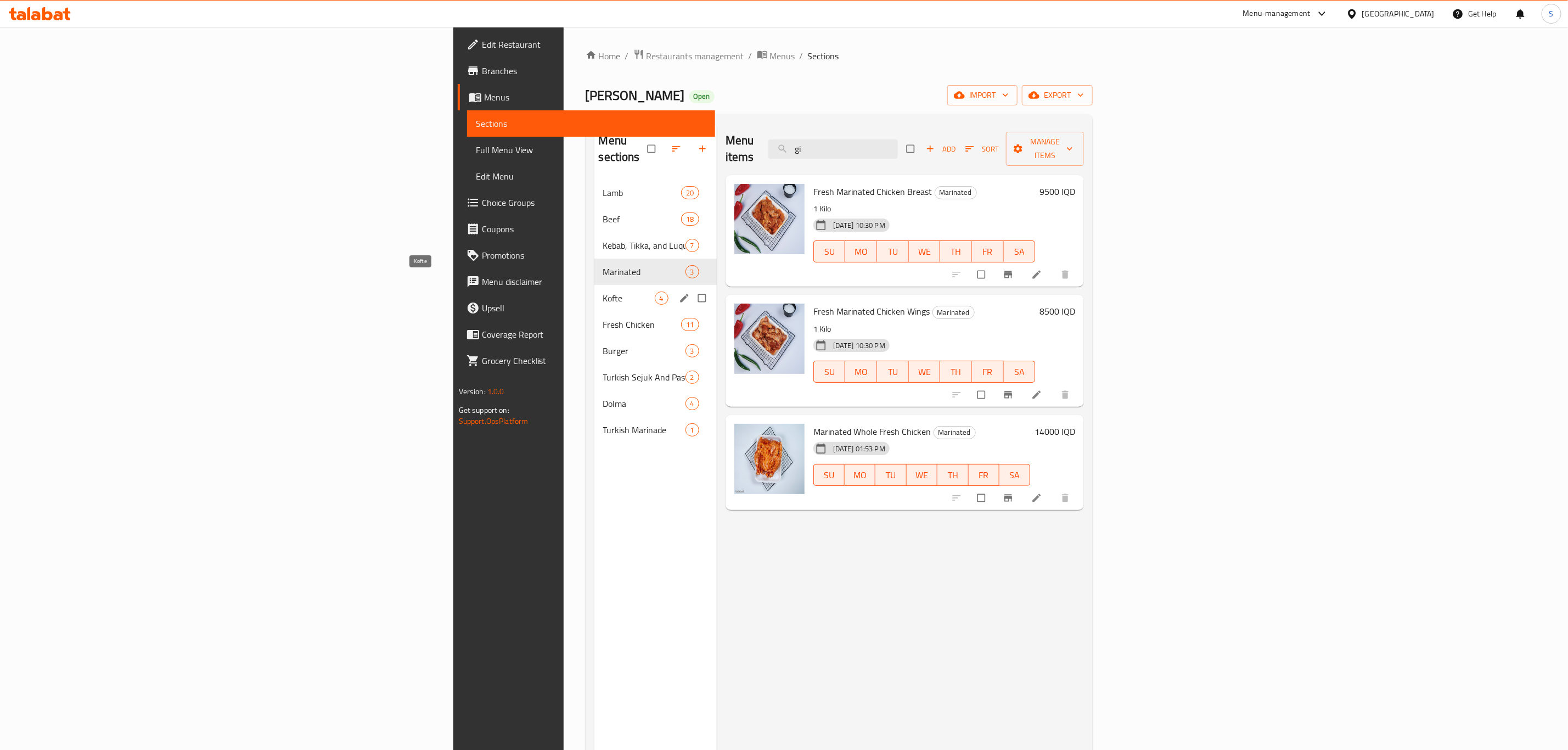
click at [603, 292] on span "Kofte" at bounding box center [629, 298] width 52 height 13
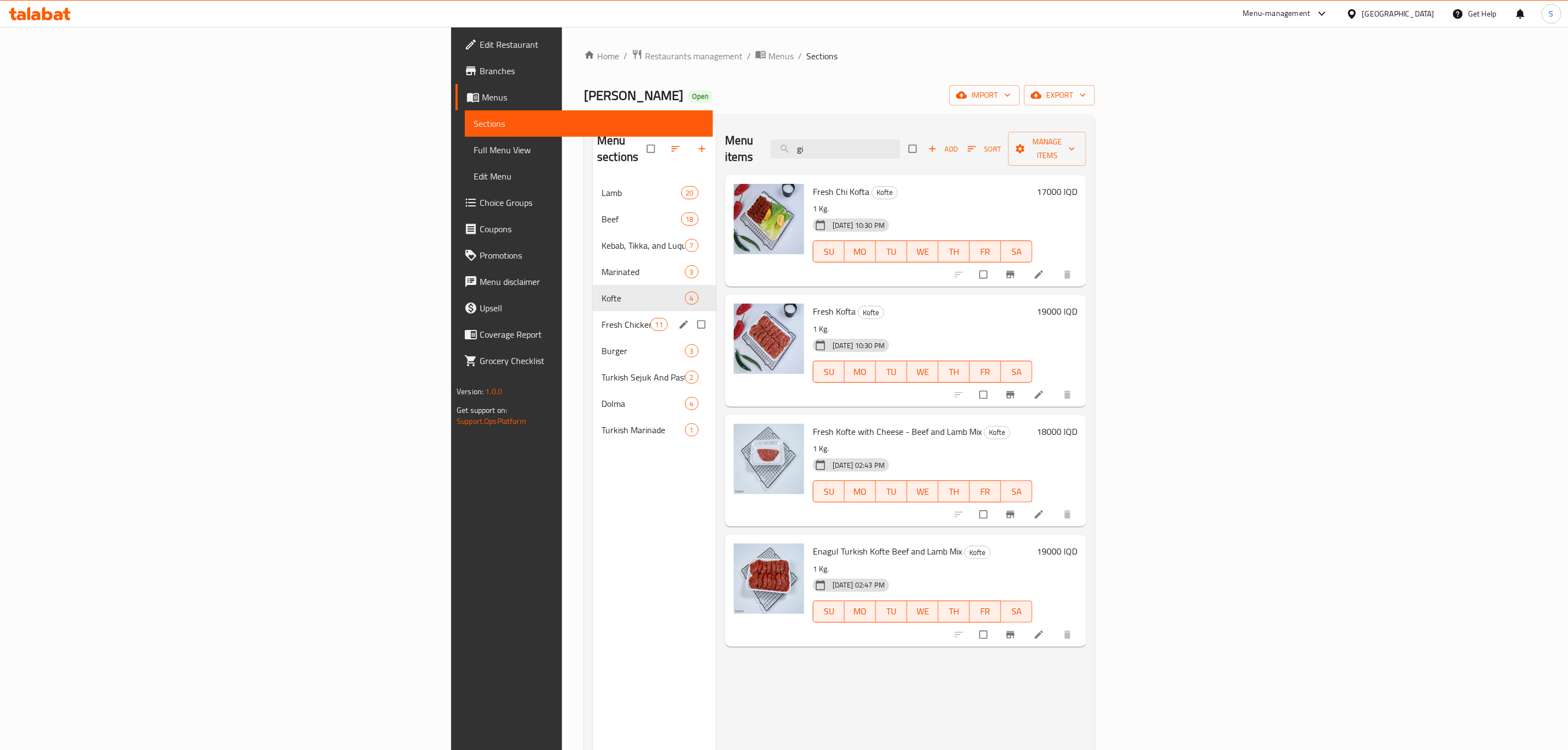
click at [593, 320] on div "Fresh Chicken 11" at bounding box center [654, 324] width 123 height 26
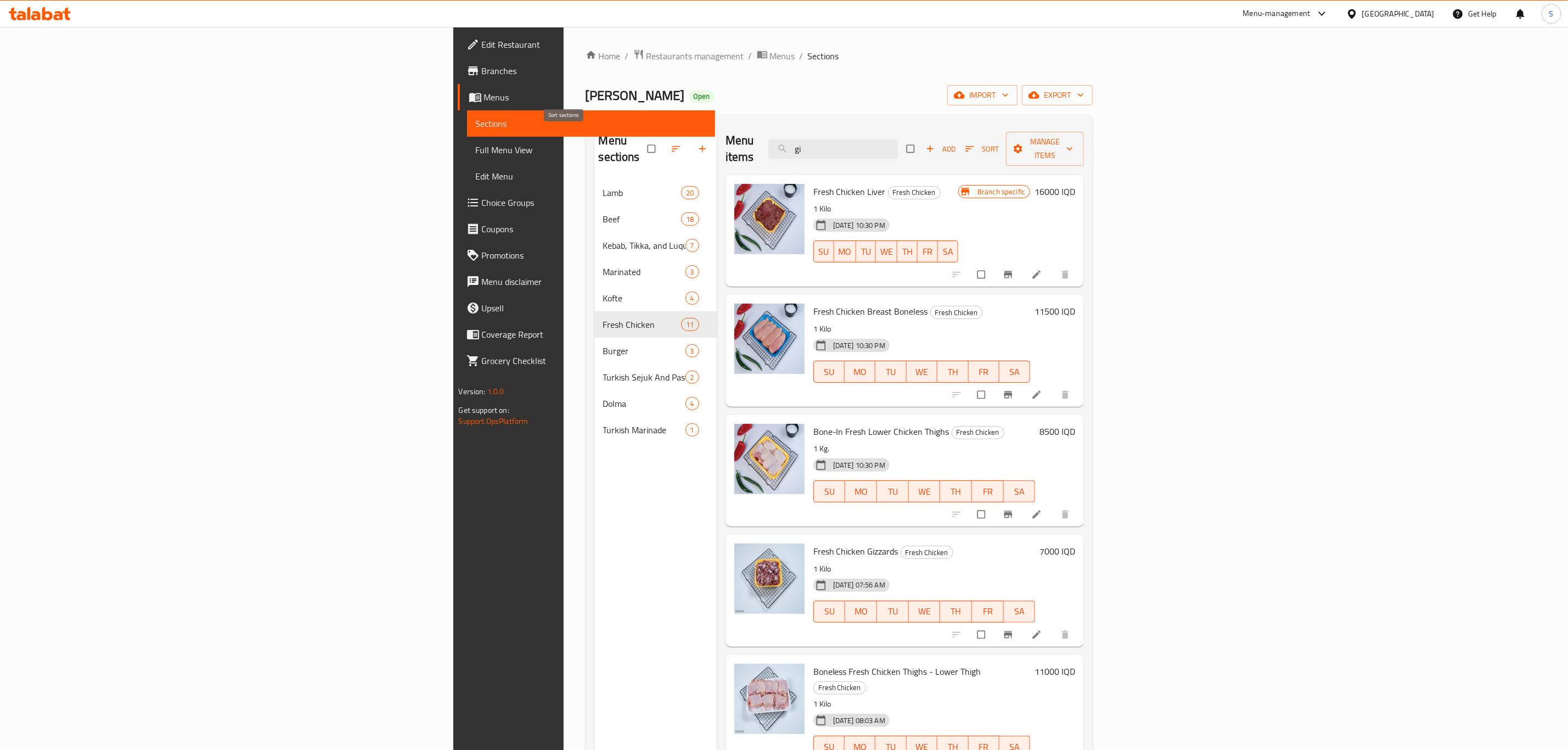
click at [672, 146] on icon "button" at bounding box center [676, 149] width 8 height 6
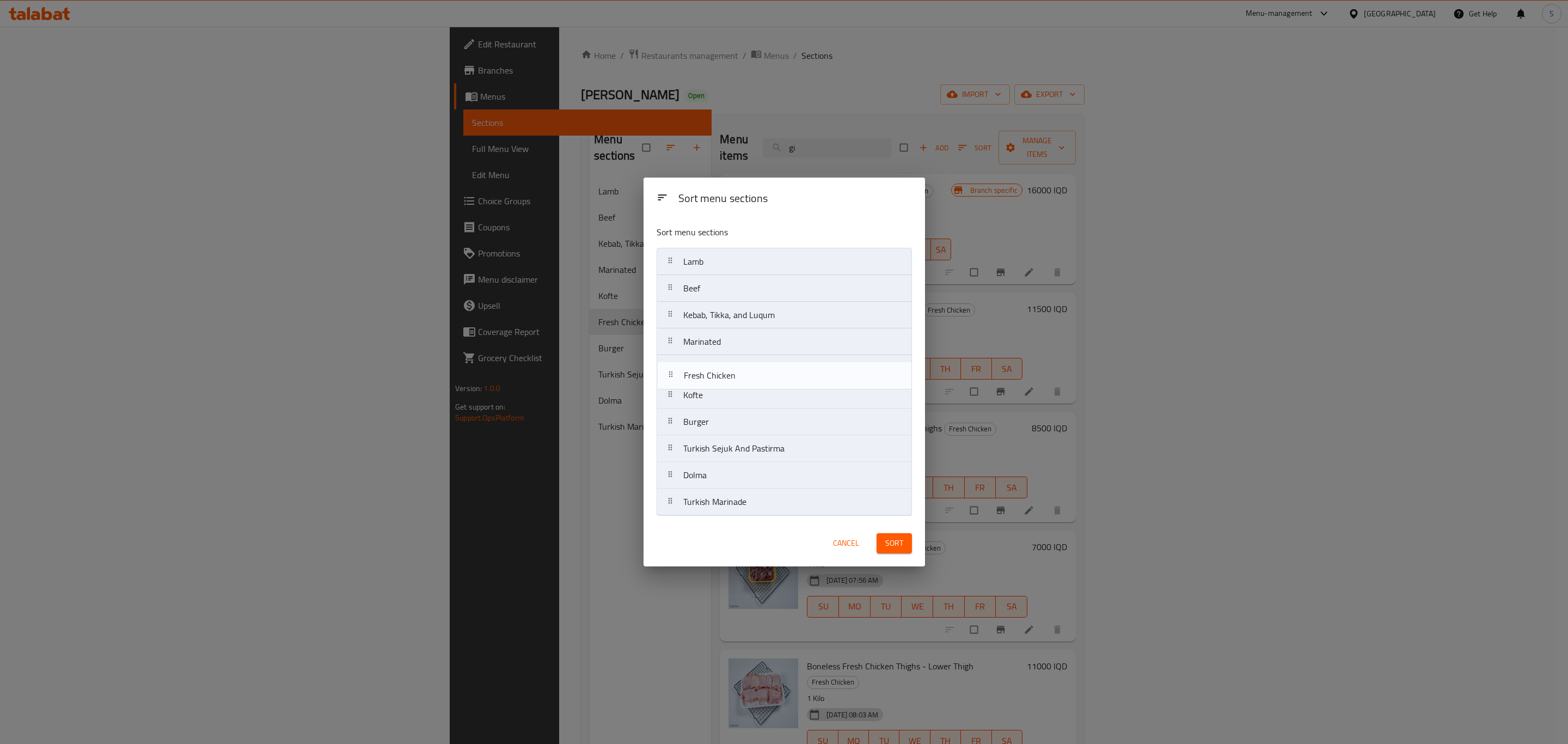
drag, startPoint x: 744, startPoint y: 400, endPoint x: 745, endPoint y: 377, distance: 23.0
click at [745, 377] on nav "Lamb Beef Kebab, Tikka, and Luqum Marinated Kofte Fresh Chicken Burger Turkish …" at bounding box center [784, 382] width 255 height 268
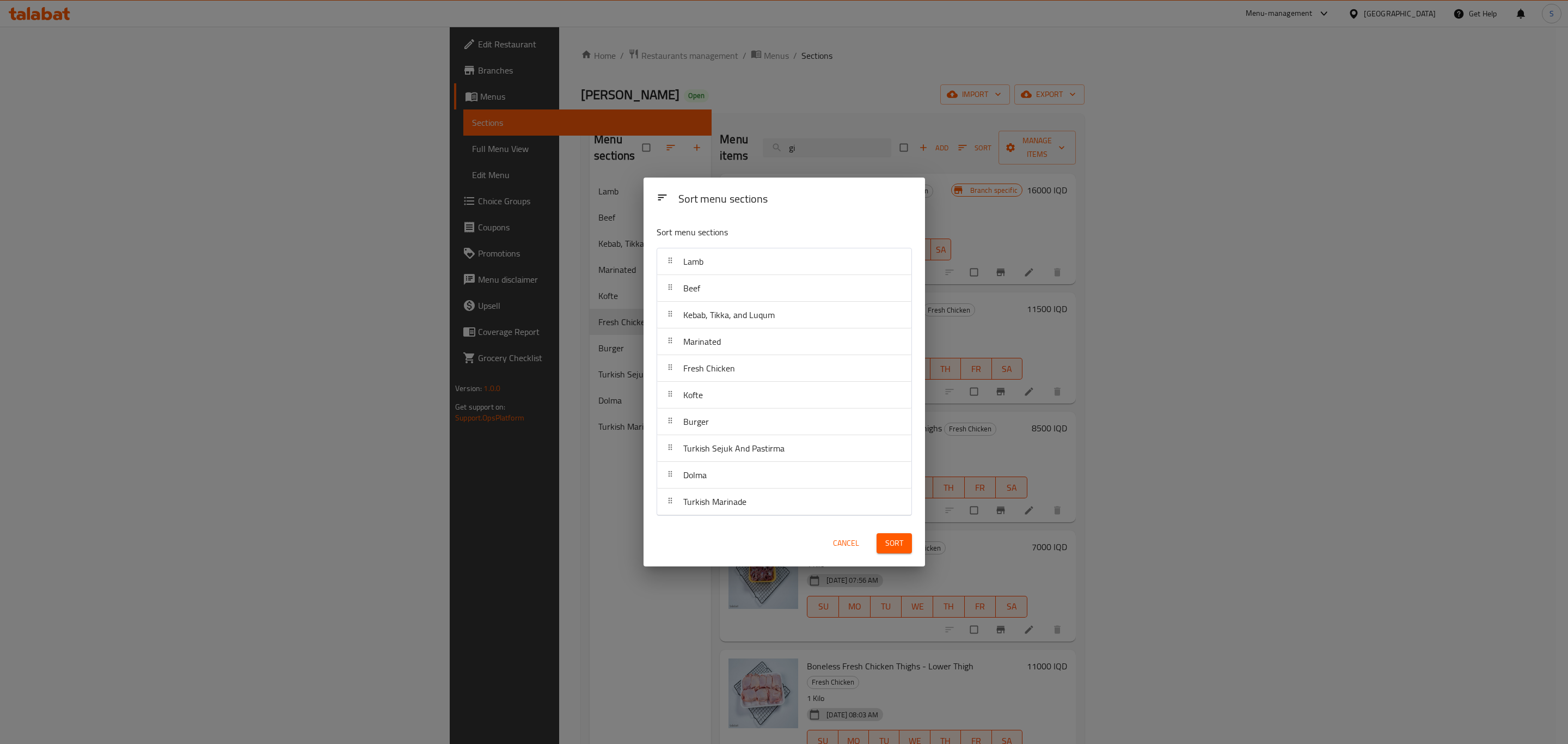
click at [895, 549] on span "Sort" at bounding box center [894, 543] width 18 height 13
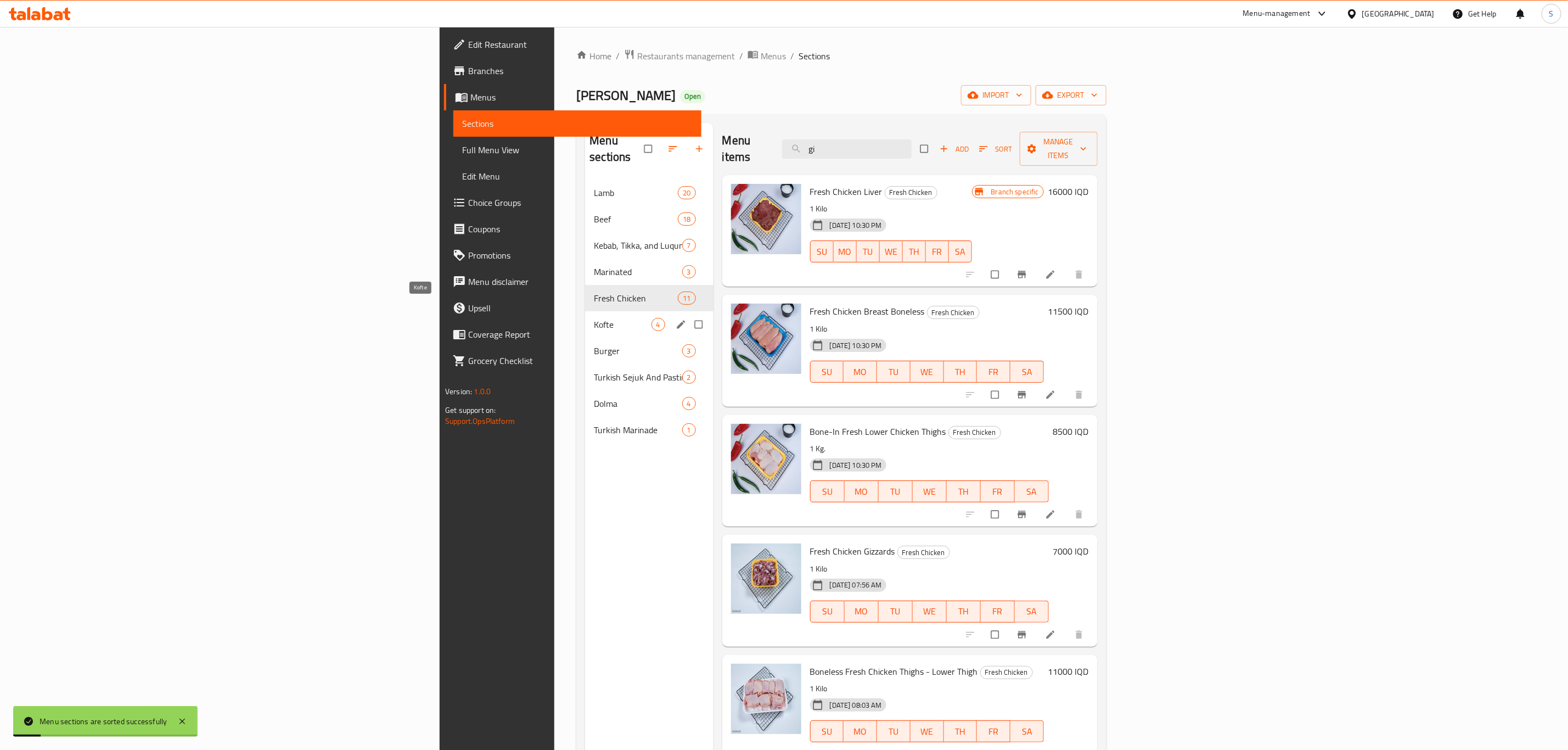
click at [594, 318] on span "Kofte" at bounding box center [622, 324] width 57 height 13
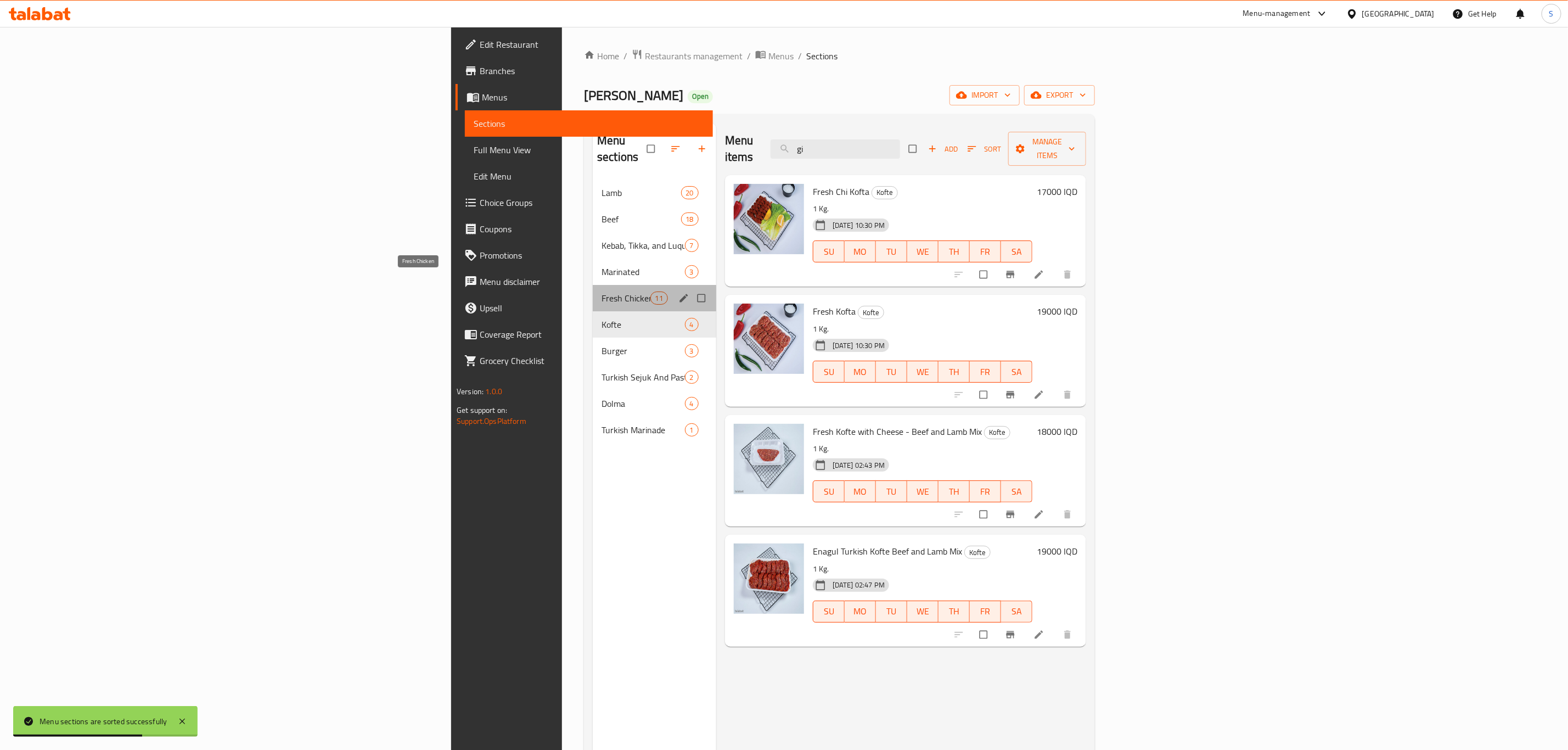
click at [601, 292] on span "Fresh Chicken" at bounding box center [625, 298] width 48 height 13
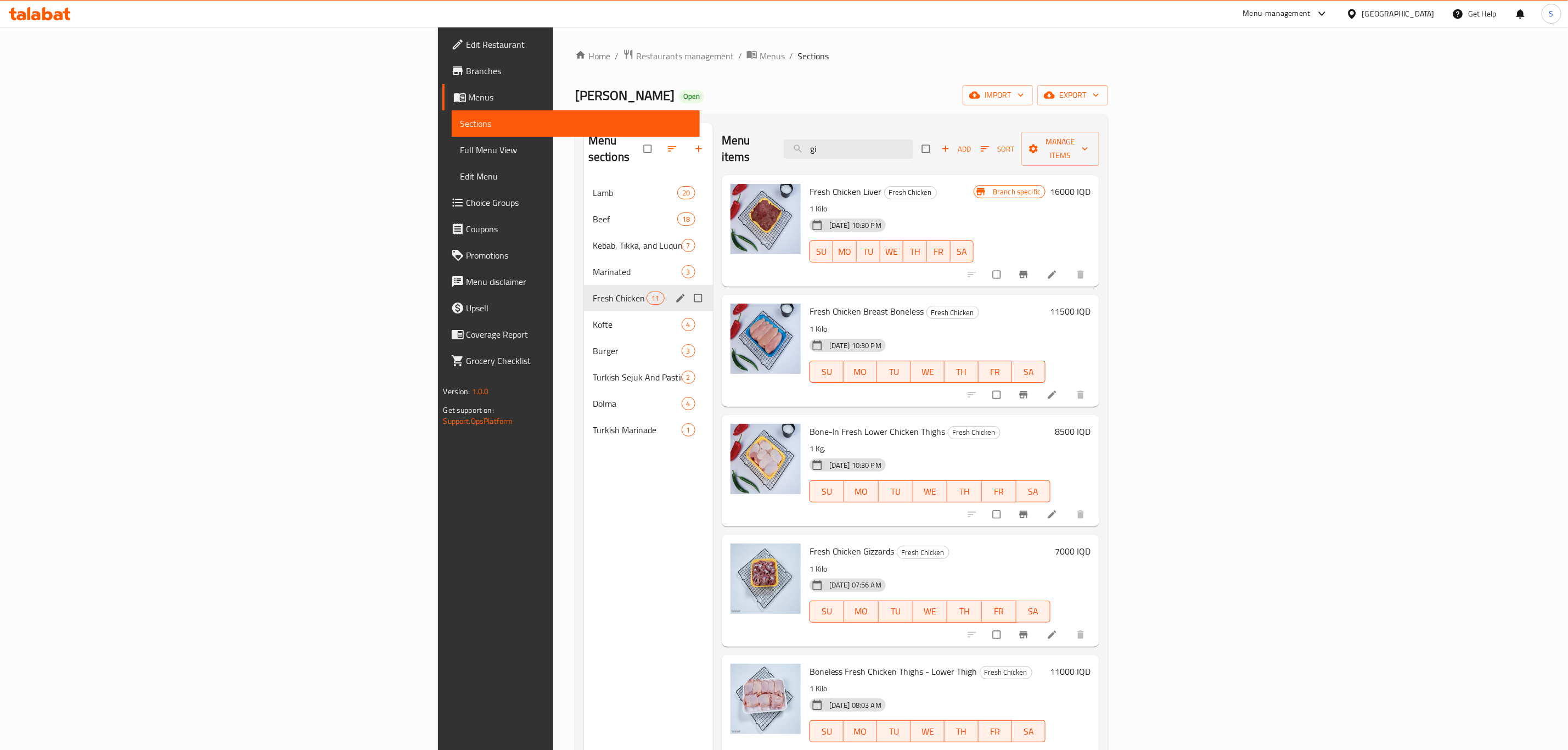
click at [584, 285] on div "Fresh Chicken 11" at bounding box center [649, 298] width 129 height 26
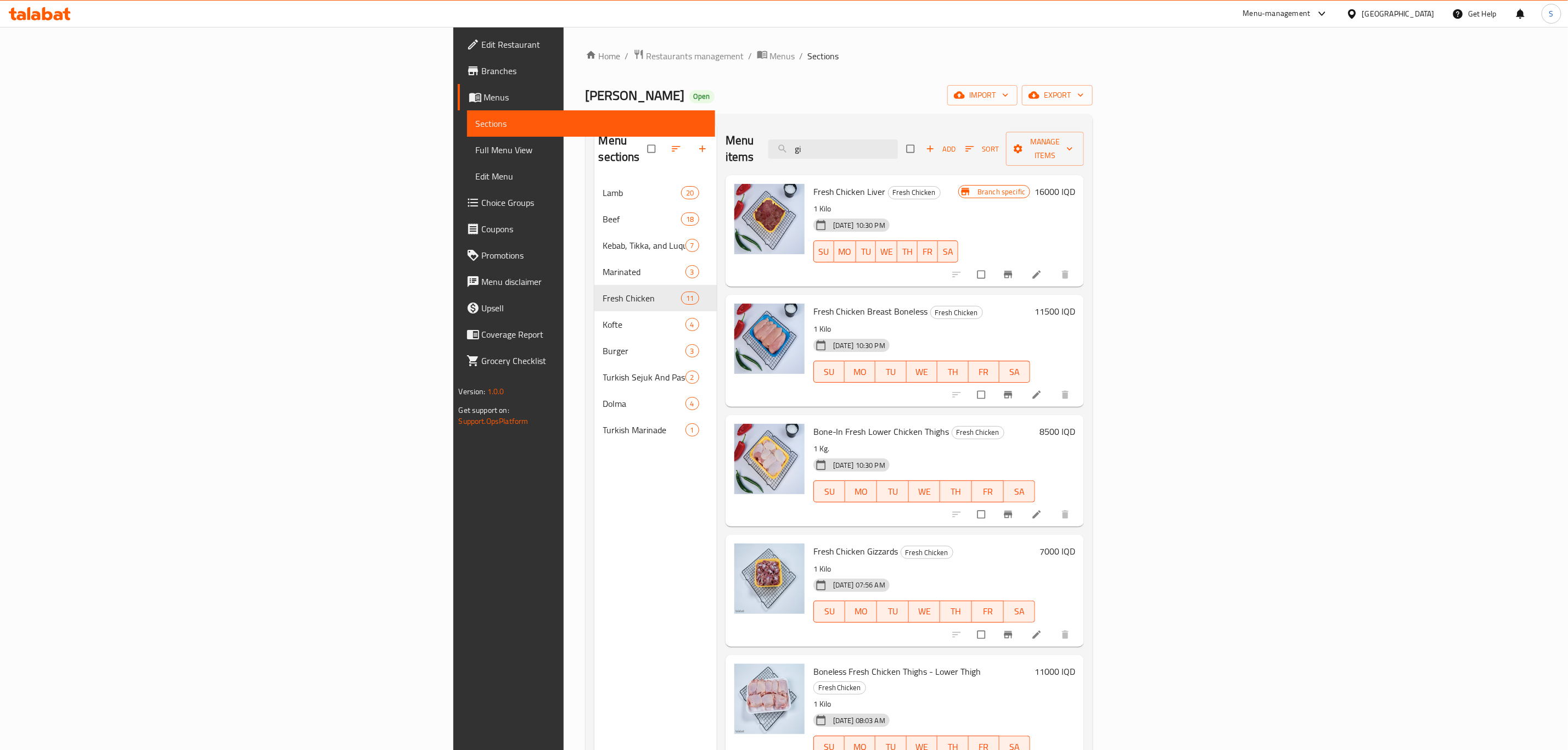
click at [671, 144] on span "button" at bounding box center [677, 149] width 13 height 11
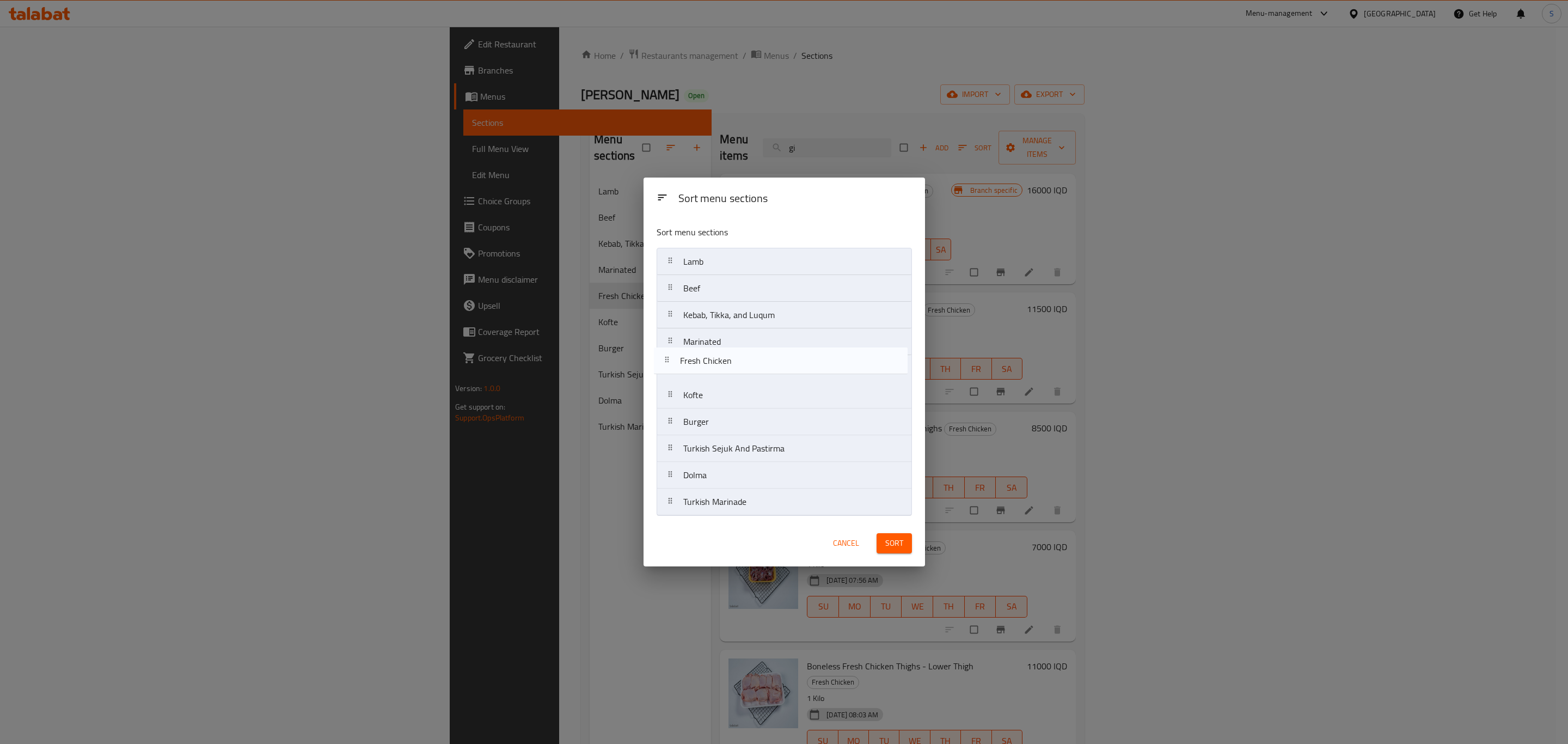
drag, startPoint x: 730, startPoint y: 371, endPoint x: 729, endPoint y: 360, distance: 11.0
click at [729, 360] on nav "Lamb Beef Kebab, Tikka, and Luqum Marinated Fresh Chicken Kofte Burger Turkish …" at bounding box center [784, 382] width 255 height 268
drag, startPoint x: 718, startPoint y: 370, endPoint x: 721, endPoint y: 311, distance: 59.1
click at [721, 311] on nav "Lamb Beef Kebab, Tikka, and Luqum Marinated Fresh Chicken Kofte Burger Turkish …" at bounding box center [784, 382] width 255 height 268
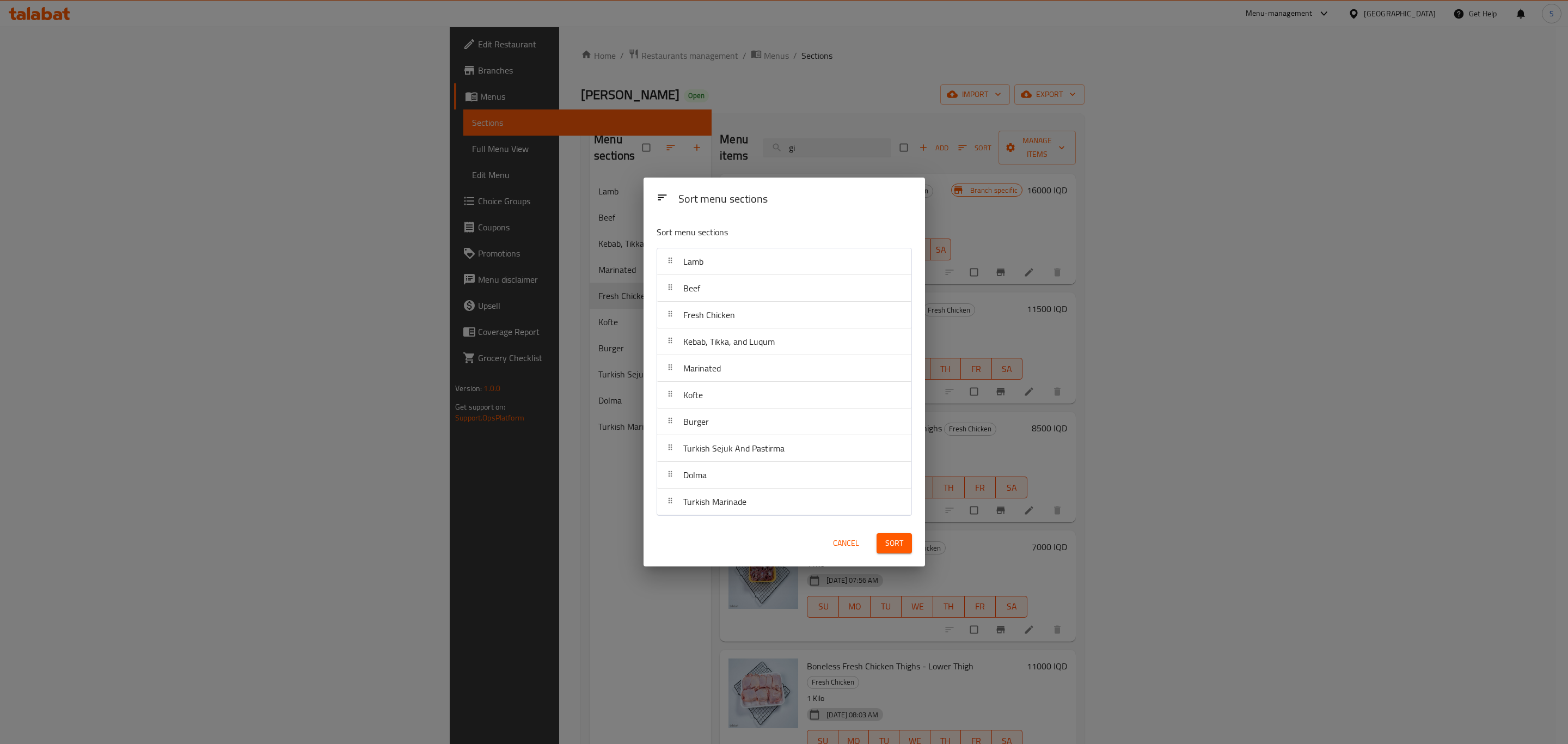
click at [887, 542] on span "Sort" at bounding box center [894, 543] width 18 height 13
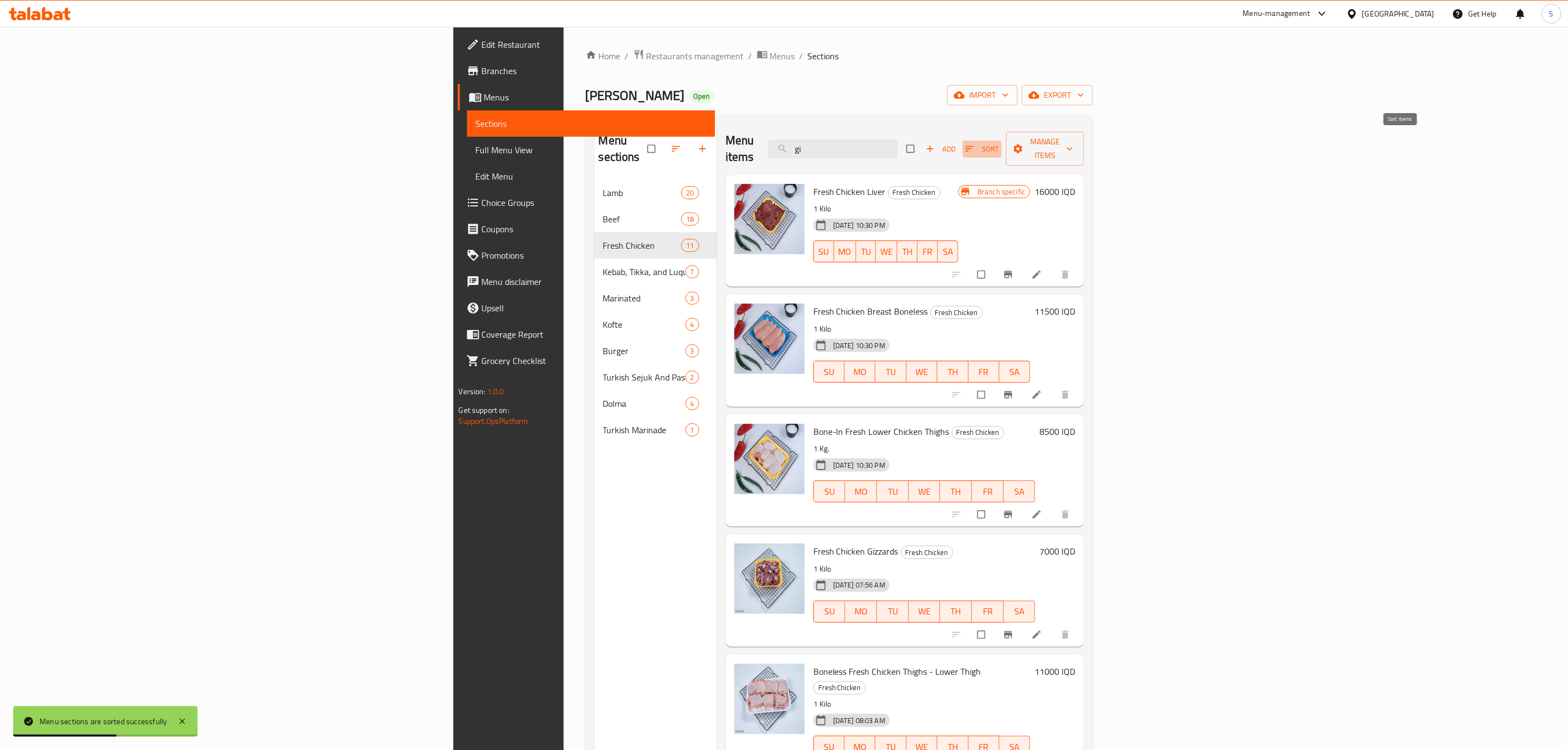
click at [999, 145] on span "Sort" at bounding box center [982, 149] width 34 height 13
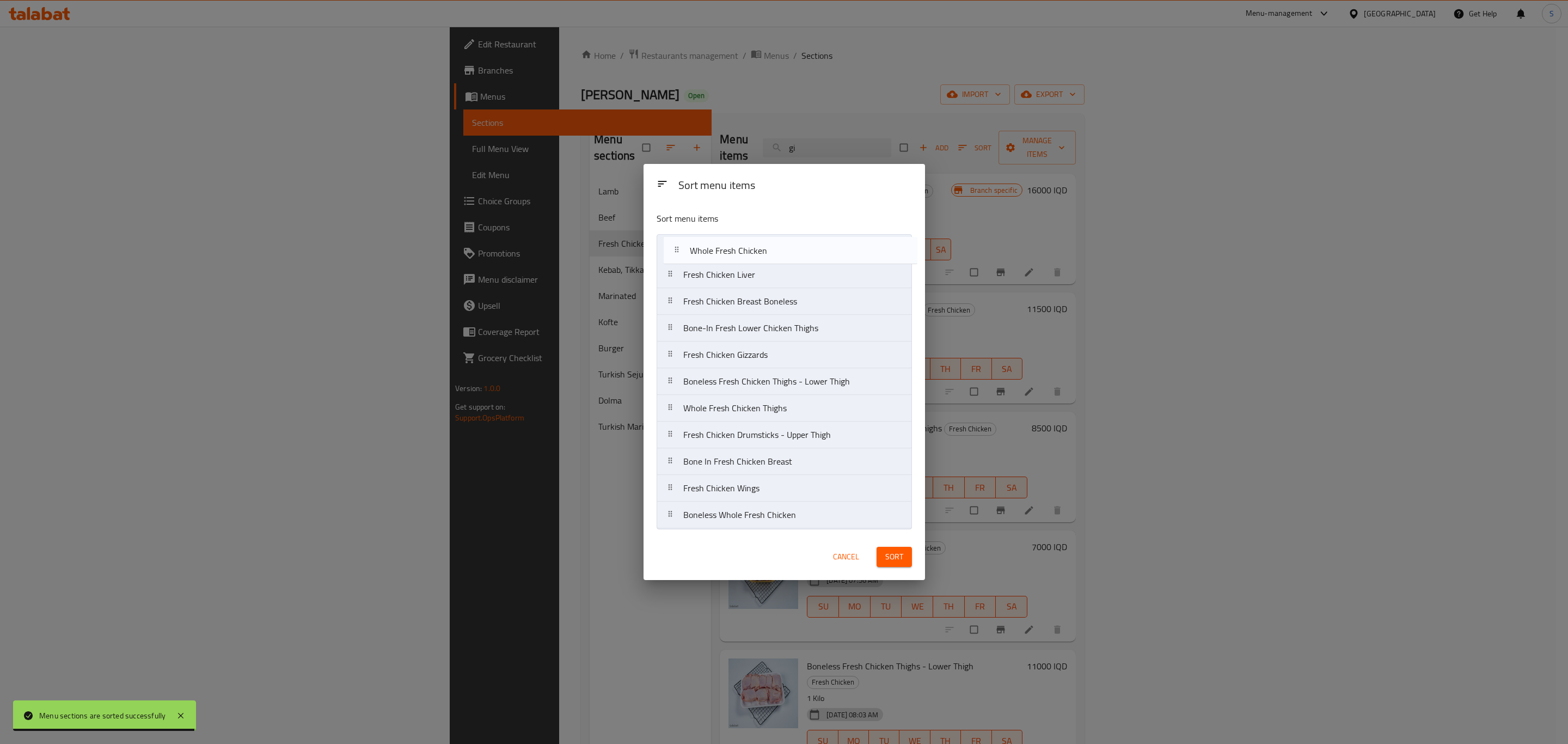
drag, startPoint x: 776, startPoint y: 497, endPoint x: 783, endPoint y: 255, distance: 242.1
click at [783, 255] on nav "Fresh Chicken Liver Fresh Chicken Breast Boneless Bone-In Fresh Lower Chicken T…" at bounding box center [784, 382] width 255 height 295
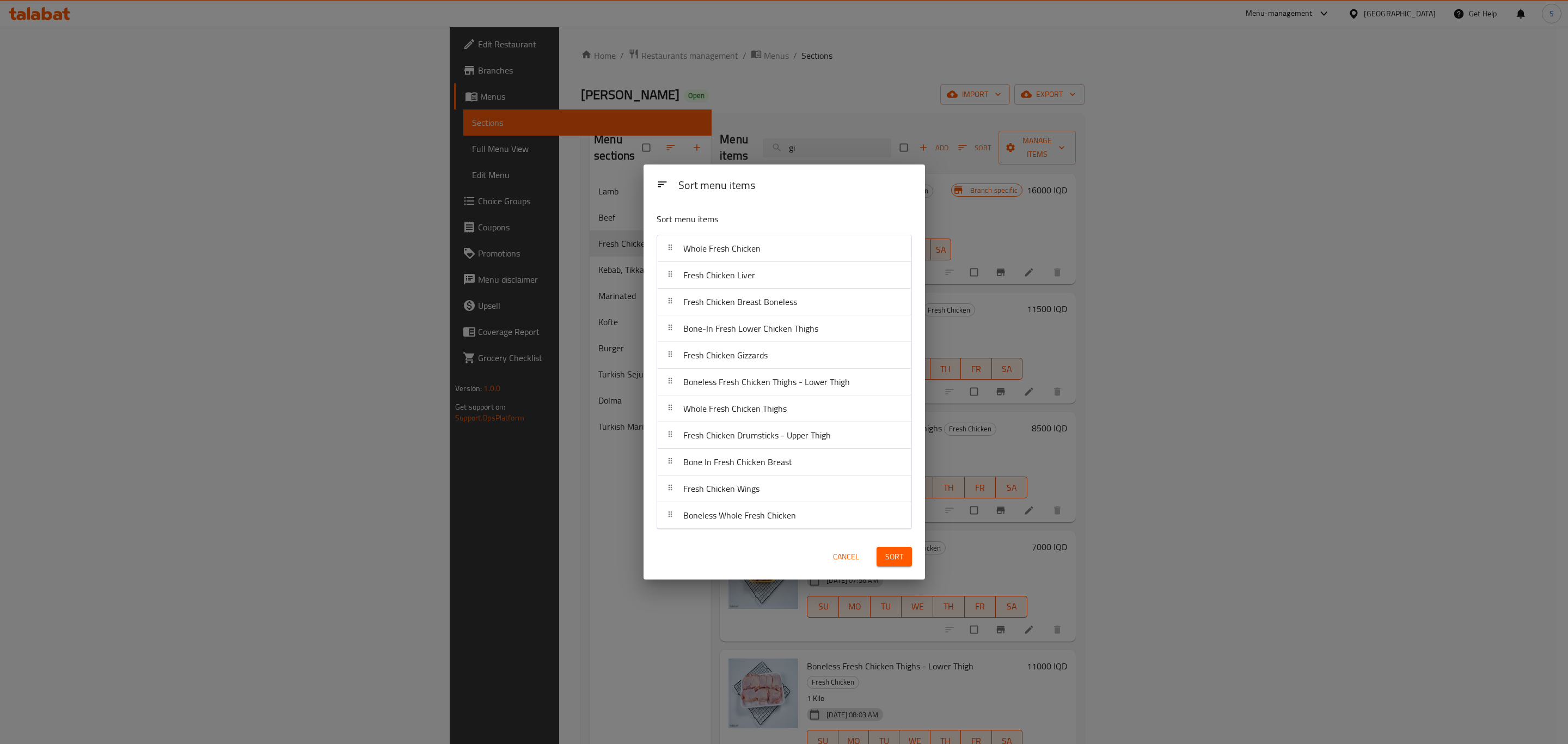
click at [846, 564] on span "Cancel" at bounding box center [845, 556] width 26 height 13
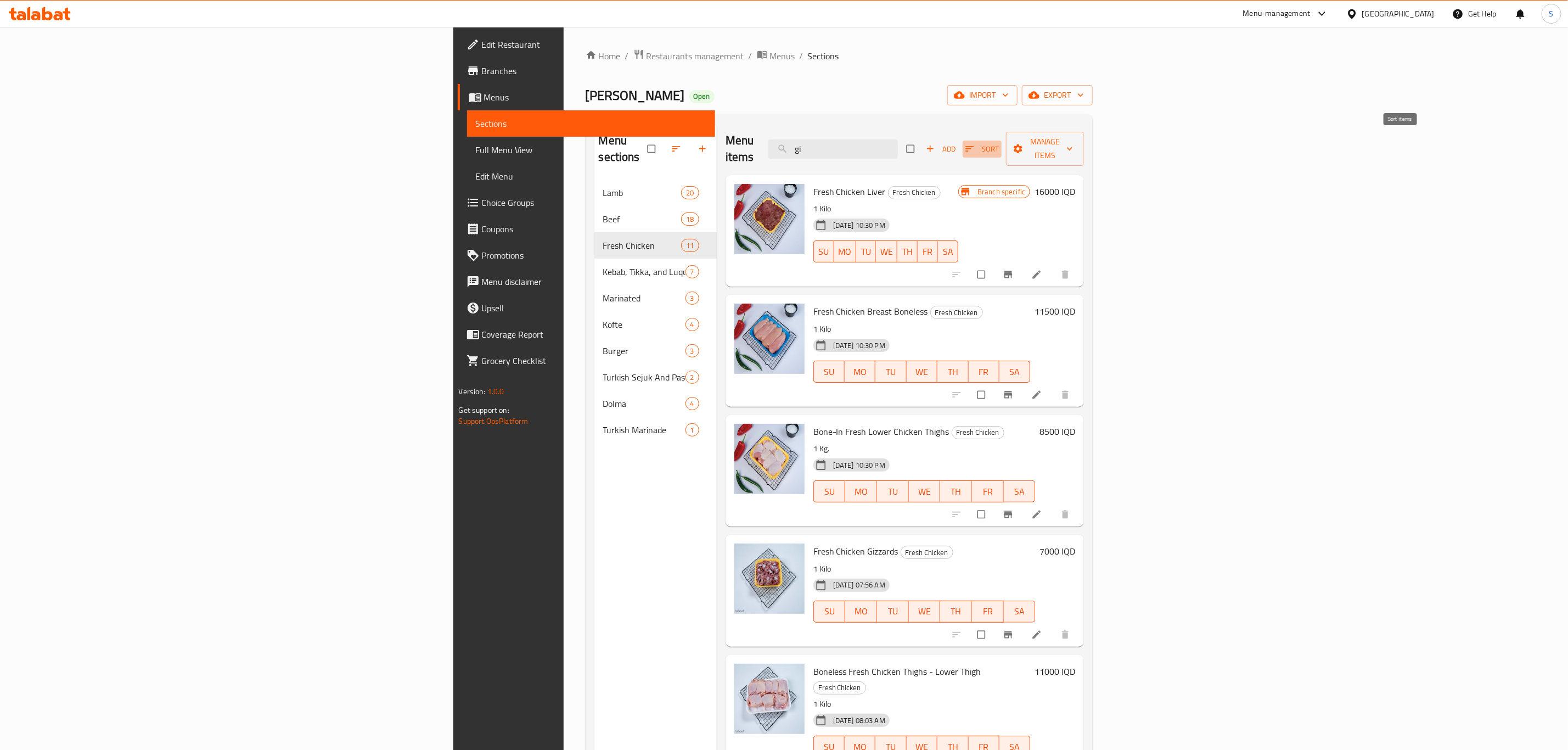
click at [978, 144] on span "button" at bounding box center [971, 149] width 13 height 11
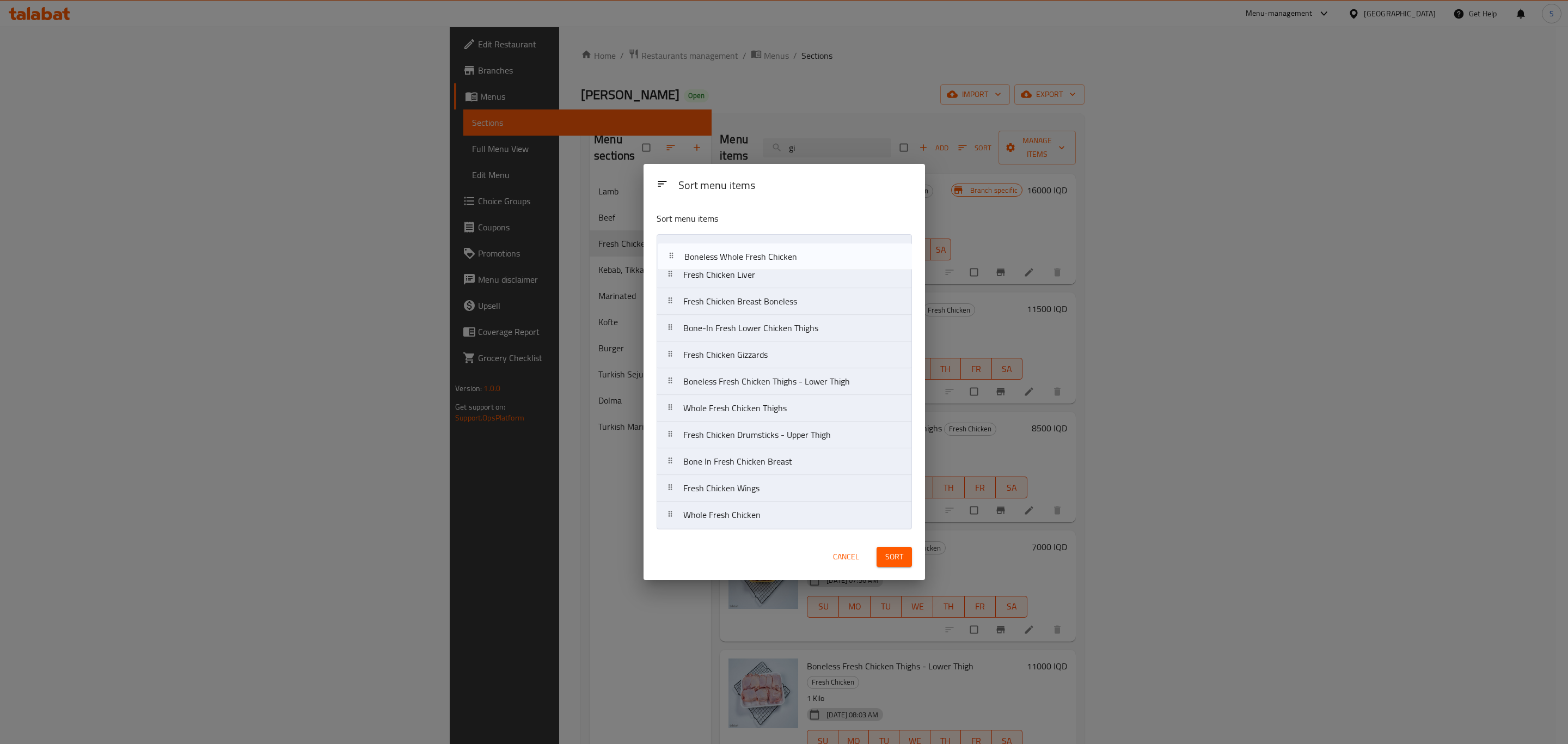
drag, startPoint x: 782, startPoint y: 522, endPoint x: 782, endPoint y: 259, distance: 263.0
click at [782, 259] on nav "Fresh Chicken Liver Fresh Chicken Breast Boneless Bone-In Fresh Lower Chicken T…" at bounding box center [784, 382] width 255 height 295
drag, startPoint x: 760, startPoint y: 521, endPoint x: 781, endPoint y: 247, distance: 274.8
click at [781, 247] on nav "Boneless Whole Fresh Chicken Fresh Chicken Liver Fresh Chicken Breast Boneless …" at bounding box center [784, 382] width 255 height 295
drag, startPoint x: 745, startPoint y: 276, endPoint x: 747, endPoint y: 526, distance: 250.0
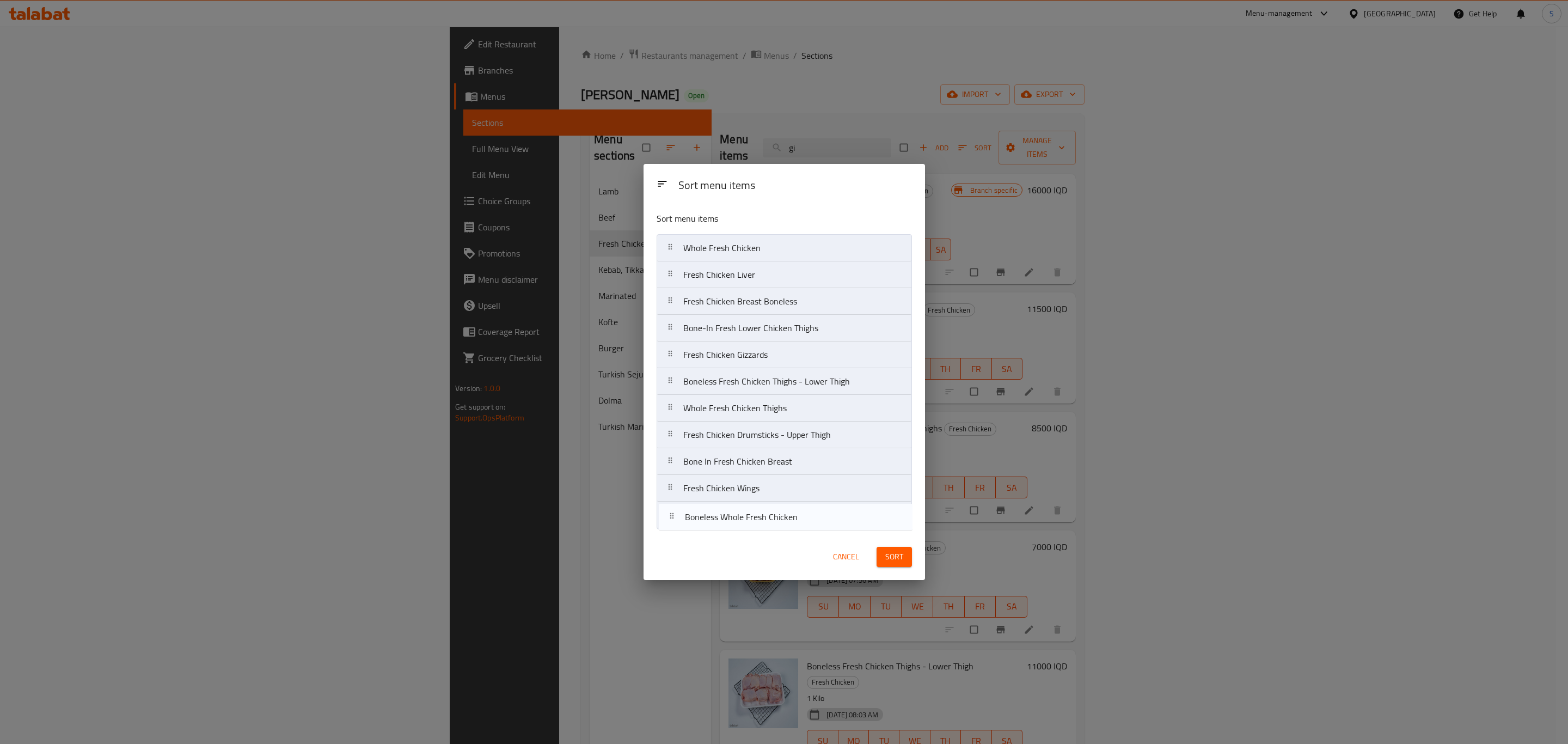
click at [747, 526] on nav "Whole Fresh Chicken Boneless Whole Fresh Chicken Fresh Chicken Liver Fresh Chic…" at bounding box center [784, 382] width 255 height 295
drag, startPoint x: 828, startPoint y: 304, endPoint x: 822, endPoint y: 278, distance: 26.7
click at [822, 278] on nav "Whole Fresh Chicken Fresh Chicken Liver Fresh Chicken Breast Boneless Bone-In F…" at bounding box center [784, 382] width 255 height 295
drag, startPoint x: 817, startPoint y: 335, endPoint x: 812, endPoint y: 307, distance: 28.4
click at [812, 307] on nav "Whole Fresh Chicken Fresh Chicken Breast Boneless Fresh Chicken Liver Bone-In F…" at bounding box center [784, 382] width 255 height 295
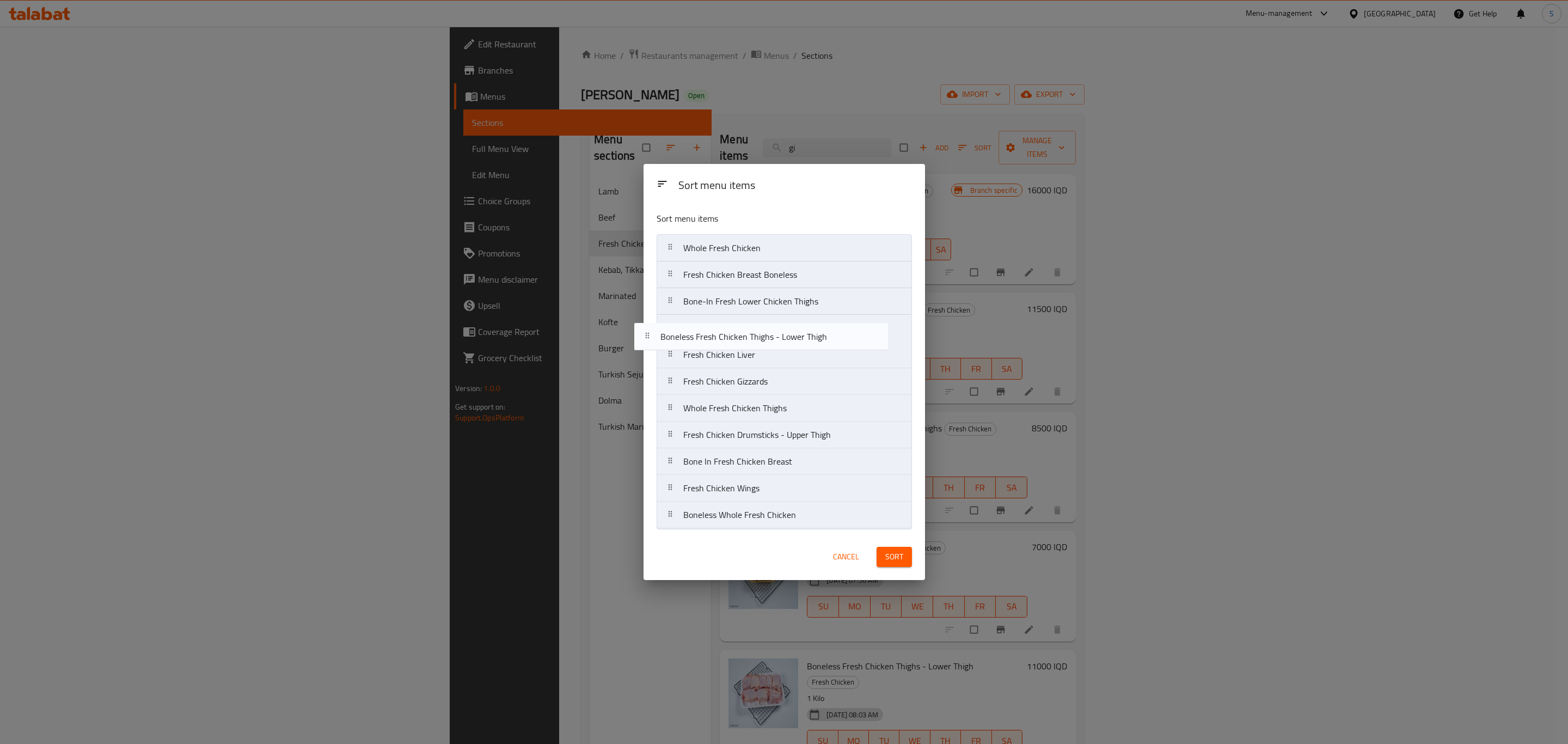
drag, startPoint x: 835, startPoint y: 387, endPoint x: 812, endPoint y: 339, distance: 53.2
click at [812, 339] on nav "Whole Fresh Chicken Fresh Chicken Breast Boneless Bone-In Fresh Lower Chicken T…" at bounding box center [784, 382] width 255 height 295
drag, startPoint x: 838, startPoint y: 419, endPoint x: 831, endPoint y: 362, distance: 57.4
click at [831, 362] on nav "Whole Fresh Chicken Fresh Chicken Breast Boneless Bone-In Fresh Lower Chicken T…" at bounding box center [784, 382] width 255 height 295
drag, startPoint x: 844, startPoint y: 438, endPoint x: 838, endPoint y: 288, distance: 150.1
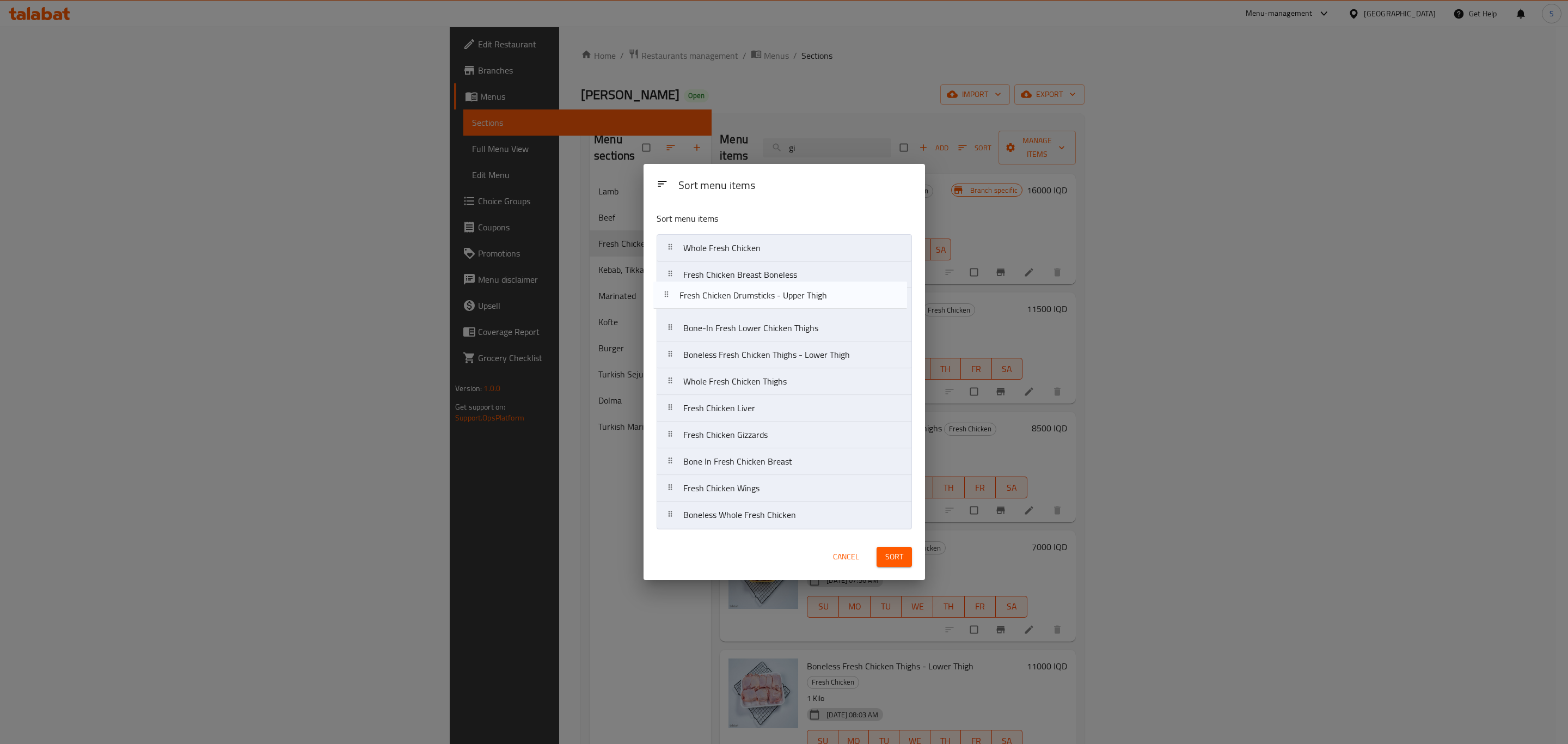
click at [838, 288] on nav "Whole Fresh Chicken Fresh Chicken Breast Boneless Bone-In Fresh Lower Chicken T…" at bounding box center [784, 382] width 255 height 295
drag, startPoint x: 817, startPoint y: 491, endPoint x: 808, endPoint y: 262, distance: 229.2
click at [808, 262] on nav "Whole Fresh Chicken Fresh Chicken Breast Boneless Fresh Chicken Drumsticks - Up…" at bounding box center [784, 382] width 255 height 295
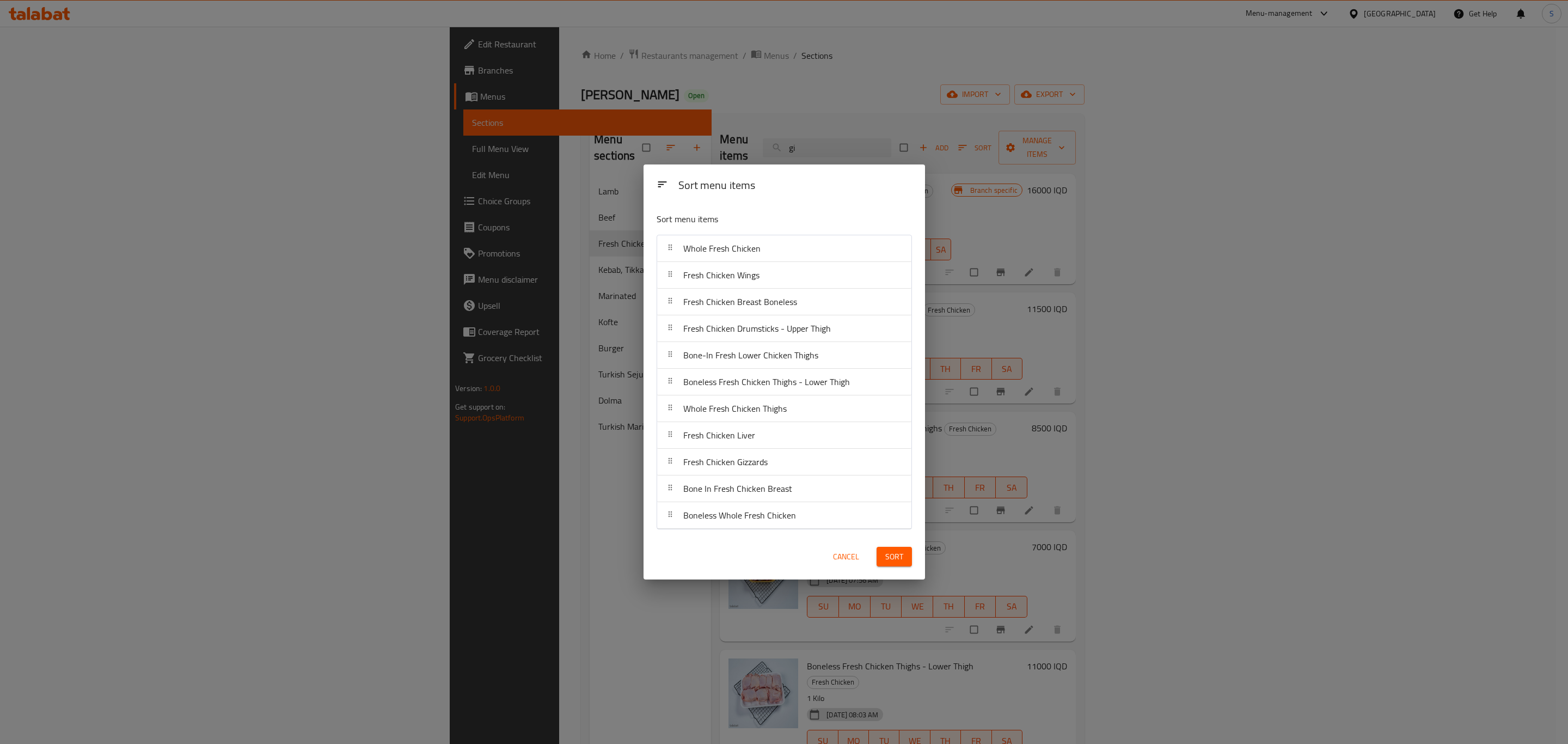
click at [796, 499] on div "Bone In Fresh Chicken Breast" at bounding box center [784, 488] width 245 height 26
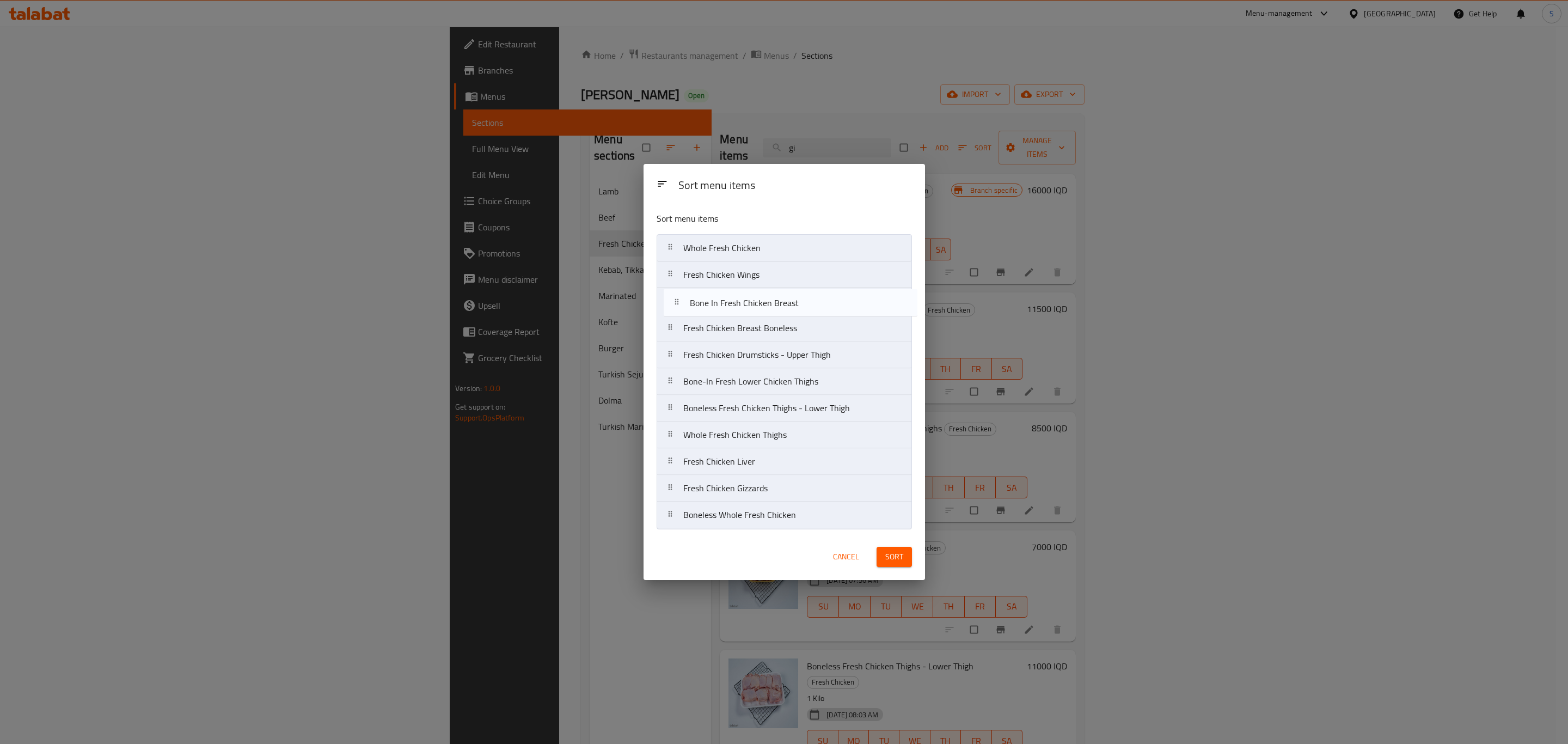
drag, startPoint x: 788, startPoint y: 495, endPoint x: 800, endPoint y: 307, distance: 188.4
click at [800, 307] on nav "Whole Fresh Chicken Fresh Chicken Wings Fresh Chicken Breast Boneless Fresh Chi…" at bounding box center [784, 382] width 255 height 295
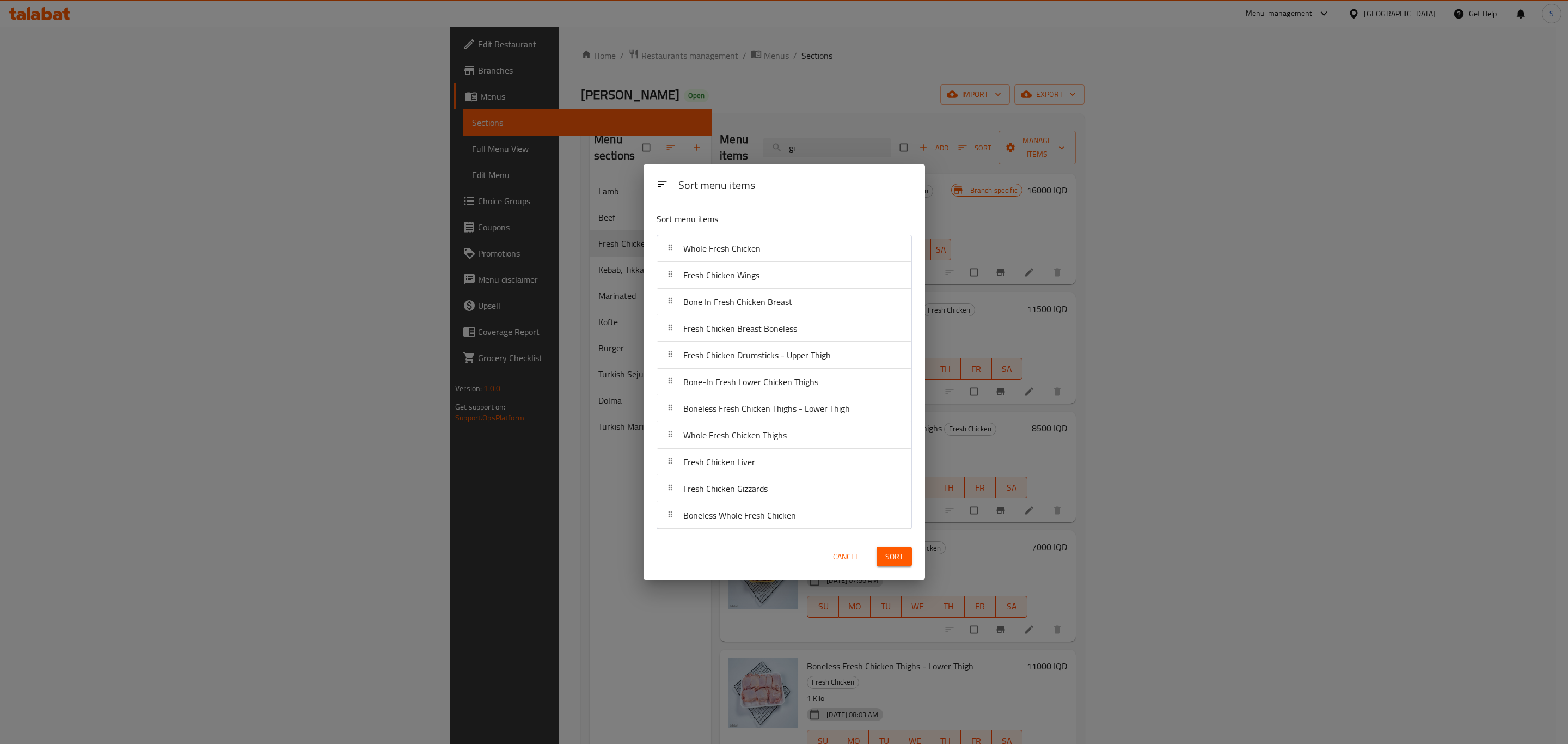
click at [900, 557] on span "Sort" at bounding box center [894, 556] width 18 height 13
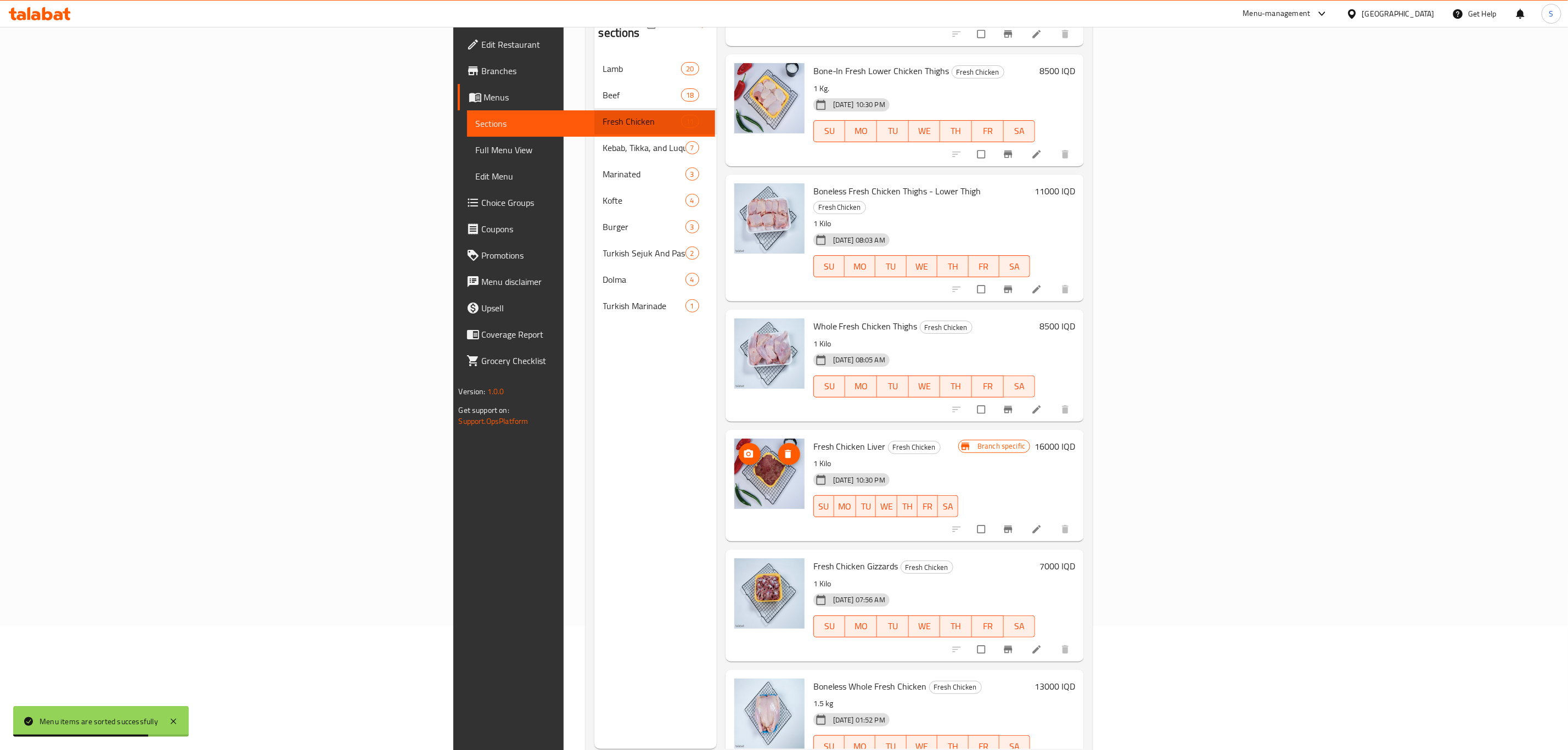
scroll to position [153, 0]
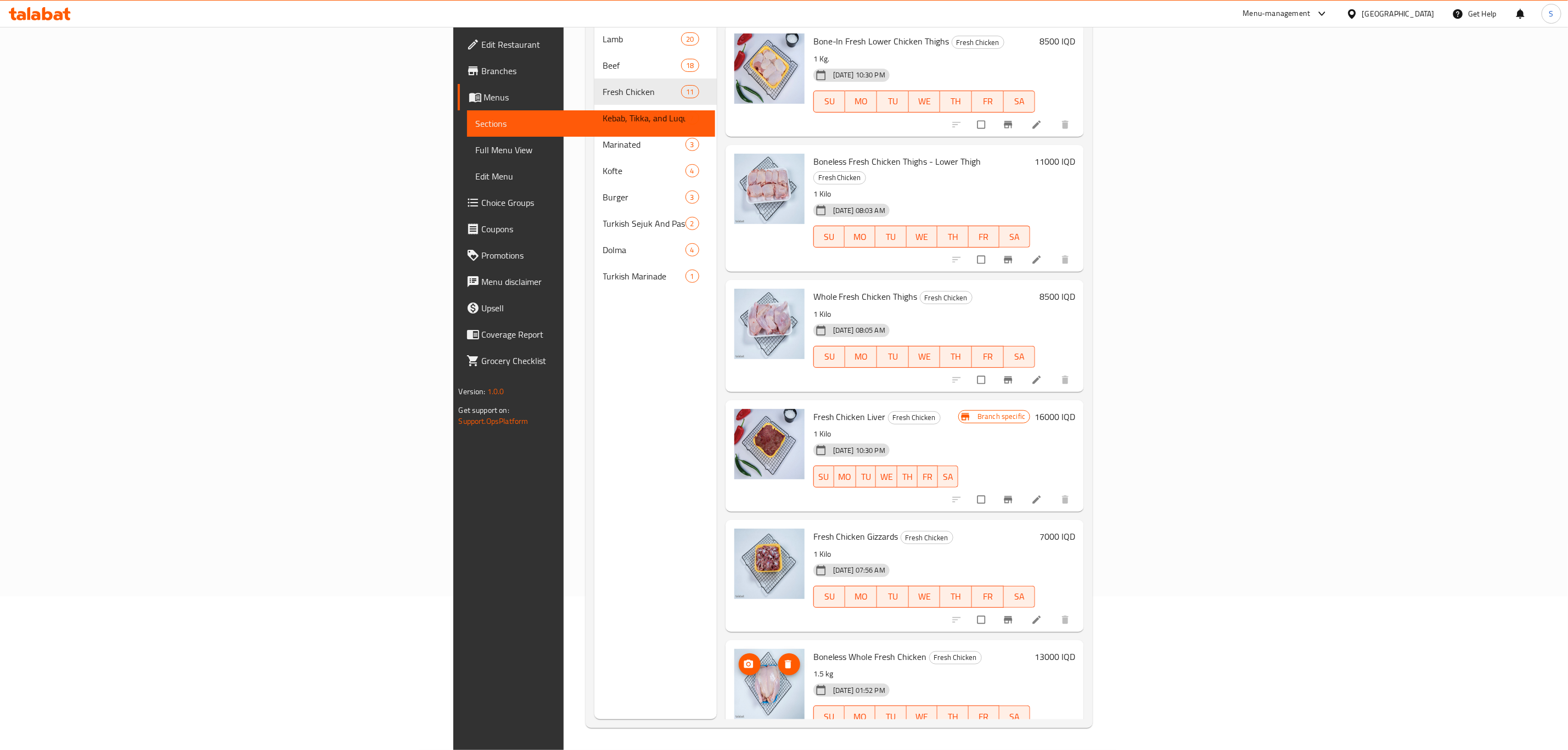
drag, startPoint x: 663, startPoint y: 651, endPoint x: 595, endPoint y: 651, distance: 68.0
click at [595, 651] on div "Menu sections Lamb 20 Beef 18 Fresh Chicken 11 Kebab, Tikka, and Luqum 7 Marina…" at bounding box center [655, 344] width 122 height 750
click at [785, 660] on icon "delete image" at bounding box center [788, 663] width 7 height 8
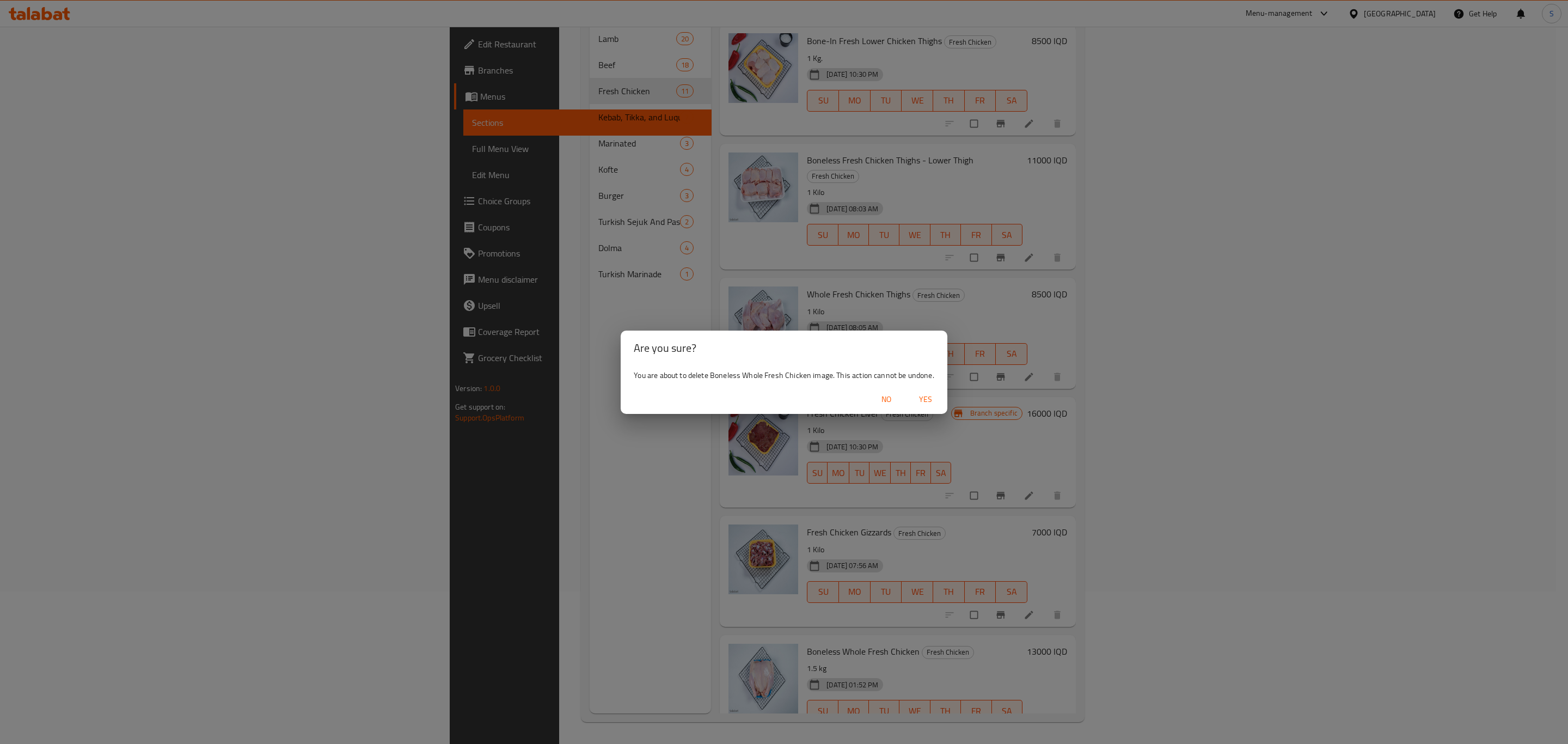
click at [929, 400] on span "Yes" at bounding box center [925, 399] width 26 height 13
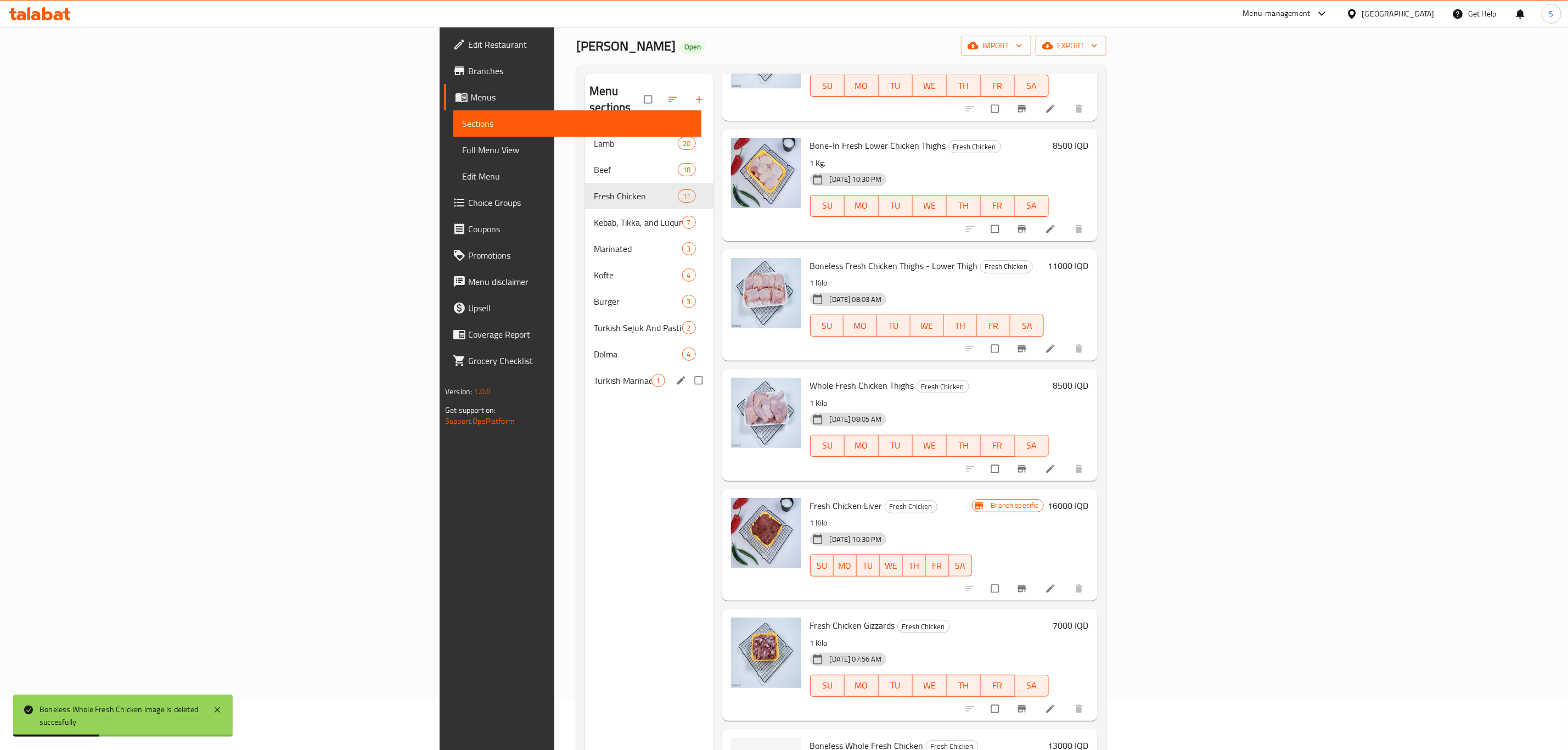
scroll to position [0, 0]
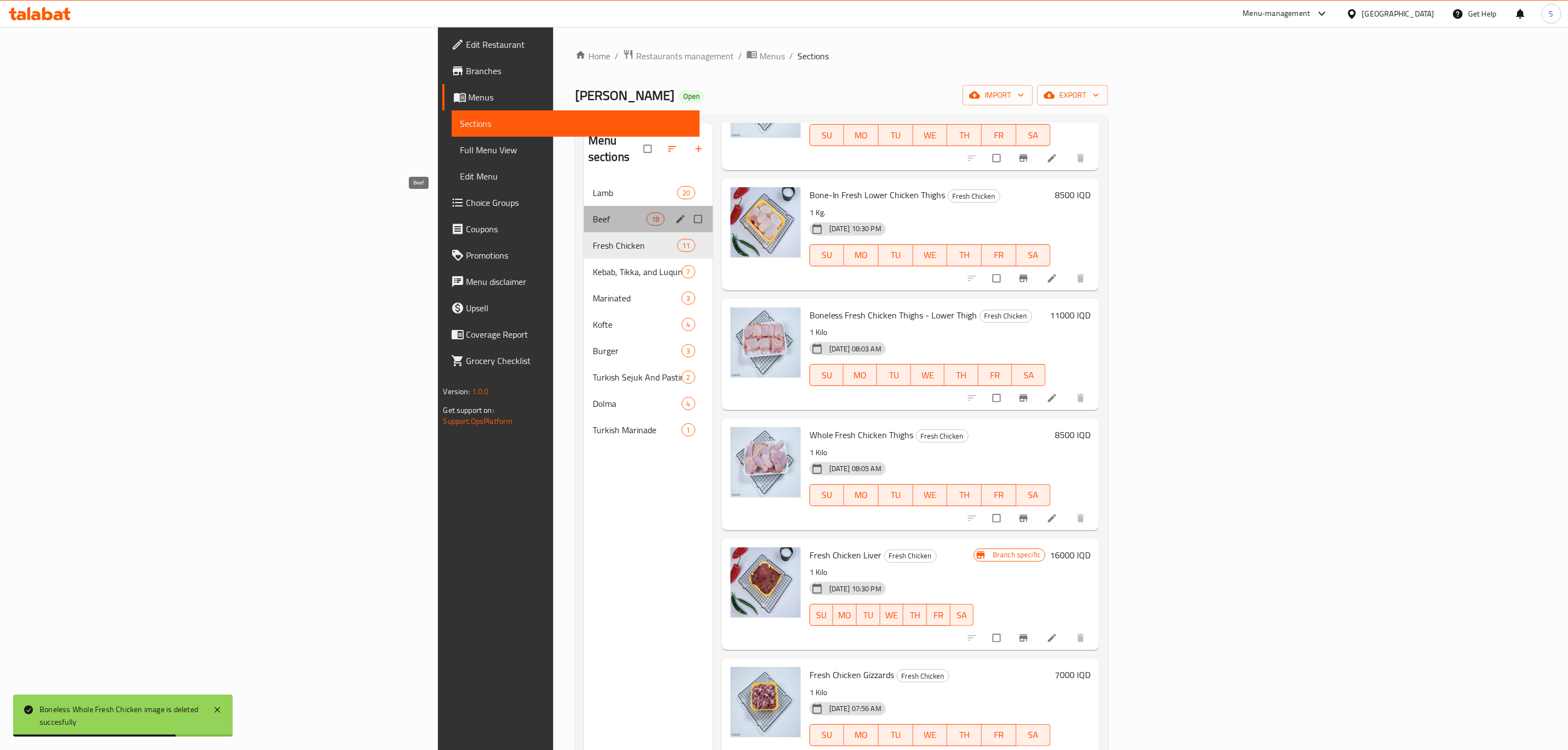
click at [593, 212] on span "Beef" at bounding box center [620, 218] width 55 height 13
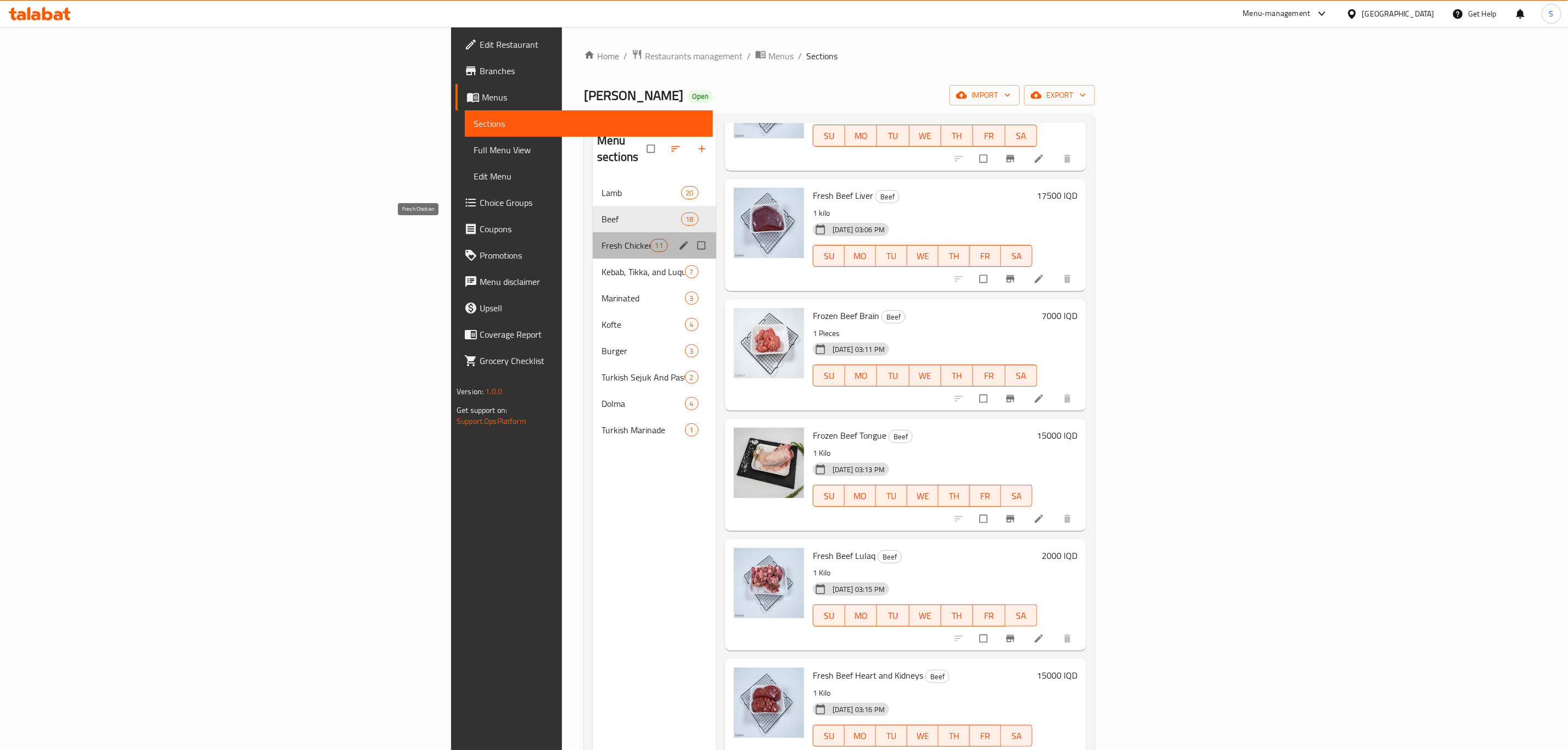
click at [601, 239] on span "Fresh Chicken" at bounding box center [625, 245] width 48 height 13
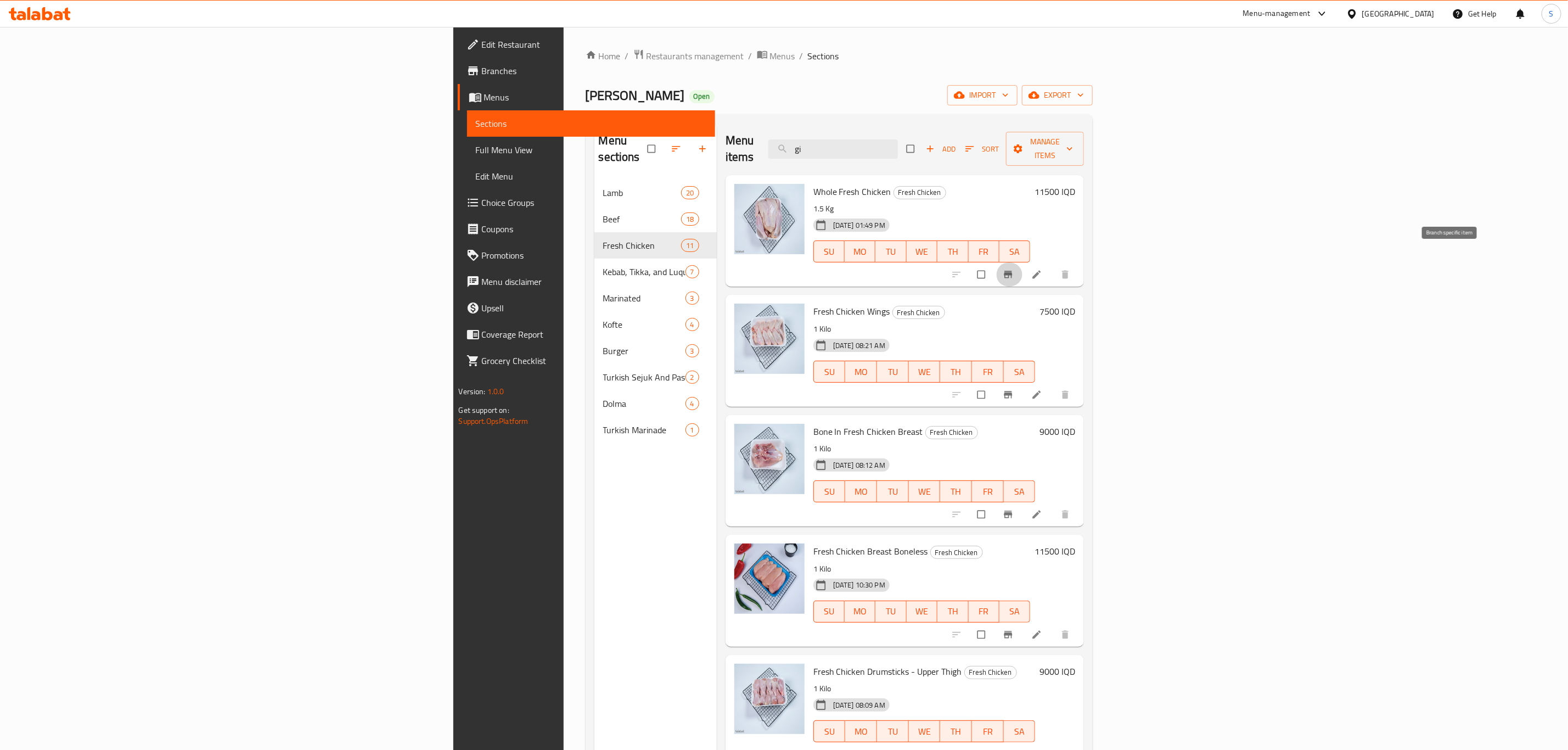
click at [1013, 271] on icon "Branch-specific-item" at bounding box center [1008, 275] width 8 height 7
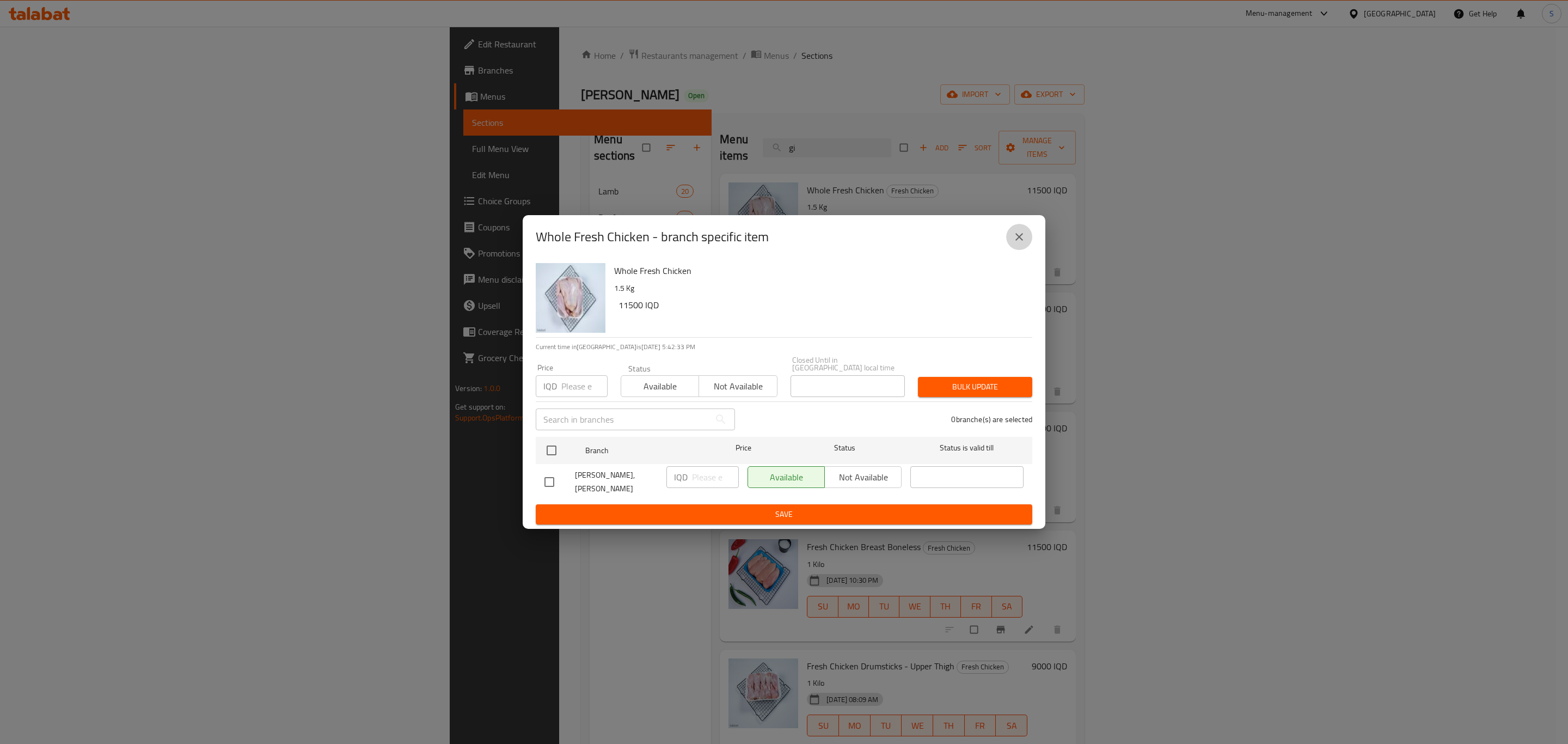
click at [1017, 244] on icon "close" at bounding box center [1019, 236] width 13 height 13
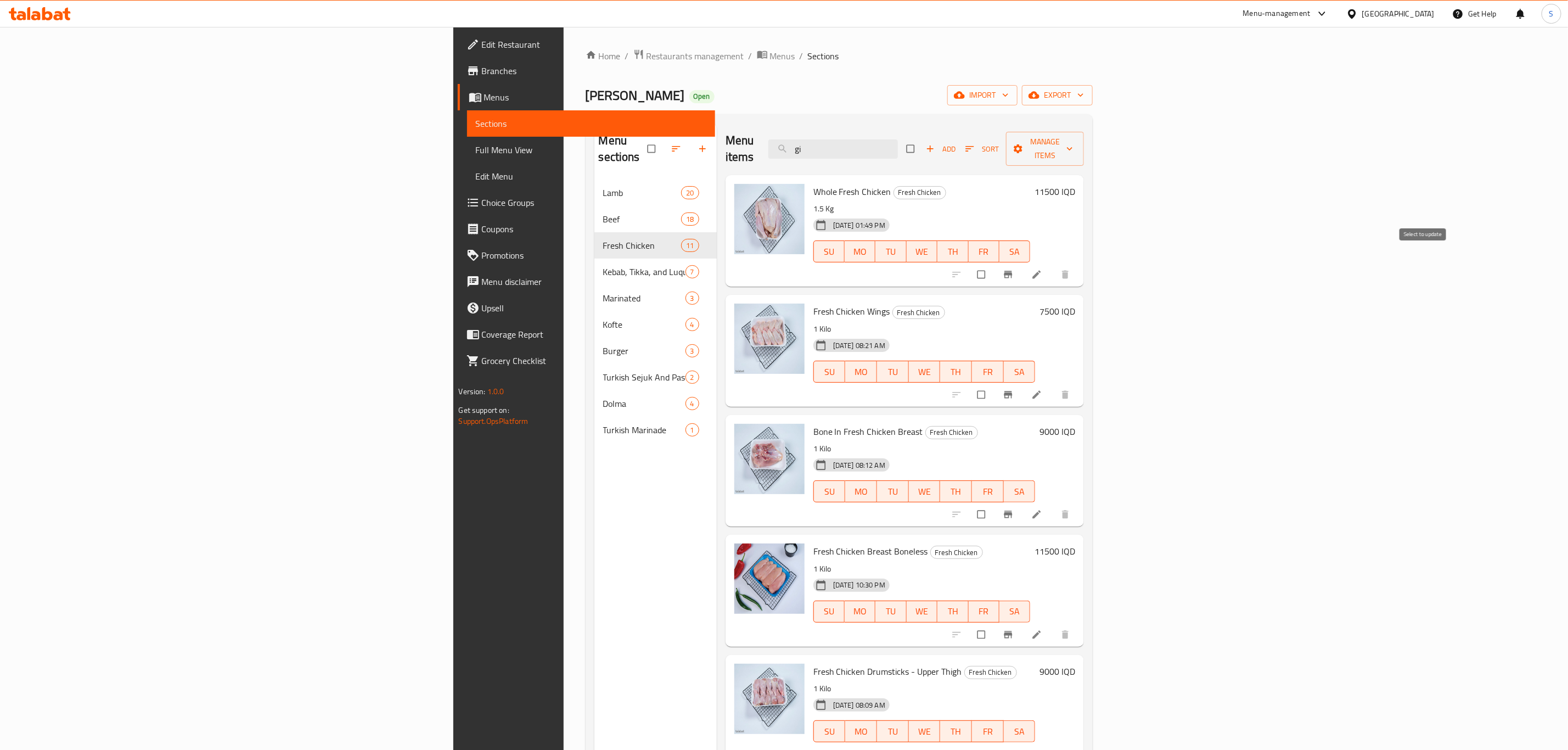
click at [994, 264] on input "checkbox" at bounding box center [983, 274] width 23 height 21
checkbox input "true"
click at [1075, 147] on span "Manage items" at bounding box center [1045, 149] width 60 height 28
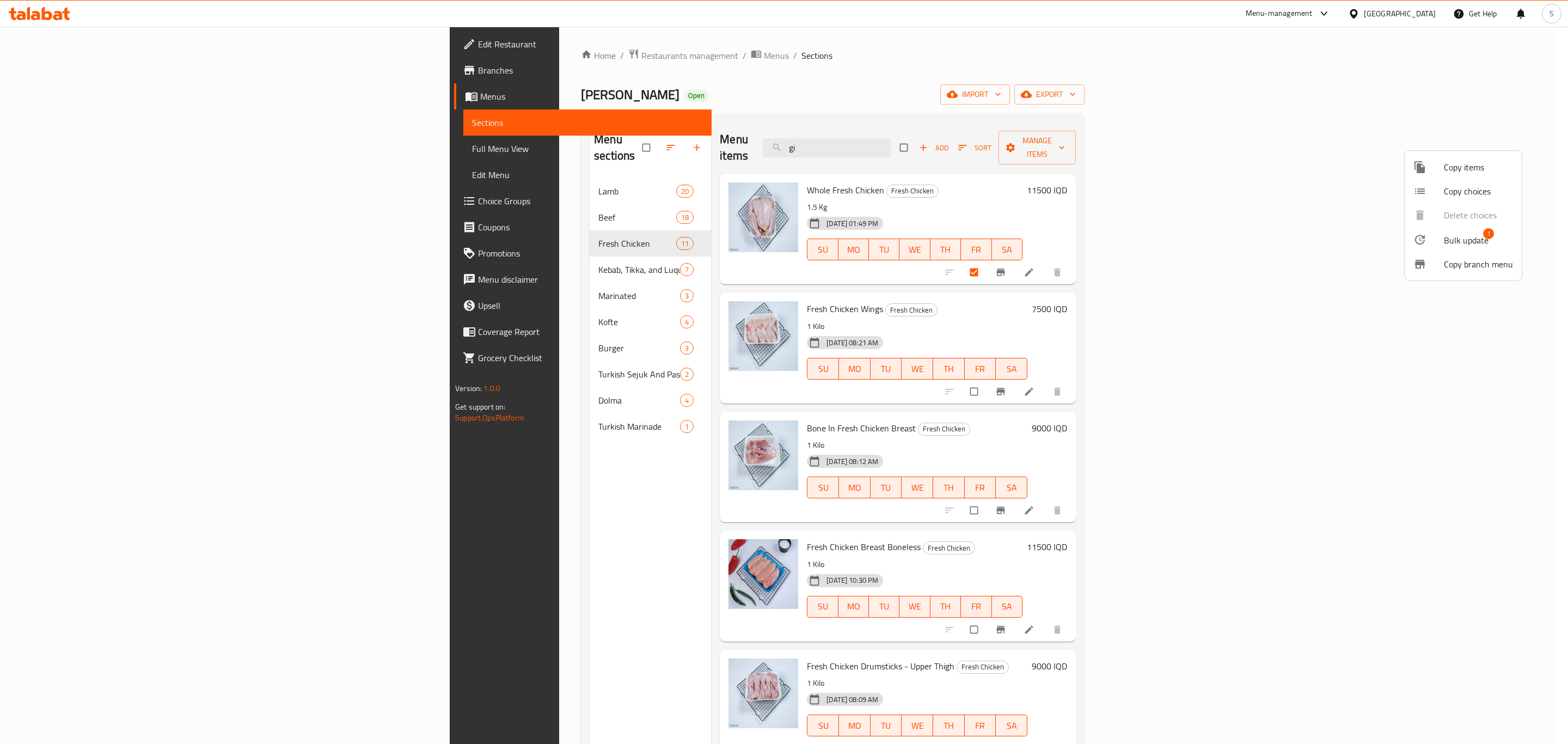
click at [1435, 244] on div at bounding box center [1429, 239] width 30 height 13
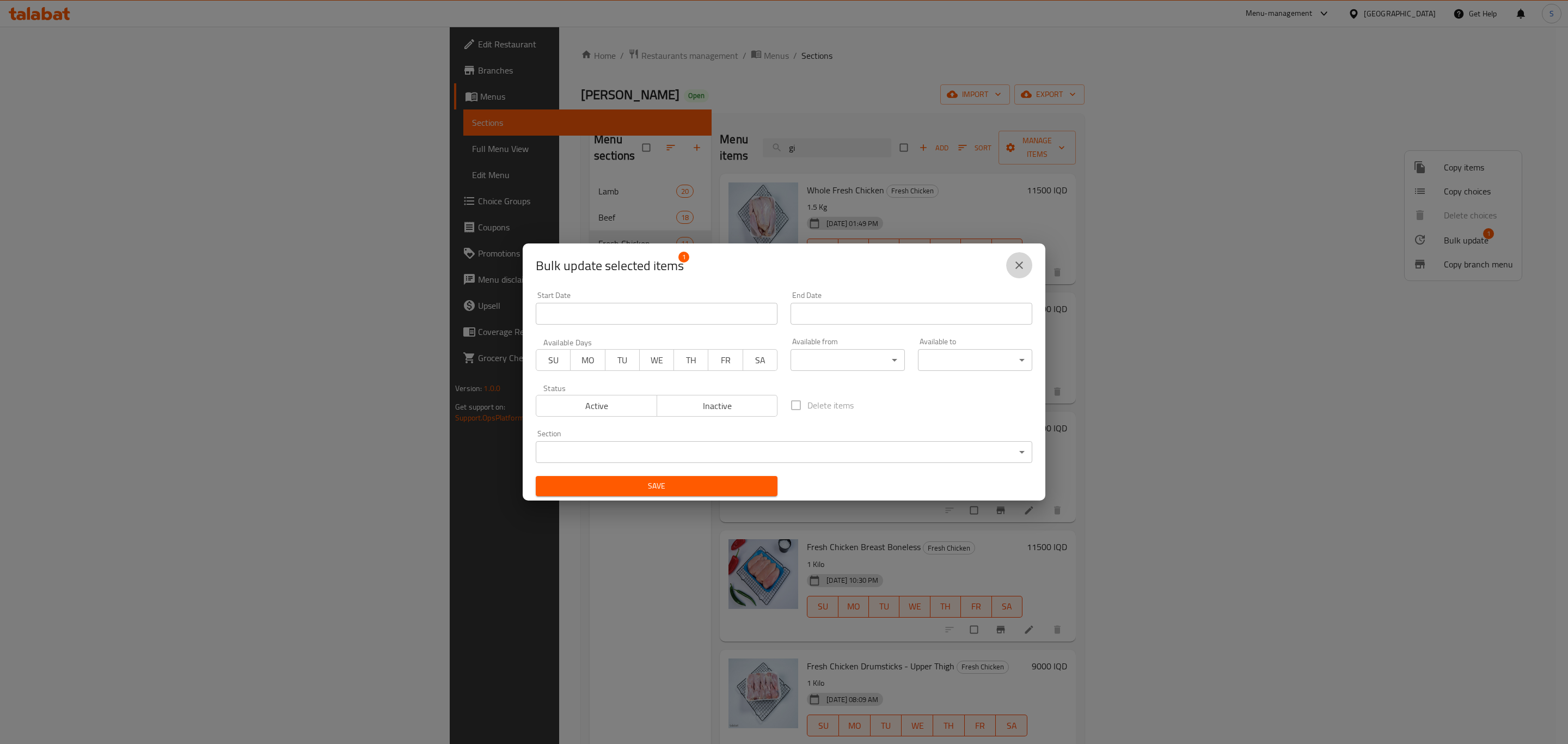
click at [1021, 275] on button "close" at bounding box center [1019, 265] width 26 height 26
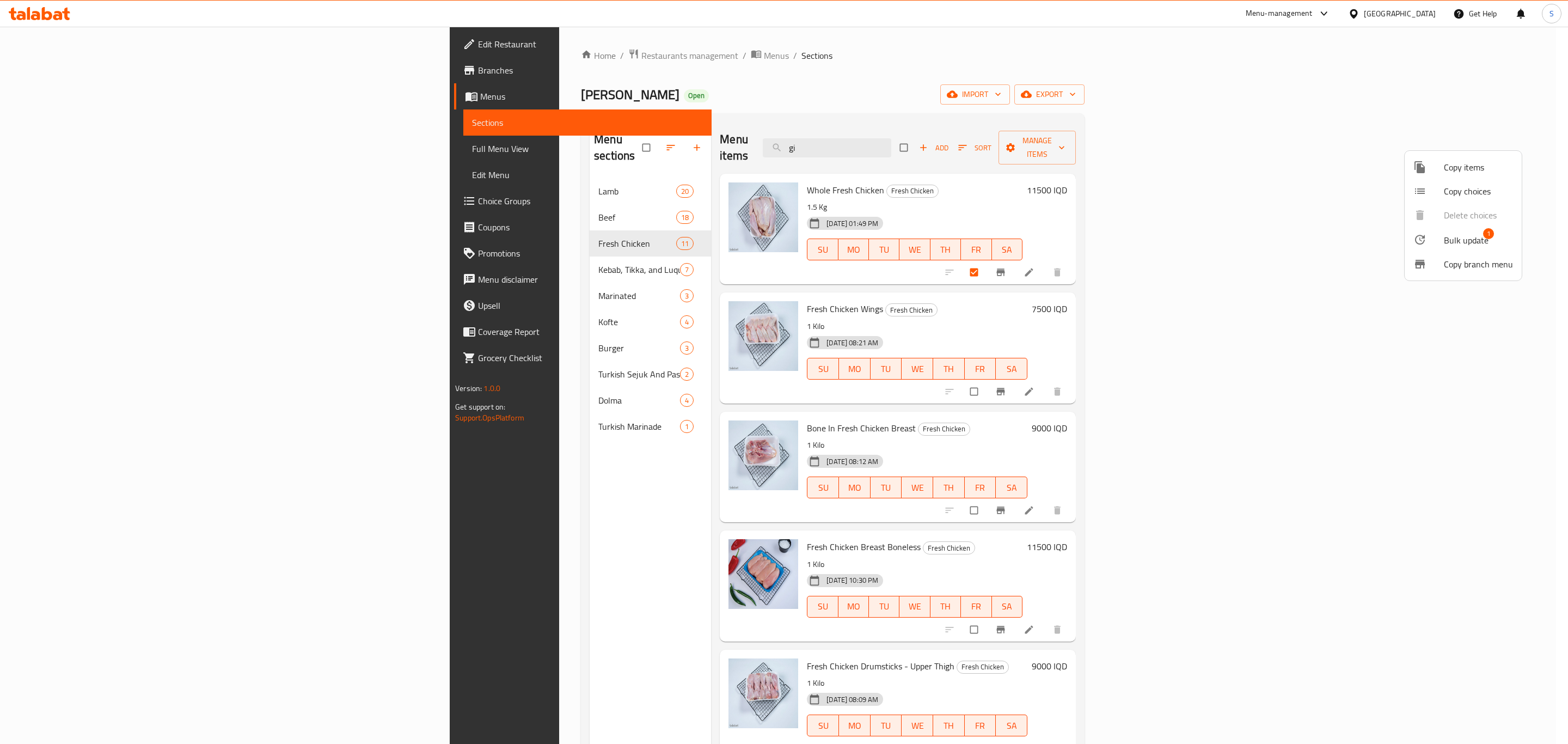
click at [1117, 92] on div at bounding box center [784, 372] width 1568 height 744
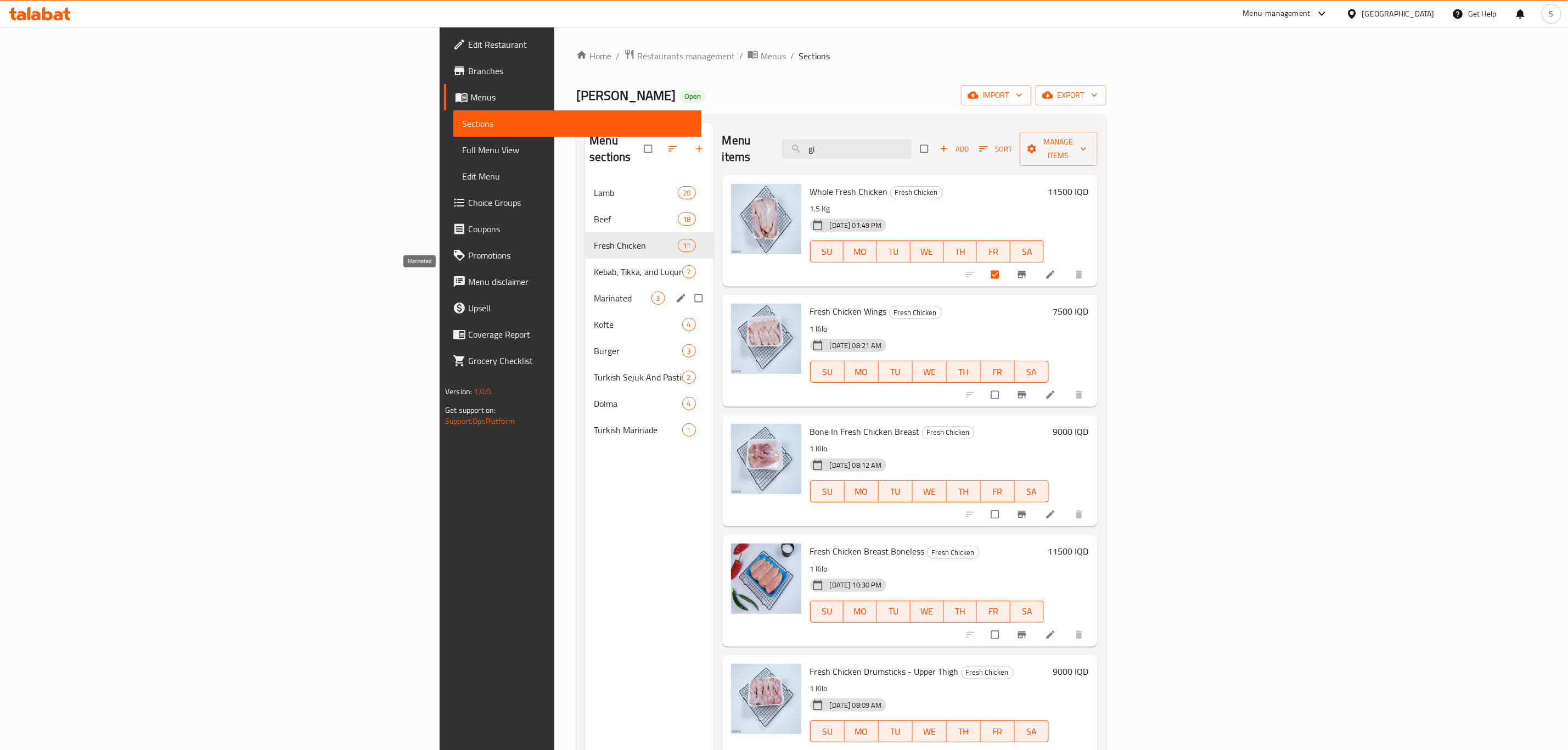
click at [594, 292] on span "Marinated" at bounding box center [622, 298] width 57 height 13
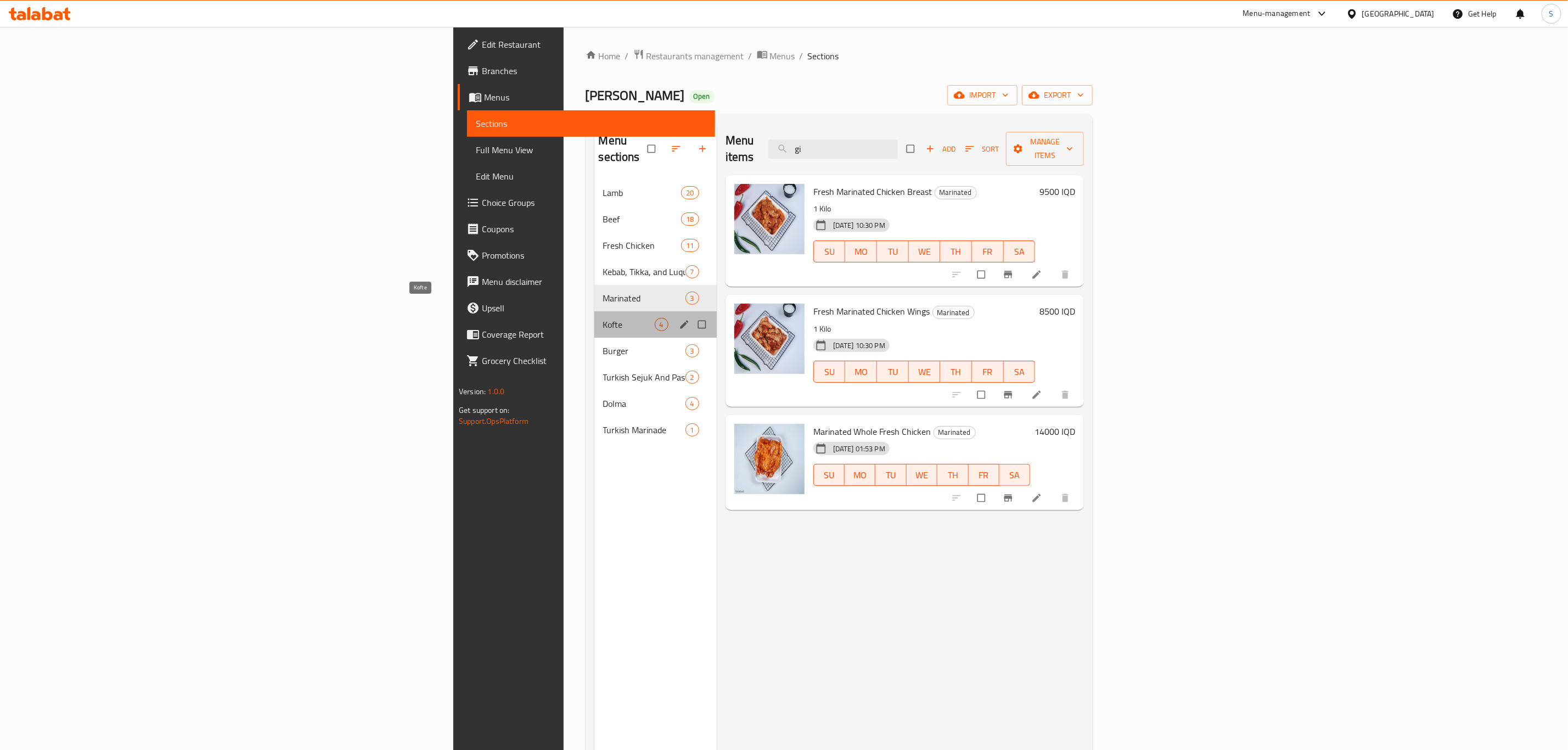
click at [603, 318] on span "Kofte" at bounding box center [629, 324] width 52 height 13
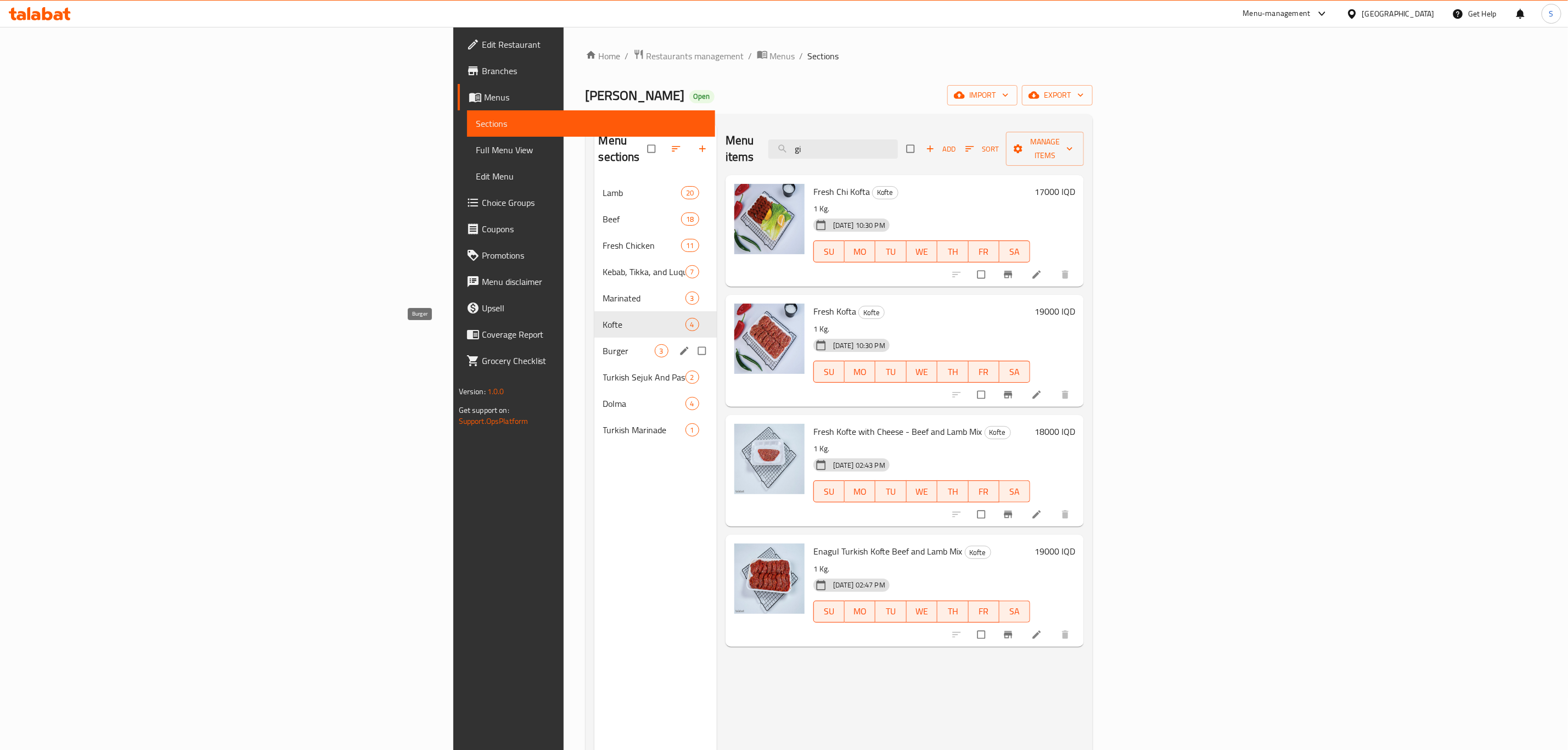
click at [603, 344] on span "Burger" at bounding box center [629, 350] width 52 height 13
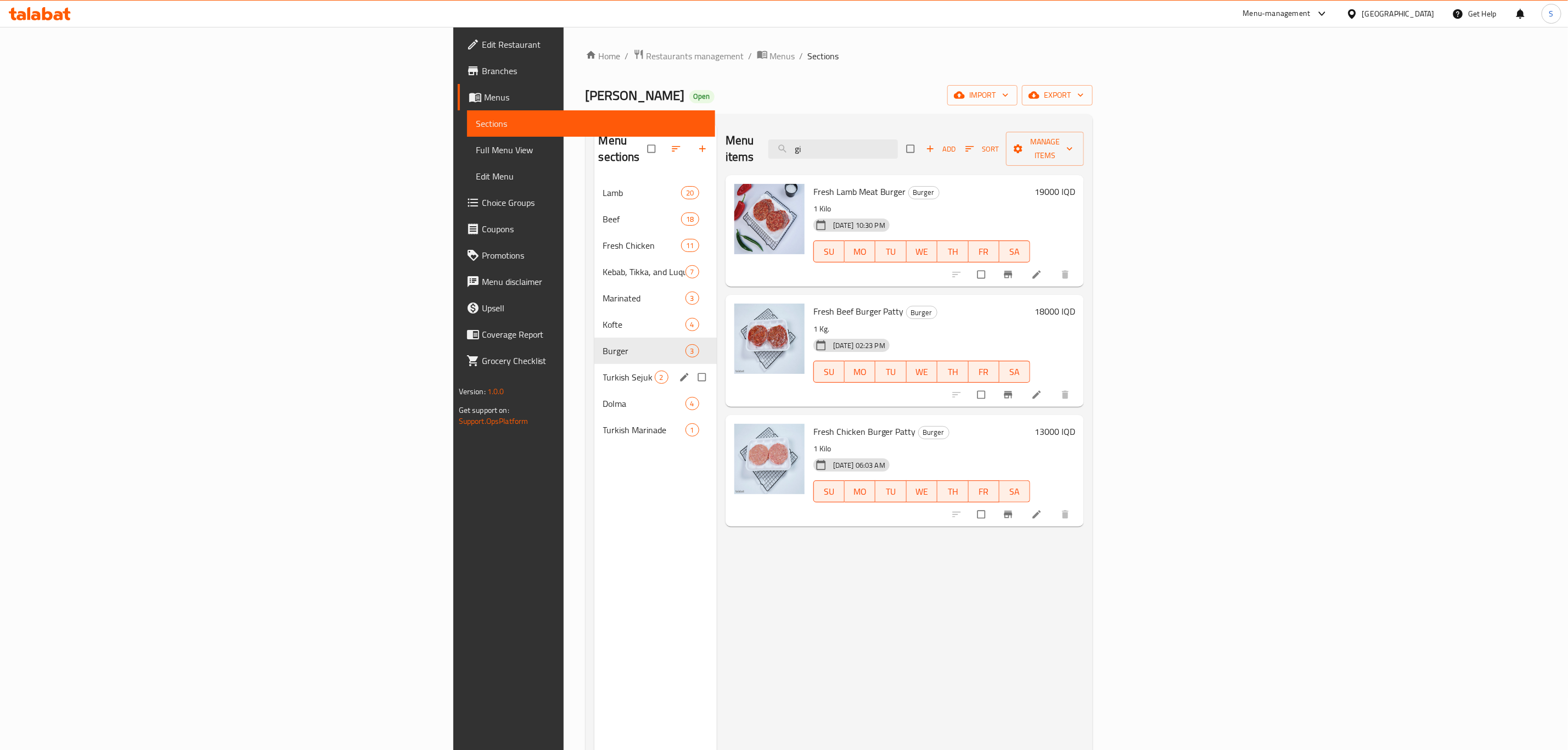
click at [595, 369] on div "Turkish Sejuk And Pastirma 2" at bounding box center [655, 377] width 122 height 26
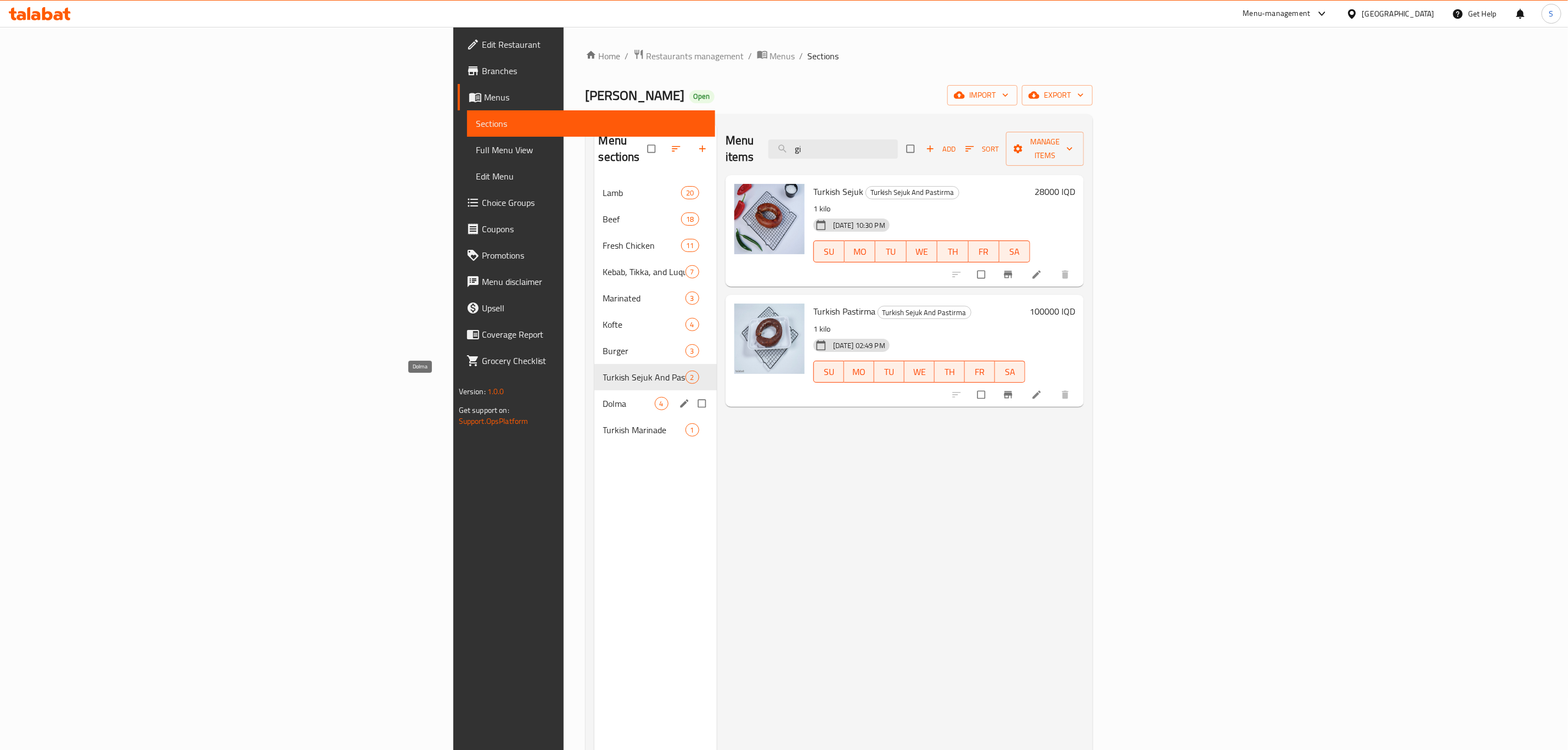
click at [603, 397] on span "Dolma" at bounding box center [629, 403] width 52 height 13
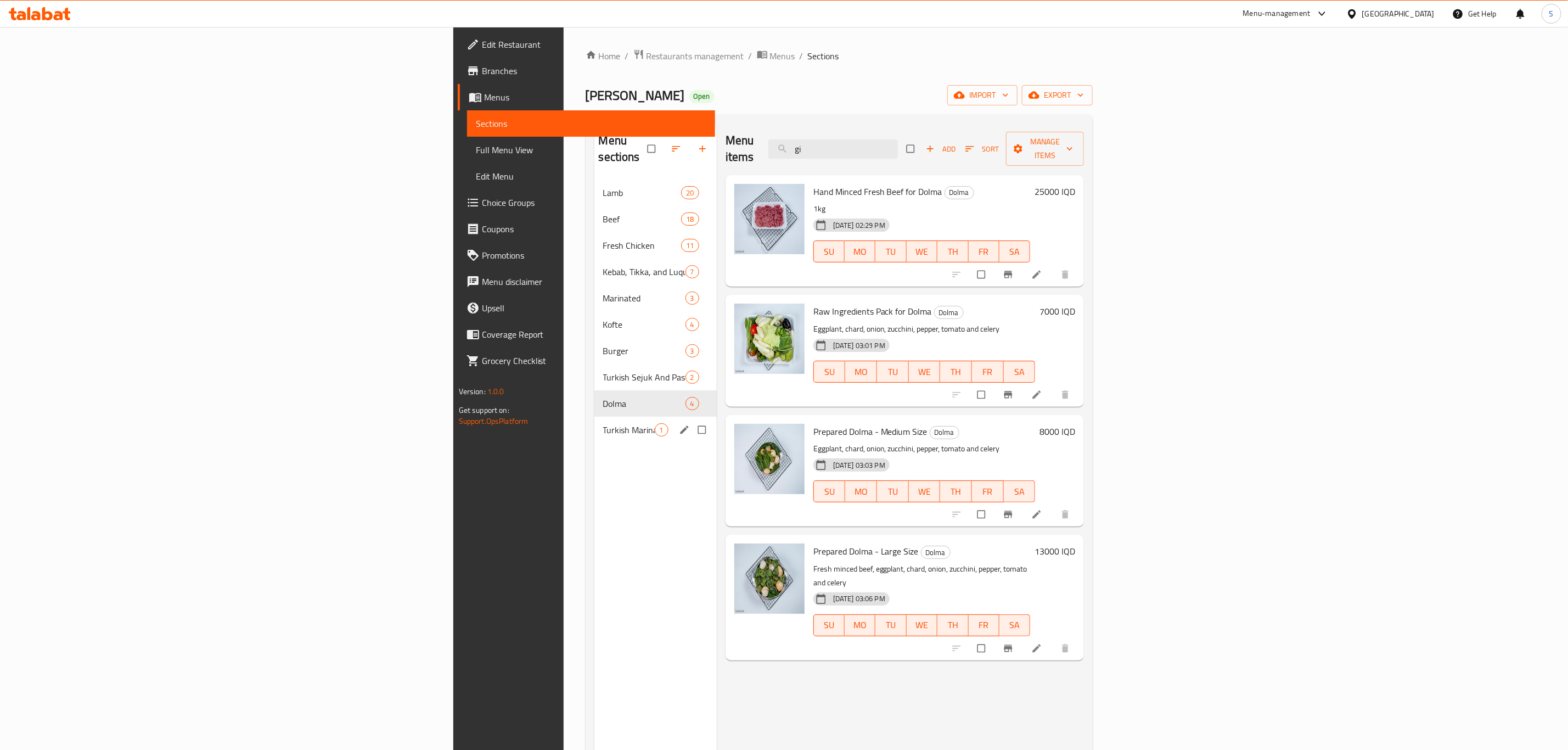
click at [595, 417] on div "Turkish Marinade 1" at bounding box center [655, 430] width 122 height 26
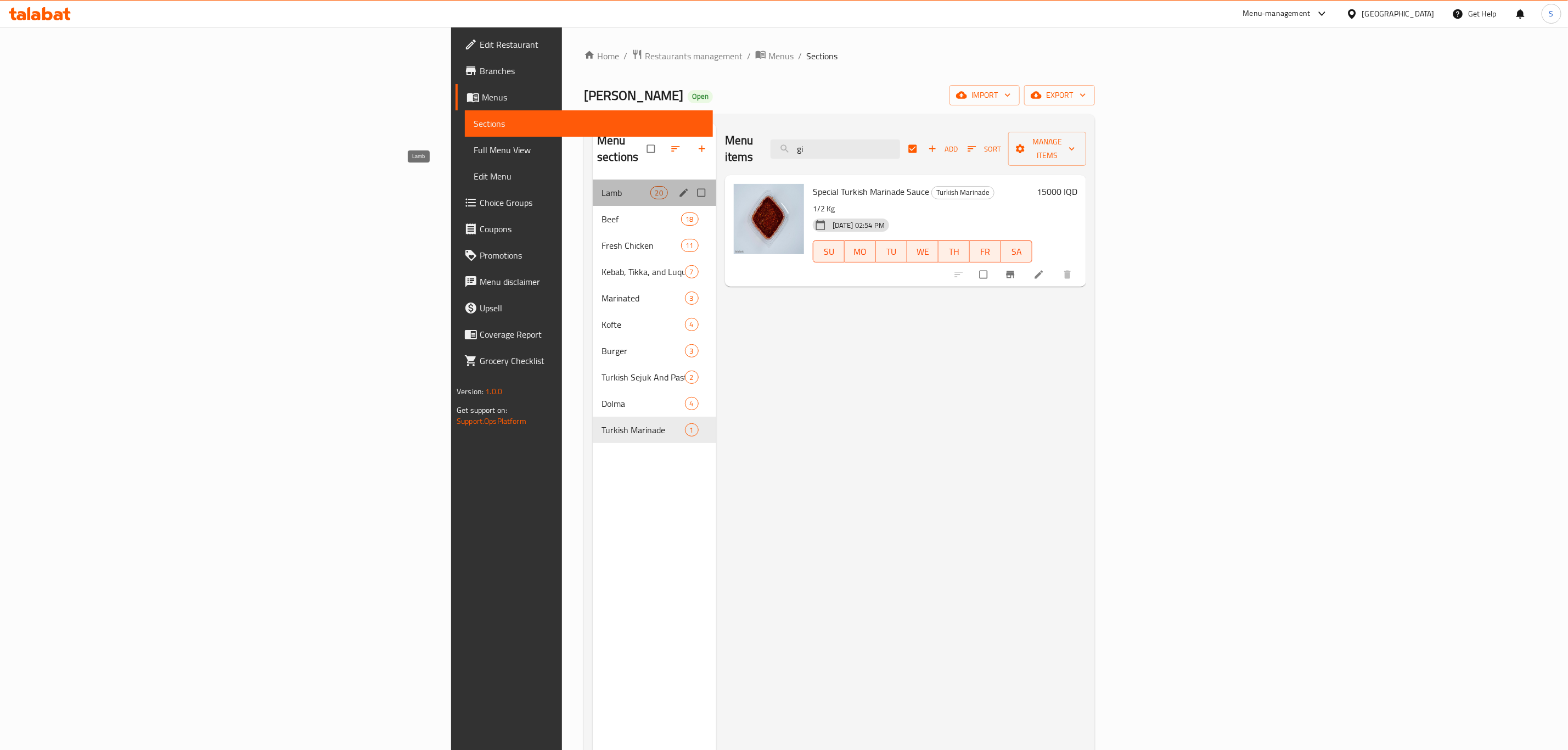
click at [601, 186] on span "Lamb" at bounding box center [625, 192] width 48 height 13
checkbox input "false"
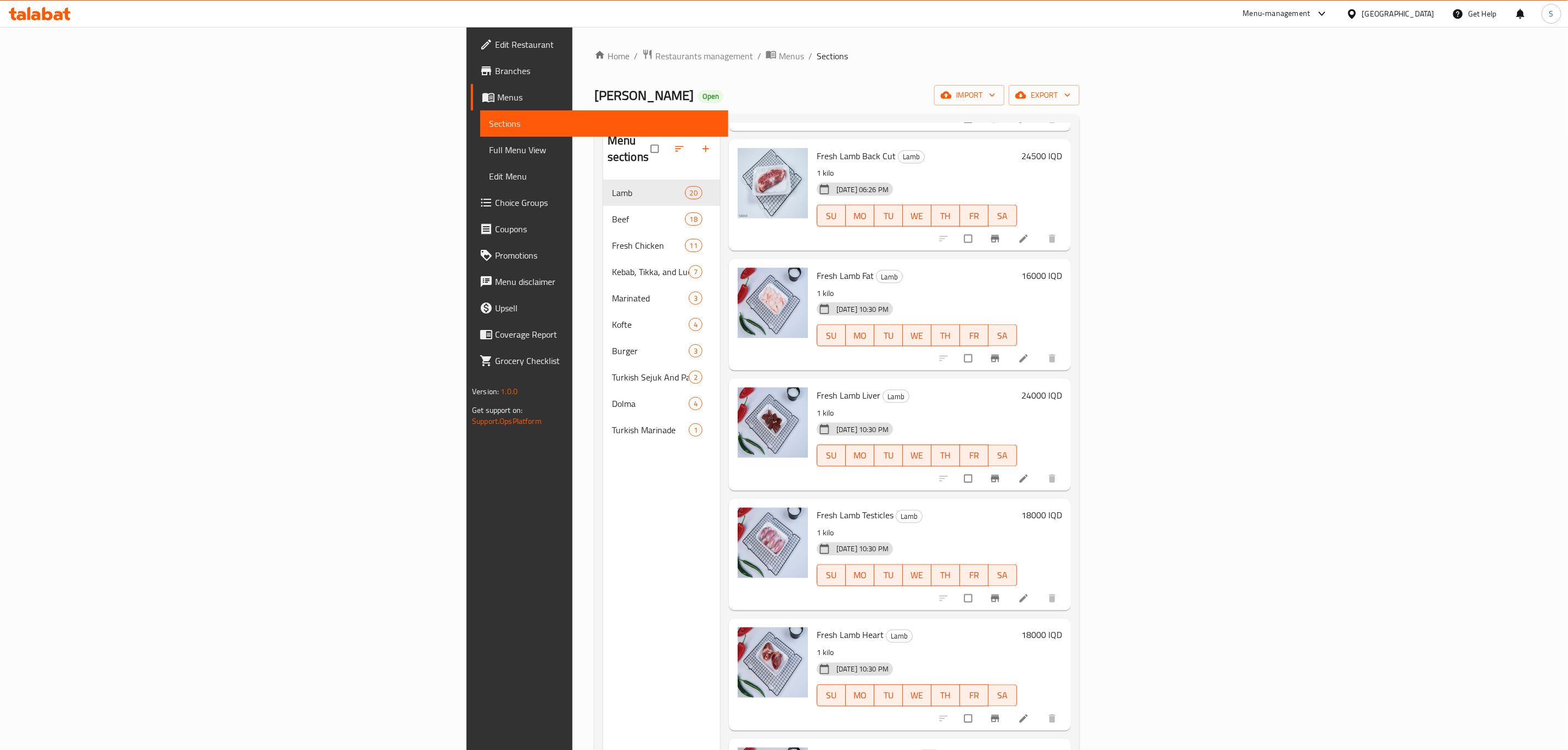
scroll to position [1675, 0]
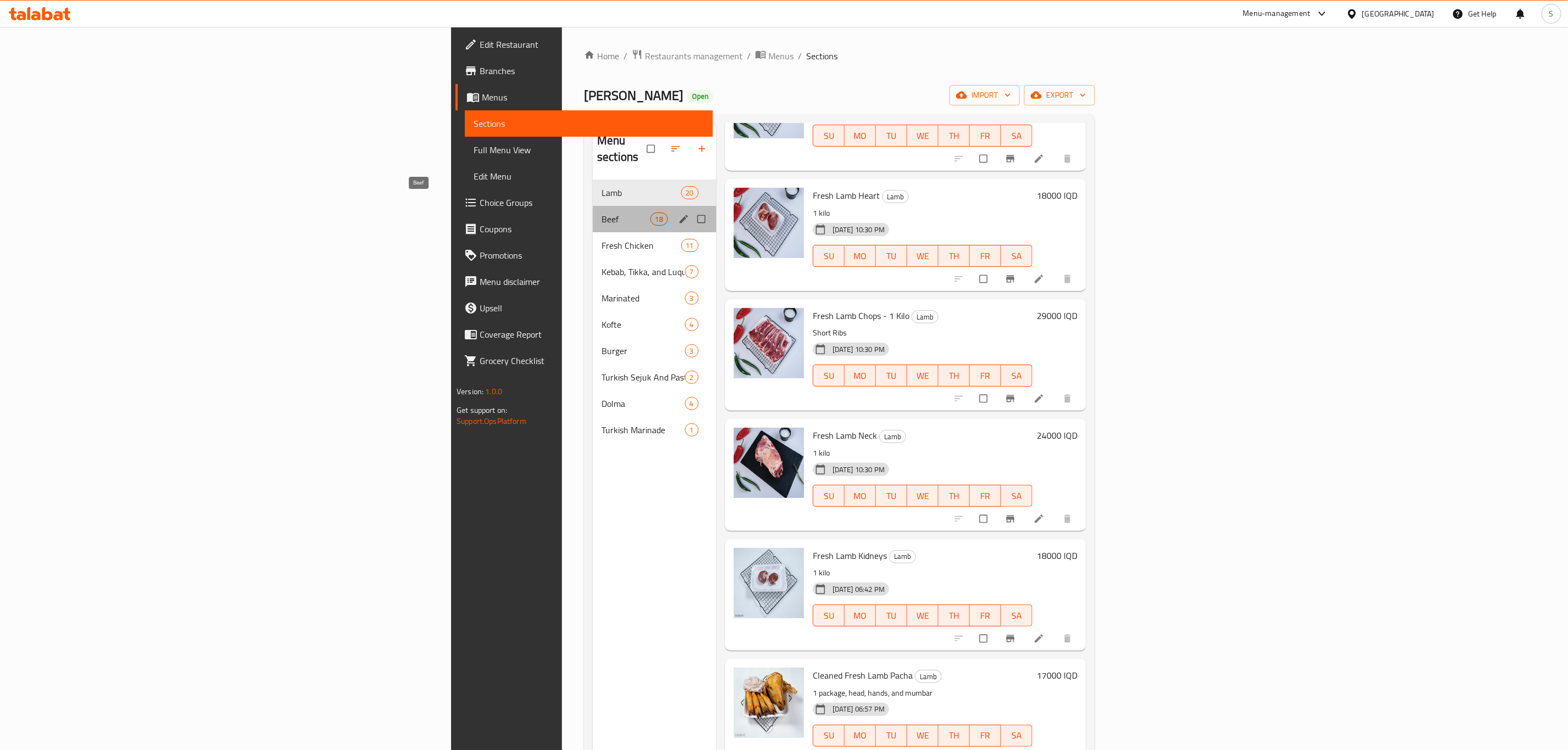
click at [601, 212] on span "Beef" at bounding box center [625, 218] width 48 height 13
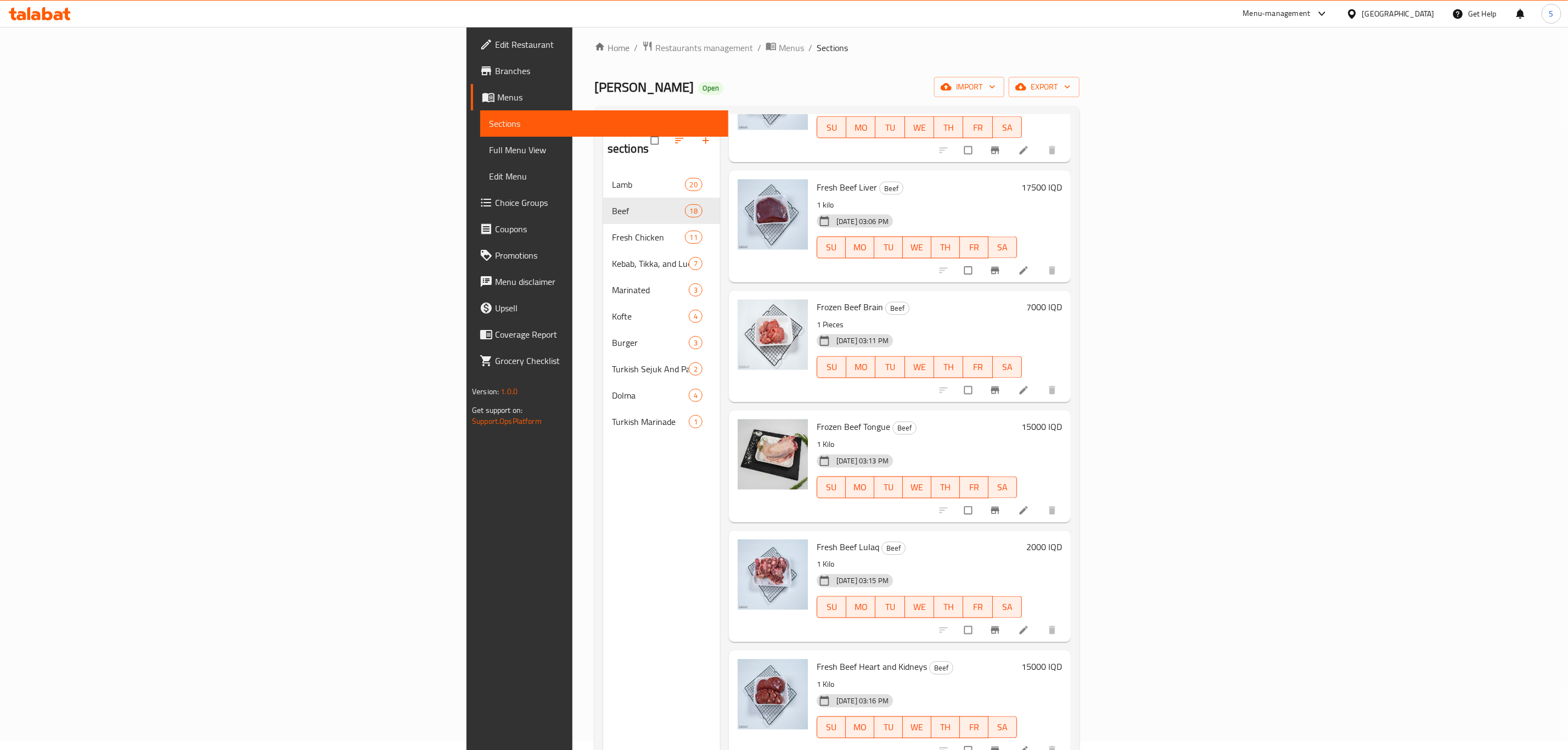
scroll to position [153, 0]
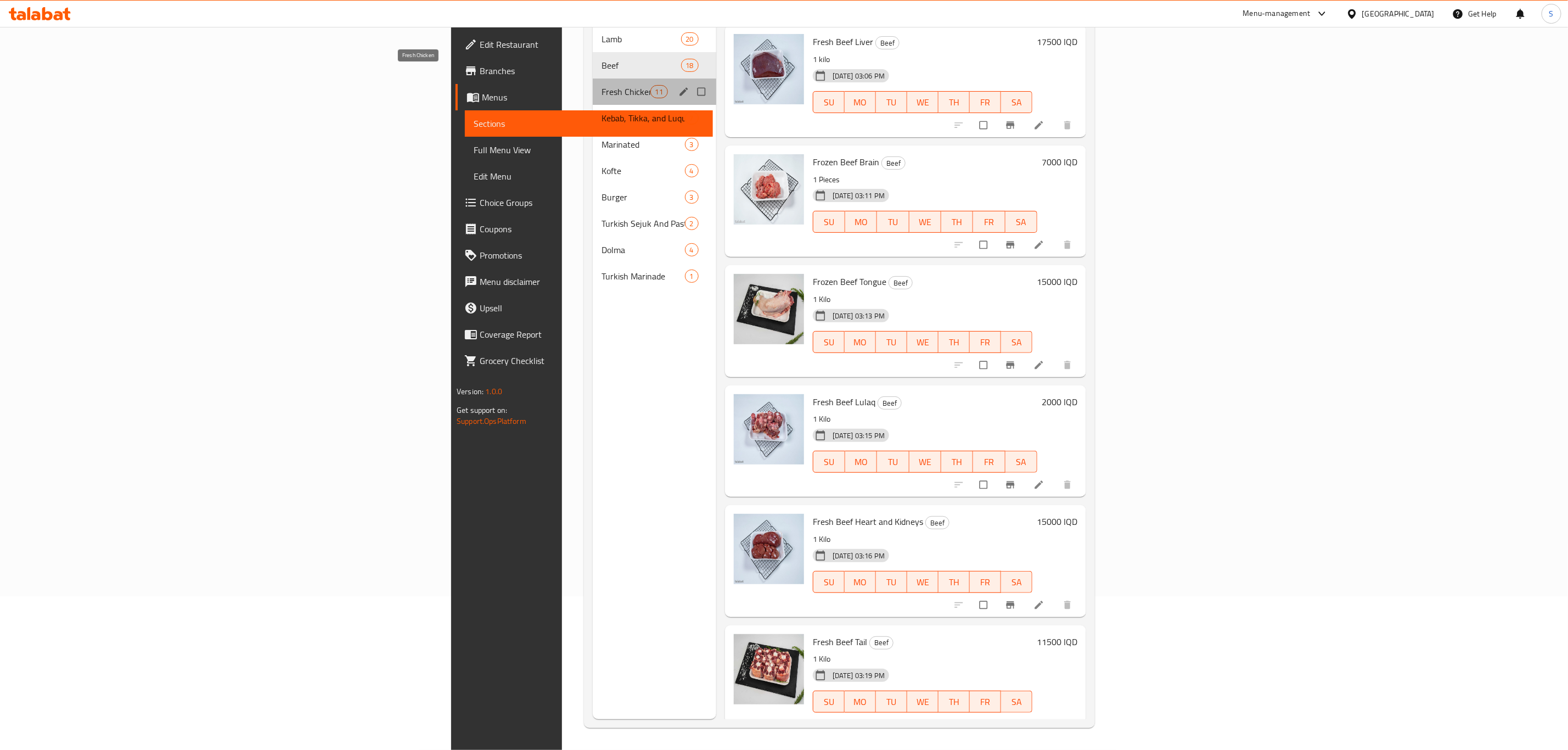
click at [601, 85] on span "Fresh Chicken" at bounding box center [625, 91] width 48 height 13
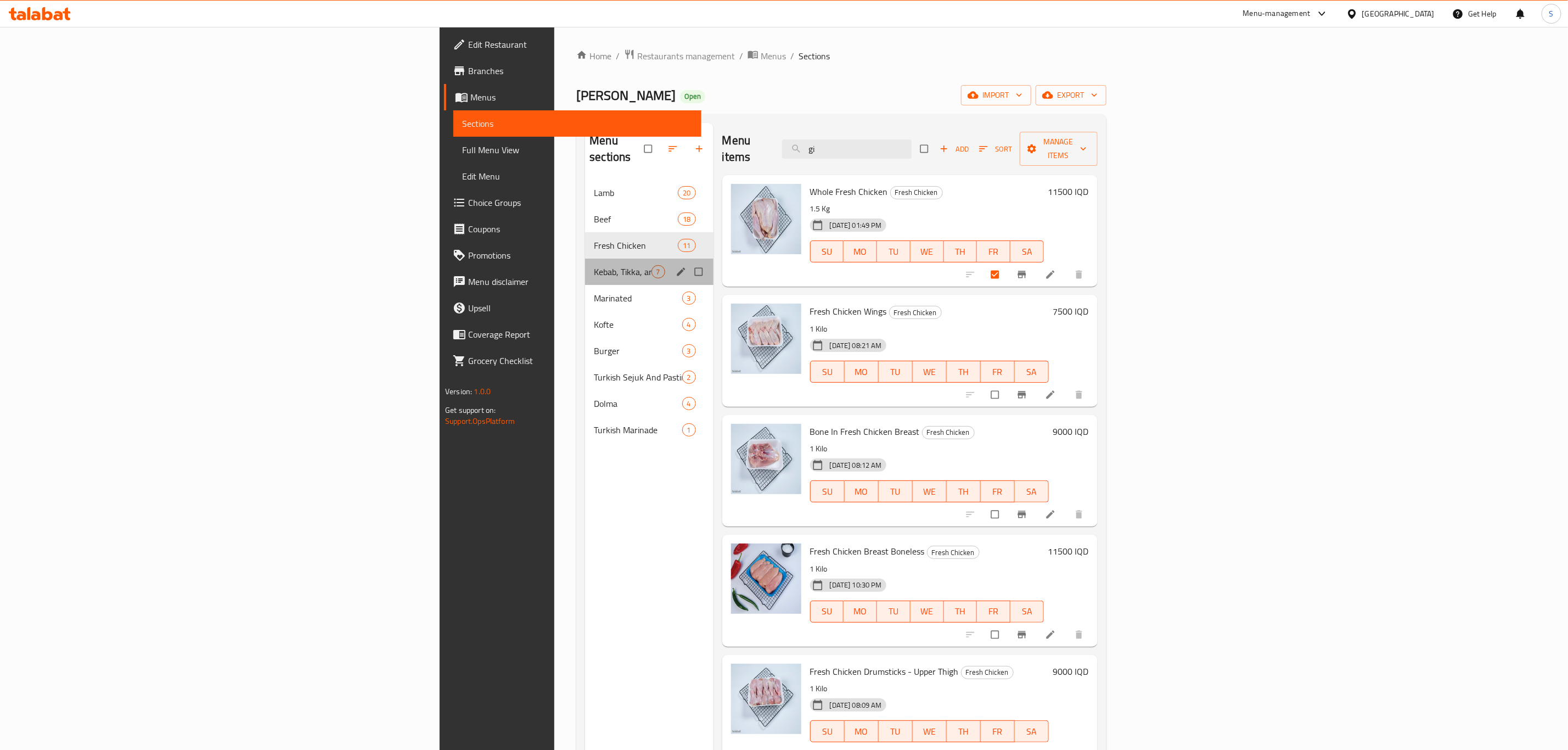
click at [585, 267] on div "Kebab, Tikka, and Luqum 7" at bounding box center [649, 271] width 128 height 26
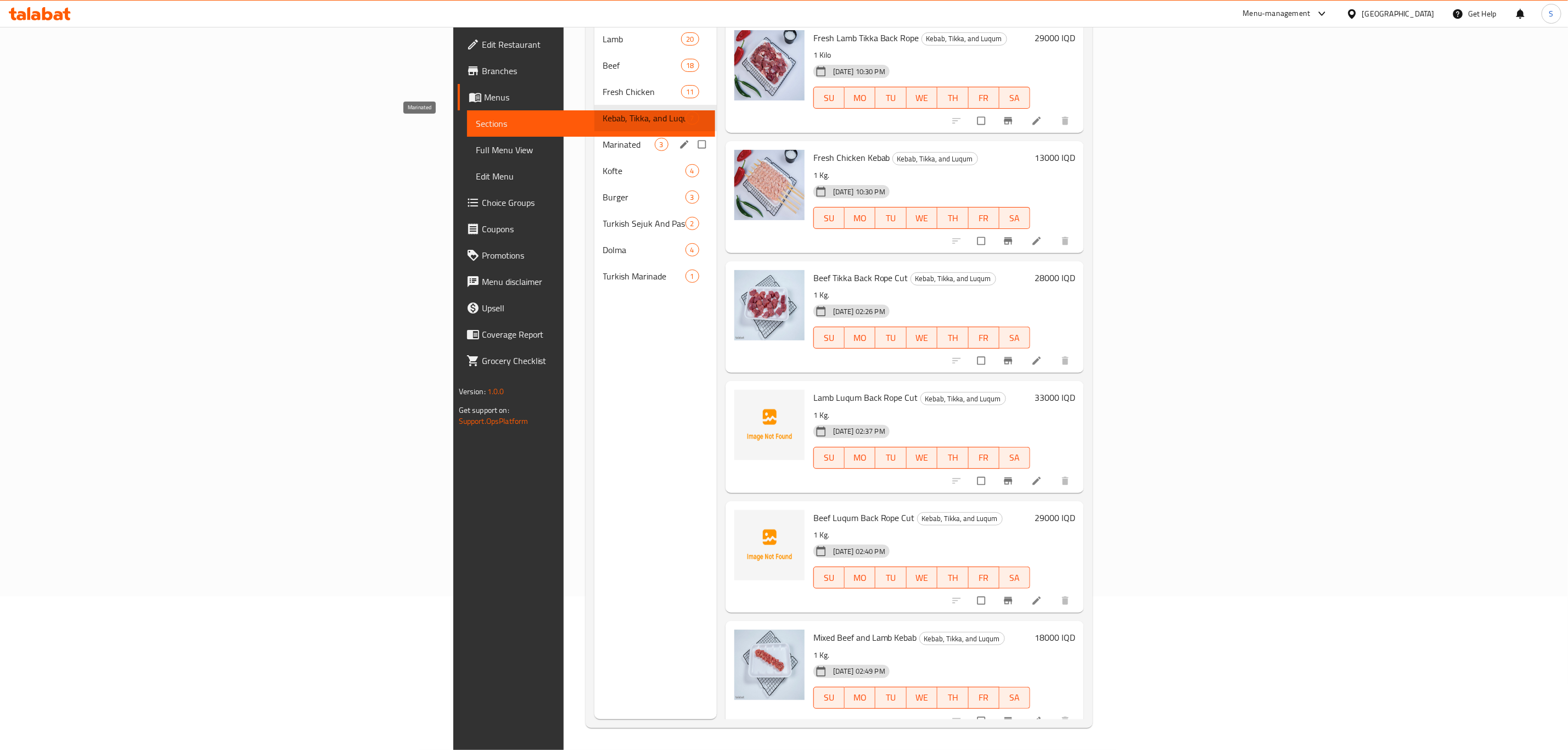
click at [603, 138] on span "Marinated" at bounding box center [629, 144] width 52 height 13
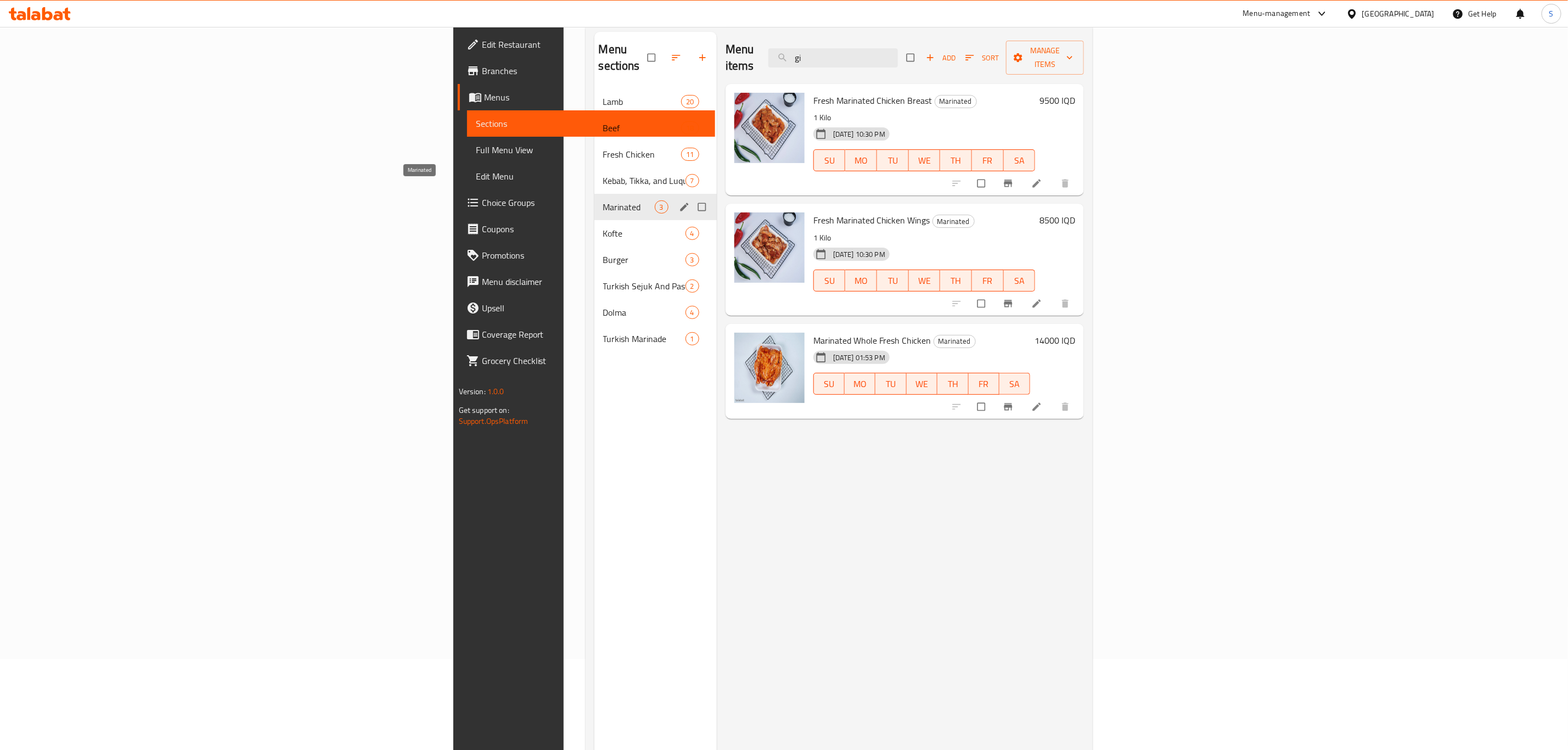
scroll to position [91, 0]
click at [603, 227] on span "Kofte" at bounding box center [629, 233] width 52 height 13
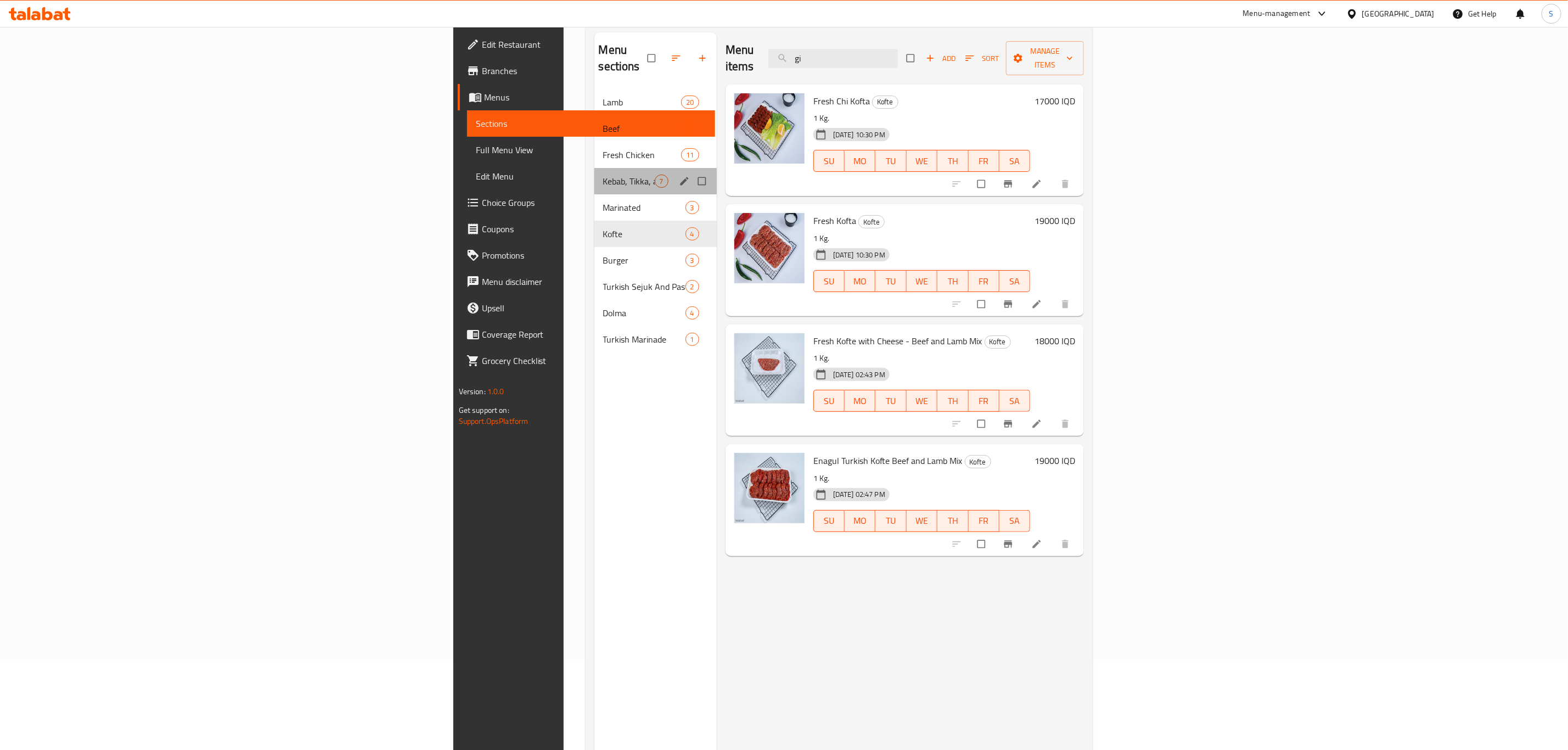
click at [595, 174] on div "Kebab, Tikka, and Luqum 7" at bounding box center [655, 181] width 122 height 26
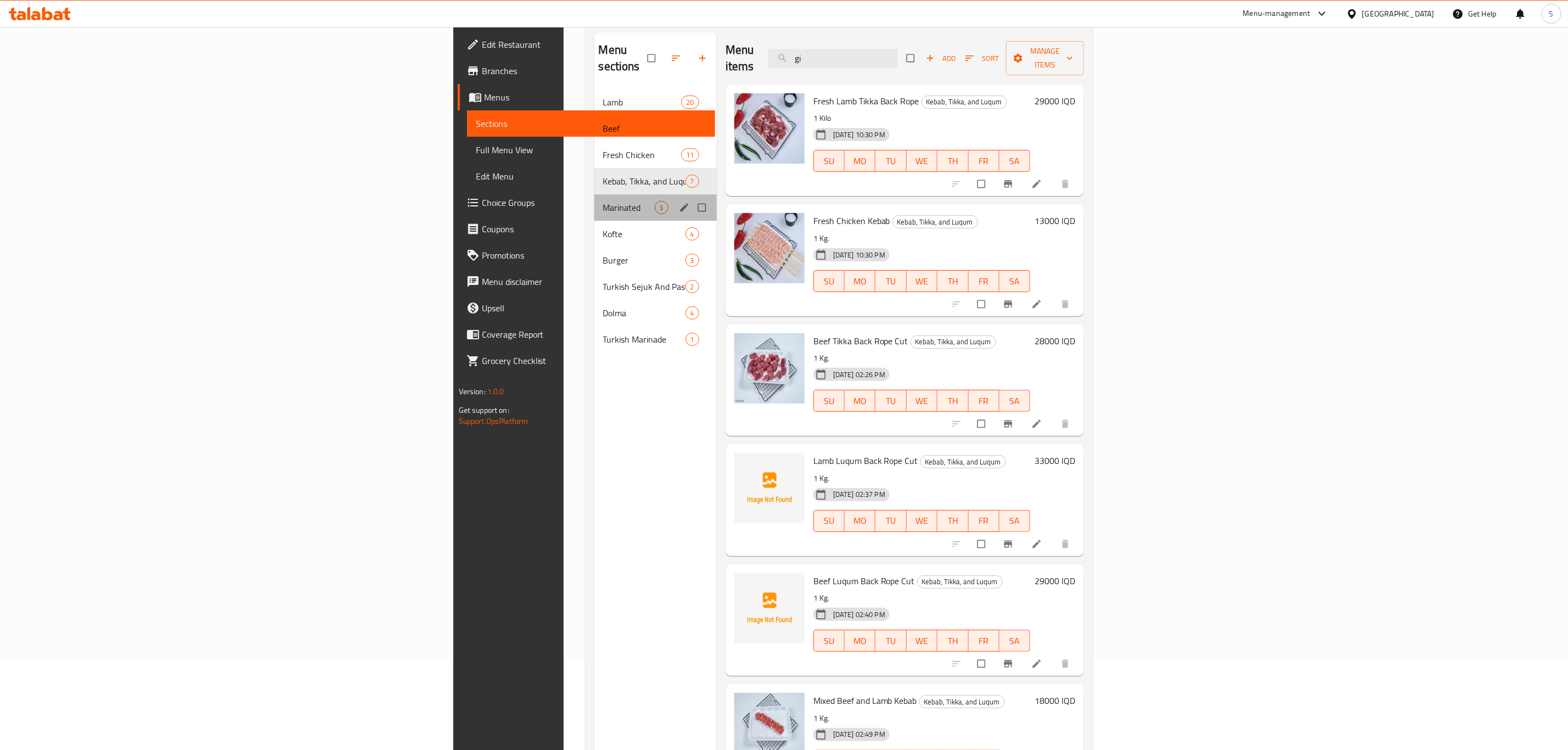
click at [595, 203] on div "Marinated 3" at bounding box center [655, 207] width 122 height 26
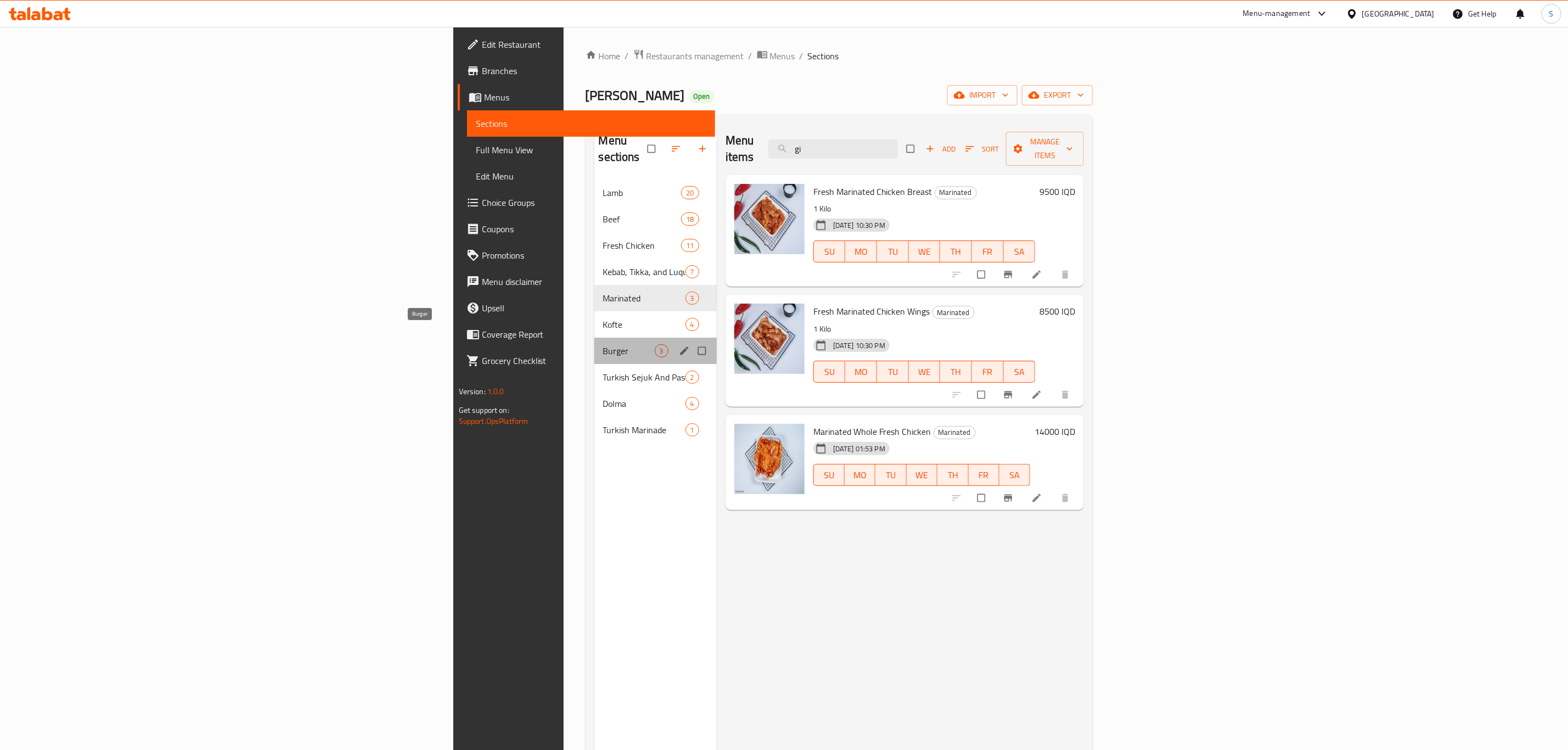
click at [603, 344] on span "Burger" at bounding box center [629, 350] width 52 height 13
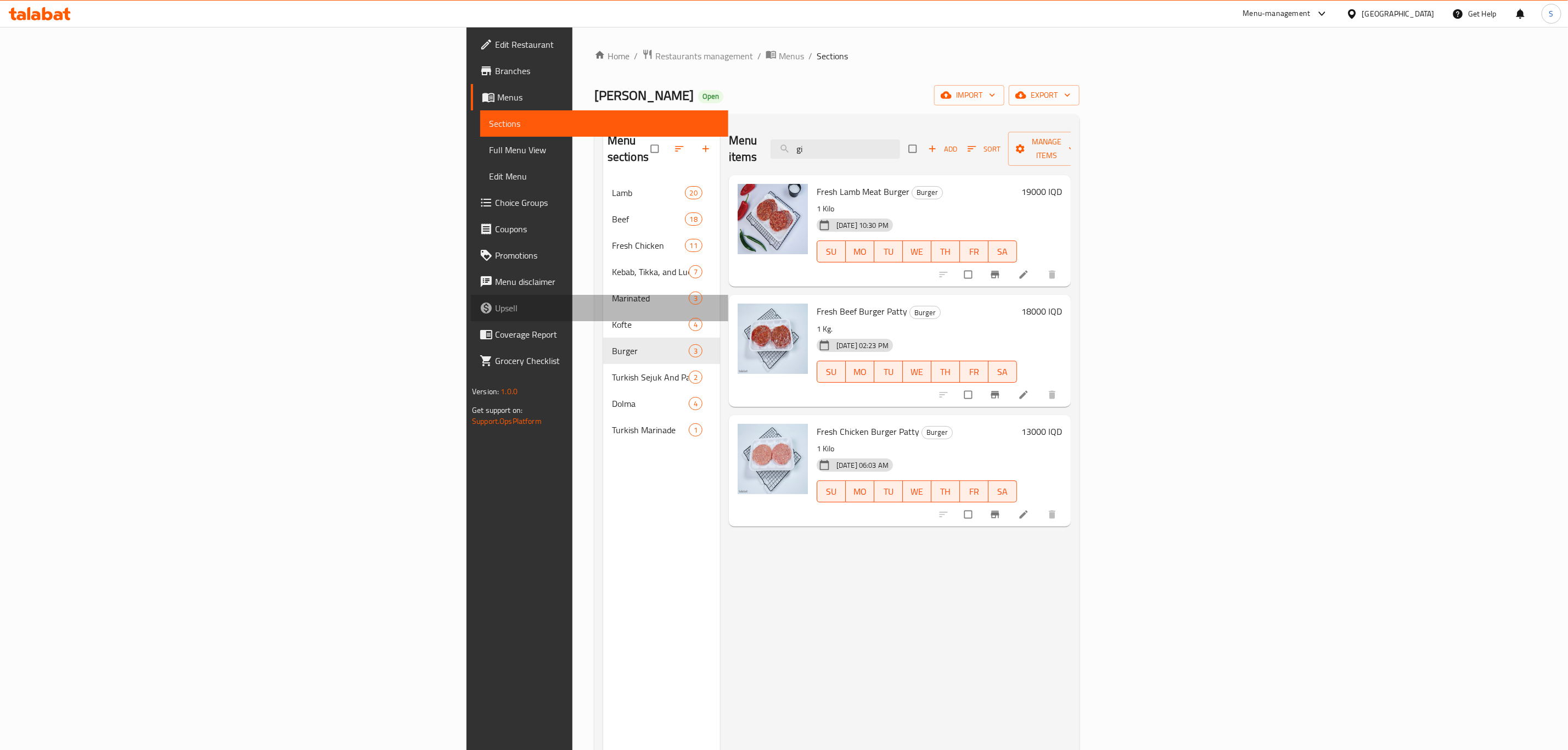
click at [471, 295] on link "Upsell" at bounding box center [599, 307] width 257 height 26
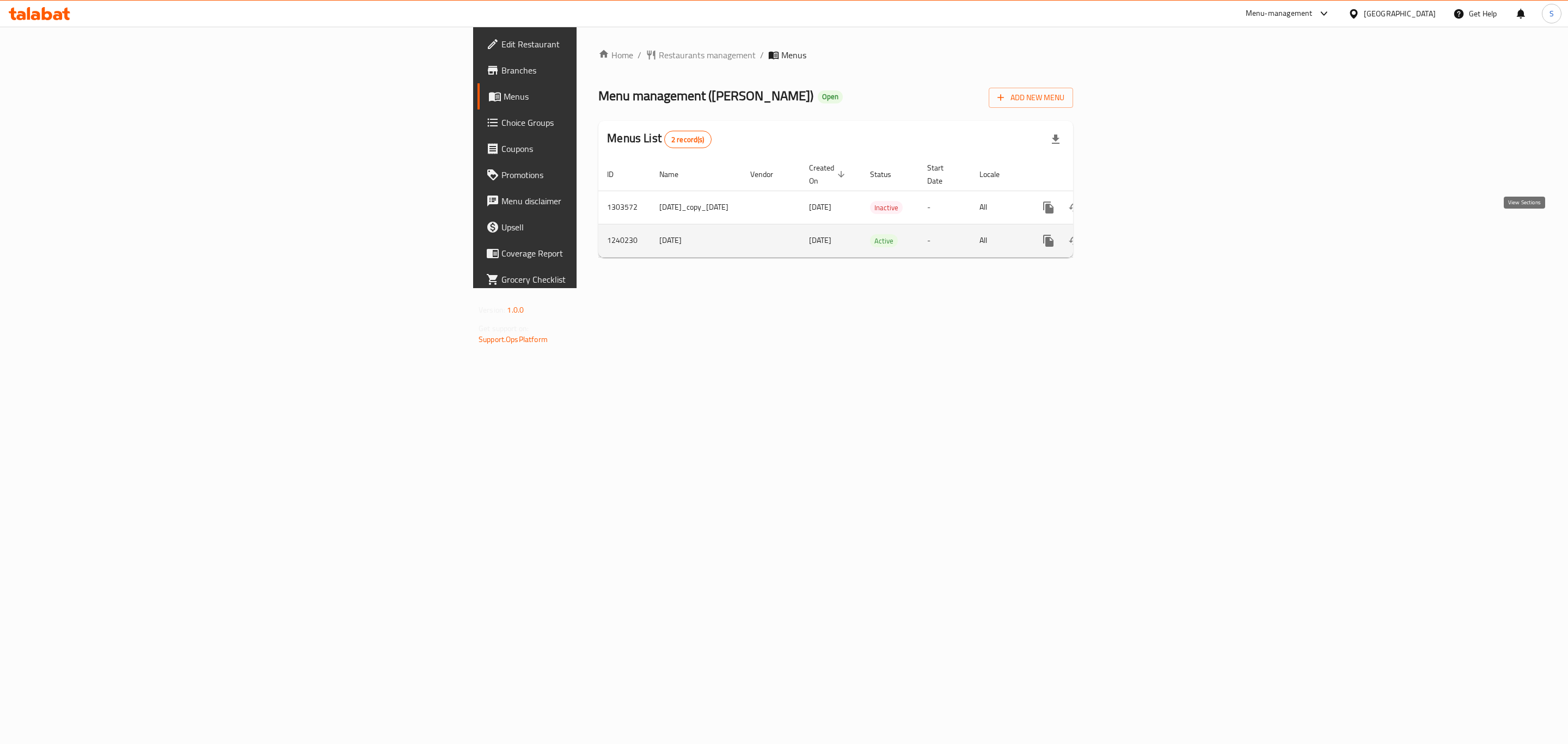
click at [1140, 239] on link "enhanced table" at bounding box center [1127, 240] width 26 height 26
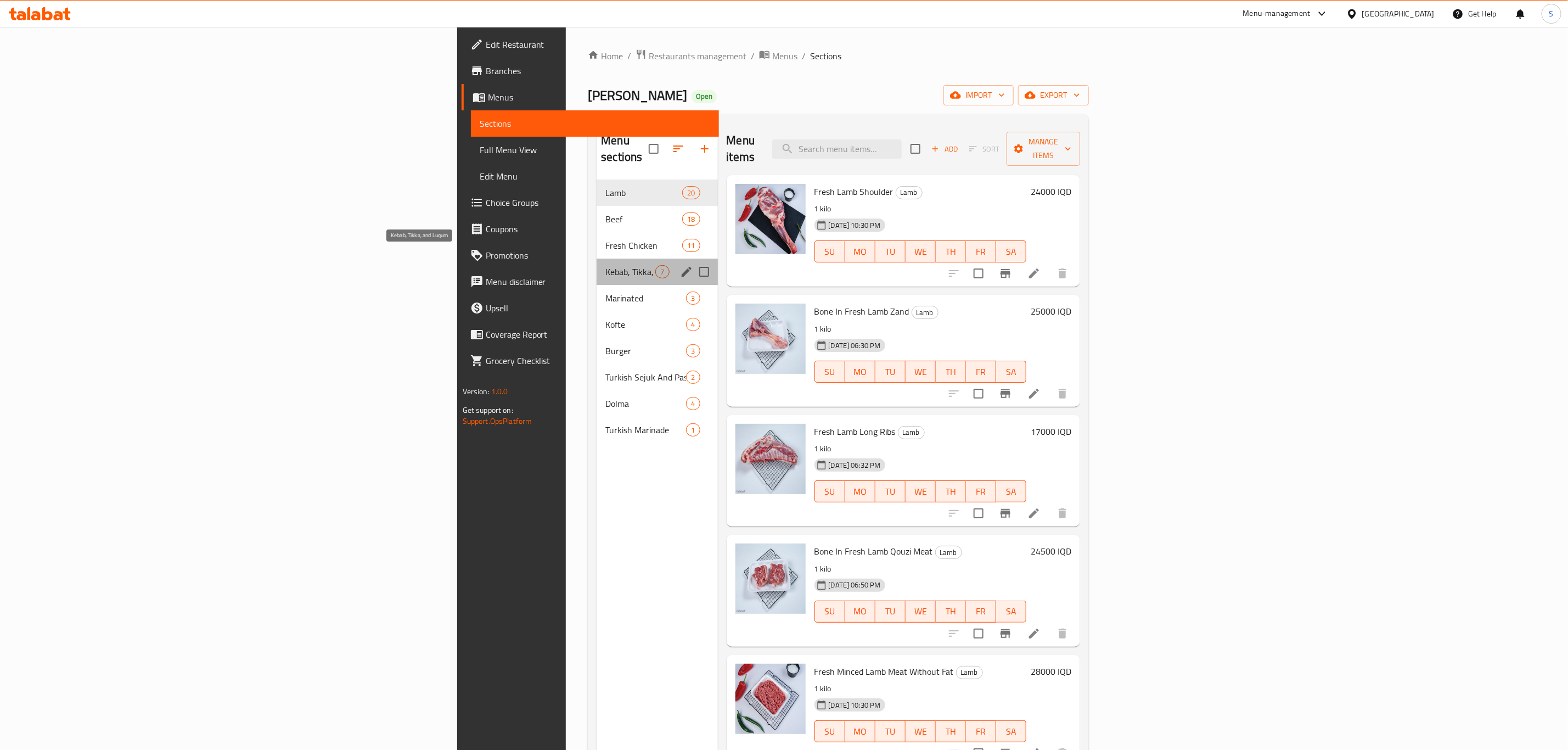
click at [606, 265] on span "Kebab, Tikka, and Luqum" at bounding box center [630, 271] width 50 height 13
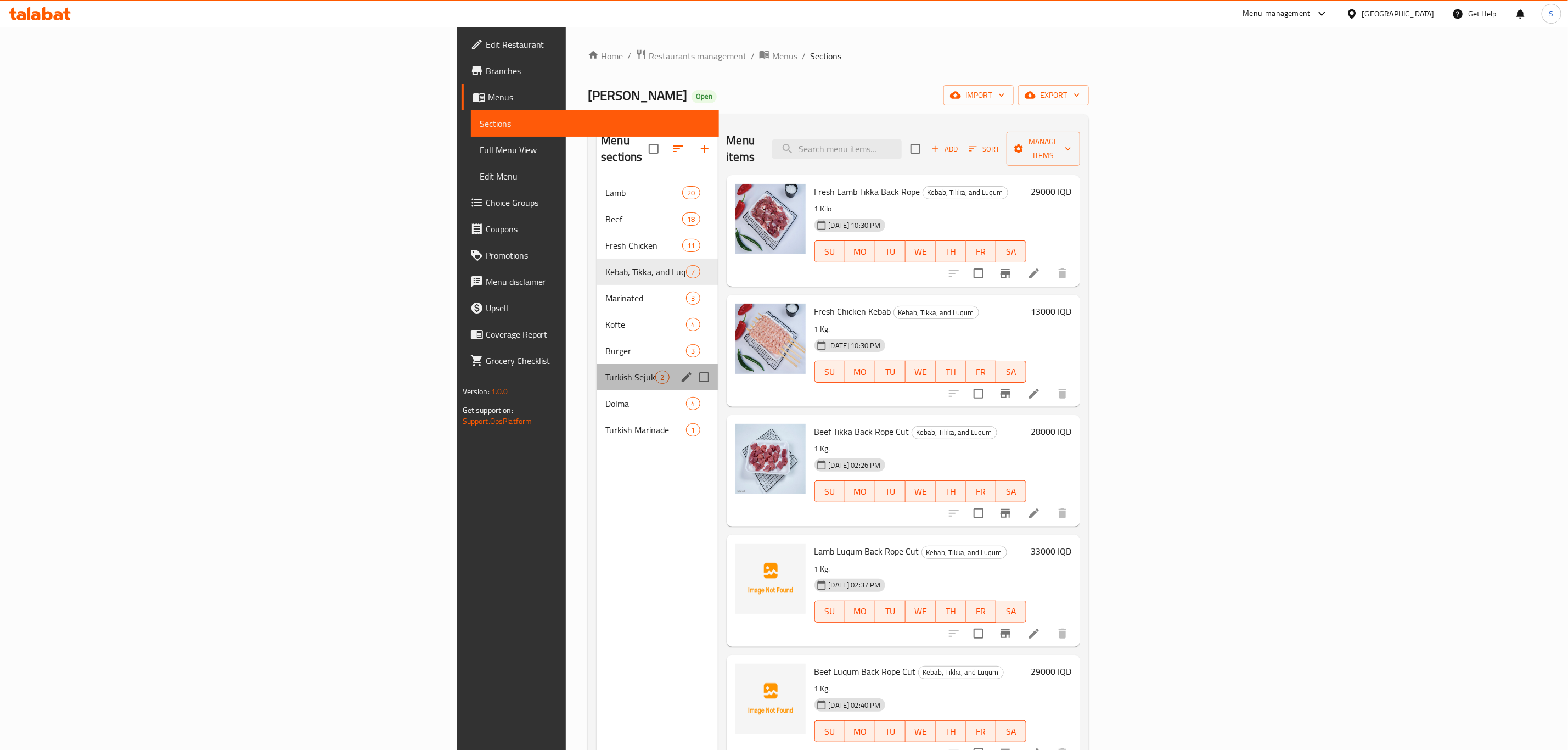
click at [597, 364] on div "Turkish Sejuk And Pastirma 2" at bounding box center [657, 377] width 121 height 26
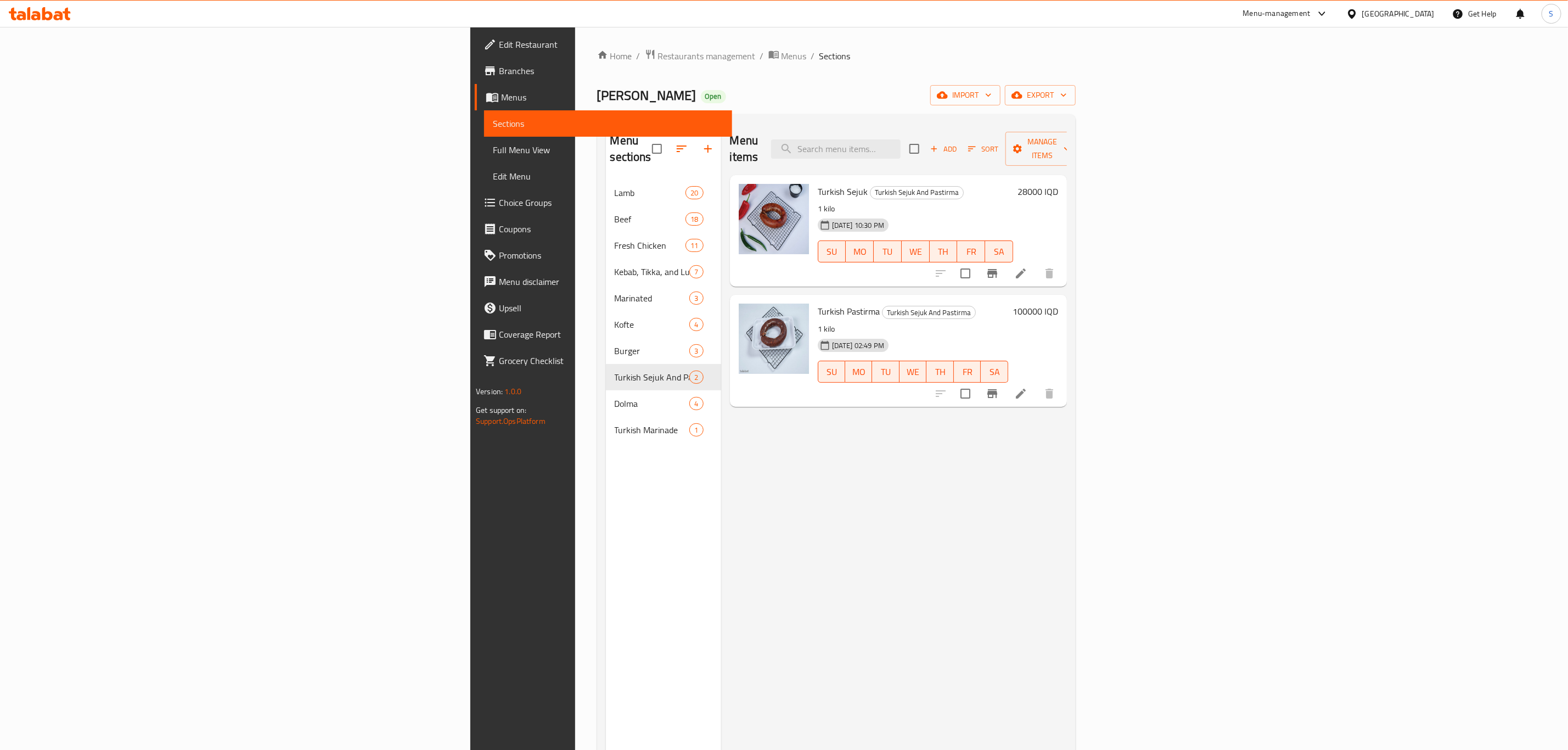
click at [1058, 304] on h6 "100000 IQD" at bounding box center [1035, 311] width 45 height 15
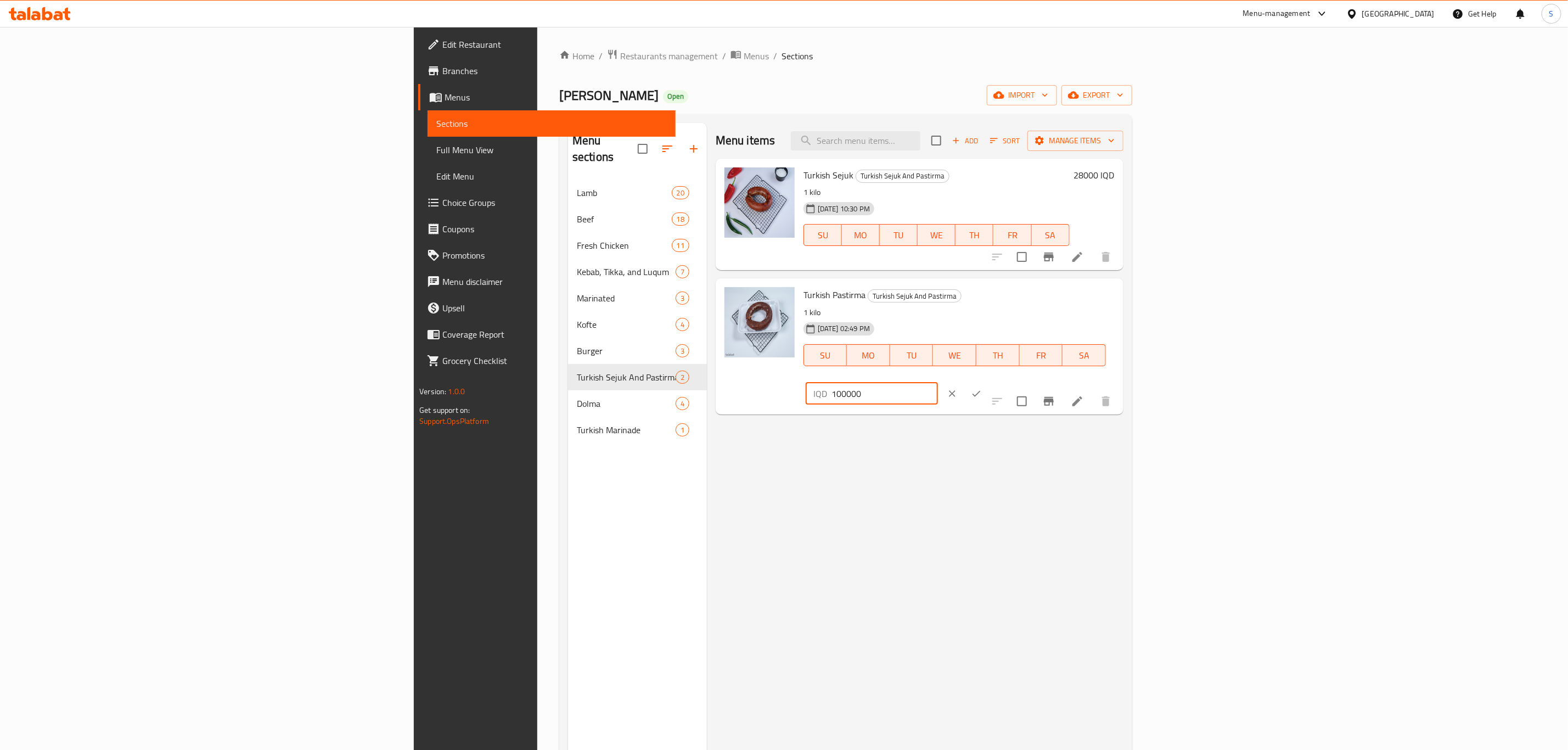
click at [938, 382] on input "100000" at bounding box center [885, 393] width 107 height 22
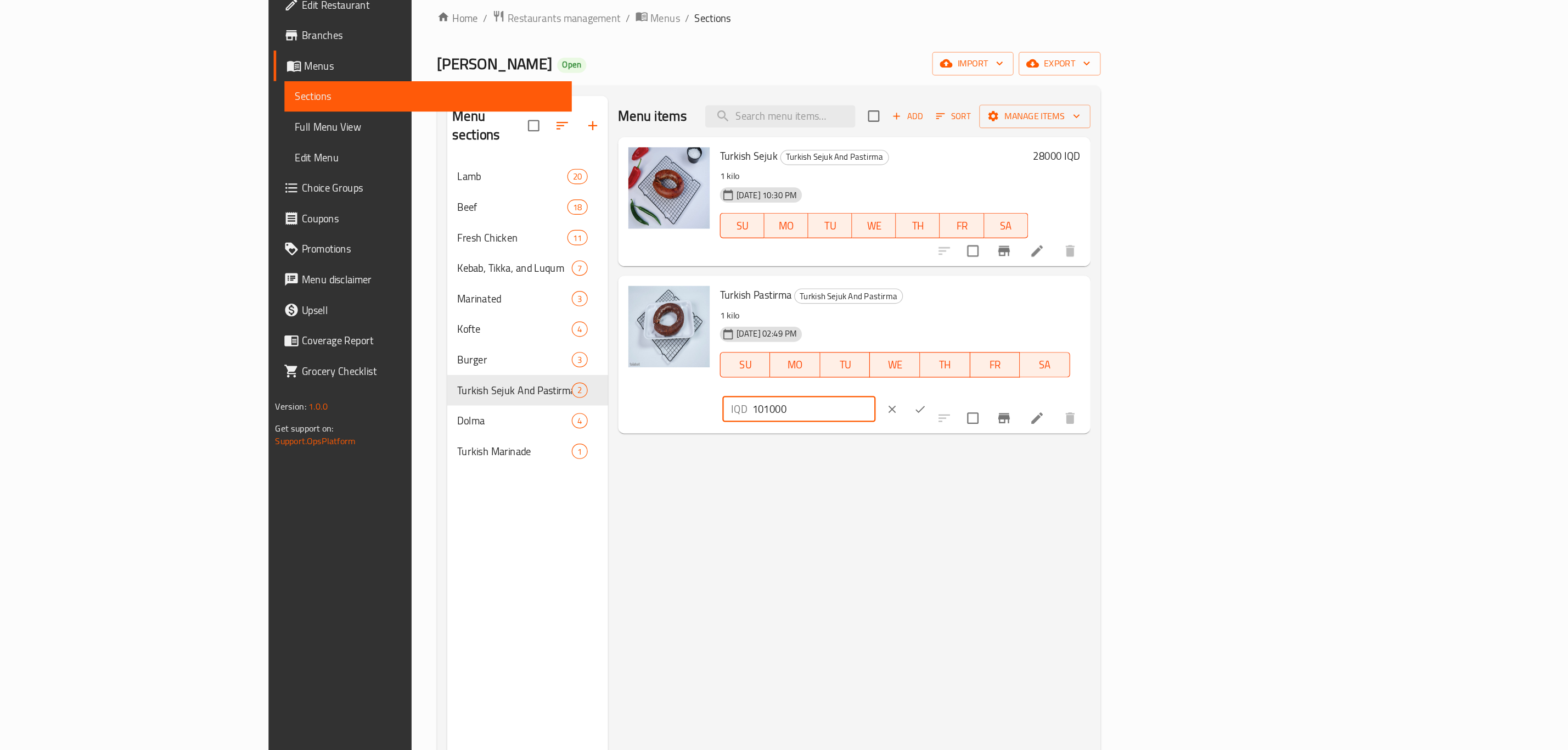
type input "101000"
click at [982, 388] on icon "ok" at bounding box center [976, 393] width 11 height 11
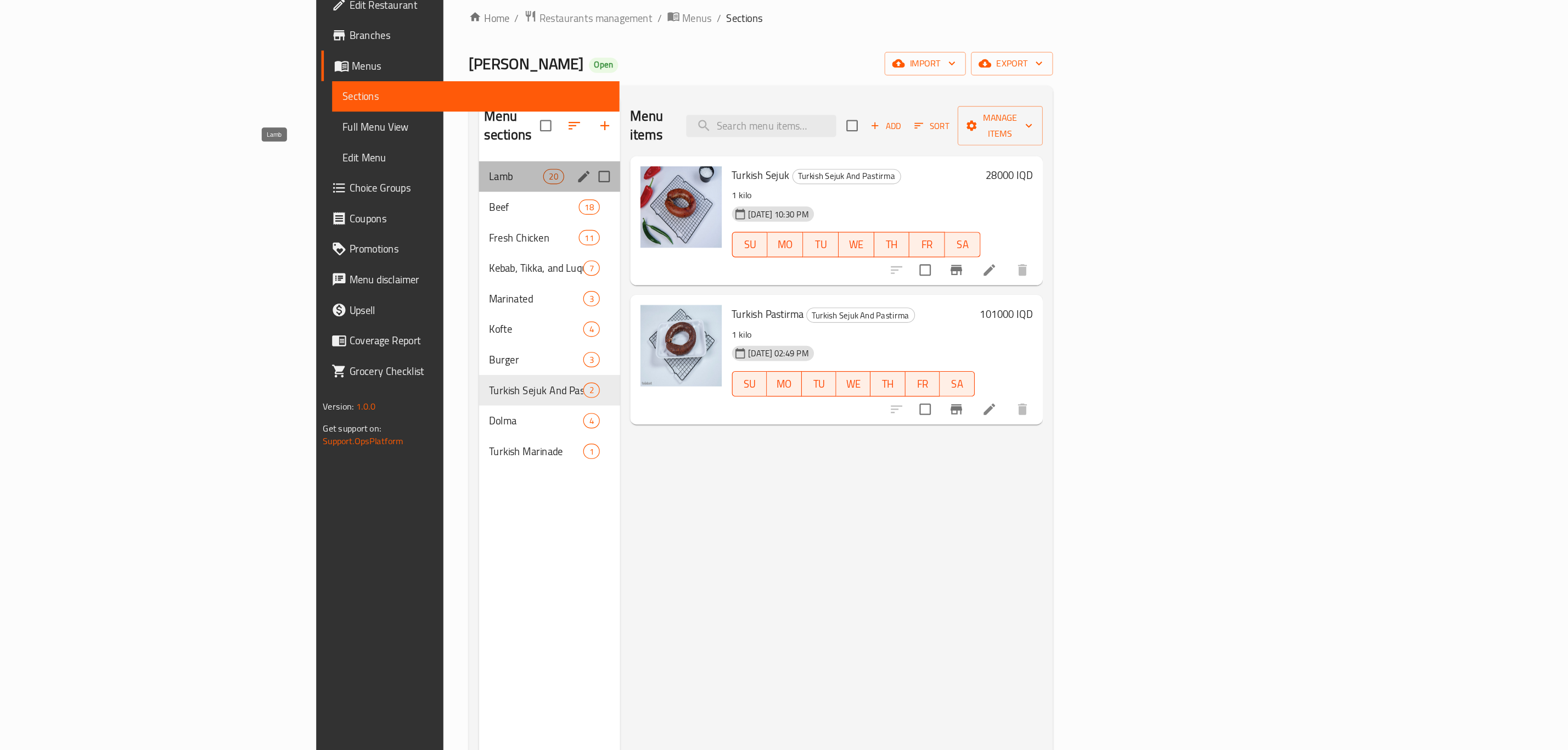
click at [604, 186] on span "Lamb" at bounding box center [628, 192] width 47 height 13
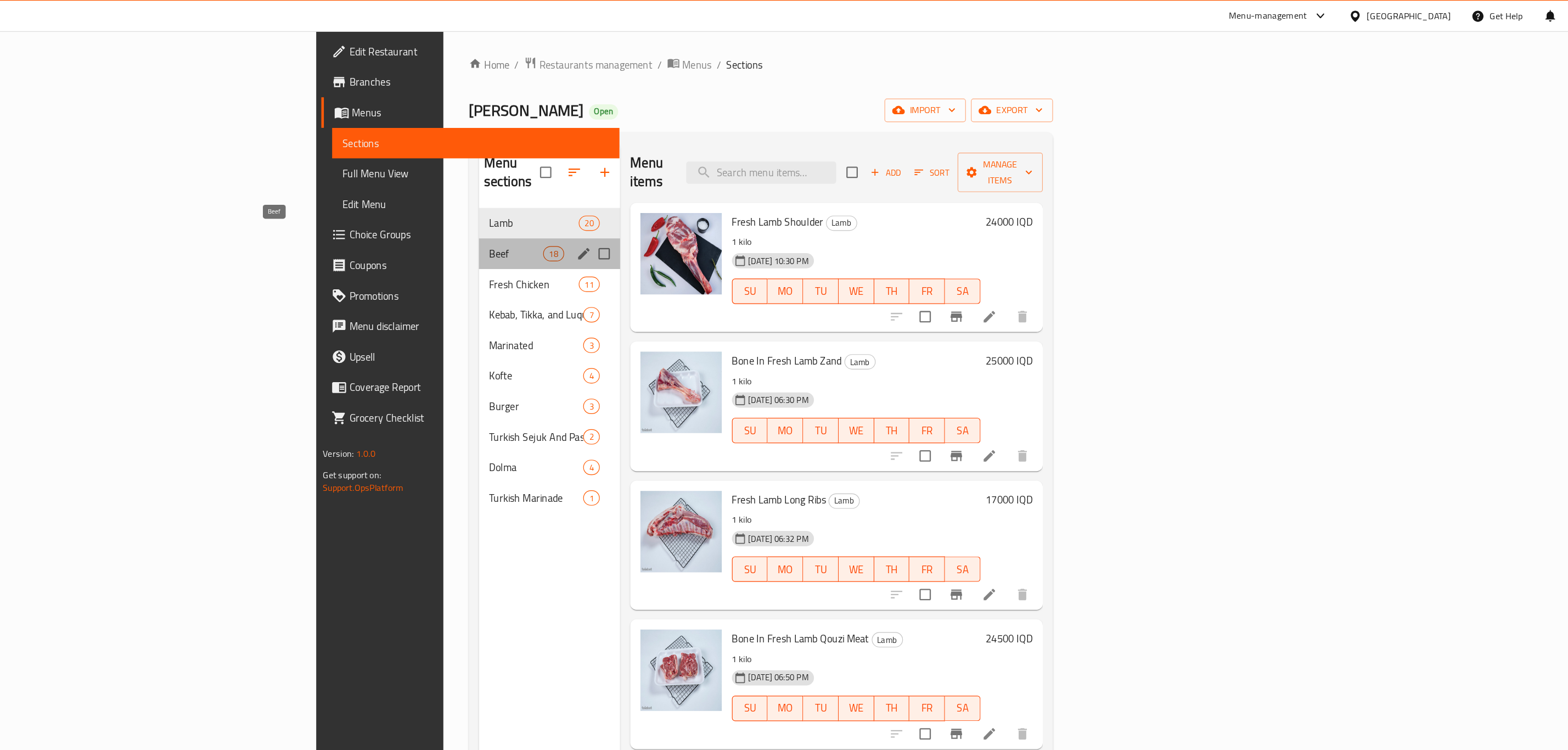
click at [604, 212] on span "Beef" at bounding box center [628, 218] width 47 height 13
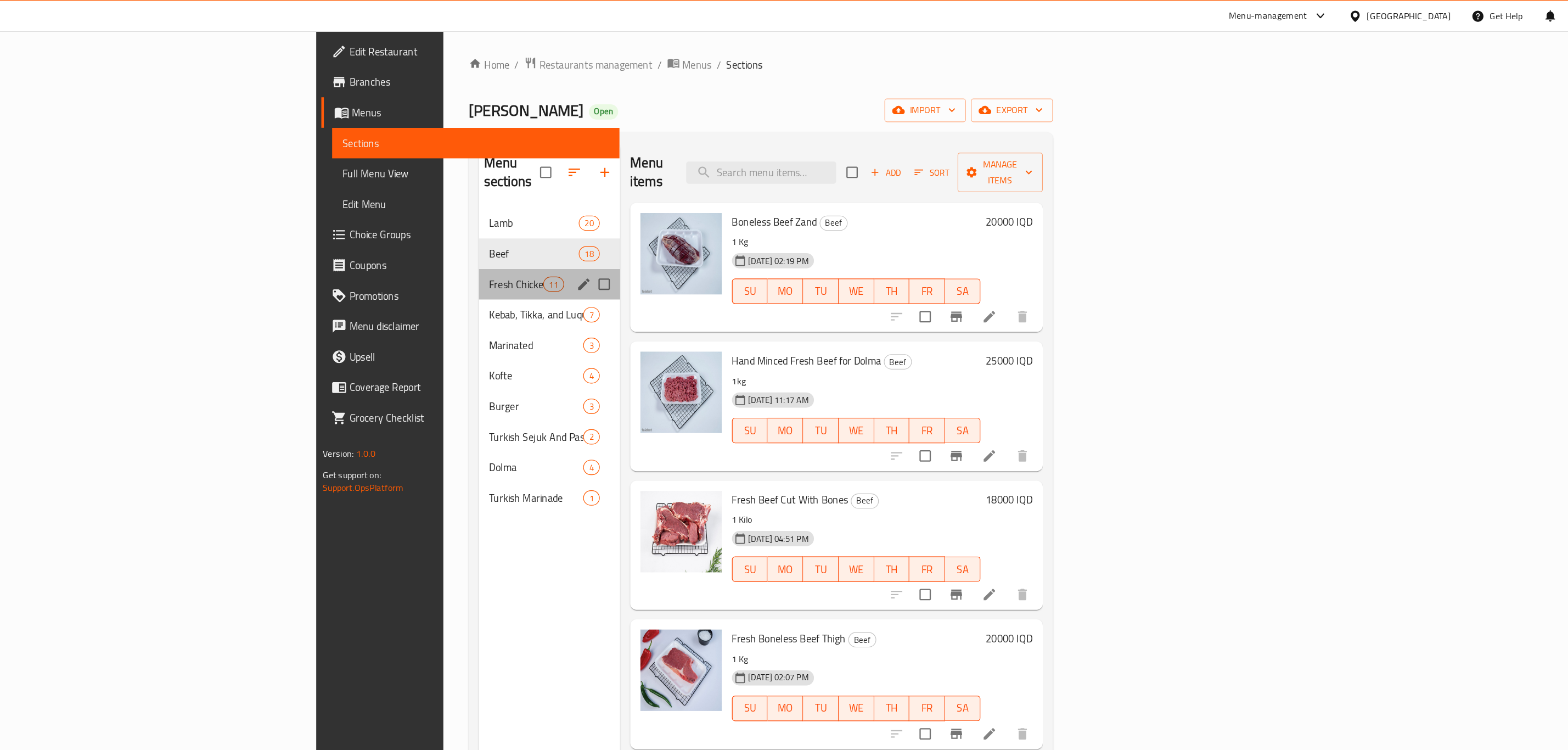
click at [595, 232] on div "Fresh Chicken 11" at bounding box center [656, 245] width 122 height 26
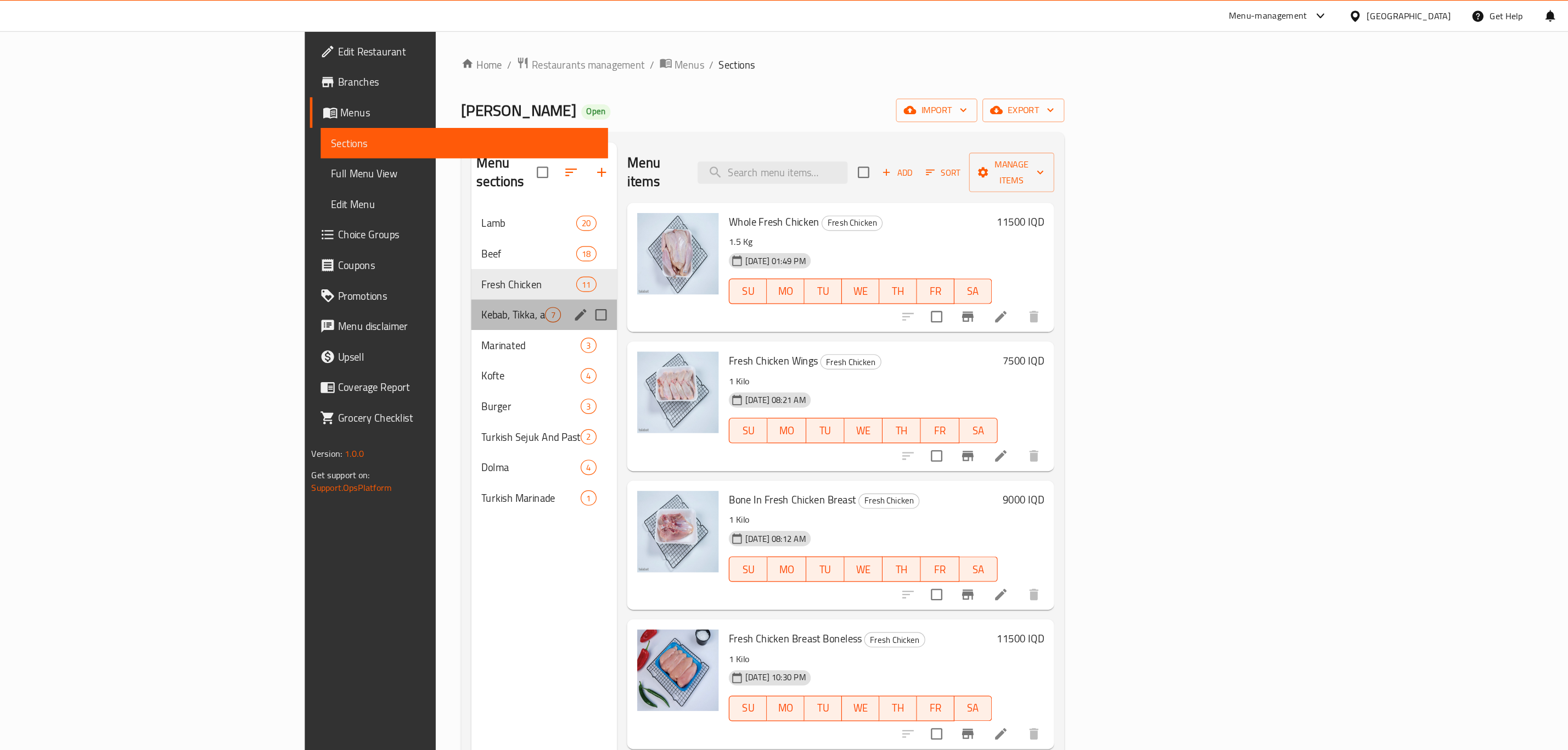
click at [589, 266] on div "Kebab, Tikka, and Luqum 7" at bounding box center [652, 271] width 126 height 26
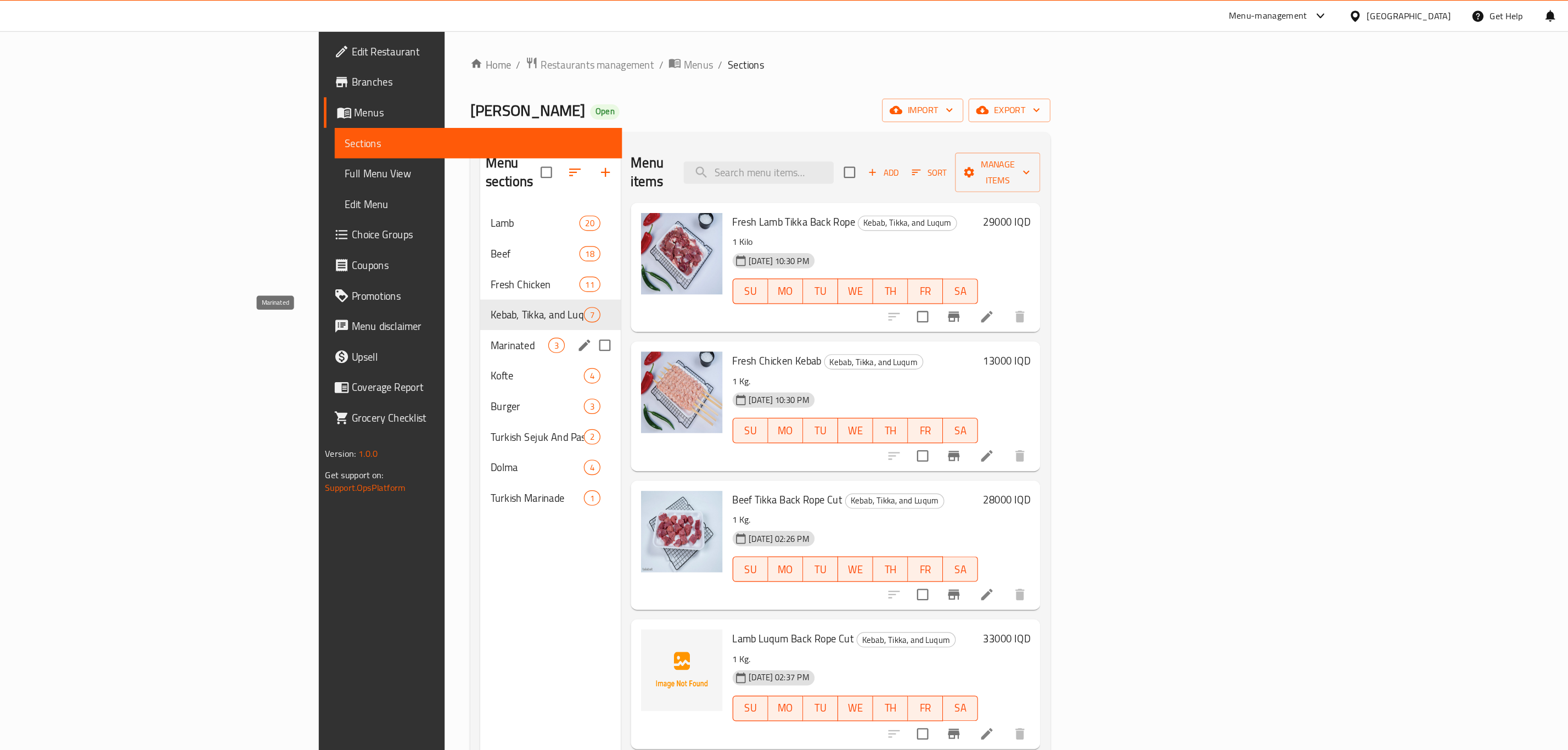
click at [606, 292] on span "Marinated" at bounding box center [630, 298] width 50 height 13
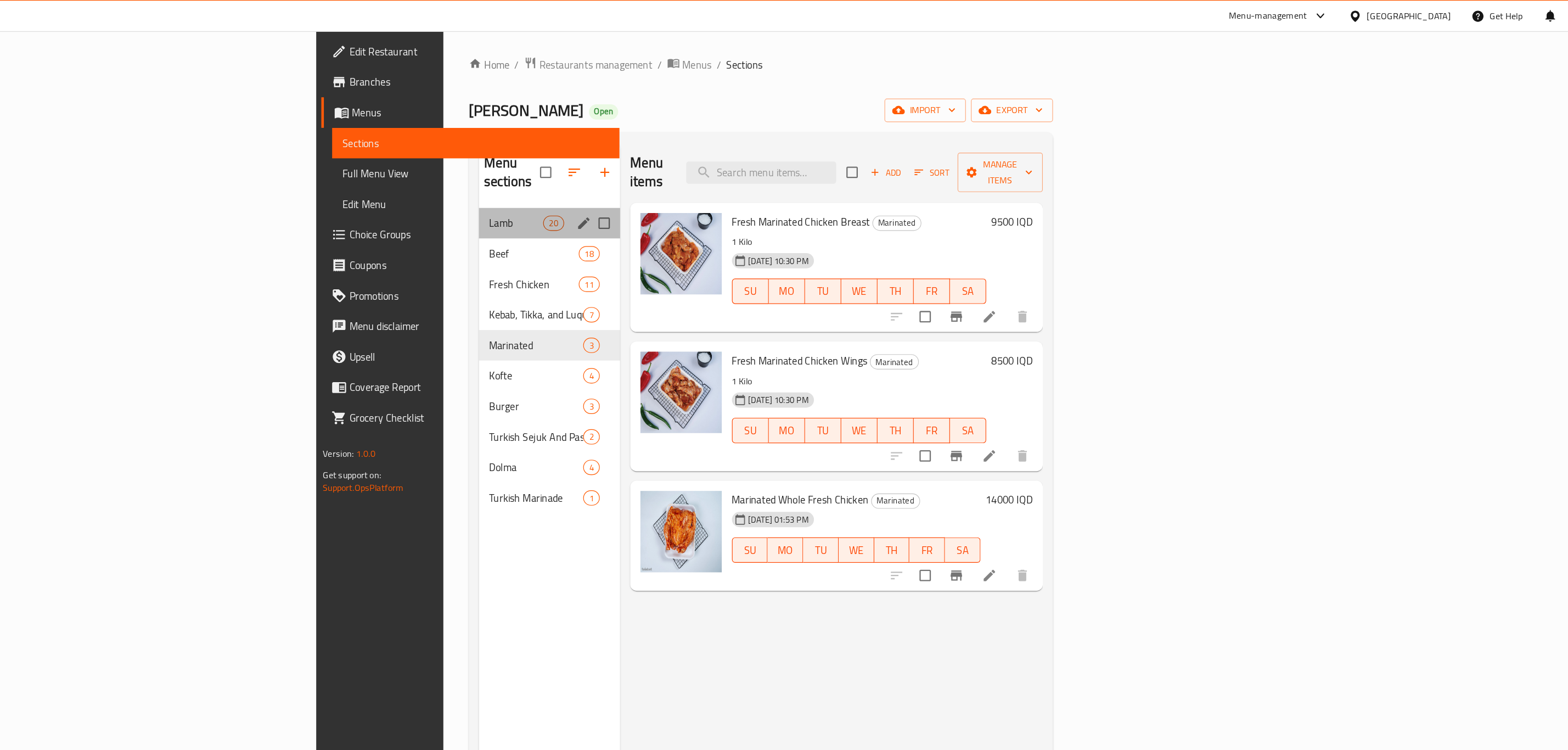
click at [595, 185] on div "Lamb 20" at bounding box center [656, 192] width 122 height 26
